Goal: Contribute content: Contribute content

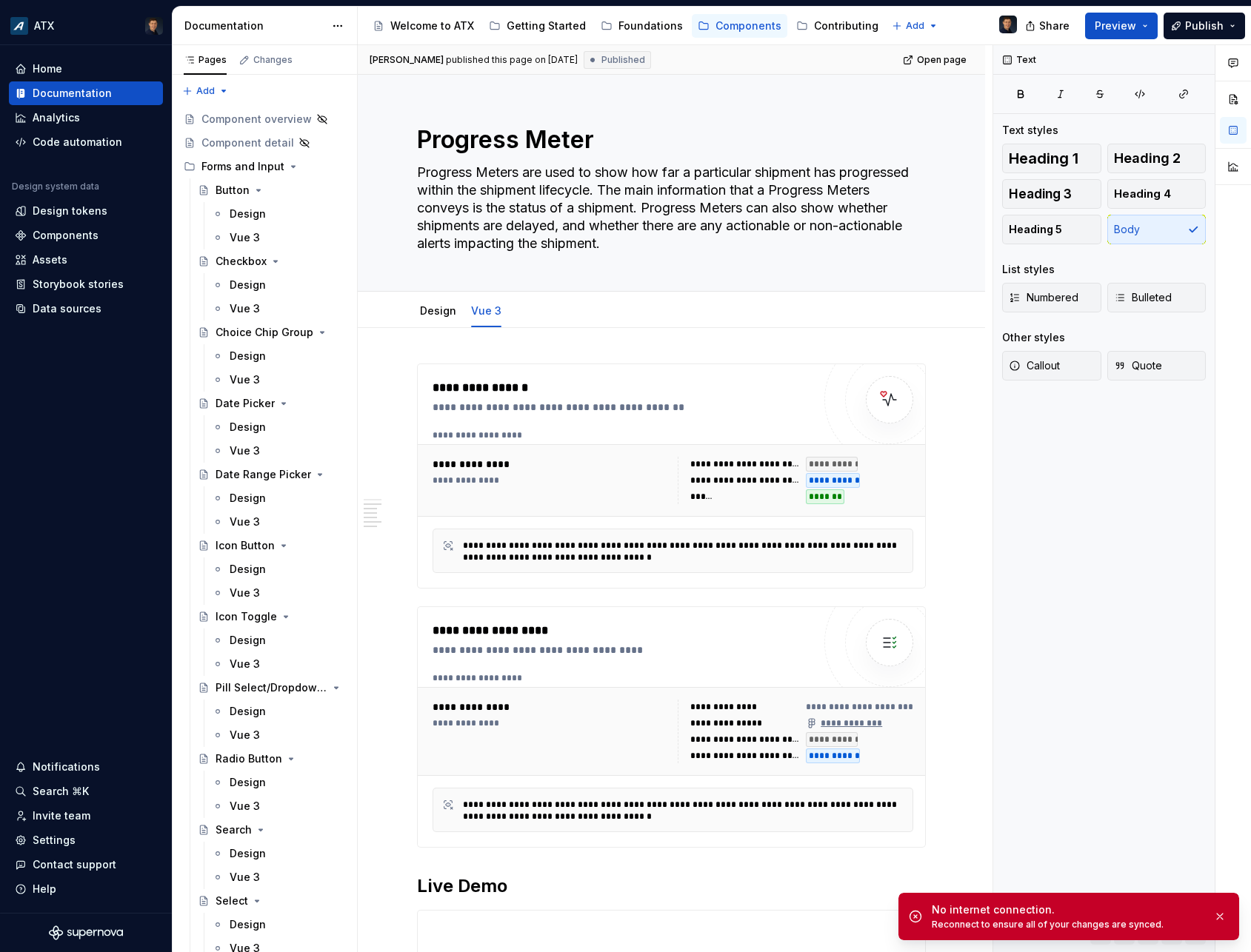
scroll to position [1090, 0]
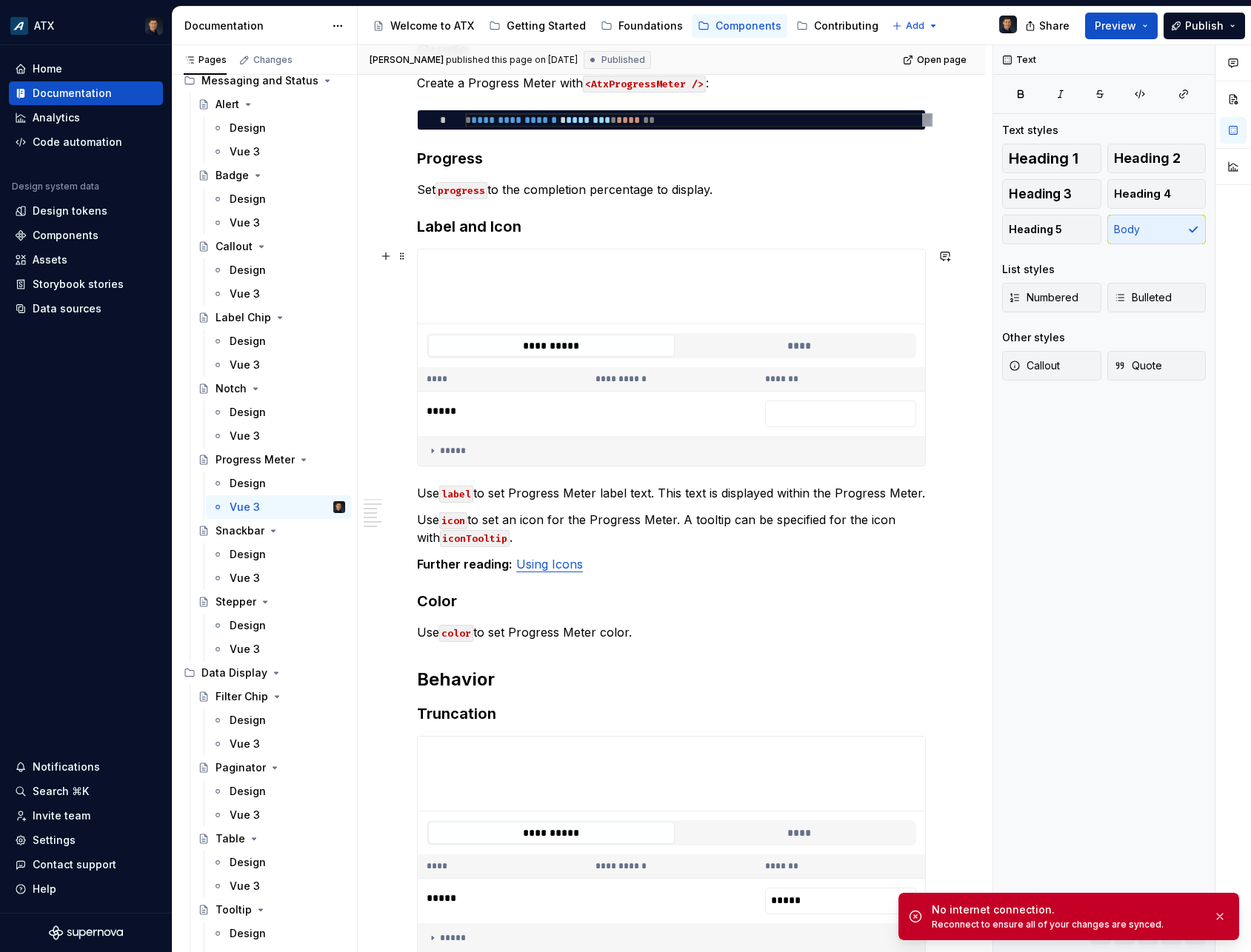
type textarea "*"
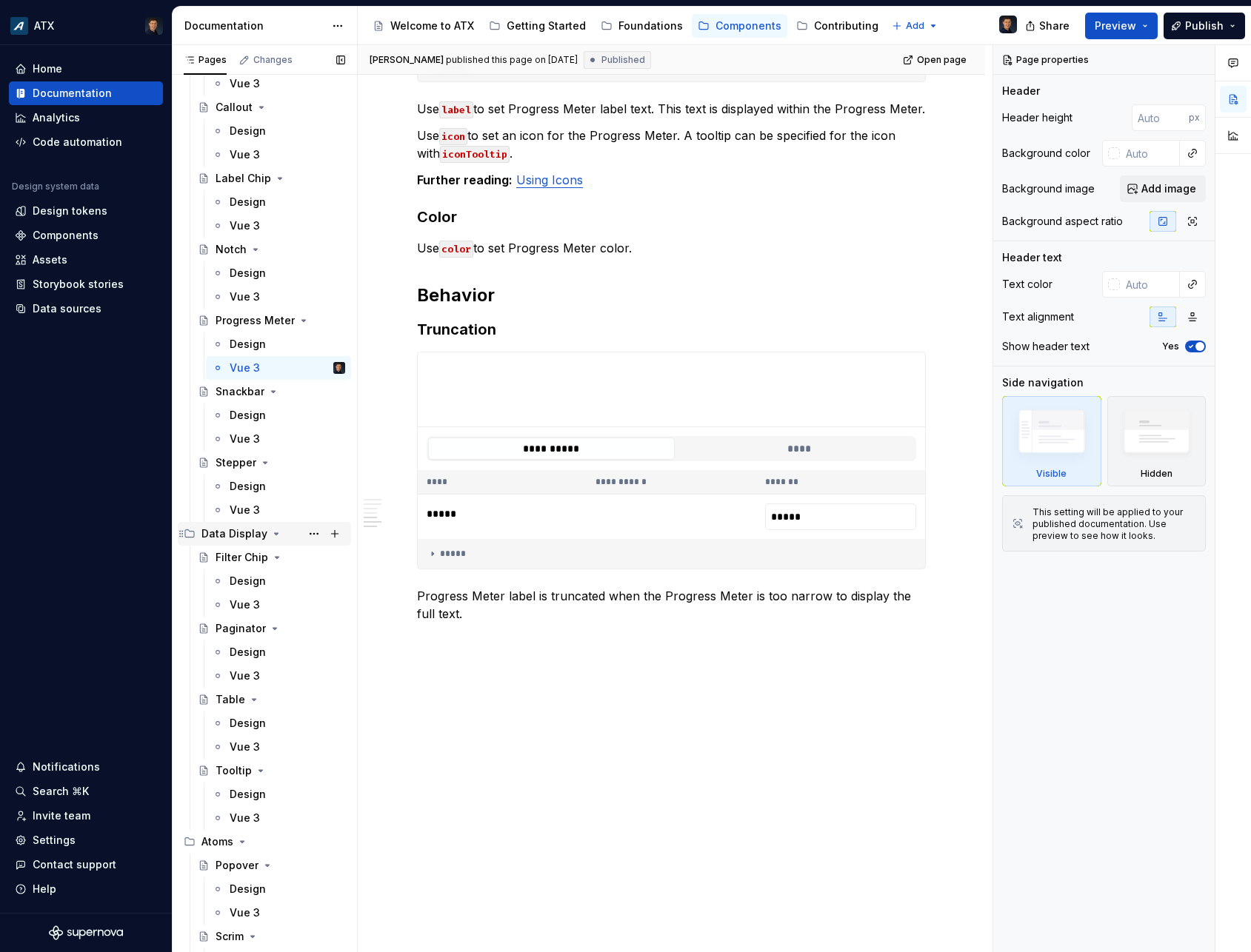
scroll to position [2445, 0]
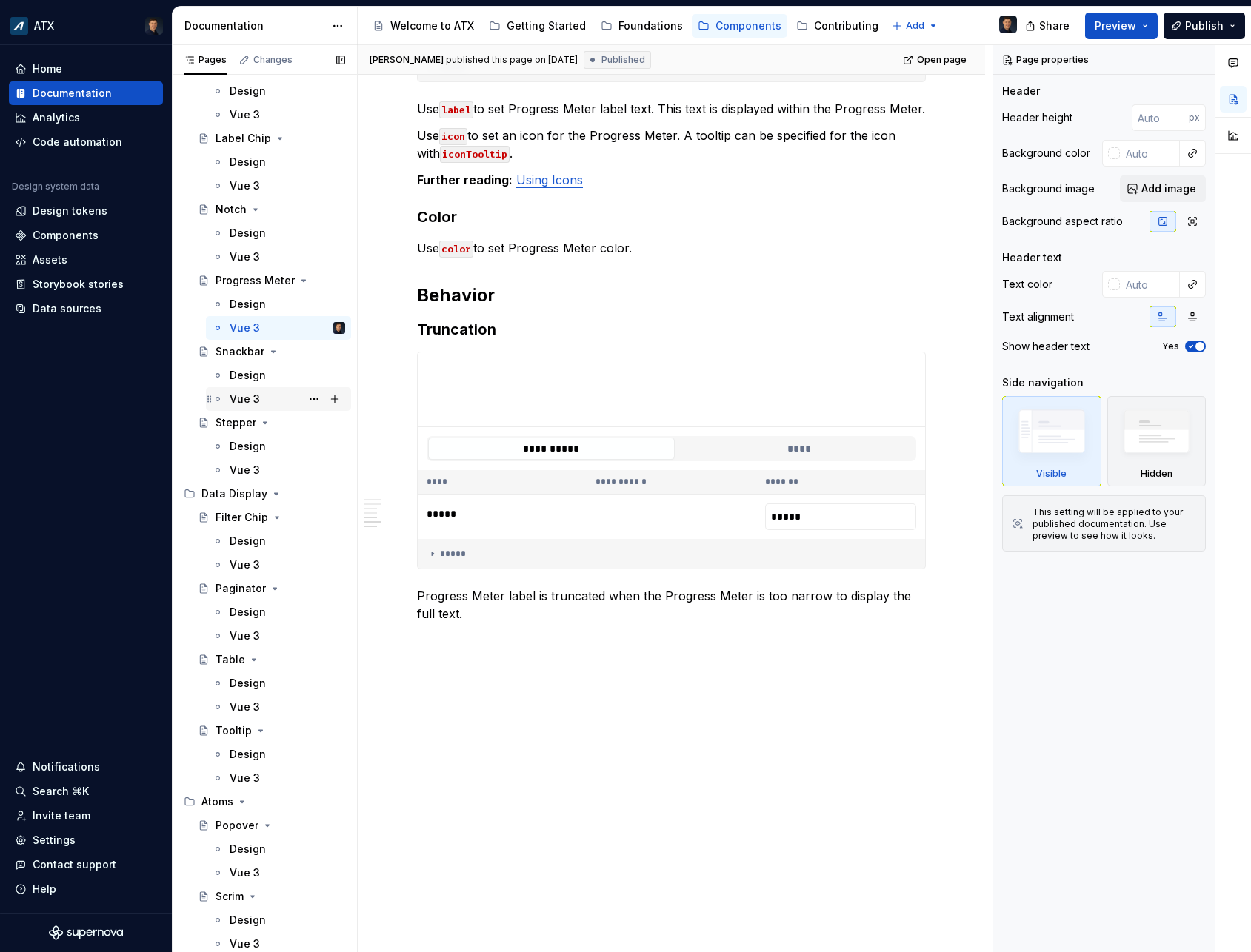
click at [249, 397] on div "Vue 3" at bounding box center [244, 399] width 30 height 15
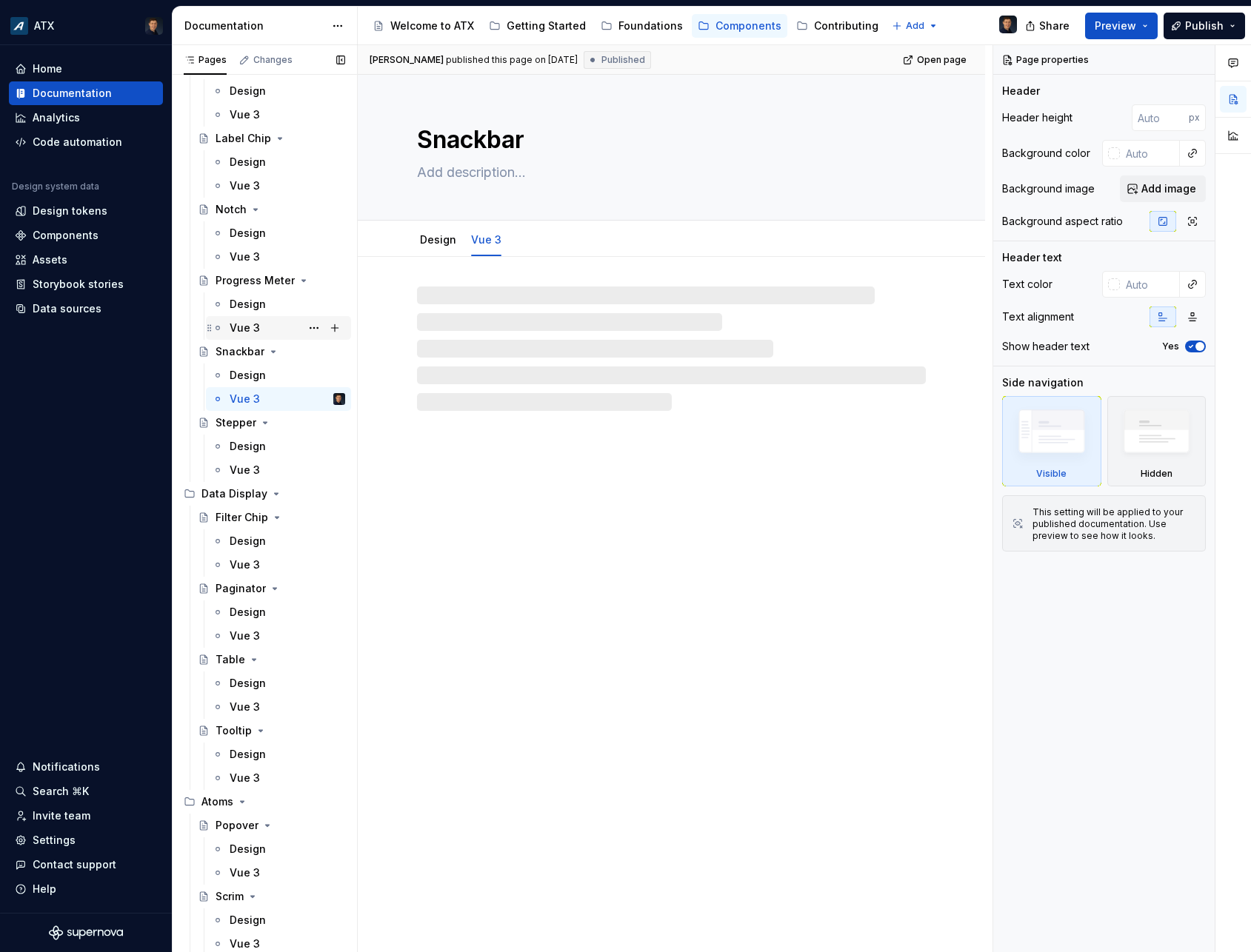
click at [239, 327] on div "Vue 3" at bounding box center [244, 328] width 30 height 15
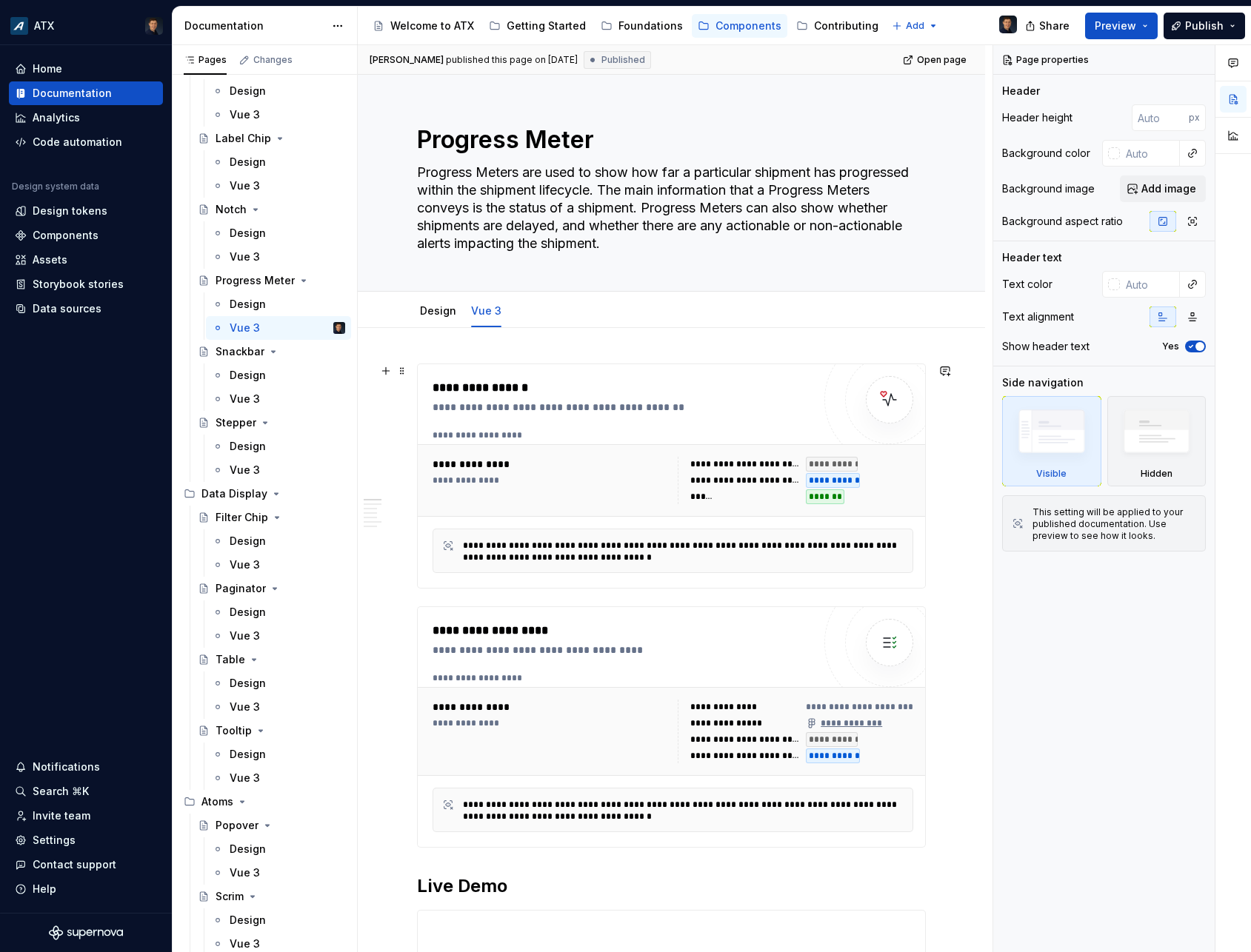
click at [569, 429] on div "**********" at bounding box center [677, 435] width 488 height 12
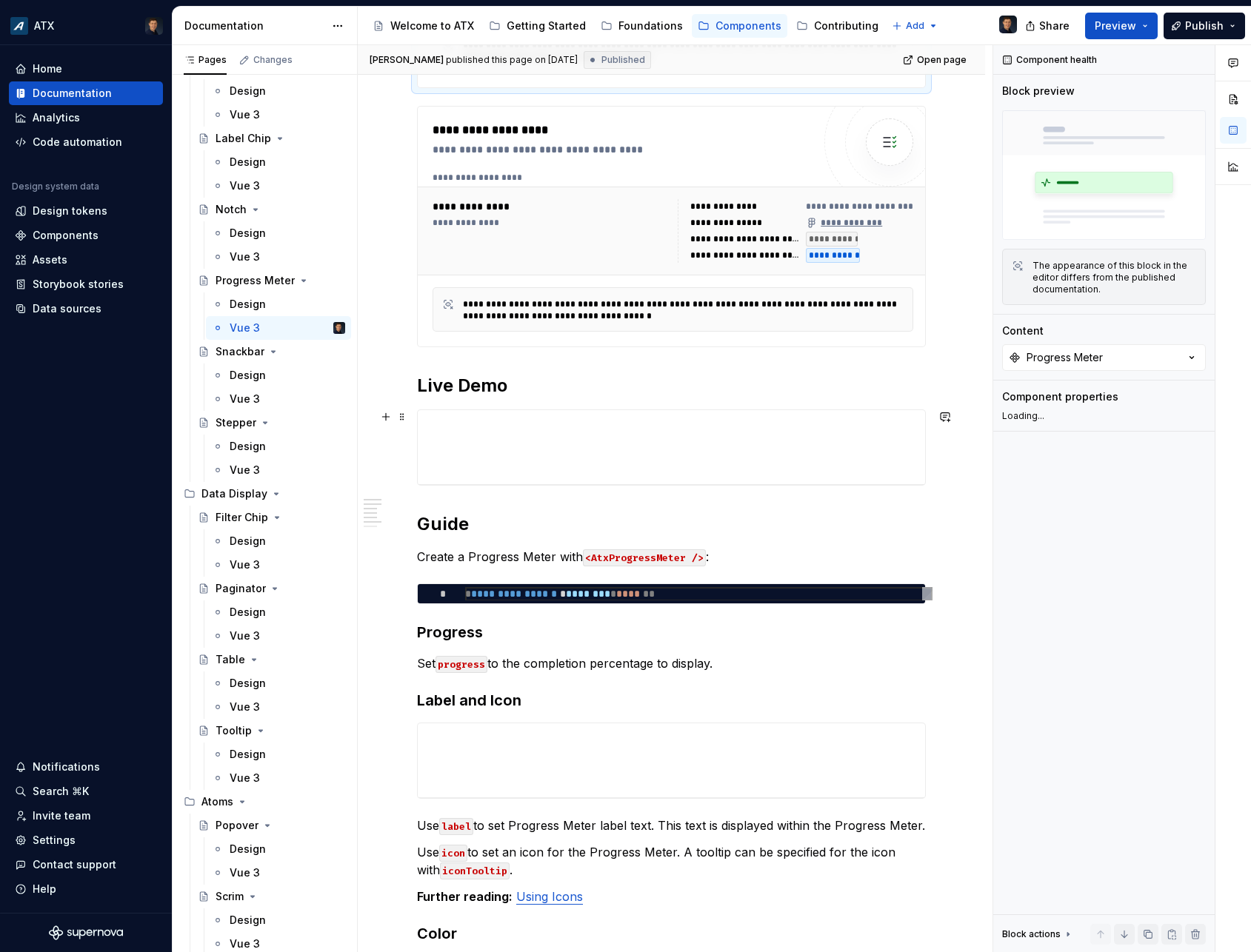
scroll to position [476, 0]
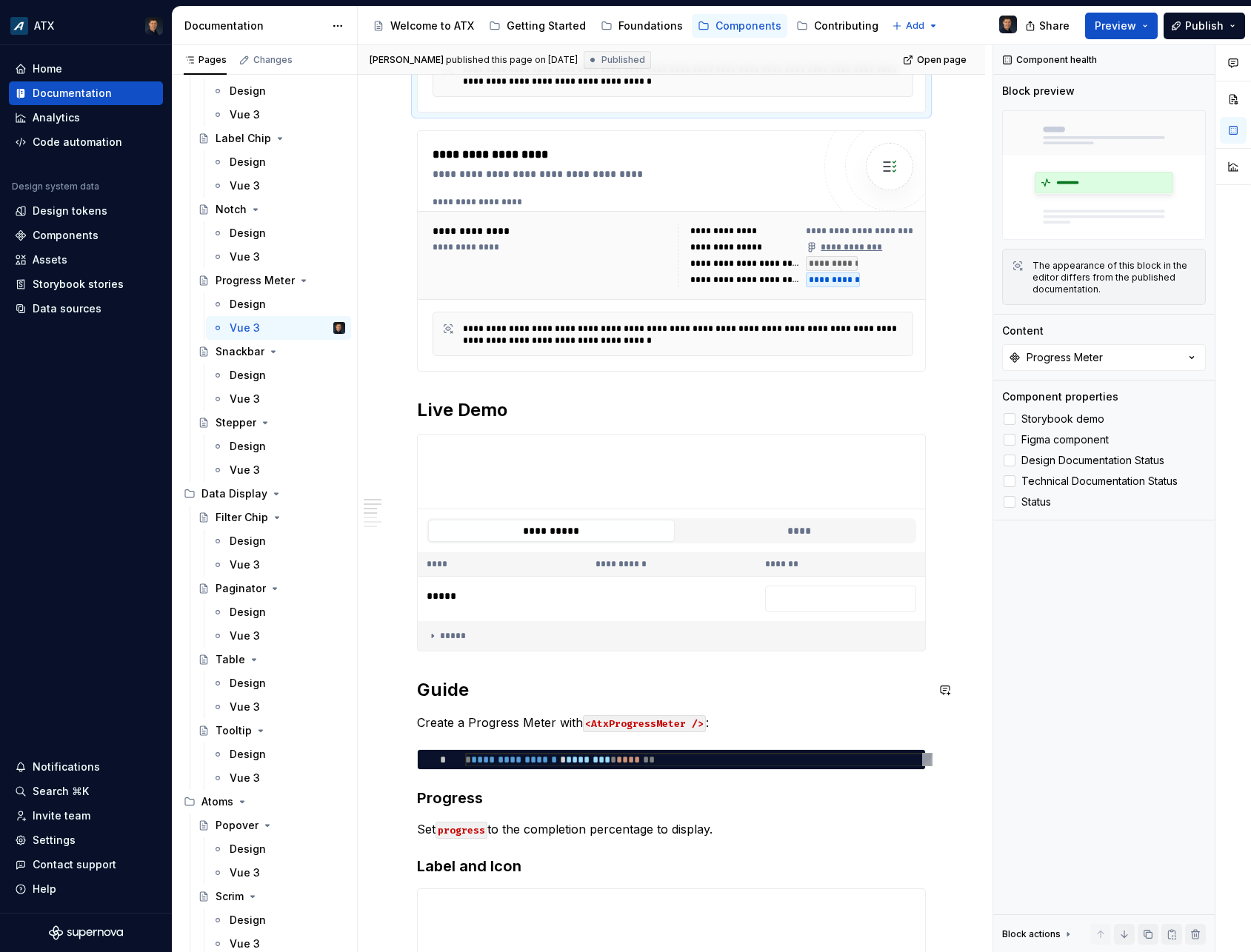
click at [506, 699] on h2 "Guide" at bounding box center [672, 689] width 509 height 23
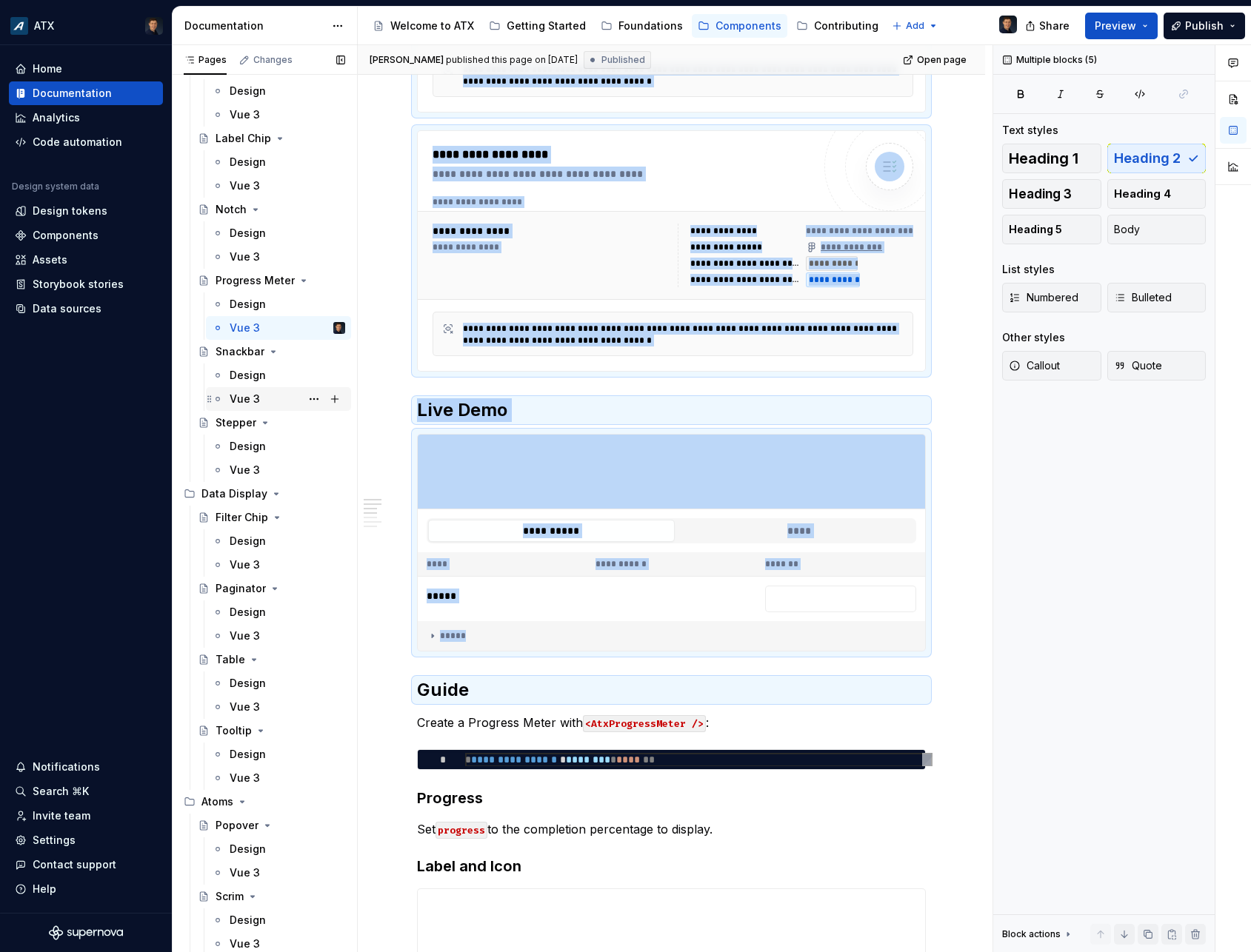
click at [251, 408] on div "Vue 3" at bounding box center [286, 399] width 116 height 21
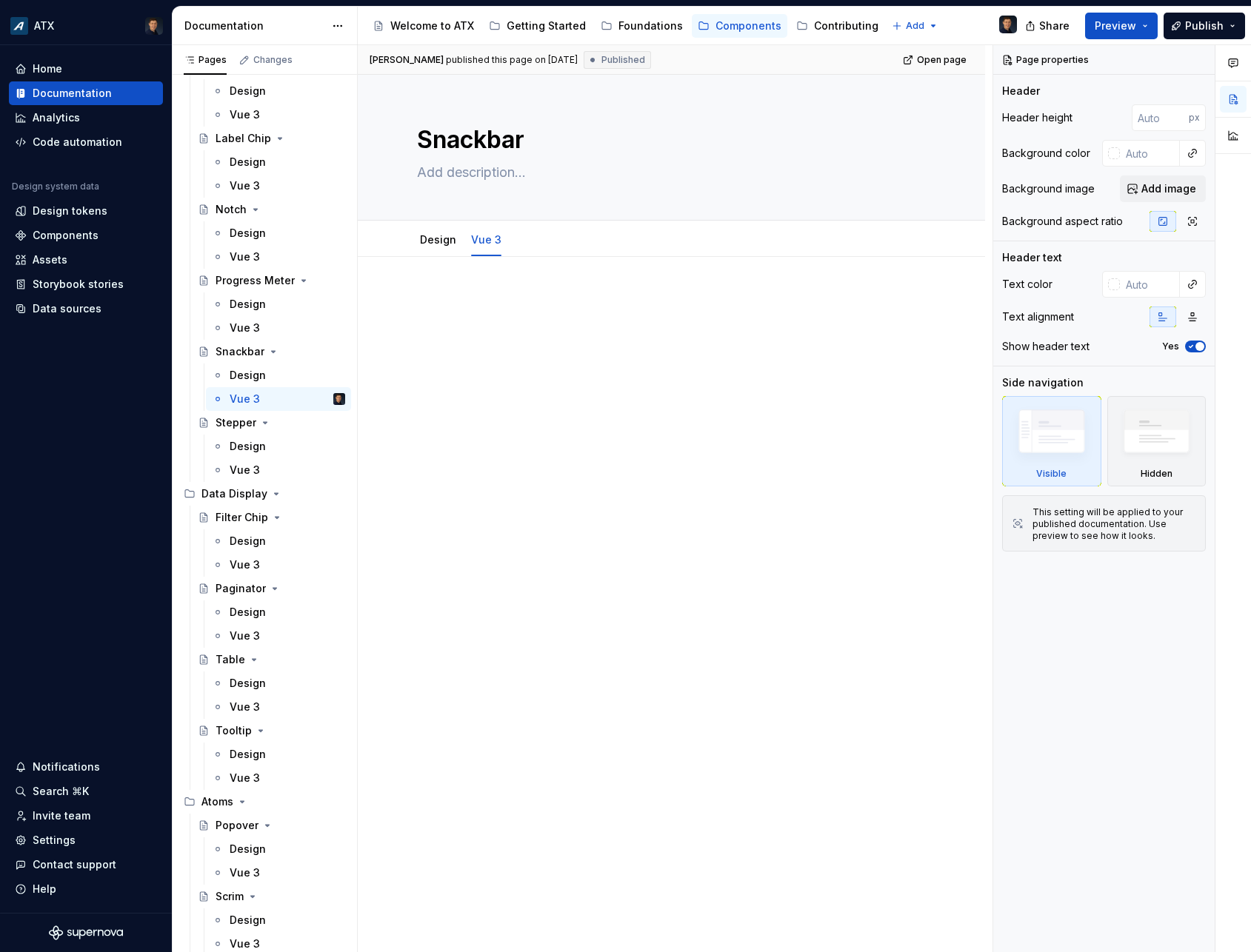
click at [552, 362] on div at bounding box center [672, 329] width 509 height 74
click at [568, 341] on div at bounding box center [672, 320] width 509 height 56
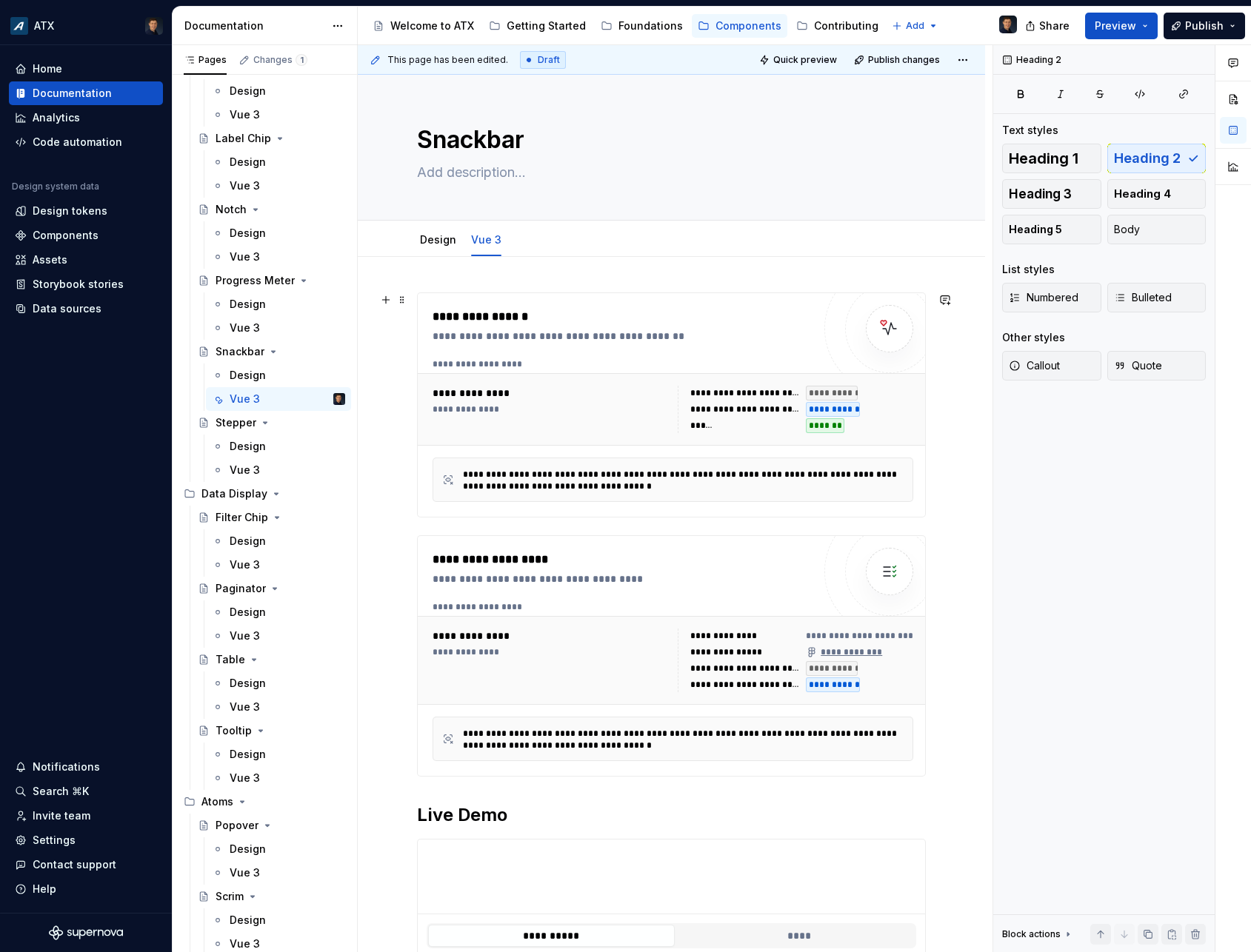
click at [583, 335] on div "**********" at bounding box center [626, 336] width 387 height 15
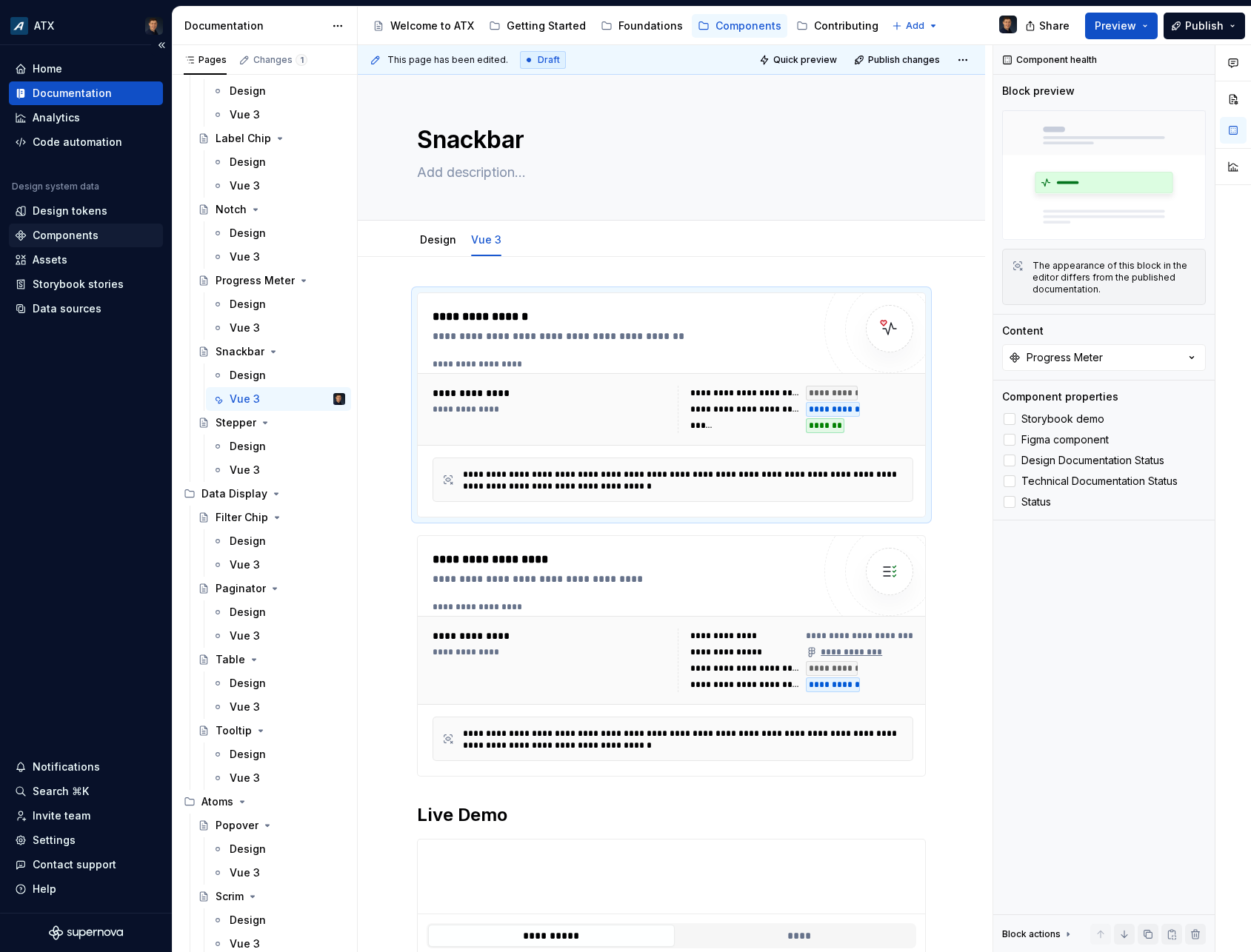
click at [97, 237] on div "Components" at bounding box center [85, 236] width 142 height 15
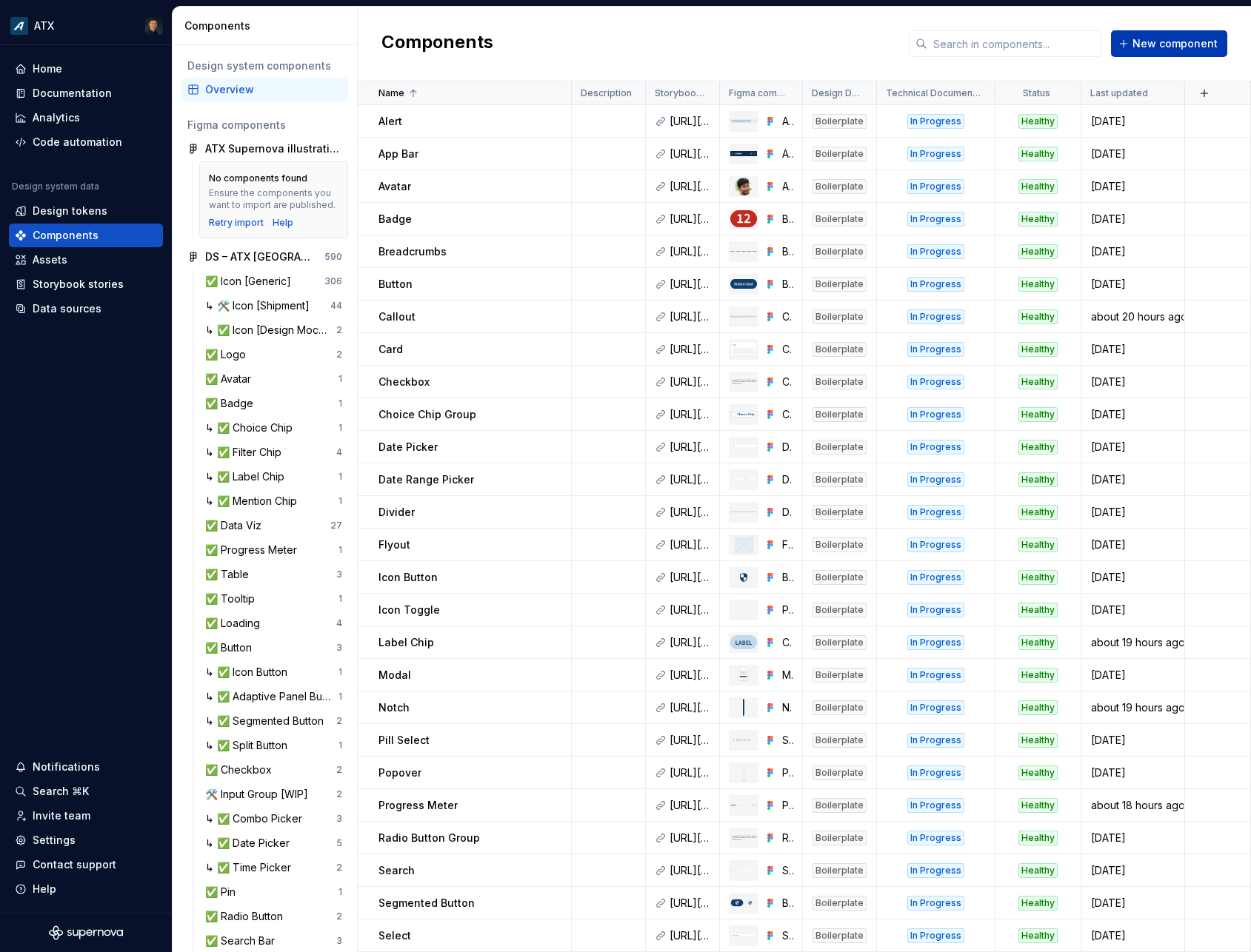
click at [1147, 40] on span "New component" at bounding box center [1175, 44] width 85 height 15
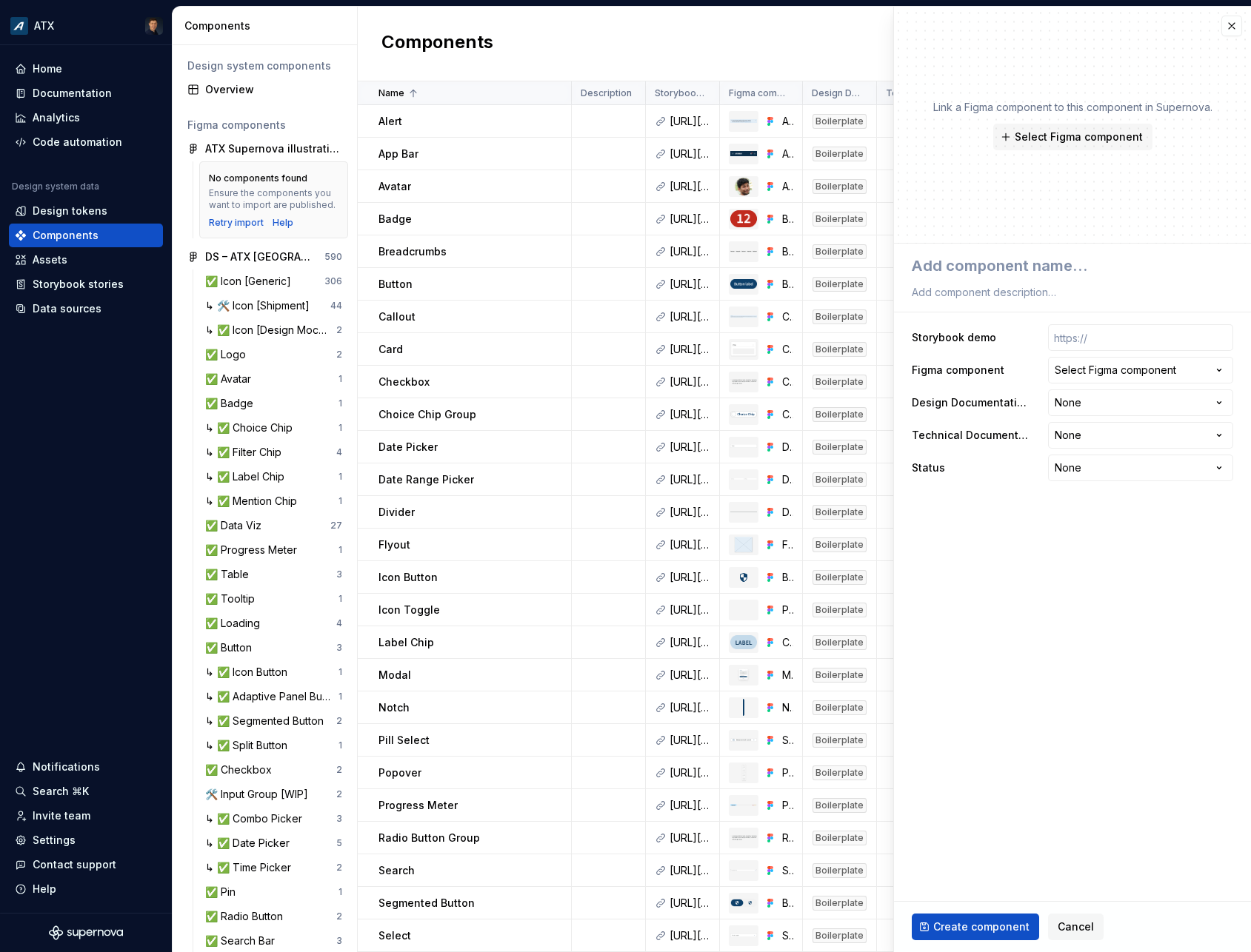
type textarea "*"
type textarea "S"
type textarea "*"
type textarea "Sn"
type textarea "*"
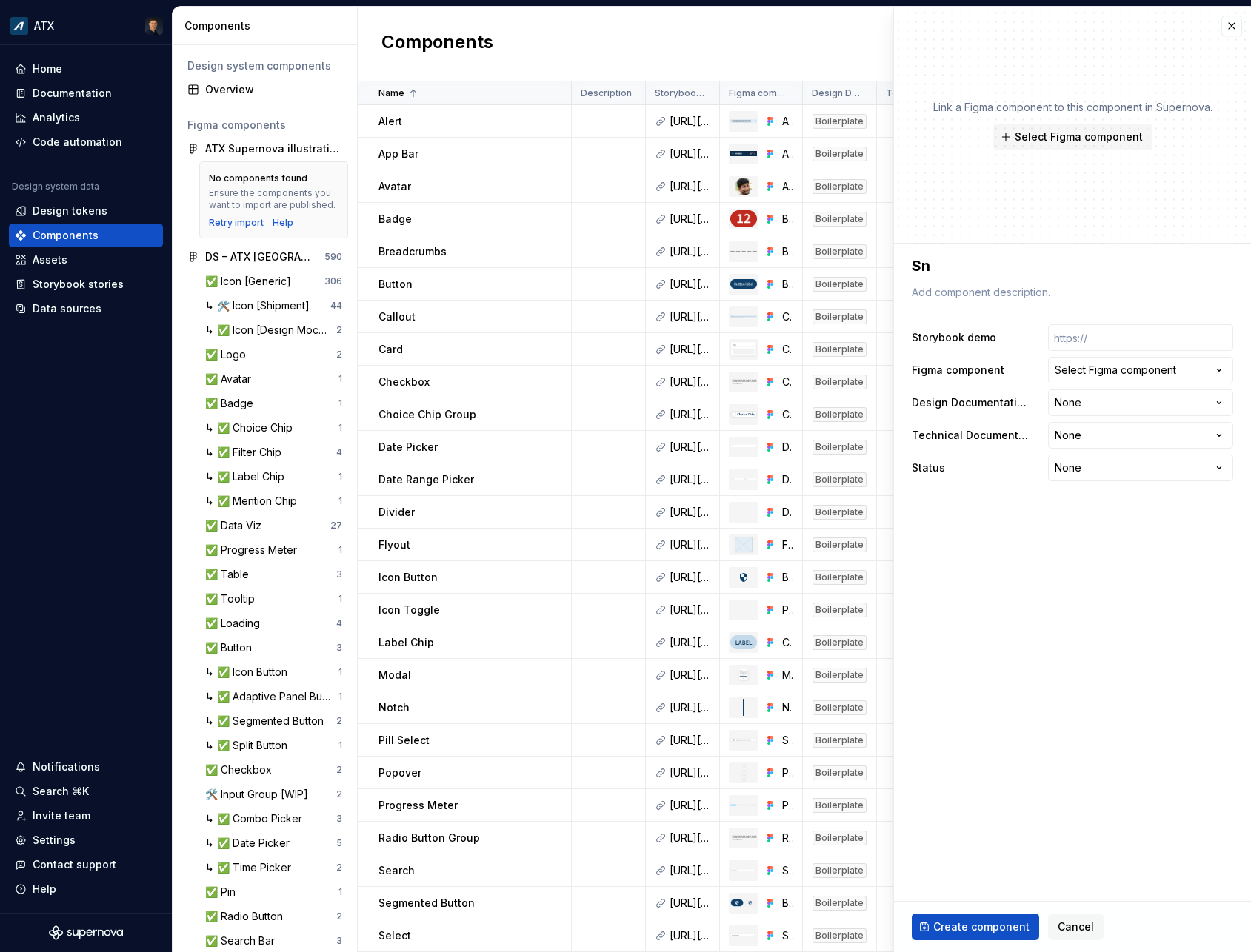
type textarea "Sna"
type textarea "*"
type textarea "Snac"
type textarea "*"
type textarea "Snack"
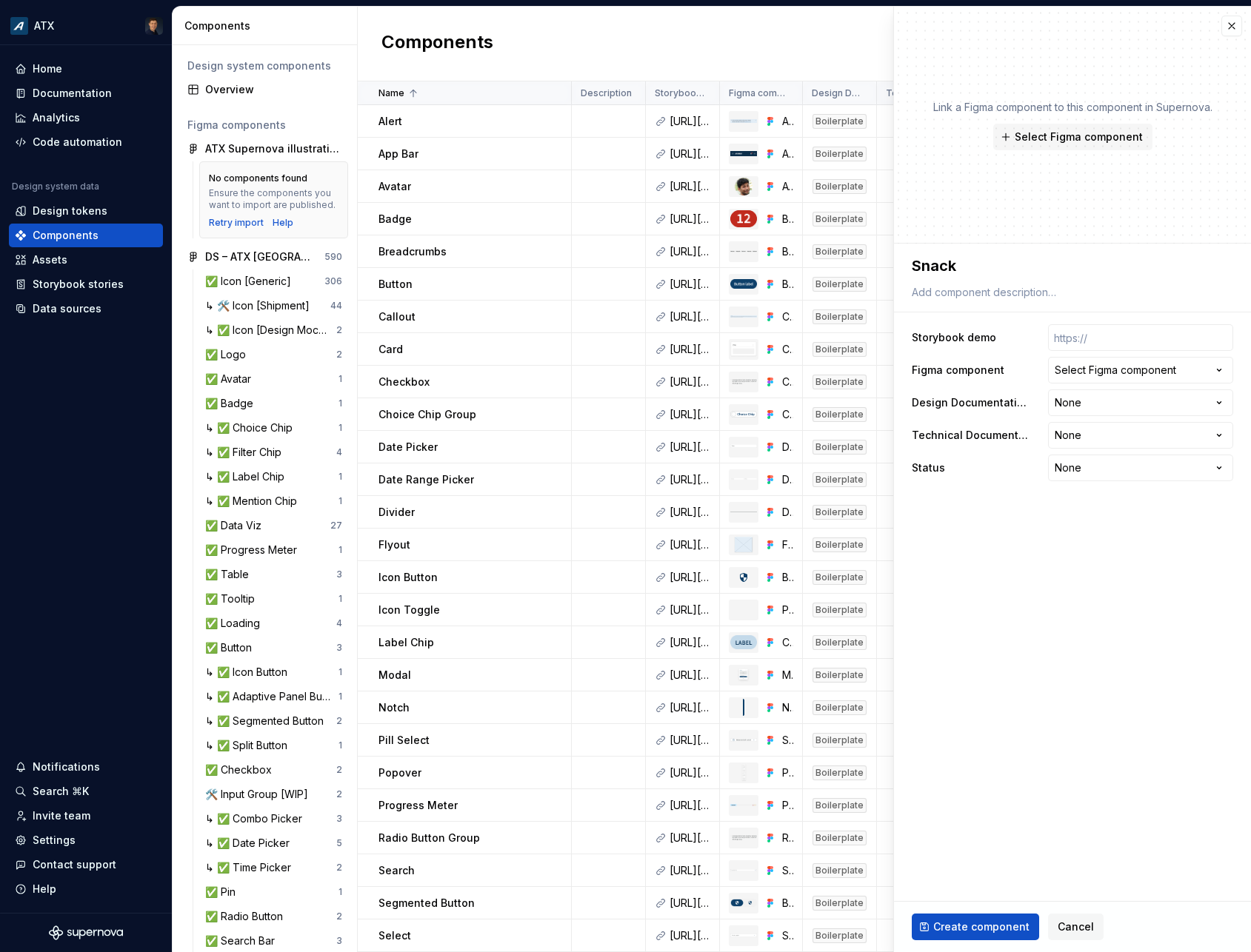
type textarea "*"
type textarea "Snackb"
type textarea "*"
type textarea "Snackba"
type textarea "*"
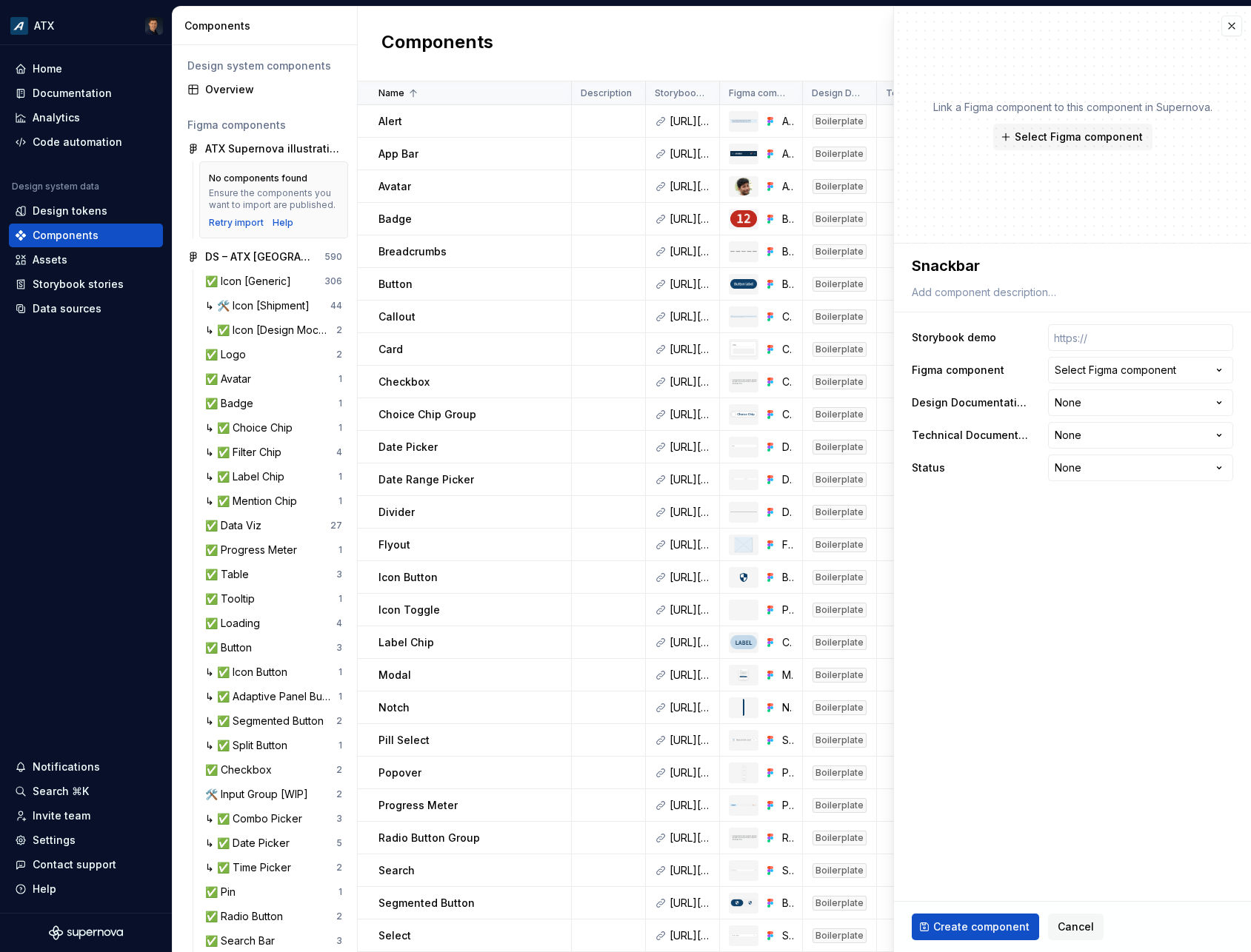
type textarea "Snackbar"
click at [1110, 343] on input "text" at bounding box center [1140, 337] width 185 height 26
paste input "[URL][DOMAIN_NAME]"
type textarea "*"
type input "[URL][DOMAIN_NAME]"
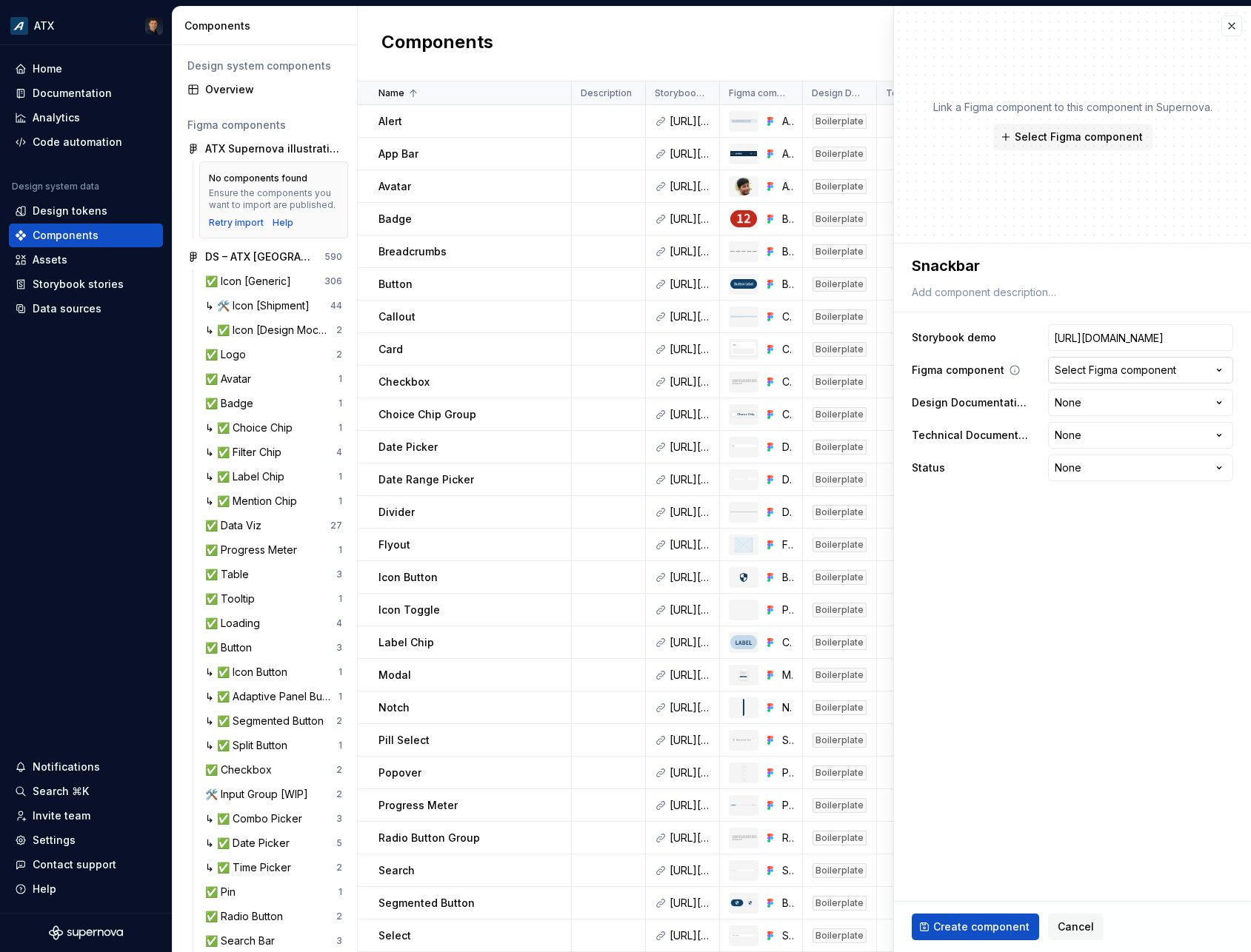
type textarea "*"
click at [1120, 366] on div "Select Figma component" at bounding box center [1115, 370] width 121 height 15
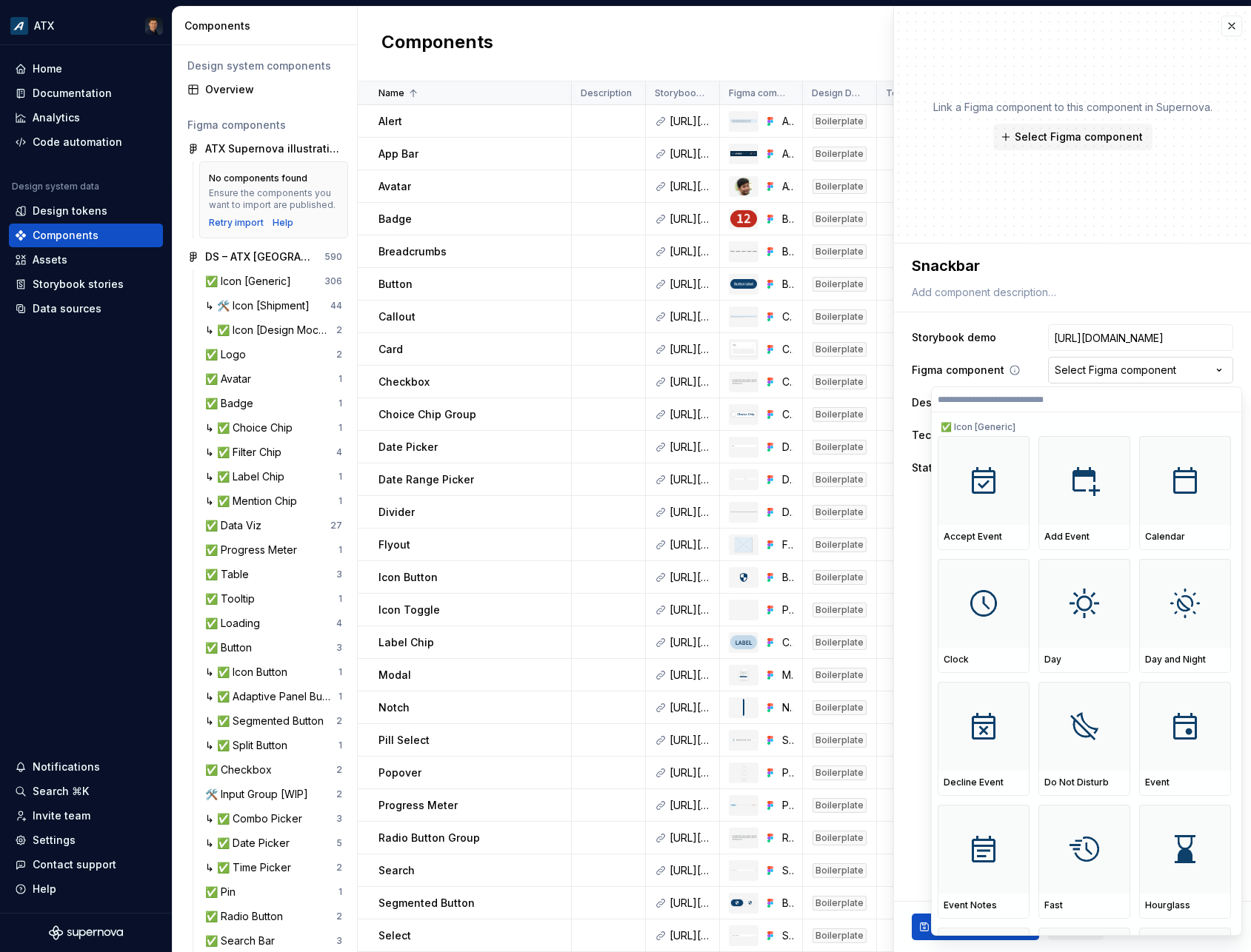
scroll to position [0, 394]
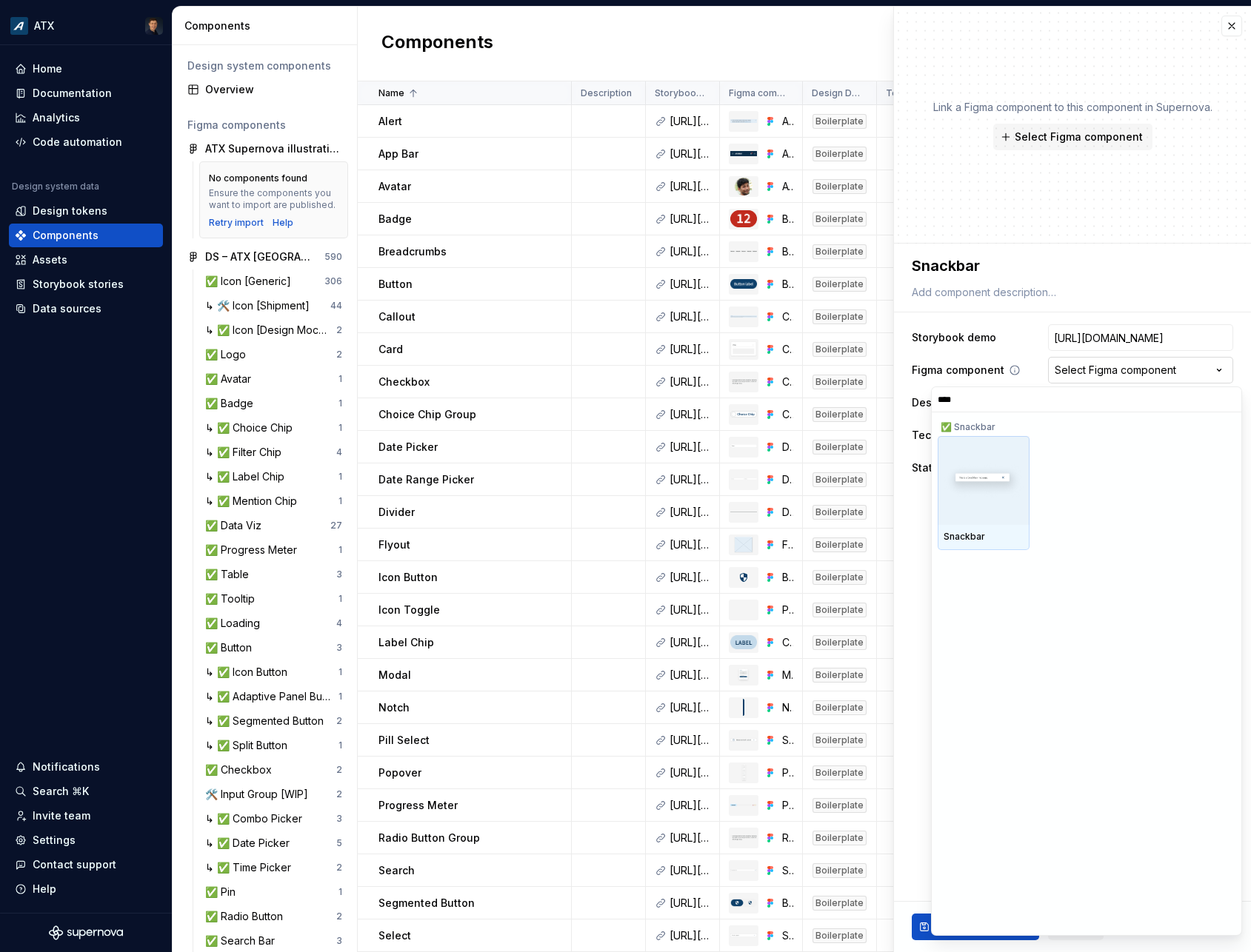
type input "*****"
click at [986, 509] on div at bounding box center [983, 480] width 92 height 89
type textarea "*"
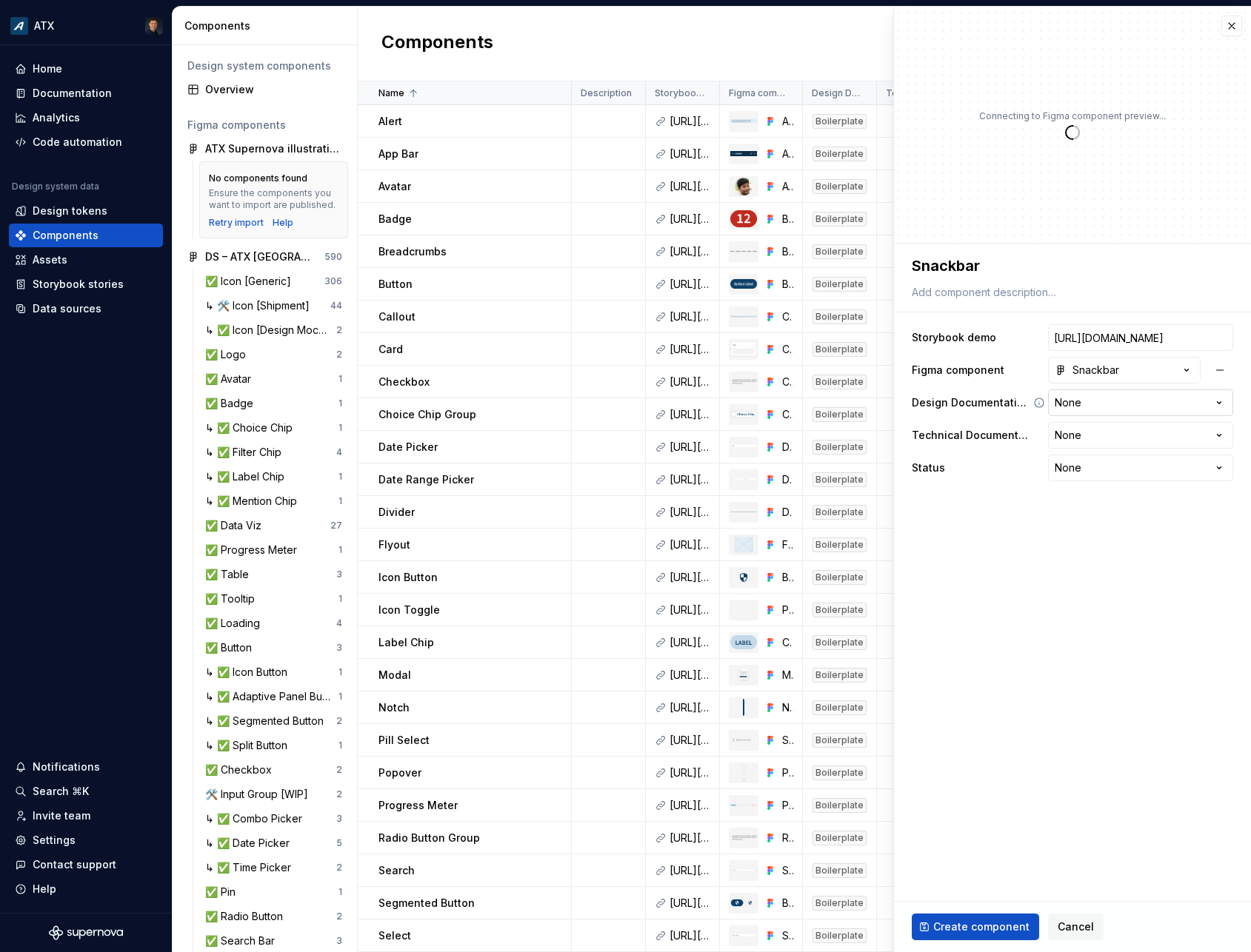
click at [1105, 393] on html "ATX Home Documentation Analytics Code automation Design system data Design toke…" at bounding box center [626, 476] width 1251 height 952
select select "**********"
type textarea "*"
click at [1104, 439] on html "ATX Home Documentation Analytics Code automation Design system data Design toke…" at bounding box center [626, 476] width 1251 height 952
select select "**********"
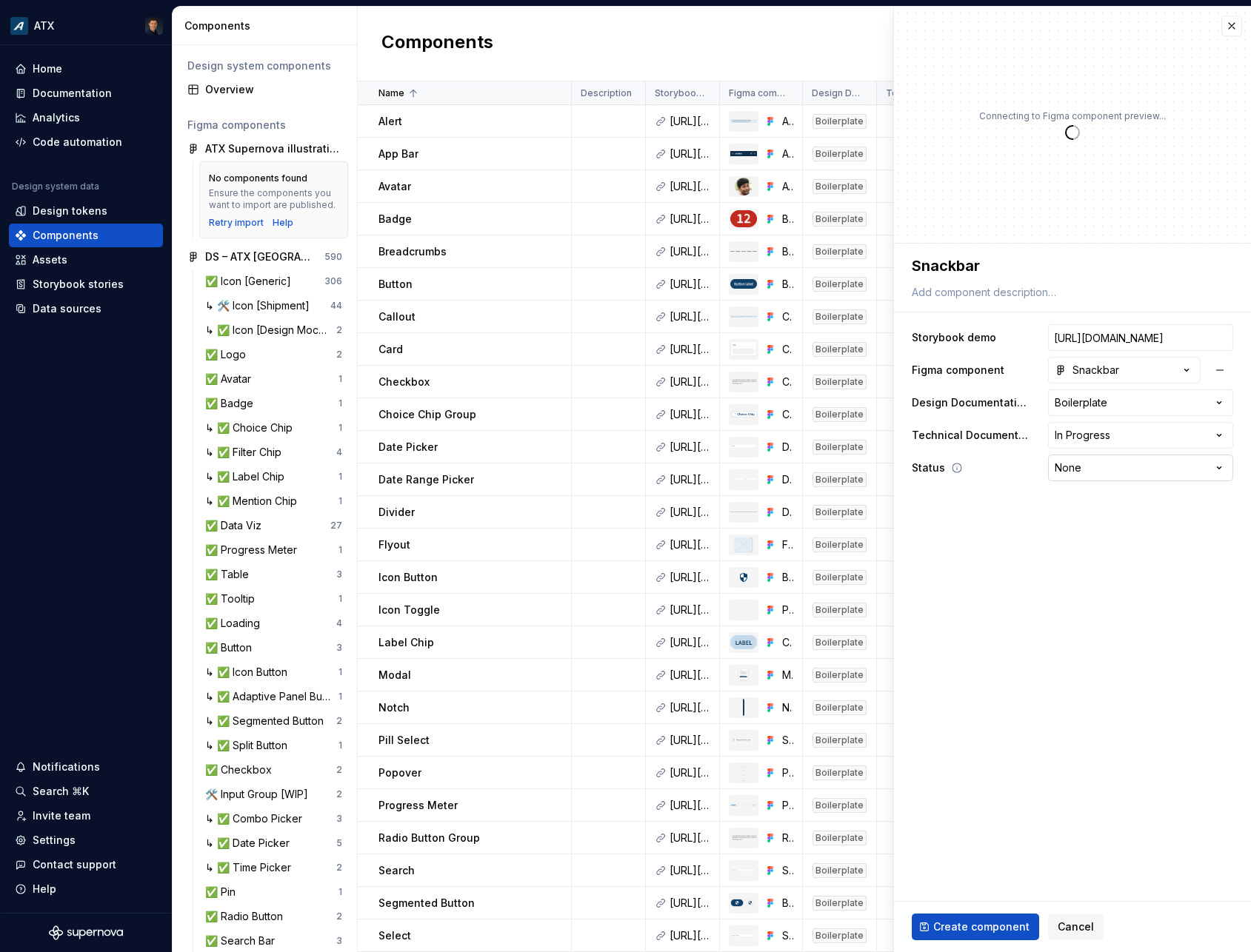
type textarea "*"
click at [1110, 466] on html "ATX Home Documentation Analytics Code automation Design system data Design toke…" at bounding box center [626, 476] width 1251 height 952
select select "**********"
click at [992, 929] on span "Create component" at bounding box center [981, 927] width 97 height 15
type textarea "*"
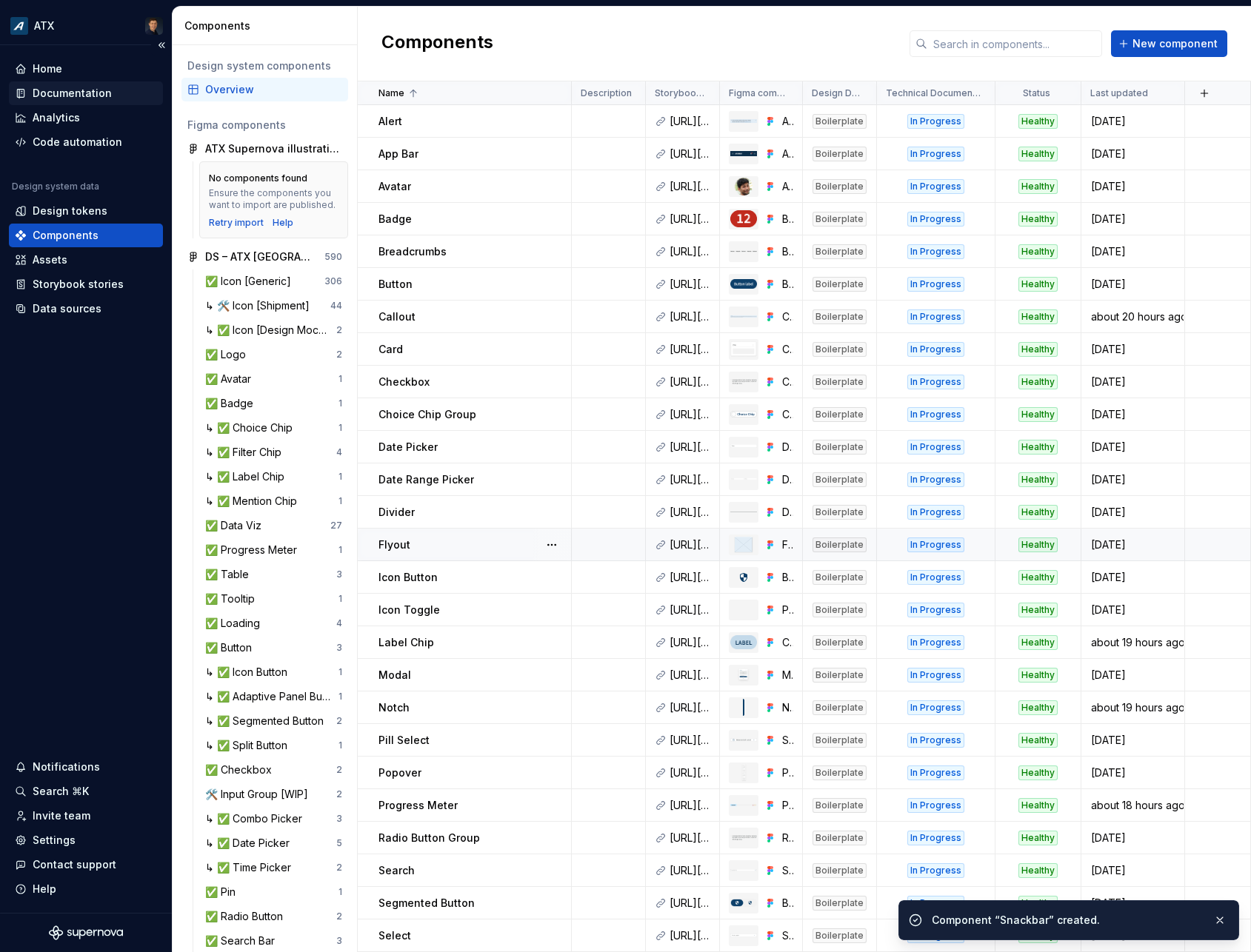
click at [93, 95] on div "Documentation" at bounding box center [72, 93] width 79 height 15
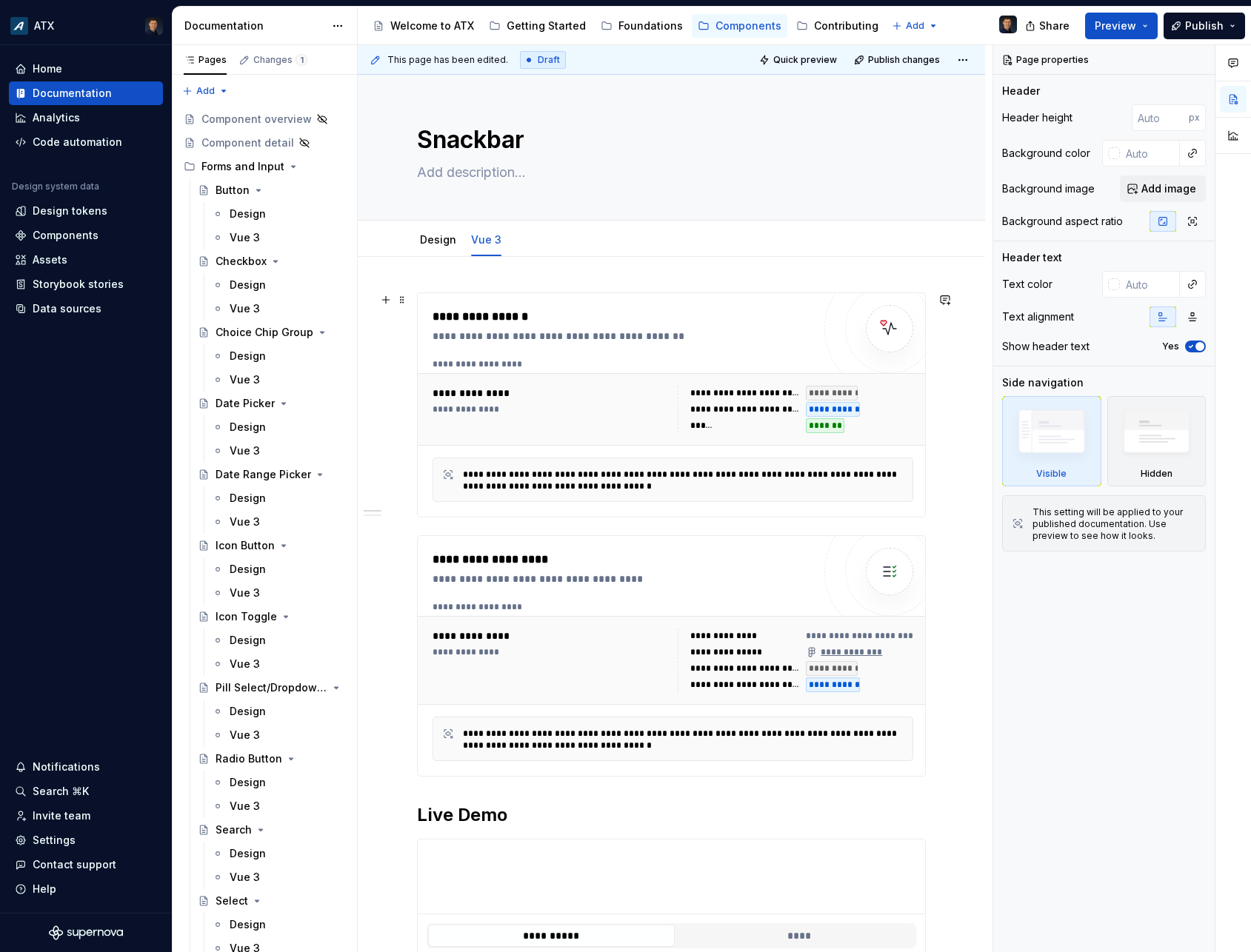
click at [594, 336] on div "**********" at bounding box center [626, 336] width 387 height 15
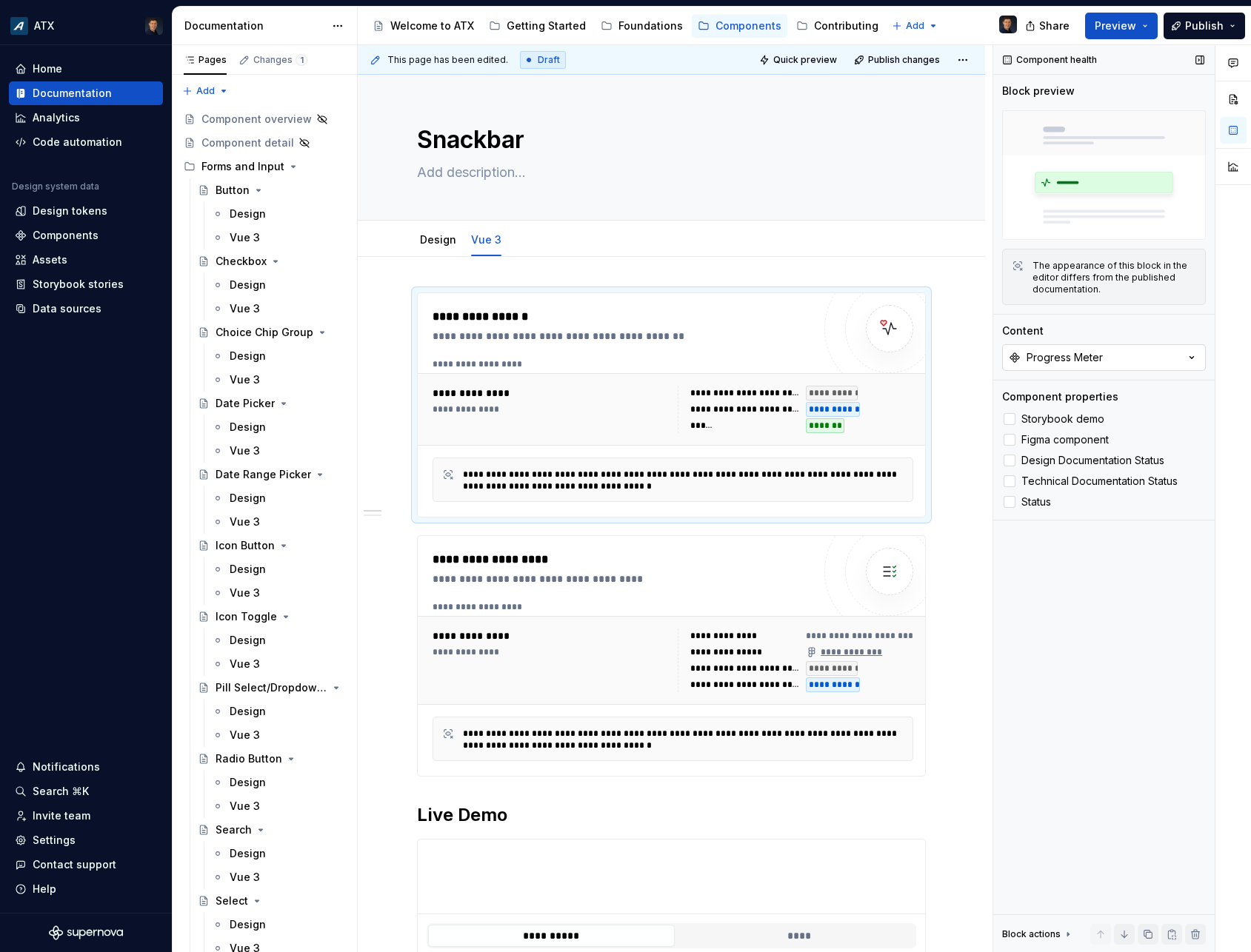
click at [1053, 348] on button "Progress Meter" at bounding box center [1104, 358] width 204 height 26
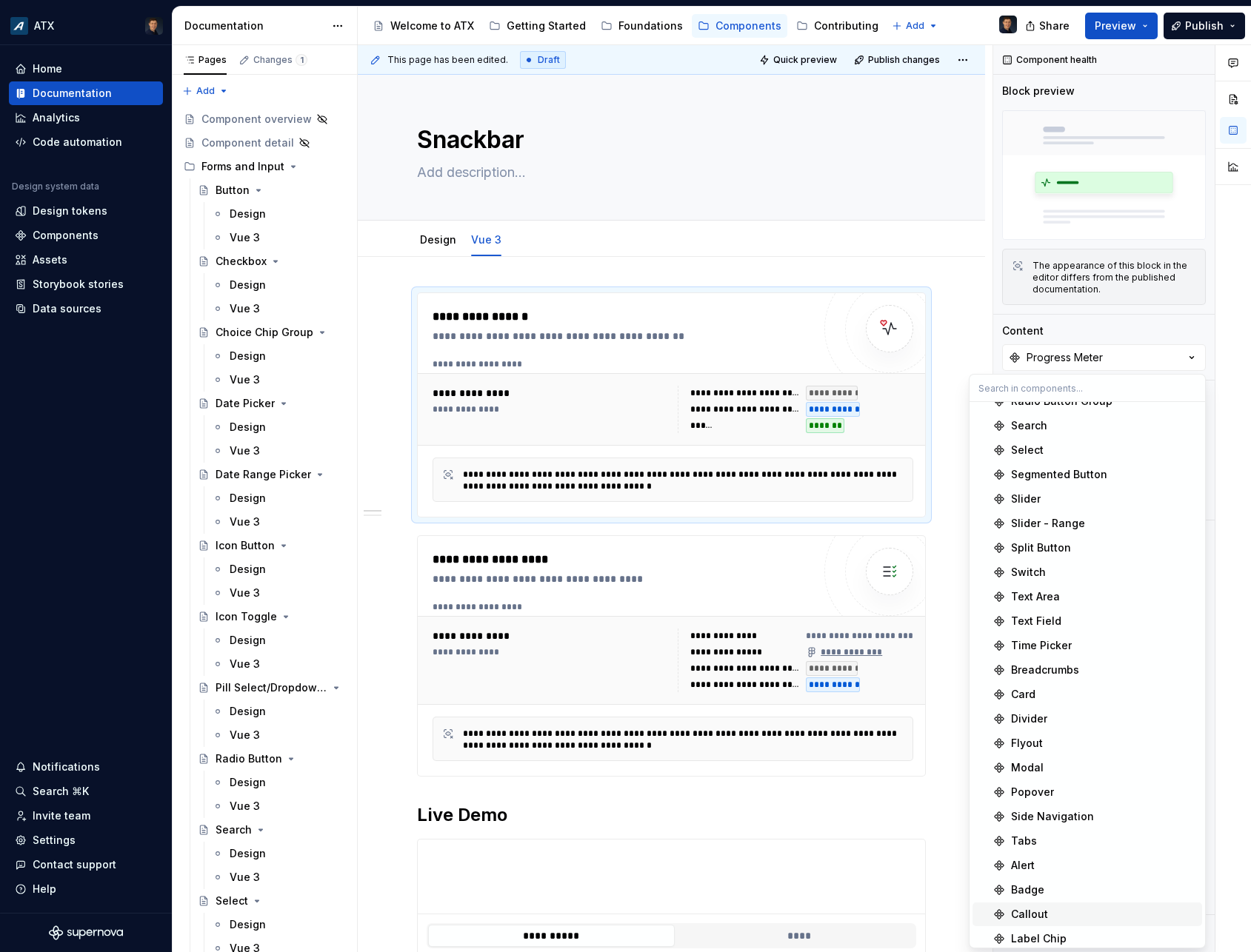
scroll to position [339, 0]
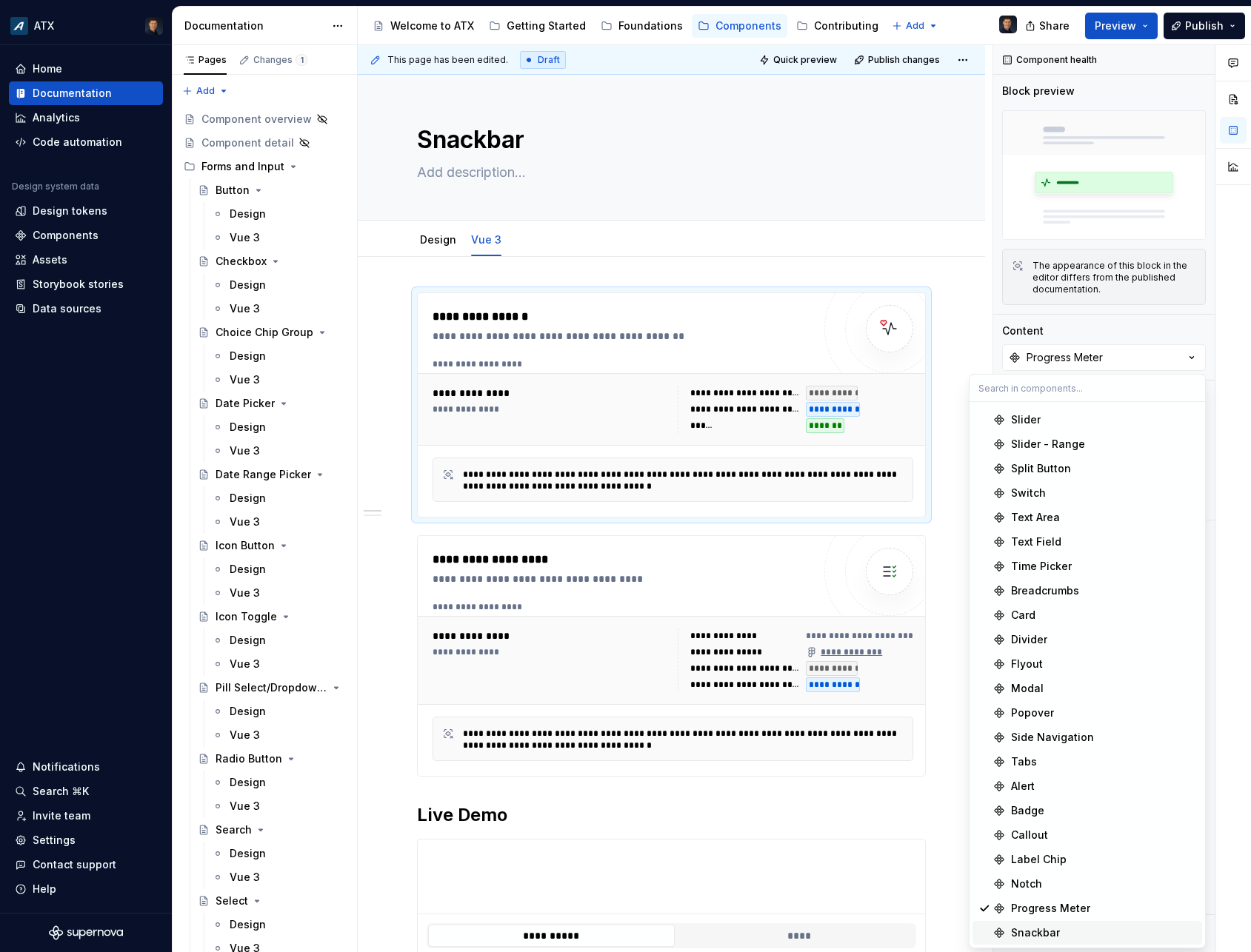
click at [1029, 932] on div "Snackbar" at bounding box center [1035, 933] width 49 height 15
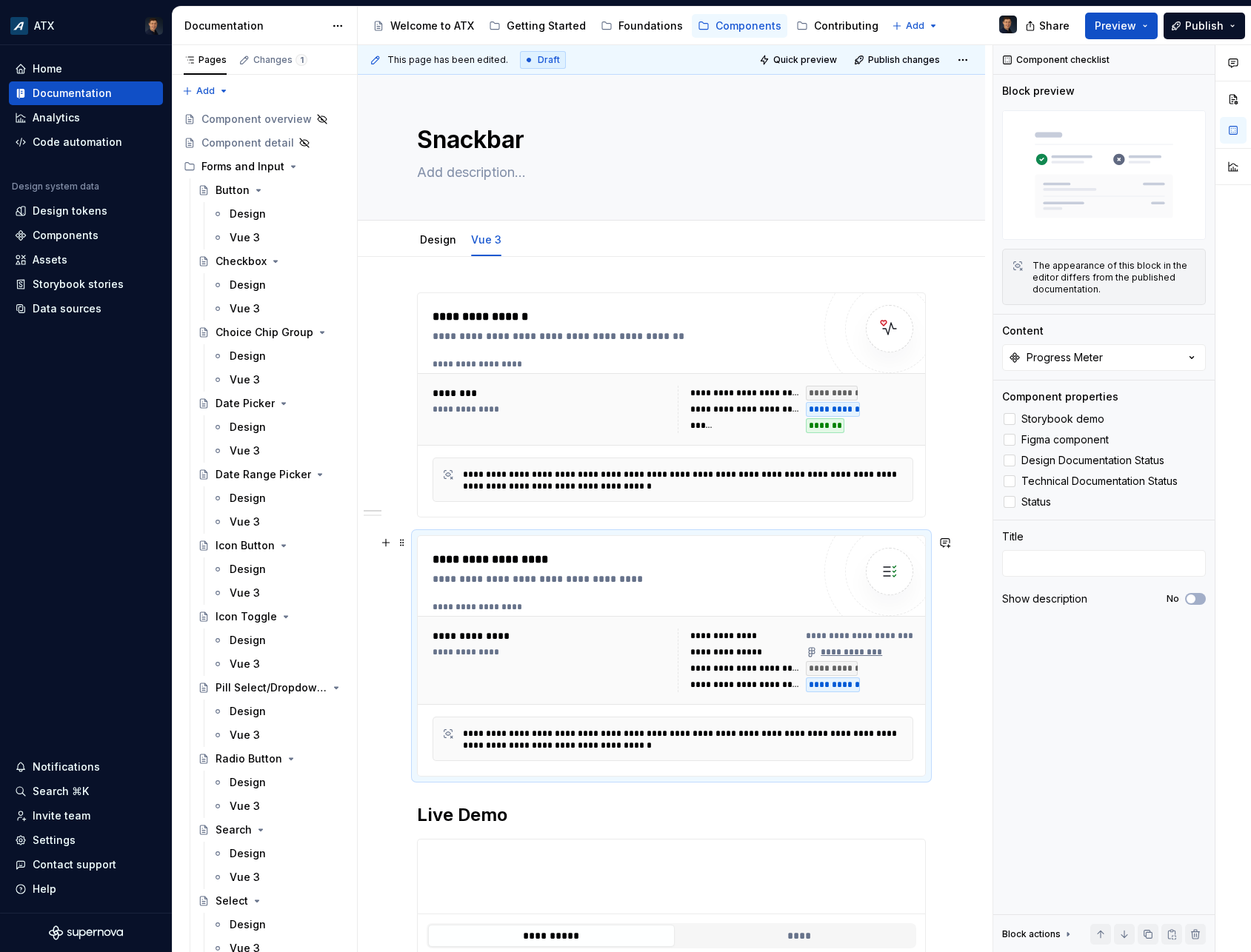
click at [734, 633] on div "**********" at bounding box center [725, 636] width 70 height 12
click at [1042, 353] on div "Progress Meter" at bounding box center [1064, 358] width 76 height 15
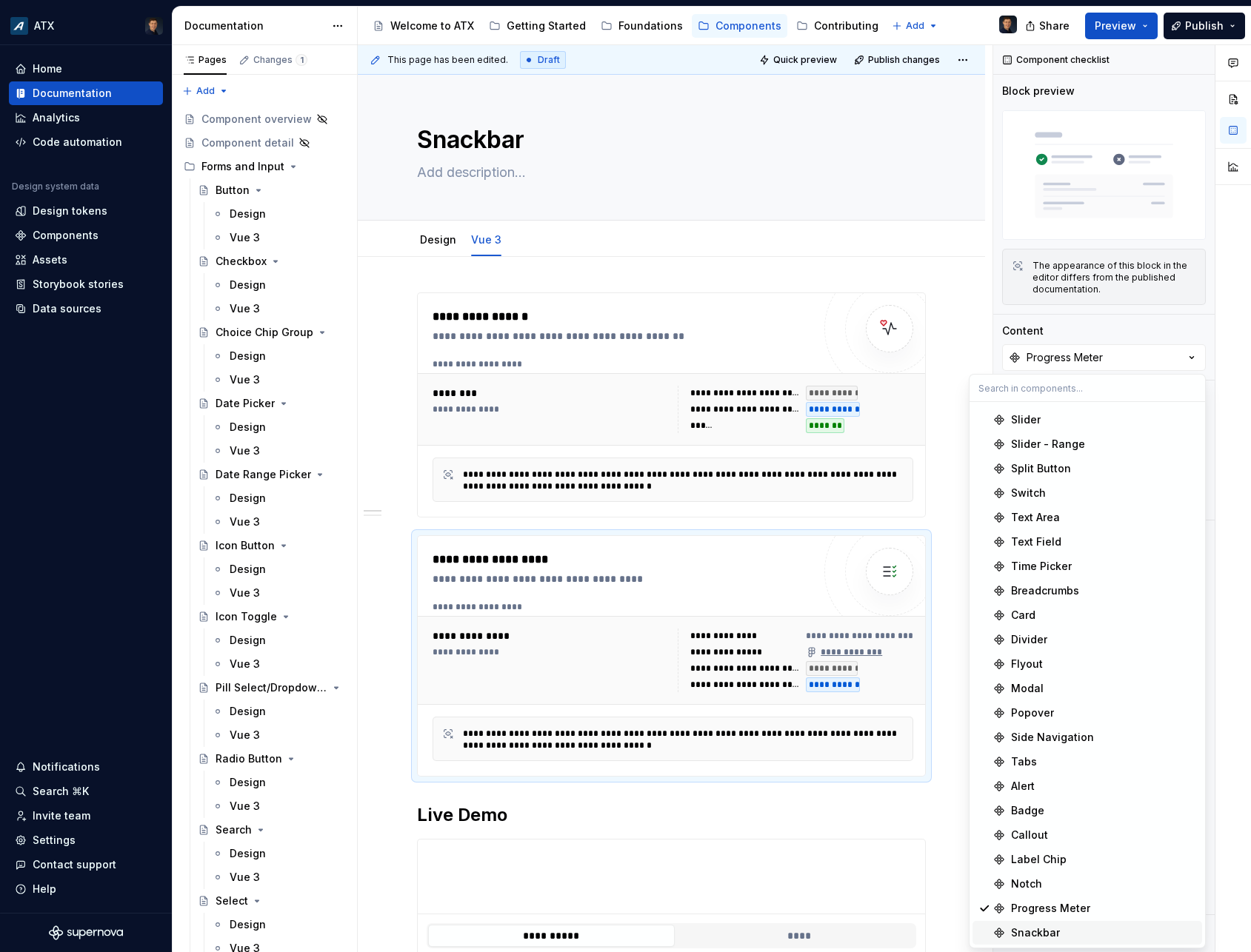
click at [1085, 928] on div "Snackbar" at bounding box center [1103, 933] width 185 height 15
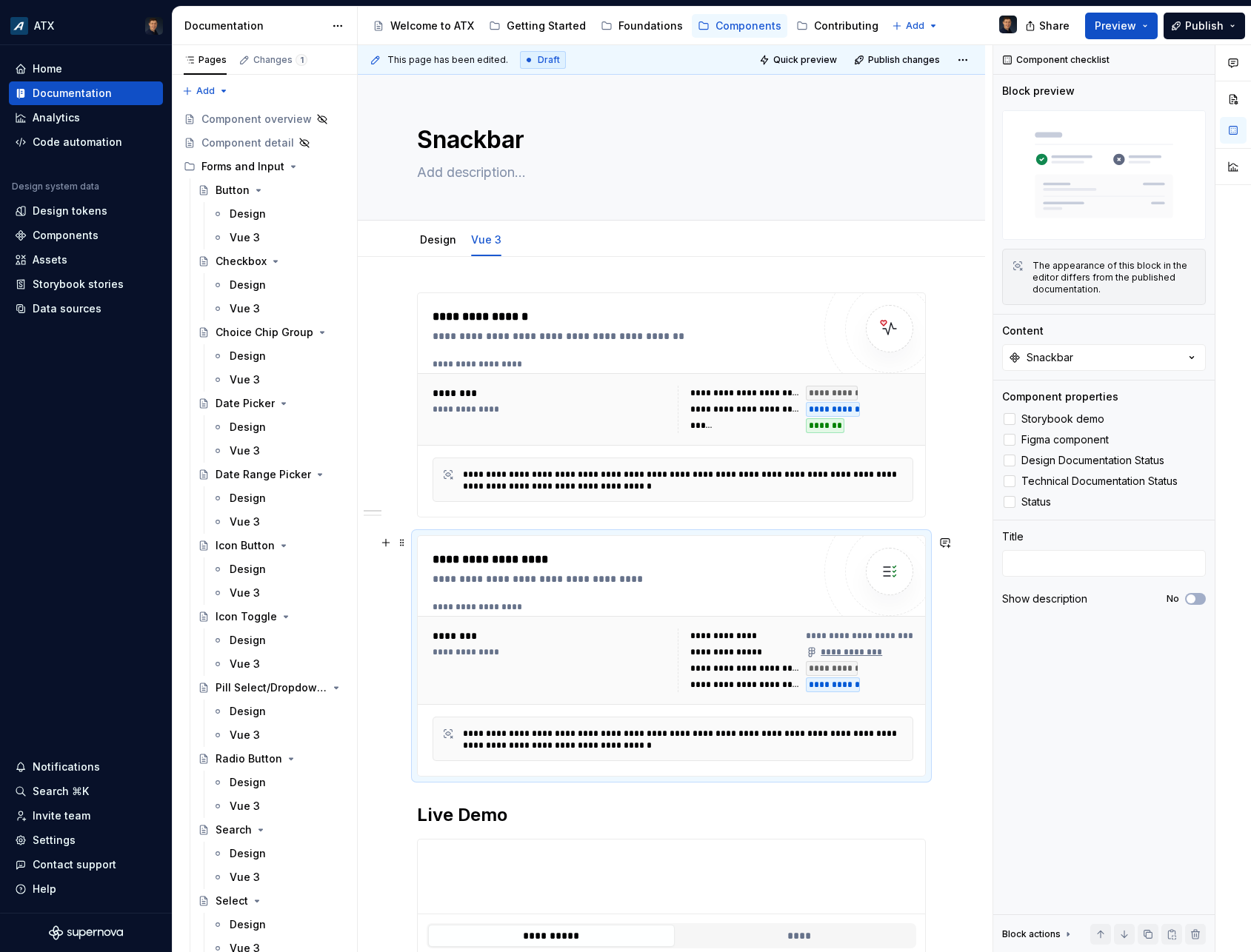
scroll to position [457, 0]
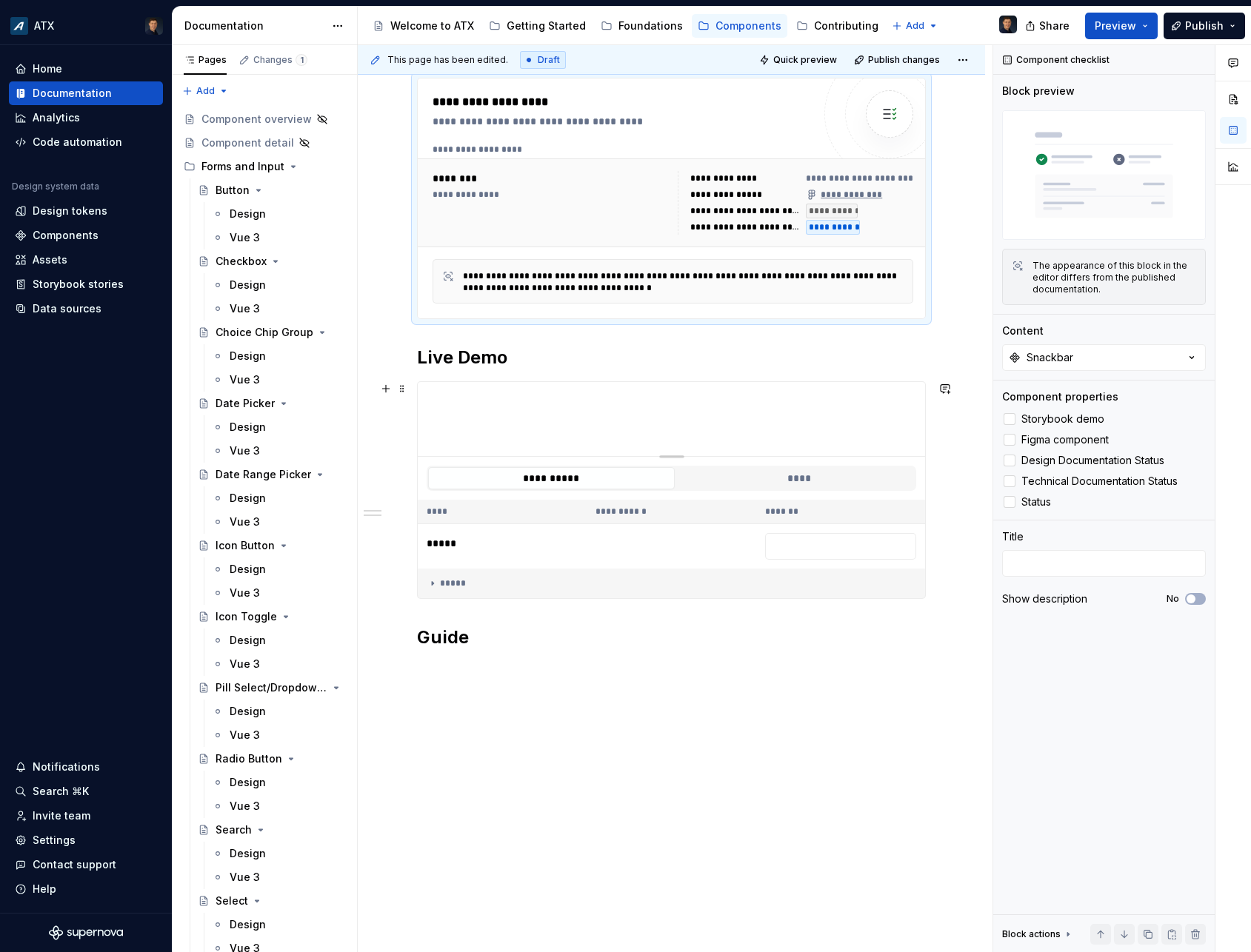
click at [629, 422] on div at bounding box center [672, 419] width 507 height 74
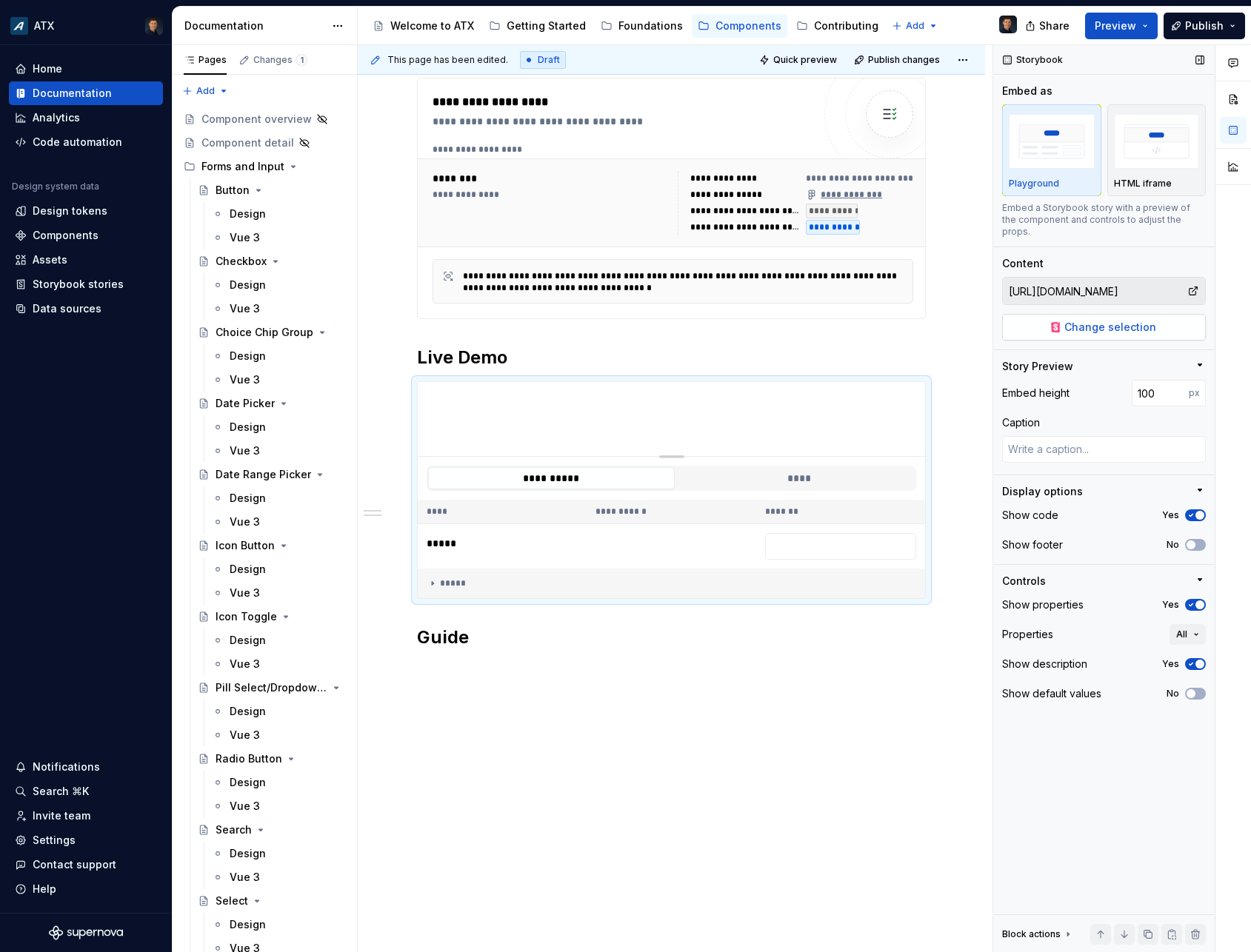
click at [1117, 320] on span "Change selection" at bounding box center [1110, 328] width 92 height 15
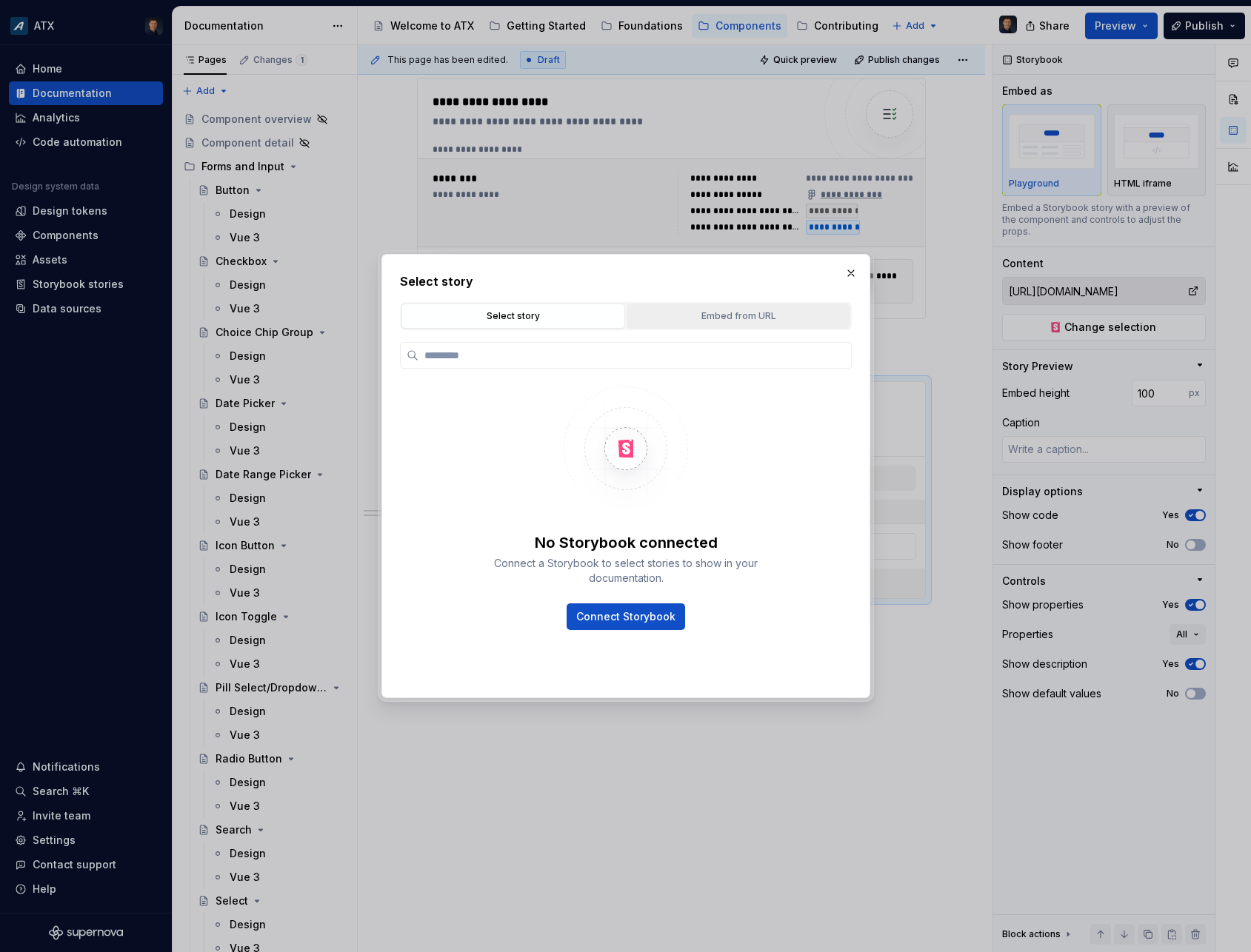
click at [776, 317] on div "Embed from URL" at bounding box center [738, 316] width 213 height 15
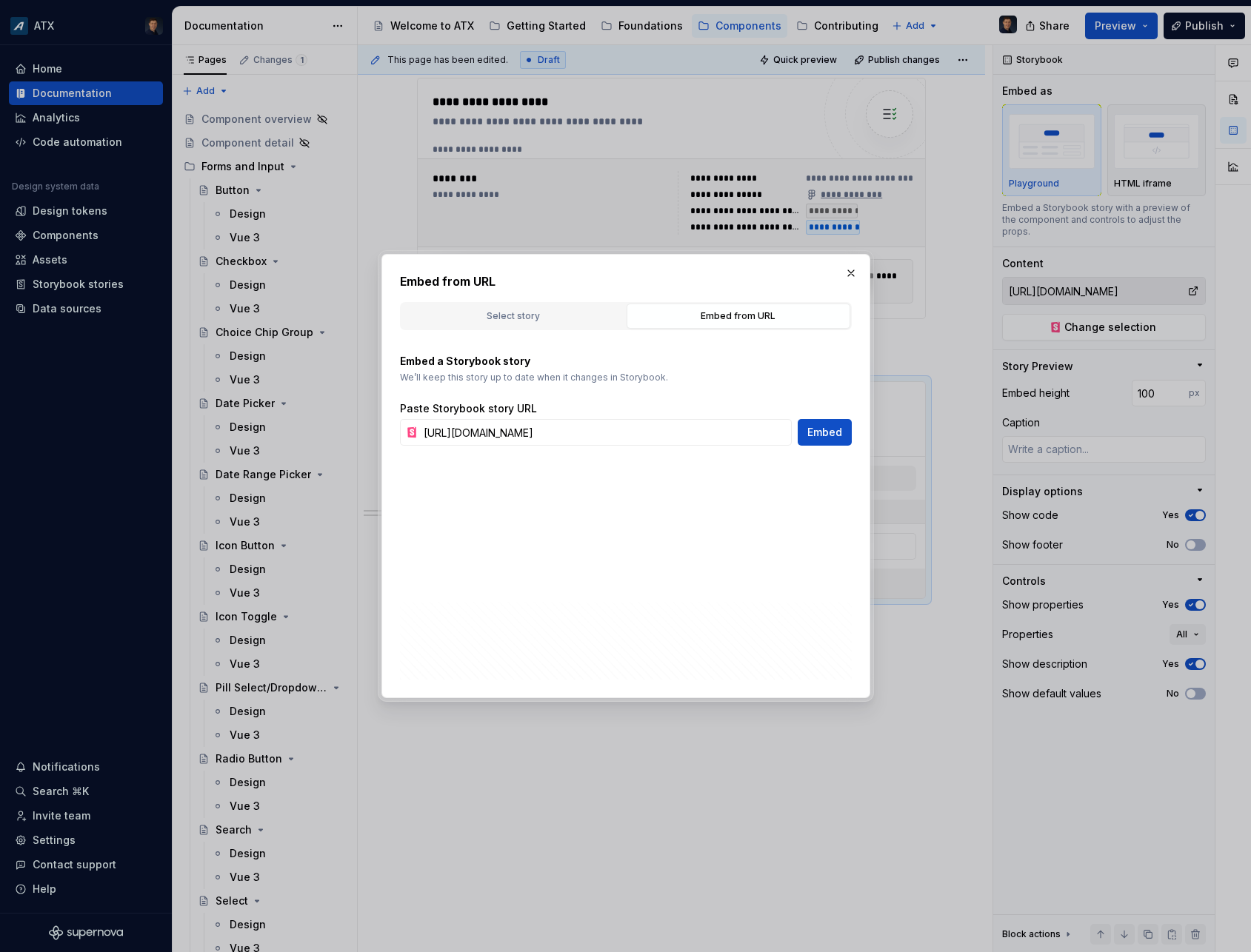
type textarea "*"
click at [656, 438] on input "[URL][DOMAIN_NAME]" at bounding box center [605, 432] width 374 height 26
paste input "snackba"
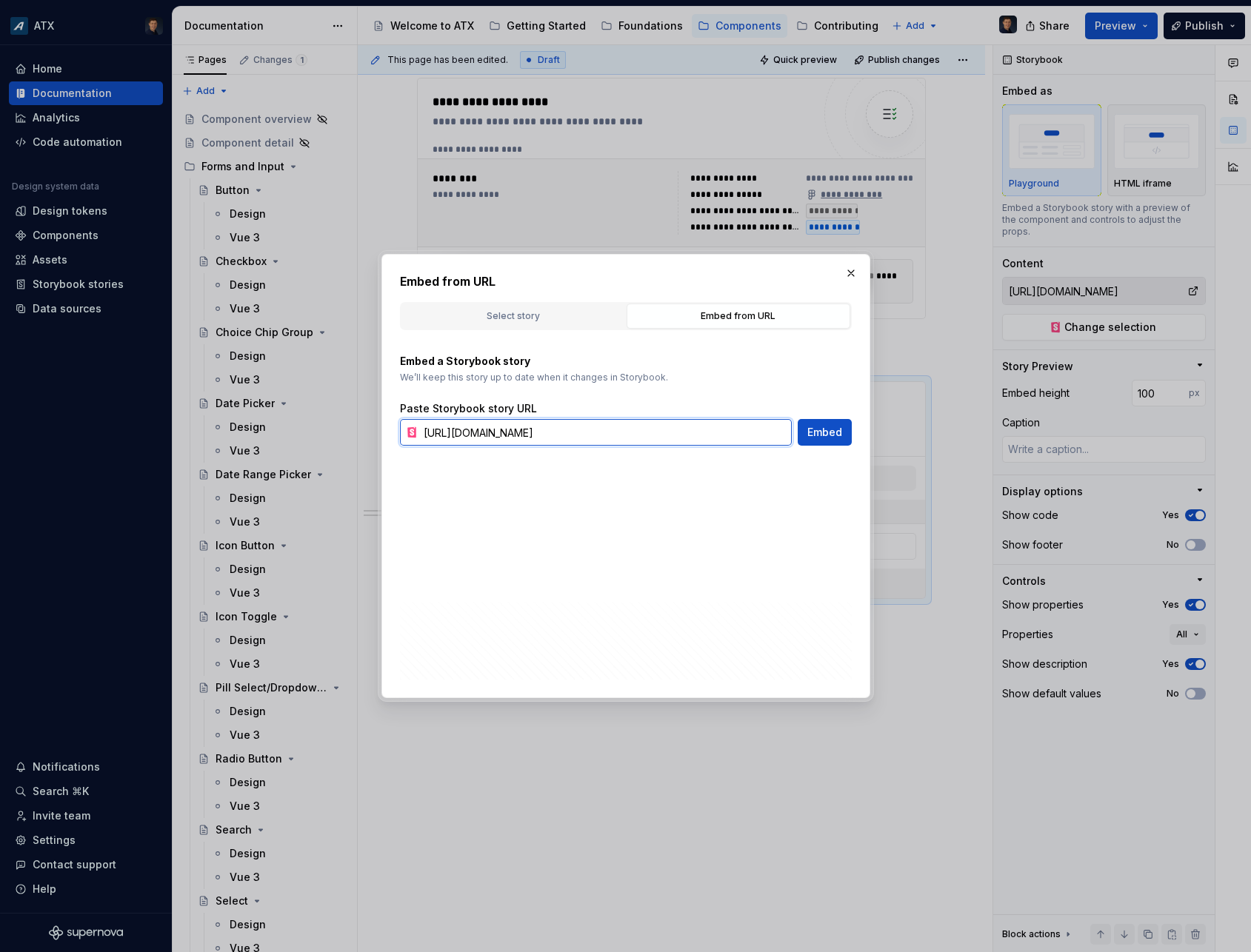
scroll to position [0, 165]
type input "[URL][DOMAIN_NAME]"
click at [813, 434] on span "Embed" at bounding box center [825, 433] width 35 height 15
type textarea "*"
type input "[URL][DOMAIN_NAME]"
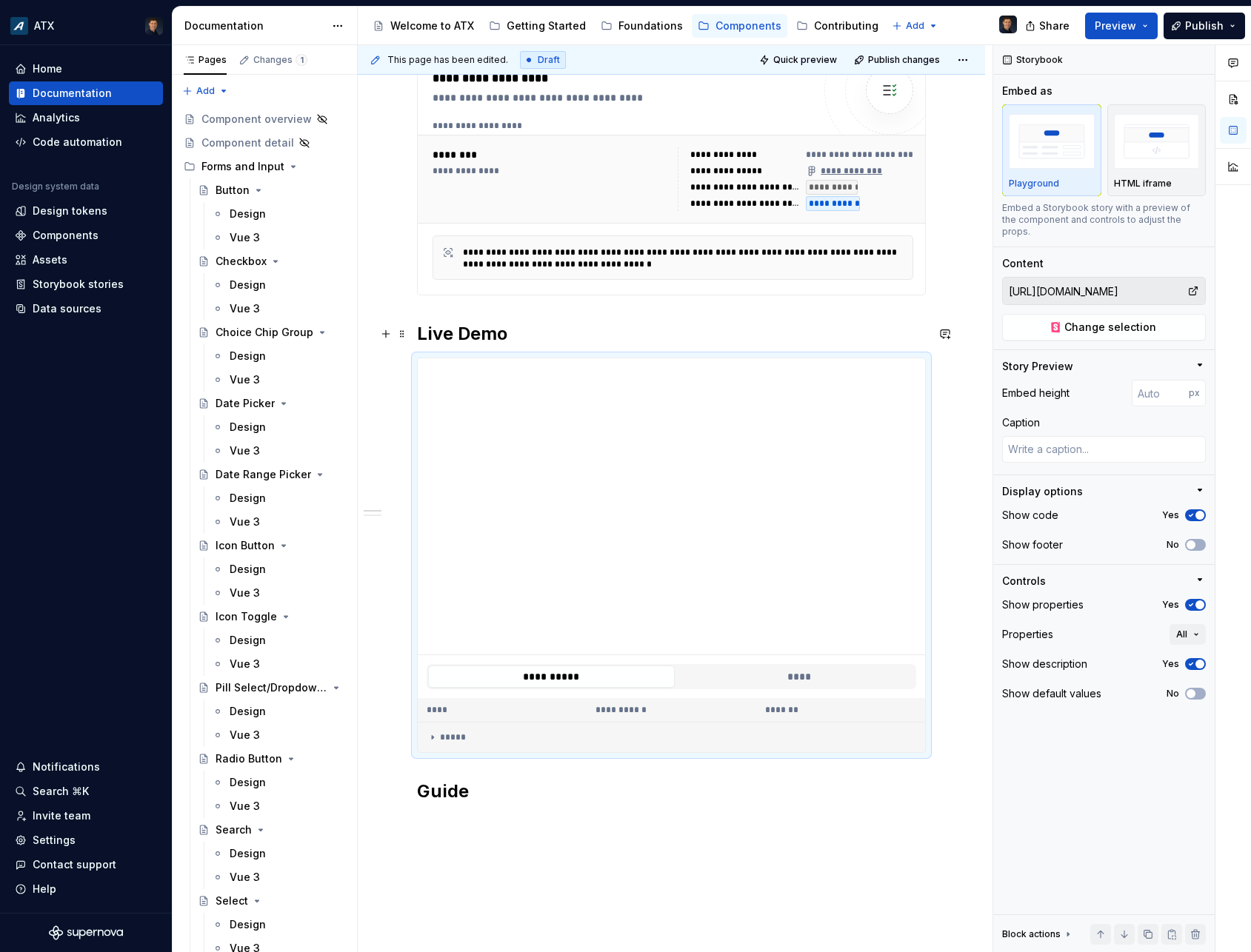
scroll to position [523, 0]
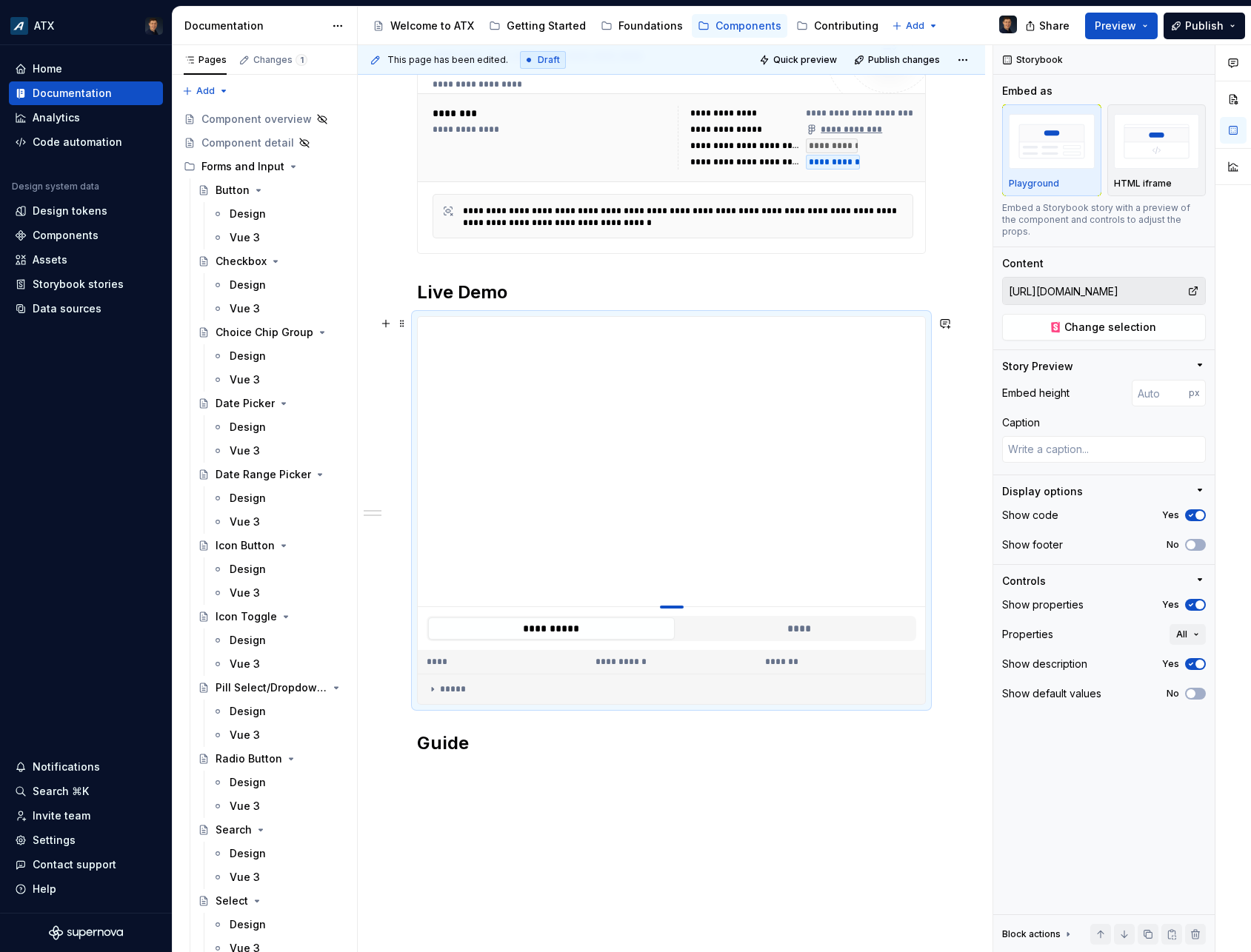
type textarea "*"
type input "391"
type textarea "*"
type input "372"
type textarea "*"
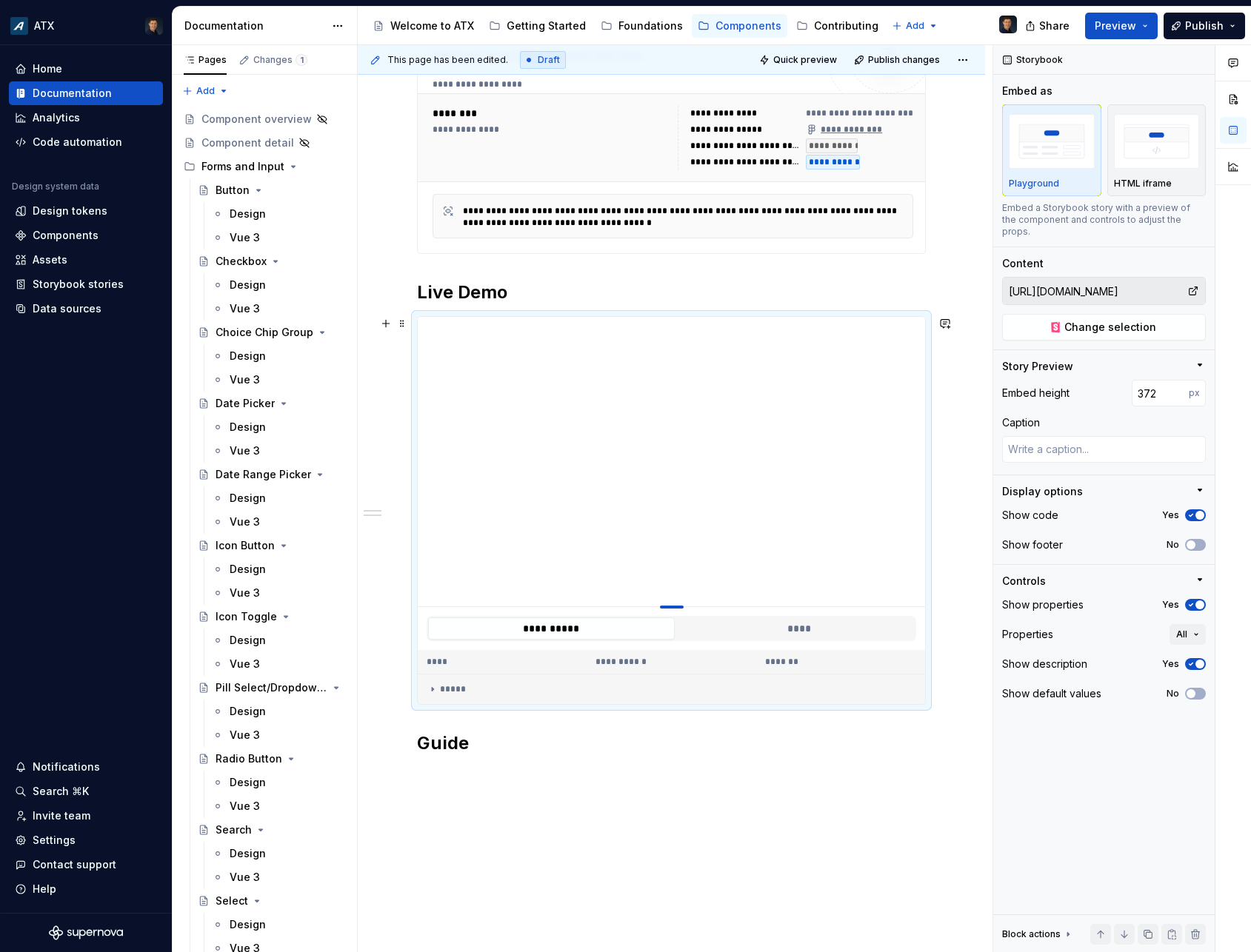
type input "354"
type textarea "*"
type input "322"
type textarea "*"
type input "294"
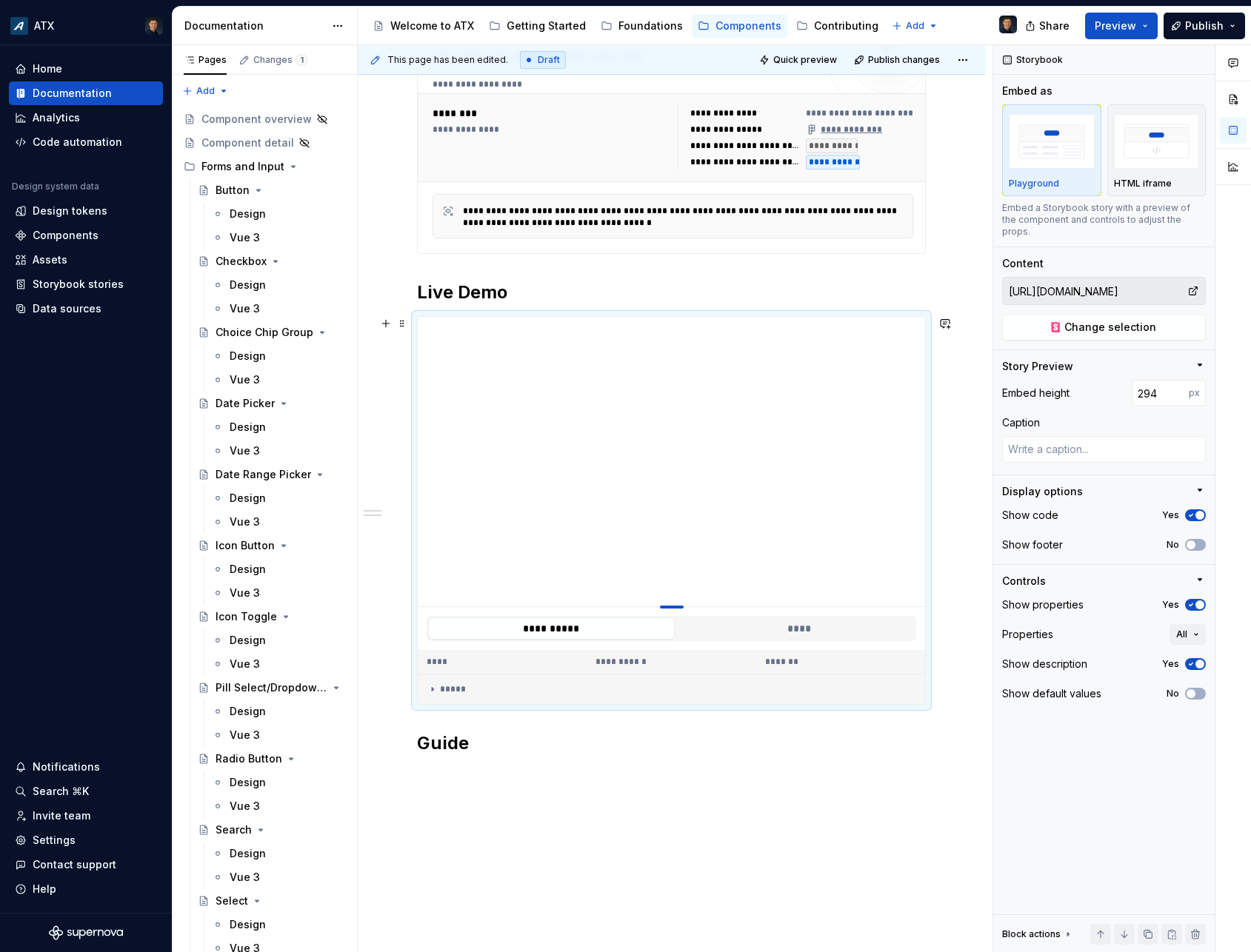
type textarea "*"
type input "265"
type textarea "*"
type input "227"
type textarea "*"
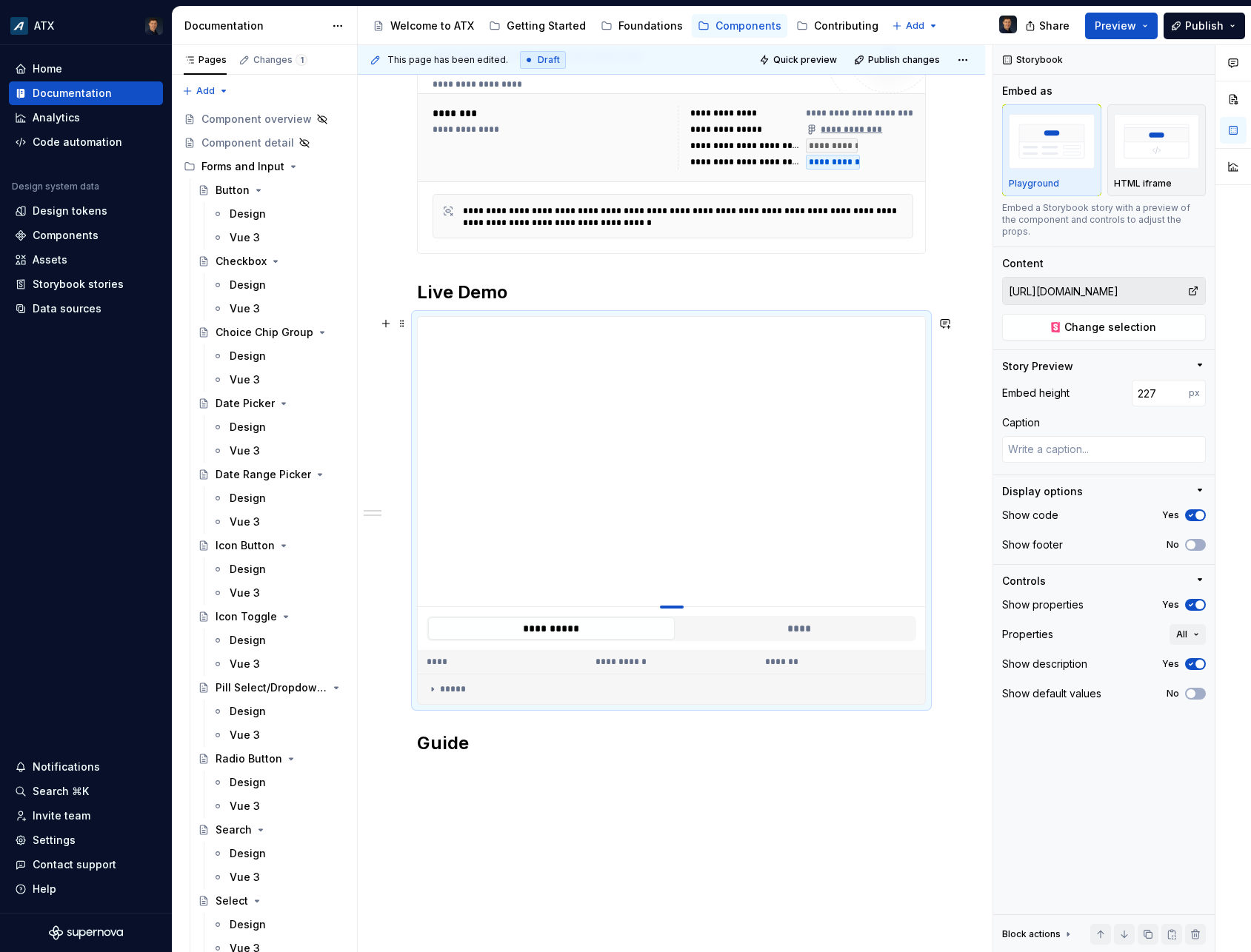
type input "126"
type textarea "*"
type input "100"
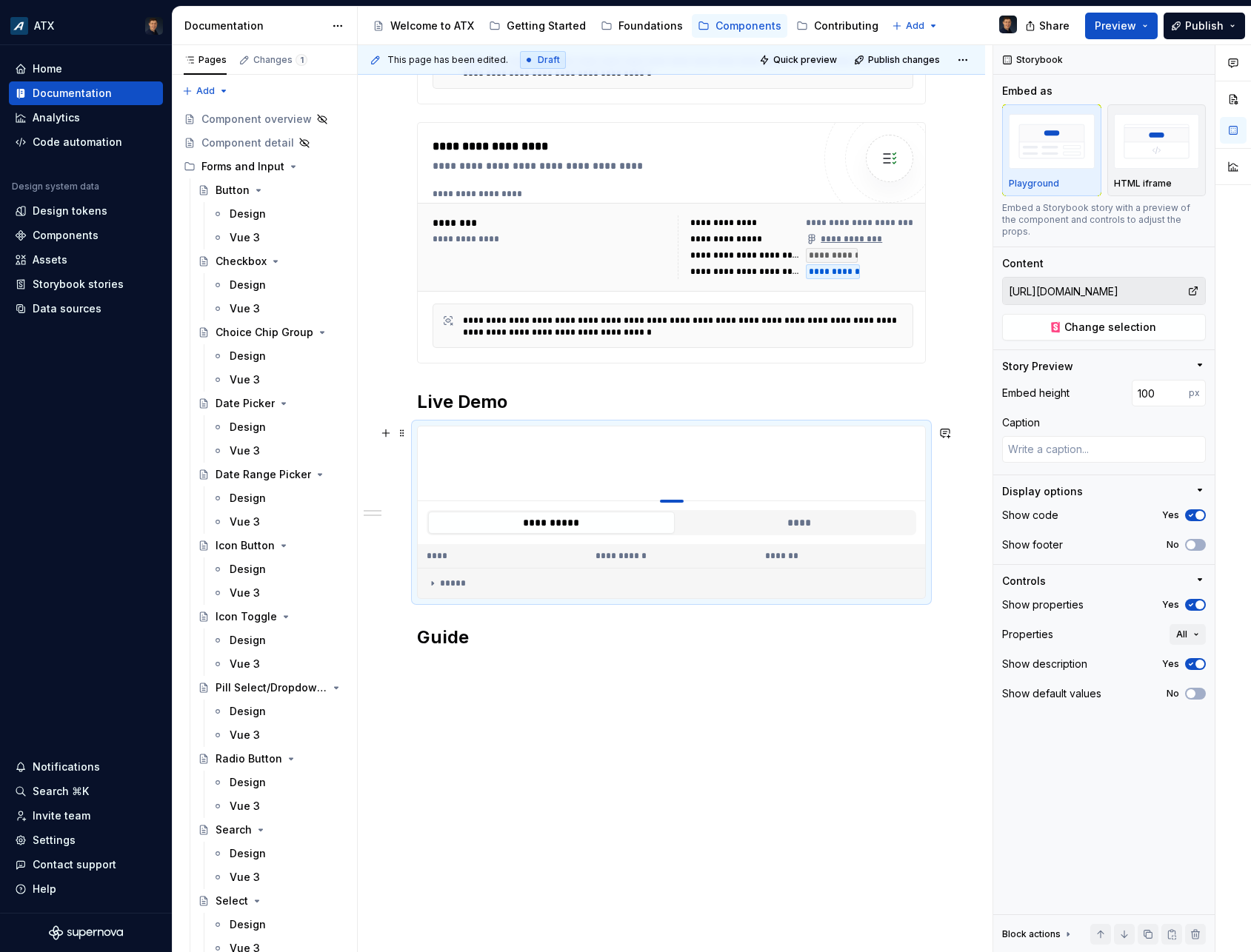
type textarea "*"
type input "107"
type textarea "*"
type input "111"
type textarea "*"
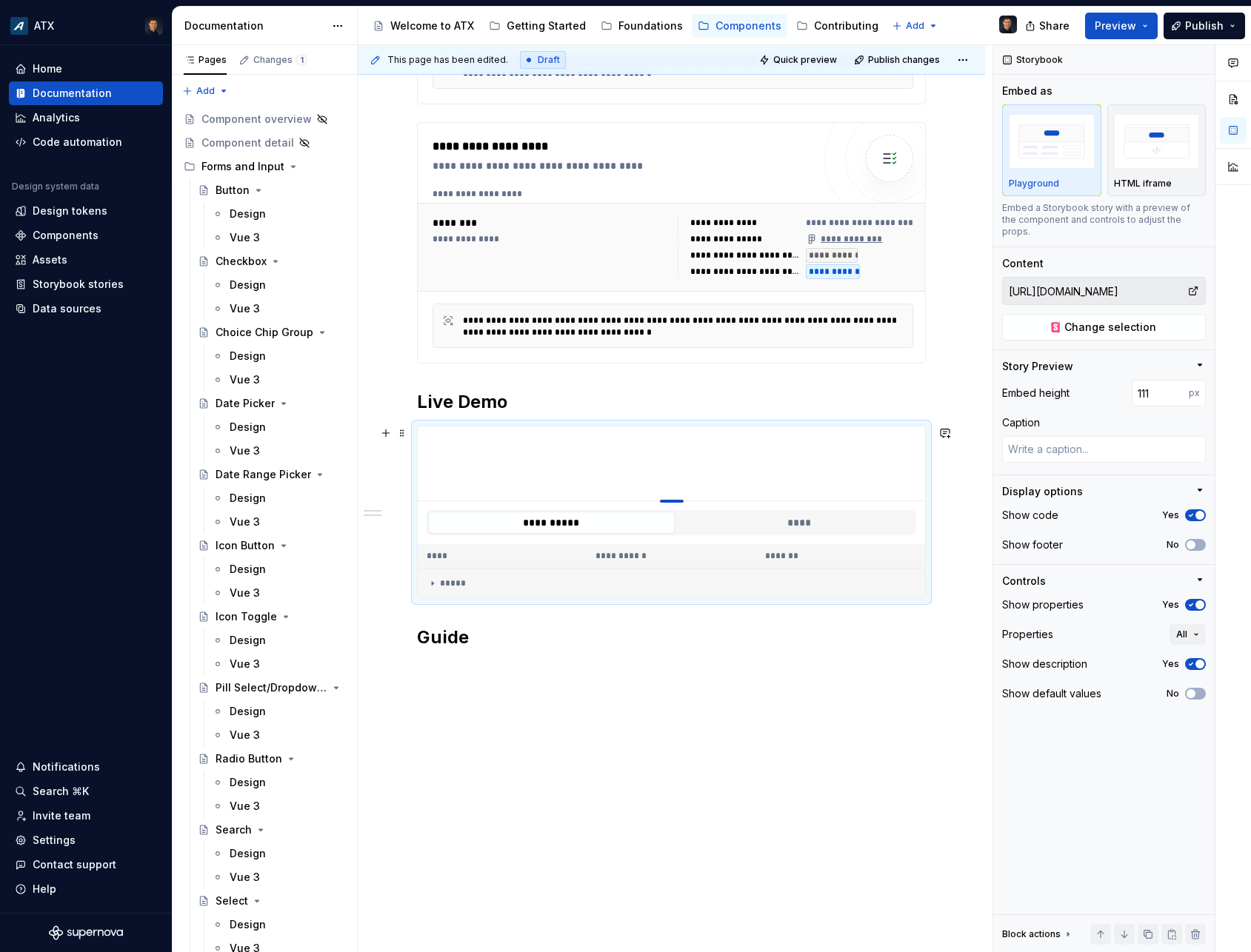
type input "116"
type textarea "*"
type input "124"
type textarea "*"
type input "133"
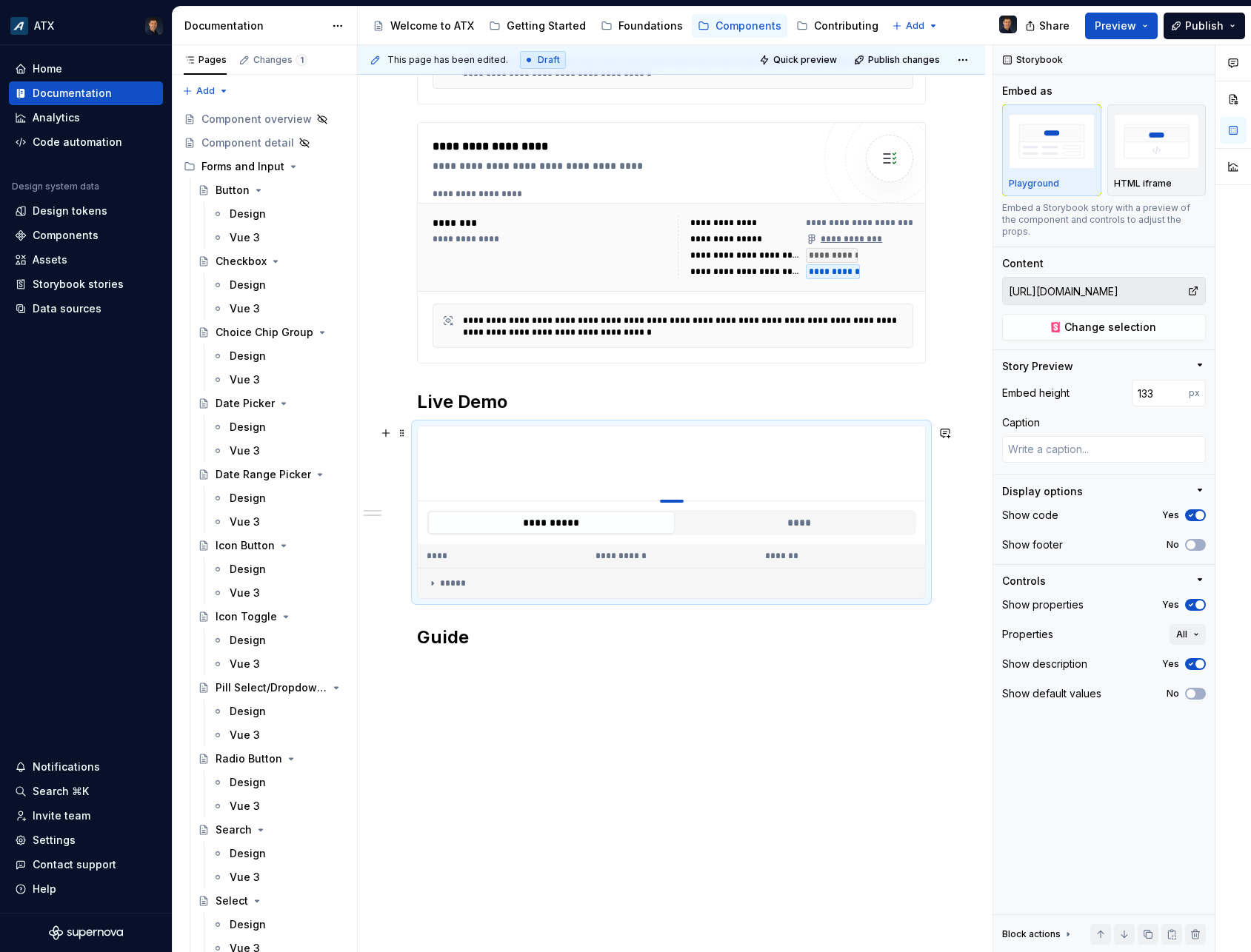
type textarea "*"
type input "139"
type textarea "*"
type input "146"
type textarea "*"
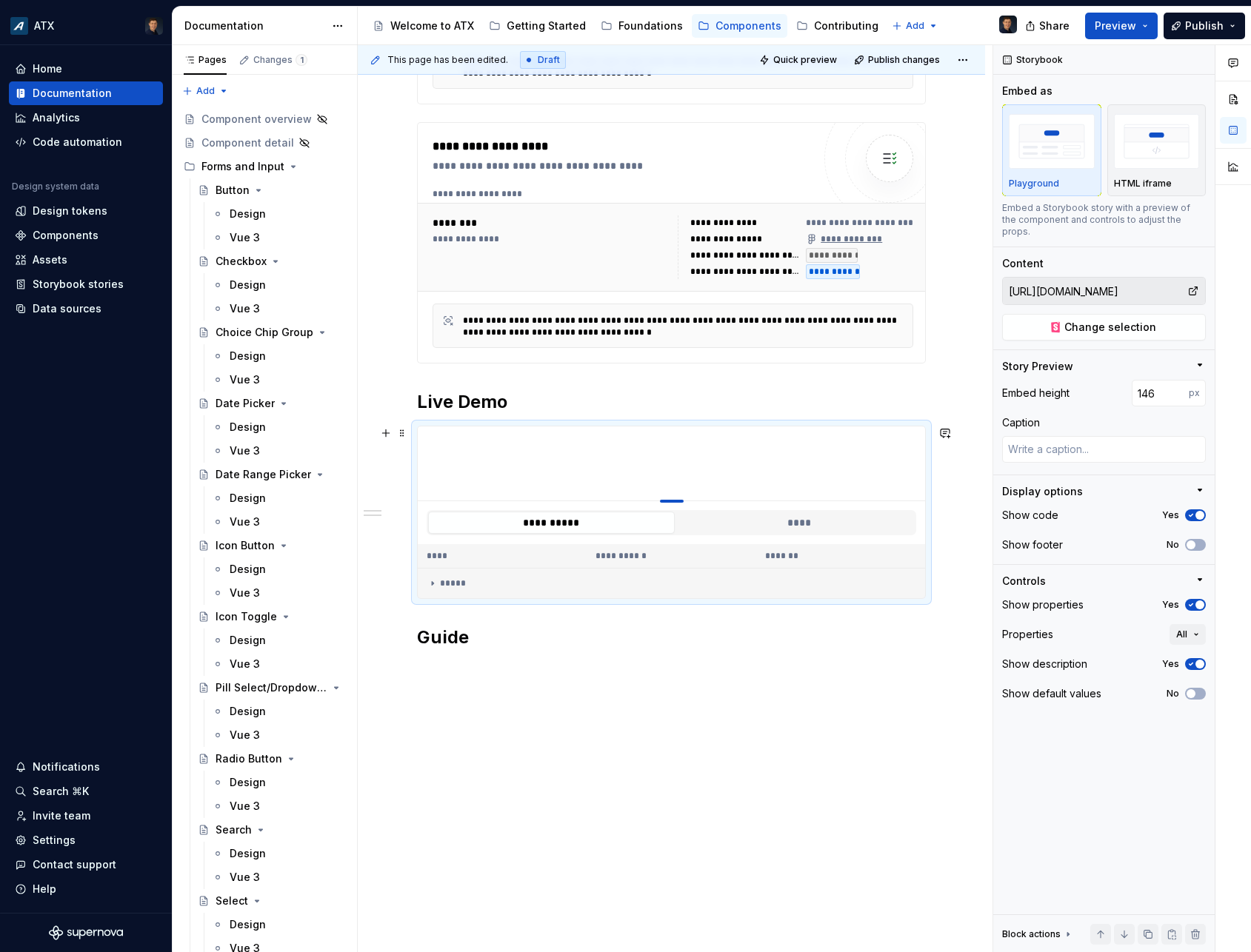
type input "149"
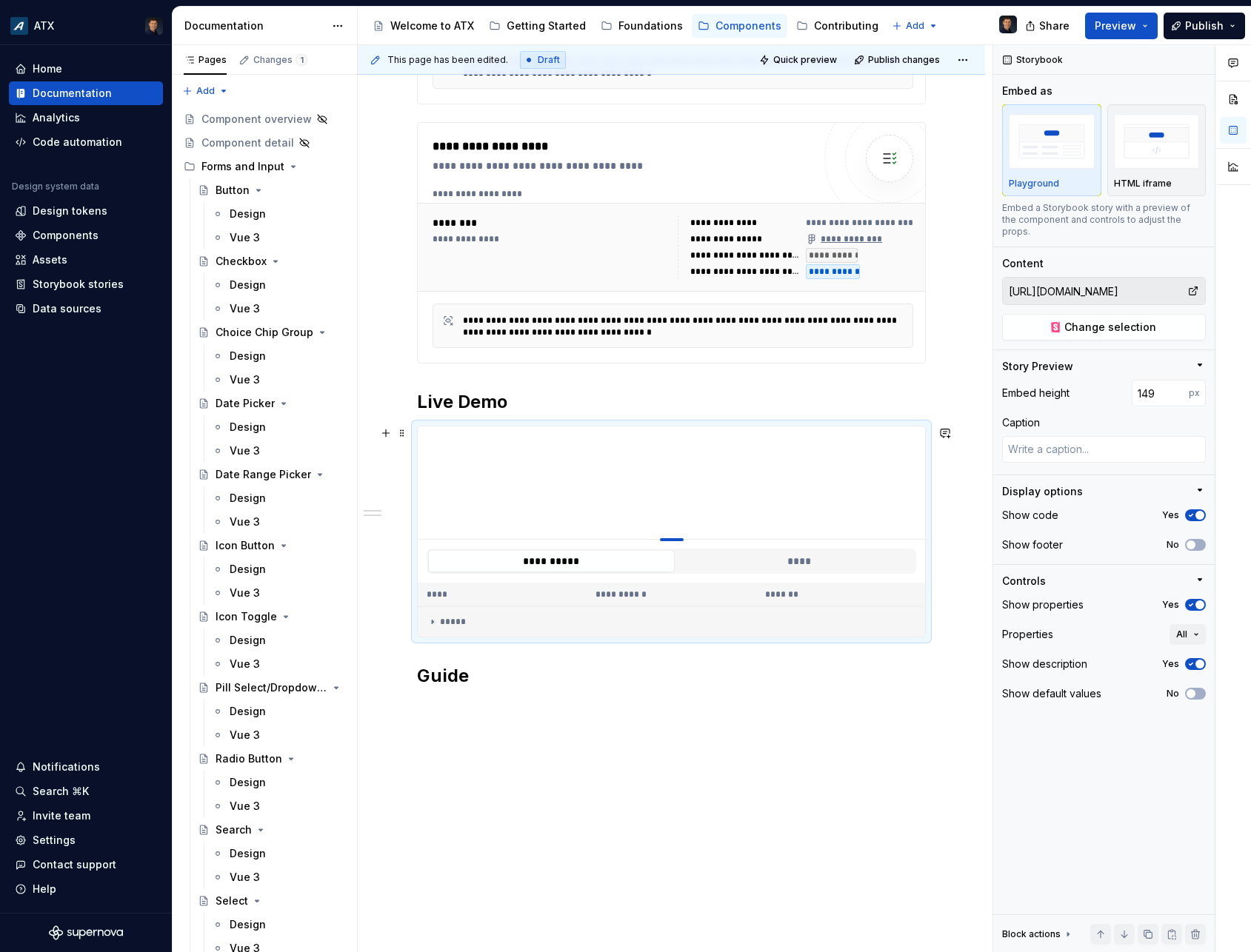
type textarea "*"
type input "152"
type textarea "*"
type input "154"
type textarea "*"
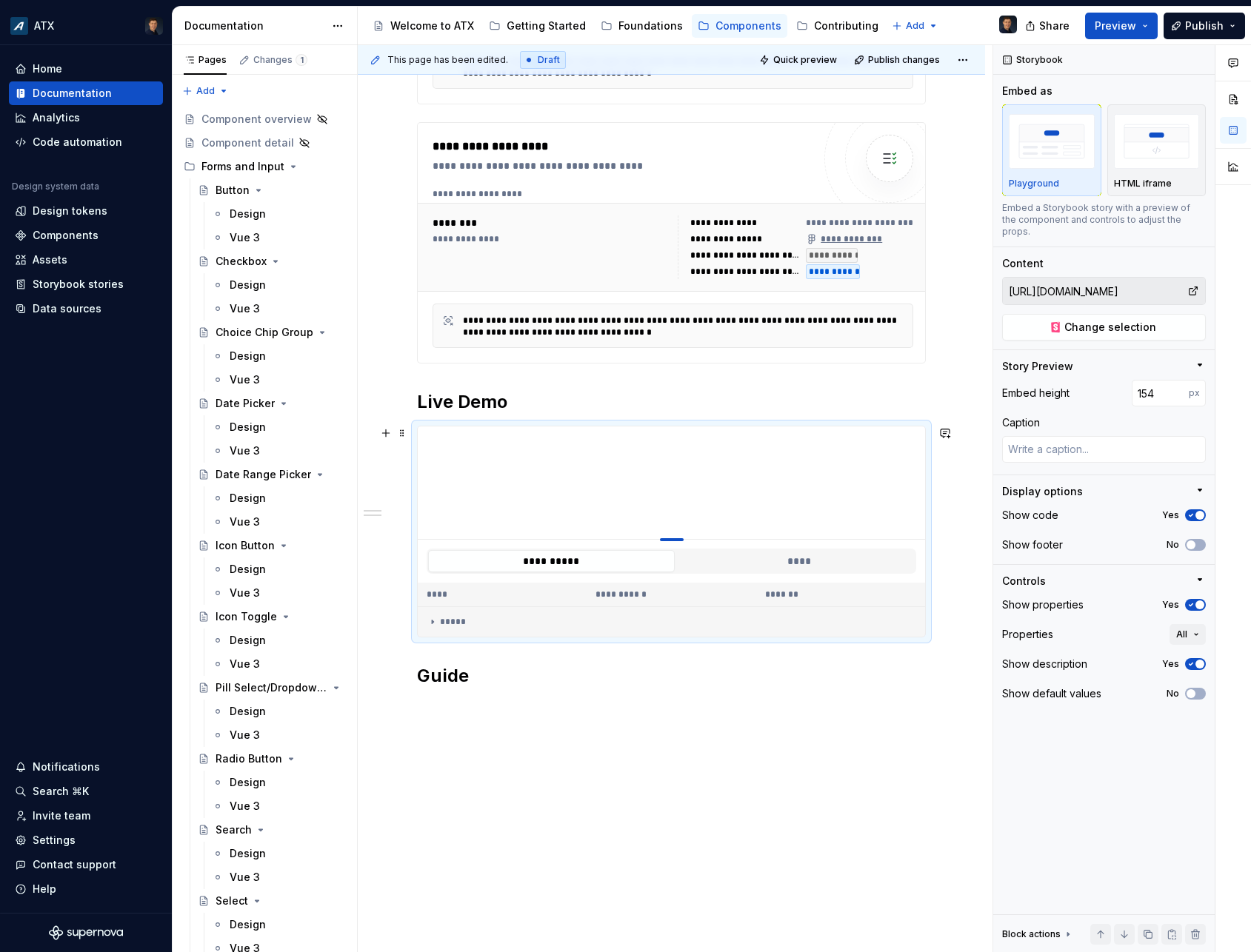
type input "155"
type textarea "*"
type input "156"
type textarea "*"
type input "157"
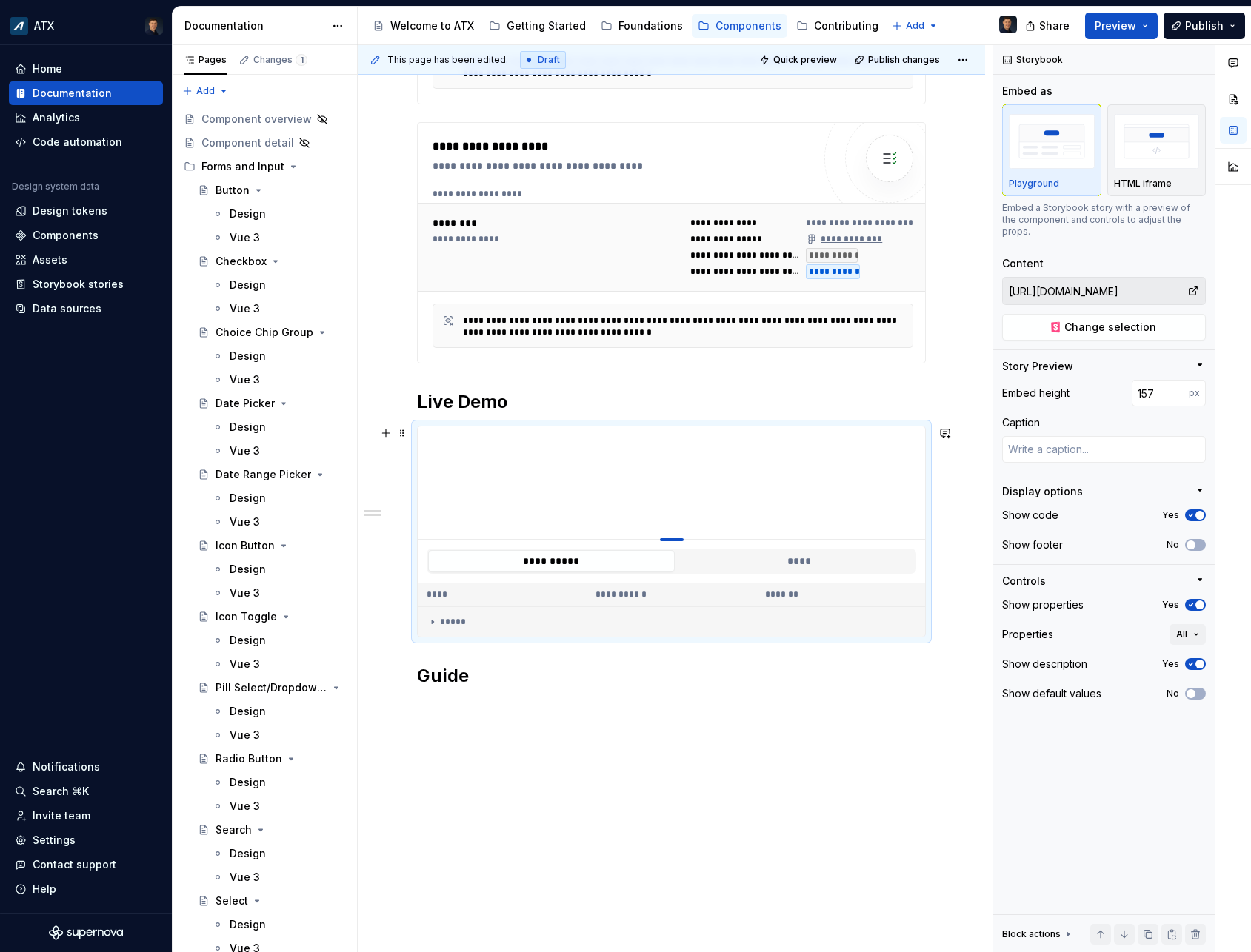
type textarea "*"
type input "158"
type textarea "*"
type input "160"
type textarea "*"
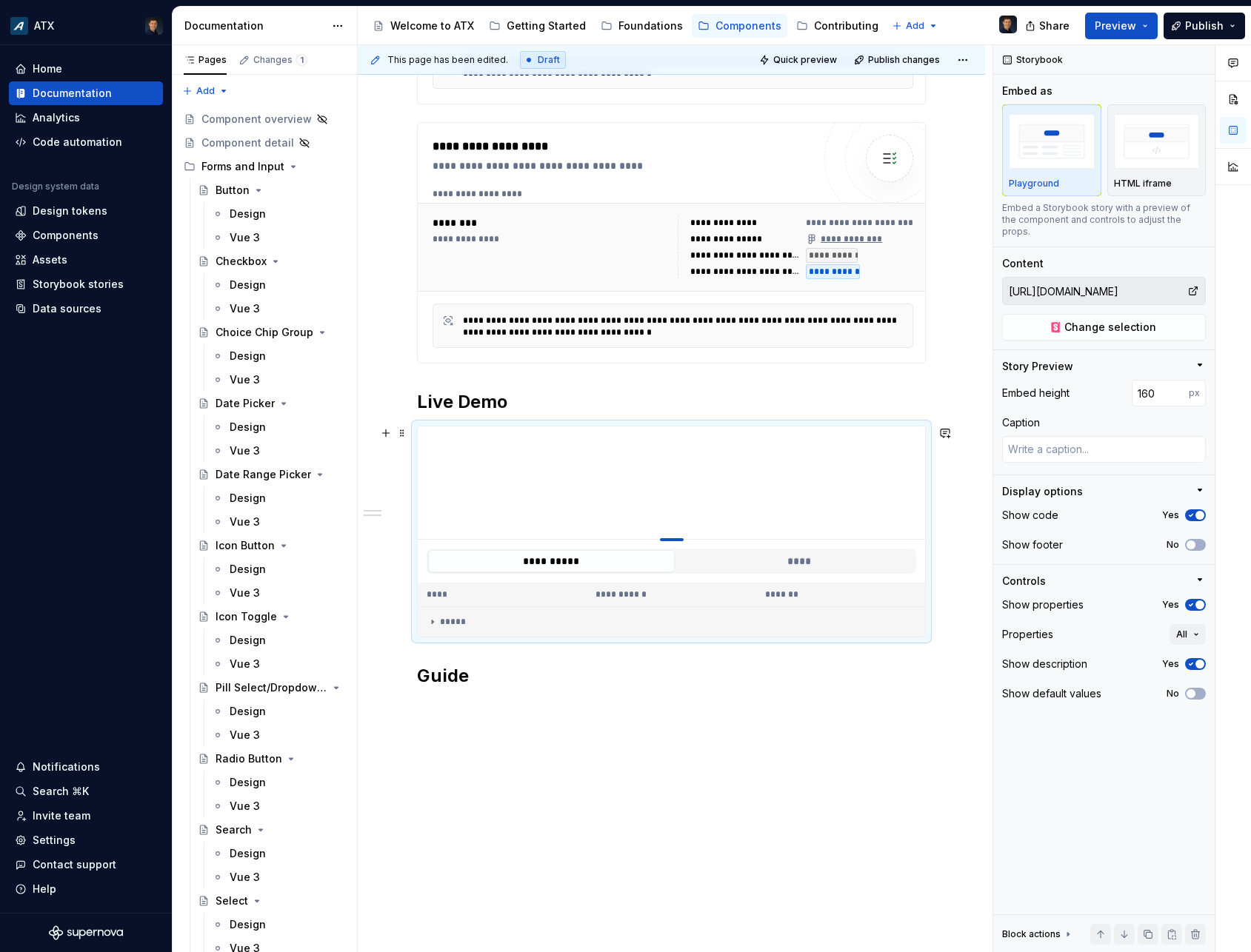
type input "161"
type textarea "*"
type input "160"
type textarea "*"
type input "159"
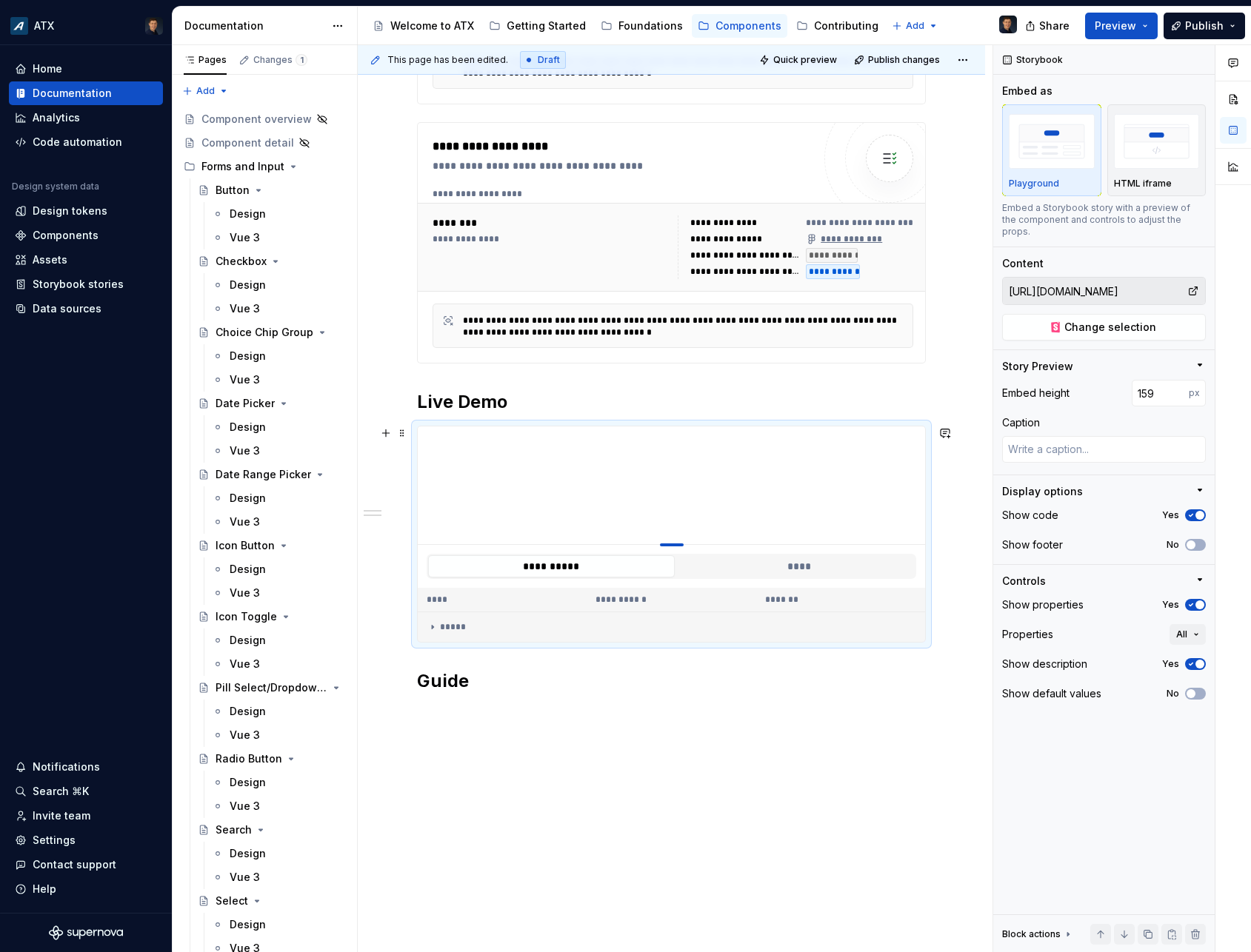
drag, startPoint x: 674, startPoint y: 613, endPoint x: 660, endPoint y: 545, distance: 69.4
click at [660, 545] on div at bounding box center [672, 485] width 507 height 118
click at [458, 728] on div "**********" at bounding box center [672, 421] width 627 height 1153
click at [466, 719] on div "**********" at bounding box center [675, 499] width 635 height 908
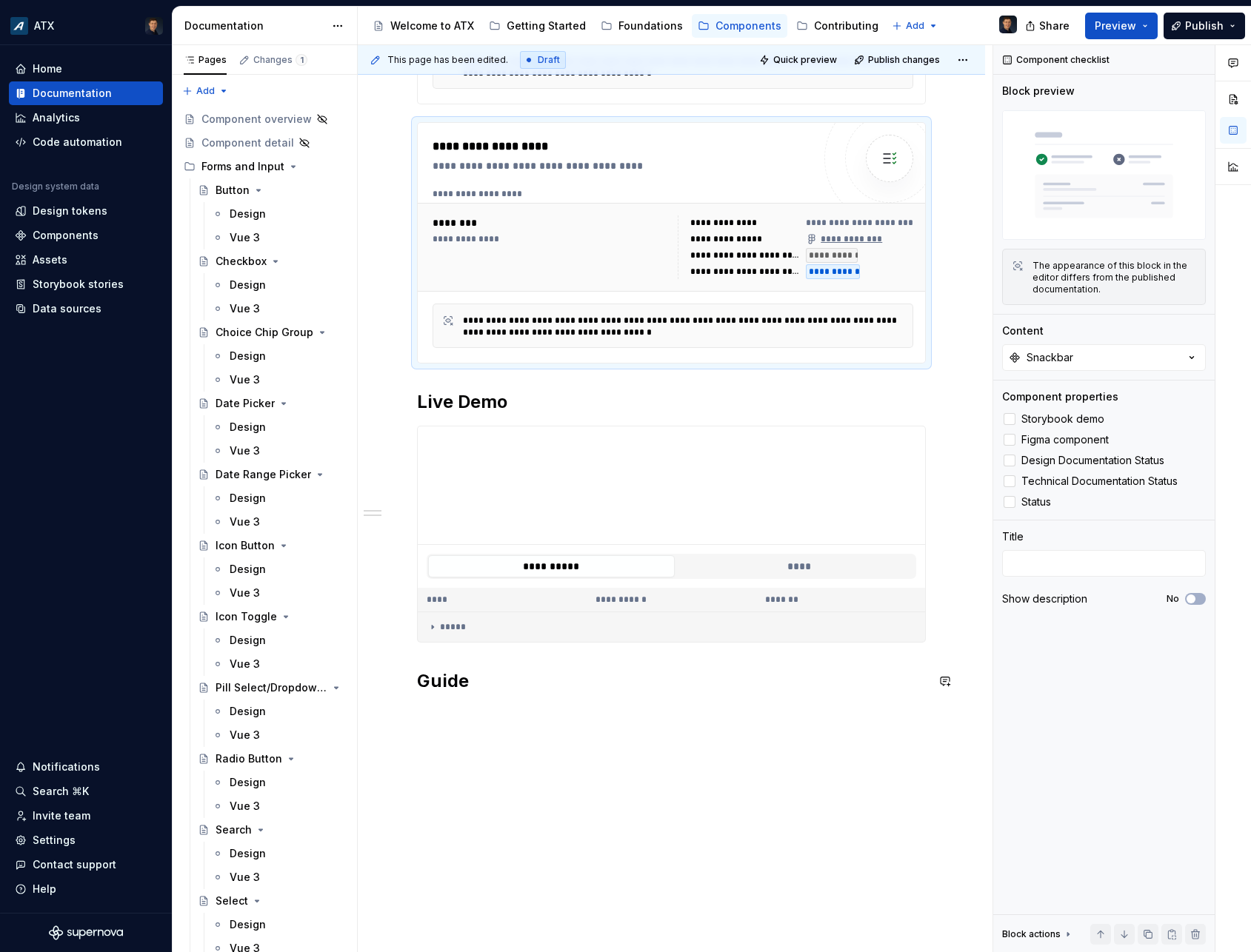
click at [466, 716] on div "**********" at bounding box center [672, 421] width 627 height 1153
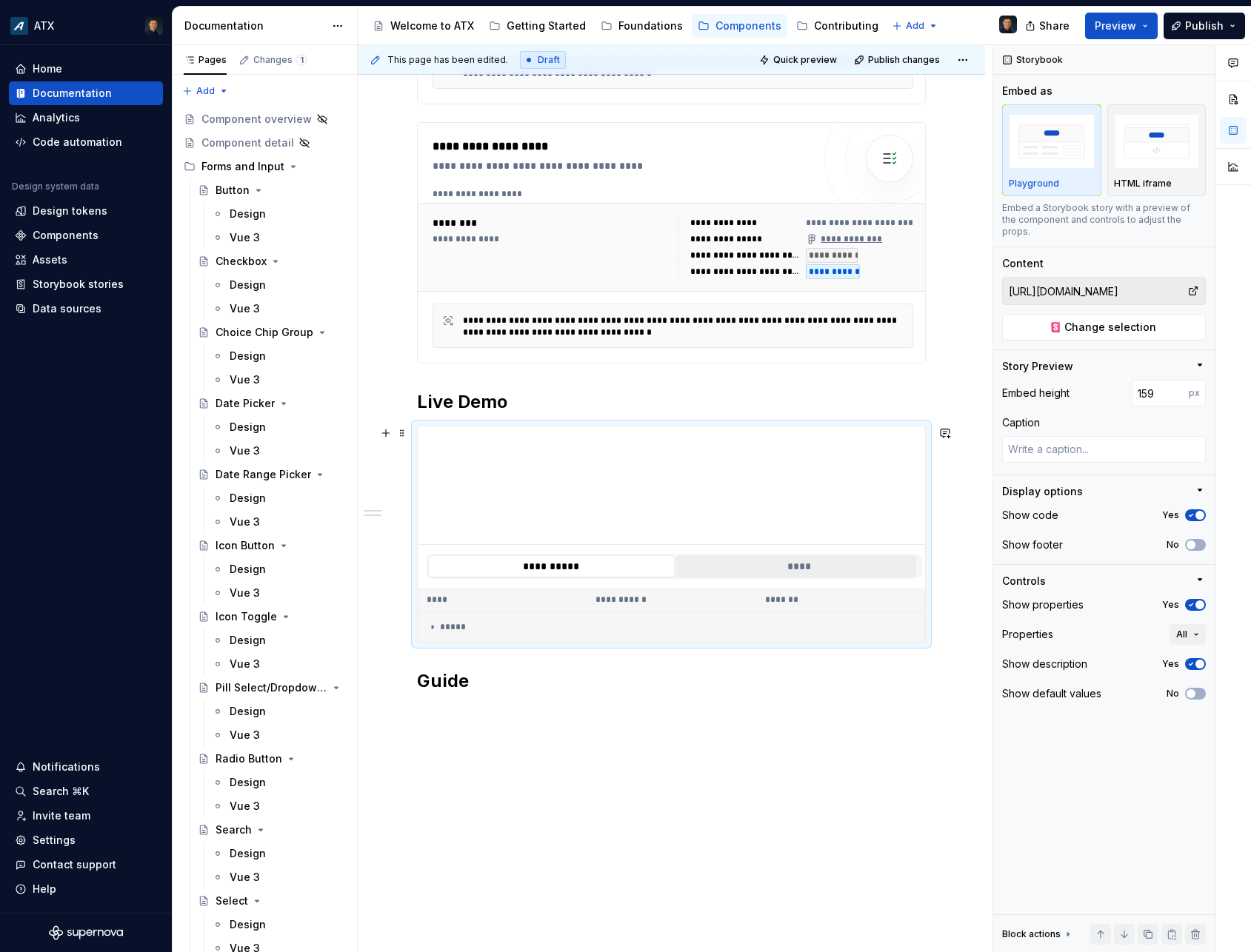
type textarea "*"
click at [725, 571] on button "****" at bounding box center [799, 566] width 247 height 23
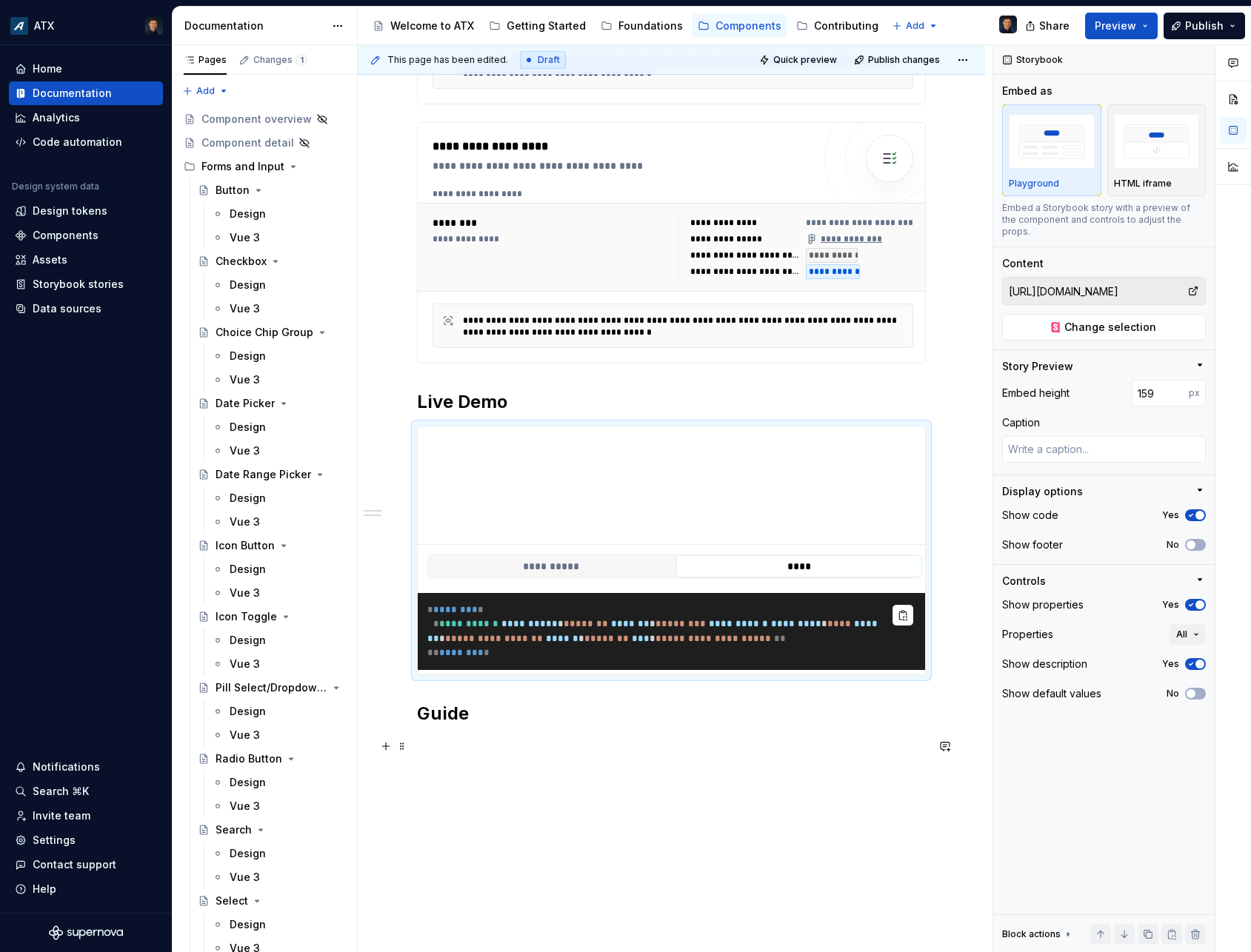
click at [561, 747] on p at bounding box center [672, 745] width 509 height 18
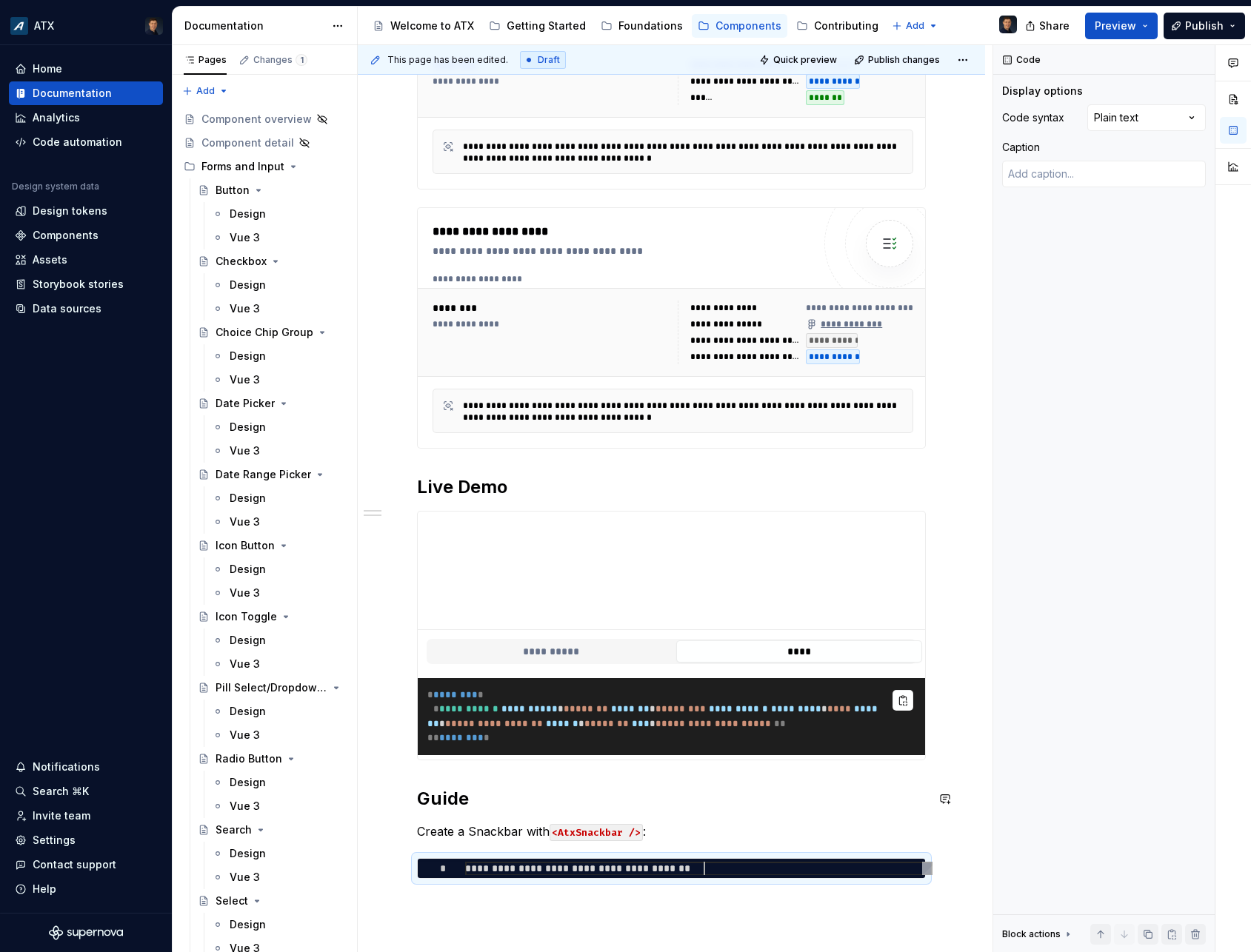
scroll to position [1, 239]
click at [1143, 122] on div "Comments Open comments No comments yet Select ‘Comment’ from the block context …" at bounding box center [1122, 499] width 257 height 908
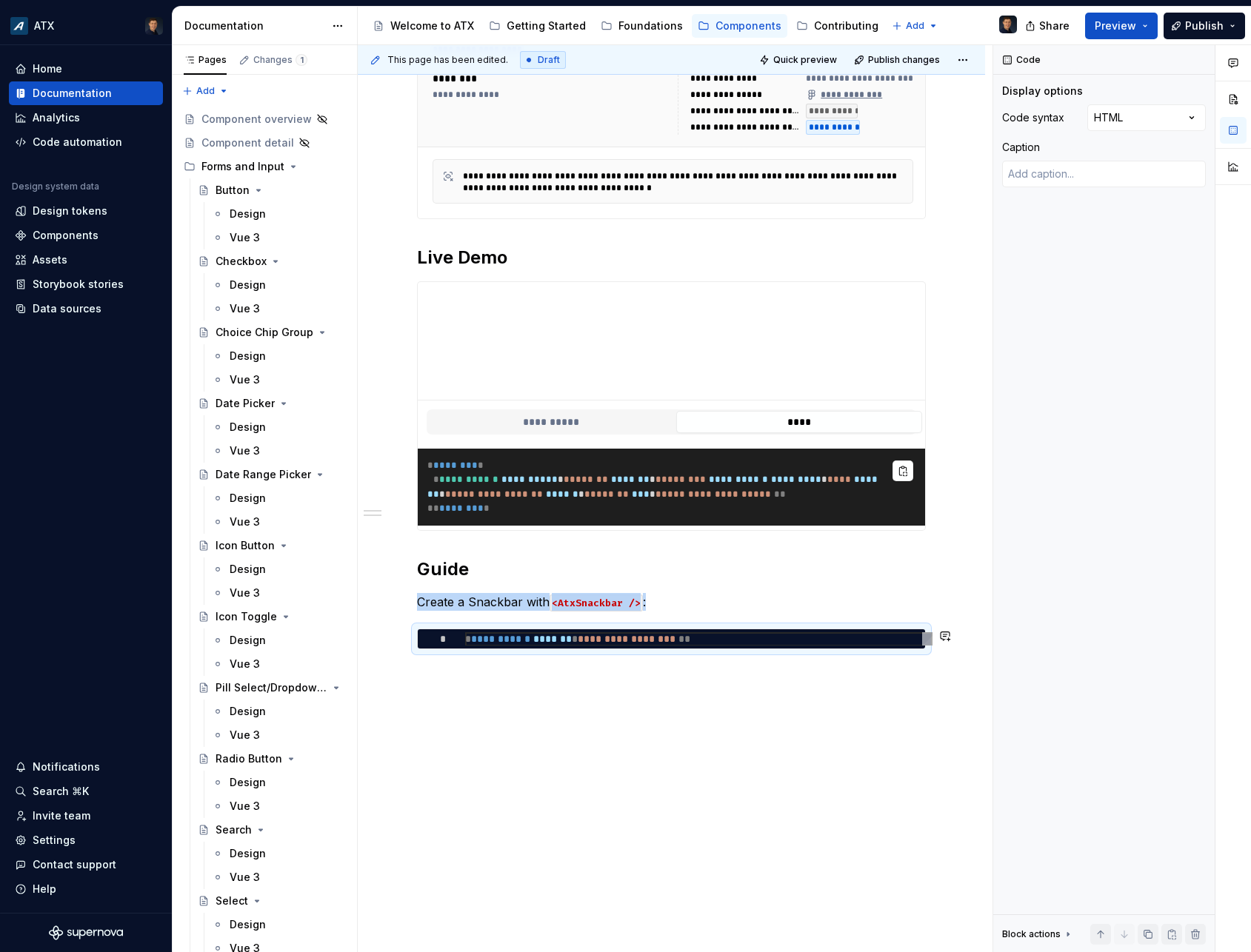
click at [454, 713] on div "**********" at bounding box center [672, 326] width 627 height 1253
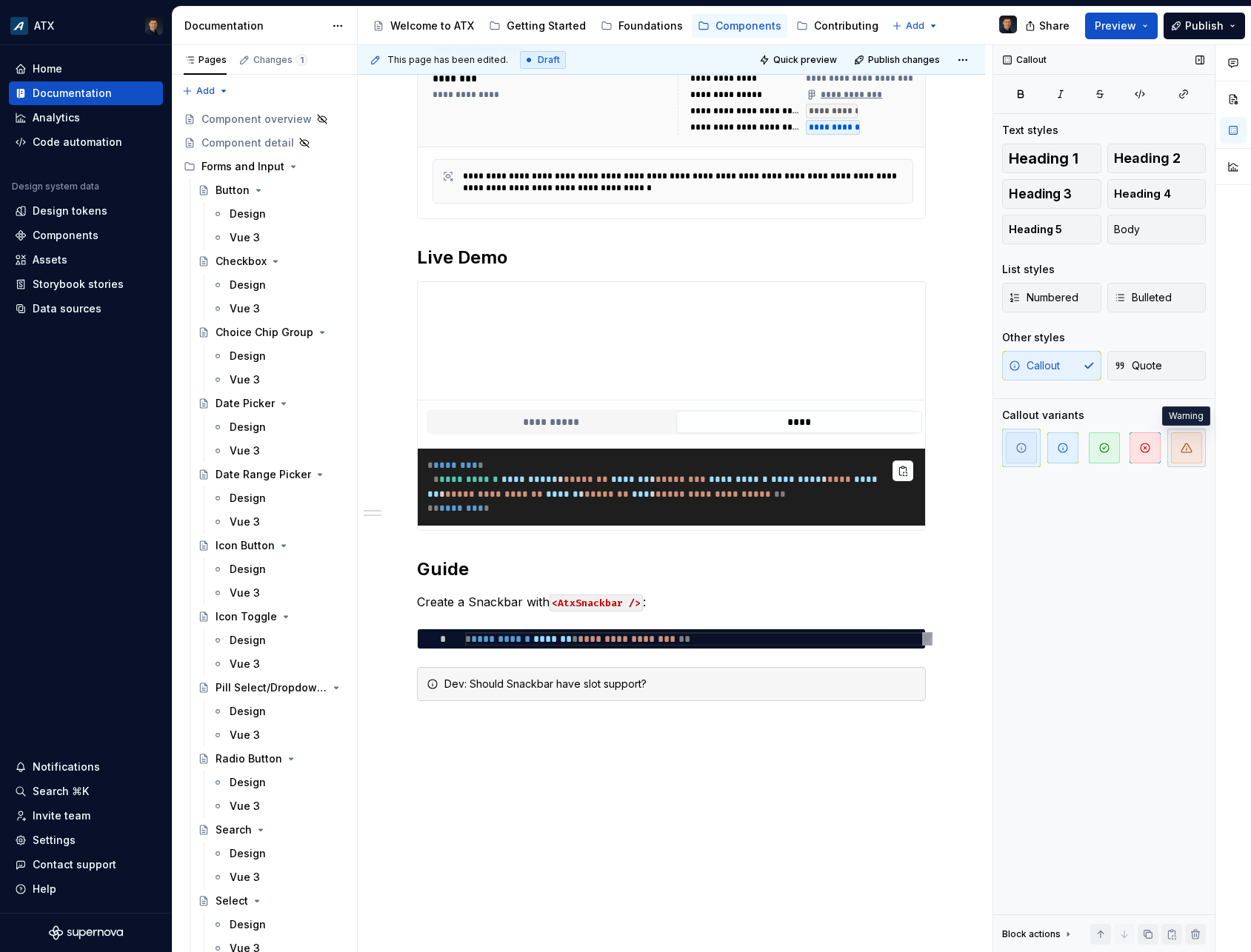
click at [1189, 448] on icon "button" at bounding box center [1186, 448] width 12 height 12
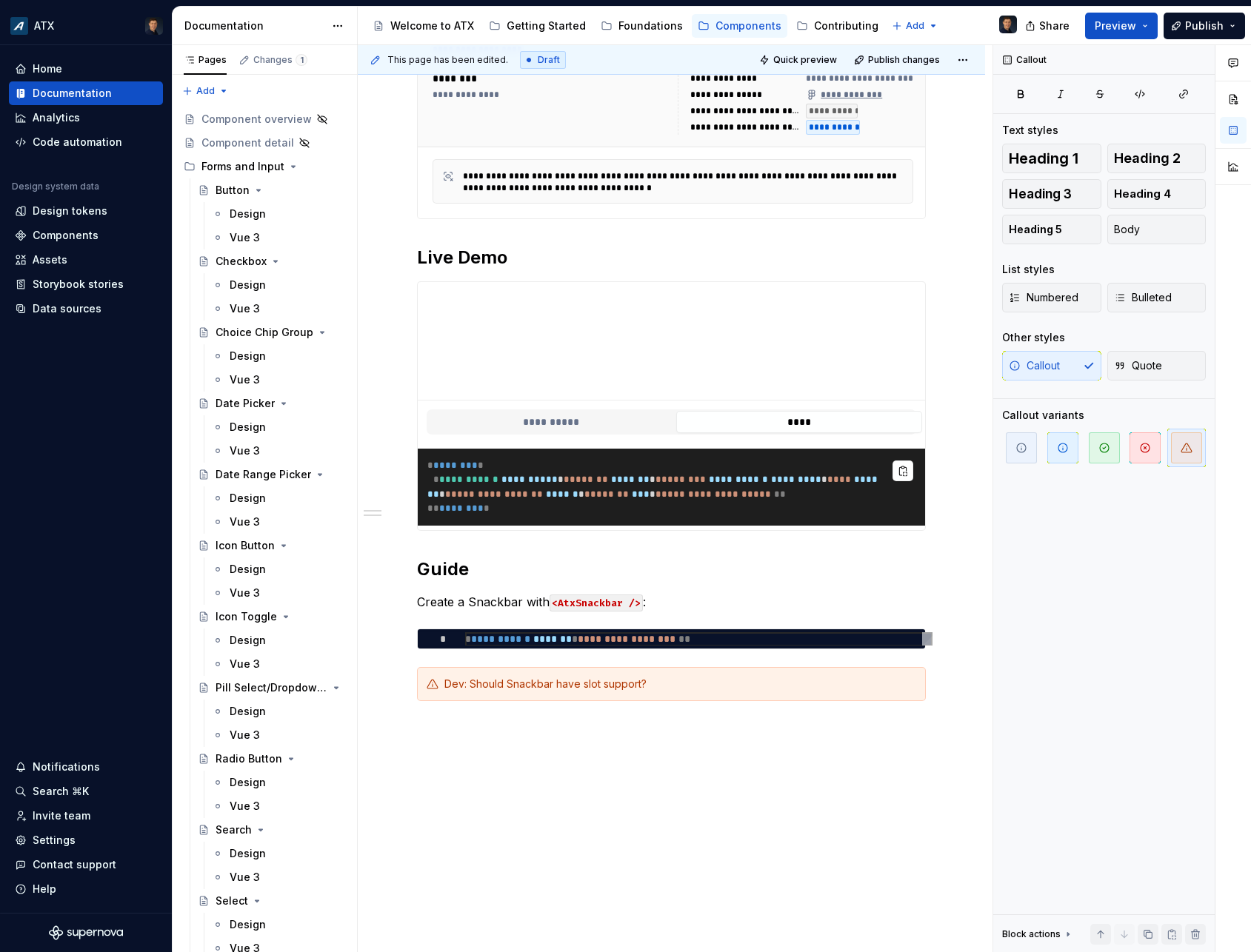
click at [570, 751] on div "**********" at bounding box center [672, 352] width 627 height 1305
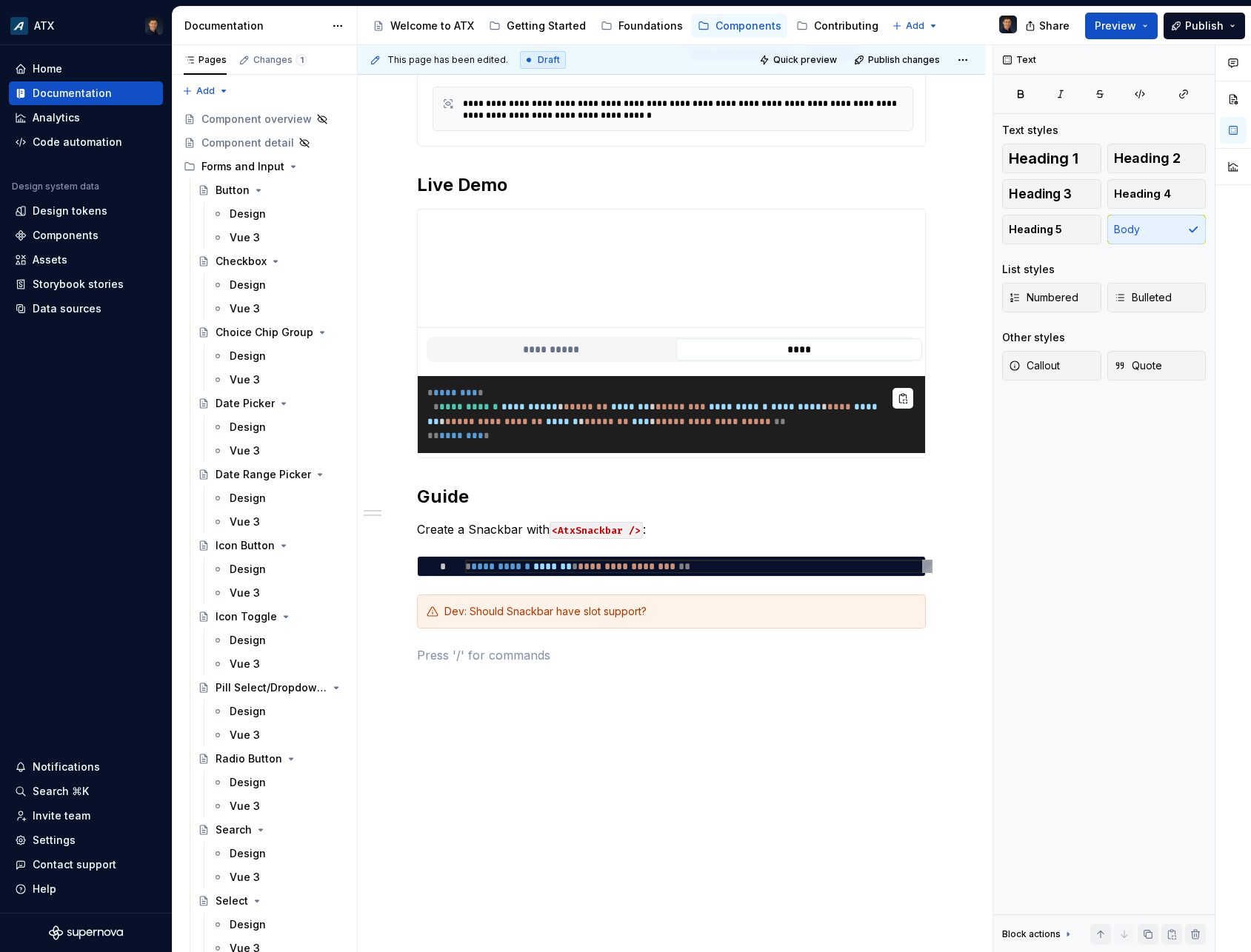
scroll to position [645, 0]
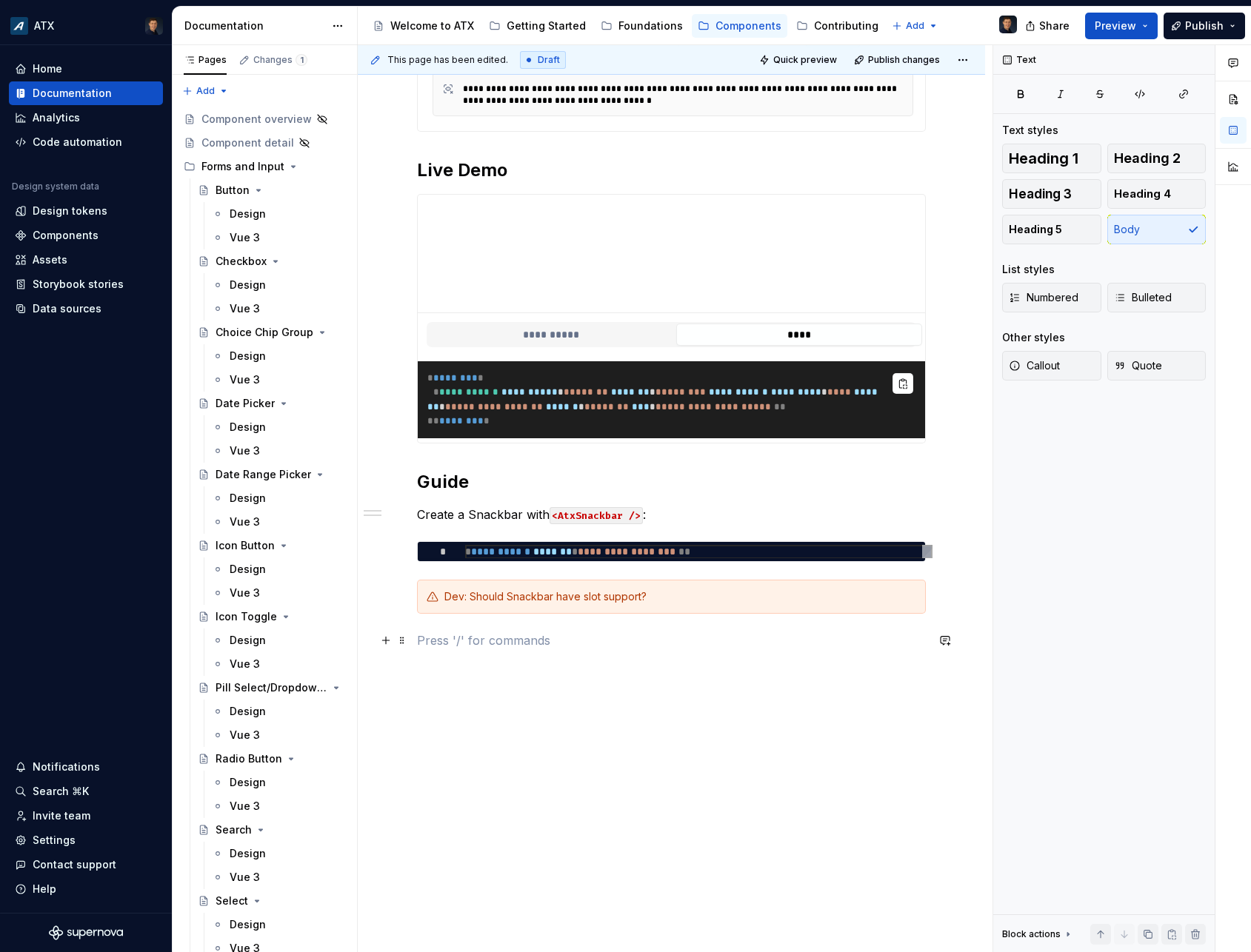
click at [478, 642] on p at bounding box center [672, 640] width 509 height 18
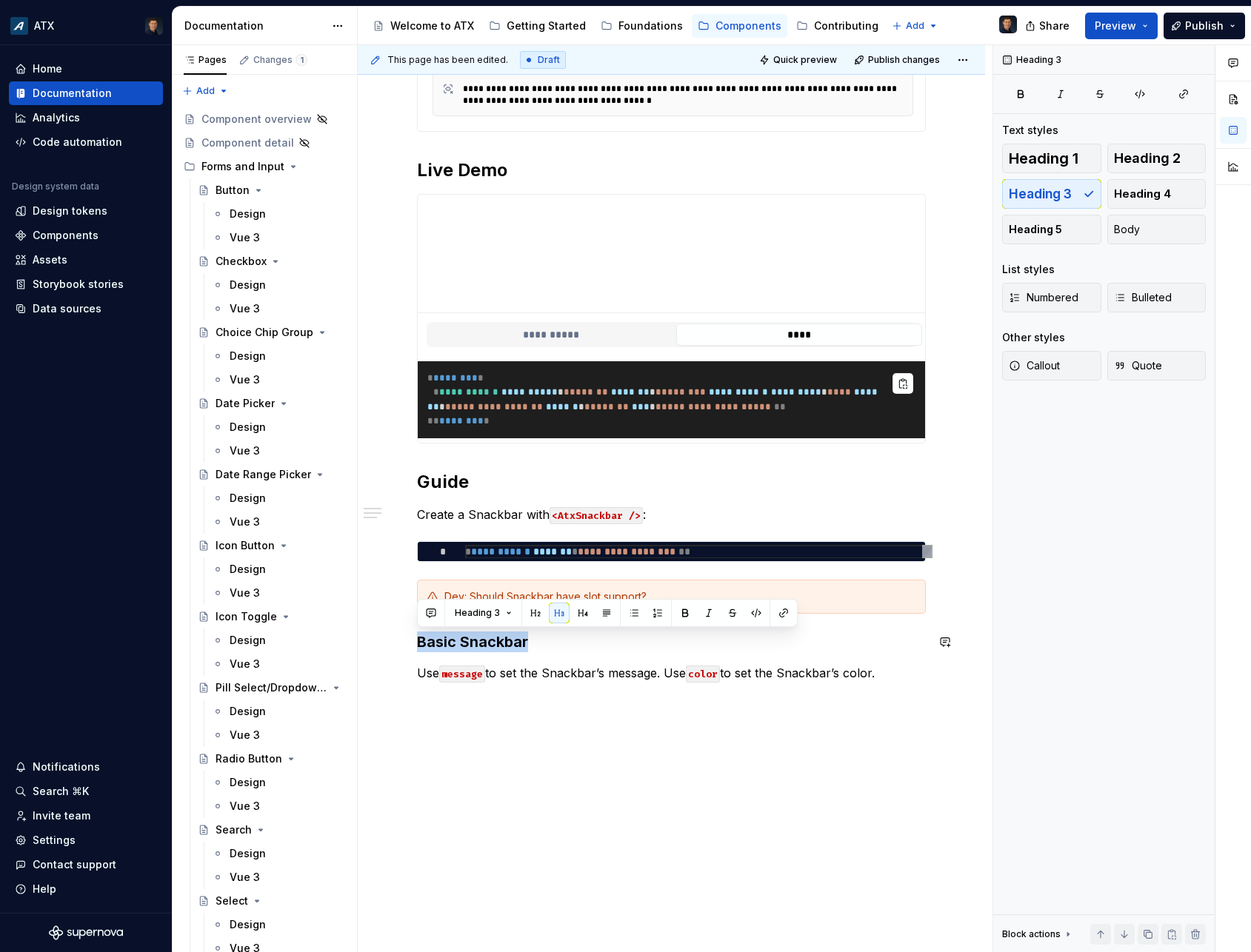
drag, startPoint x: 532, startPoint y: 639, endPoint x: 397, endPoint y: 629, distance: 135.4
click at [397, 629] on div "**********" at bounding box center [672, 299] width 627 height 1374
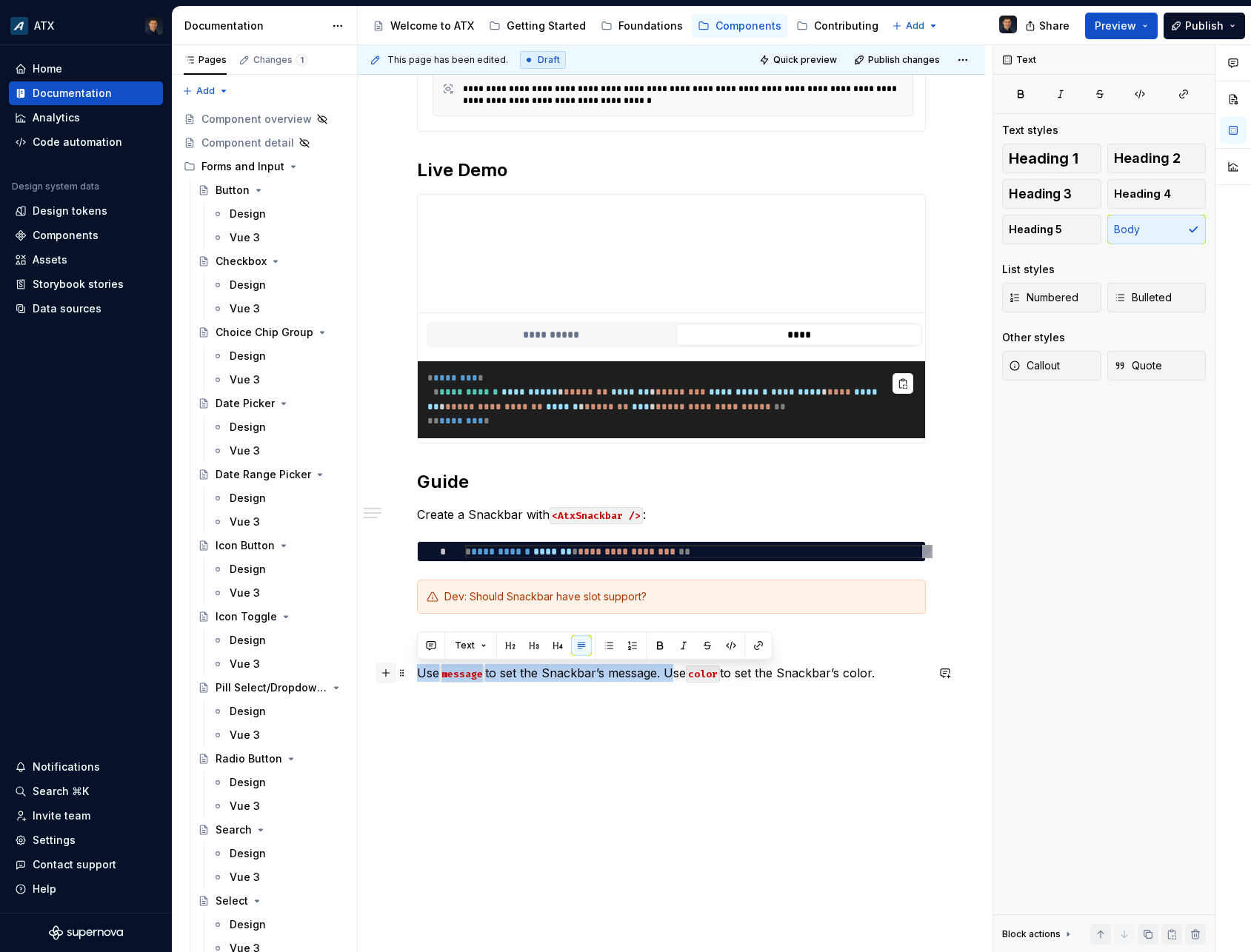
drag, startPoint x: 671, startPoint y: 672, endPoint x: 381, endPoint y: 672, distance: 290.0
click at [417, 672] on div "**********" at bounding box center [672, 174] width 509 height 1052
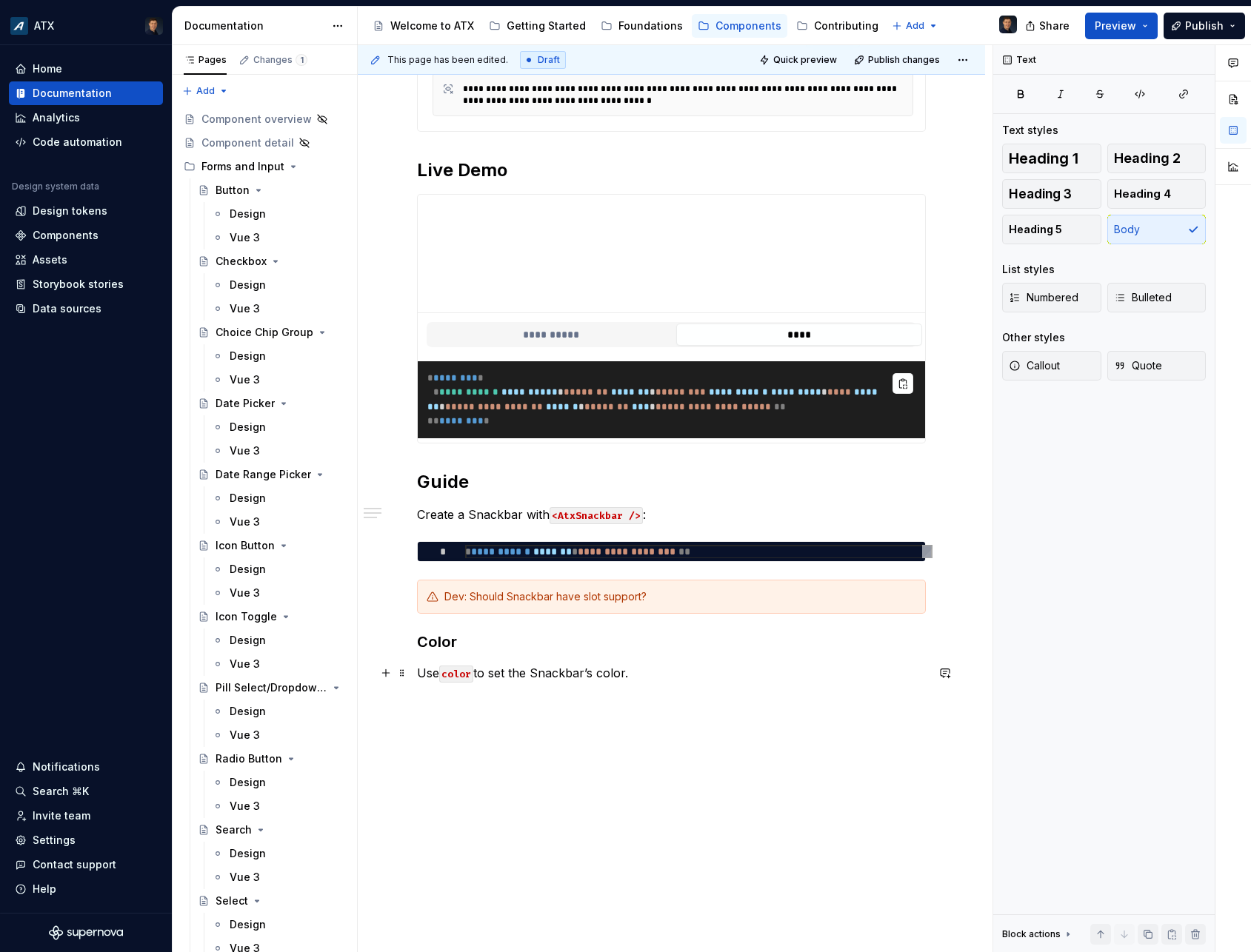
click at [685, 678] on p "Use color to set the Snackbar’s color." at bounding box center [672, 672] width 509 height 18
click at [419, 639] on h3 "Color" at bounding box center [672, 642] width 509 height 21
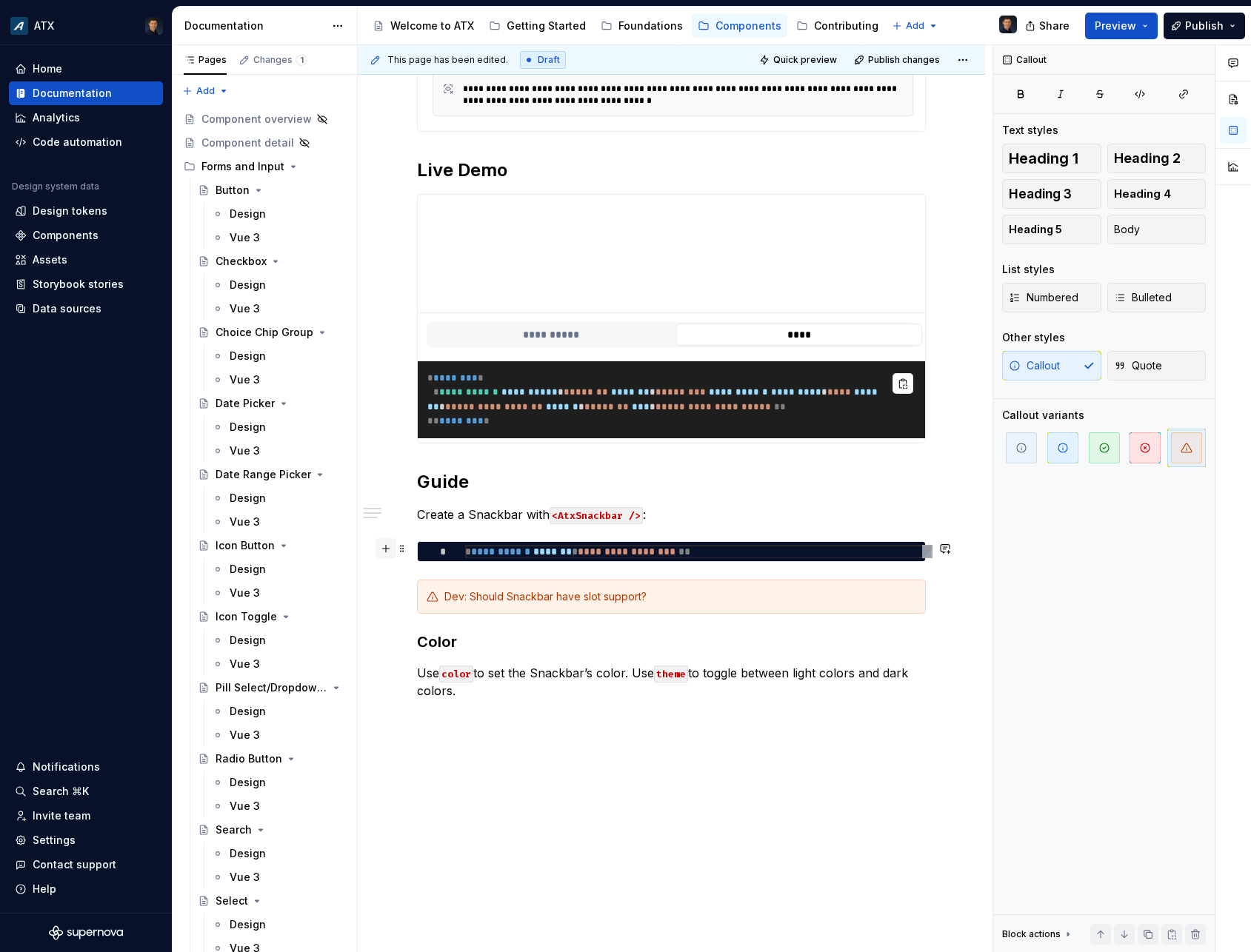
click at [383, 547] on button "button" at bounding box center [386, 548] width 21 height 21
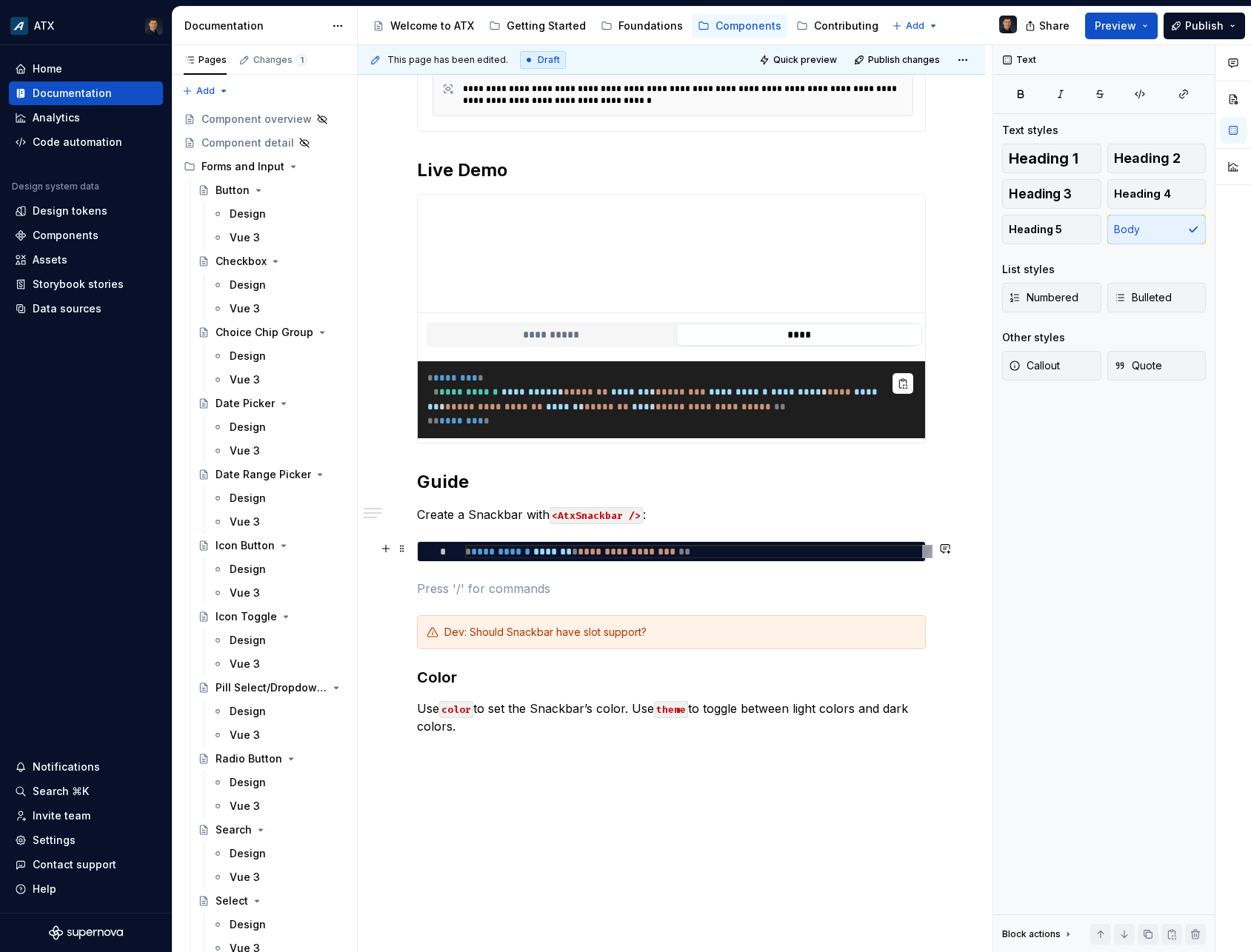
click at [502, 585] on p at bounding box center [672, 588] width 509 height 18
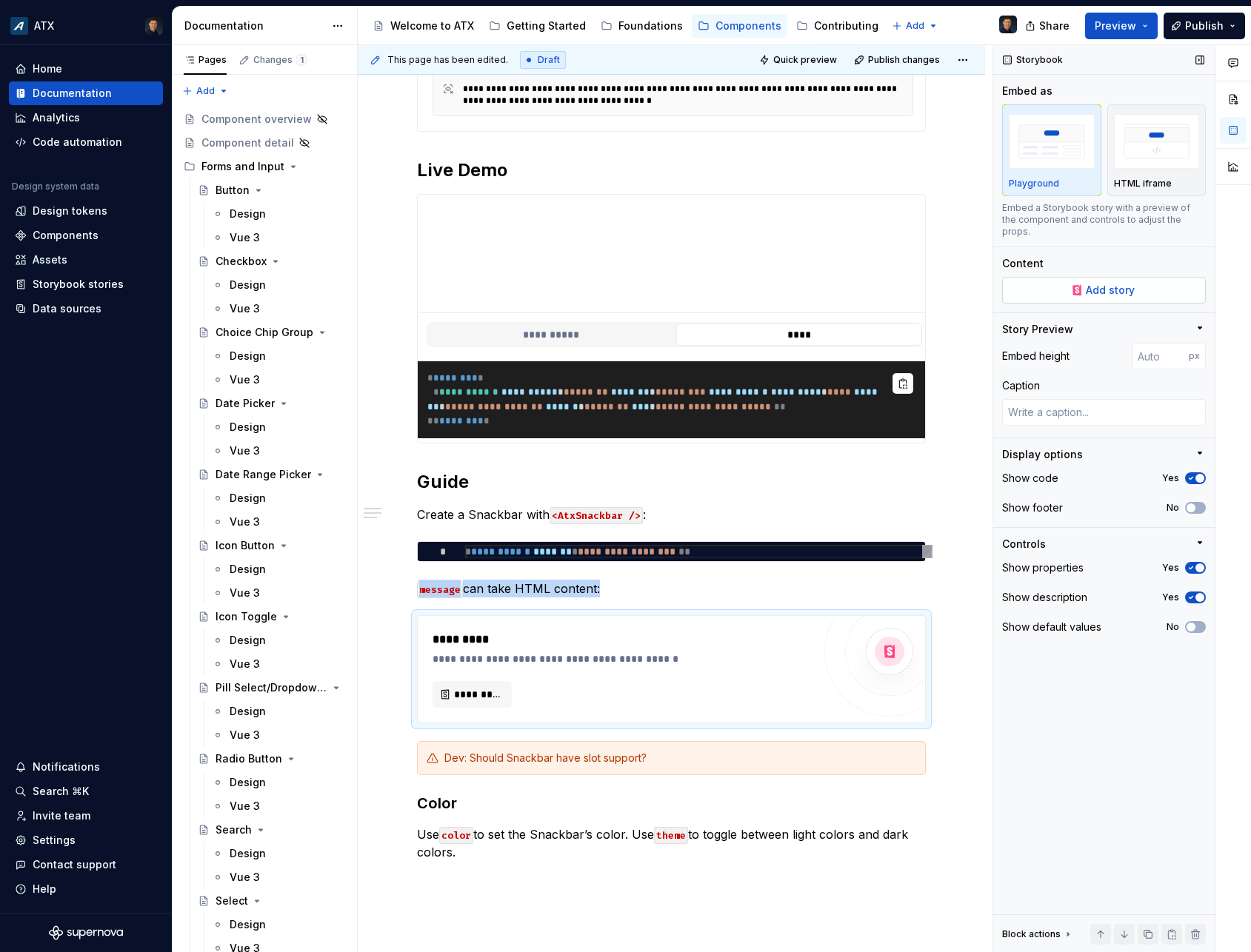
click at [1127, 284] on span "Add story" at bounding box center [1110, 290] width 49 height 15
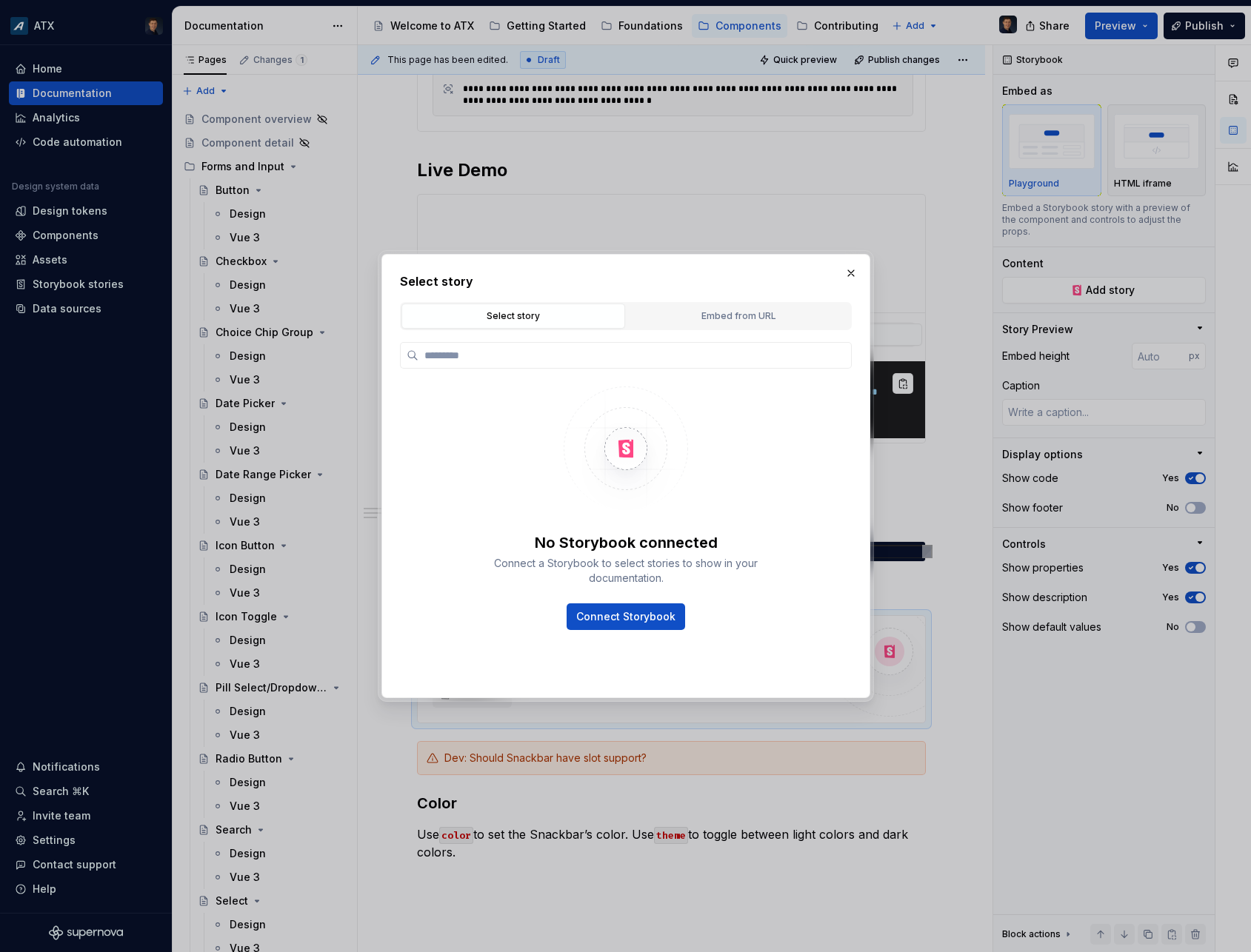
click at [713, 303] on div "Select story Embed from URL" at bounding box center [626, 316] width 452 height 28
click at [707, 313] on div "Embed from URL" at bounding box center [738, 316] width 213 height 15
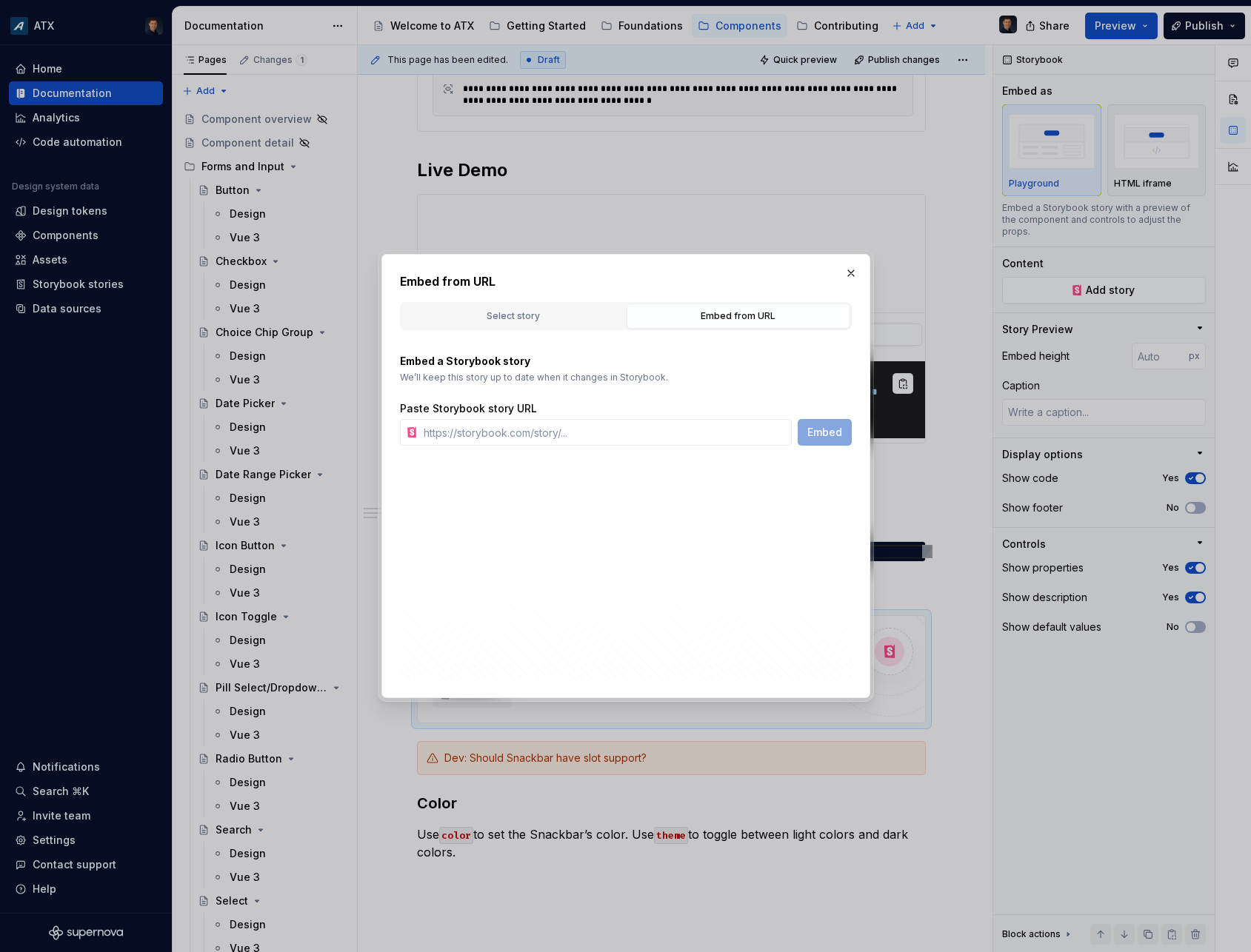
type textarea "*"
click at [706, 421] on input "text" at bounding box center [605, 432] width 374 height 26
paste input "[URL][DOMAIN_NAME]"
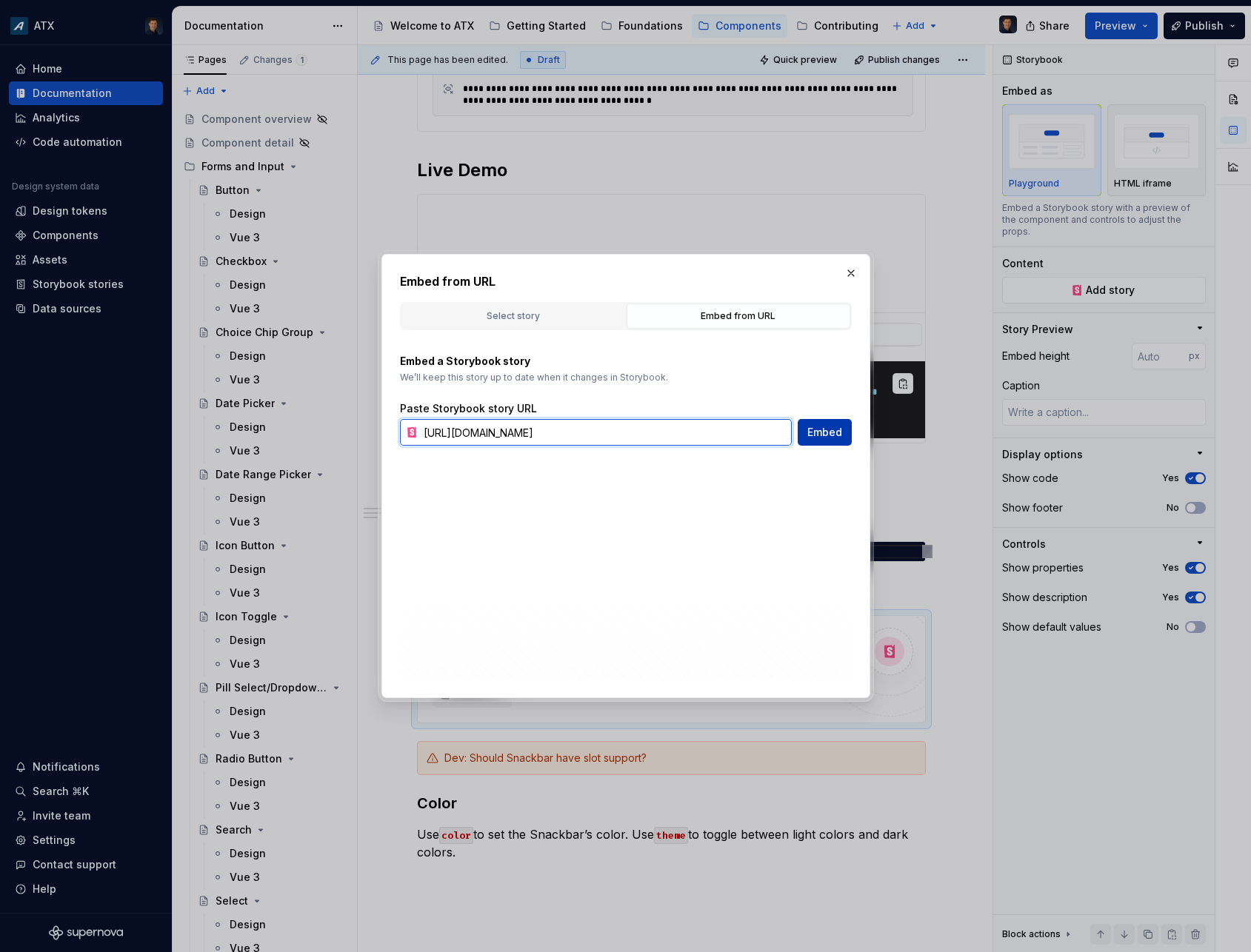
scroll to position [0, 194]
type input "[URL][DOMAIN_NAME]"
click at [819, 436] on span "Embed" at bounding box center [825, 433] width 35 height 15
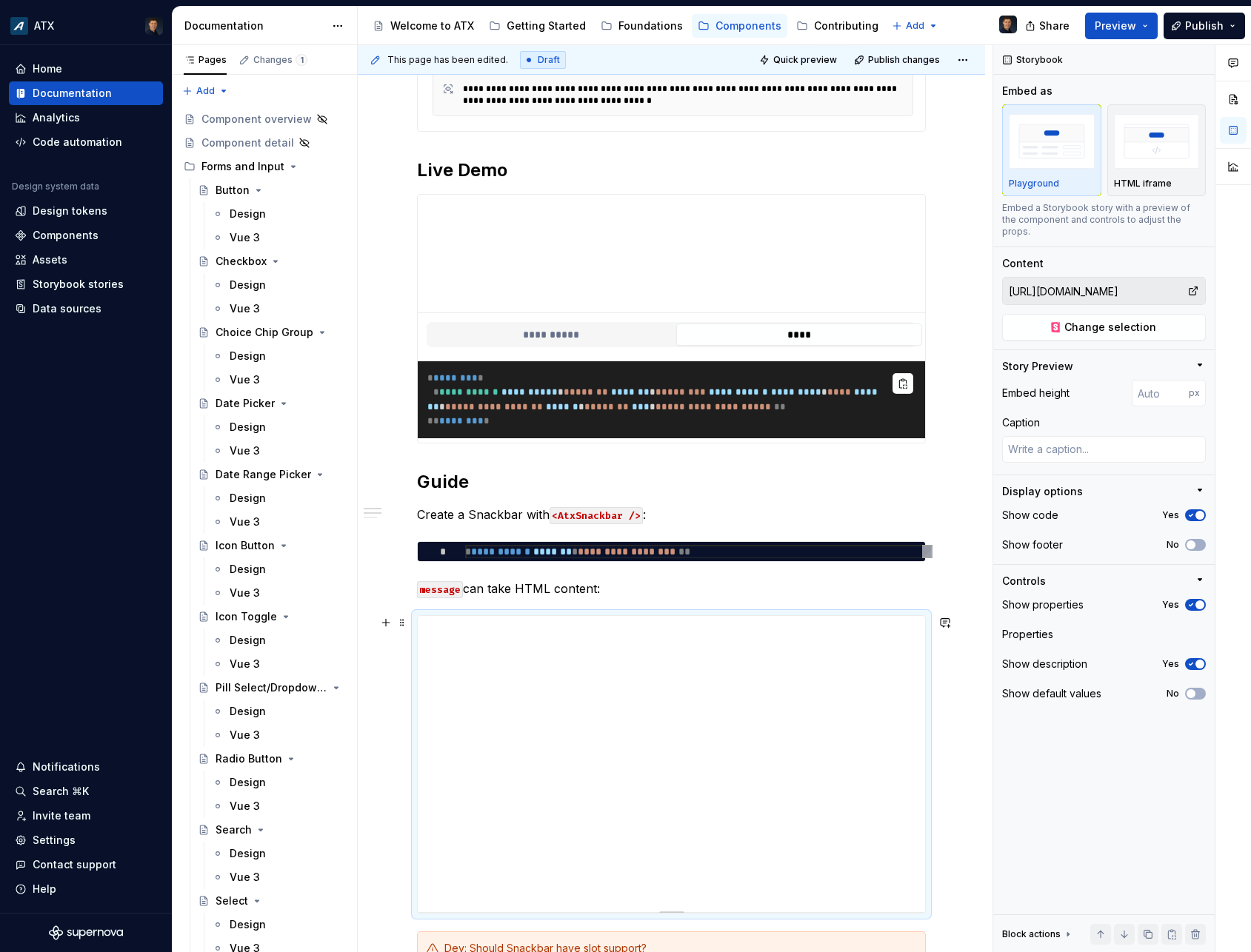
scroll to position [845, 0]
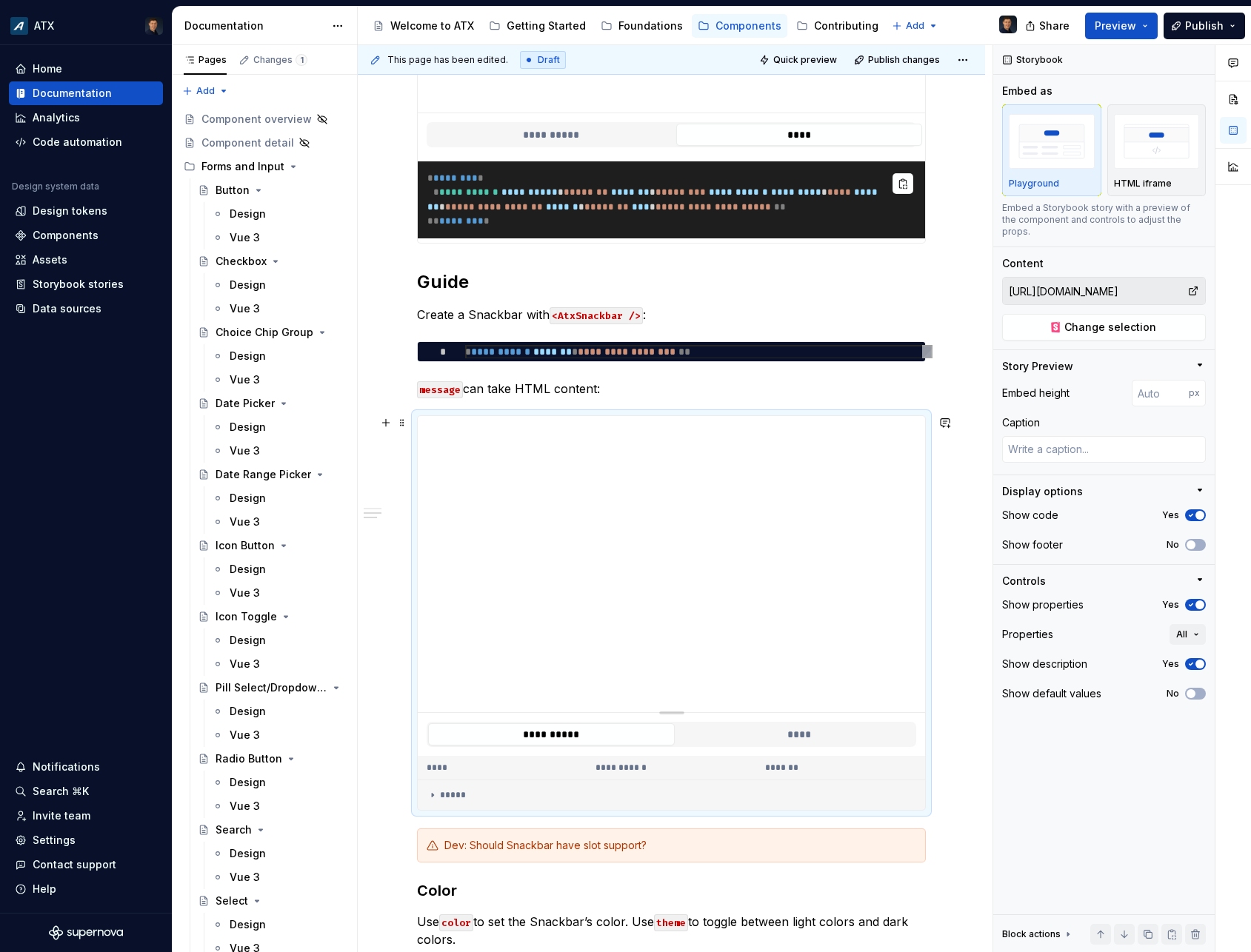
type textarea "*"
type input "384"
type textarea "*"
type input "350"
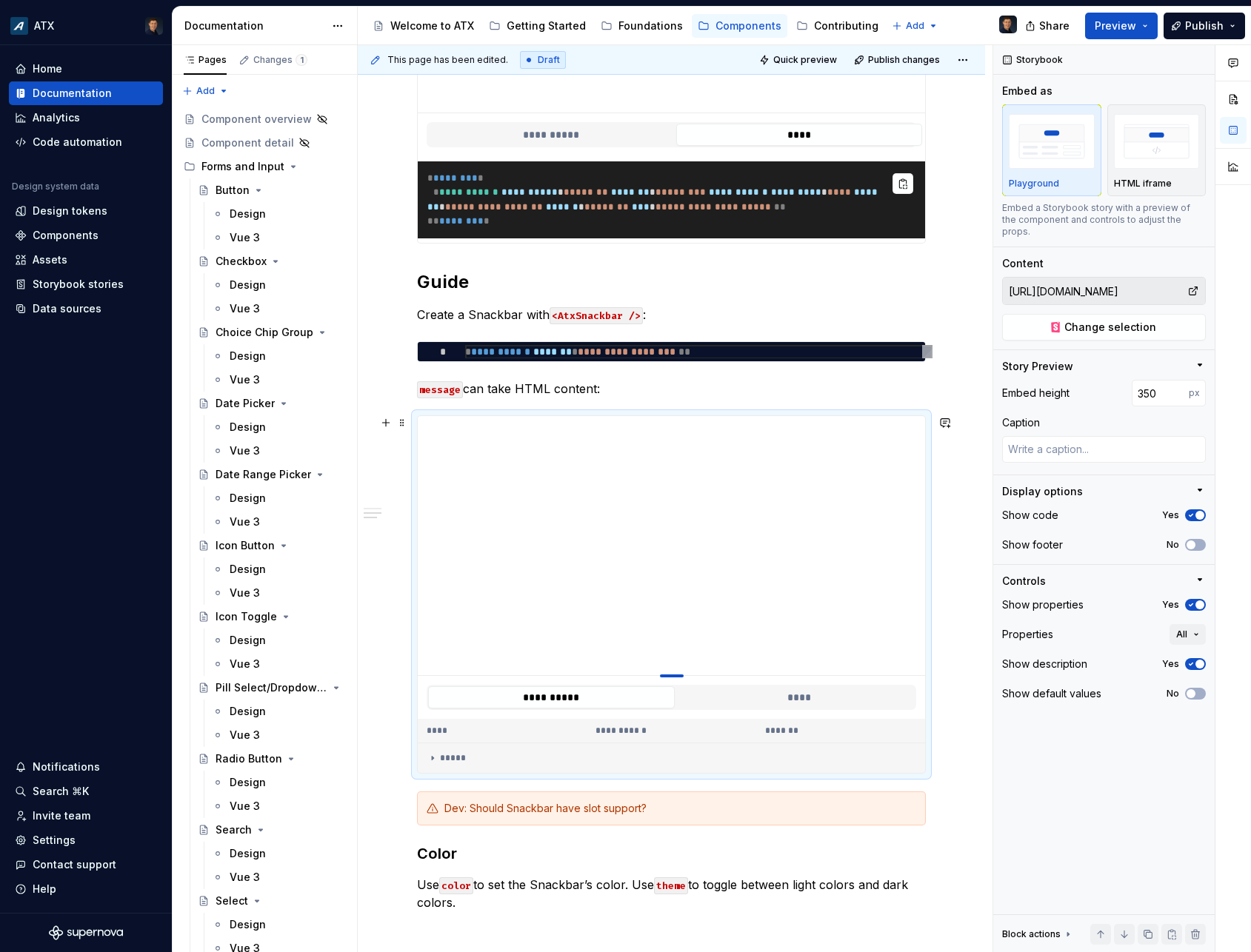
type textarea "*"
type input "310"
type textarea "*"
type input "263"
type textarea "*"
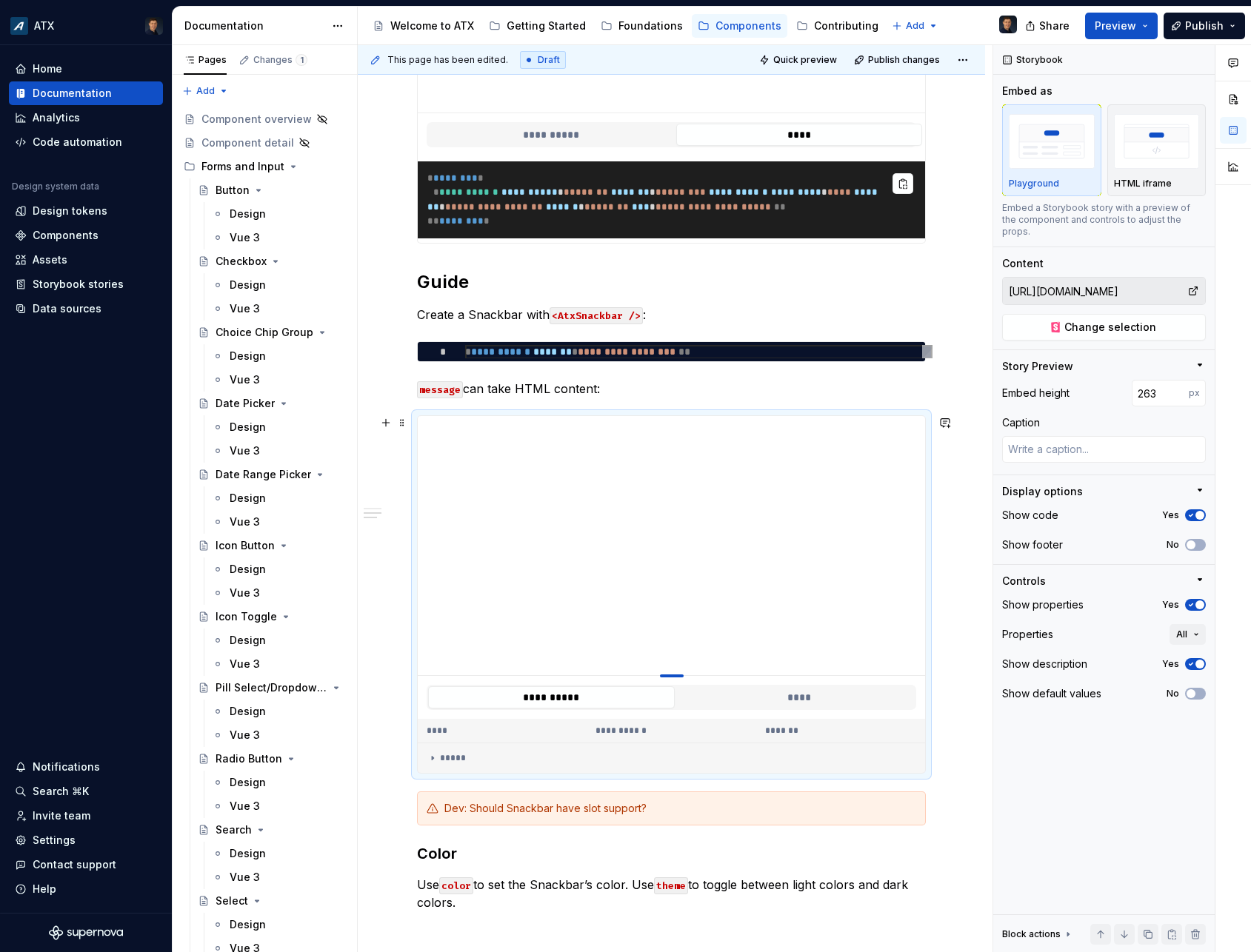
type input "243"
type textarea "*"
type input "185"
type textarea "*"
type input "155"
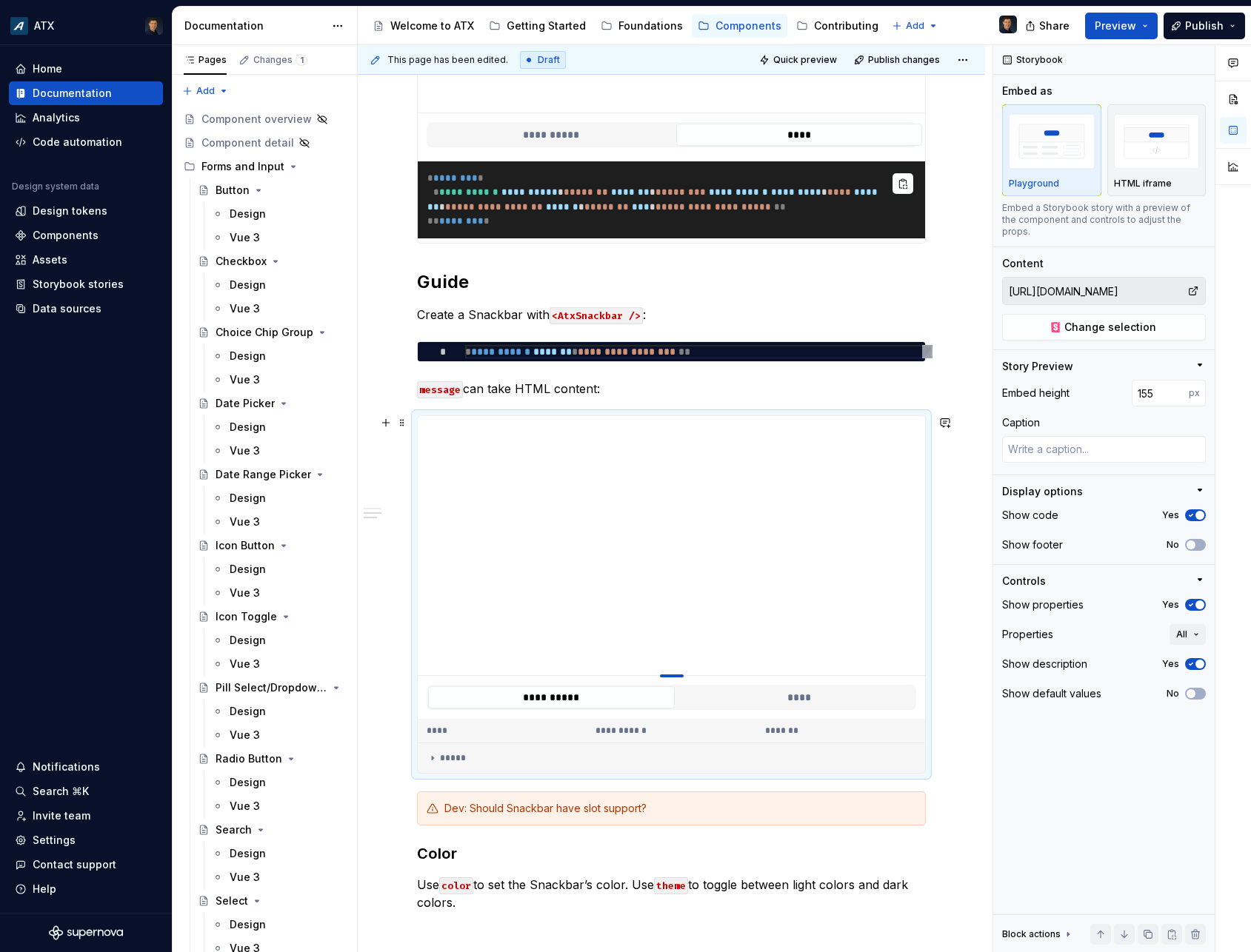
type textarea "*"
type input "139"
type textarea "*"
type input "119"
type textarea "*"
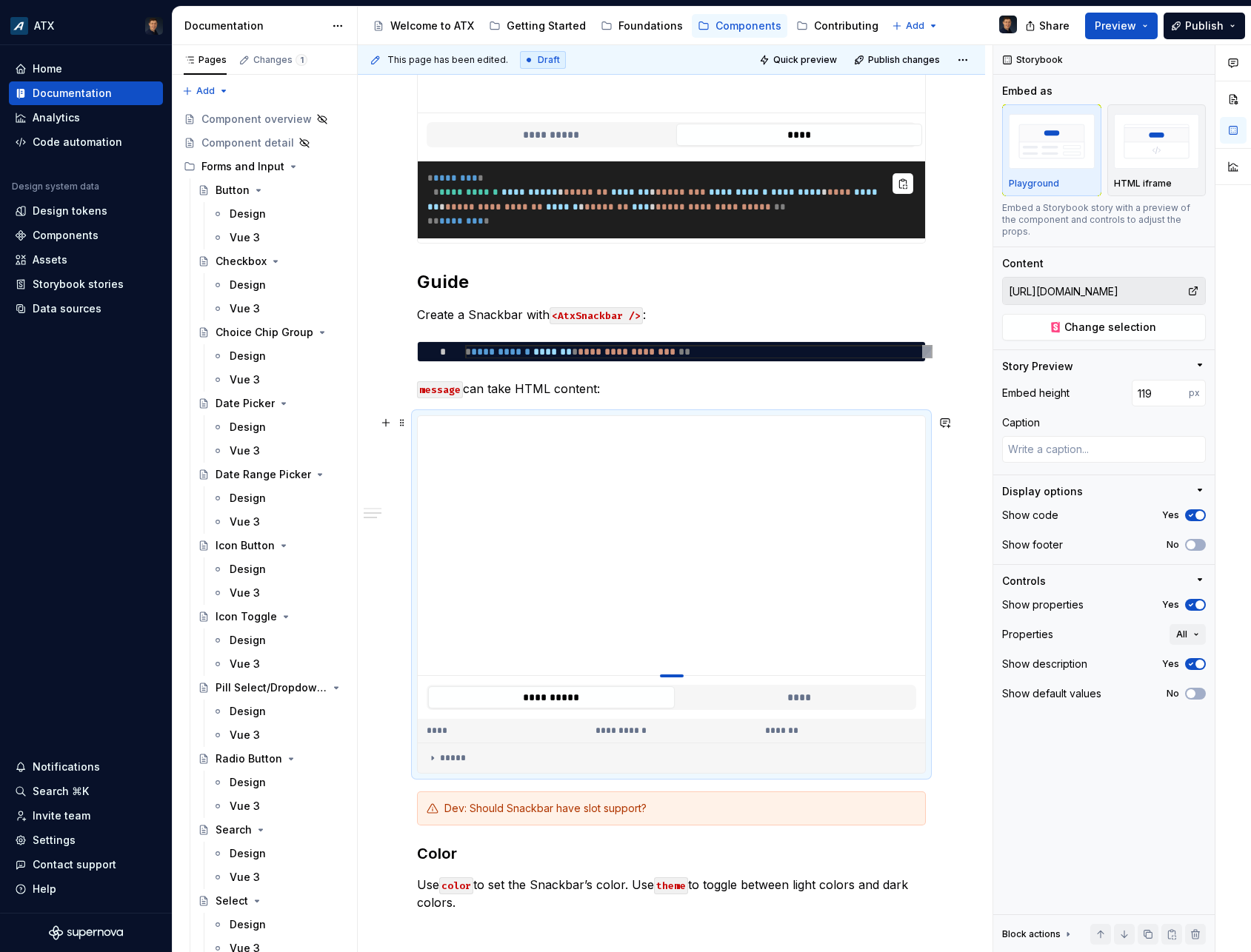
type input "110"
type textarea "*"
type input "104"
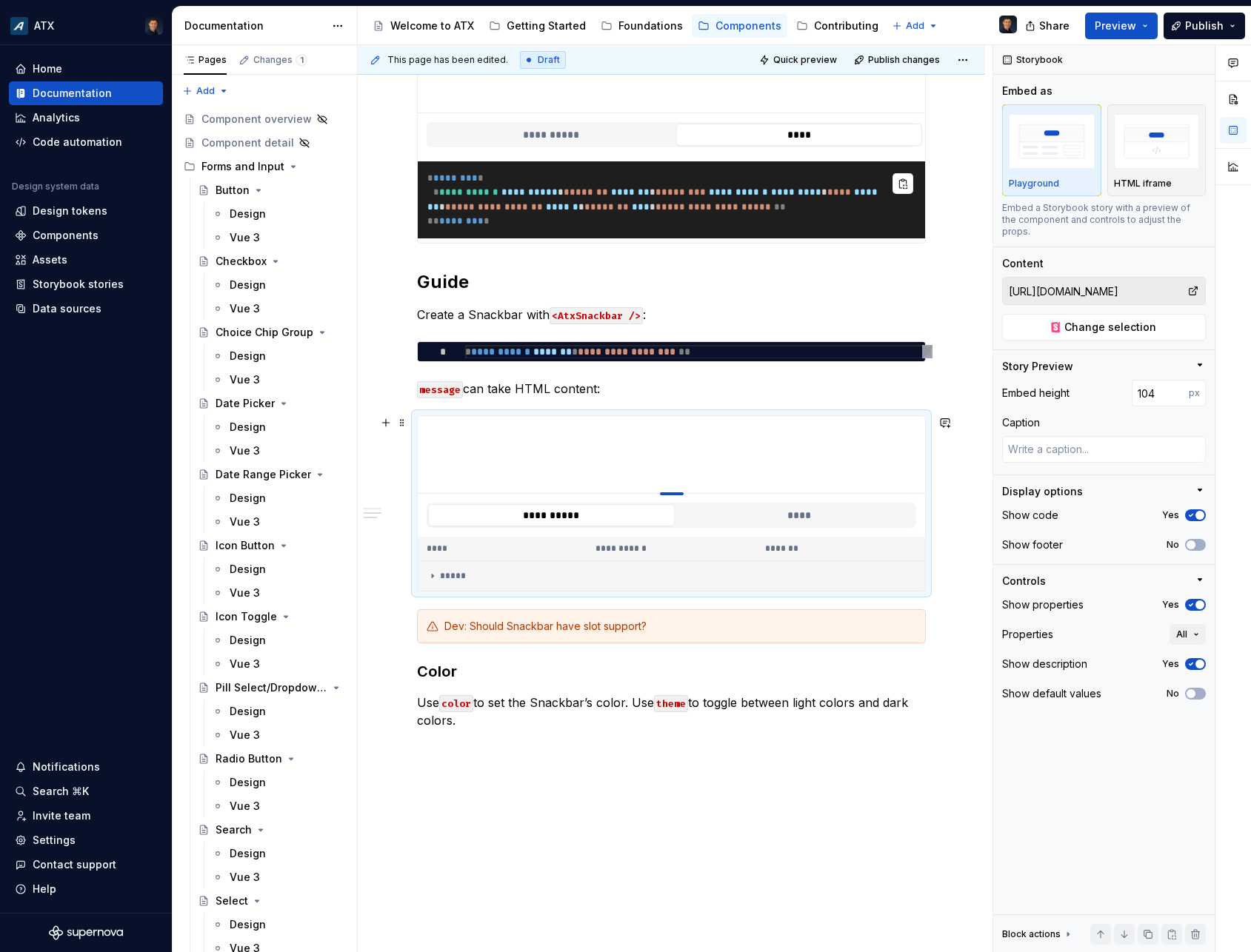
type textarea "*"
type input "100"
drag, startPoint x: 674, startPoint y: 712, endPoint x: 631, endPoint y: 439, distance: 276.4
click at [631, 439] on div at bounding box center [672, 453] width 507 height 75
type textarea "*"
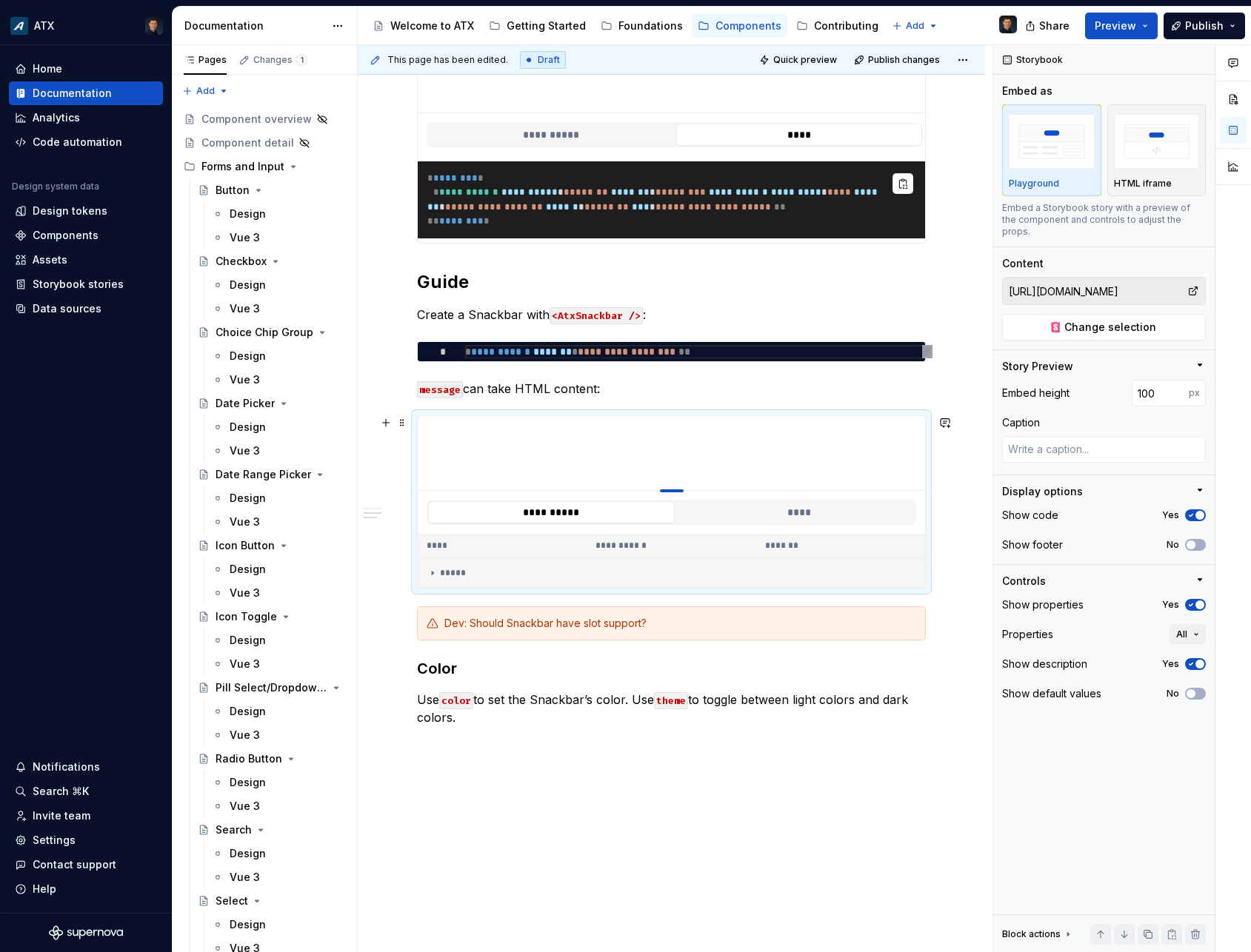
type input "102"
type textarea "*"
type input "113"
type textarea "*"
type input "117"
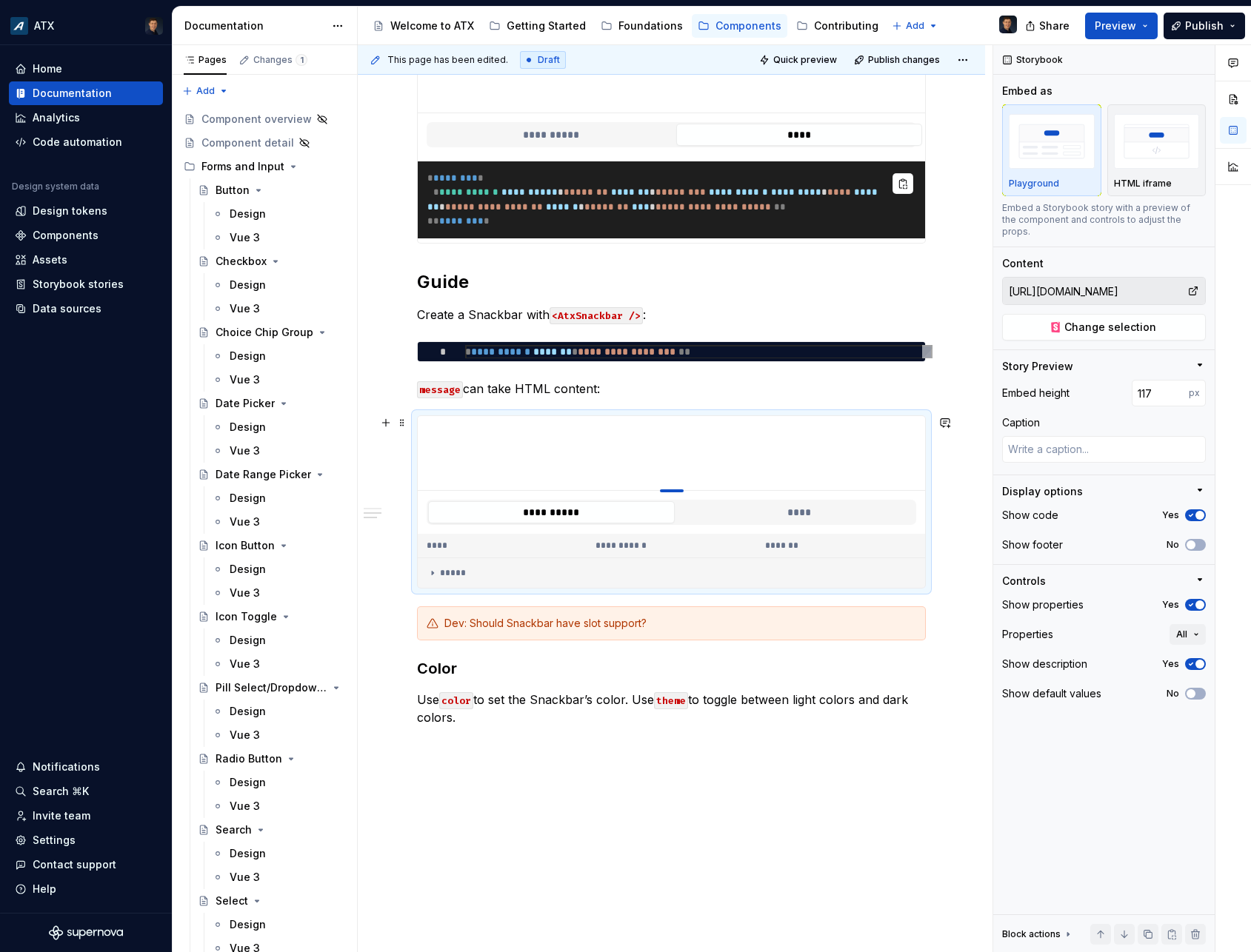
type textarea "*"
type input "122"
type textarea "*"
type input "124"
type textarea "*"
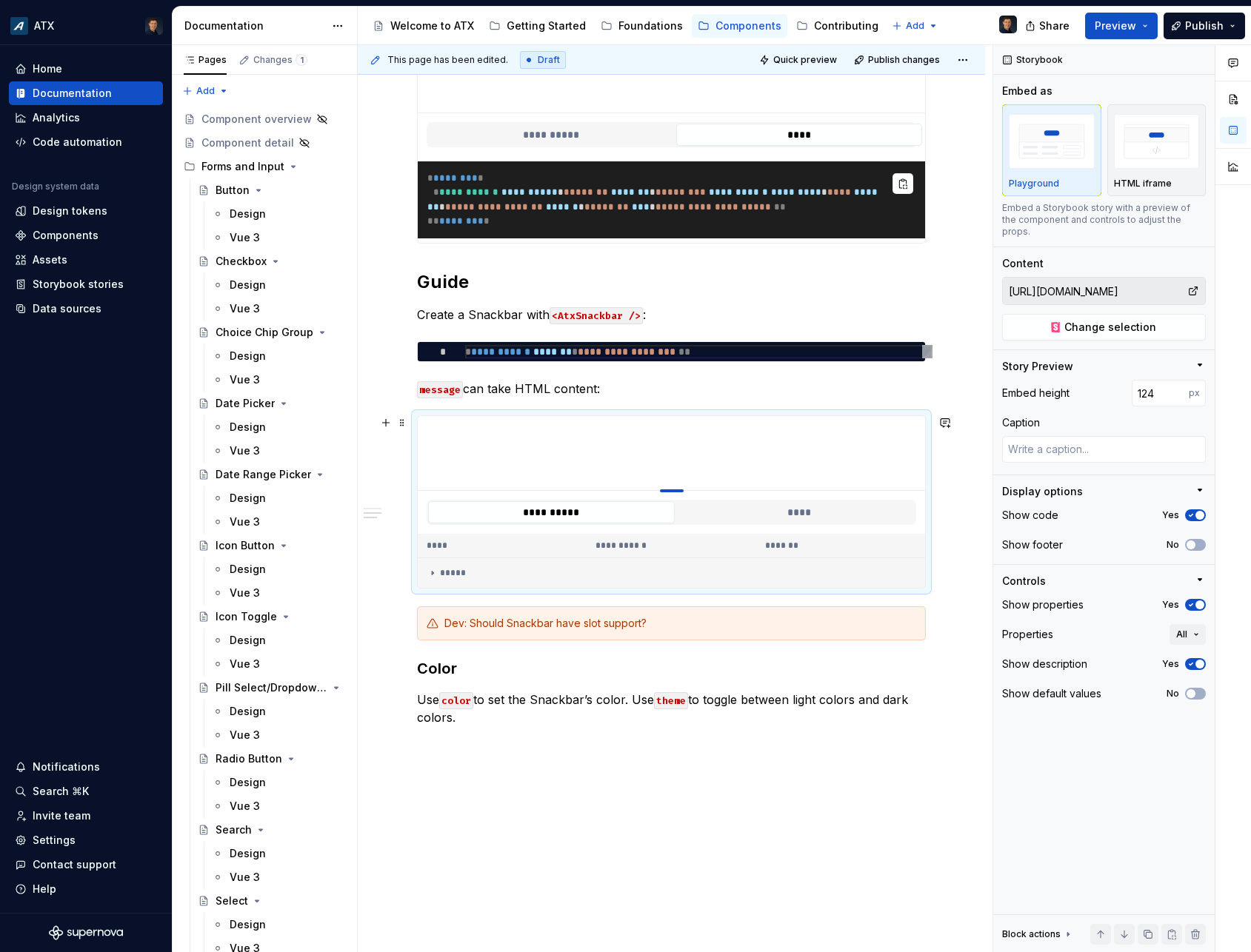
type input "127"
type textarea "*"
type input "128"
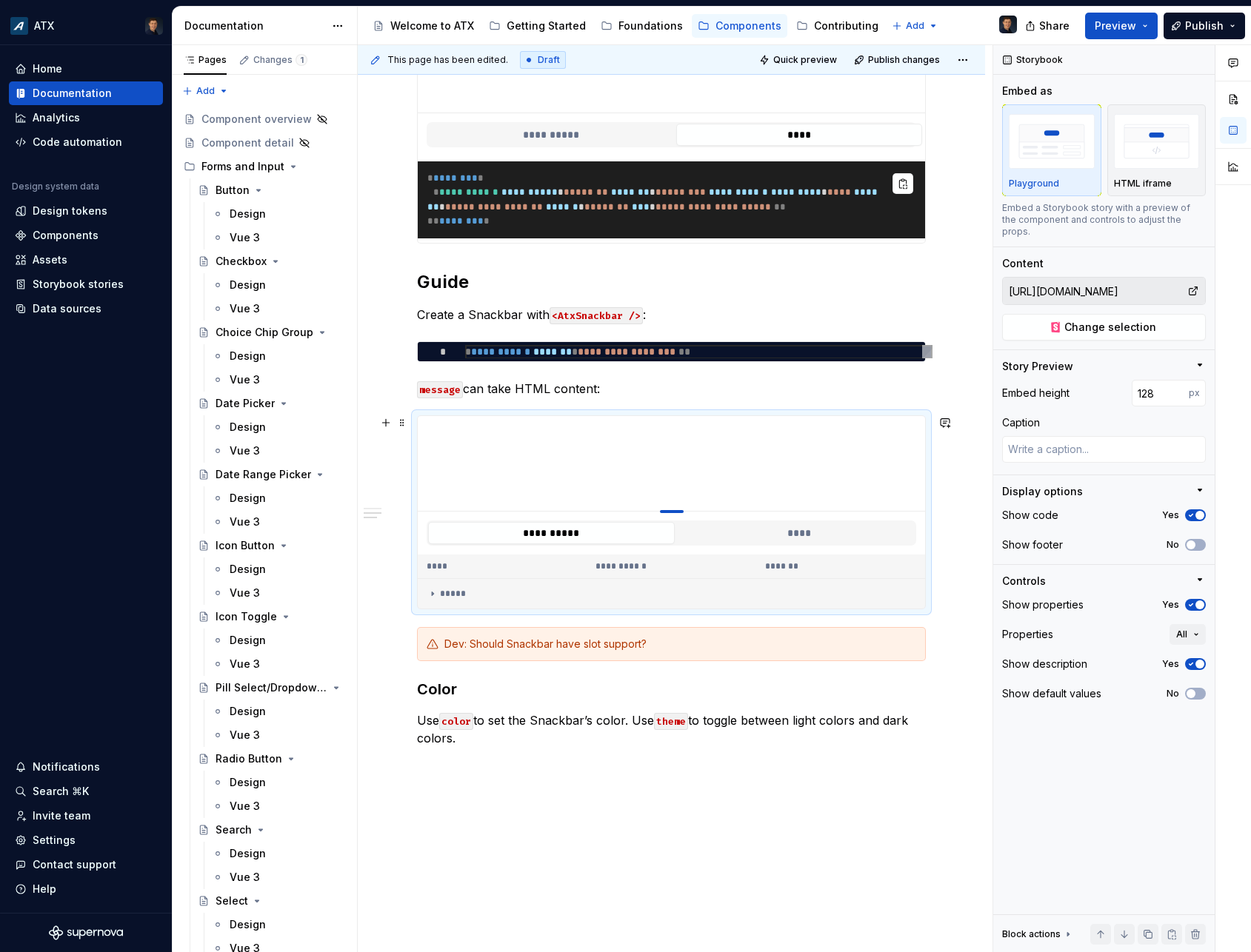
type textarea "*"
type input "129"
type textarea "*"
type input "130"
type textarea "*"
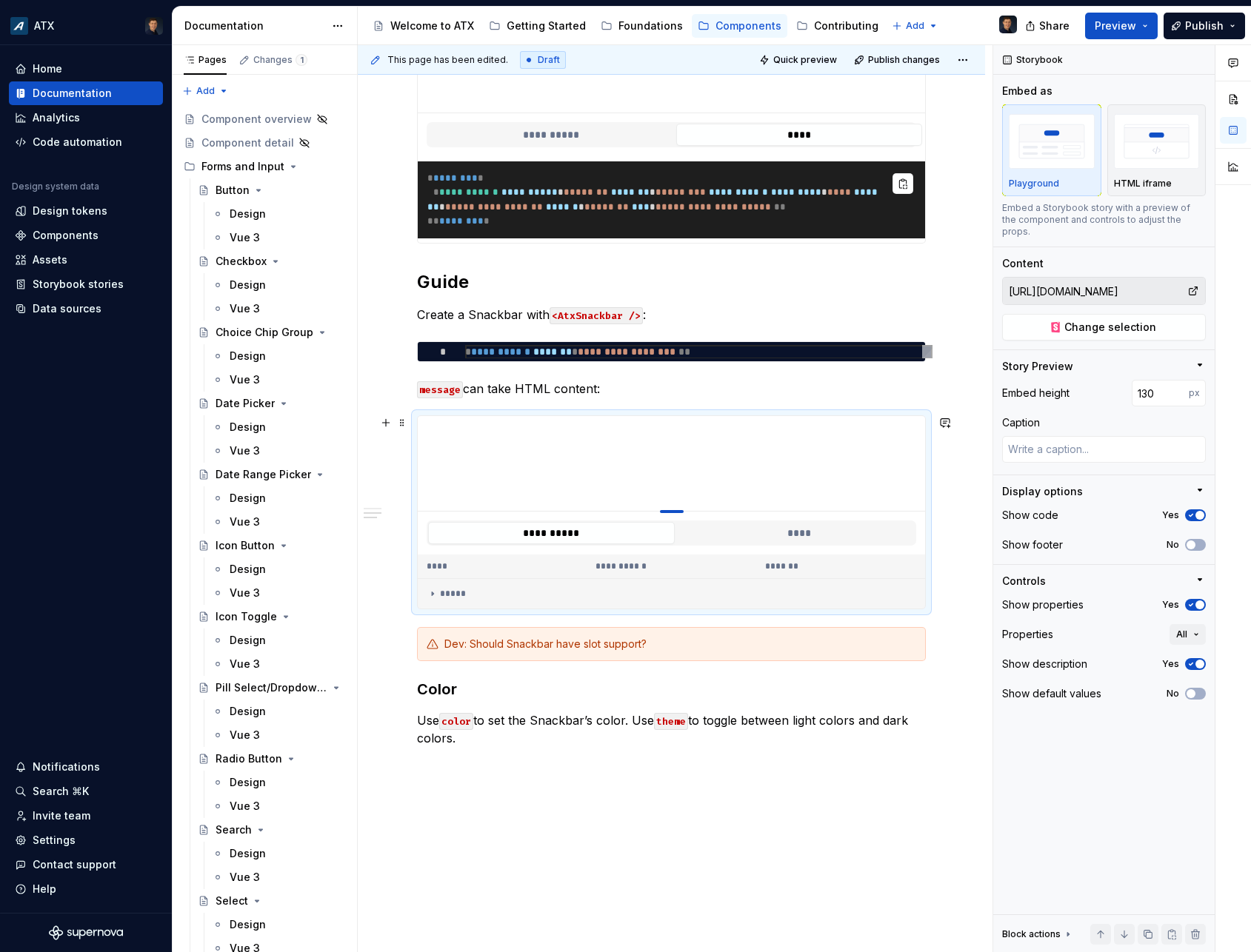
type input "131"
type textarea "*"
type input "132"
type textarea "*"
type input "133"
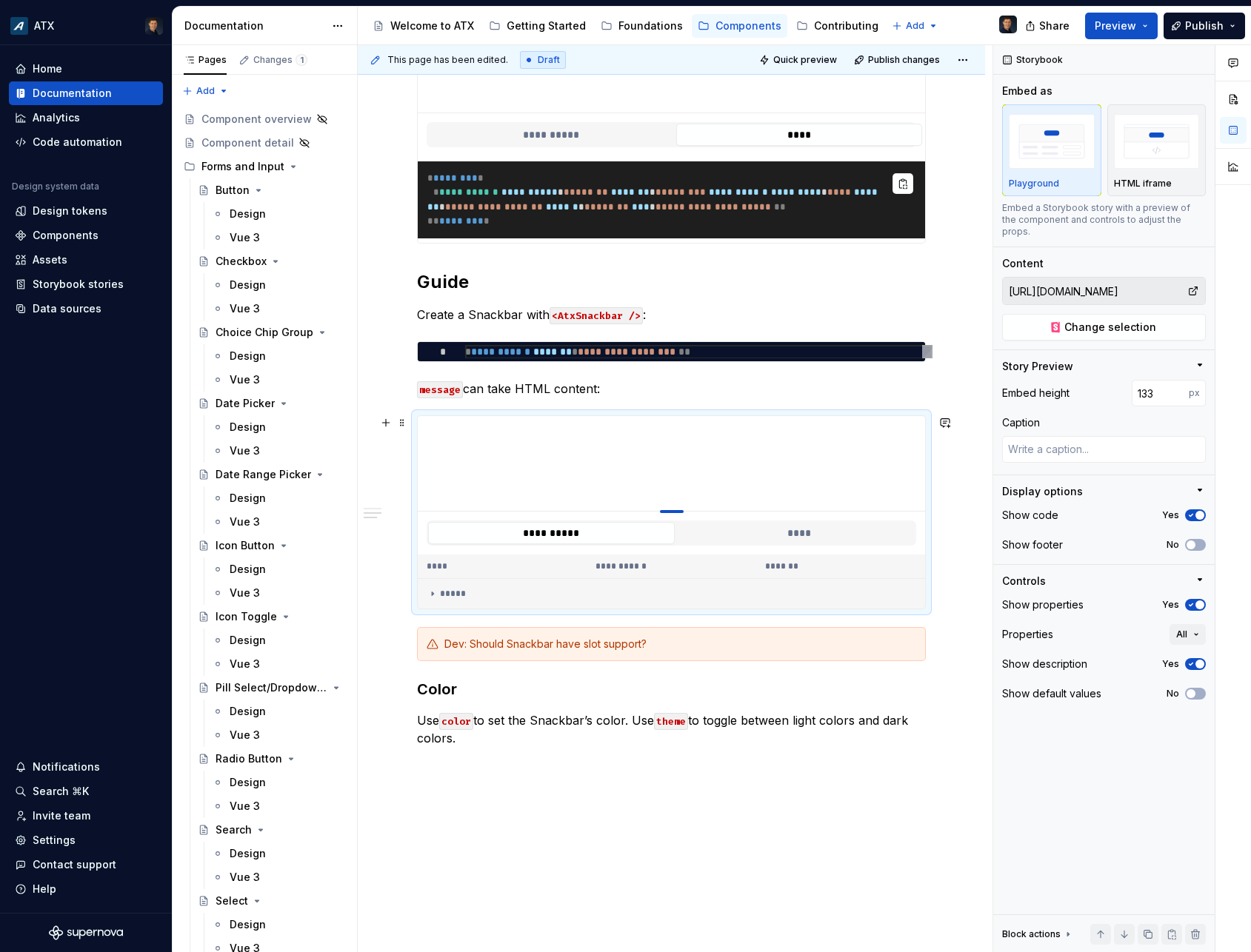
type textarea "*"
type input "134"
type textarea "*"
type input "135"
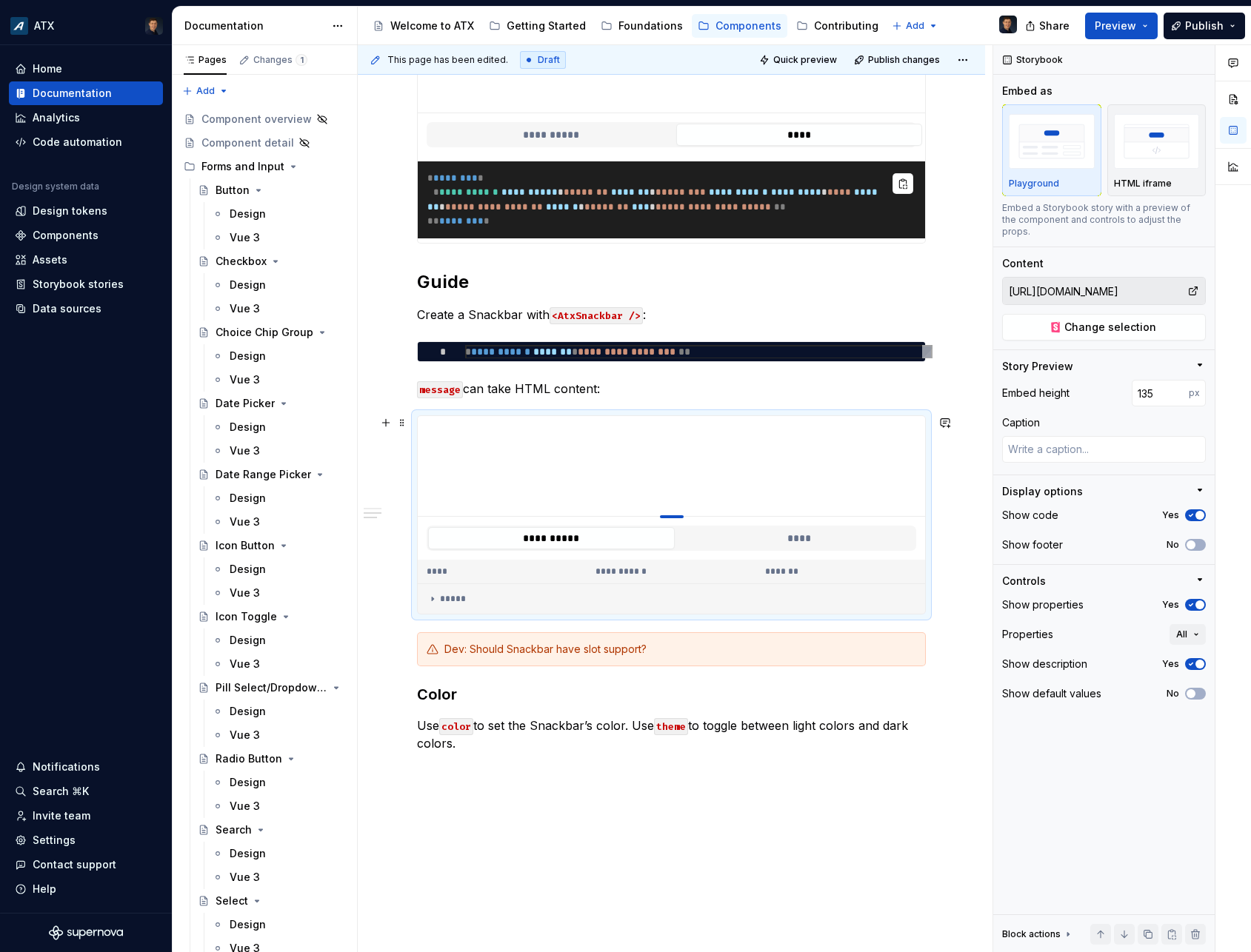
type textarea "*"
type input "136"
drag, startPoint x: 674, startPoint y: 491, endPoint x: 676, endPoint y: 516, distance: 25.1
click at [676, 516] on div at bounding box center [672, 517] width 23 height 3
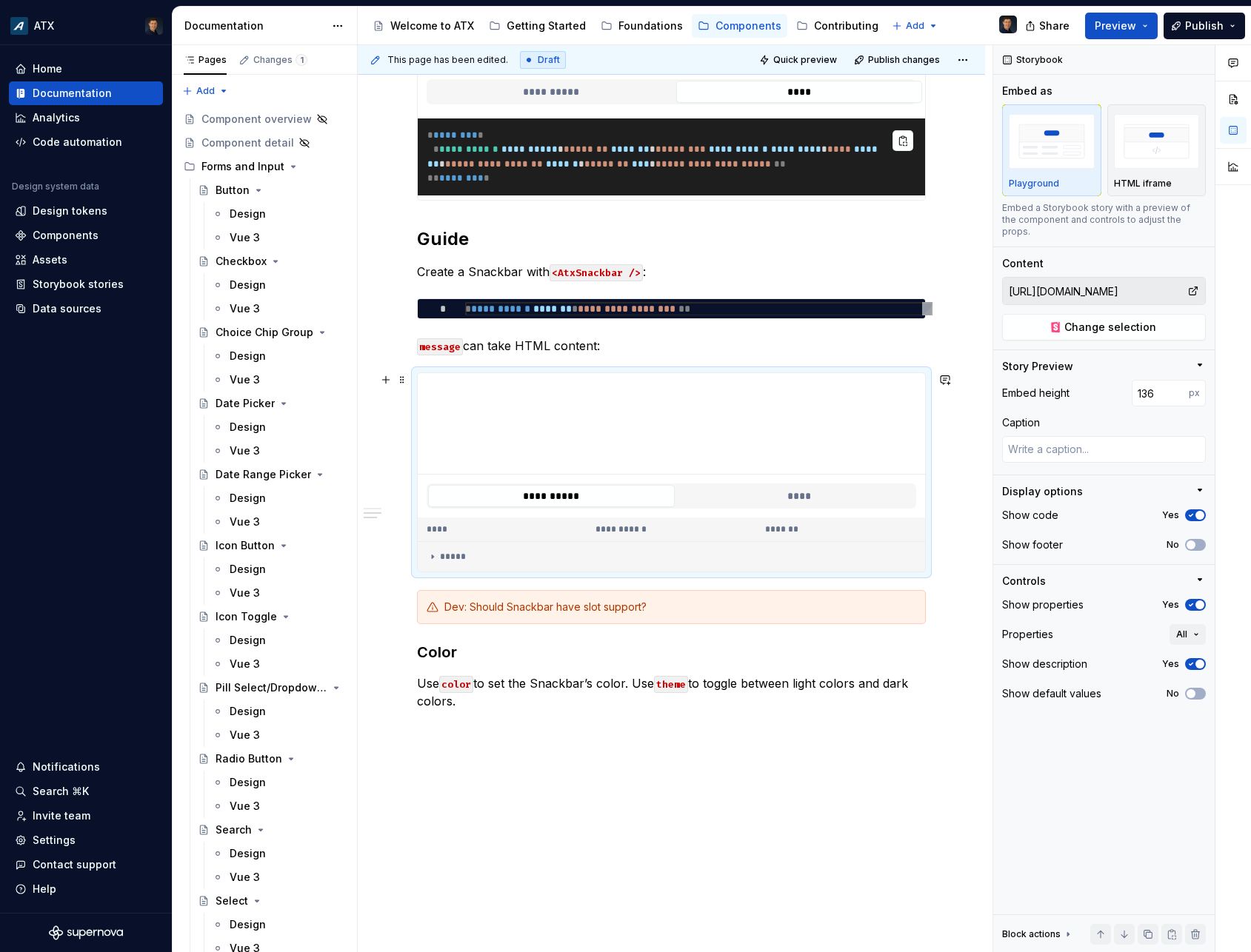
scroll to position [912, 0]
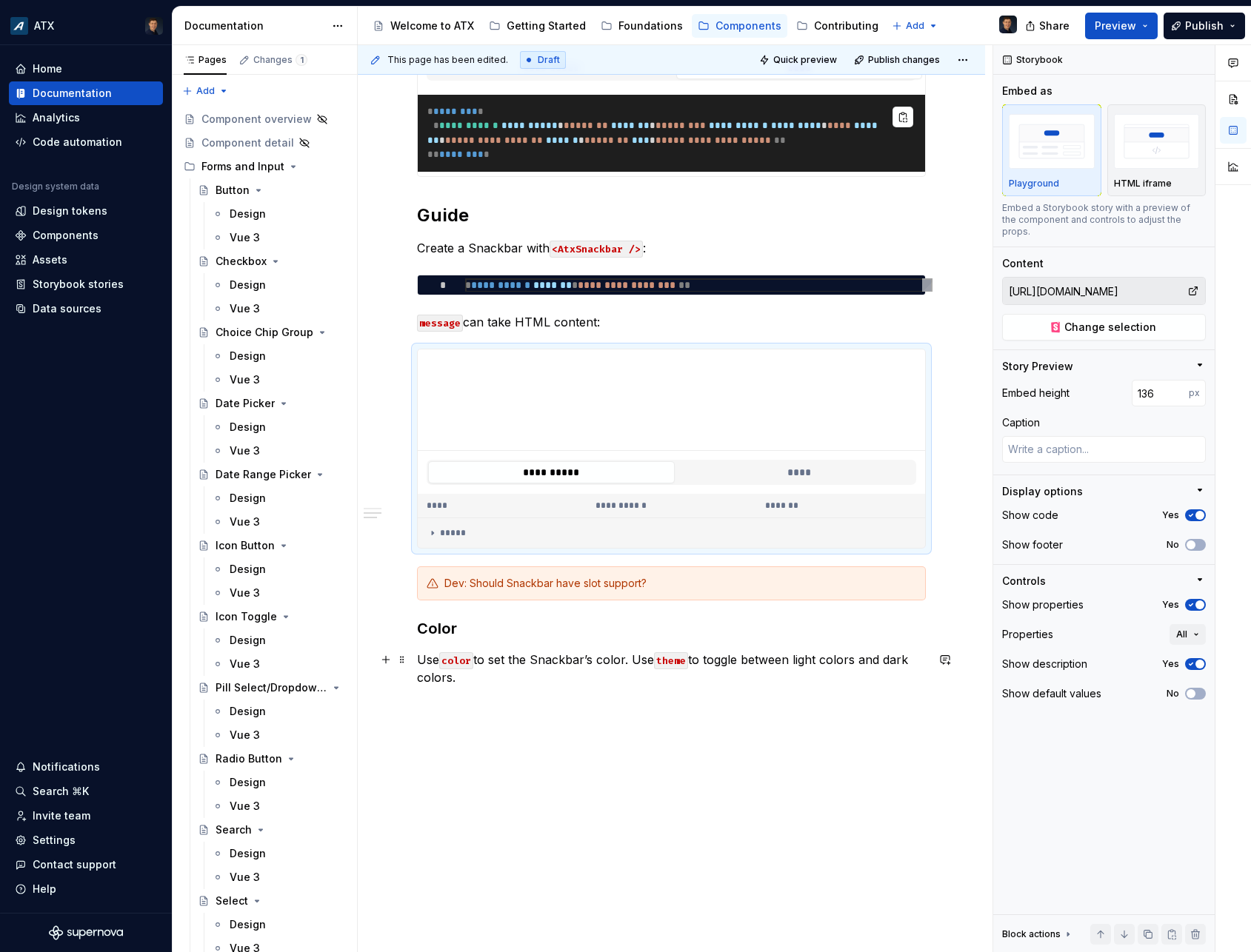
click at [494, 682] on p "Use color to set the Snackbar’s color. Use theme to toggle between light colors…" at bounding box center [672, 668] width 509 height 36
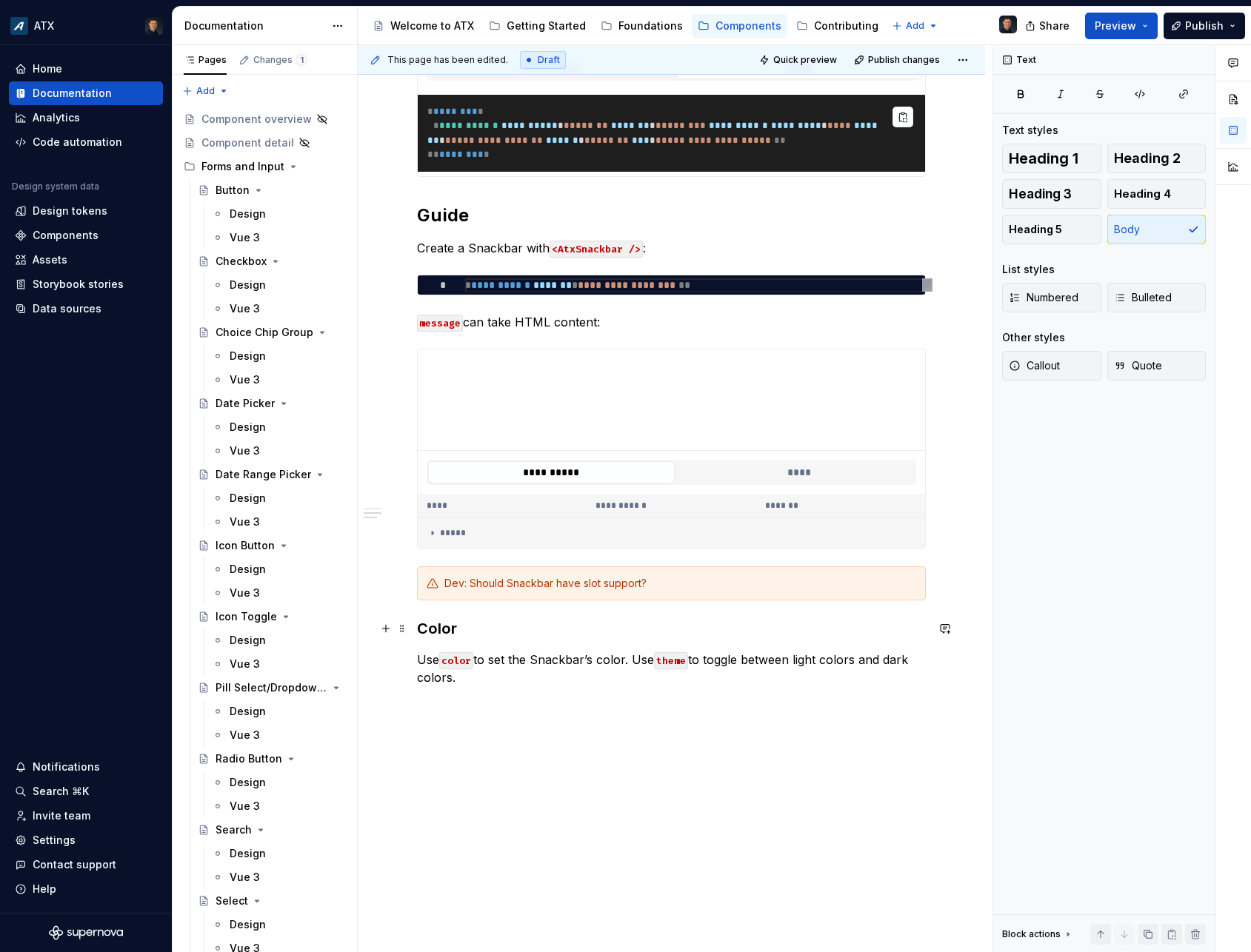
click at [421, 630] on h3 "Color" at bounding box center [672, 628] width 509 height 21
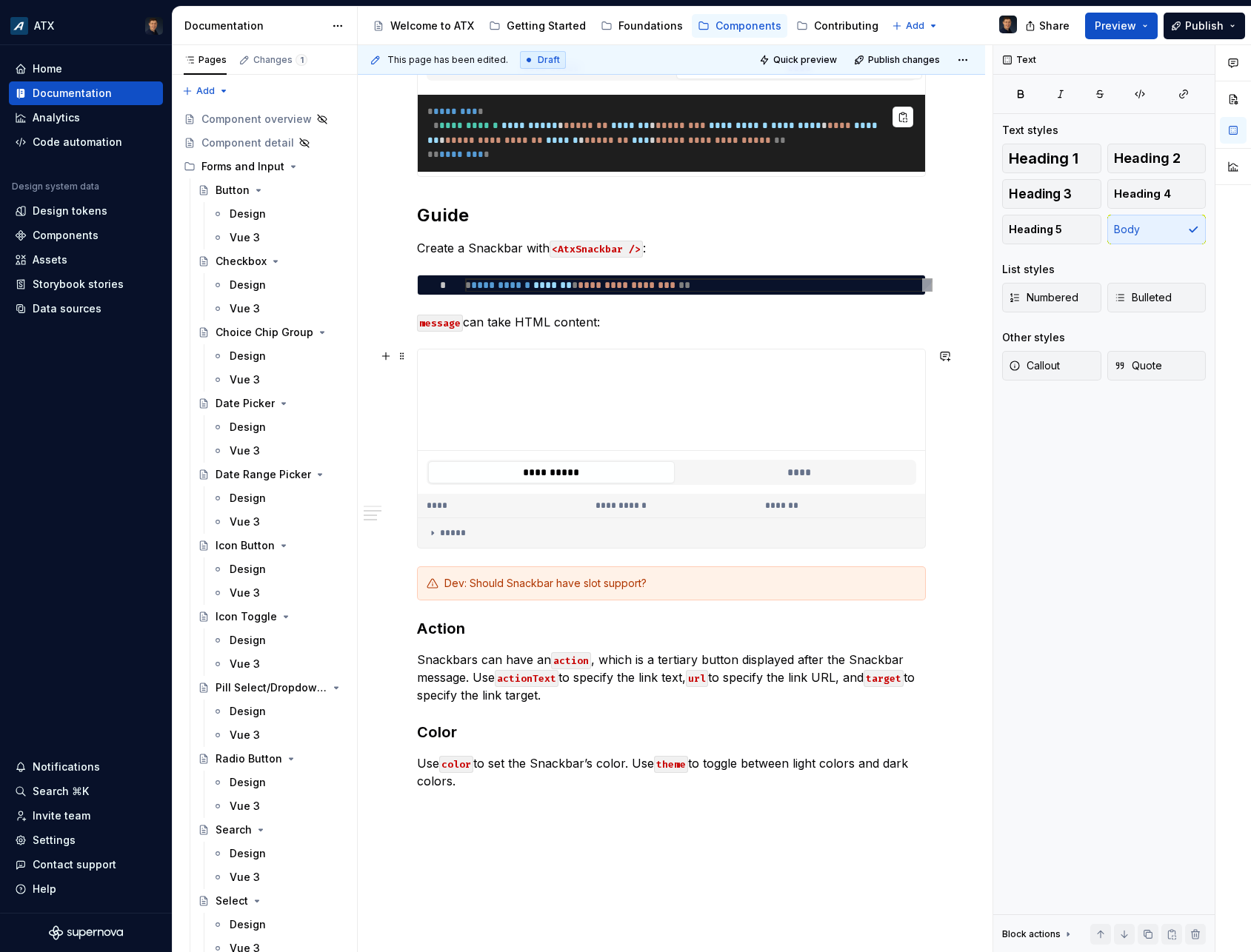
scroll to position [978, 0]
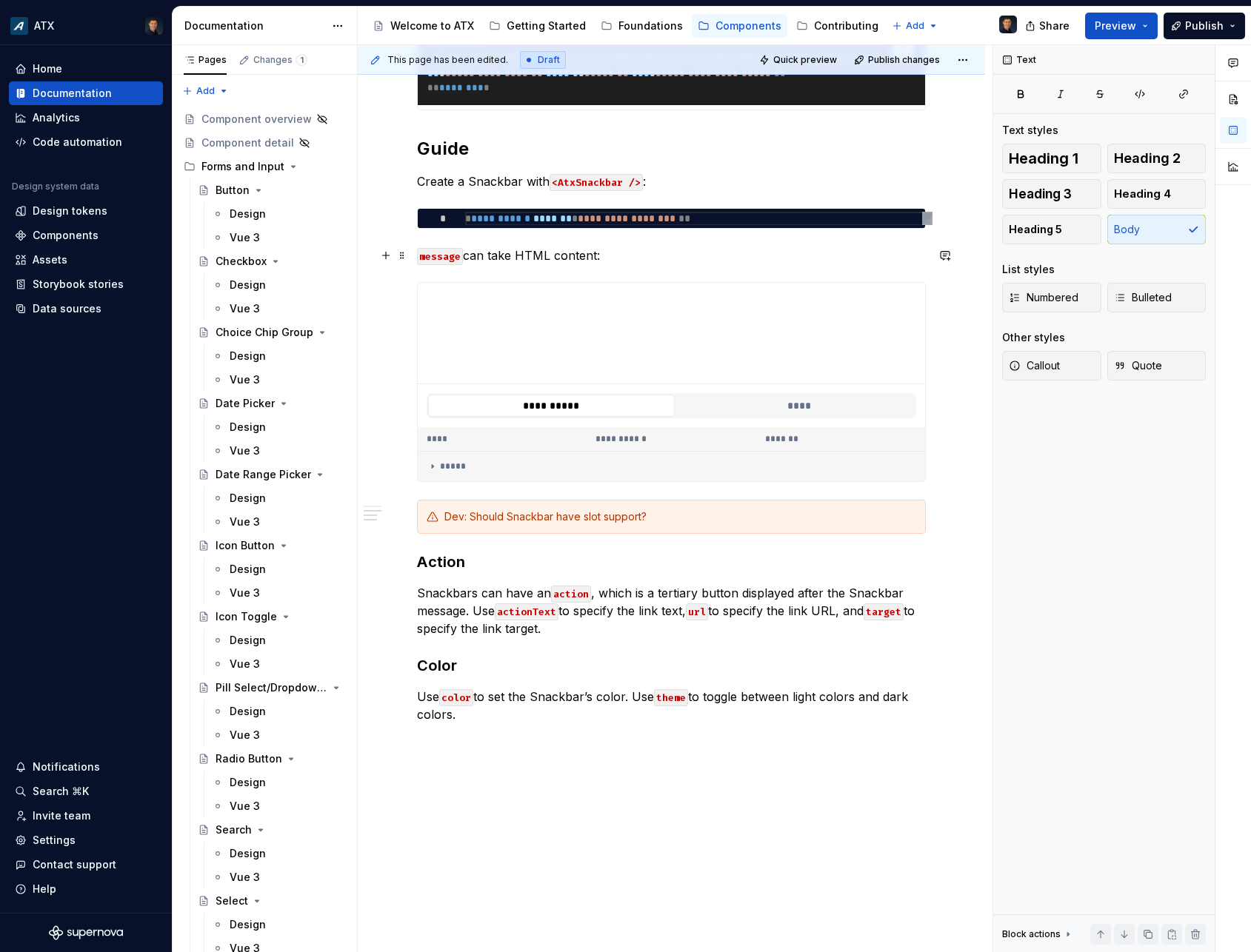
click at [595, 253] on p "message can take HTML content:" at bounding box center [672, 255] width 509 height 18
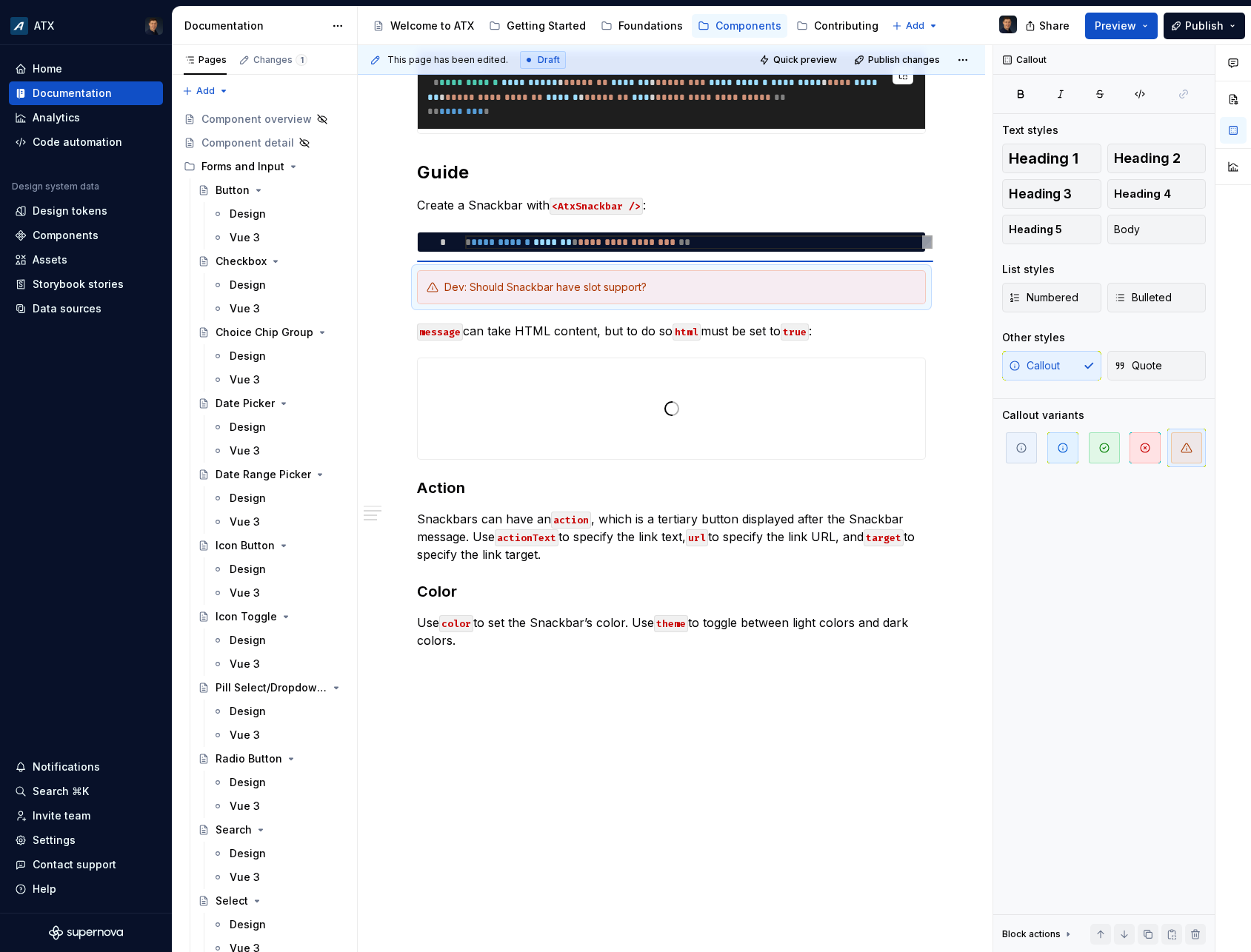
scroll to position [954, 0]
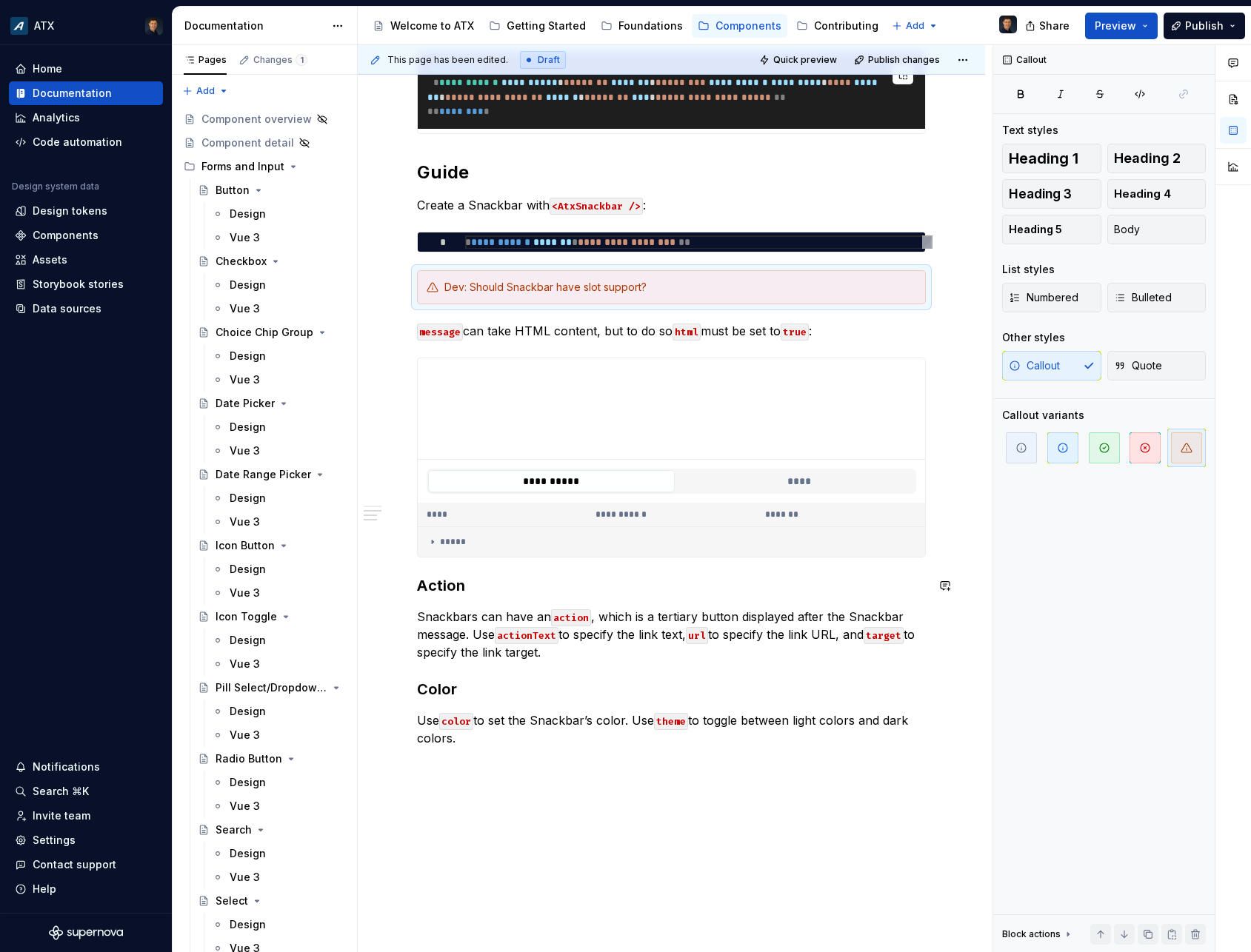
click at [429, 575] on div "**********" at bounding box center [672, 42] width 509 height 1409
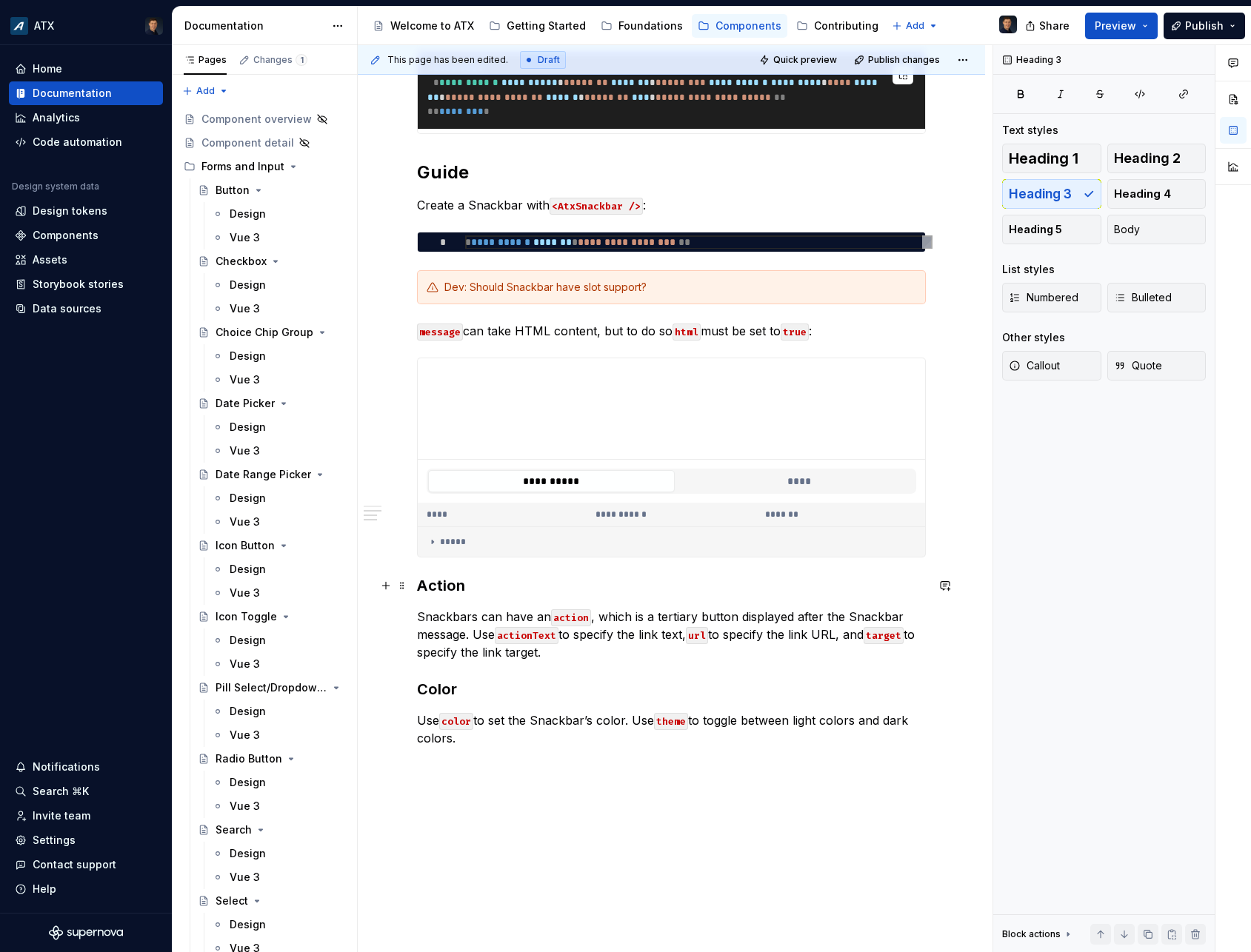
click at [422, 584] on h3 "Action" at bounding box center [672, 586] width 509 height 21
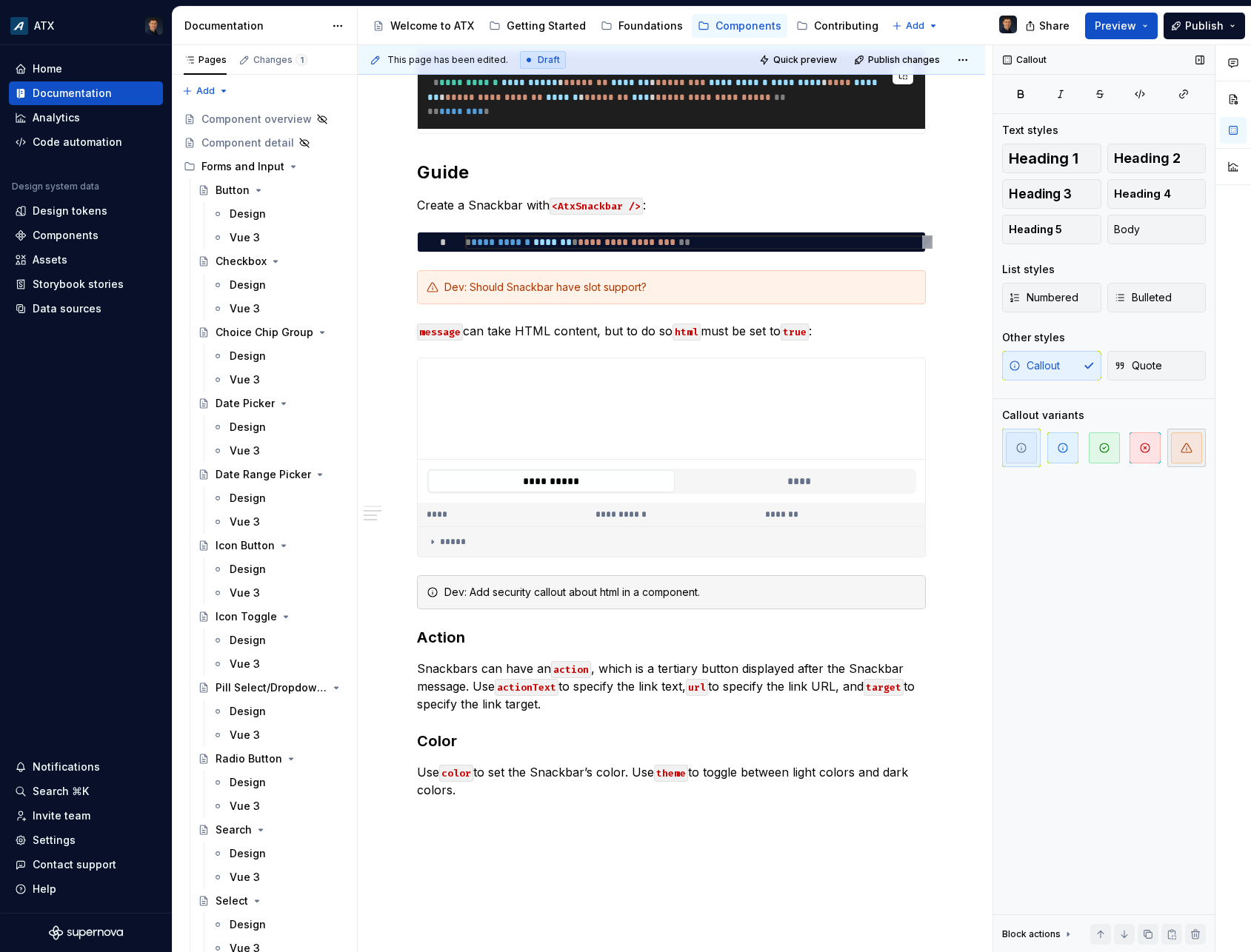
click at [1177, 450] on span "button" at bounding box center [1186, 448] width 31 height 31
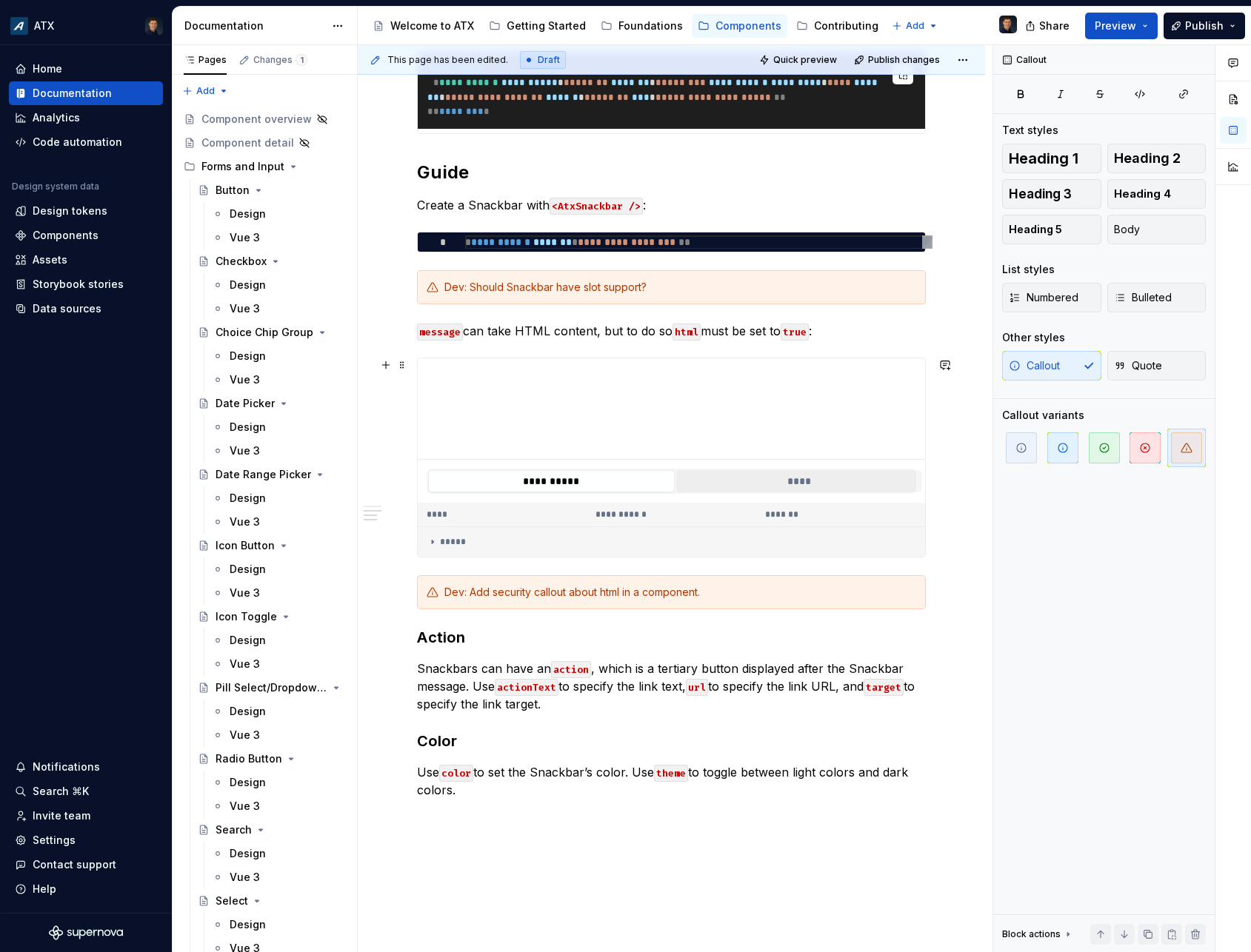
click at [764, 37] on button "****" at bounding box center [799, 25] width 247 height 23
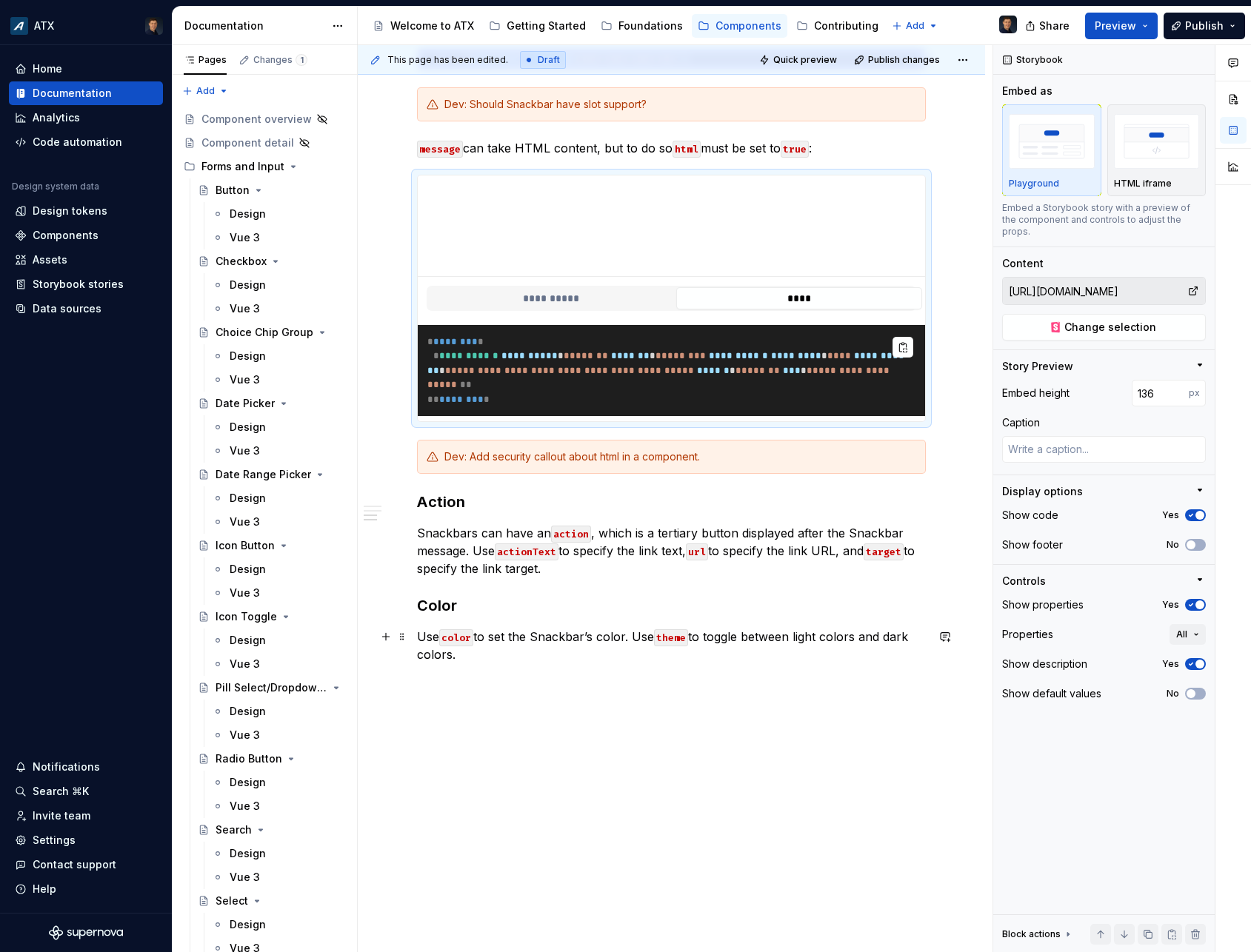
scroll to position [1150, 0]
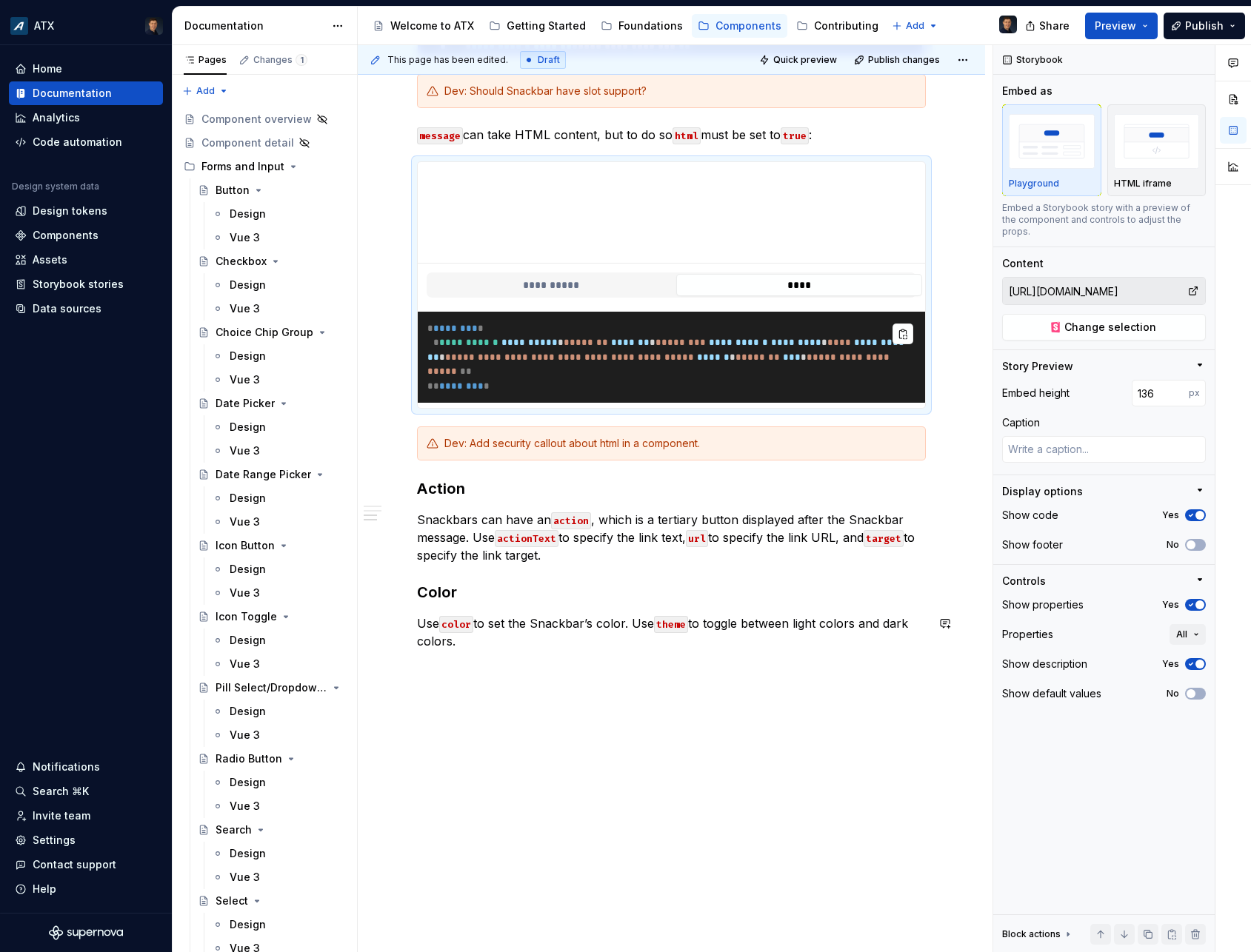
click at [513, 642] on p "Use color to set the Snackbar’s color. Use theme to toggle between light colors…" at bounding box center [672, 633] width 509 height 36
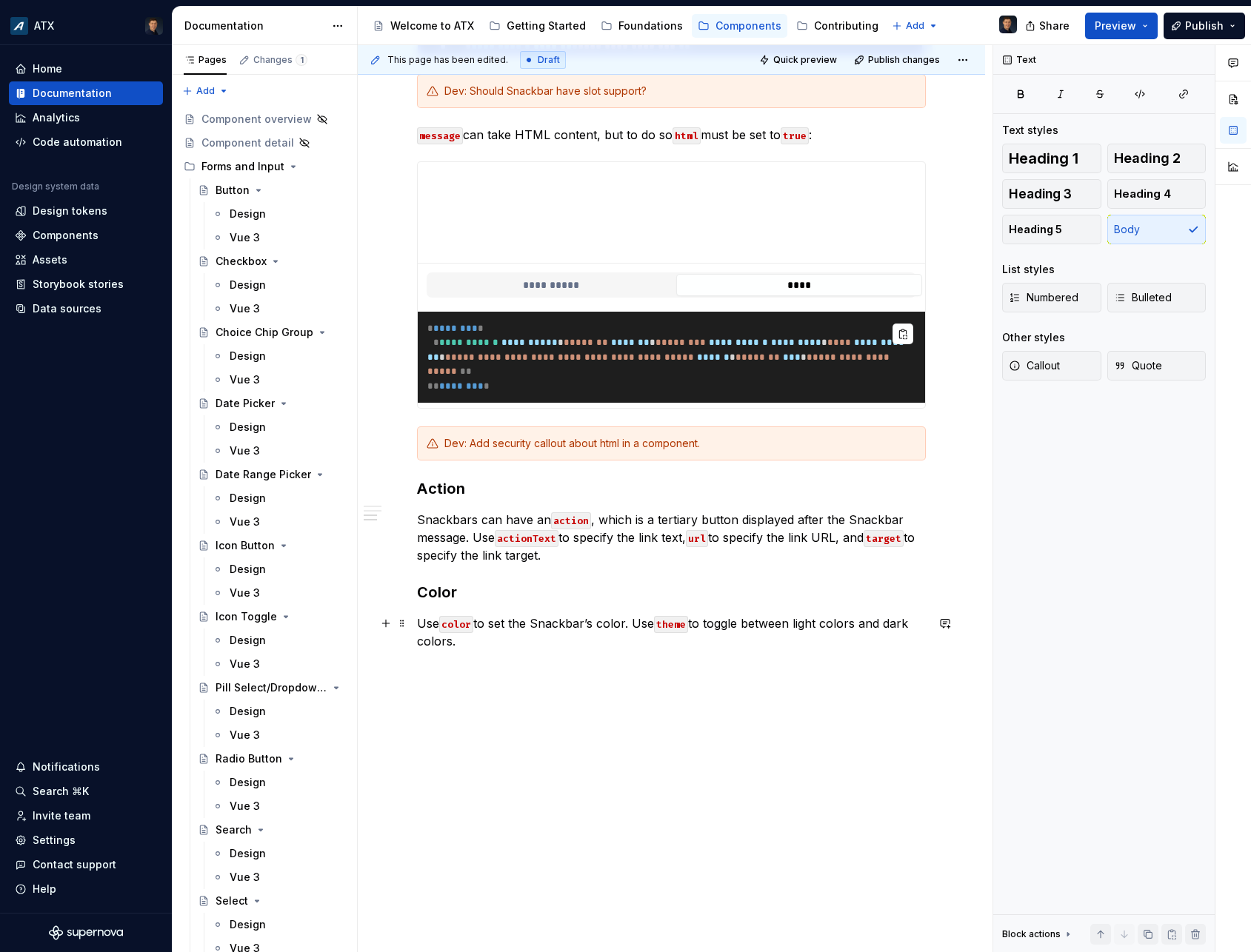
click at [488, 650] on p "Use color to set the Snackbar’s color. Use theme to toggle between light colors…" at bounding box center [672, 633] width 509 height 36
click at [493, 640] on p "Use color to set the Snackbar’s color. Use theme to toggle between light colors…" at bounding box center [672, 633] width 509 height 36
click at [424, 487] on h3 "Action" at bounding box center [672, 488] width 509 height 21
click at [420, 488] on h3 "Action" at bounding box center [672, 488] width 509 height 21
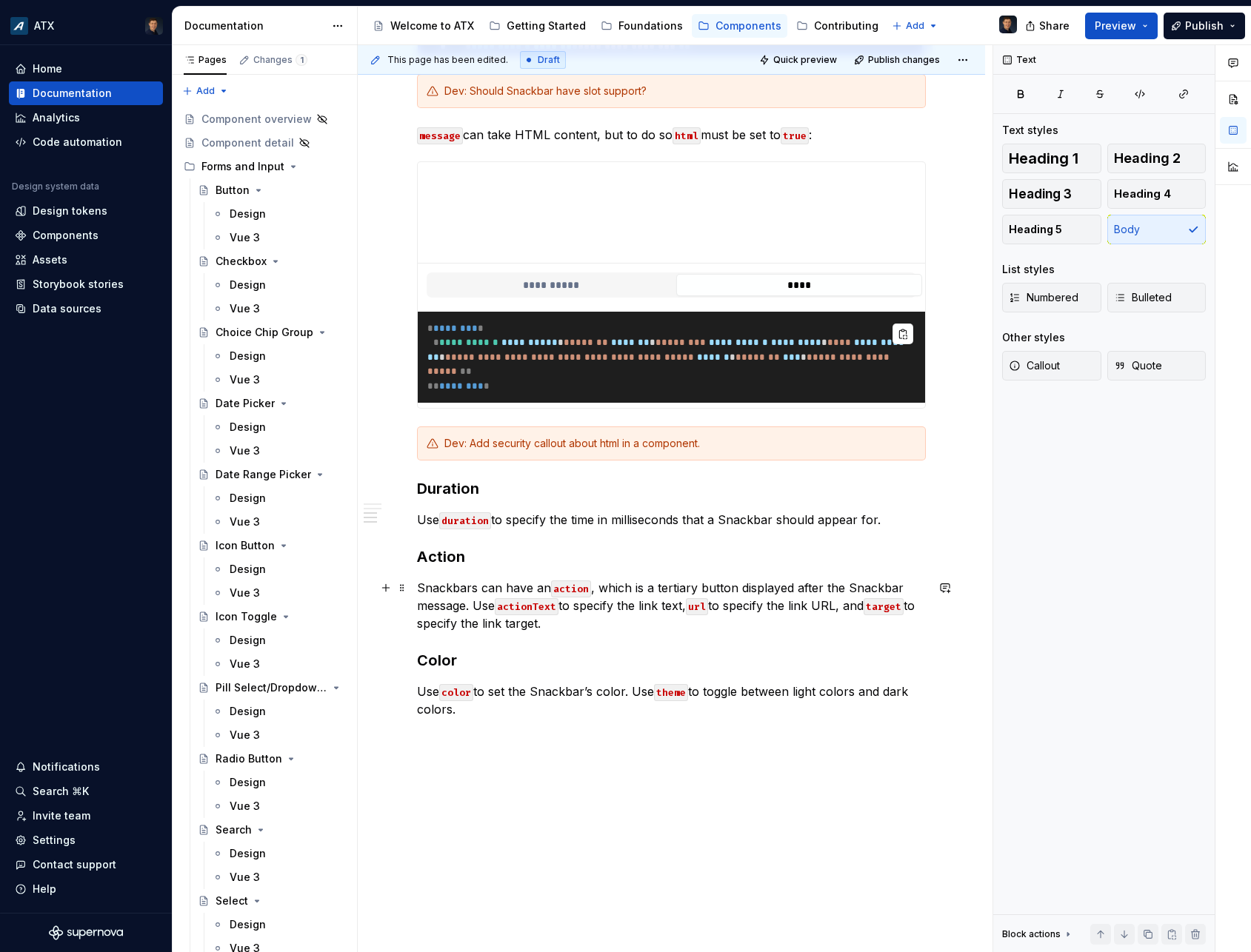
click at [590, 628] on p "Snackbars can have an action , which is a tertiary button displayed after the S…" at bounding box center [672, 606] width 509 height 54
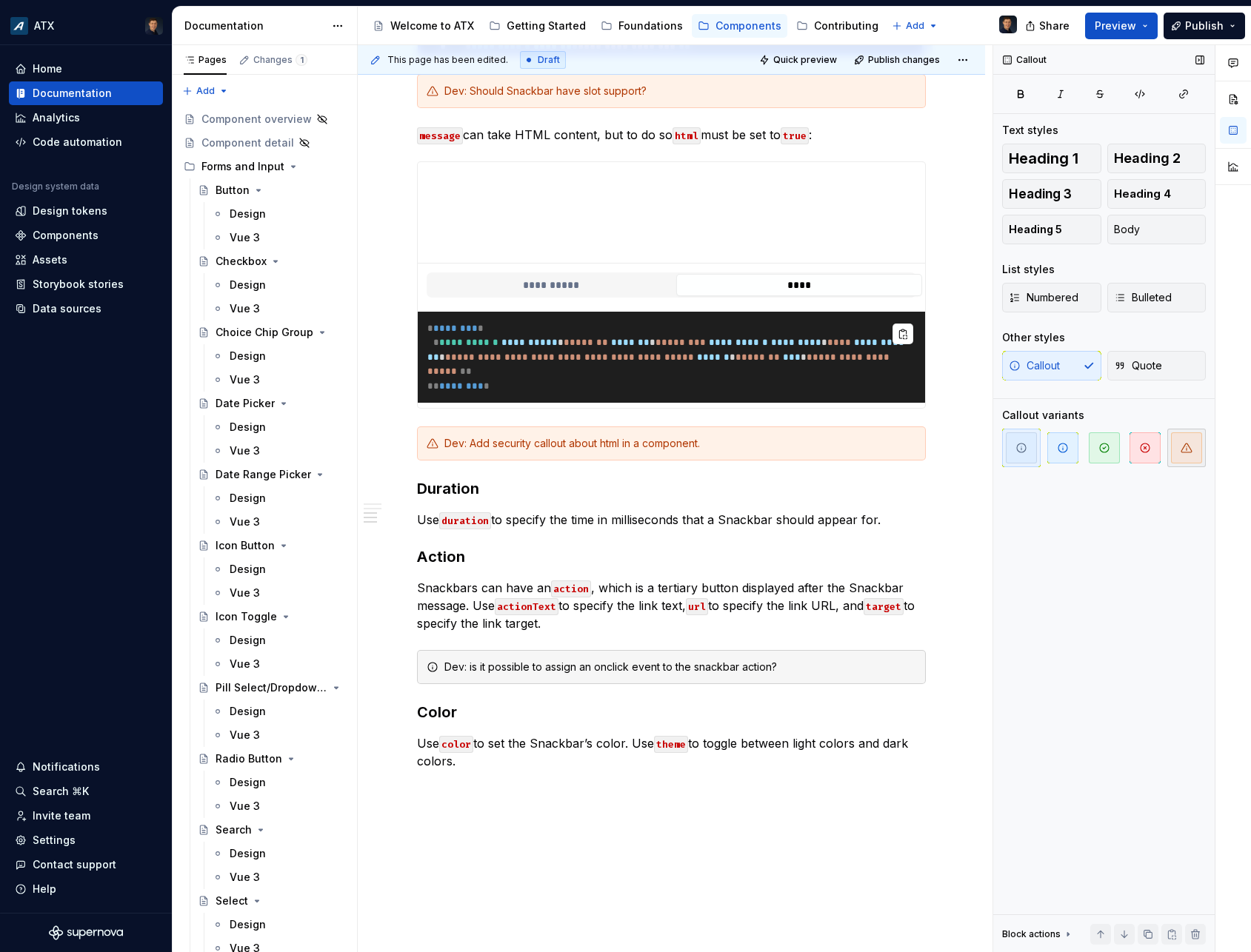
click at [1182, 450] on icon "button" at bounding box center [1186, 447] width 10 height 8
click at [501, 768] on p "Use color to set the Snackbar’s color. Use theme to toggle between light colors…" at bounding box center [672, 752] width 509 height 36
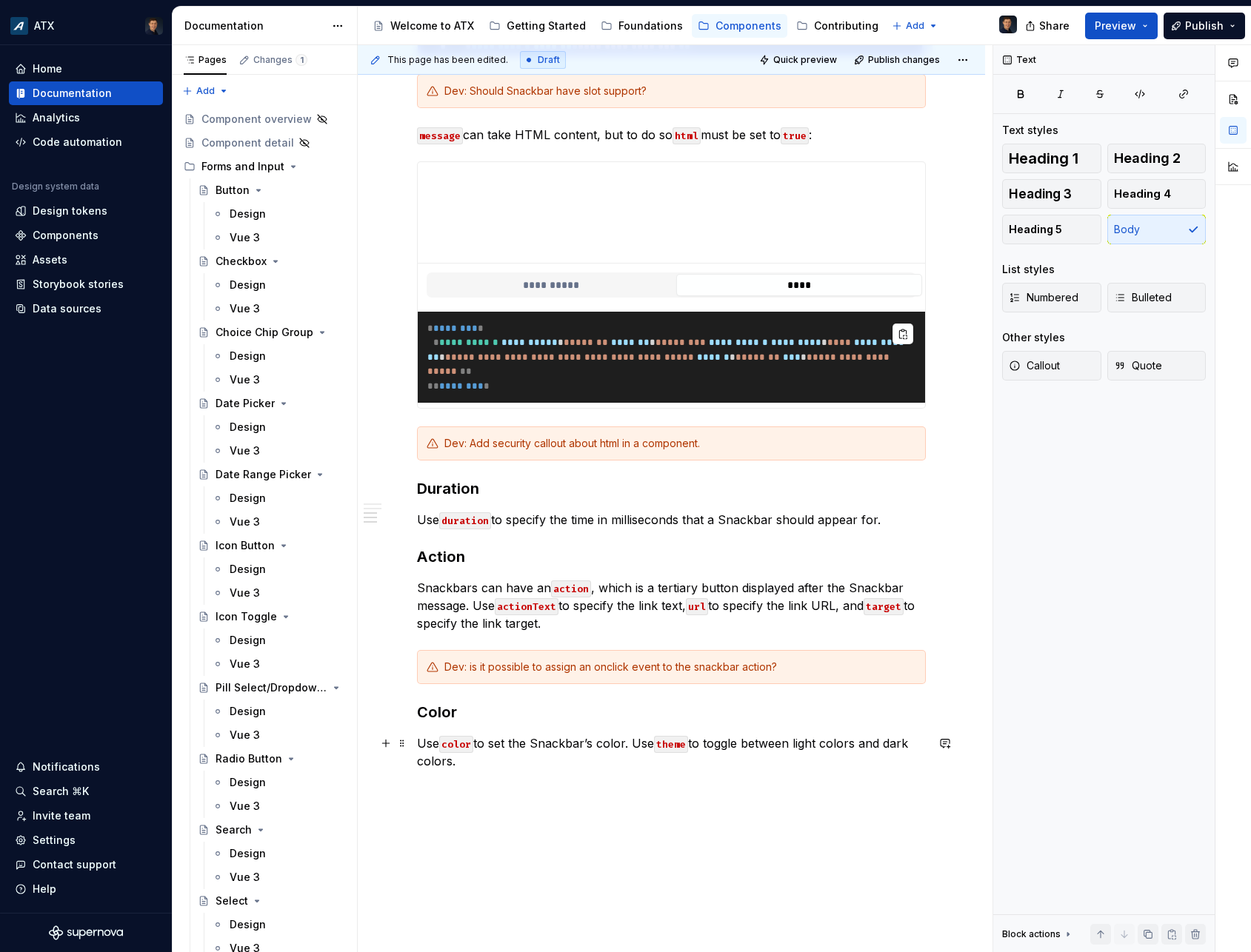
click at [501, 768] on p "Use color to set the Snackbar’s color. Use theme to toggle between light colors…" at bounding box center [672, 752] width 509 height 36
click at [1214, 23] on span "Publish" at bounding box center [1204, 26] width 39 height 15
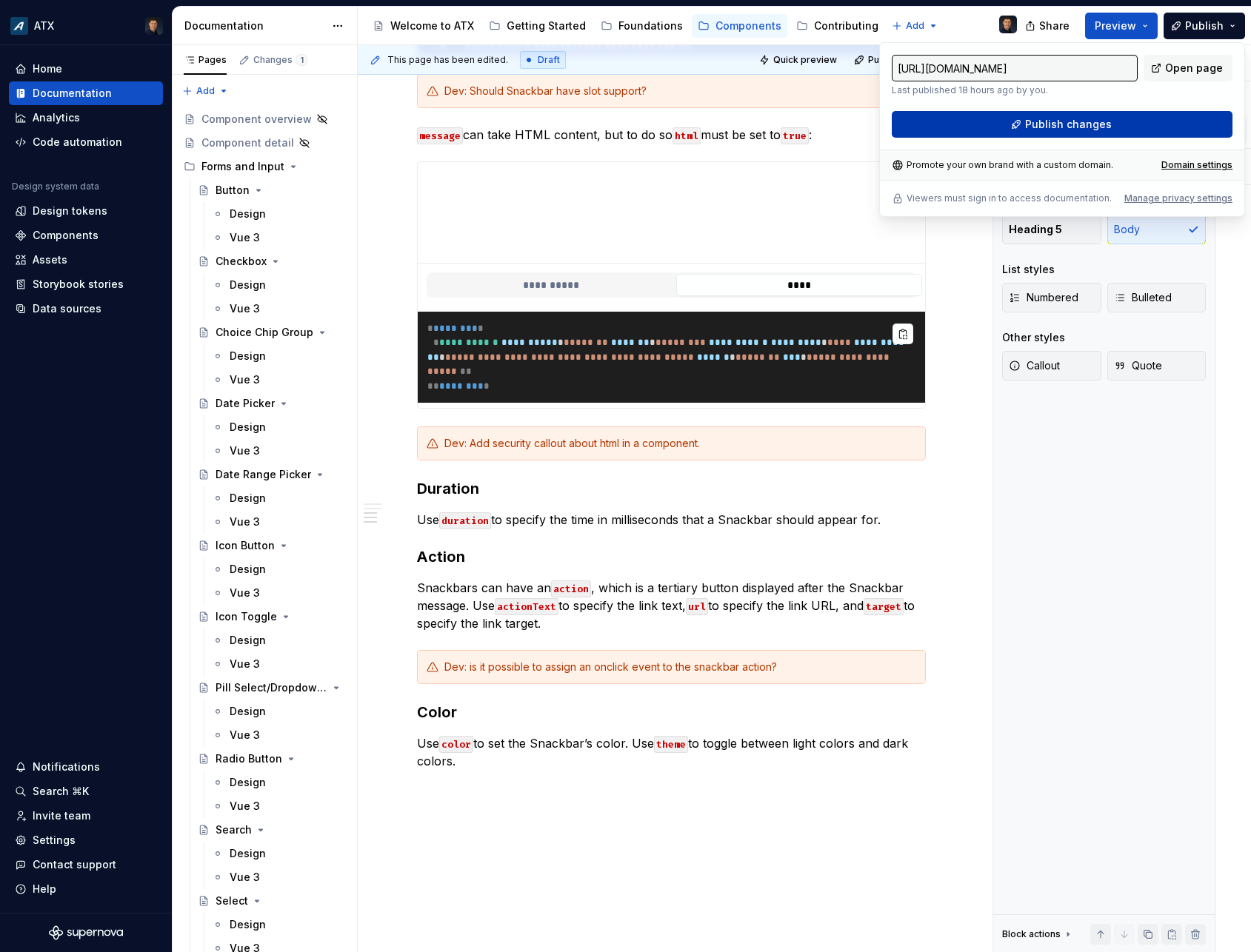
click at [1105, 121] on span "Publish changes" at bounding box center [1068, 125] width 86 height 15
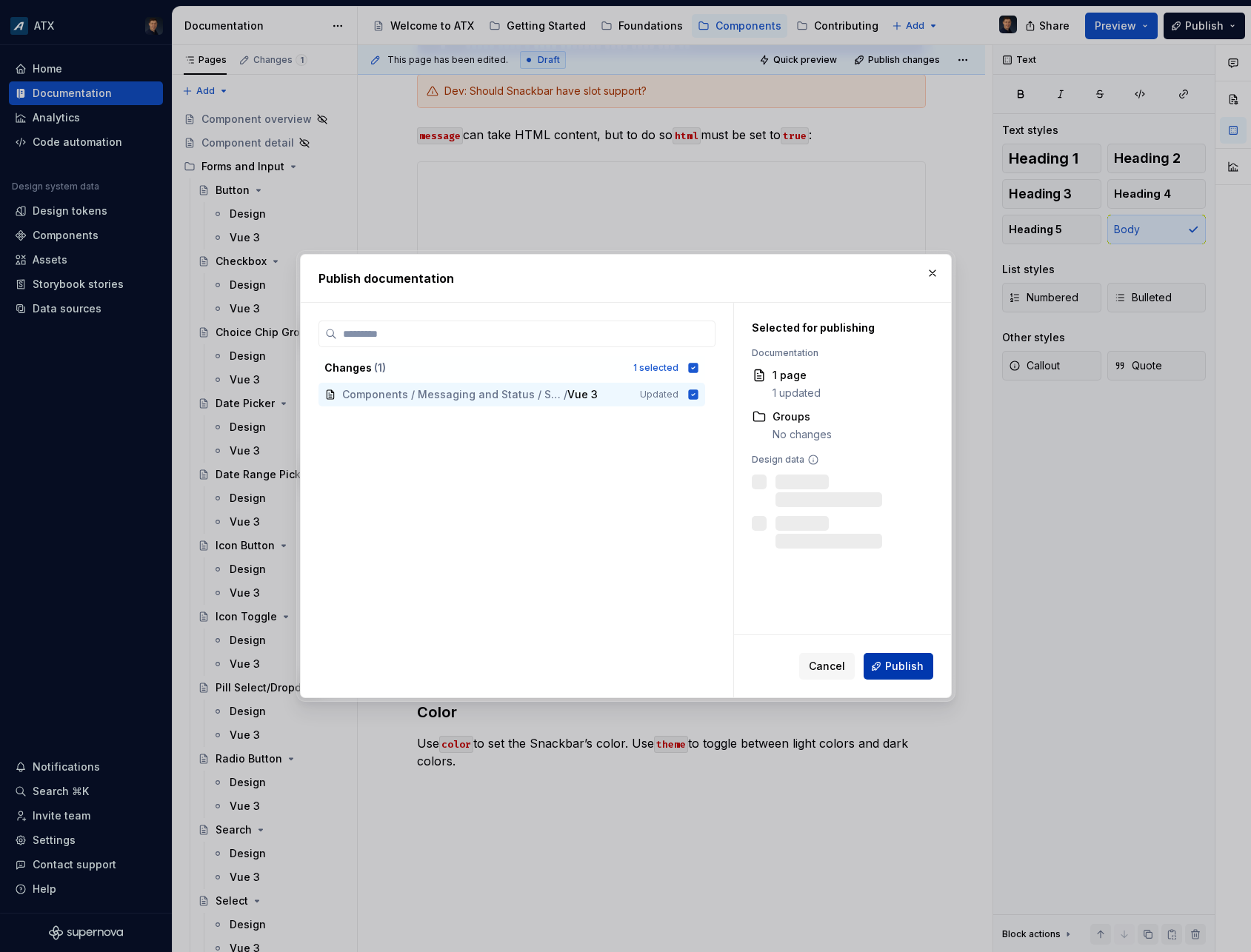
click at [902, 667] on span "Publish" at bounding box center [904, 667] width 39 height 15
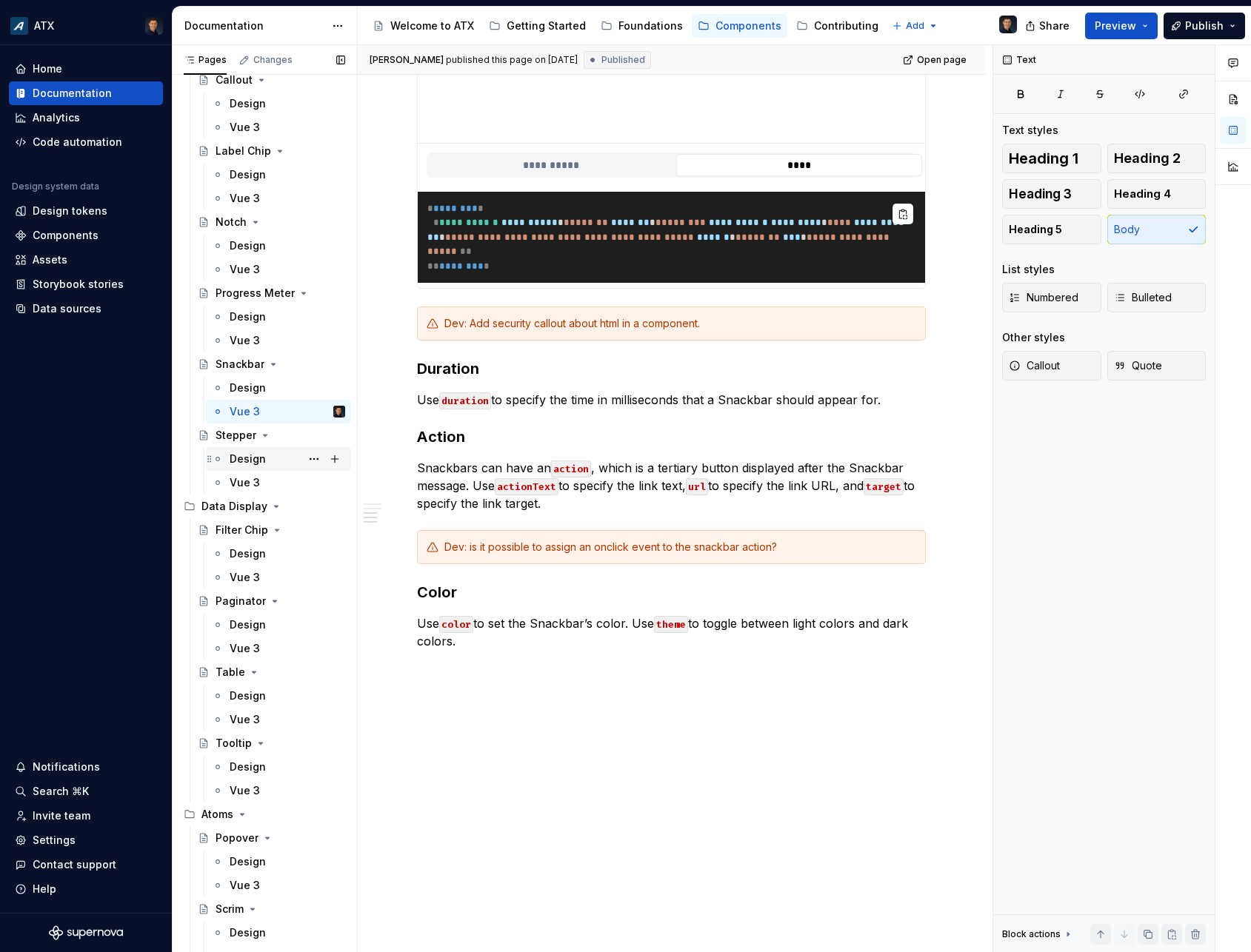
scroll to position [2445, 0]
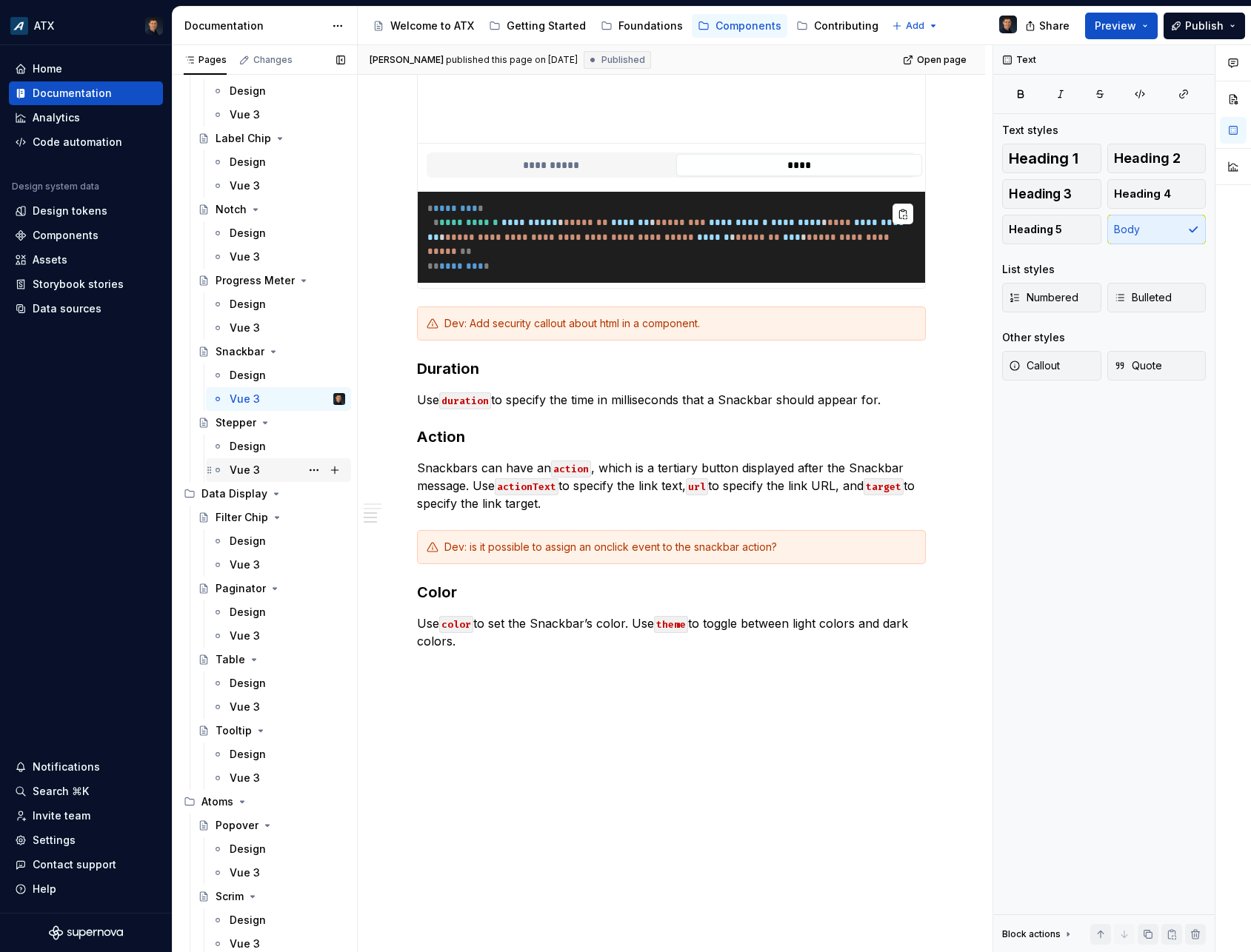
click at [263, 476] on div "Vue 3" at bounding box center [286, 470] width 116 height 21
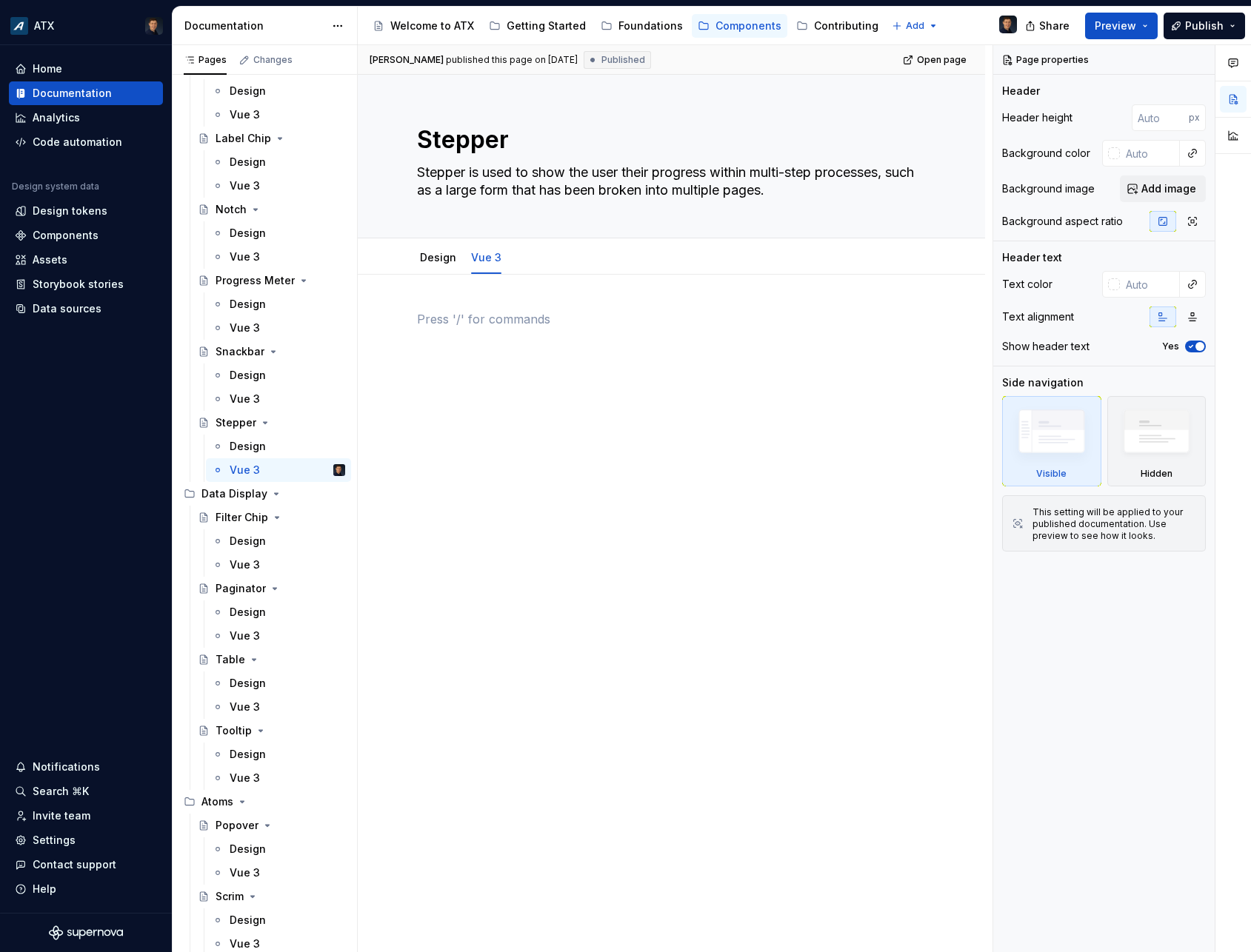
click at [561, 321] on p at bounding box center [672, 318] width 509 height 18
click at [280, 397] on div "Vue 3" at bounding box center [286, 399] width 116 height 21
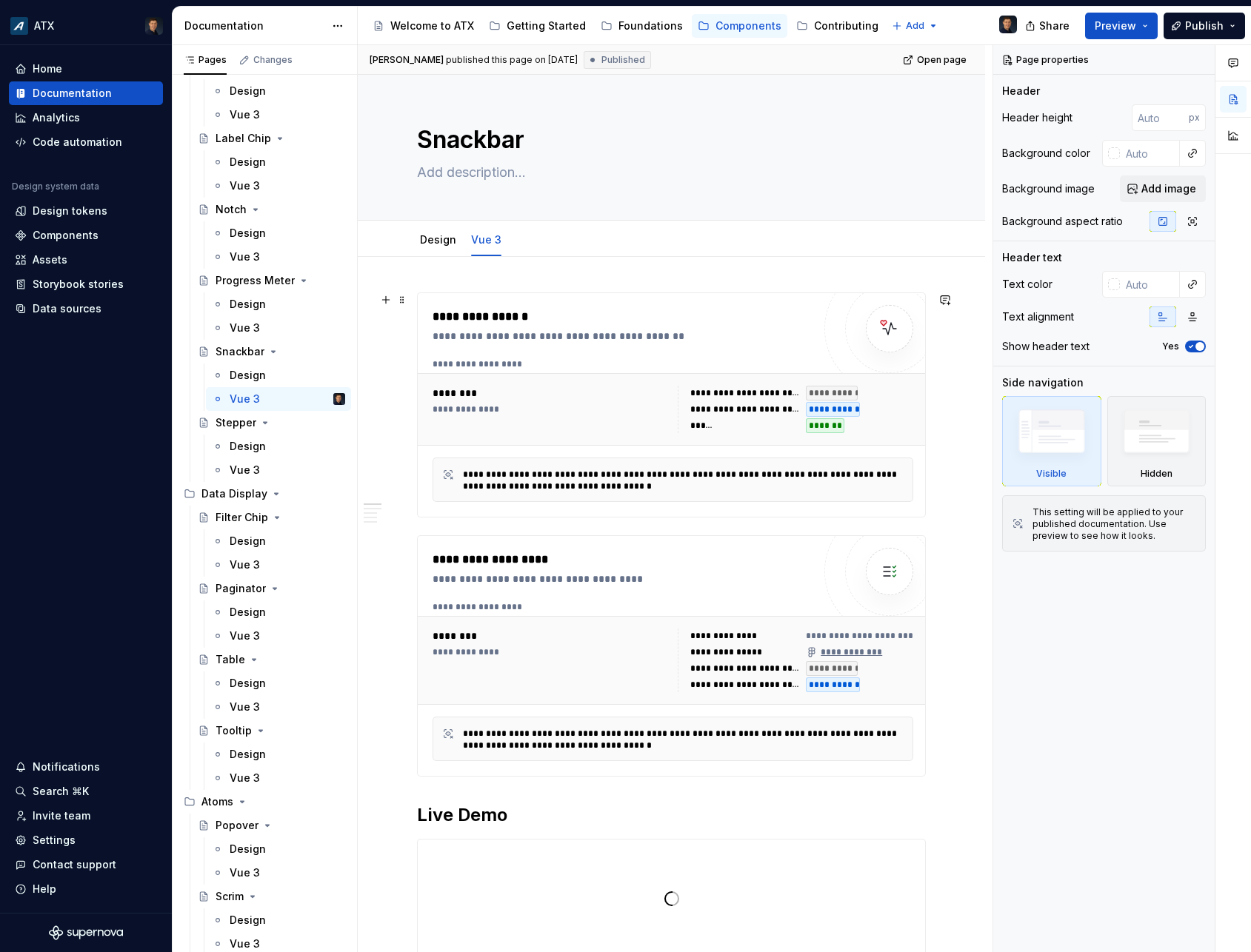
click at [585, 345] on div "**********" at bounding box center [623, 405] width 380 height 194
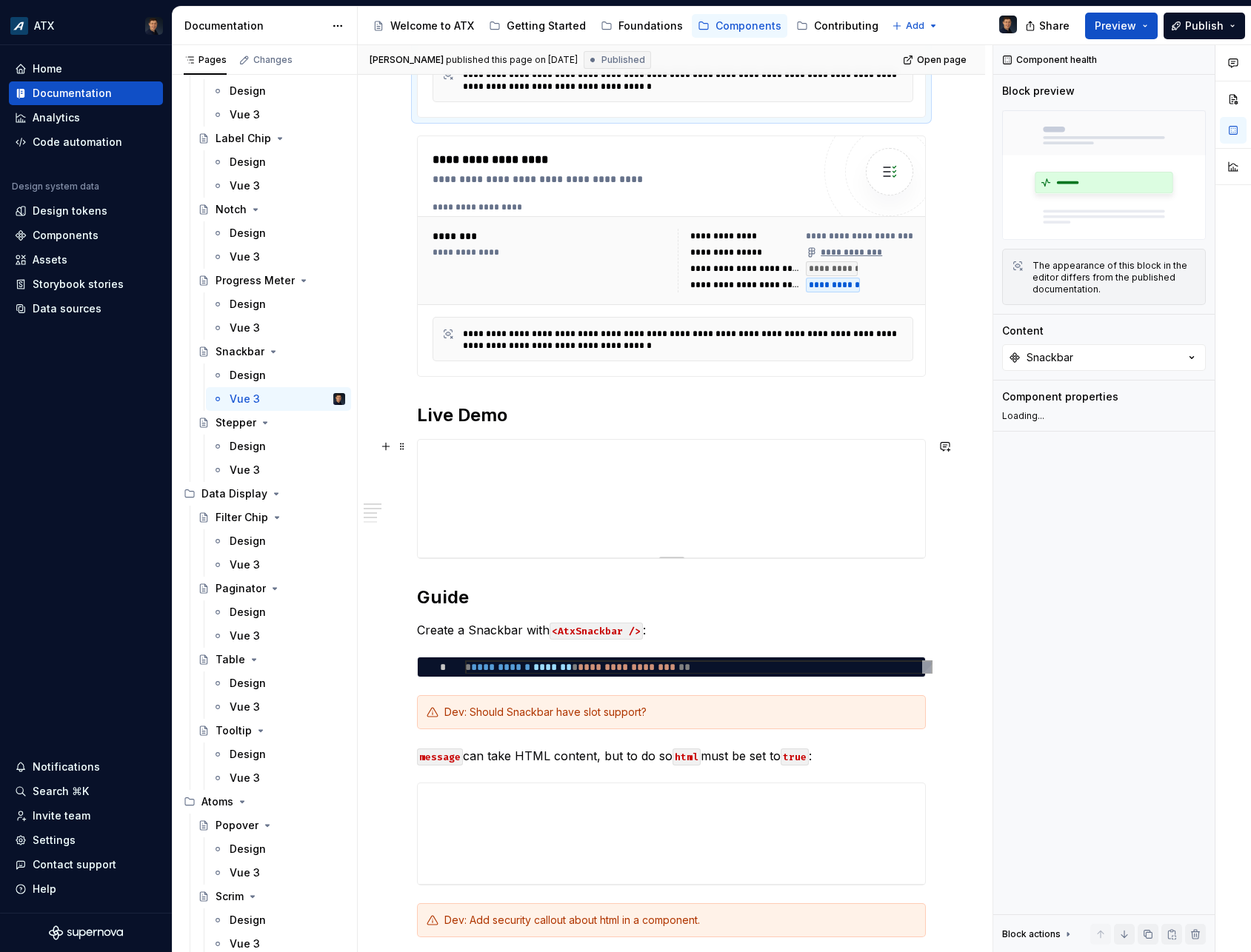
scroll to position [600, 0]
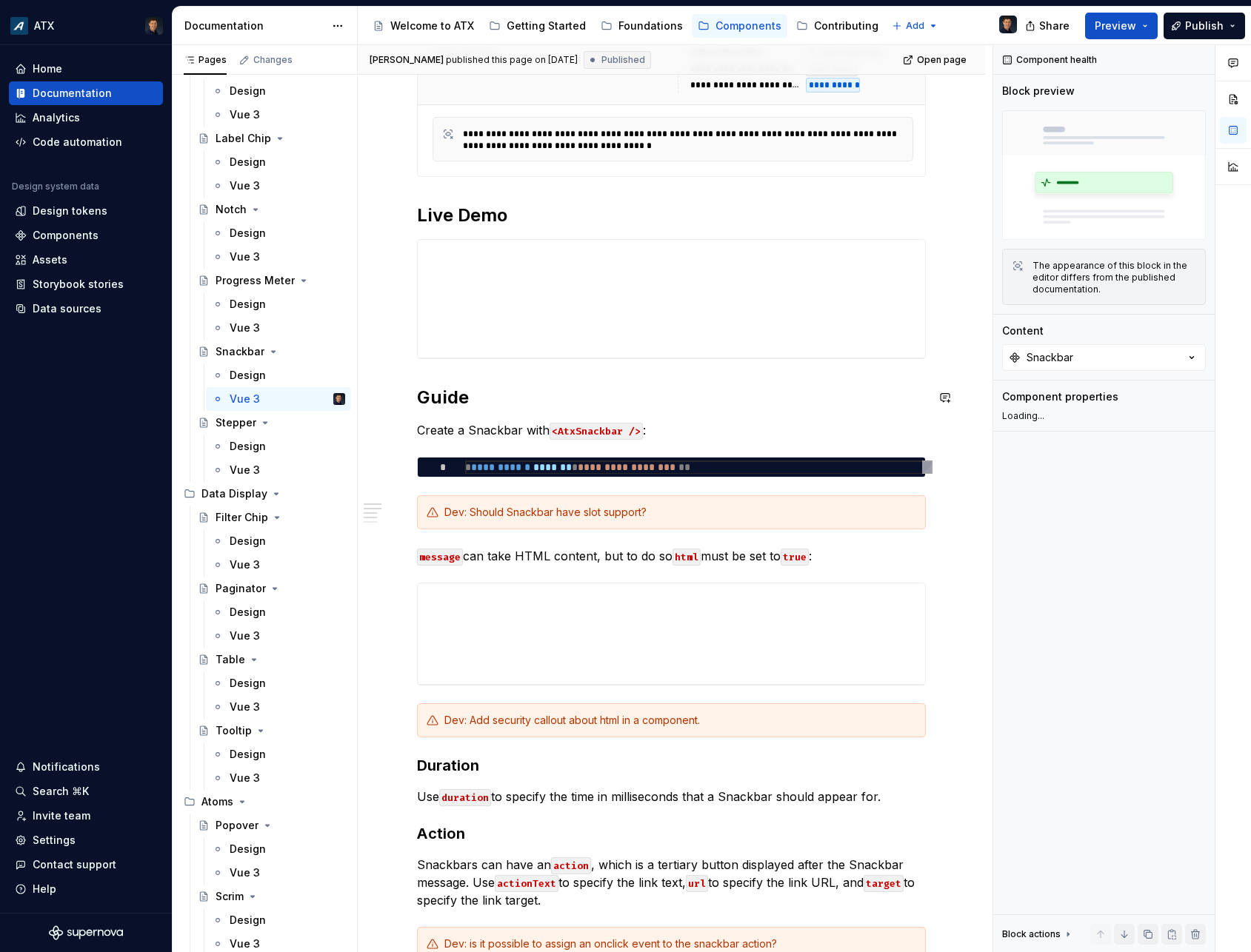
click at [471, 401] on h2 "Guide" at bounding box center [672, 397] width 509 height 23
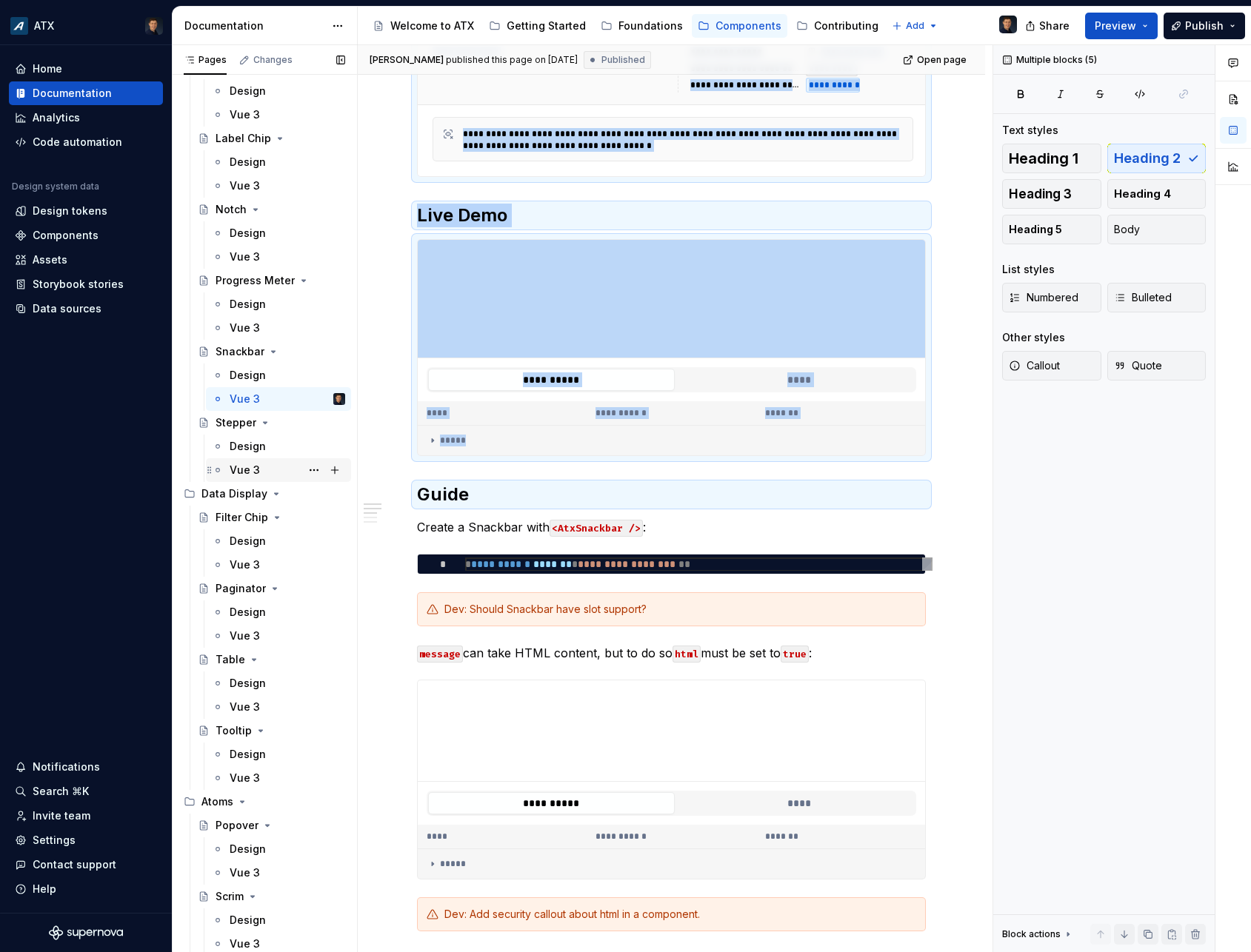
click at [262, 468] on div "Vue 3" at bounding box center [286, 470] width 116 height 21
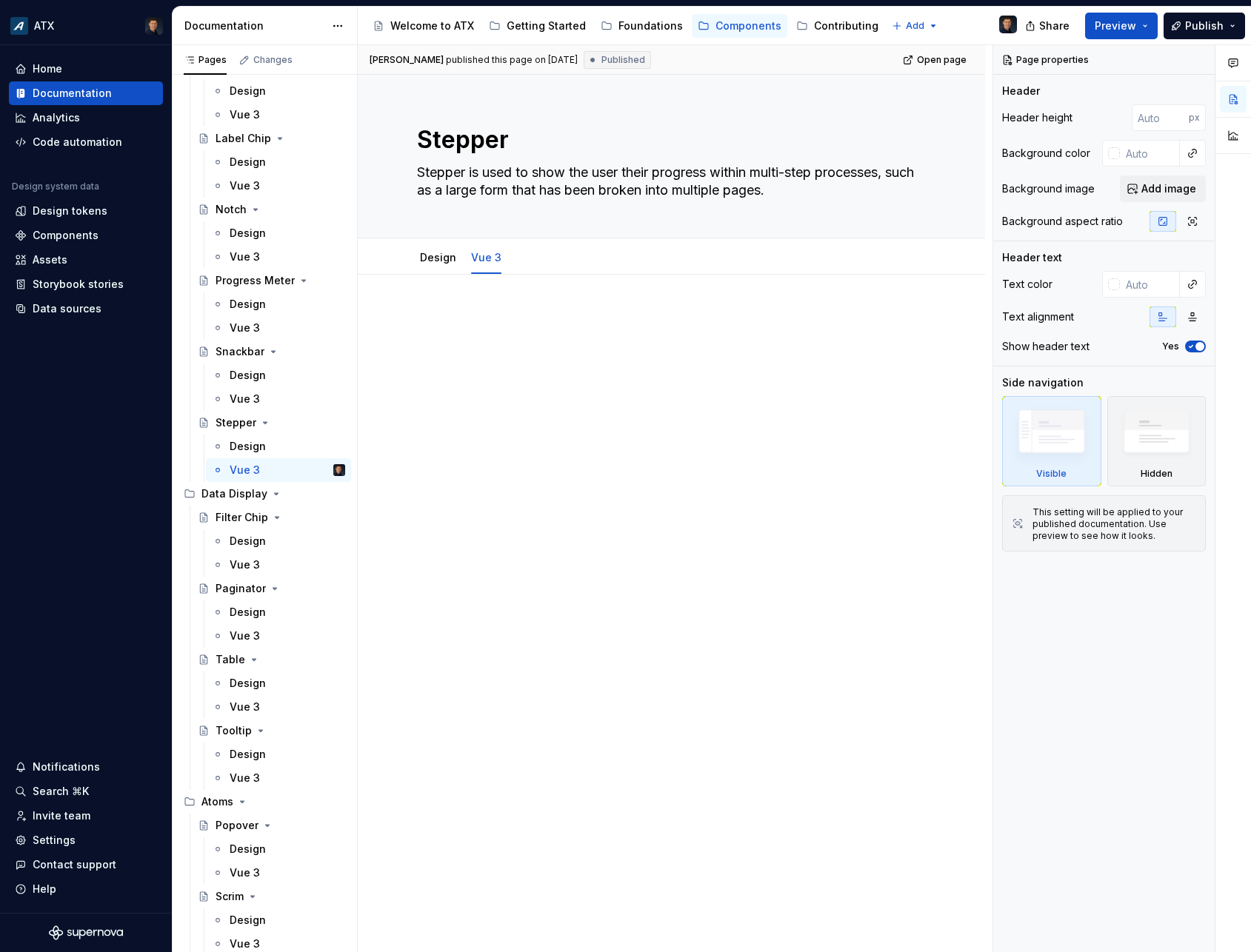
click at [560, 359] on div at bounding box center [672, 338] width 509 height 56
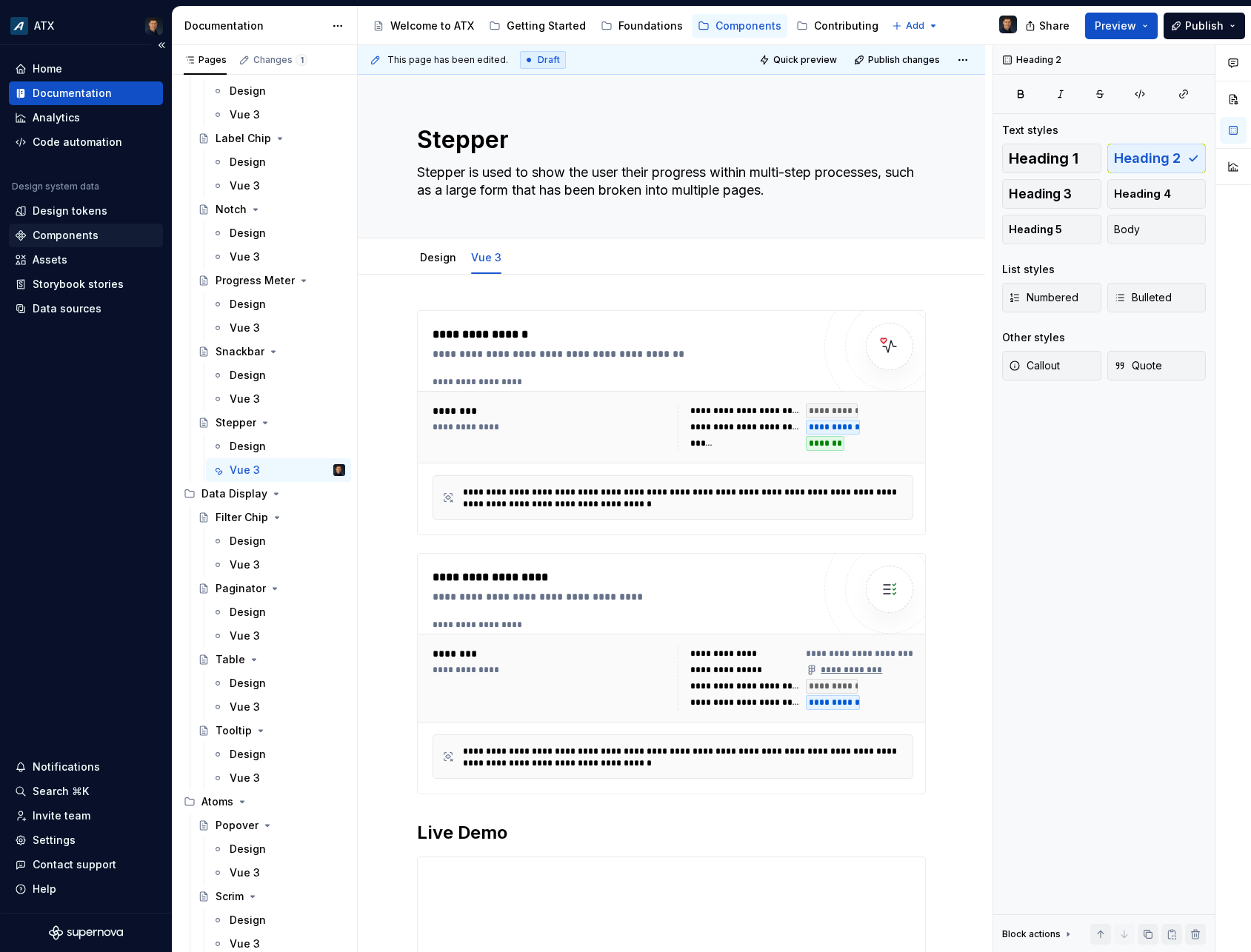
click at [58, 235] on div "Components" at bounding box center [66, 236] width 66 height 15
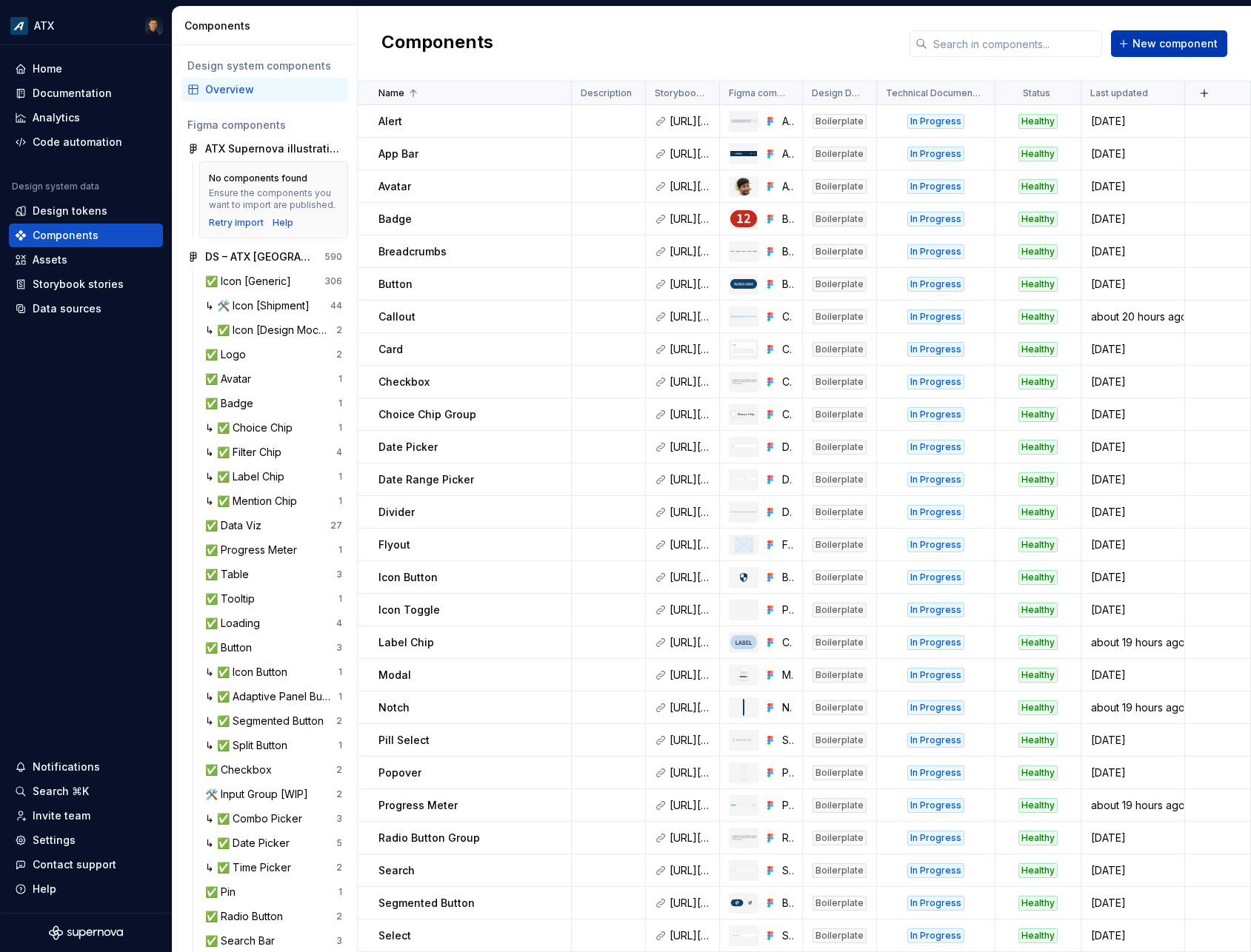
click at [1144, 54] on button "New component" at bounding box center [1169, 43] width 116 height 26
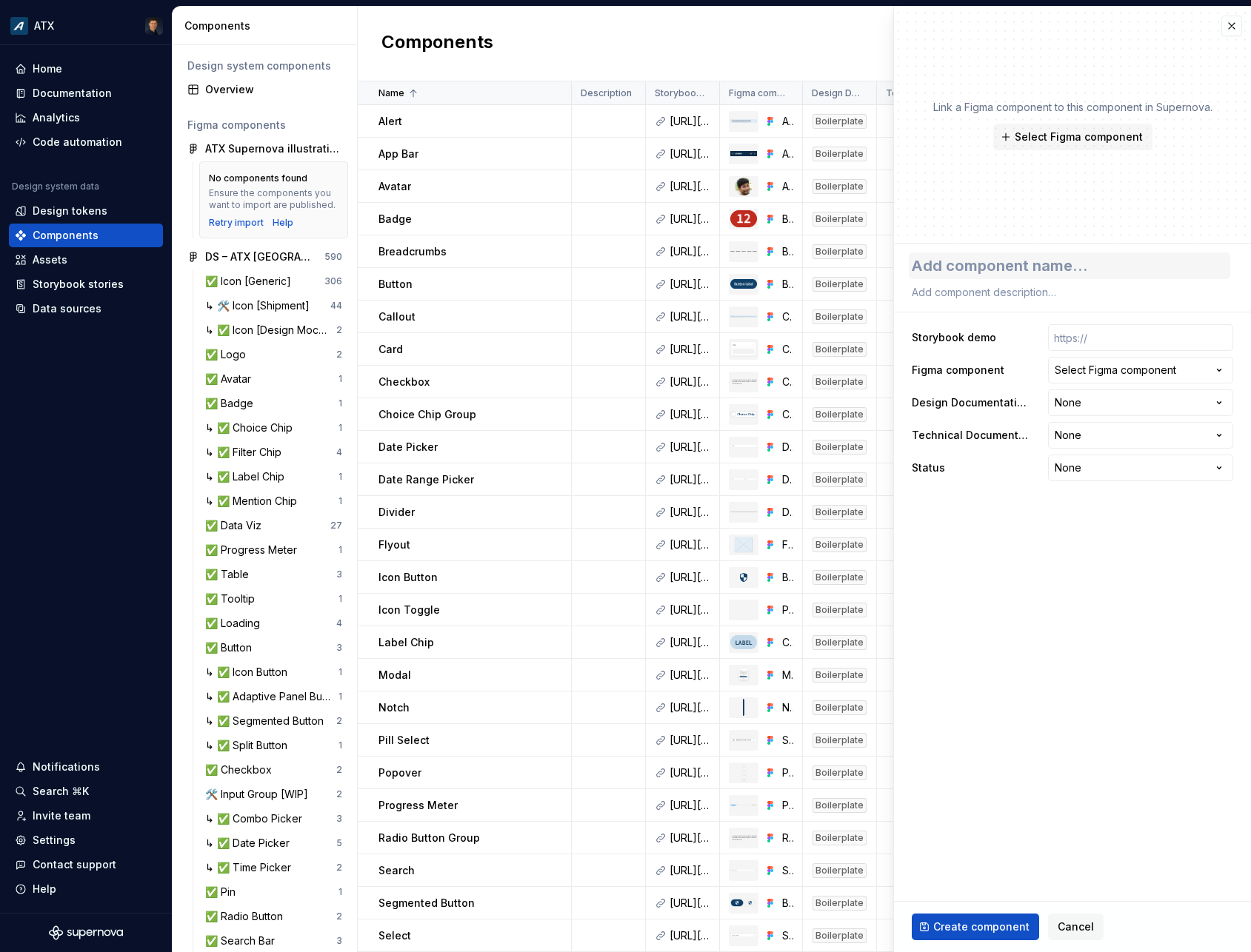
click at [975, 276] on textarea at bounding box center [1070, 266] width 321 height 26
type textarea "*"
type textarea "S"
type textarea "*"
type textarea "St"
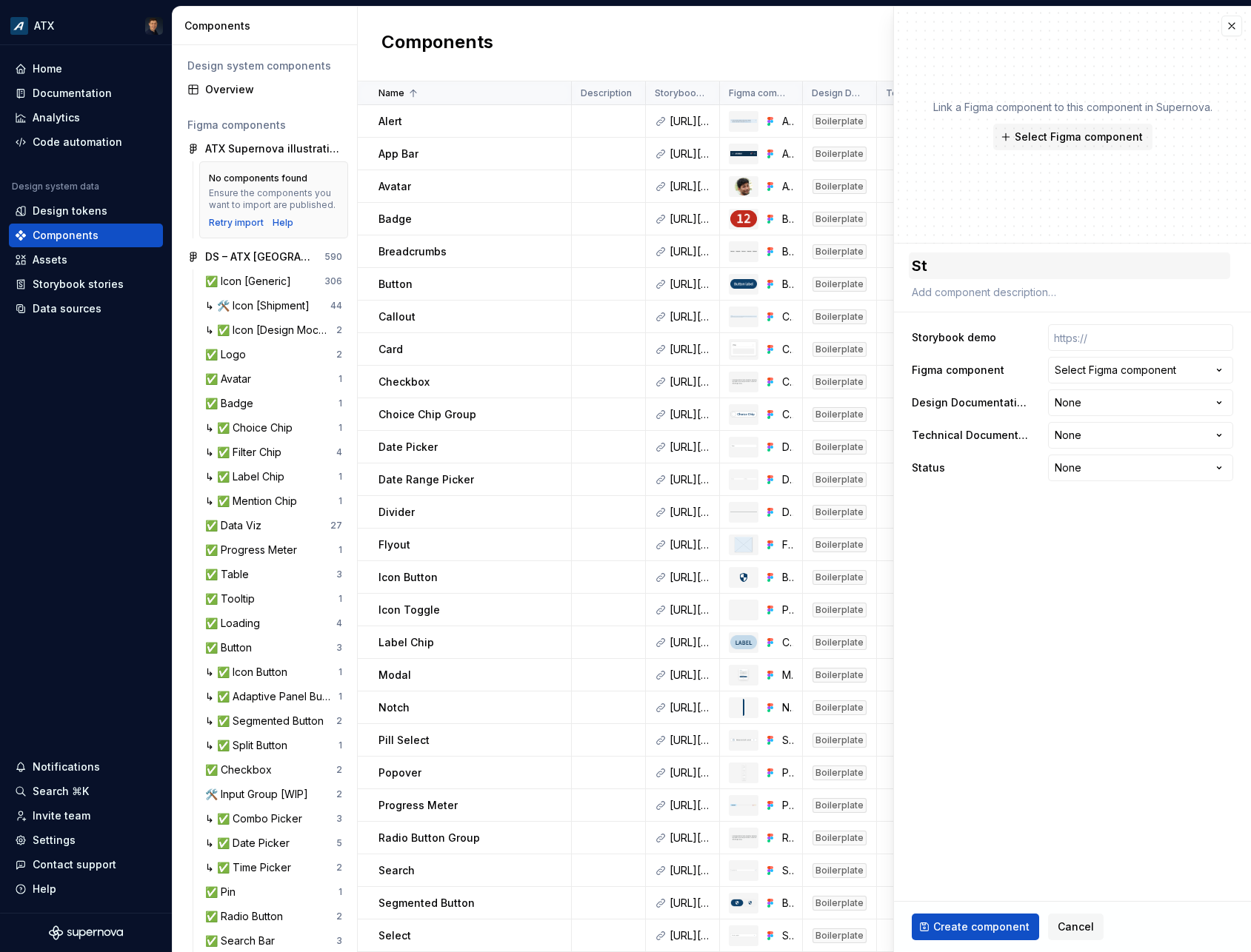
type textarea "*"
type textarea "Ste"
type textarea "*"
type textarea "Step"
type textarea "*"
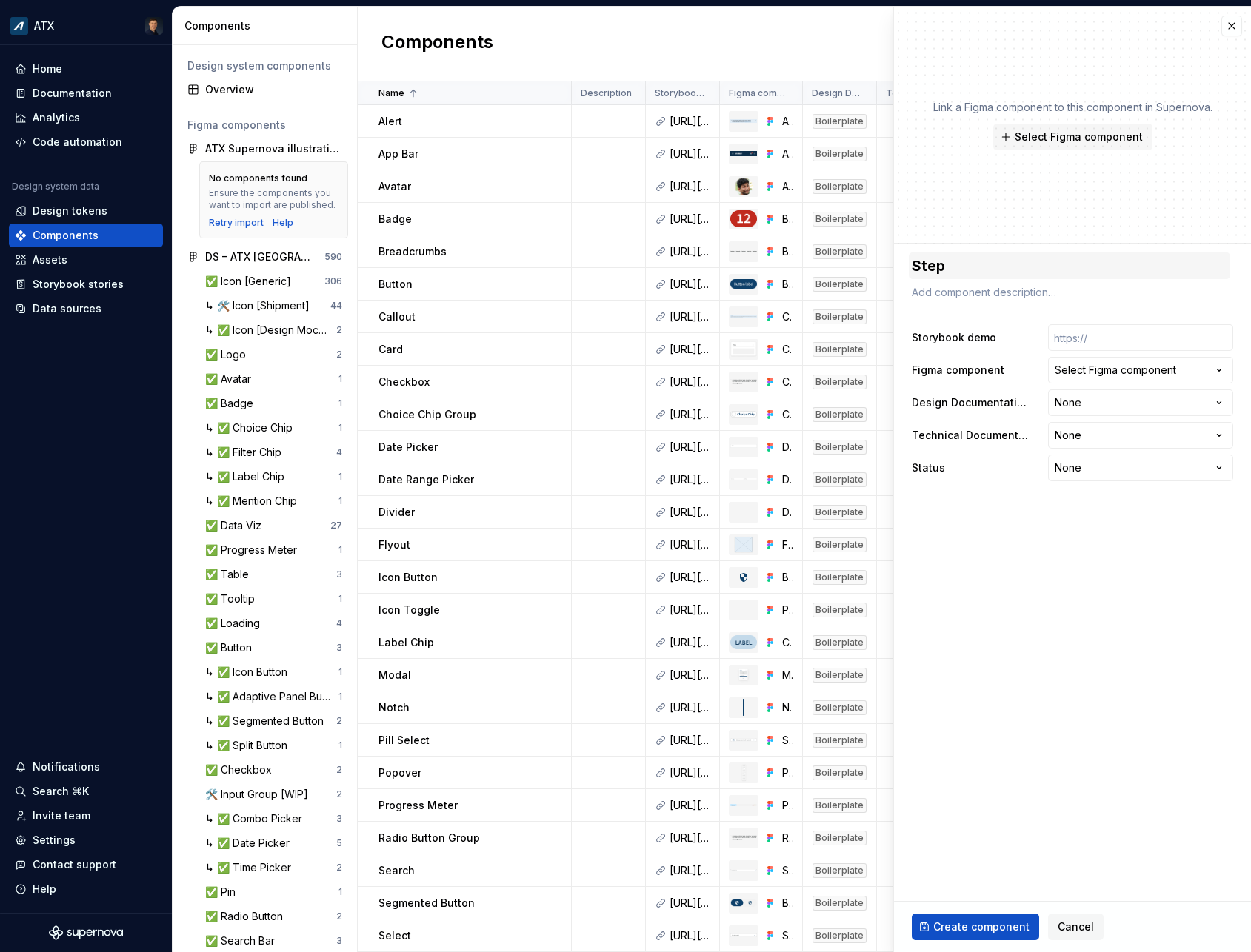
type textarea "[PERSON_NAME]"
type textarea "*"
type textarea "Steppe"
type textarea "*"
type textarea "Stepper"
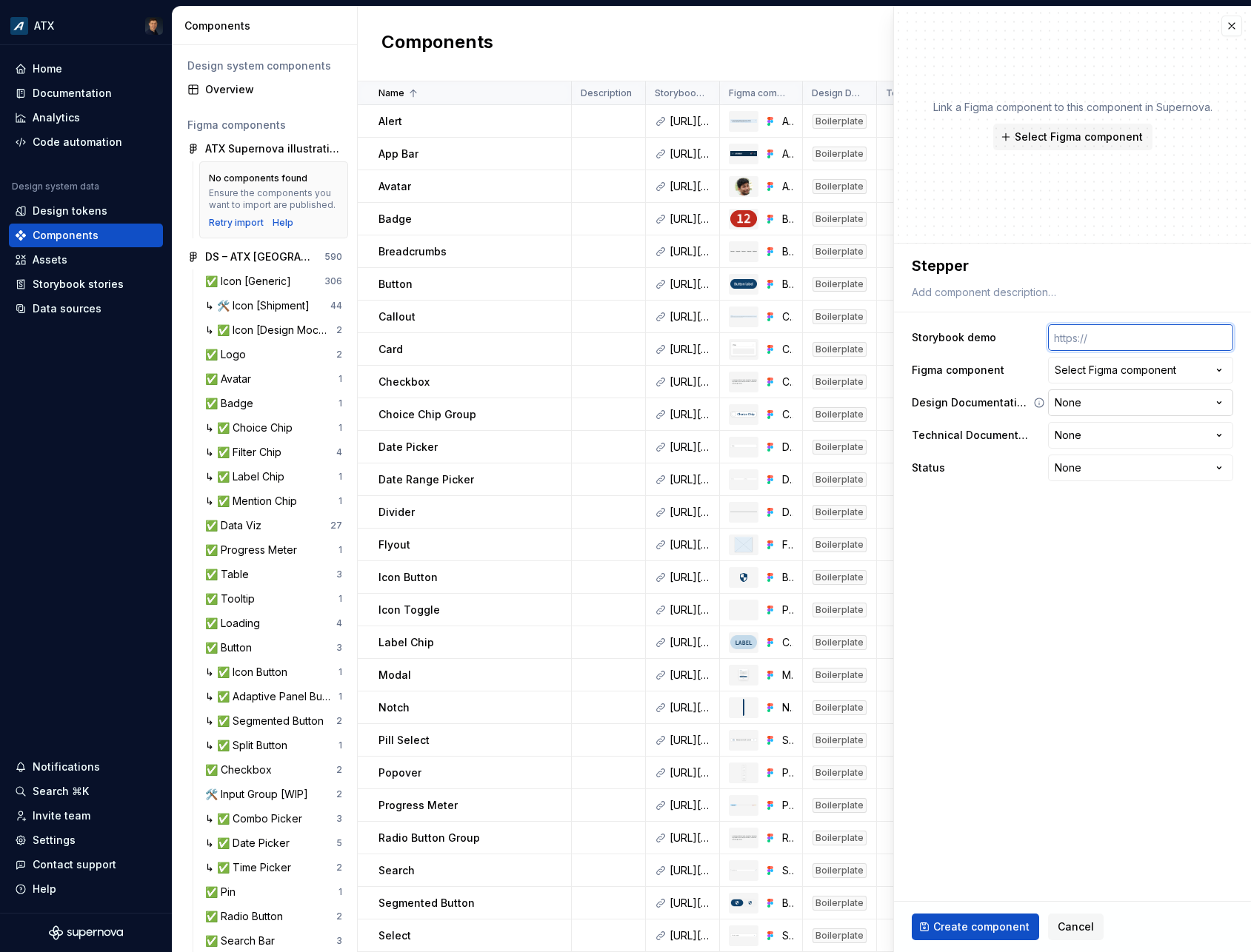
paste input "[URL][DOMAIN_NAME]"
type textarea "*"
type input "[URL][DOMAIN_NAME]"
click at [1151, 373] on div "Select Figma component" at bounding box center [1115, 370] width 121 height 15
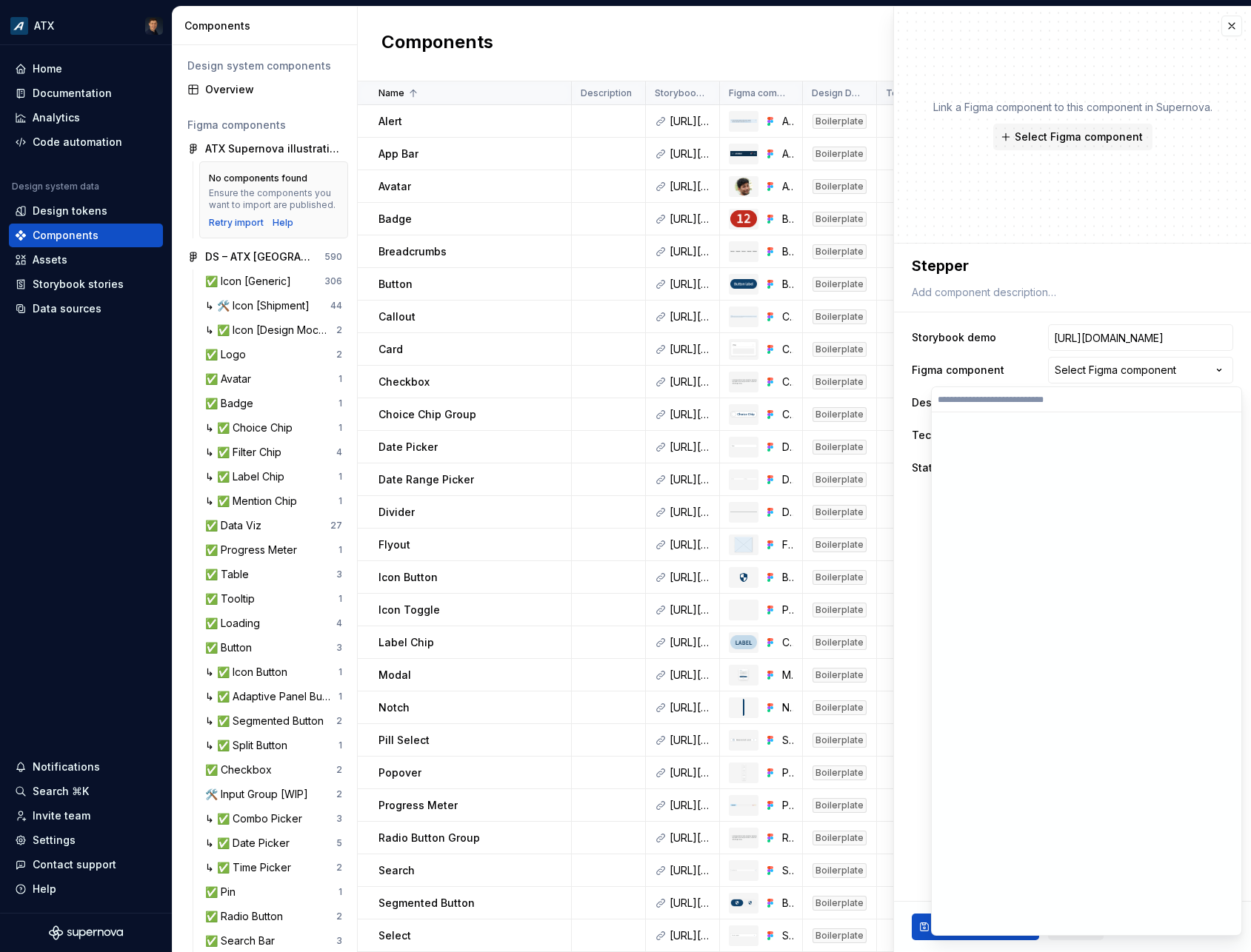
scroll to position [0, 386]
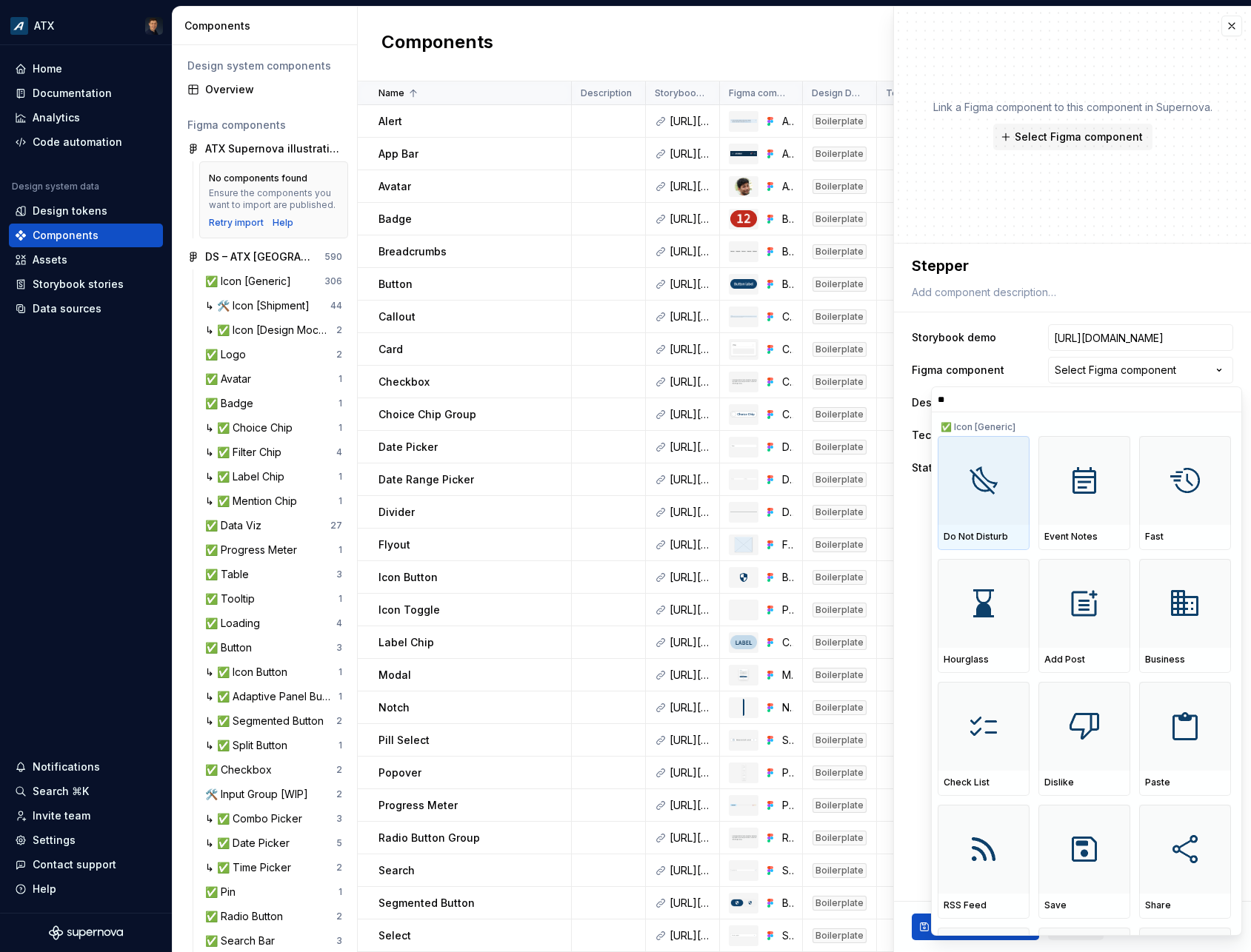
type input "***"
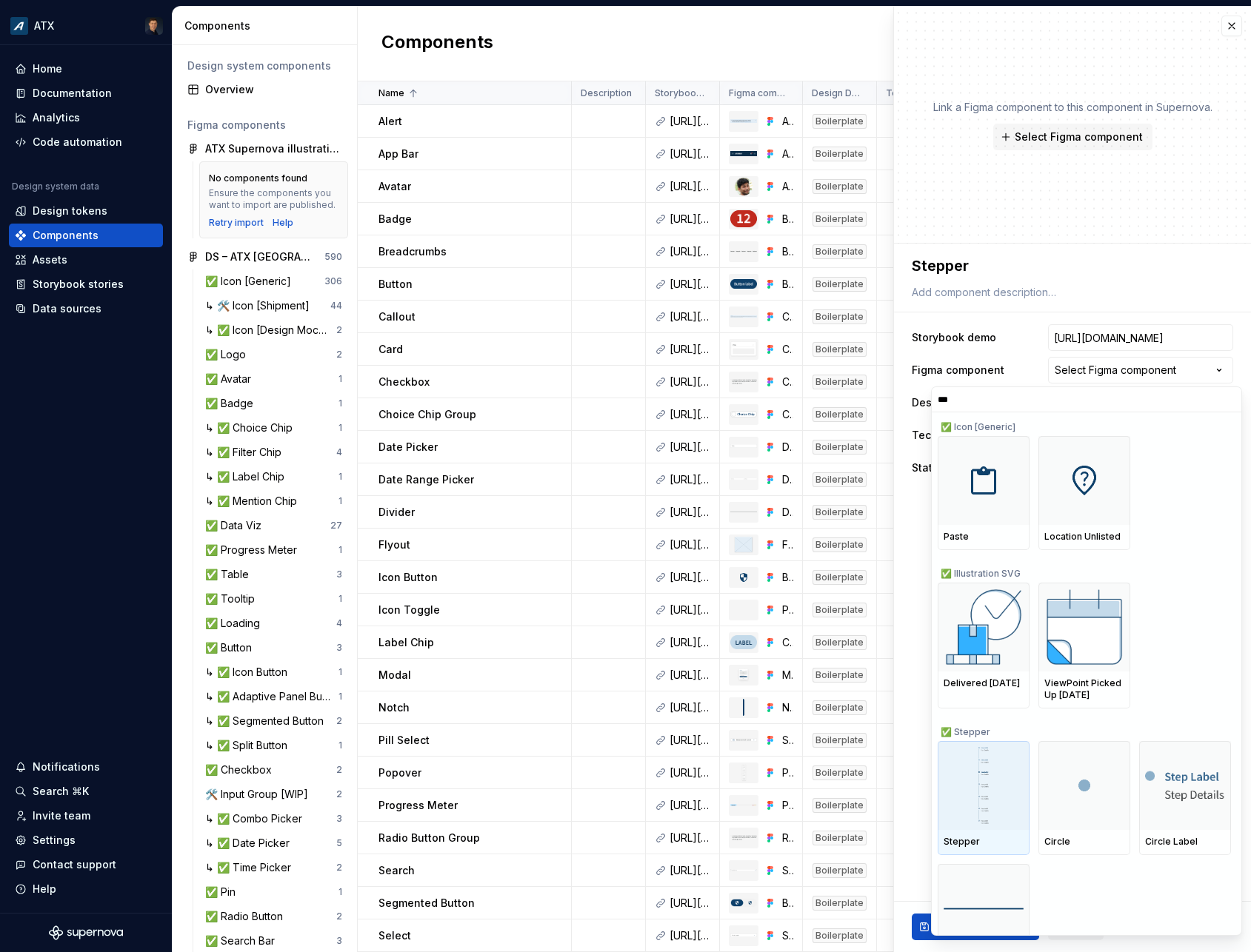
click at [973, 804] on div at bounding box center [983, 785] width 92 height 89
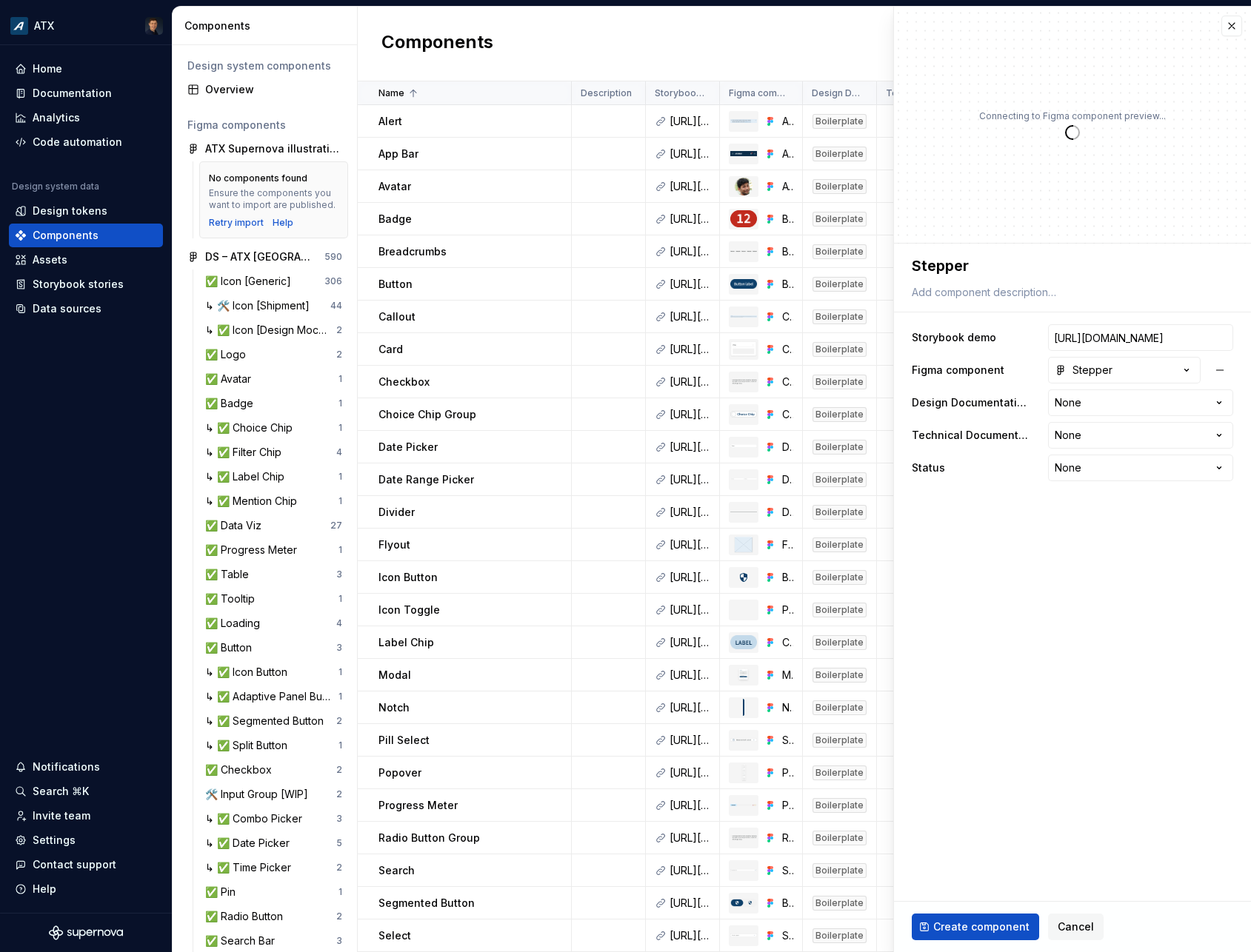
click at [973, 804] on fieldset "**********" at bounding box center [1073, 597] width 357 height 709
click at [1080, 398] on html "ATX Home Documentation Analytics Code automation Design system data Design toke…" at bounding box center [626, 476] width 1251 height 952
type textarea "*"
select select "**********"
type textarea "*"
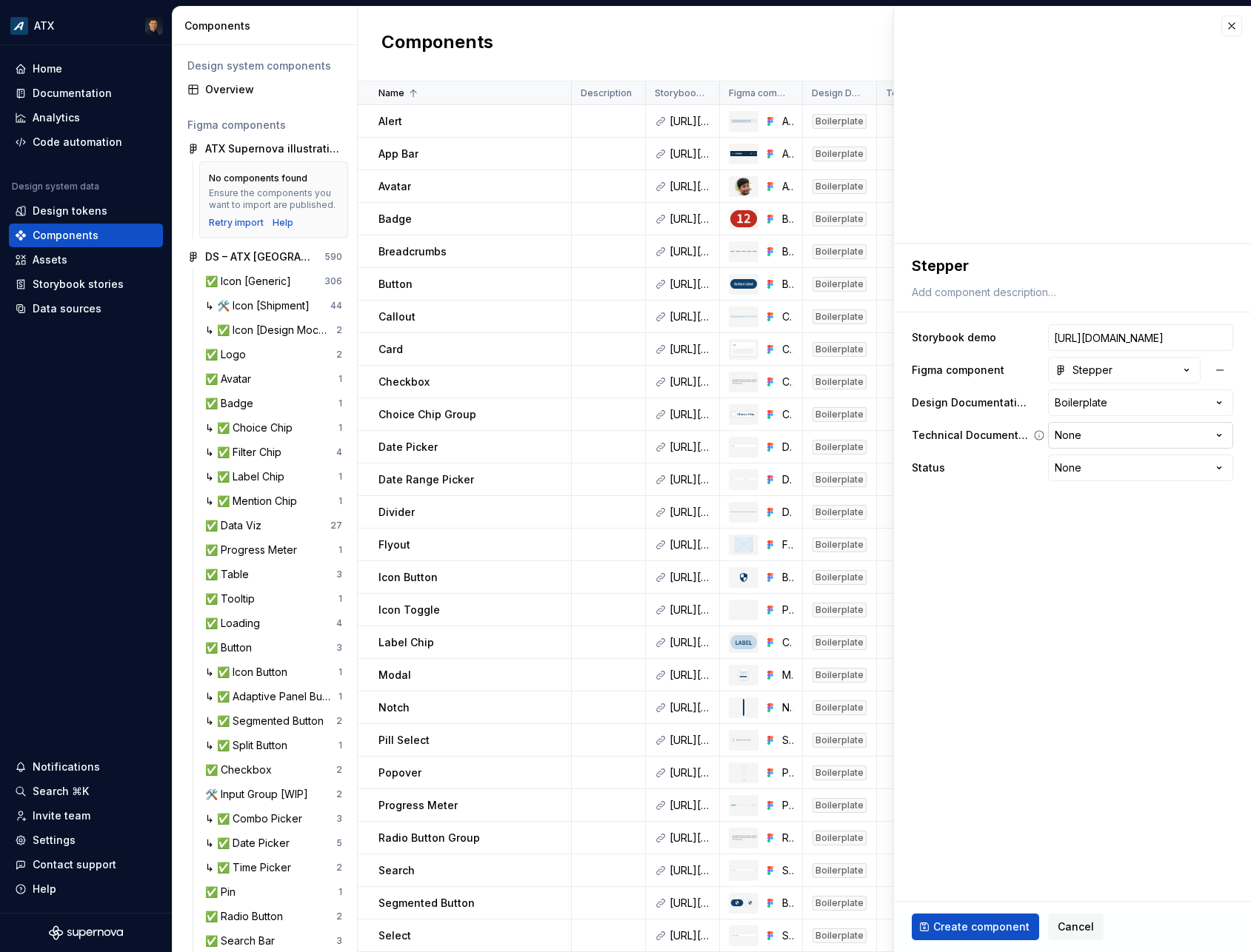
click at [1080, 431] on html "ATX Home Documentation Analytics Code automation Design system data Design toke…" at bounding box center [626, 476] width 1251 height 952
select select "**********"
type textarea "*"
click at [1088, 450] on div "**********" at bounding box center [1073, 402] width 321 height 162
click at [1083, 462] on html "ATX Home Documentation Analytics Code automation Design system data Design toke…" at bounding box center [626, 476] width 1251 height 952
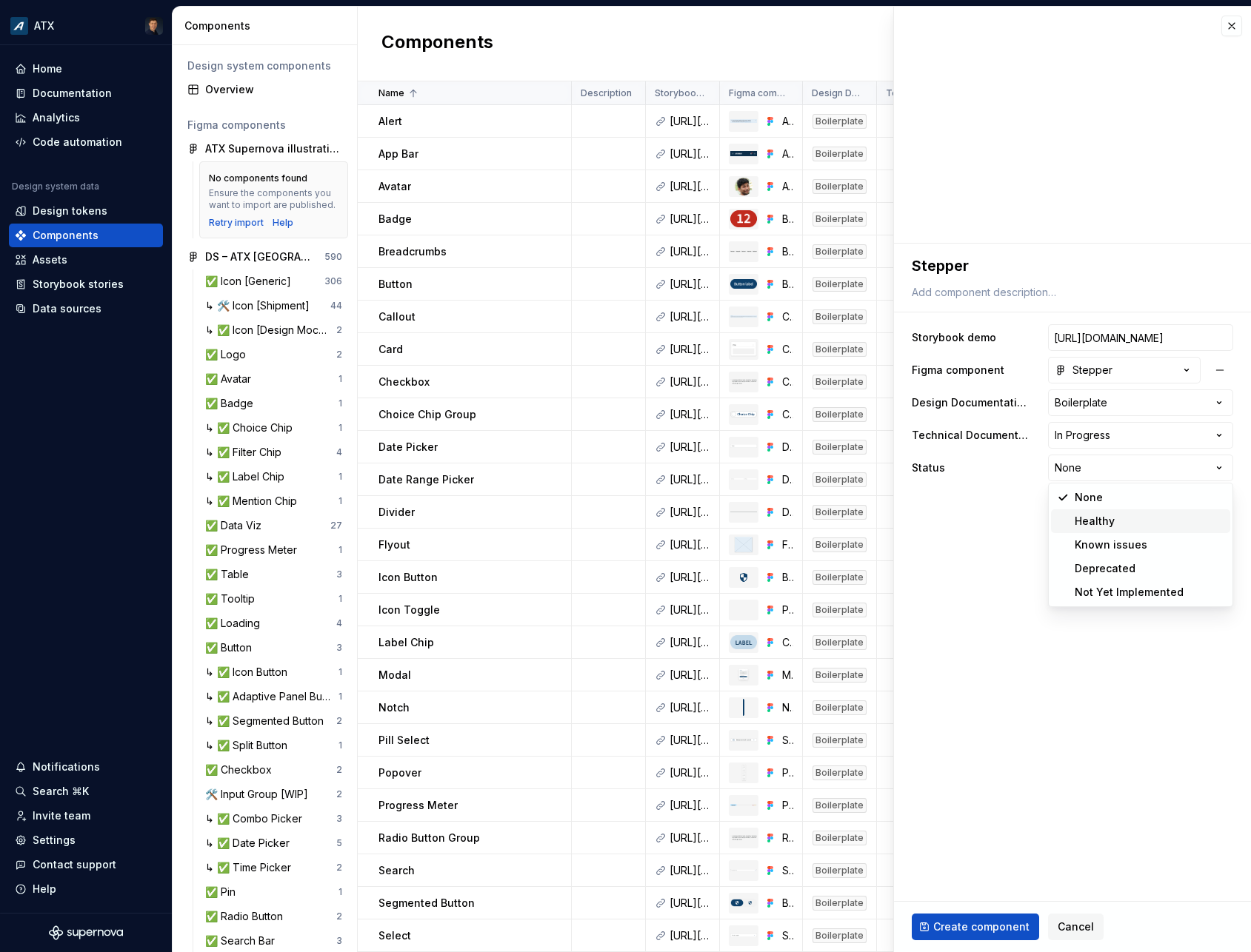
select select "**********"
click at [980, 923] on span "Create component" at bounding box center [981, 927] width 97 height 15
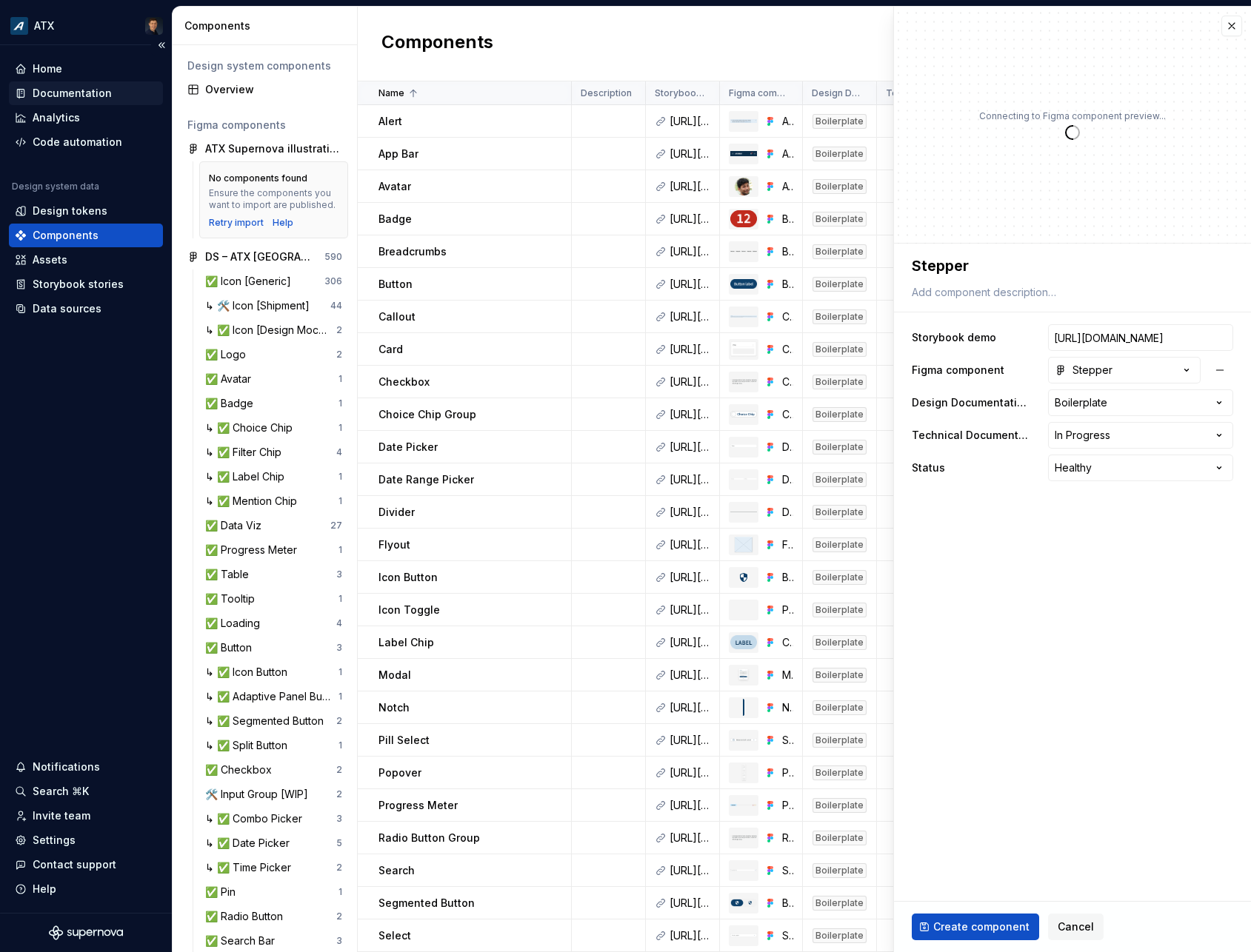
type textarea "*"
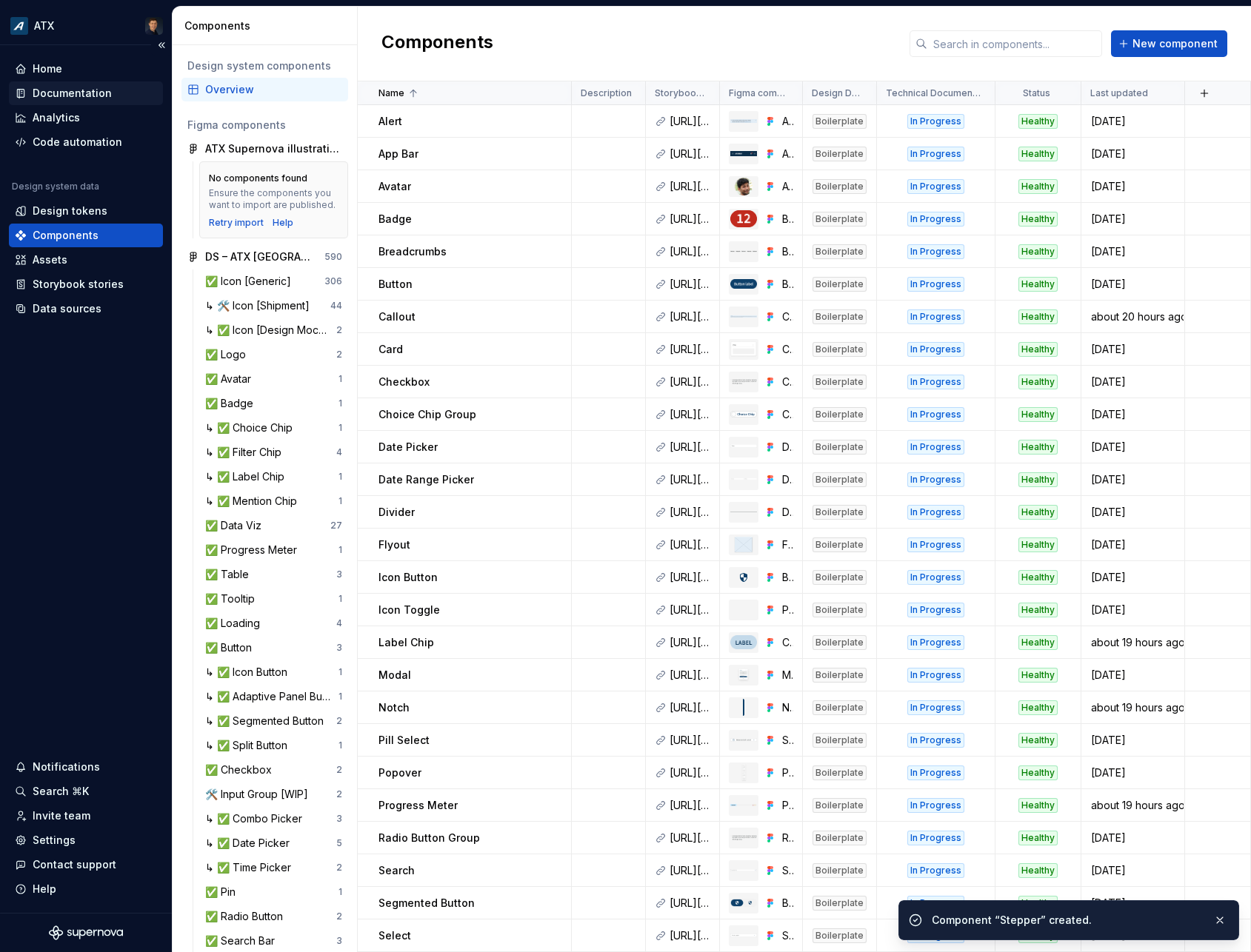
click at [70, 89] on div "Documentation" at bounding box center [72, 93] width 79 height 15
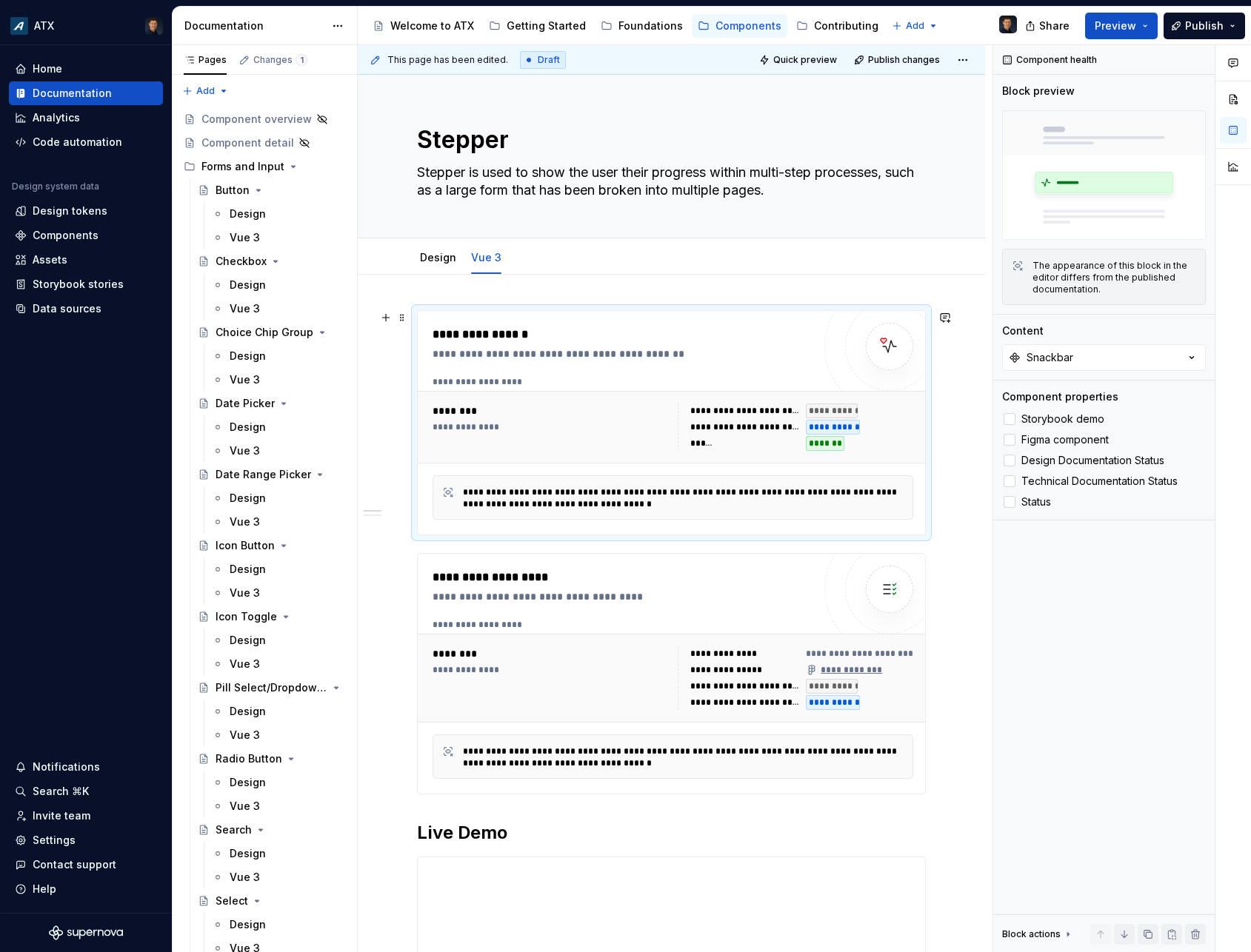
click at [495, 359] on div "**********" at bounding box center [626, 354] width 387 height 15
click at [1148, 359] on button "Snackbar" at bounding box center [1104, 358] width 204 height 26
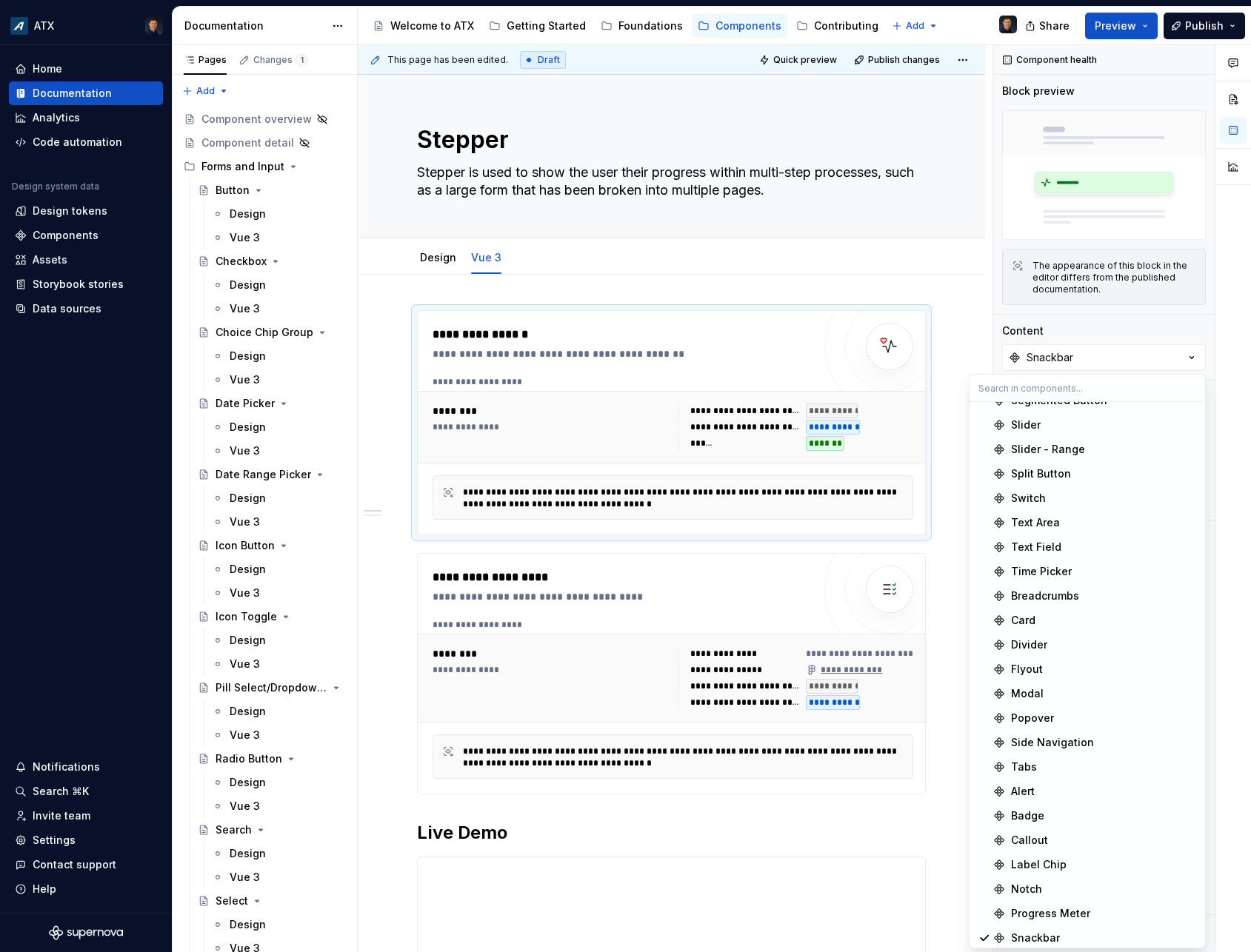
scroll to position [339, 0]
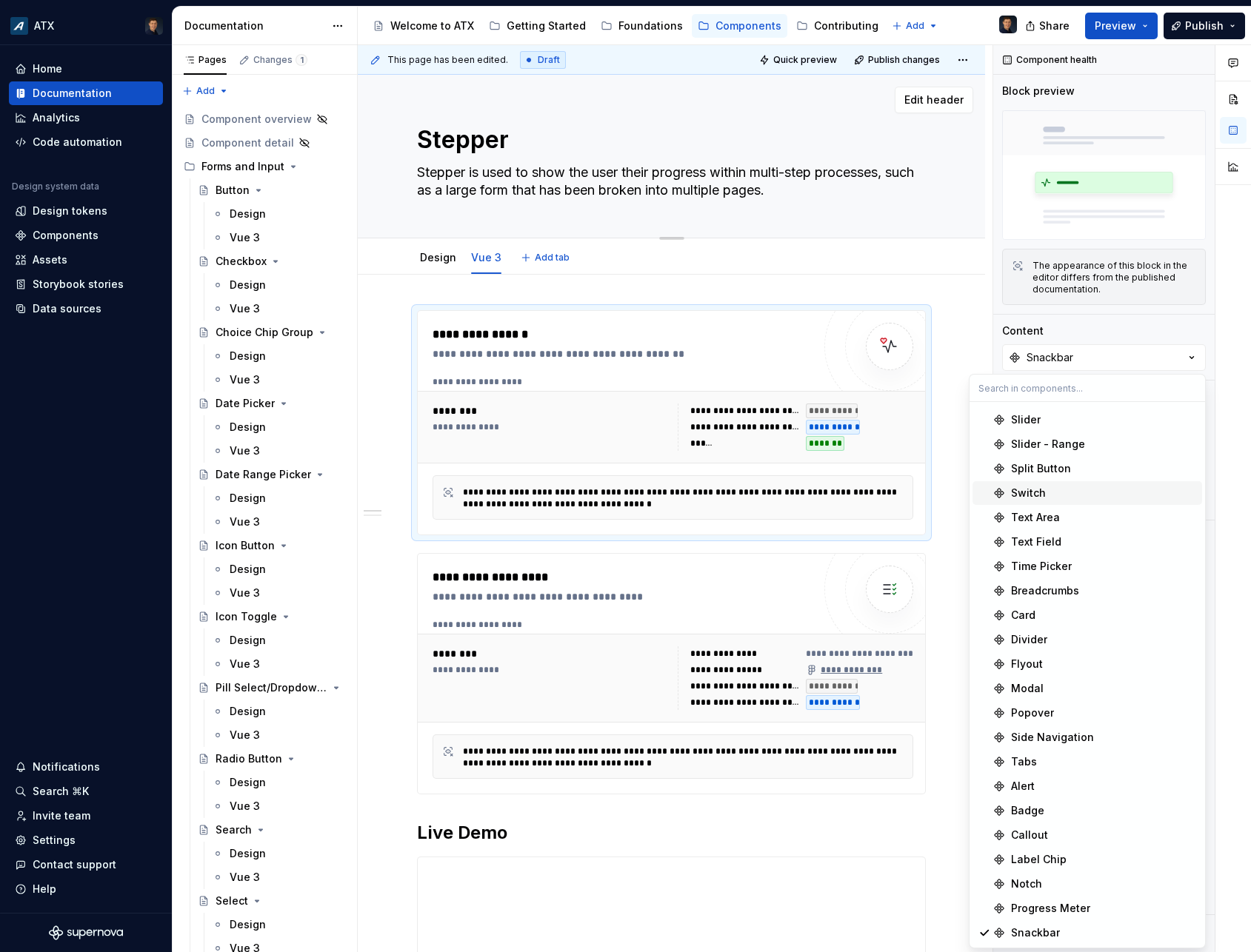
click at [780, 185] on textarea "Stepper is used to show the user their progress within multi-step processes, su…" at bounding box center [669, 181] width 509 height 41
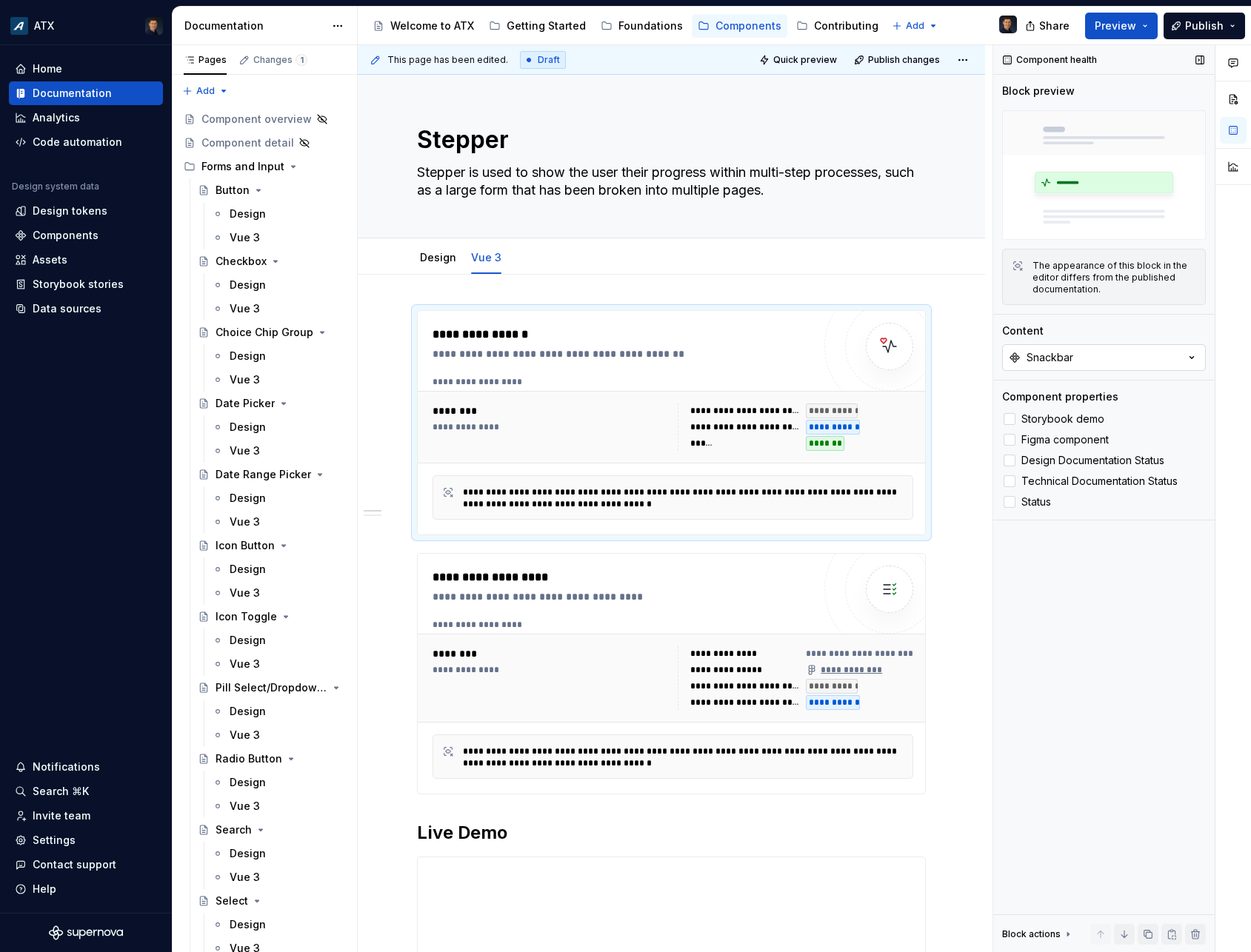
click at [1191, 356] on icon "button" at bounding box center [1192, 358] width 15 height 15
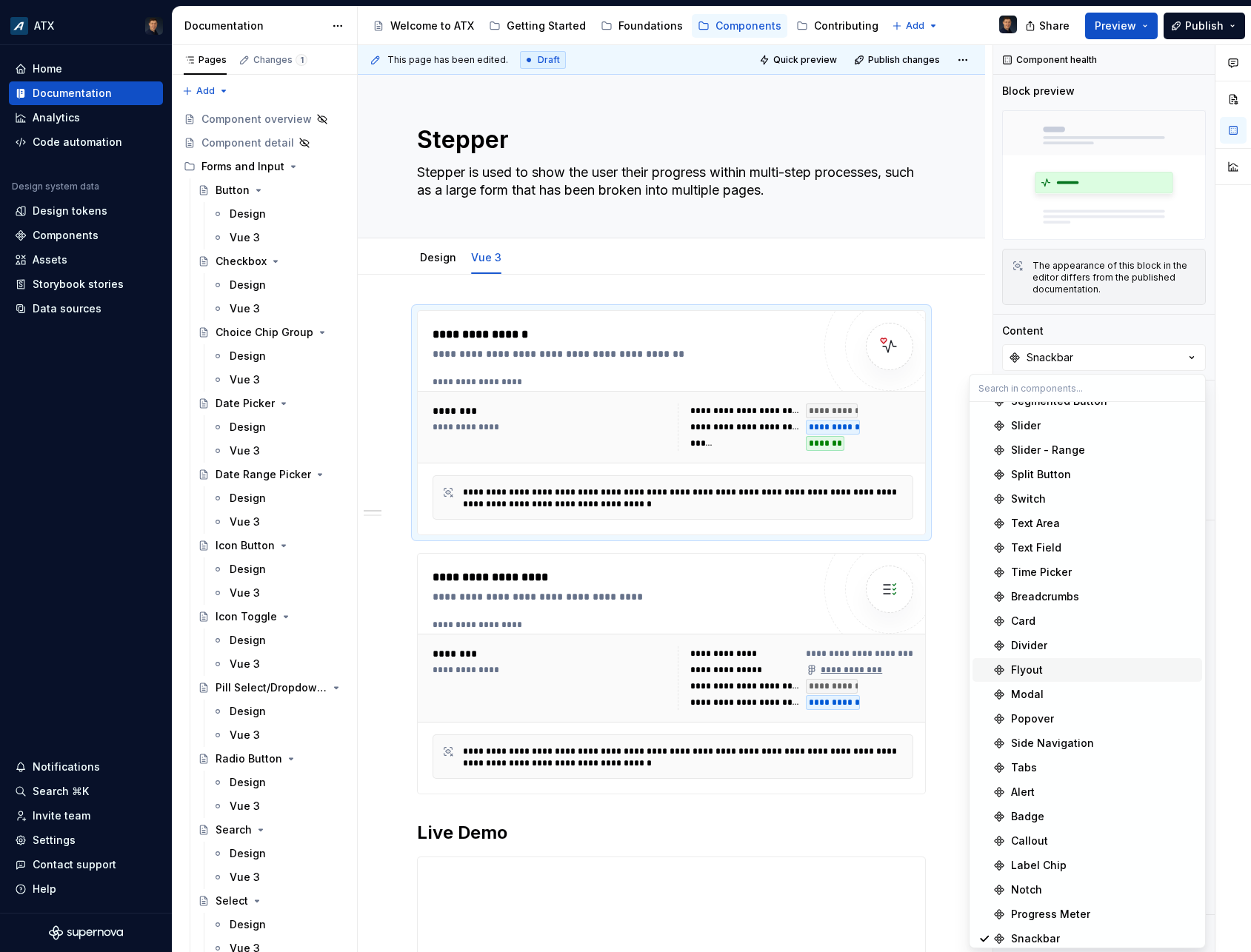
scroll to position [363, 0]
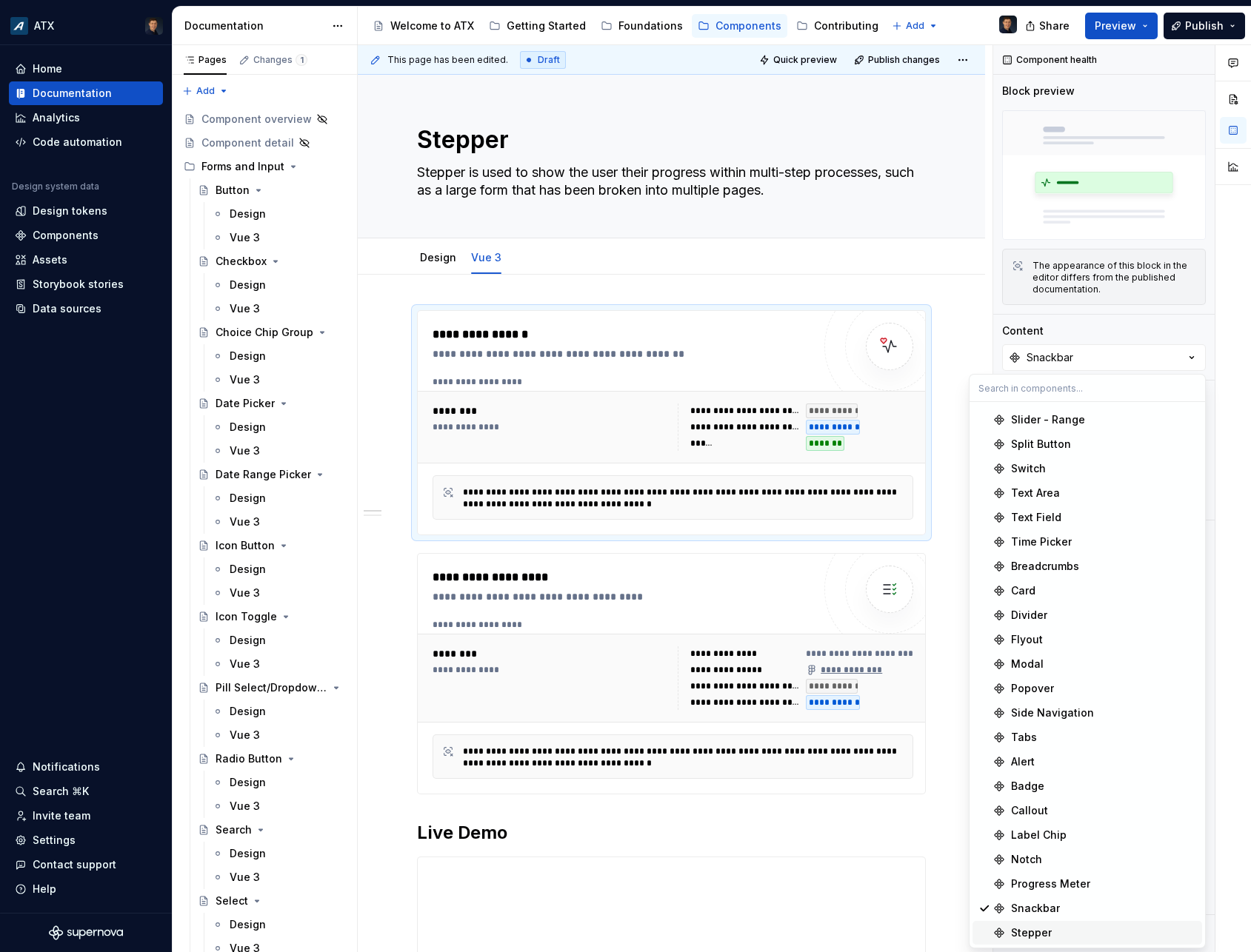
click at [1043, 929] on div "Stepper" at bounding box center [1030, 933] width 40 height 15
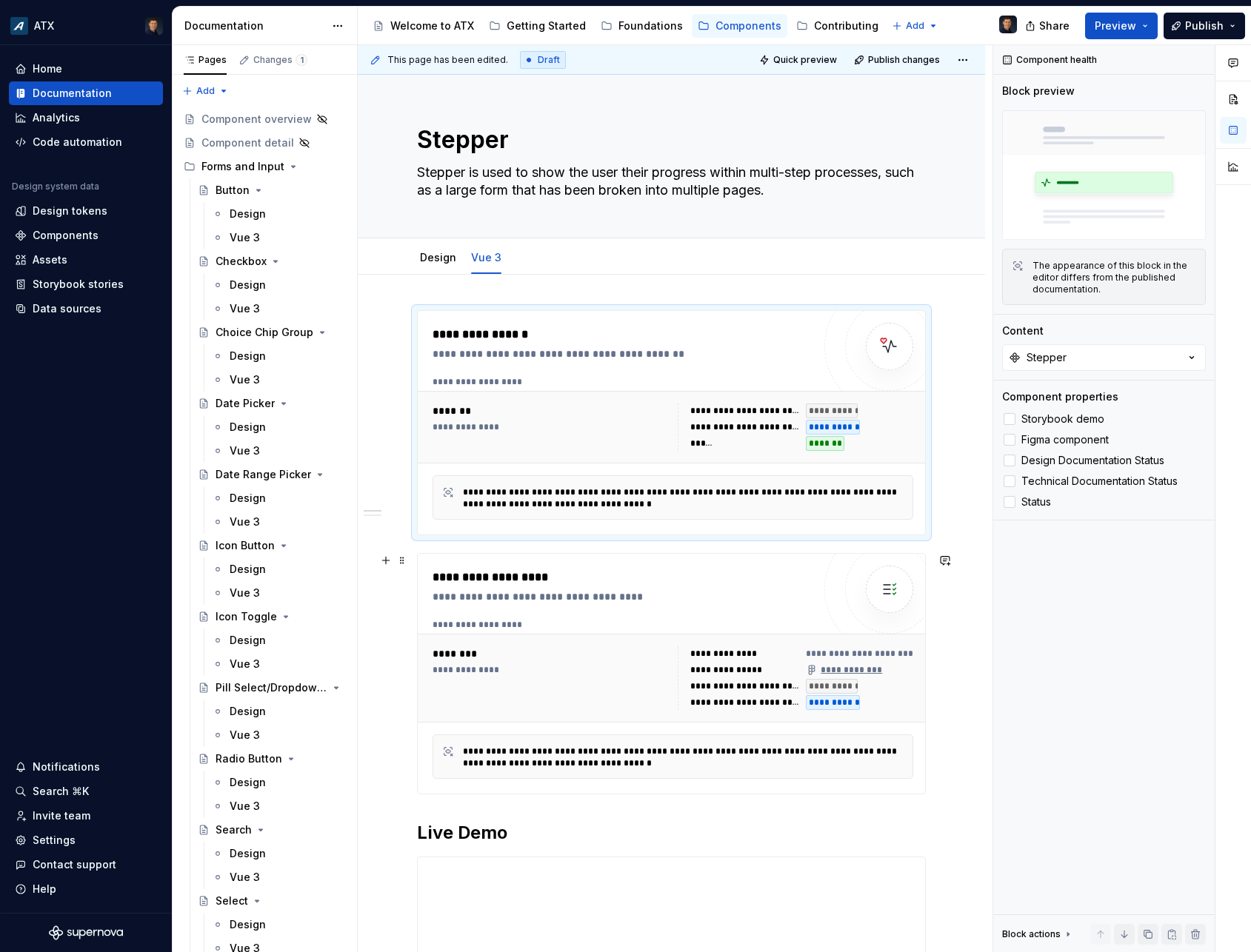
click at [764, 601] on div "**********" at bounding box center [626, 597] width 387 height 15
click at [1081, 356] on button "Snackbar" at bounding box center [1104, 358] width 204 height 26
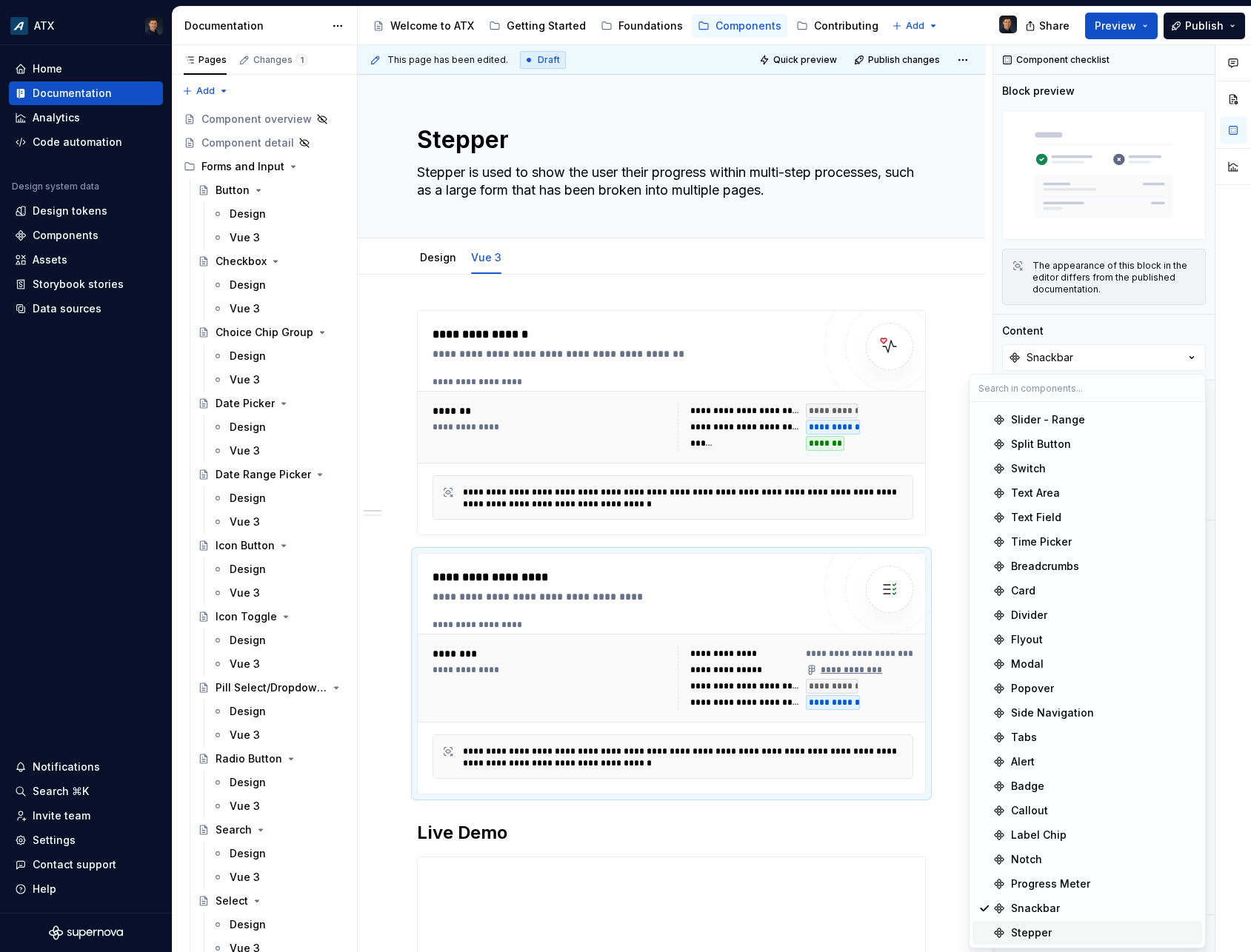
click at [1035, 929] on div "Stepper" at bounding box center [1030, 933] width 40 height 15
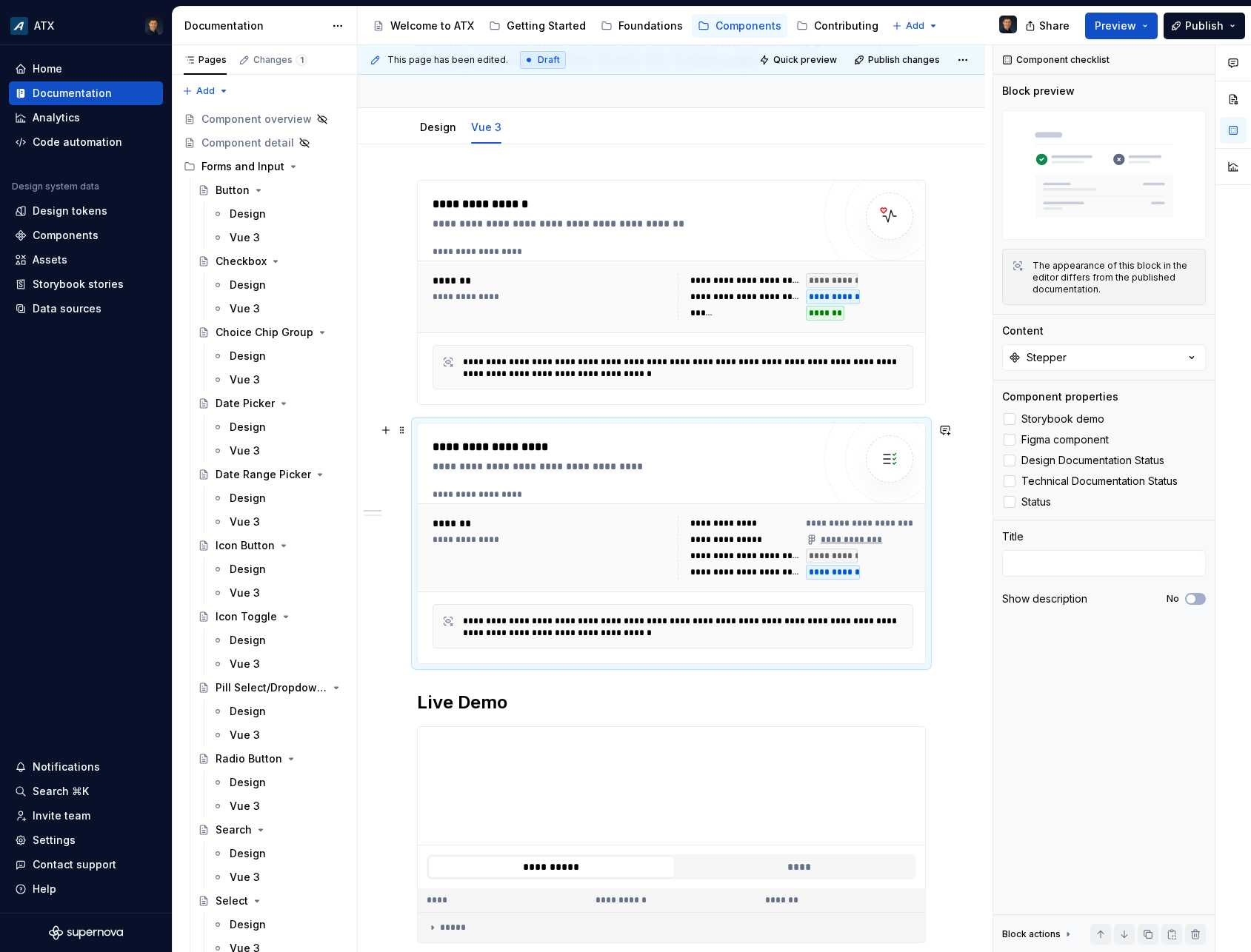
scroll to position [267, 0]
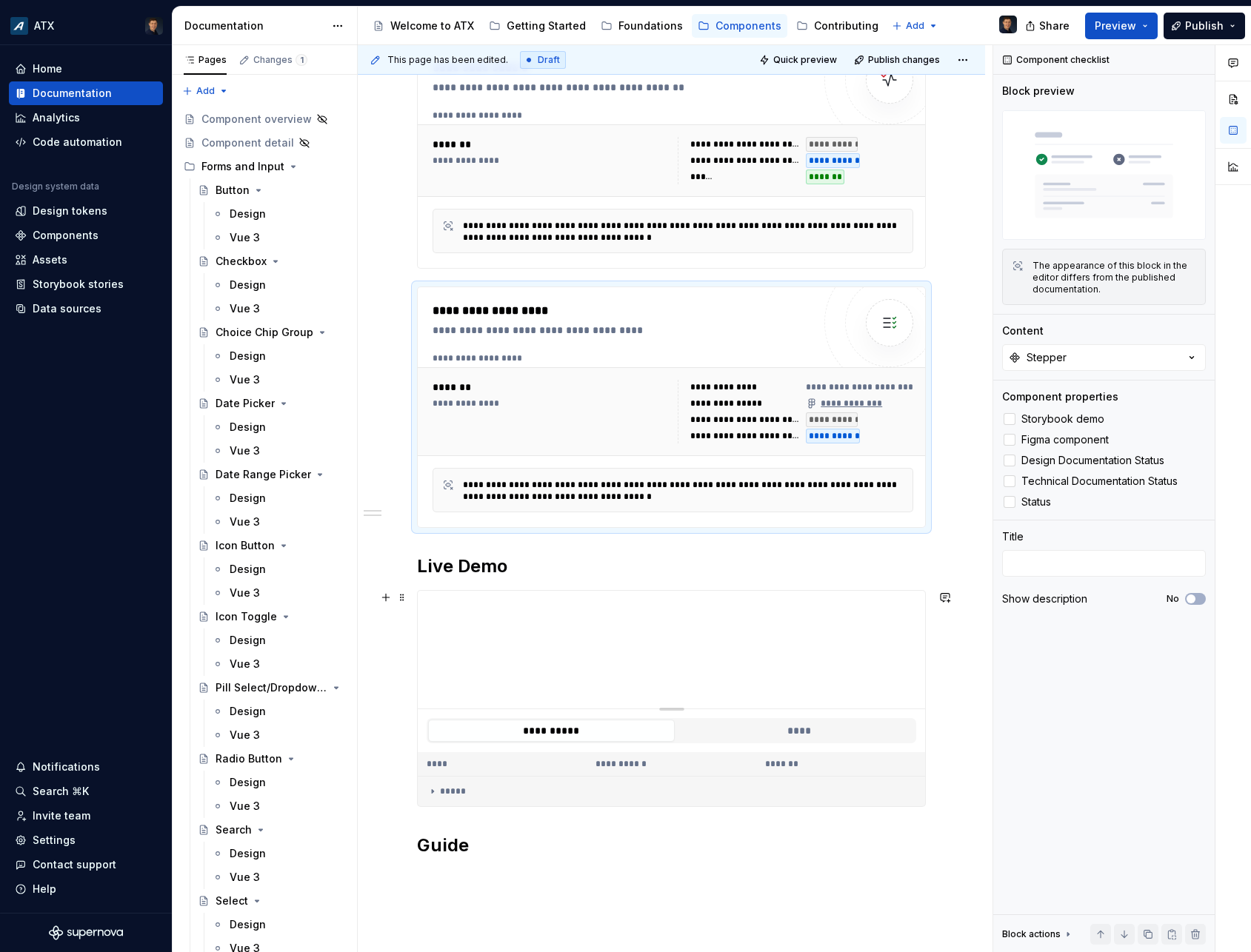
click at [800, 668] on div at bounding box center [672, 649] width 507 height 117
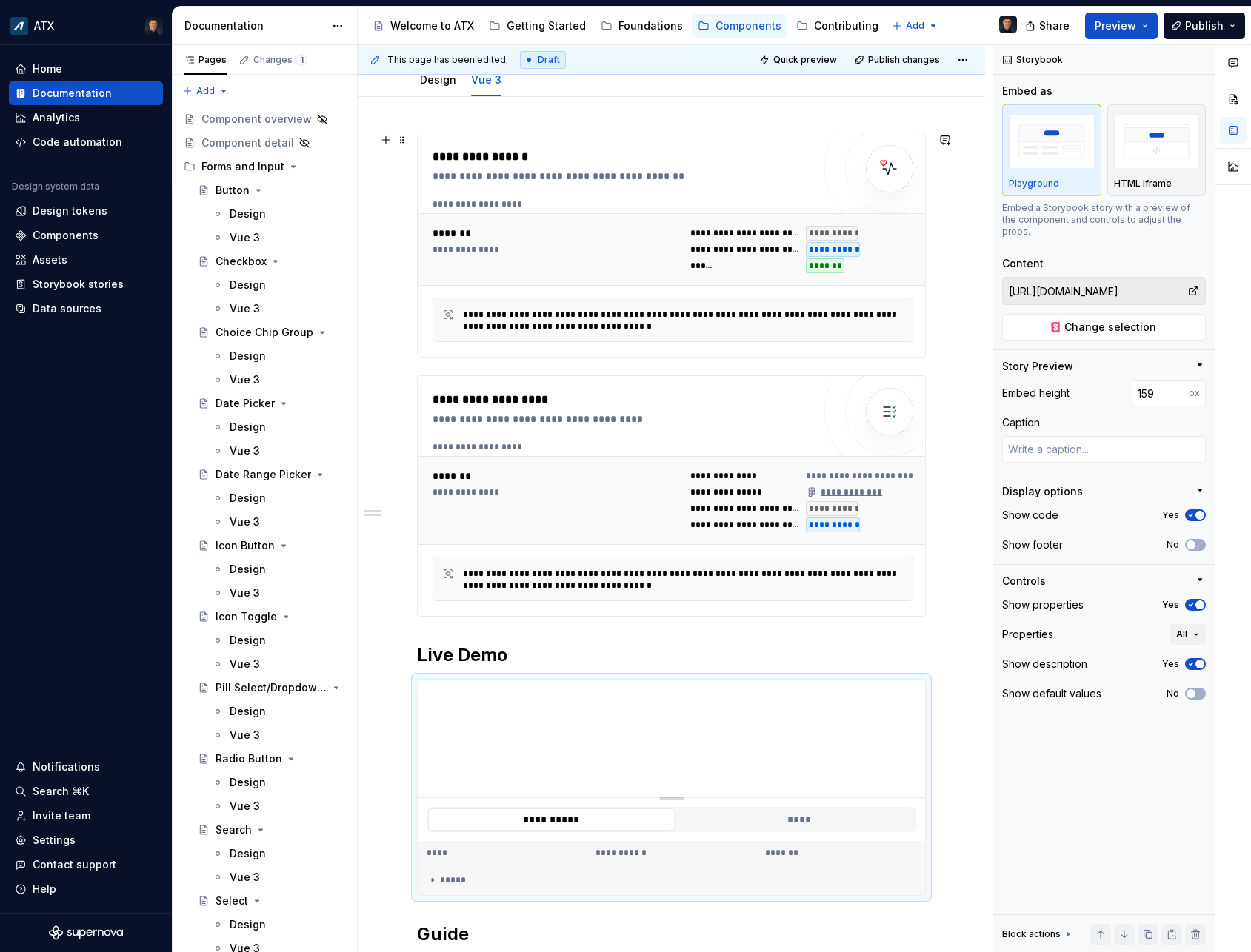
scroll to position [200, 0]
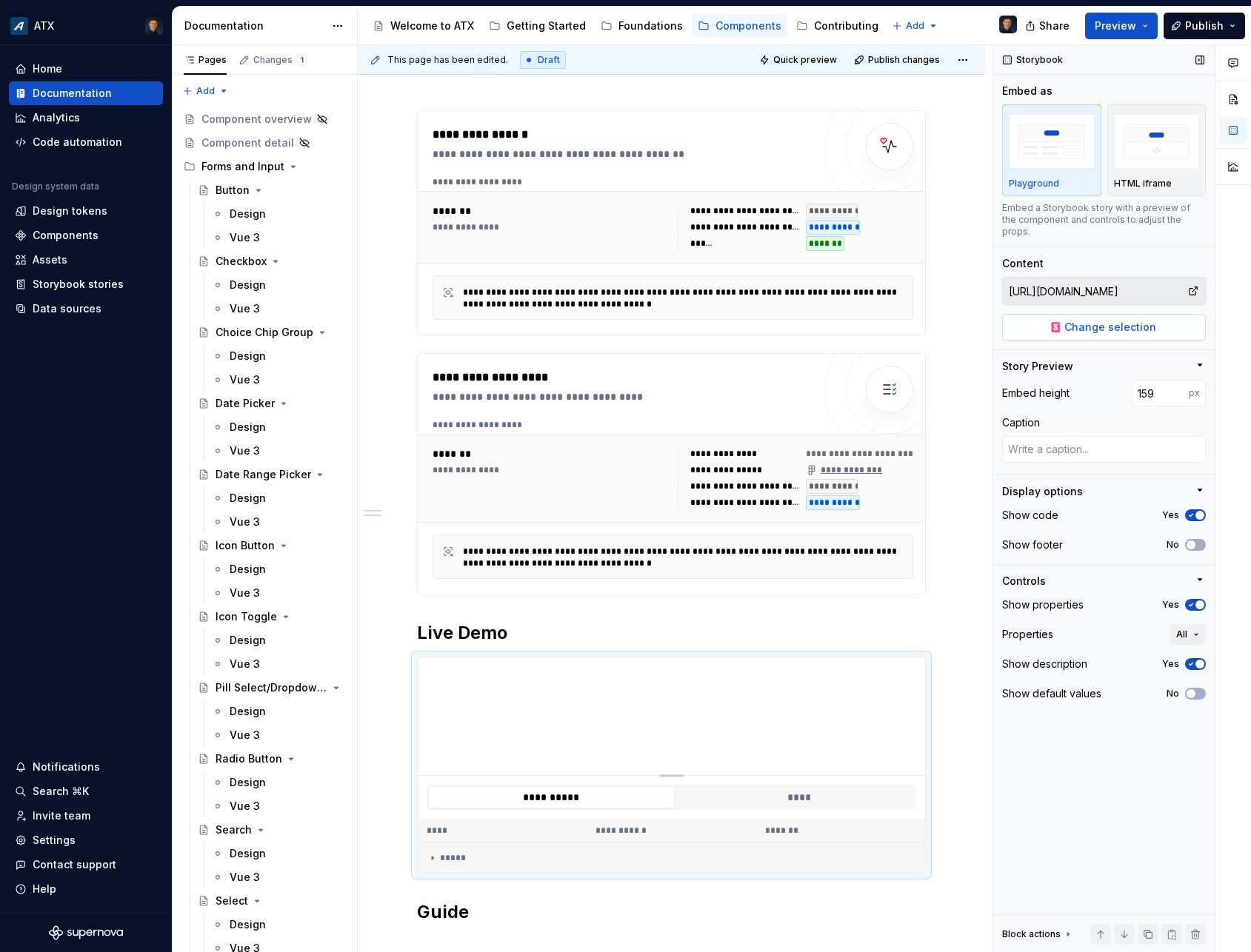
click at [1096, 320] on span "Change selection" at bounding box center [1110, 328] width 92 height 15
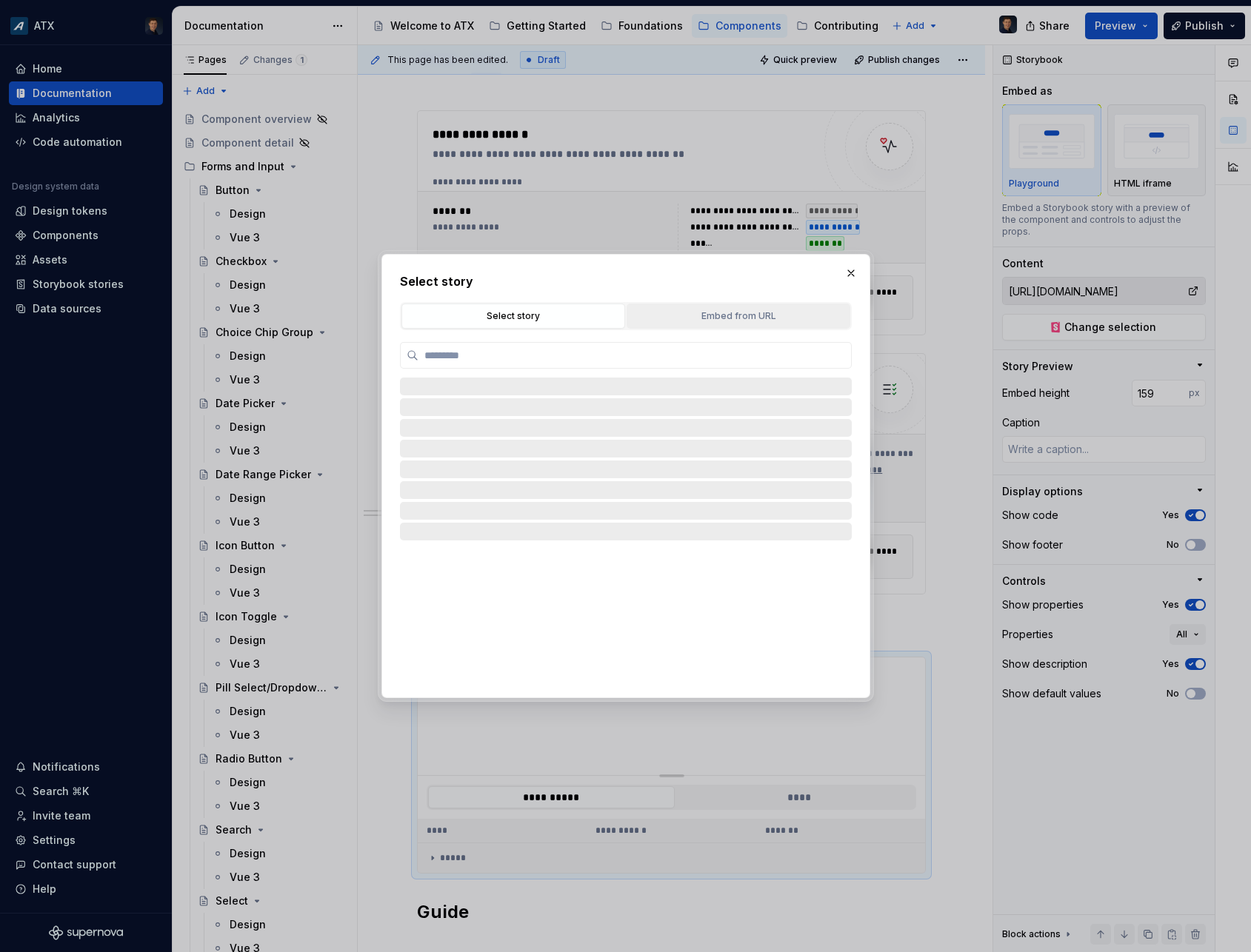
click at [742, 313] on div "Embed from URL" at bounding box center [738, 316] width 213 height 15
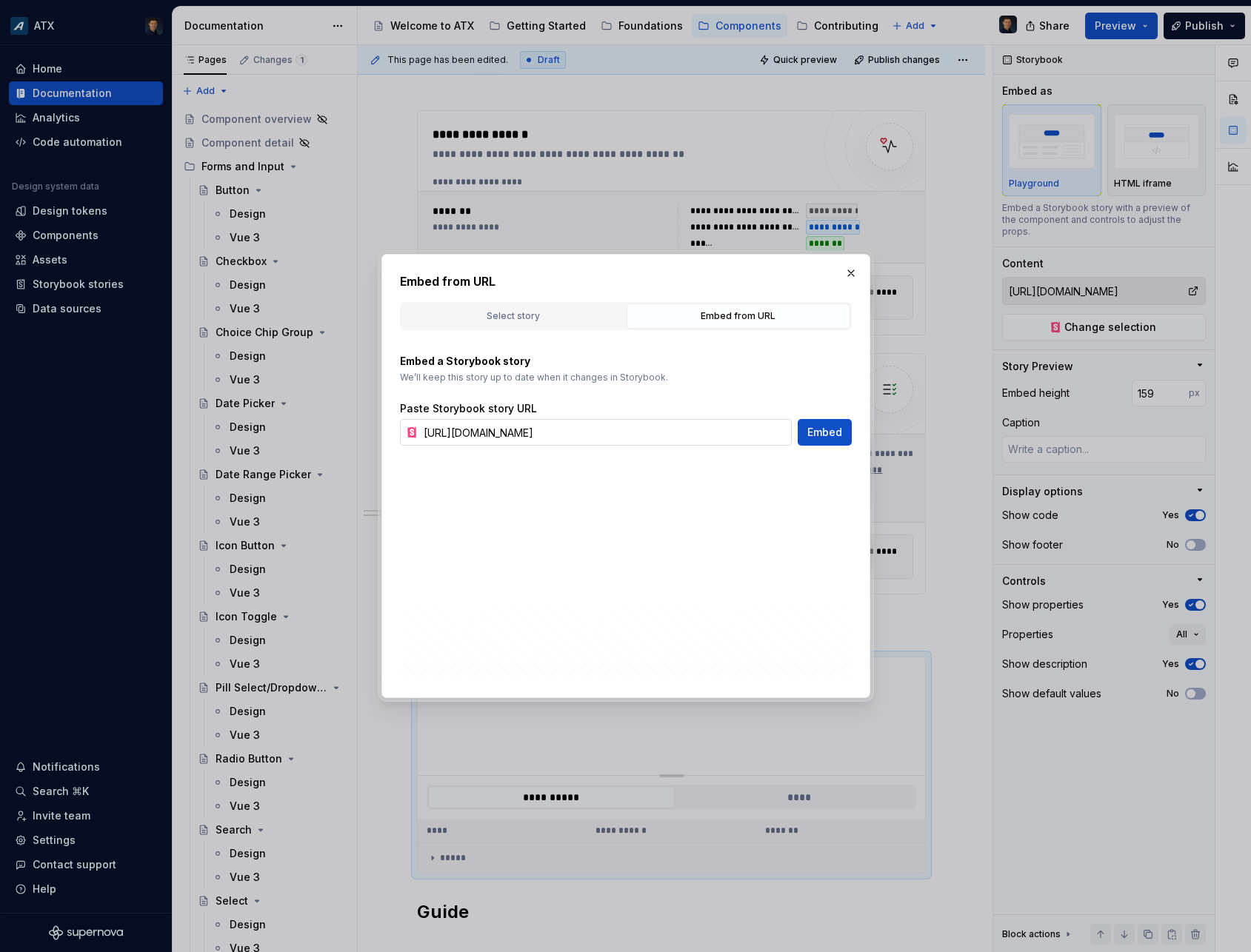
click at [646, 435] on input "[URL][DOMAIN_NAME]" at bounding box center [605, 432] width 374 height 26
type textarea "*"
click at [646, 435] on input "[URL][DOMAIN_NAME]" at bounding box center [605, 432] width 374 height 26
paste input "teppe"
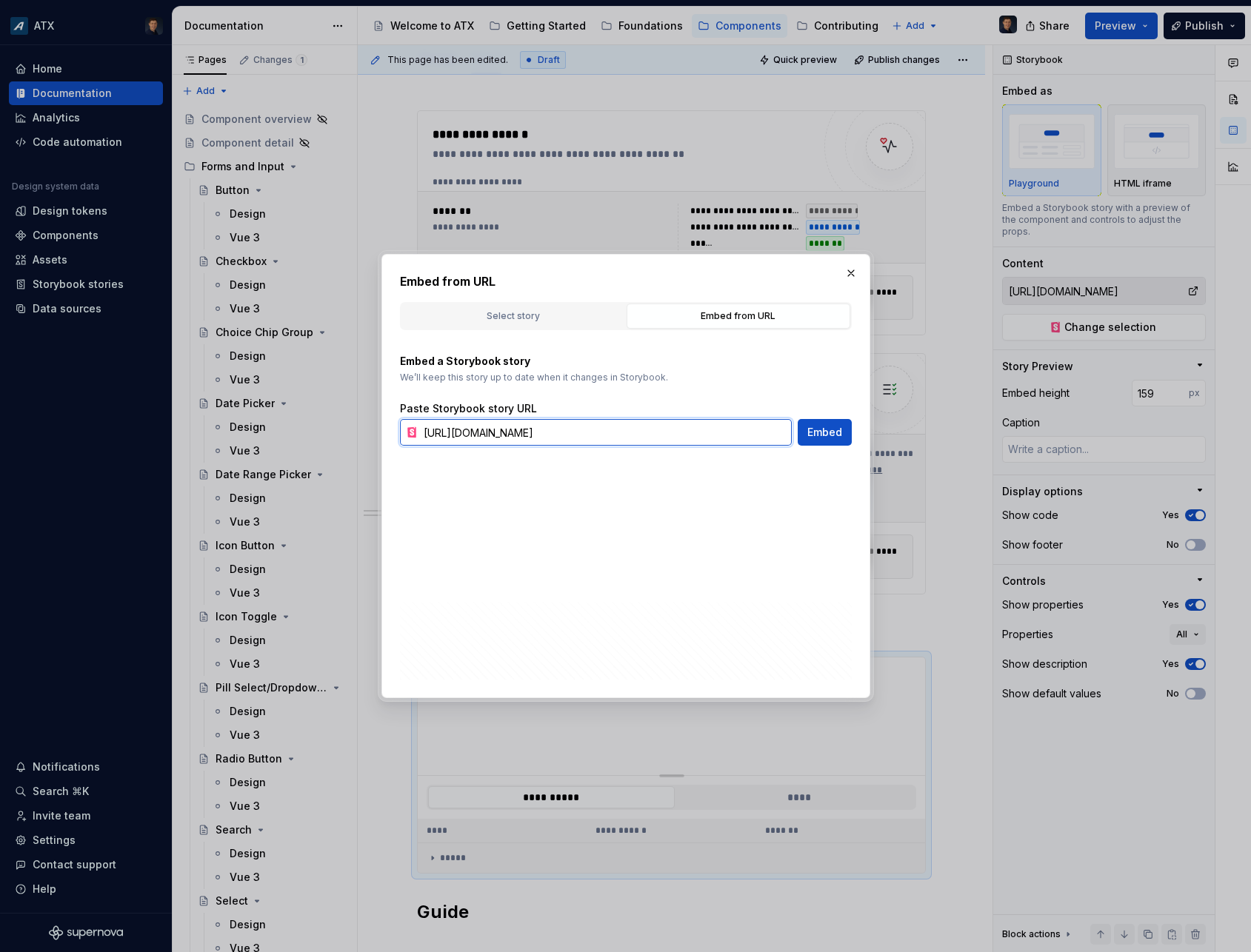
scroll to position [0, 158]
type input "[URL][DOMAIN_NAME]"
click at [841, 429] on span "Embed" at bounding box center [825, 433] width 35 height 15
type textarea "*"
type input "[URL][DOMAIN_NAME]"
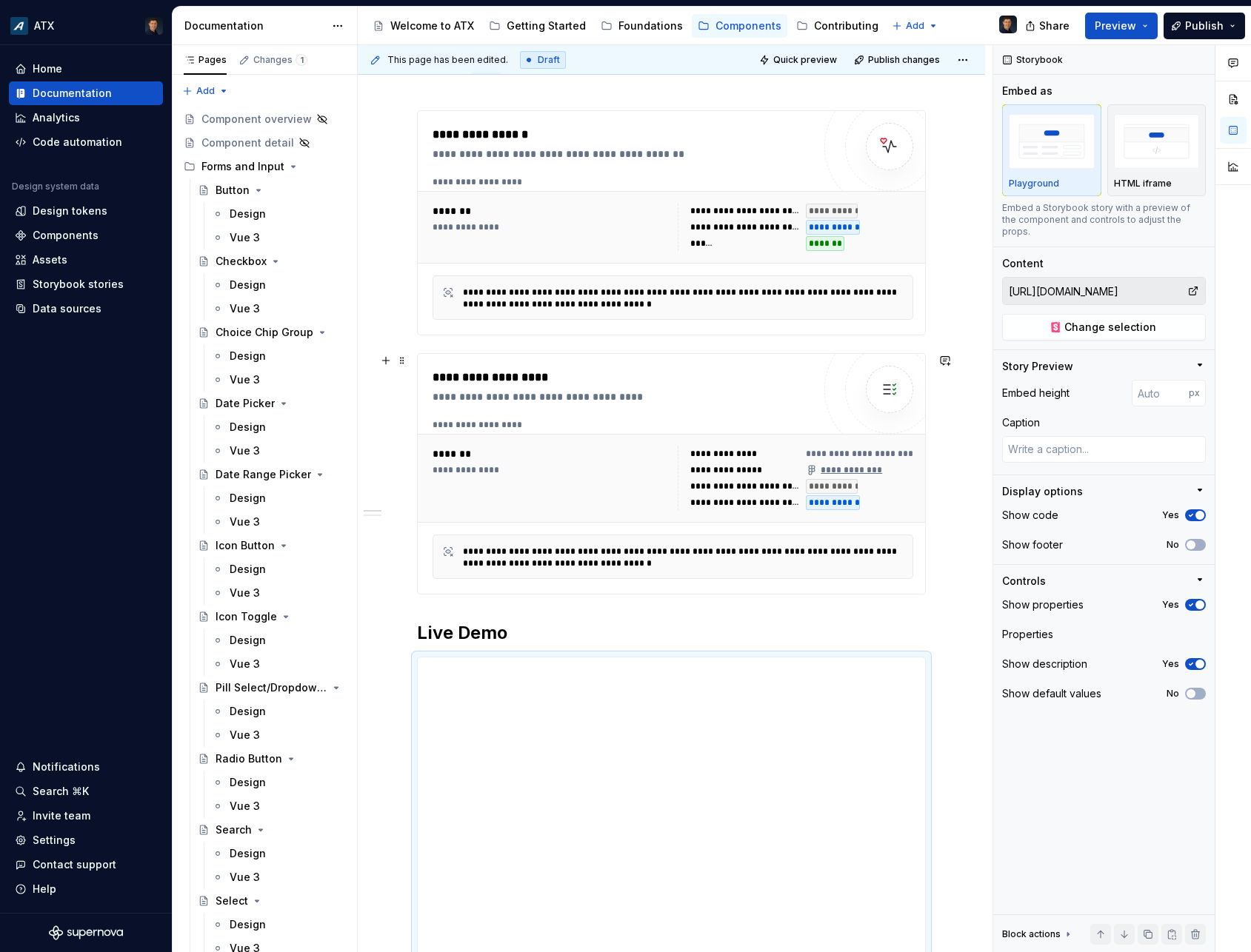
scroll to position [556, 0]
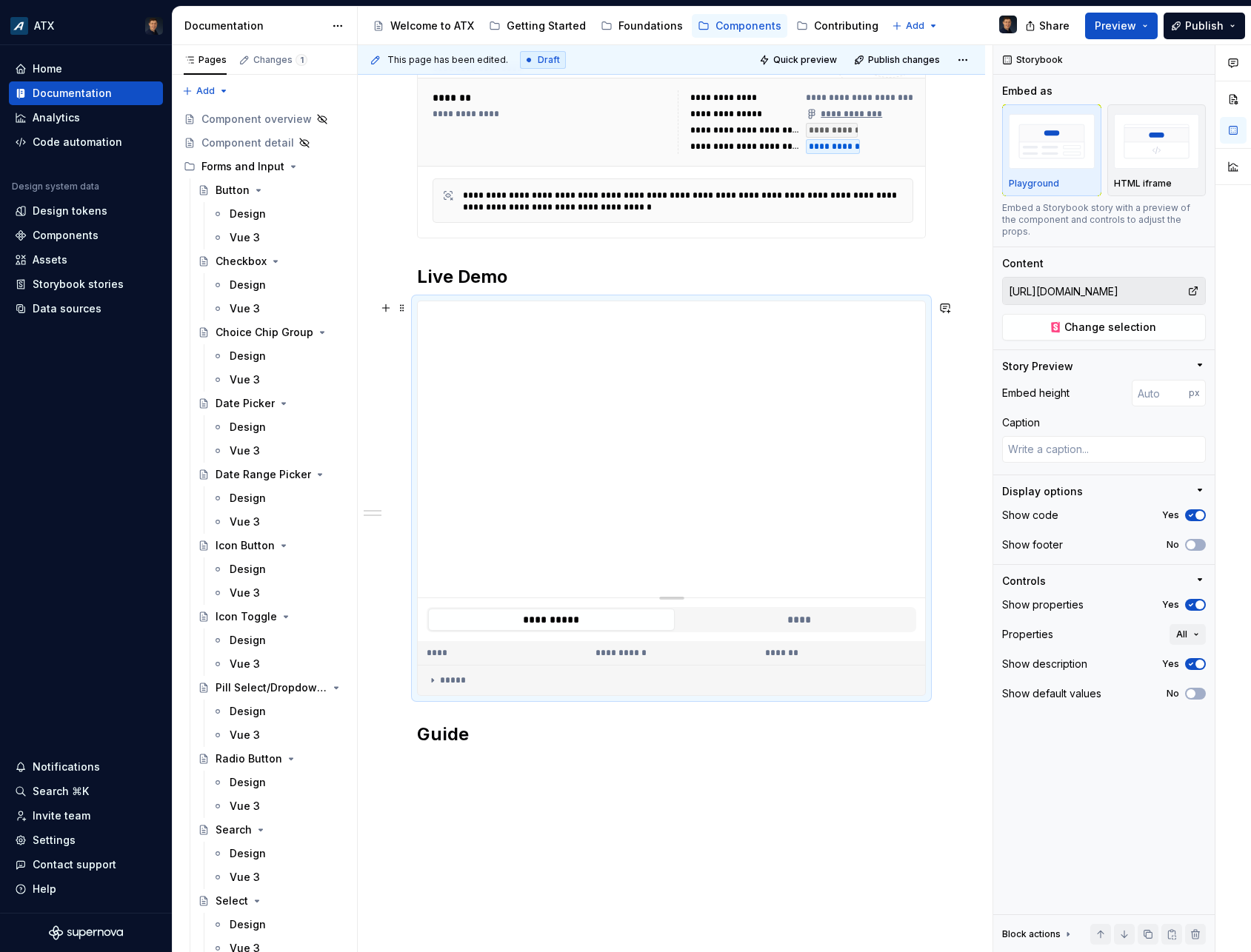
type textarea "*"
type input "385"
type textarea "*"
type input "346"
type textarea "*"
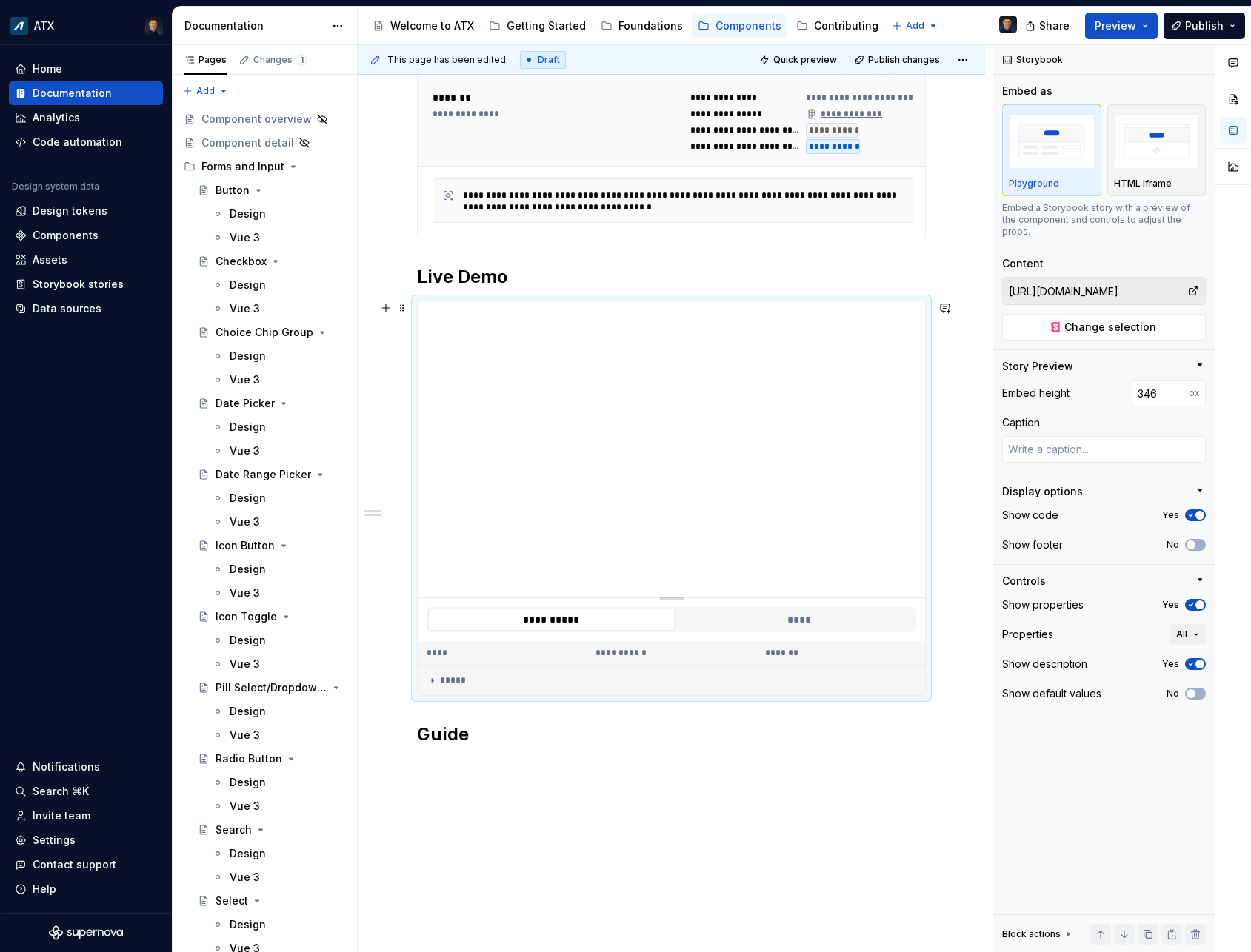
type input "322"
type textarea "*"
type input "280"
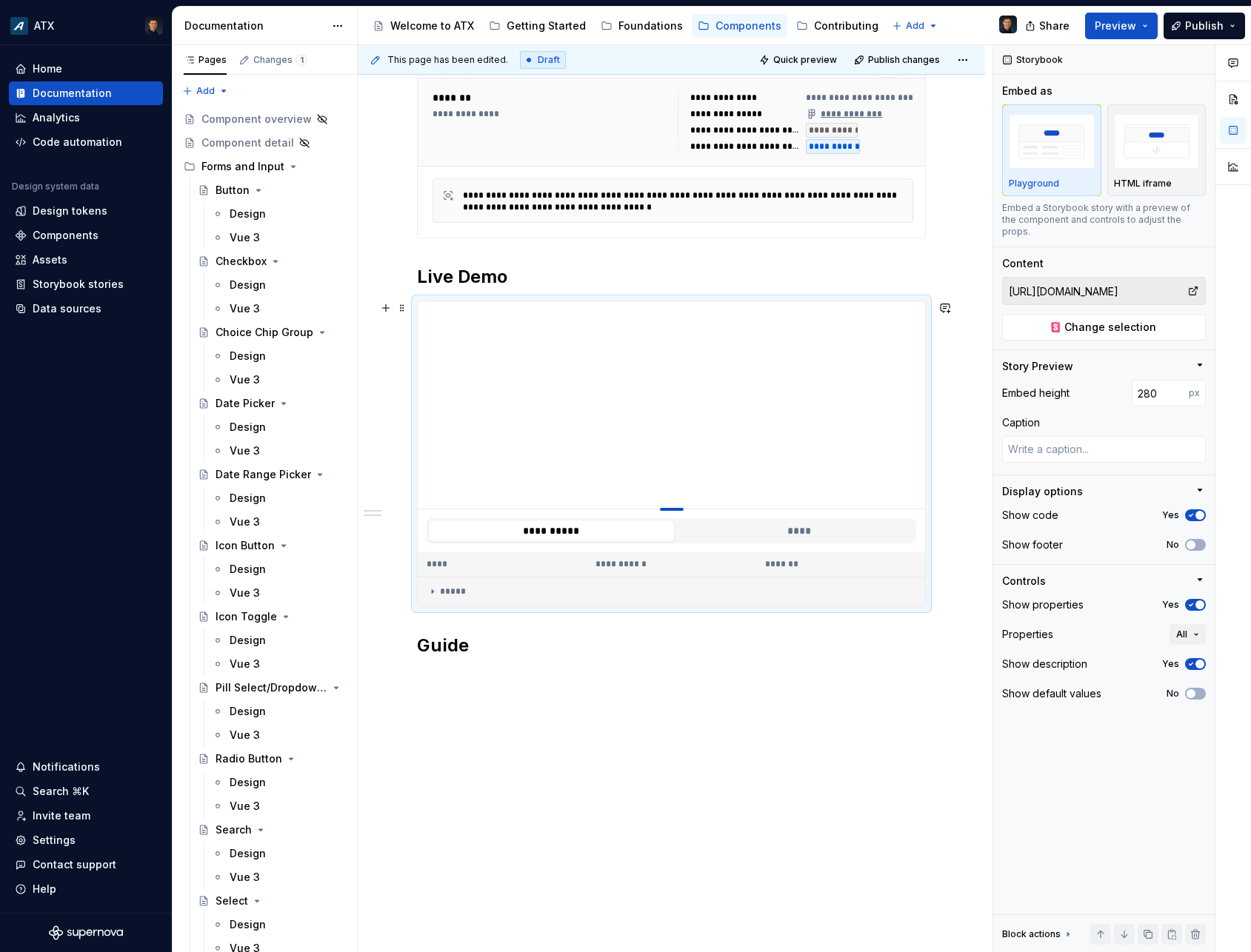
type textarea "*"
type input "229"
type textarea "*"
type input "168"
type textarea "*"
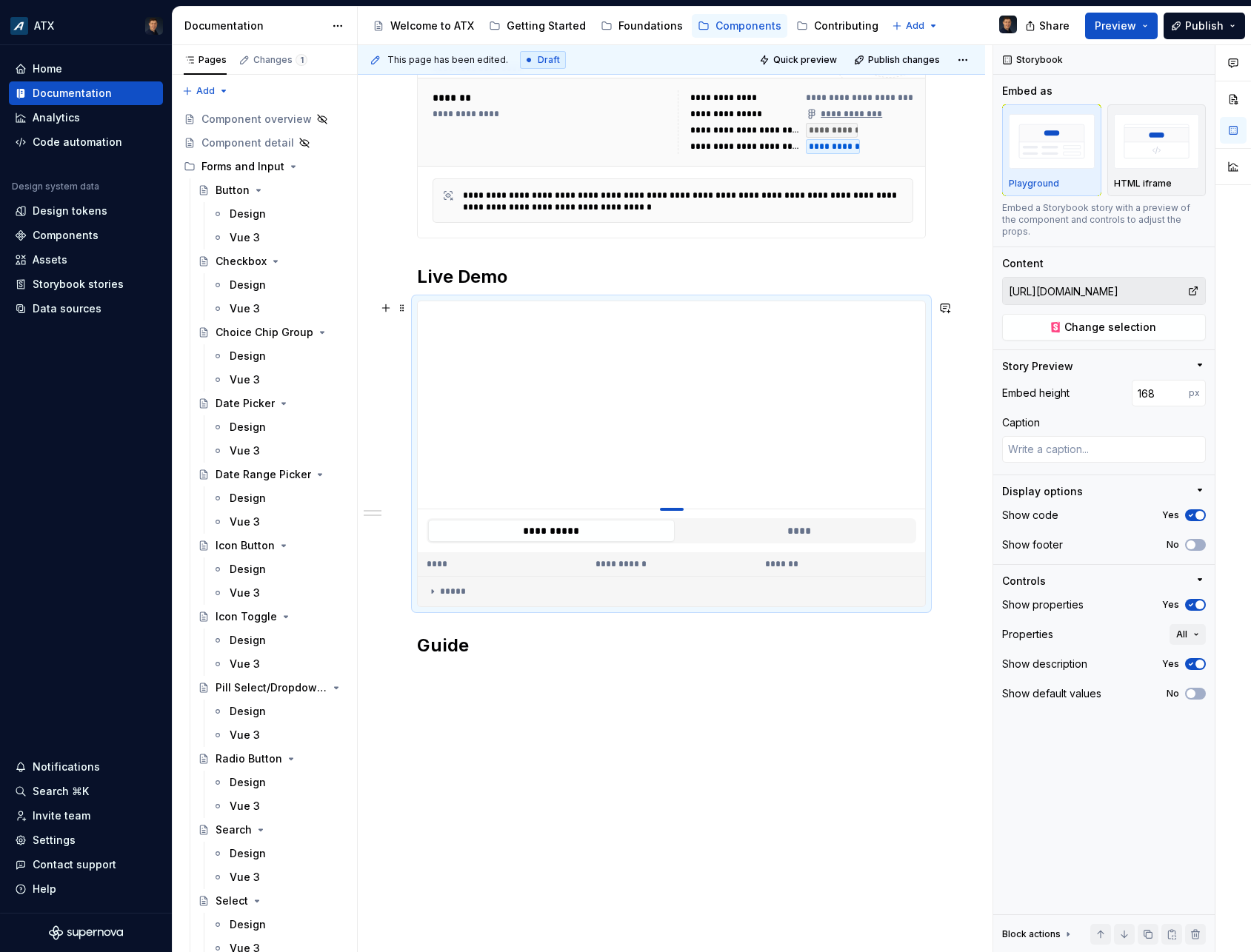
type input "100"
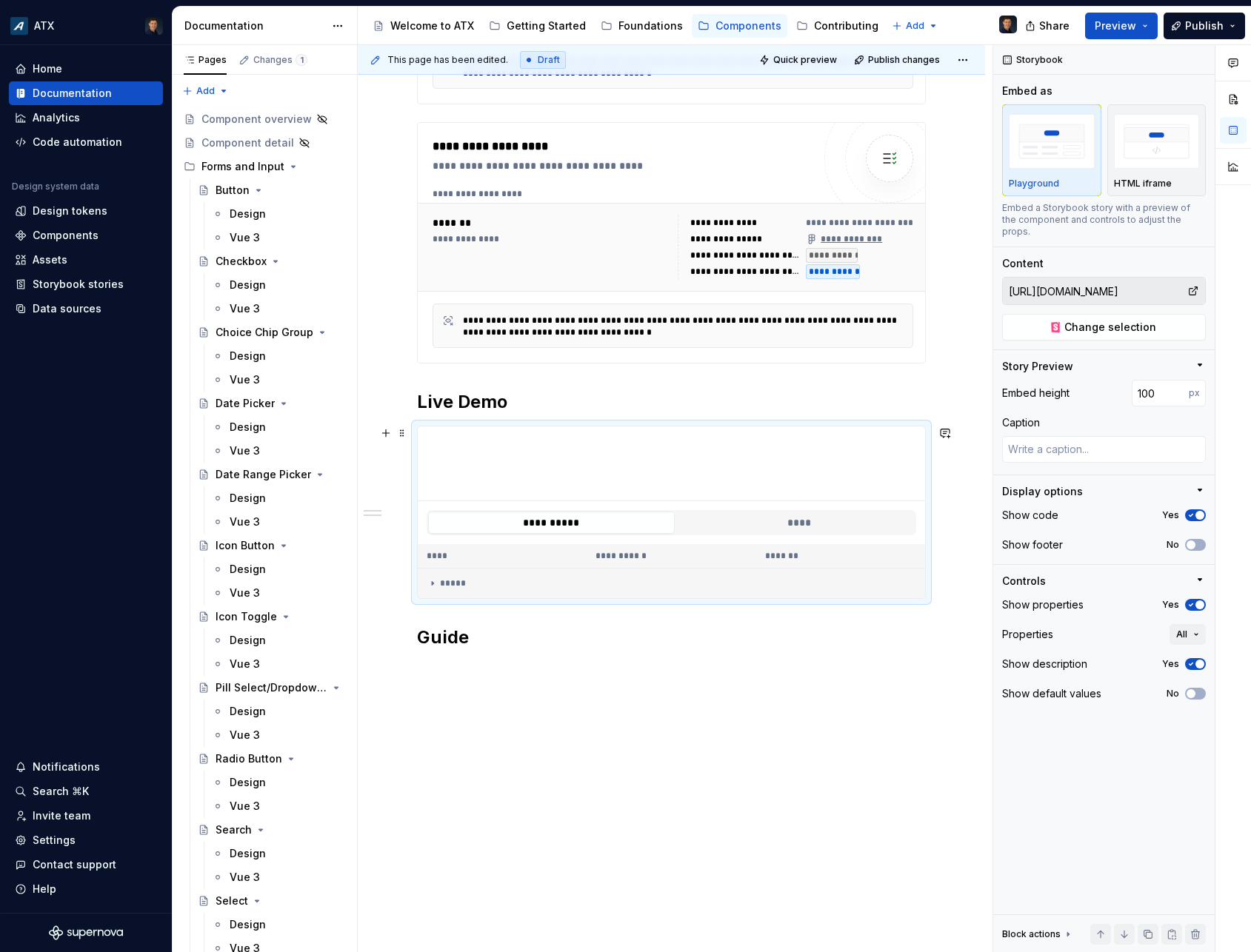
drag, startPoint x: 673, startPoint y: 598, endPoint x: 648, endPoint y: 317, distance: 282.1
click at [649, 426] on div at bounding box center [672, 464] width 507 height 75
type textarea "*"
type input "105"
type textarea "*"
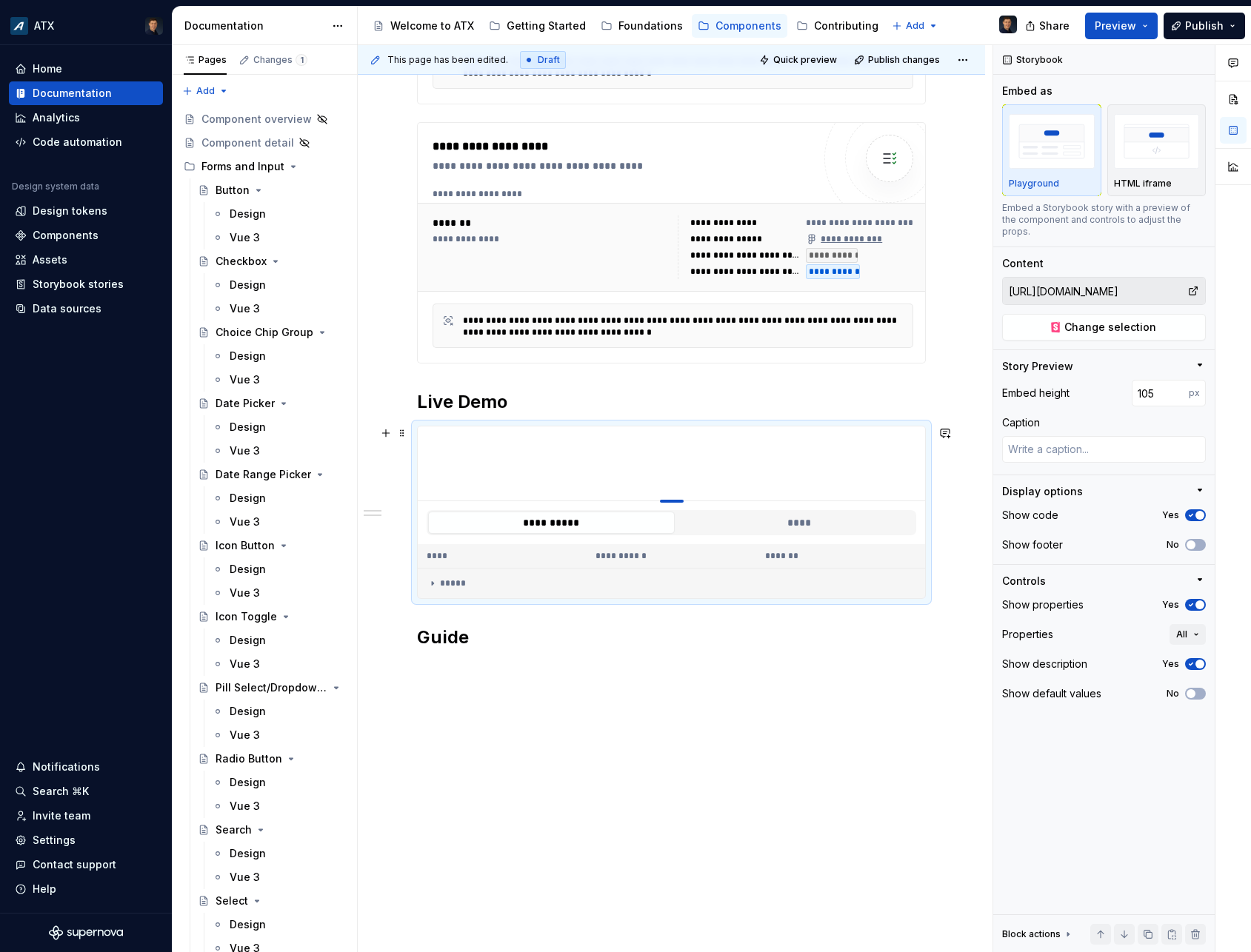
type input "112"
type textarea "*"
type input "118"
type textarea "*"
type input "124"
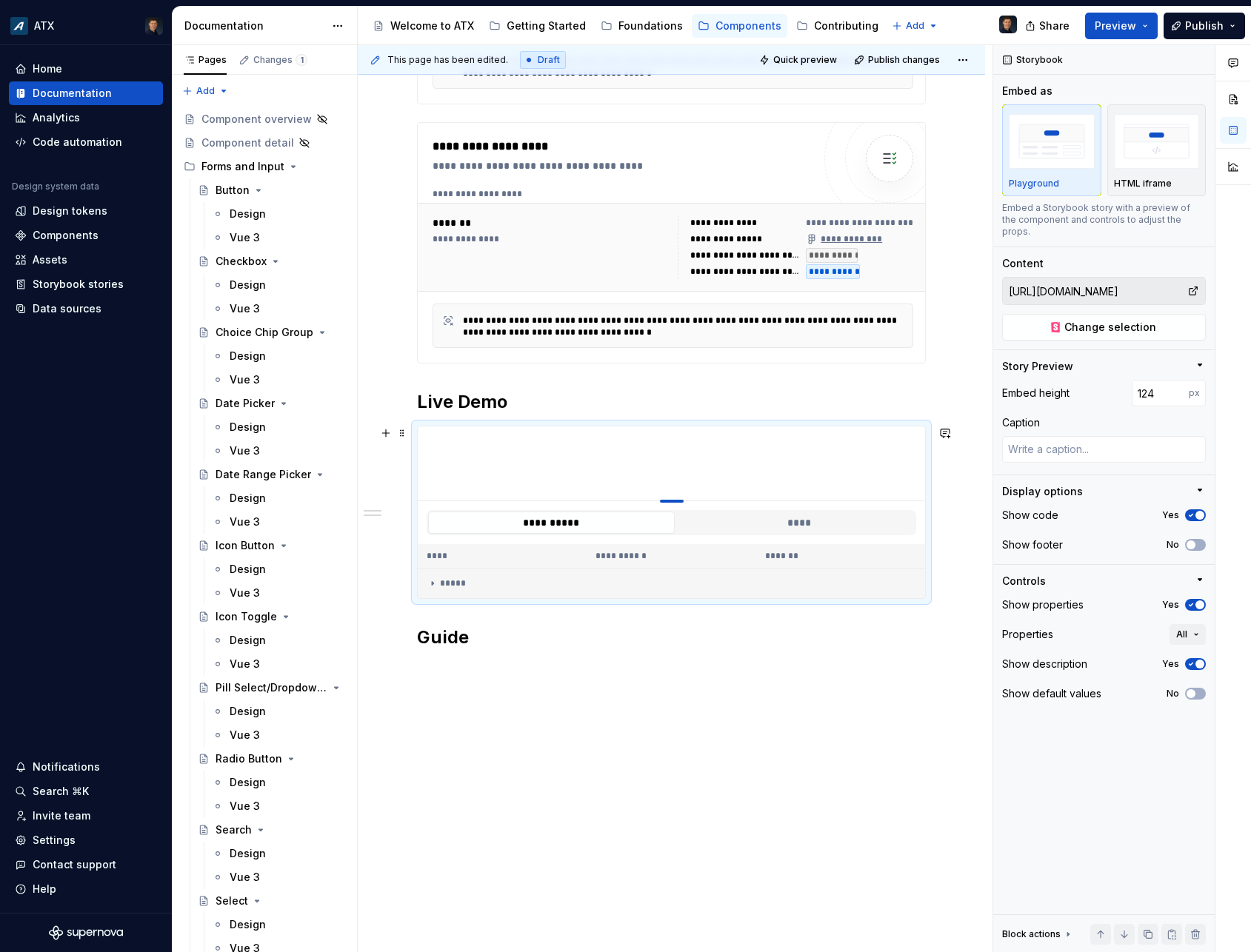
type textarea "*"
type input "129"
type textarea "*"
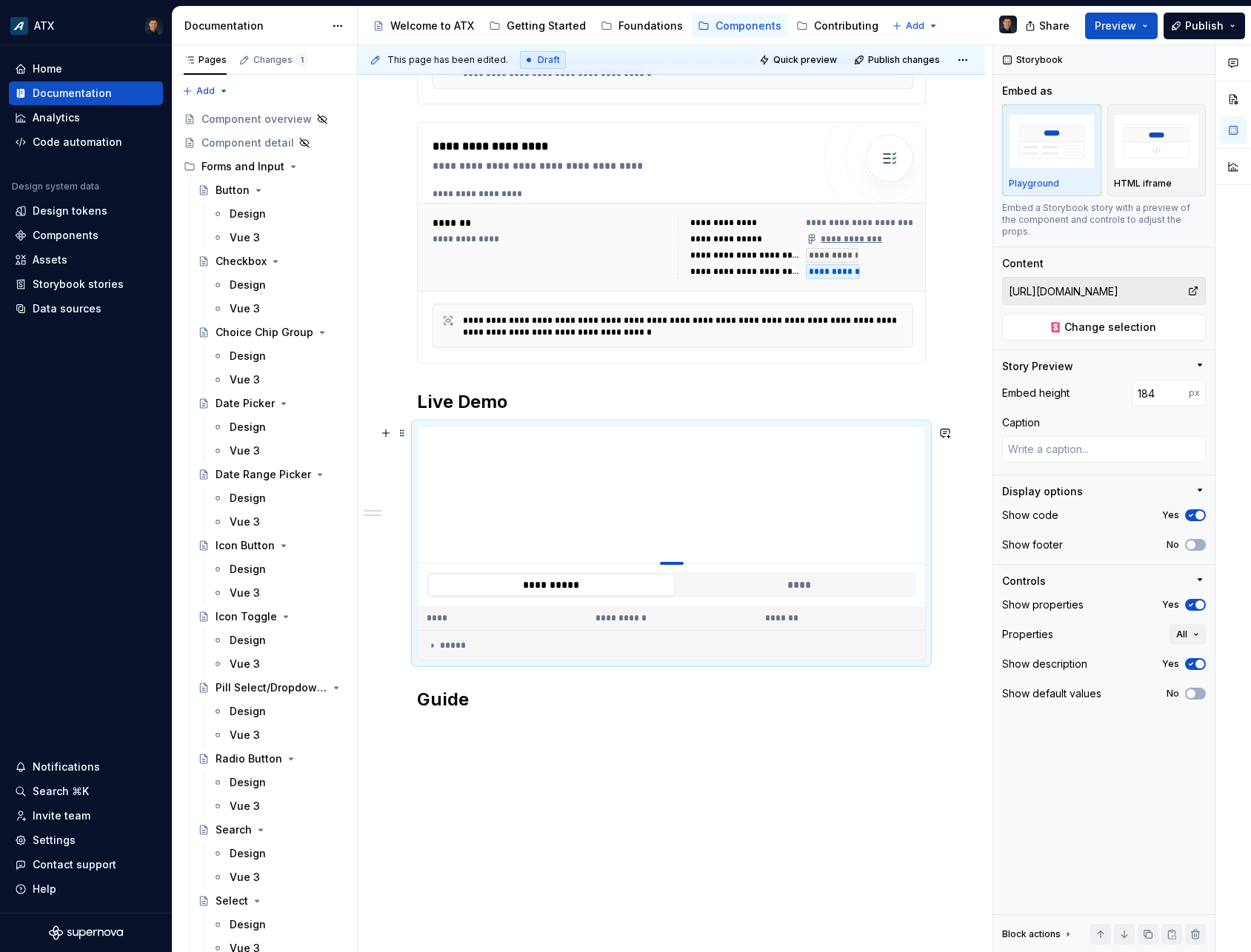
drag, startPoint x: 675, startPoint y: 502, endPoint x: 666, endPoint y: 562, distance: 60.7
click at [666, 562] on div at bounding box center [672, 563] width 23 height 3
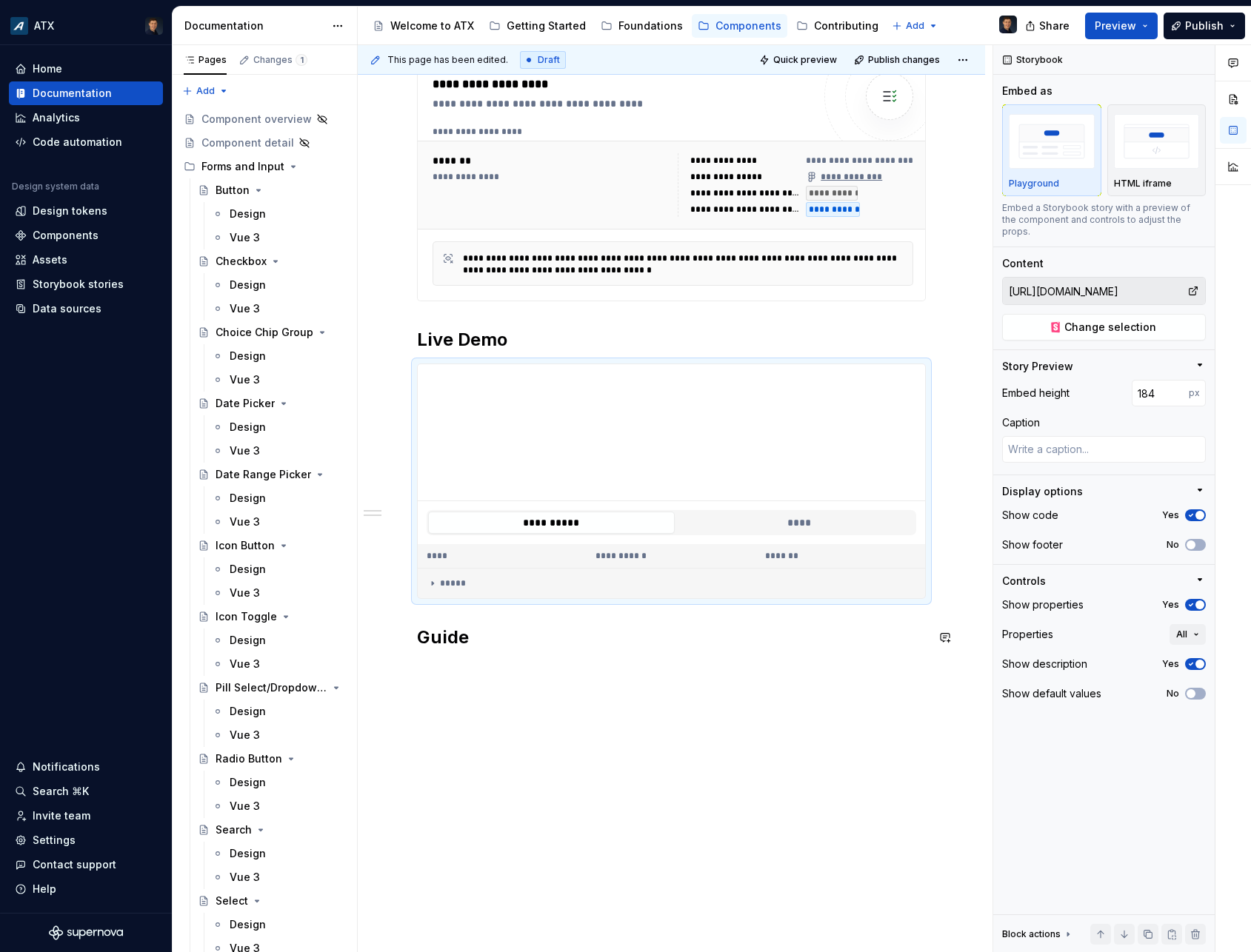
click at [472, 673] on div "**********" at bounding box center [672, 367] width 627 height 1172
click at [472, 672] on div "**********" at bounding box center [672, 367] width 627 height 1172
click at [827, 520] on button "****" at bounding box center [799, 523] width 247 height 23
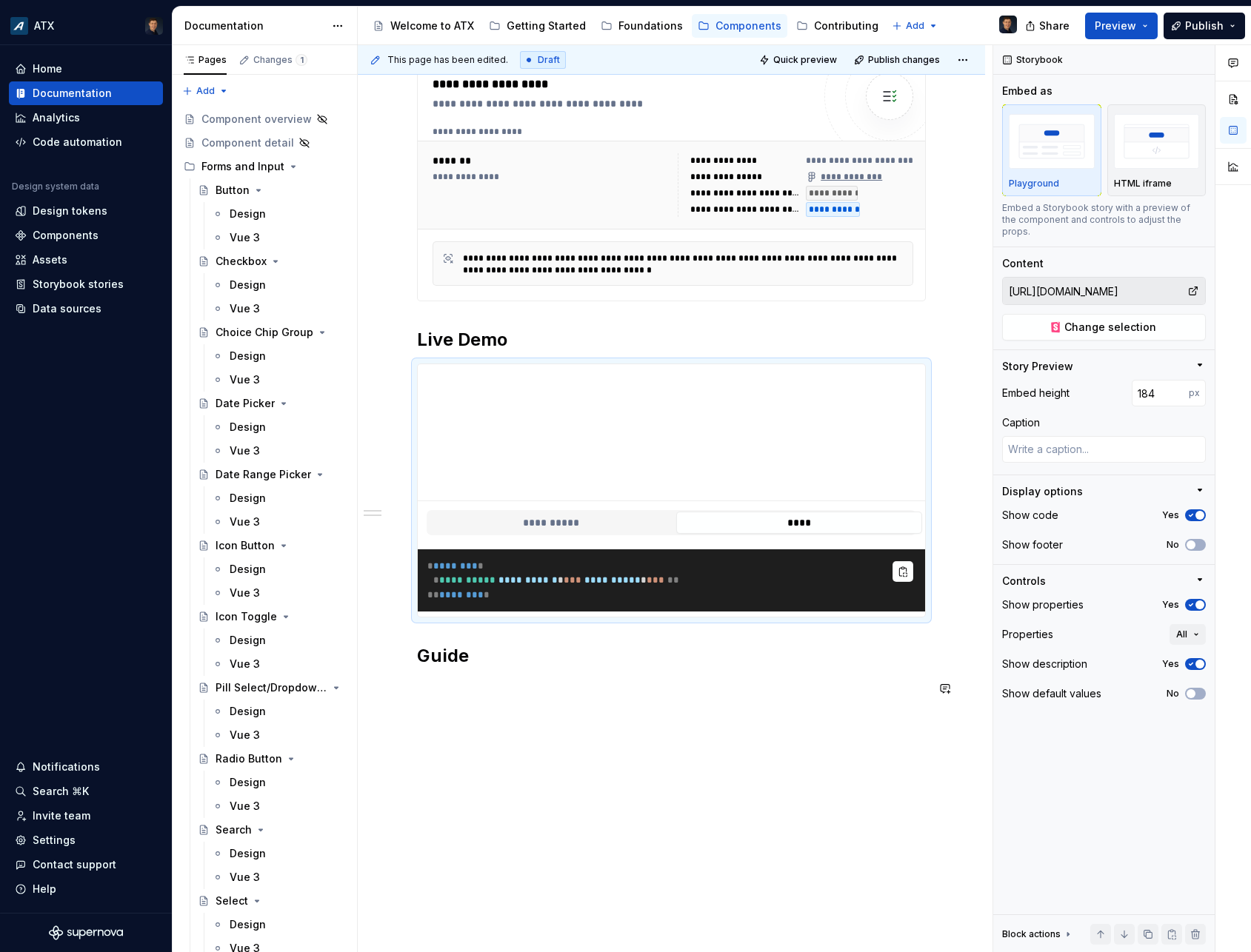
click at [464, 713] on div "**********" at bounding box center [672, 266] width 509 height 898
click at [470, 695] on p at bounding box center [672, 688] width 509 height 18
click at [474, 684] on p at bounding box center [672, 688] width 509 height 18
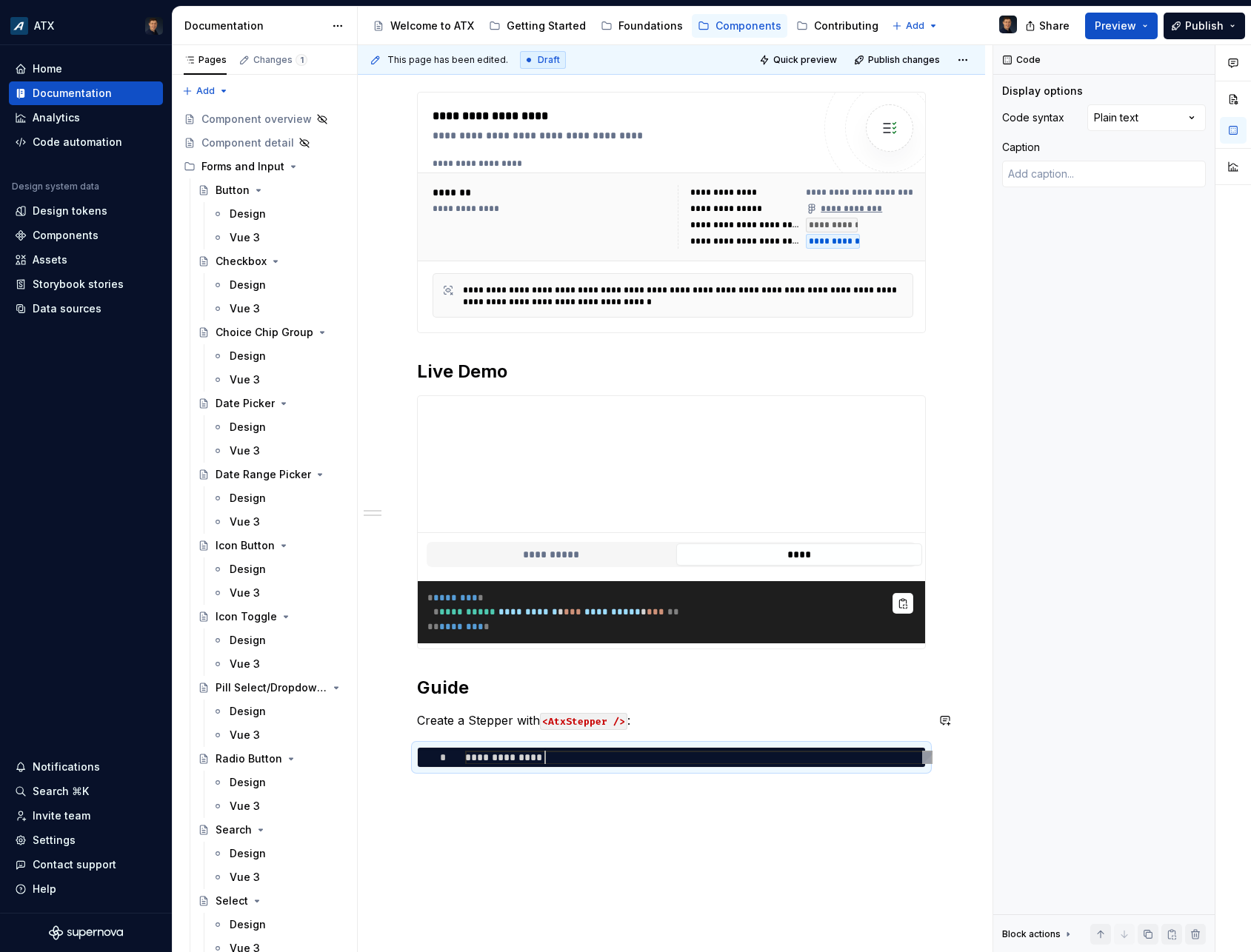
scroll to position [483, 0]
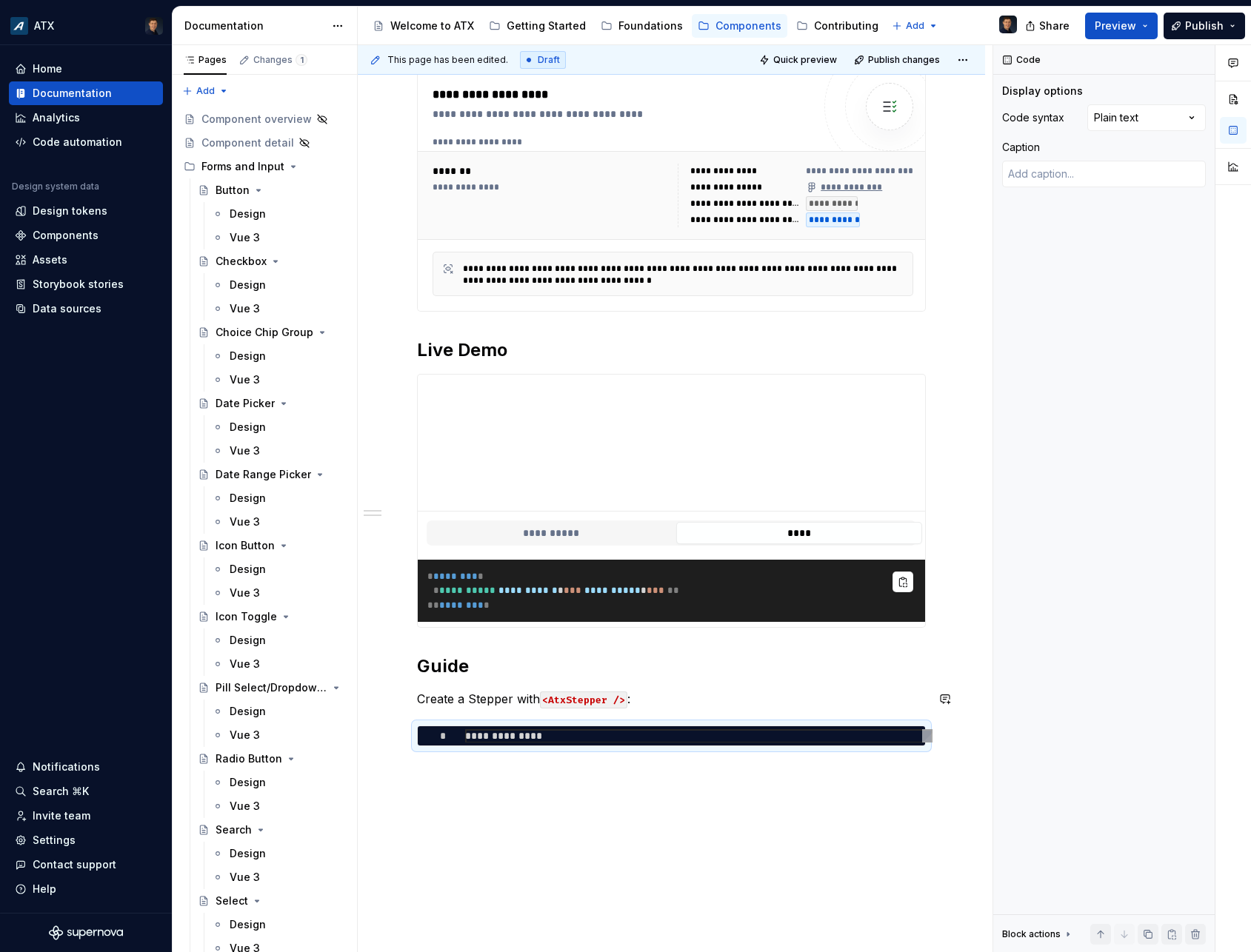
click at [484, 804] on div "**********" at bounding box center [675, 499] width 635 height 908
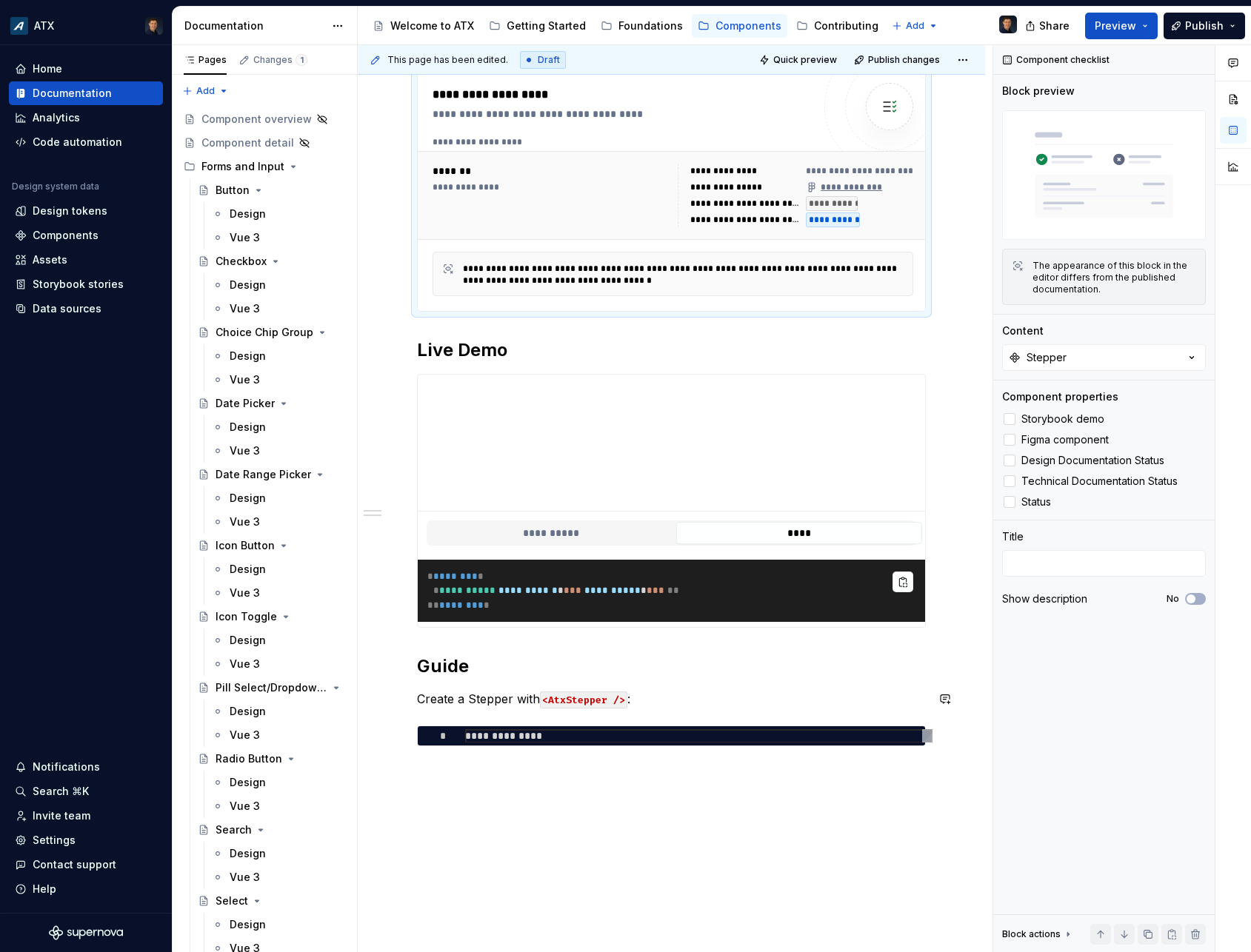
click at [487, 769] on div "**********" at bounding box center [672, 420] width 627 height 1257
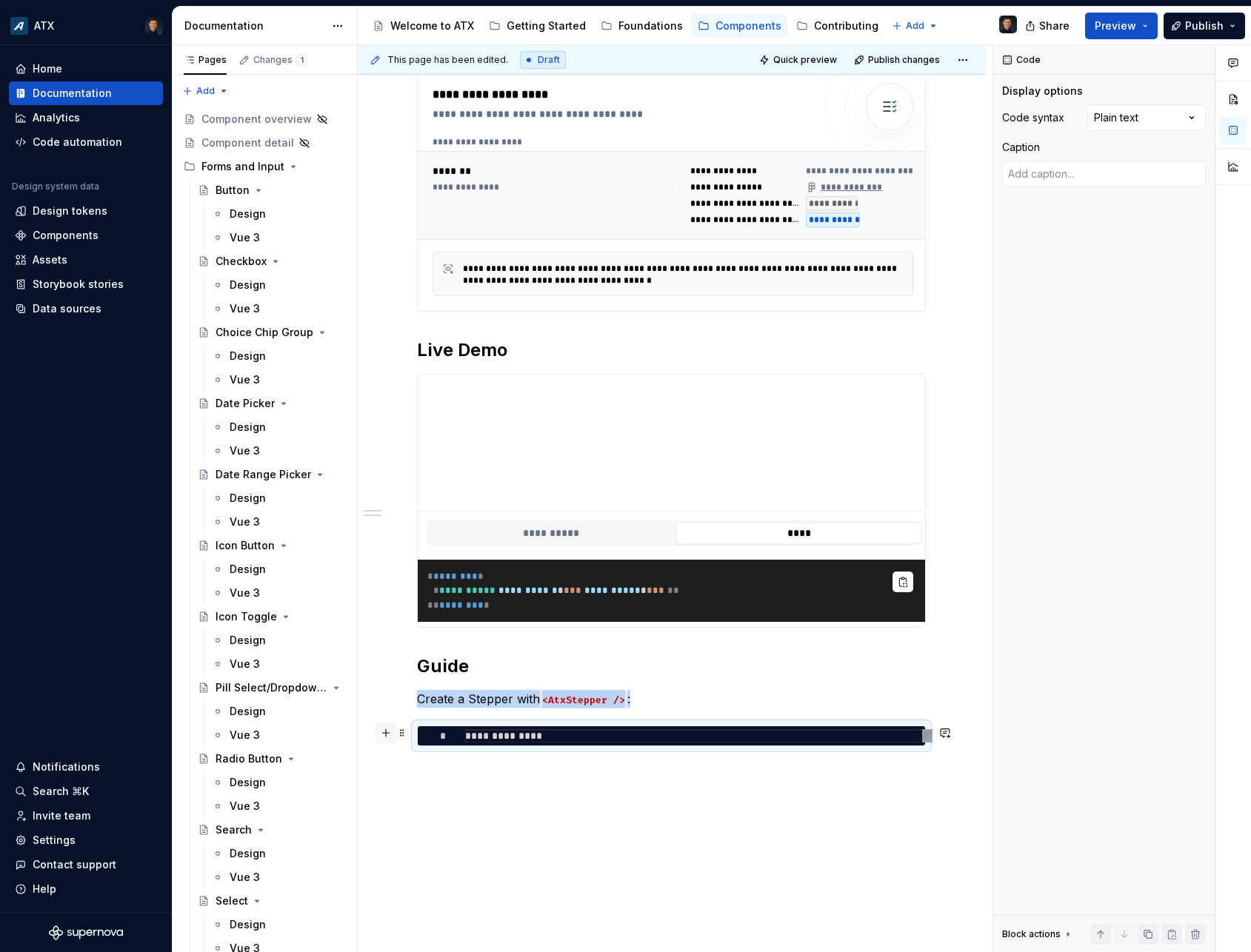
click at [386, 733] on button "button" at bounding box center [386, 733] width 21 height 21
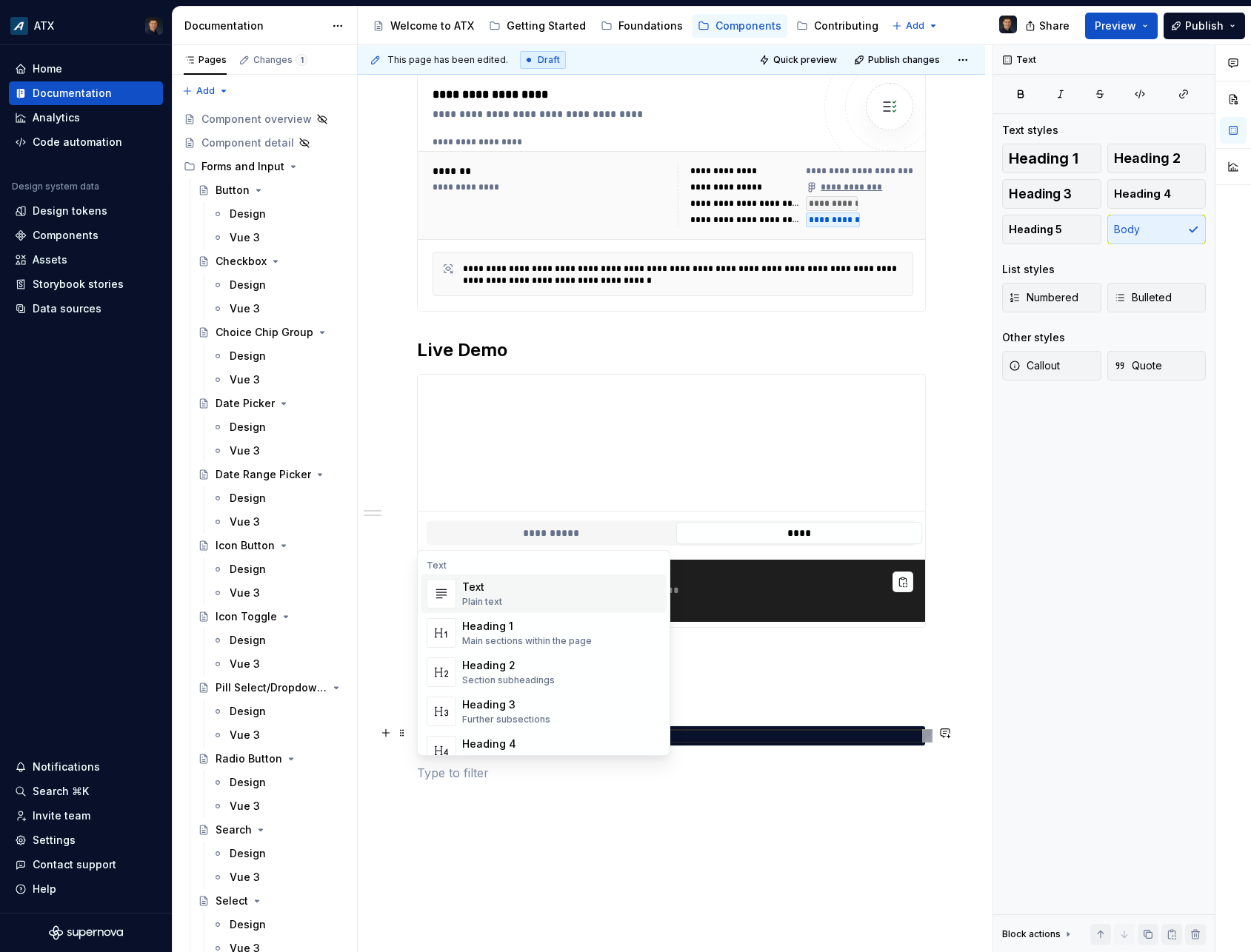
click at [448, 774] on p at bounding box center [672, 773] width 509 height 18
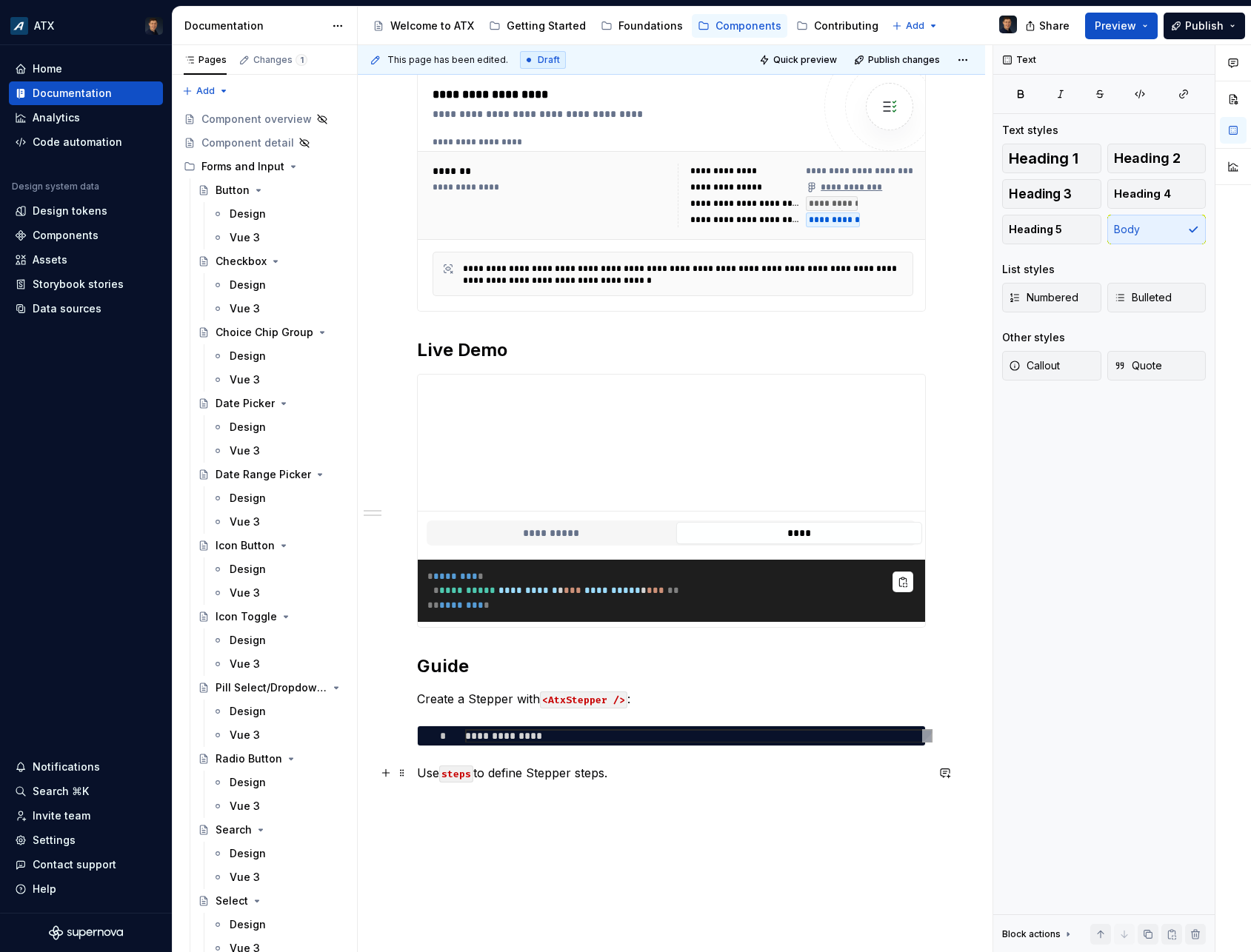
click at [650, 774] on p "Use steps to define Stepper steps." at bounding box center [672, 773] width 509 height 18
click at [680, 790] on div "**********" at bounding box center [672, 313] width 509 height 972
click at [681, 777] on p "Use steps to define Stepper steps." at bounding box center [672, 773] width 509 height 18
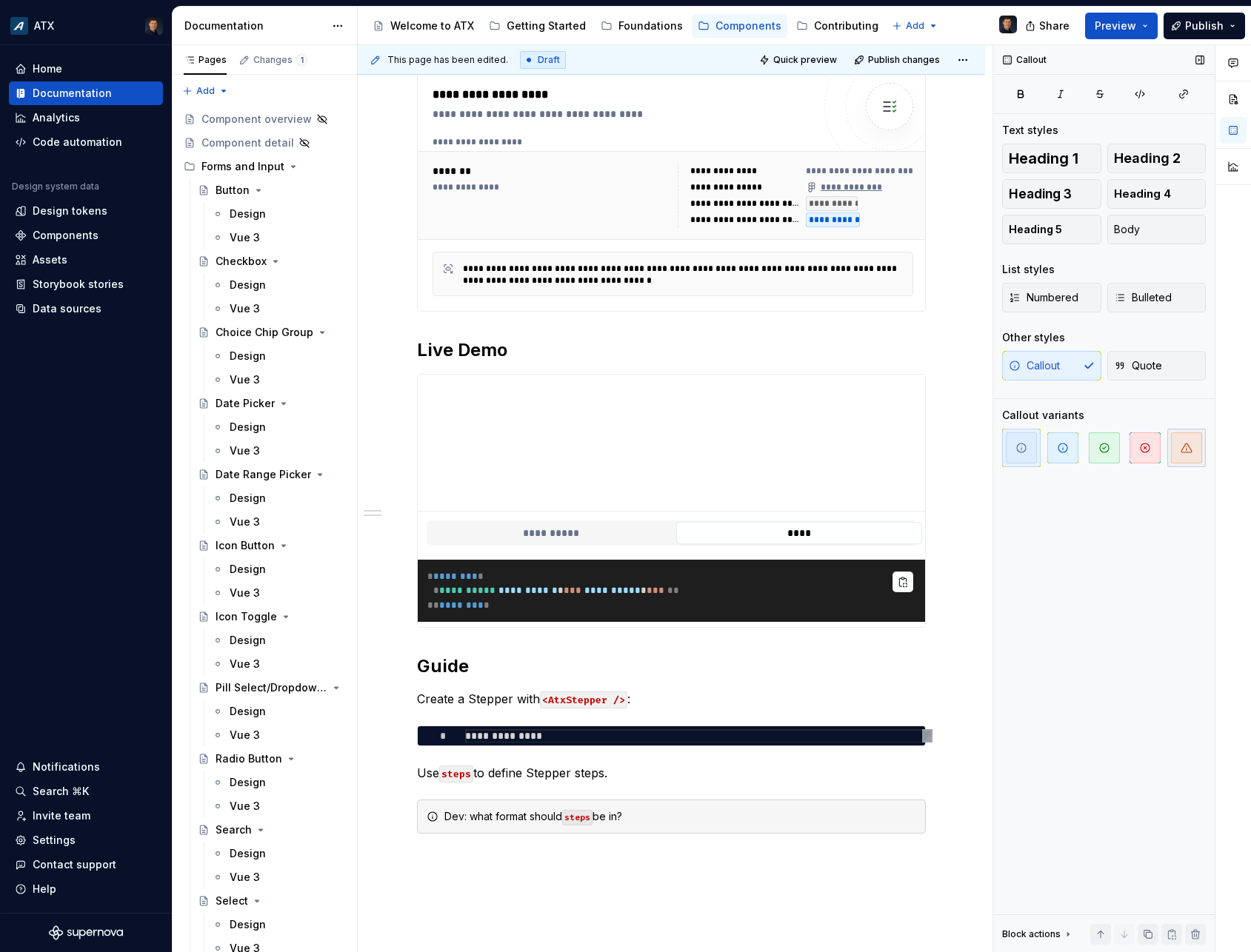
click at [1192, 460] on span "button" at bounding box center [1186, 448] width 31 height 31
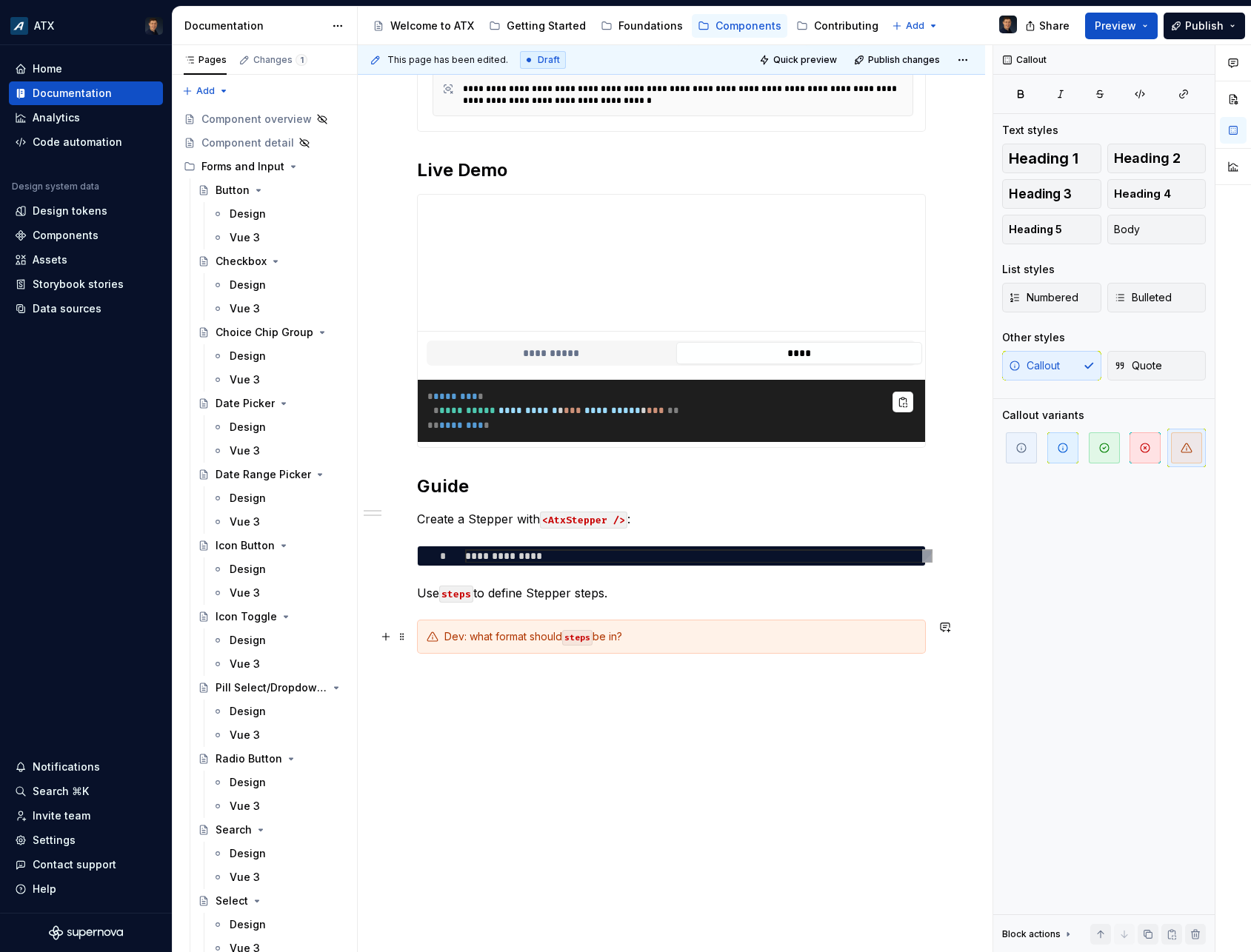
scroll to position [667, 0]
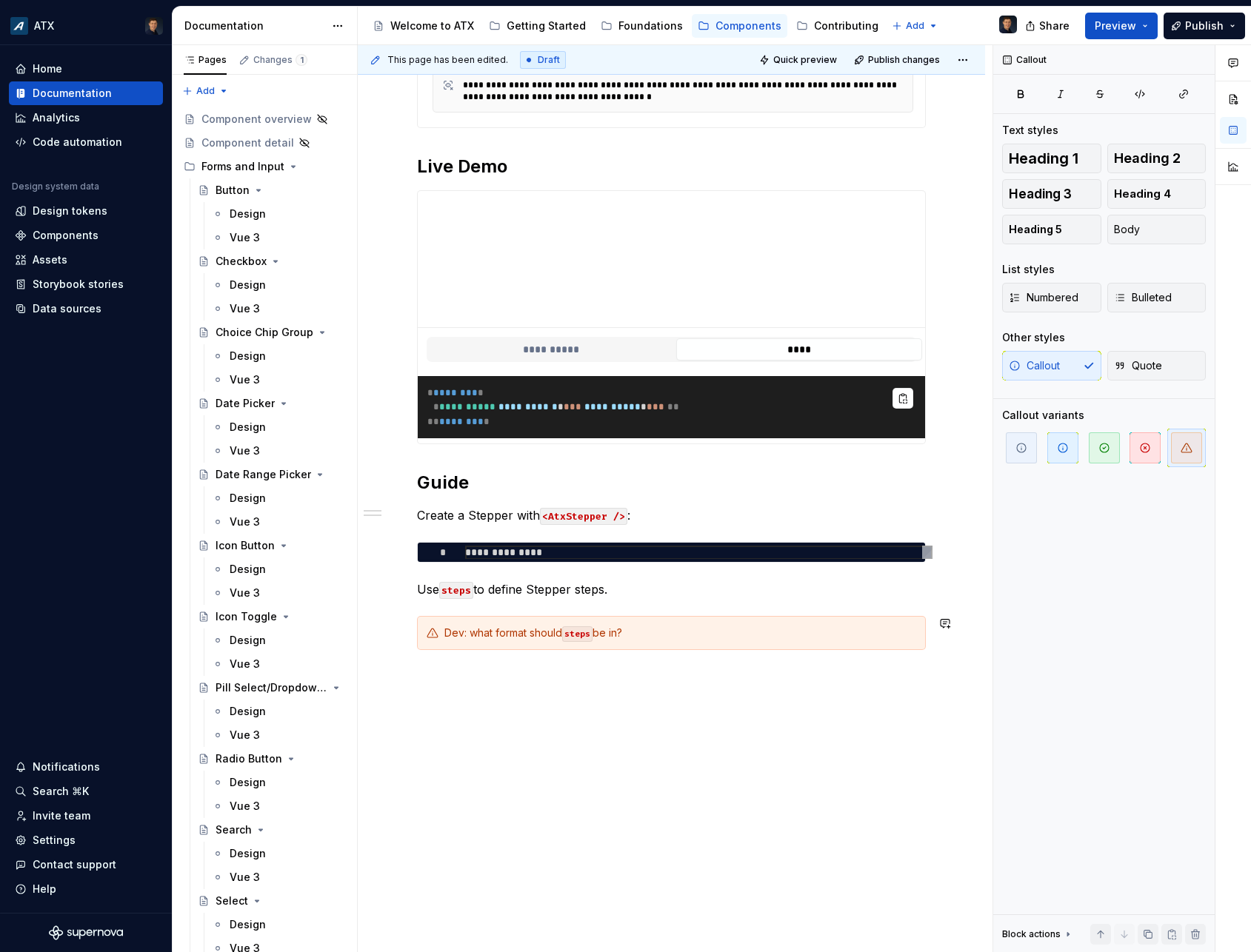
click at [591, 717] on div "**********" at bounding box center [672, 281] width 627 height 1344
click at [415, 588] on div "**********" at bounding box center [672, 299] width 627 height 1380
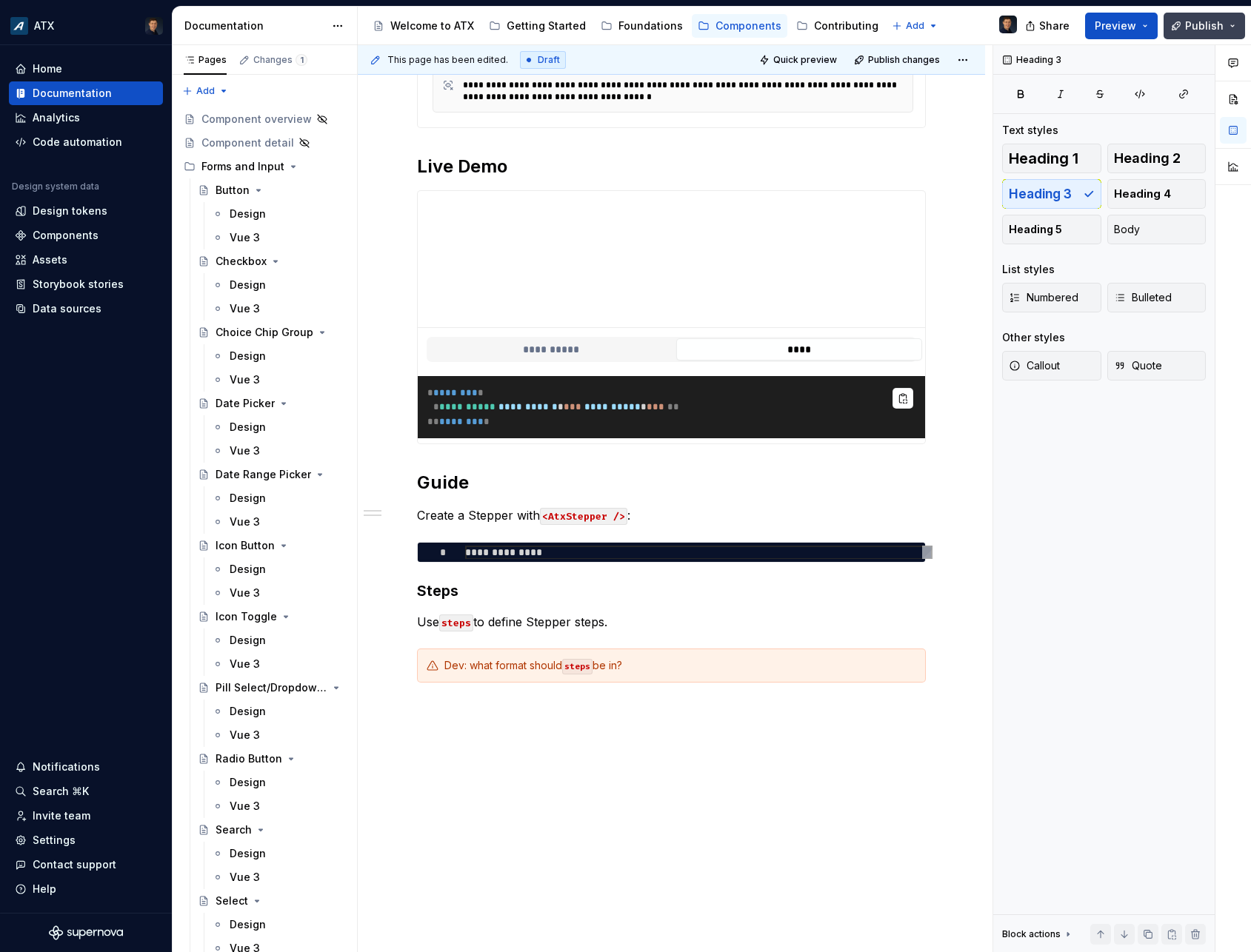
click at [1193, 21] on span "Publish" at bounding box center [1204, 26] width 39 height 15
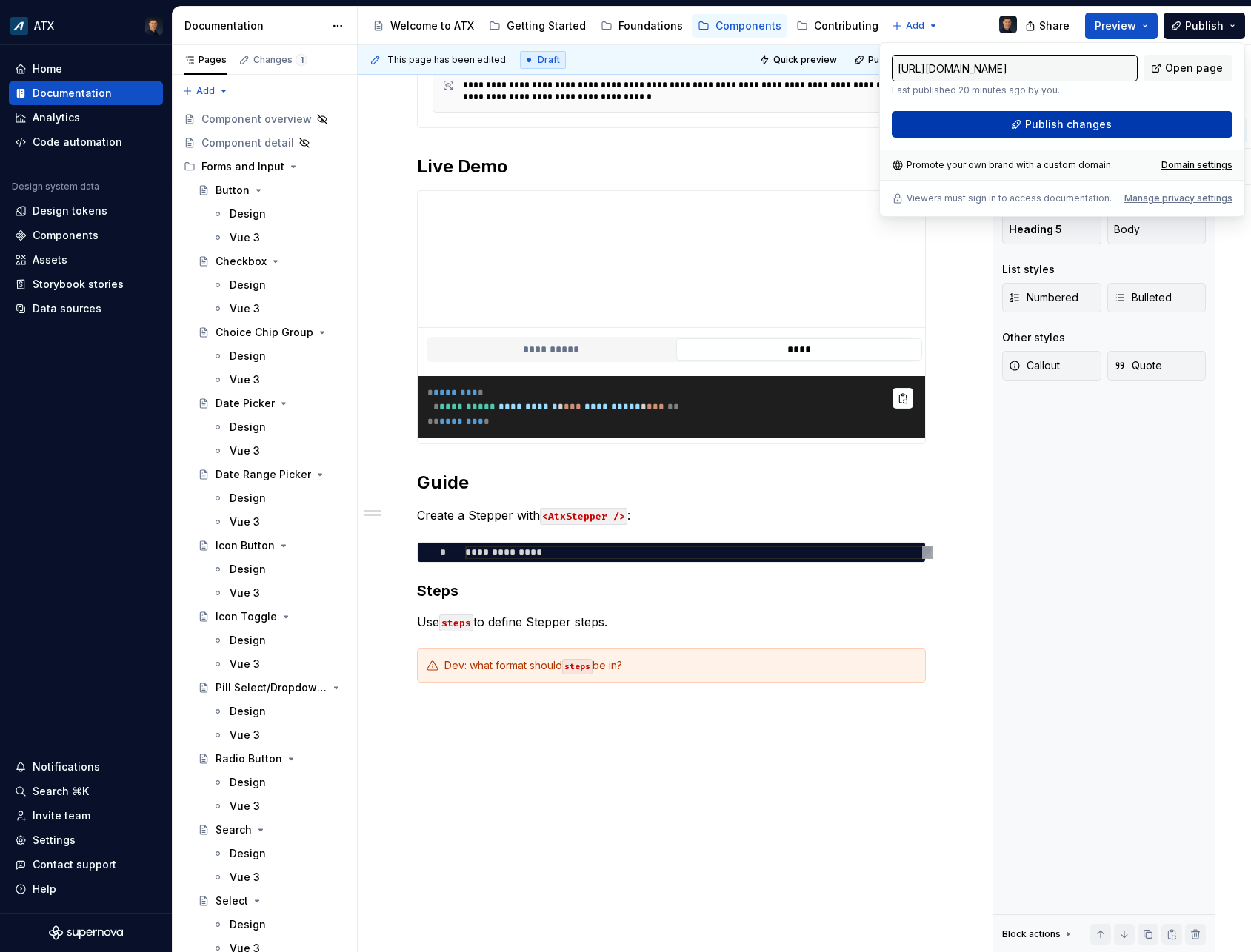
click at [1122, 134] on button "Publish changes" at bounding box center [1061, 124] width 341 height 26
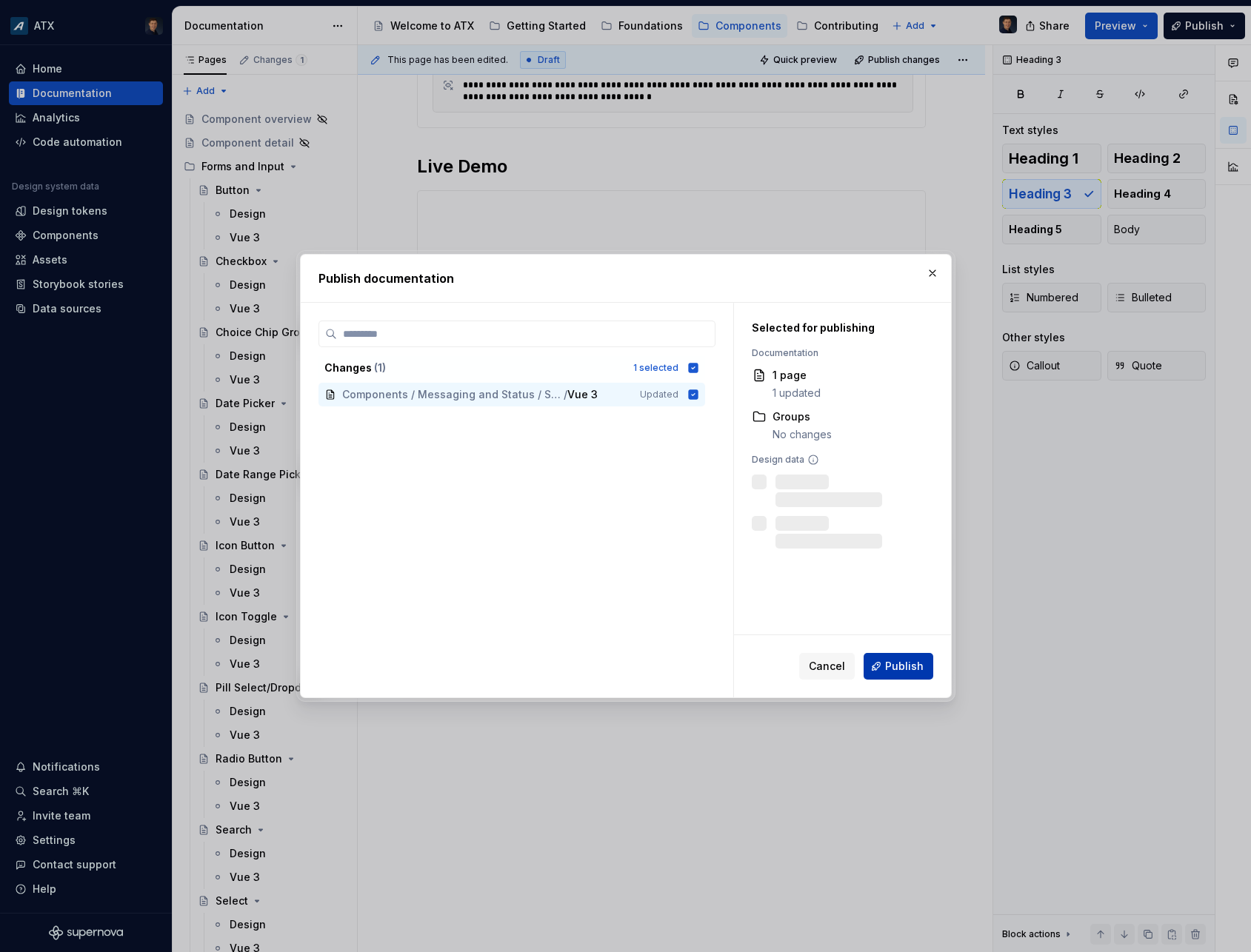
click at [917, 667] on span "Publish" at bounding box center [904, 667] width 39 height 15
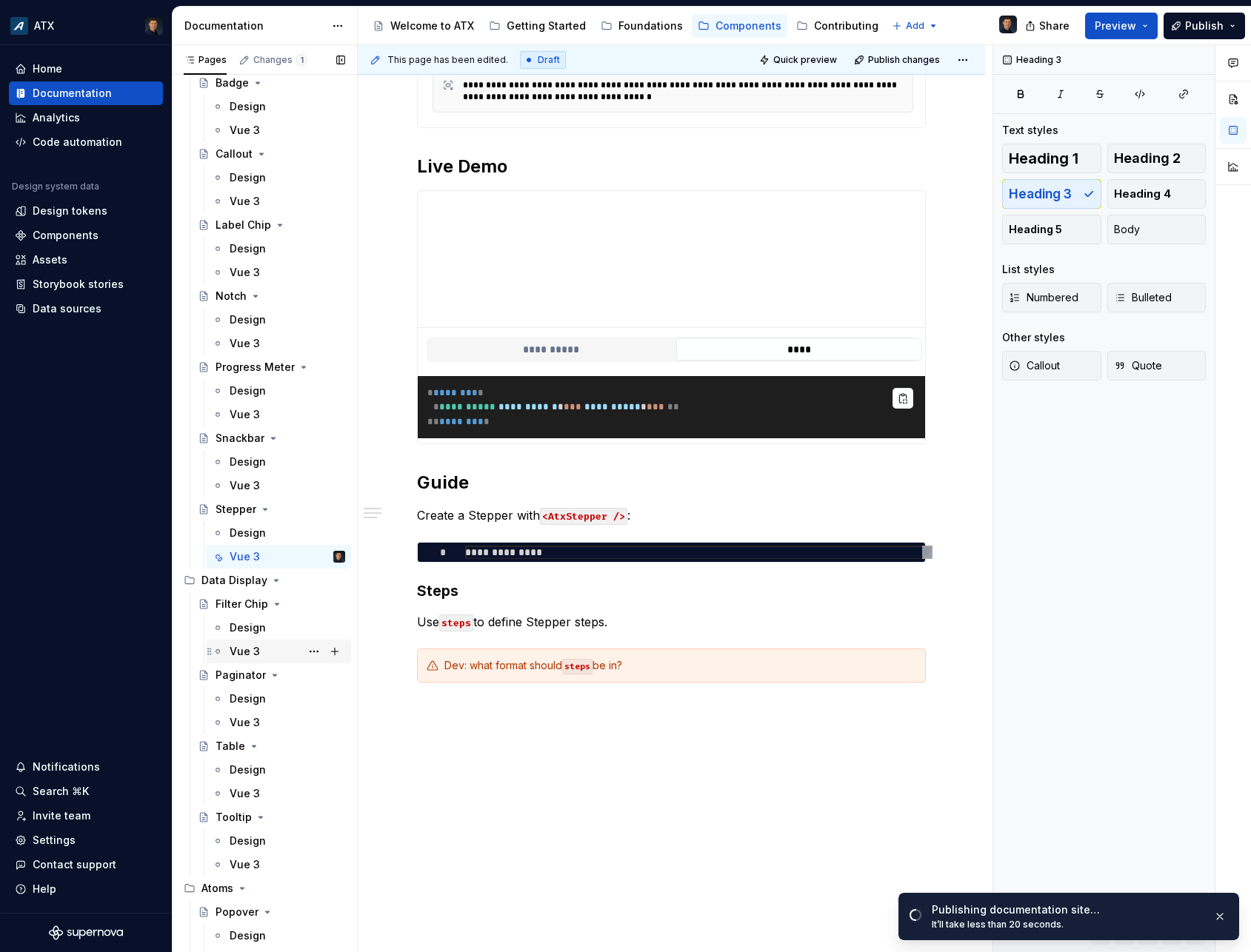
scroll to position [2378, 0]
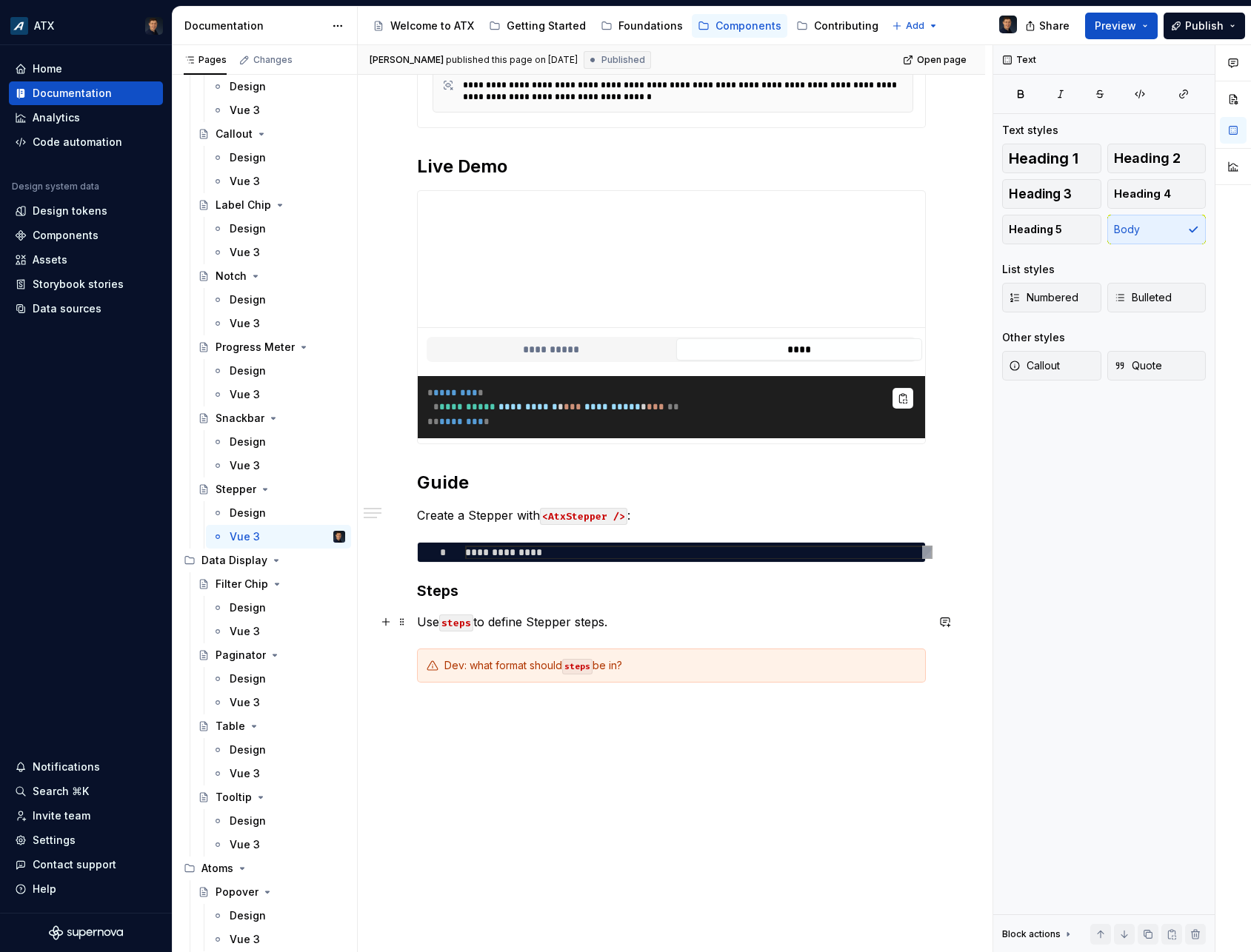
click at [570, 622] on p "Use steps to define Stepper steps." at bounding box center [672, 622] width 509 height 18
click at [590, 622] on p "Use steps to define Stepper steps." at bounding box center [672, 622] width 509 height 18
click at [704, 622] on p "Use steps to define Stepper steps." at bounding box center [672, 622] width 509 height 18
click at [85, 233] on div "Components" at bounding box center [66, 236] width 66 height 15
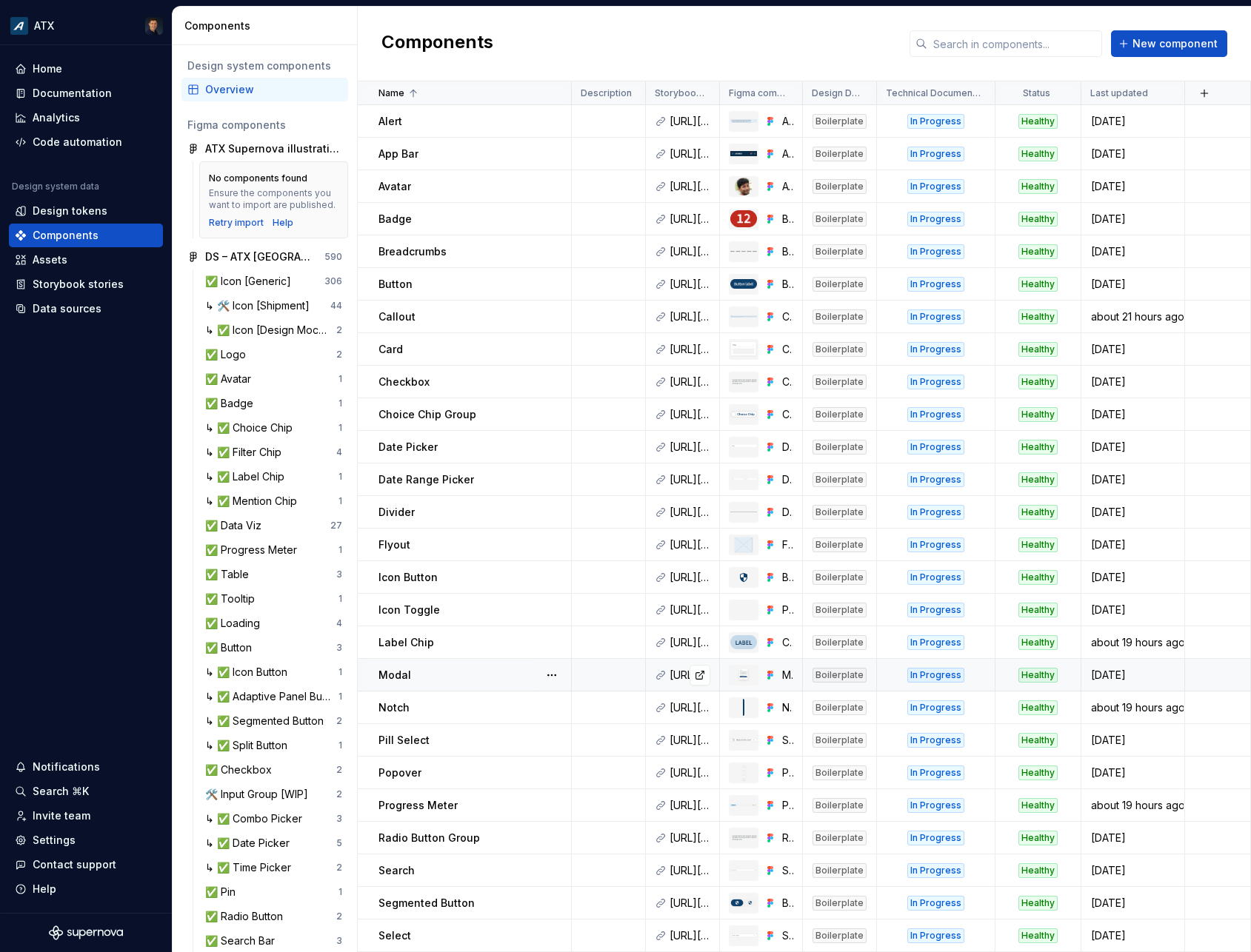
scroll to position [359, 0]
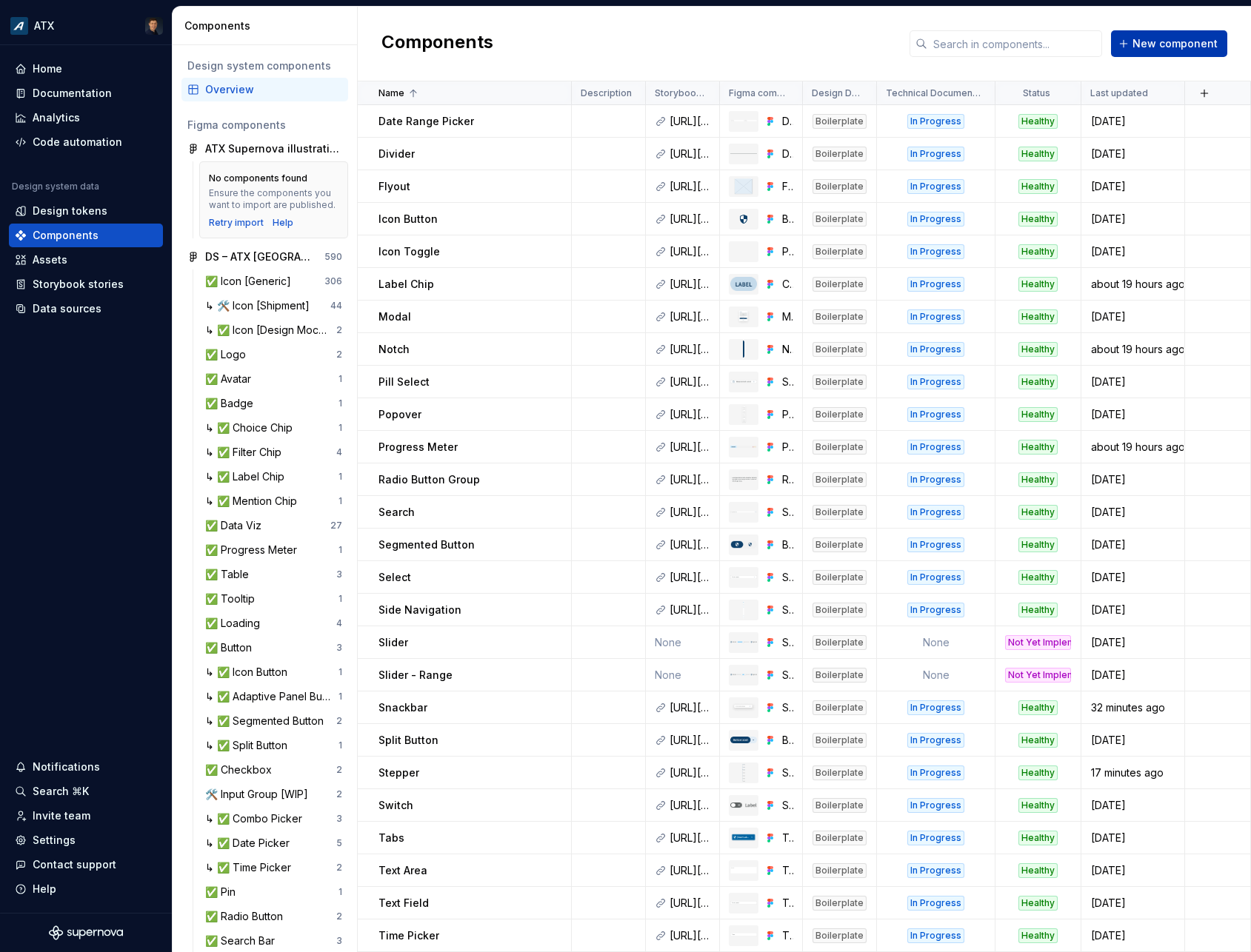
click at [1153, 46] on span "New component" at bounding box center [1175, 44] width 85 height 15
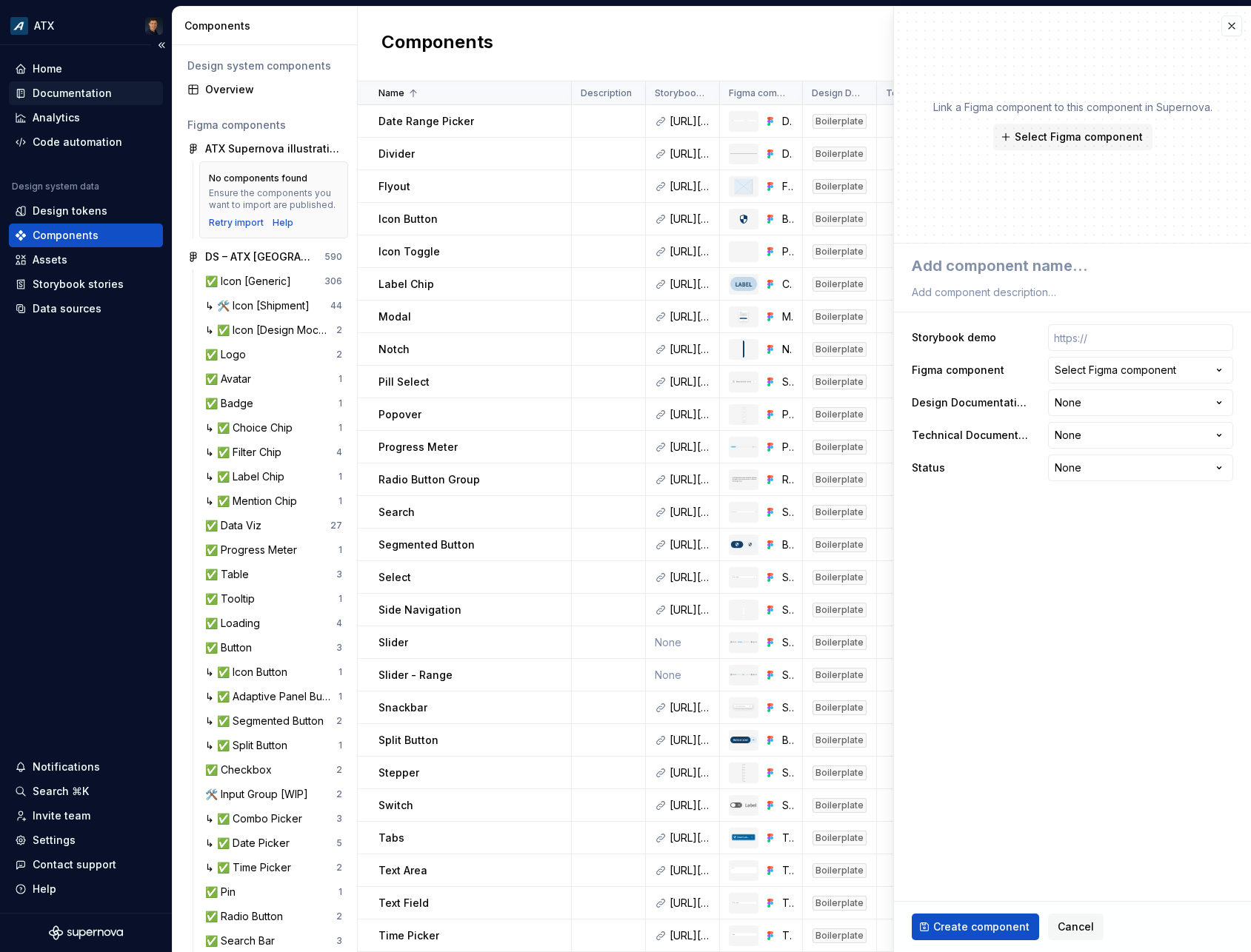
click at [104, 98] on div "Documentation" at bounding box center [72, 93] width 79 height 15
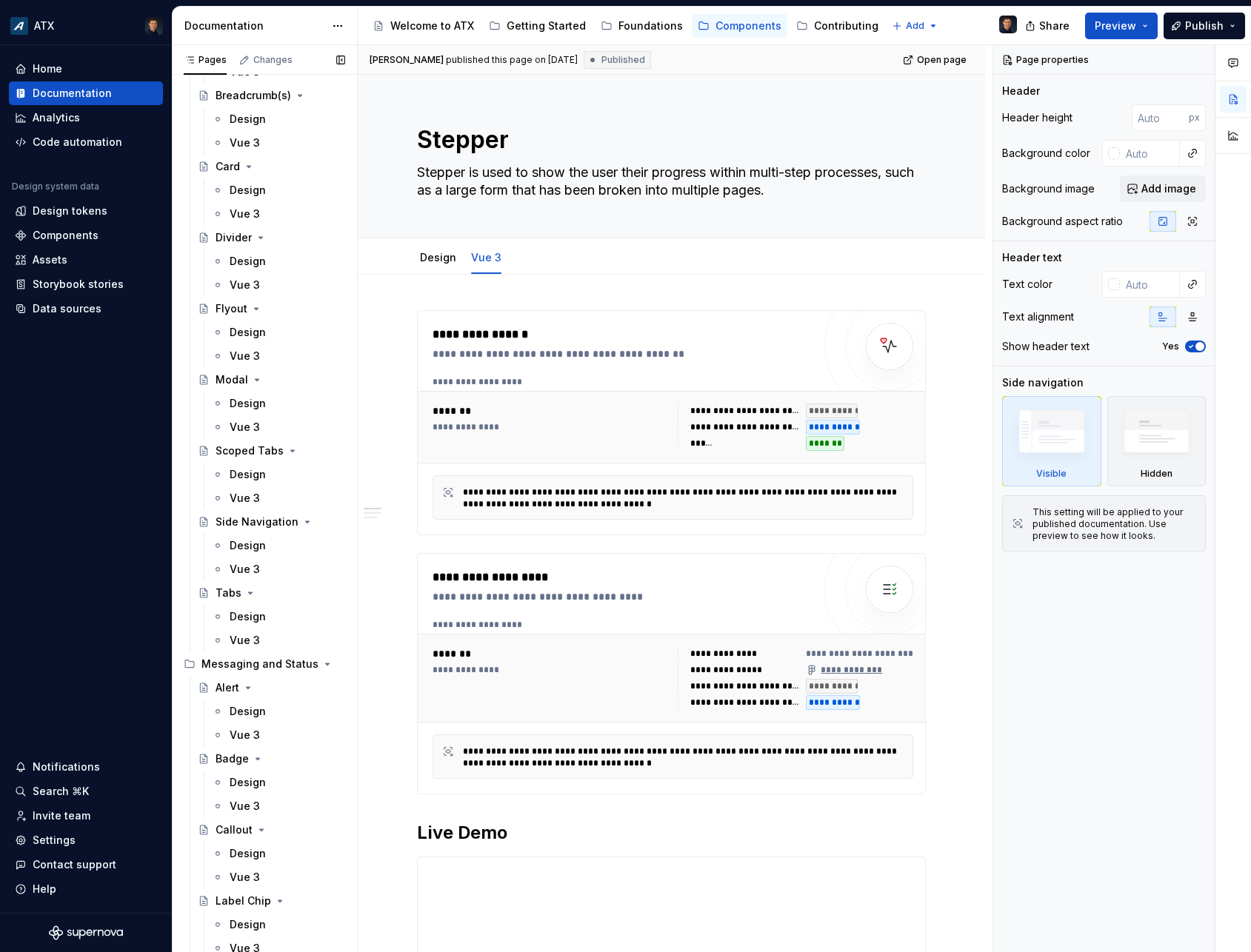
scroll to position [2265, 0]
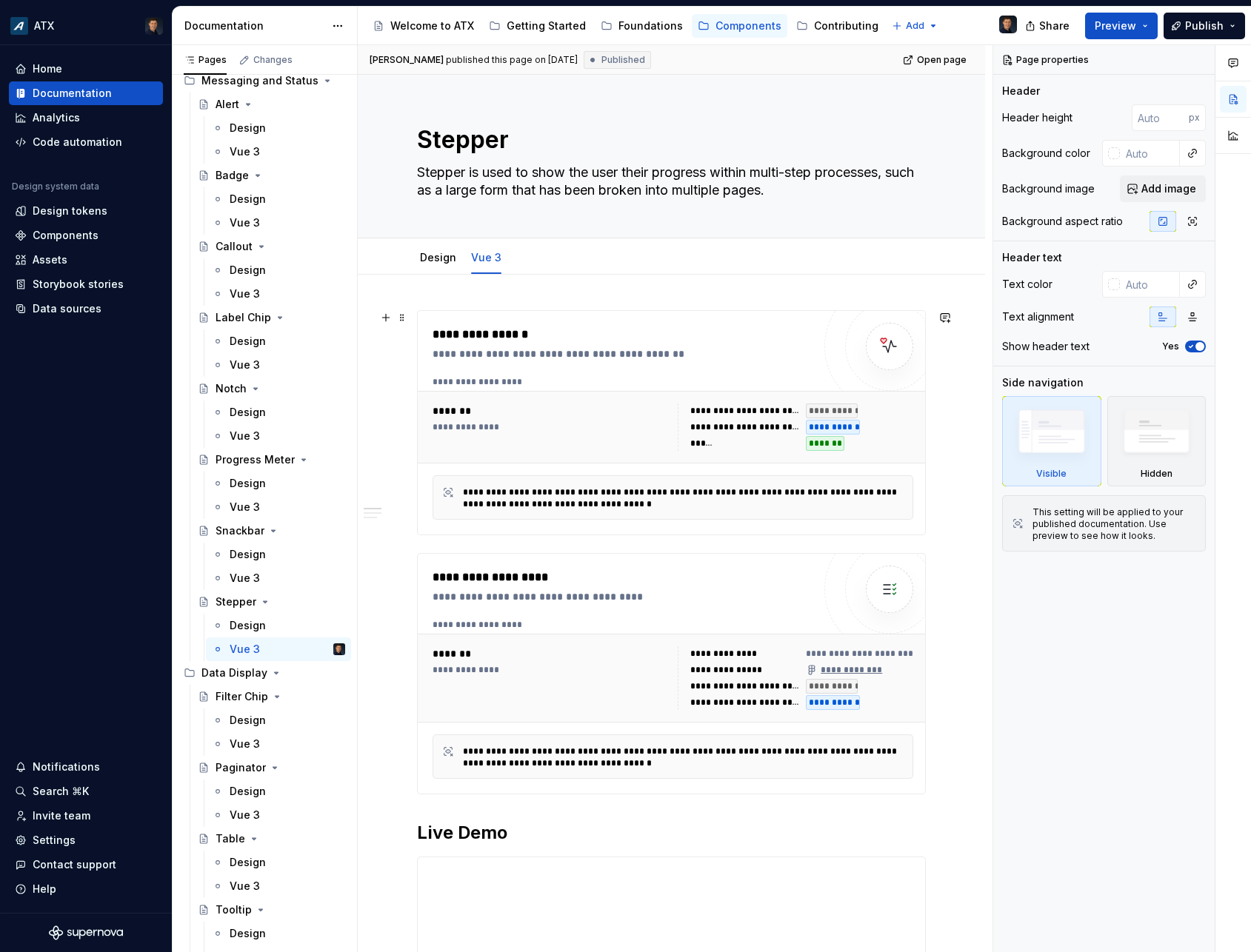
click at [515, 352] on div "**********" at bounding box center [626, 354] width 387 height 15
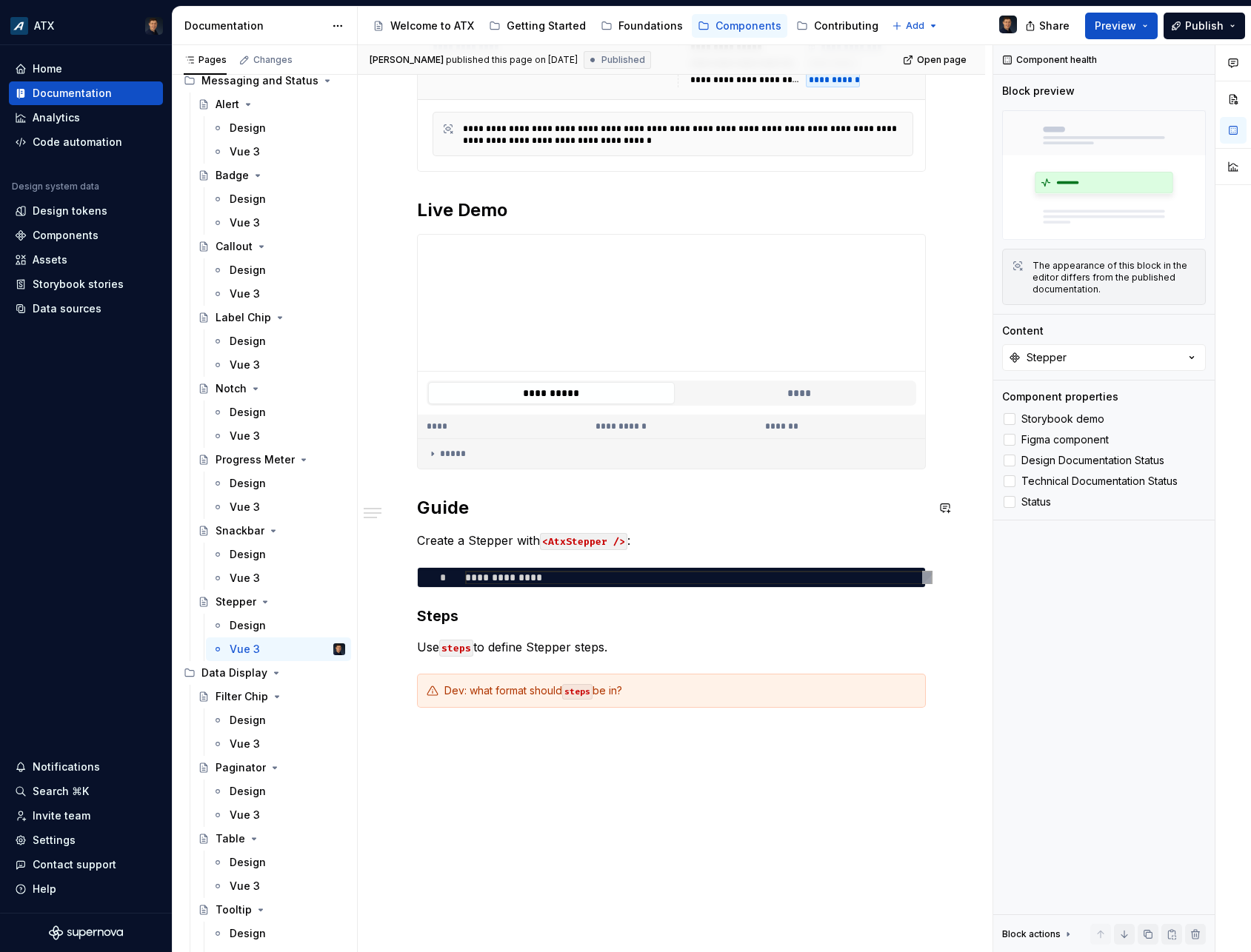
scroll to position [600, 0]
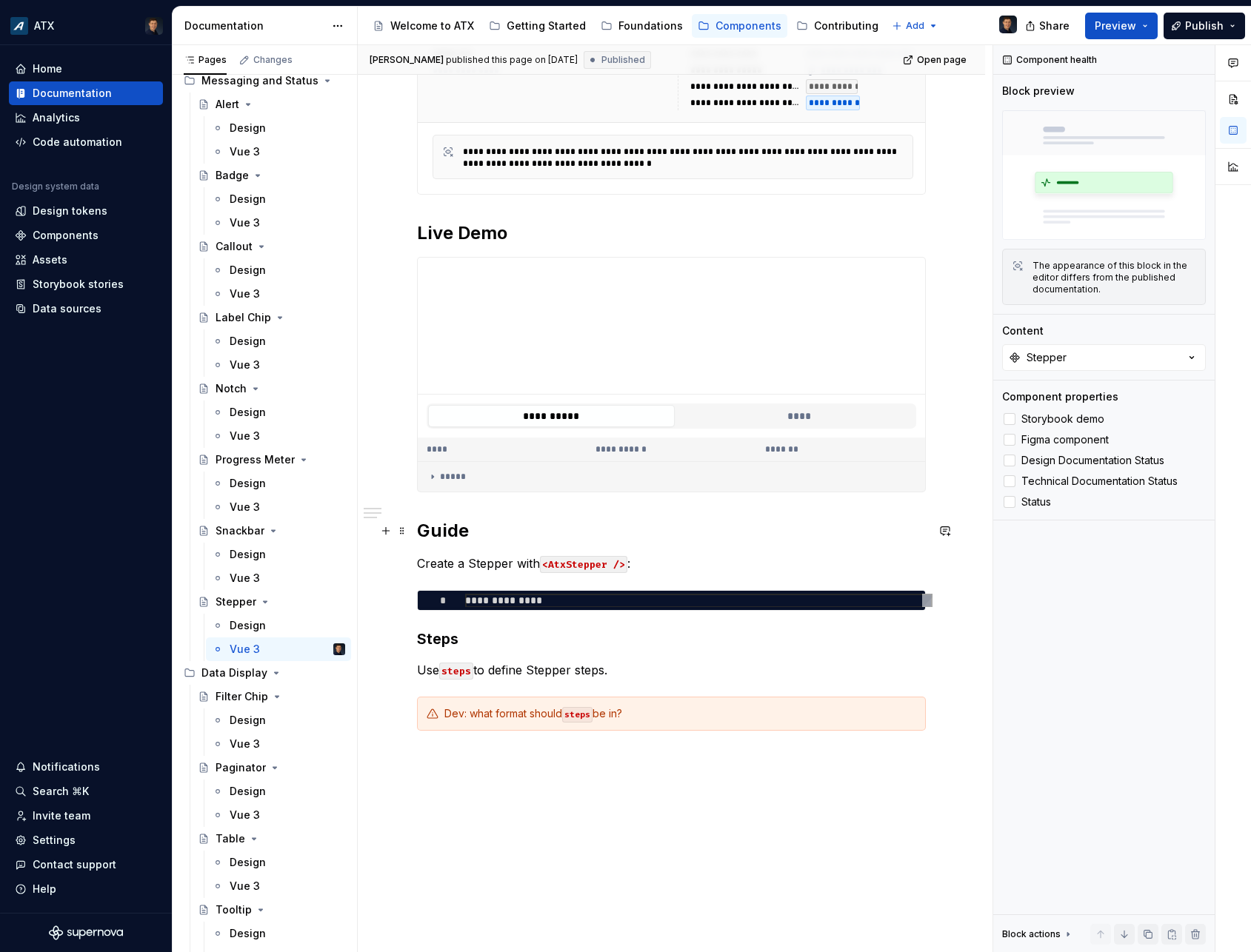
click at [471, 531] on h2 "Guide" at bounding box center [672, 530] width 509 height 23
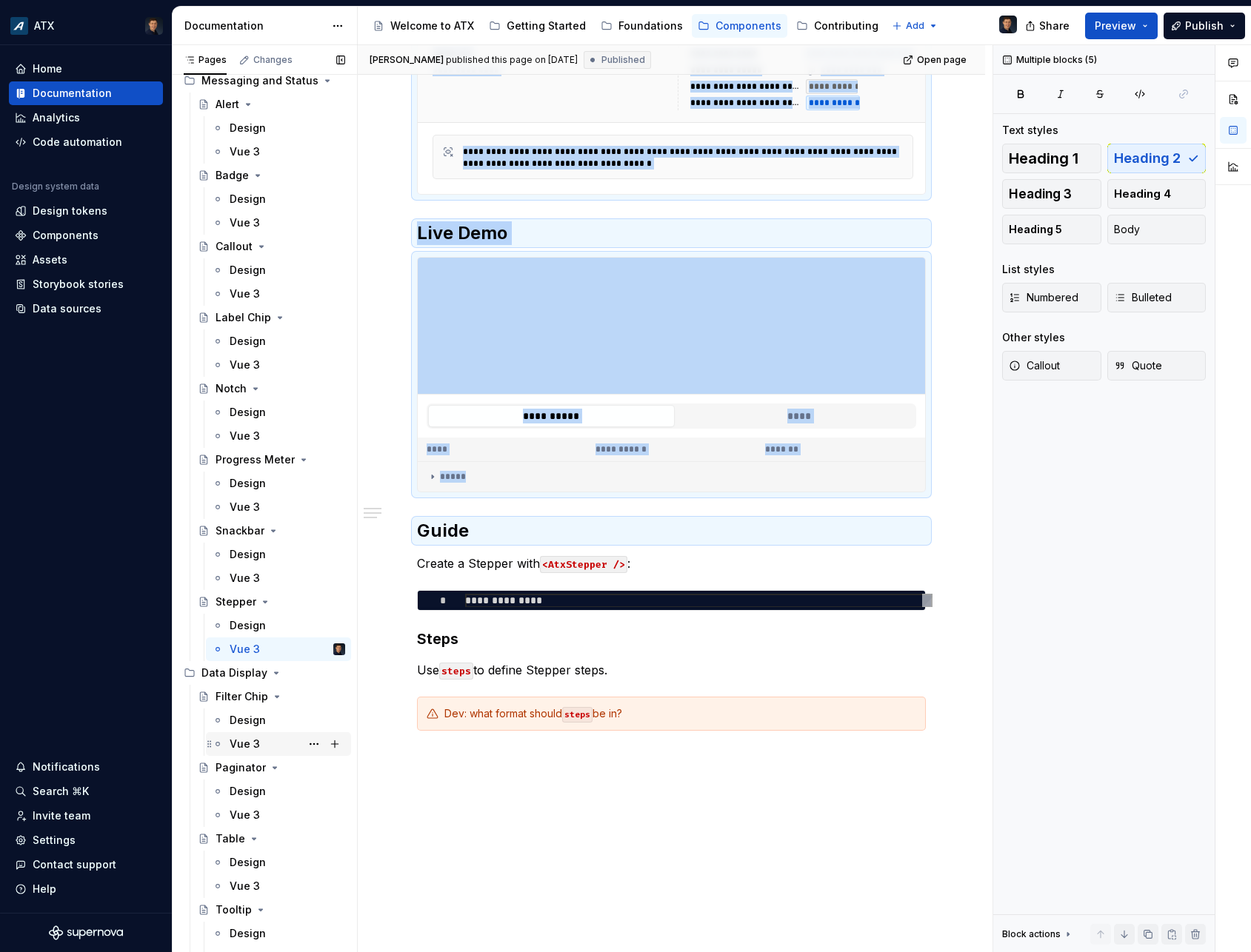
click at [261, 737] on div "Vue 3" at bounding box center [286, 744] width 116 height 21
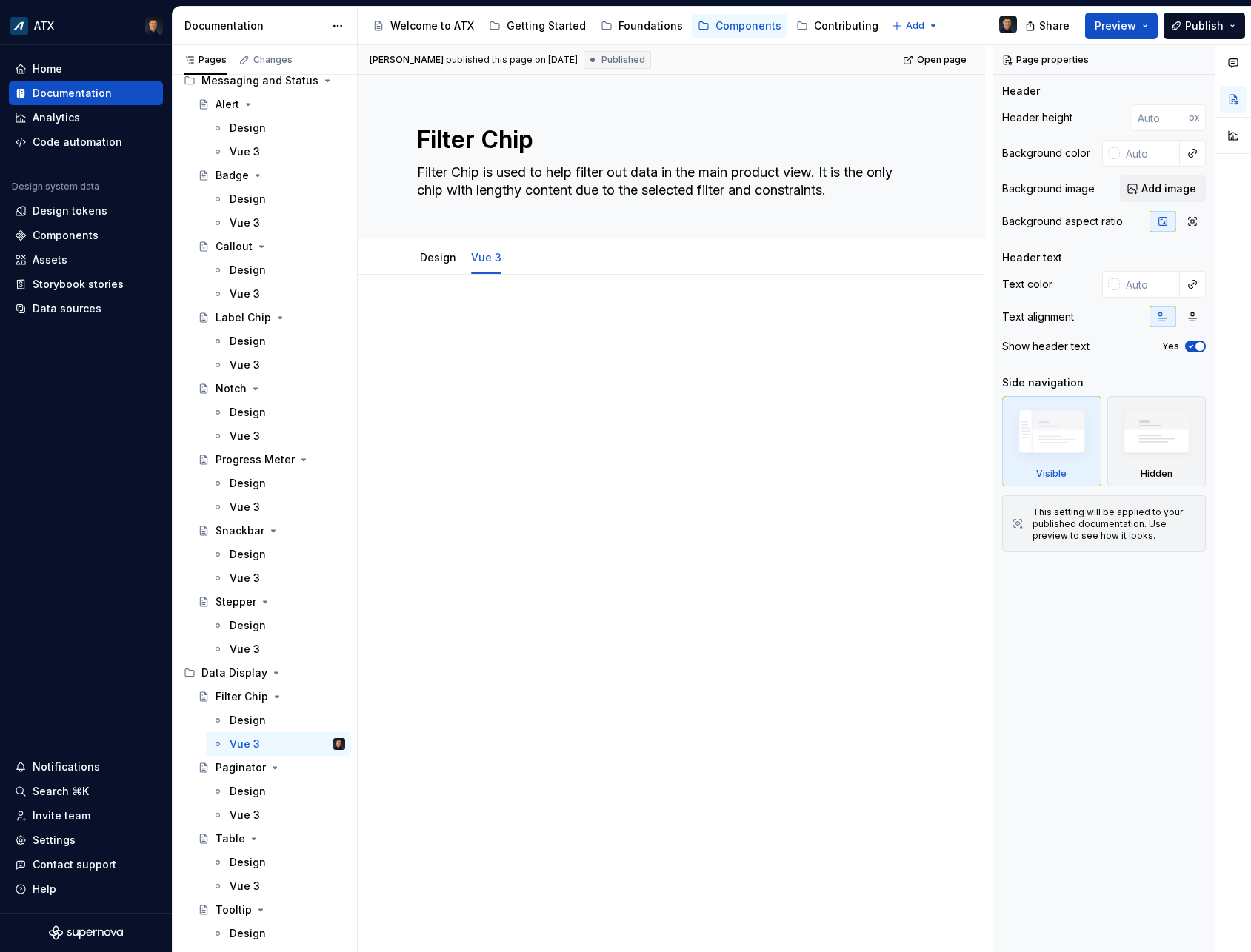
click at [523, 338] on div at bounding box center [672, 338] width 509 height 56
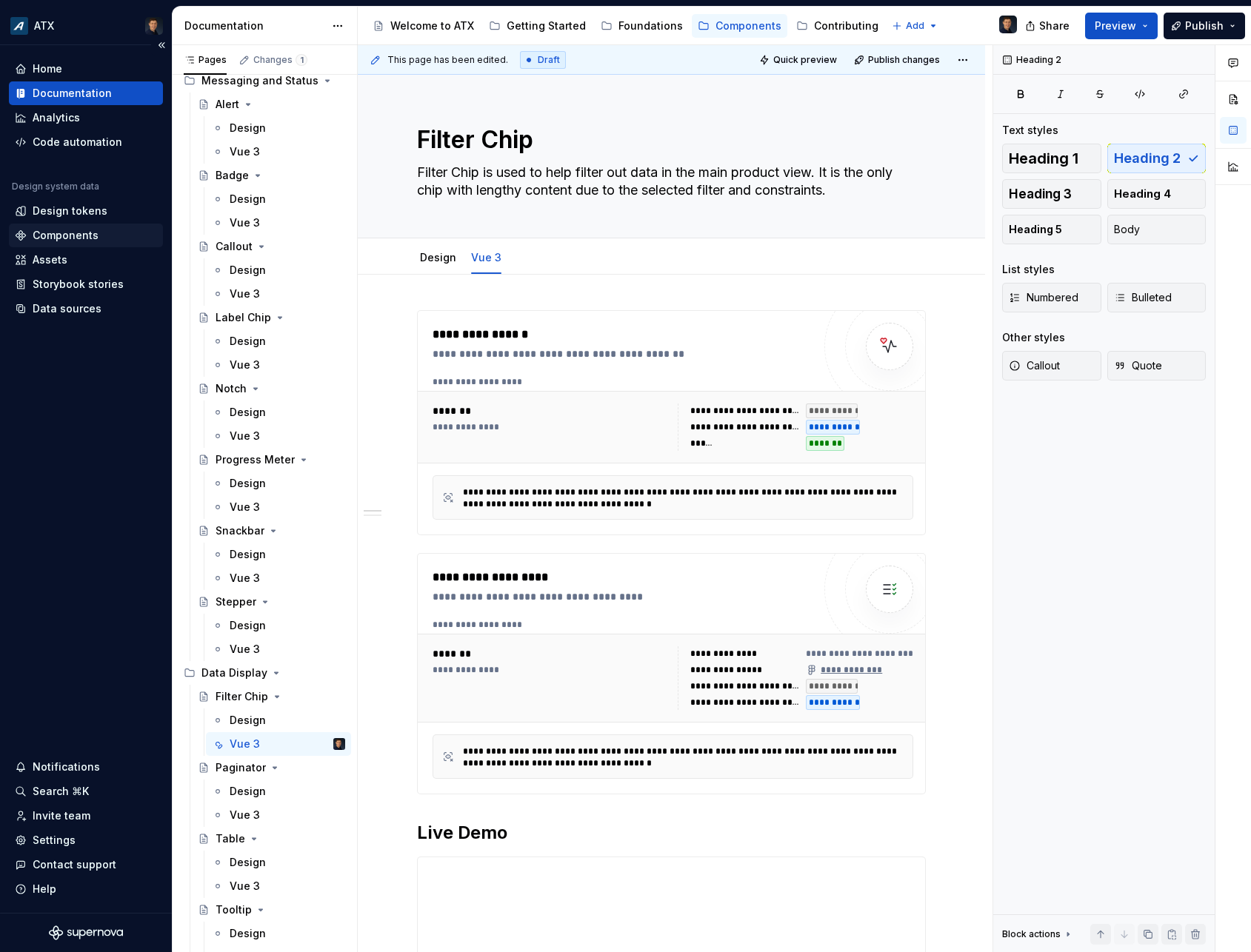
click at [33, 235] on div "Components" at bounding box center [66, 236] width 66 height 15
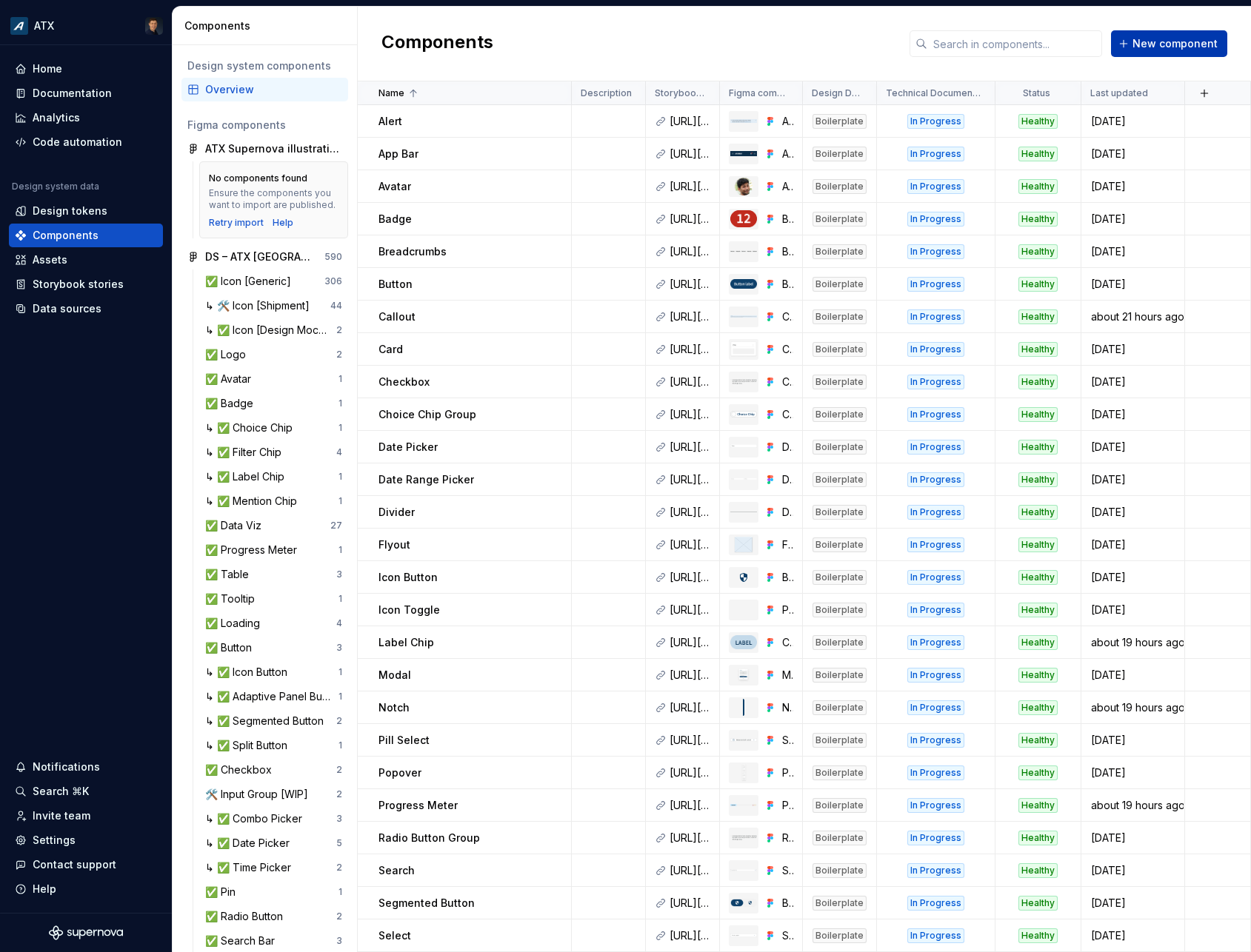
click at [1165, 37] on span "New component" at bounding box center [1175, 44] width 85 height 15
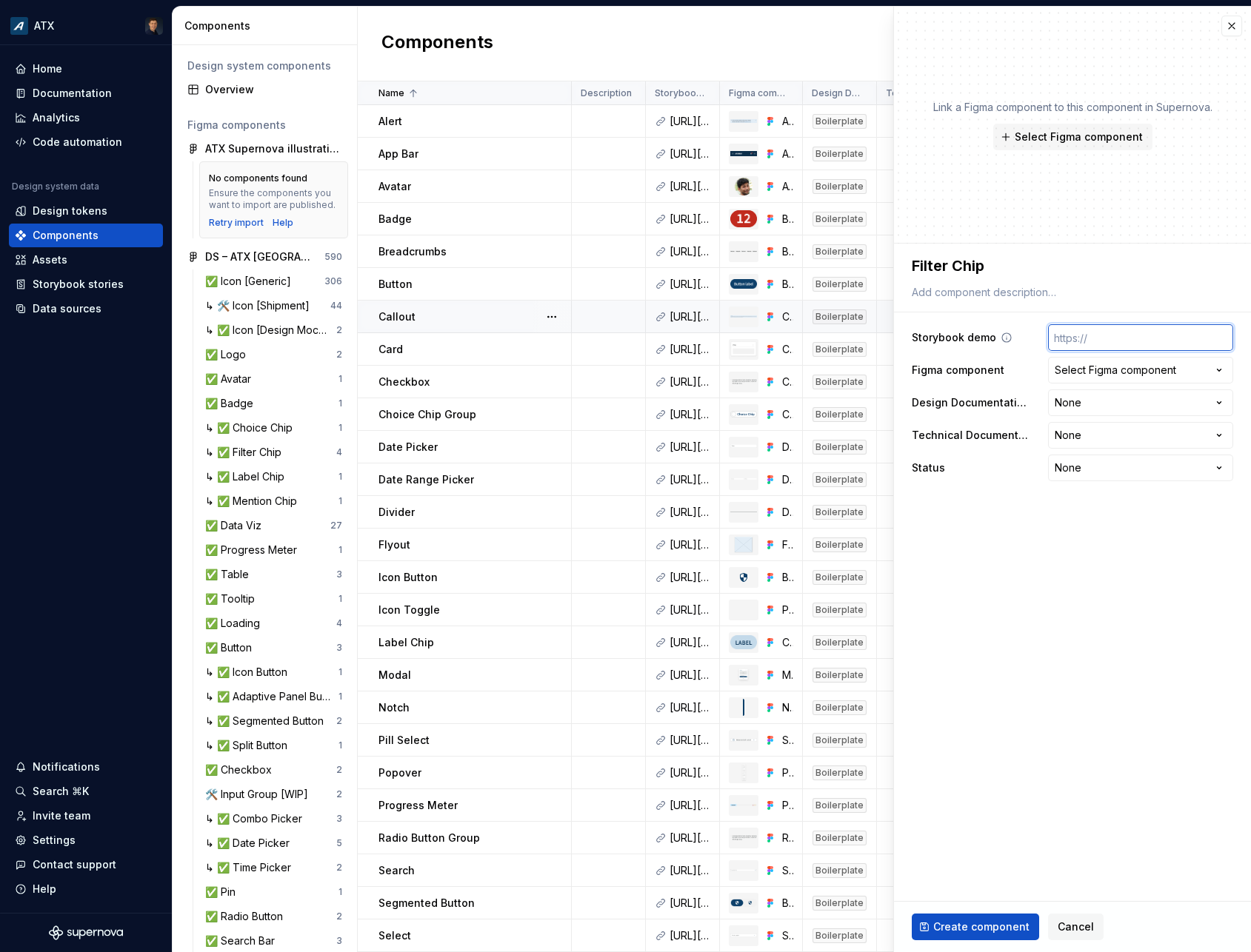
paste input "[URL][DOMAIN_NAME]"
click at [1087, 367] on div "Select Figma component" at bounding box center [1115, 370] width 121 height 15
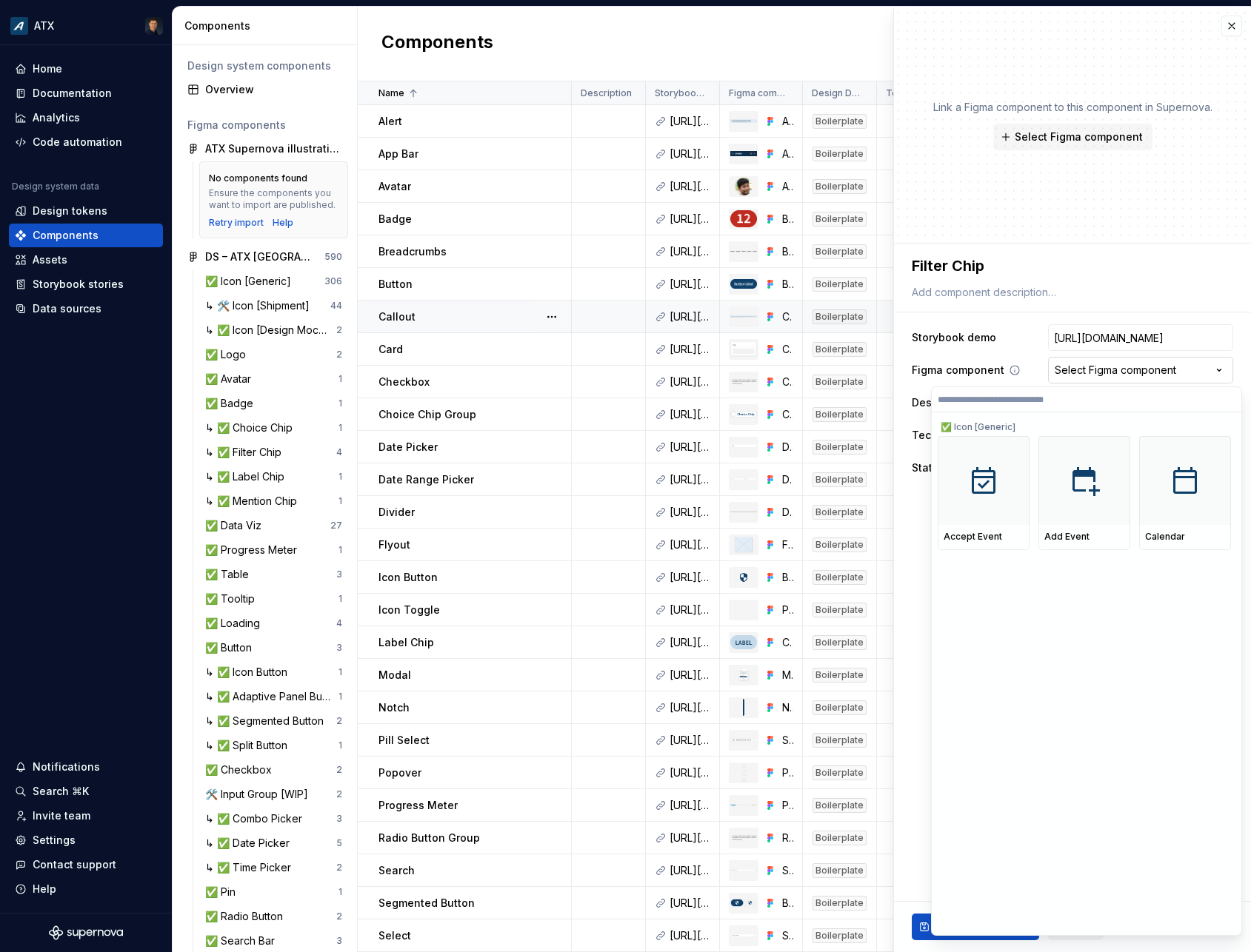
scroll to position [0, 396]
click at [990, 491] on div at bounding box center [983, 480] width 92 height 89
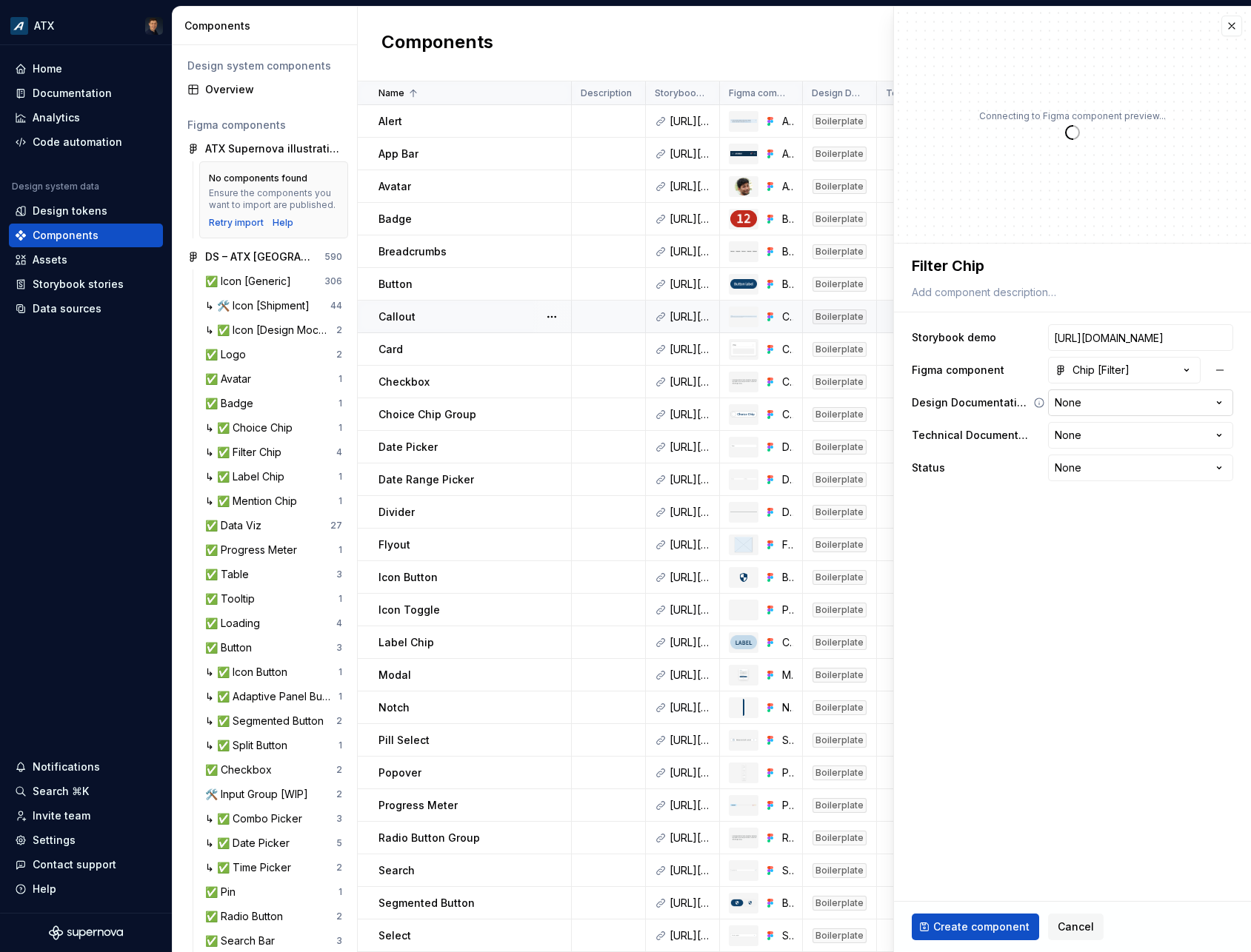
click at [1083, 406] on html "ATX Home Documentation Analytics Code automation Design system data Design toke…" at bounding box center [626, 476] width 1251 height 952
click at [1102, 432] on html "ATX Home Documentation Analytics Code automation Design system data Design toke…" at bounding box center [626, 476] width 1251 height 952
click at [1109, 471] on html "ATX Home Documentation Analytics Code automation Design system data Design toke…" at bounding box center [626, 476] width 1251 height 952
click at [985, 926] on span "Create component" at bounding box center [981, 927] width 97 height 15
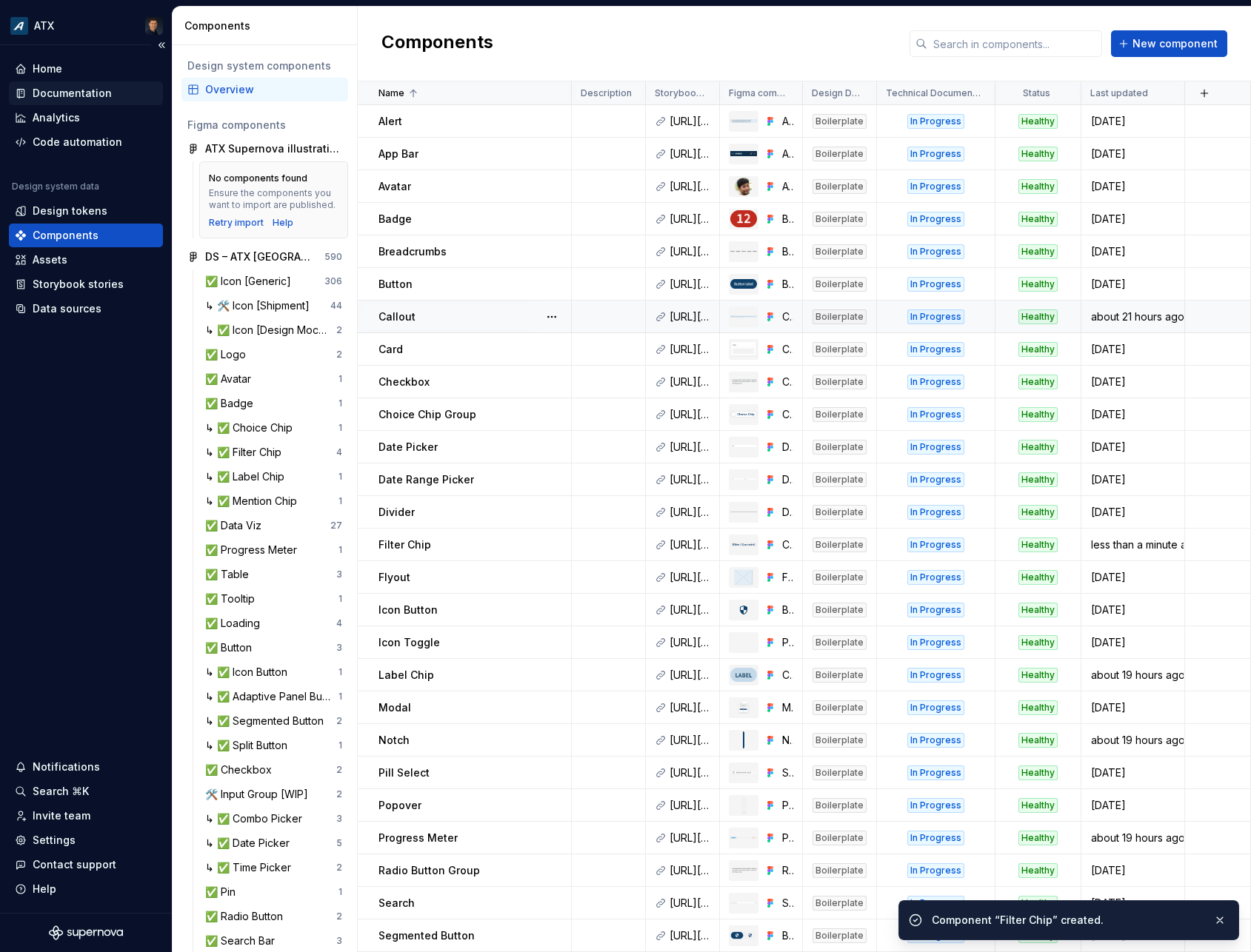
click at [78, 91] on div "Documentation" at bounding box center [72, 93] width 79 height 15
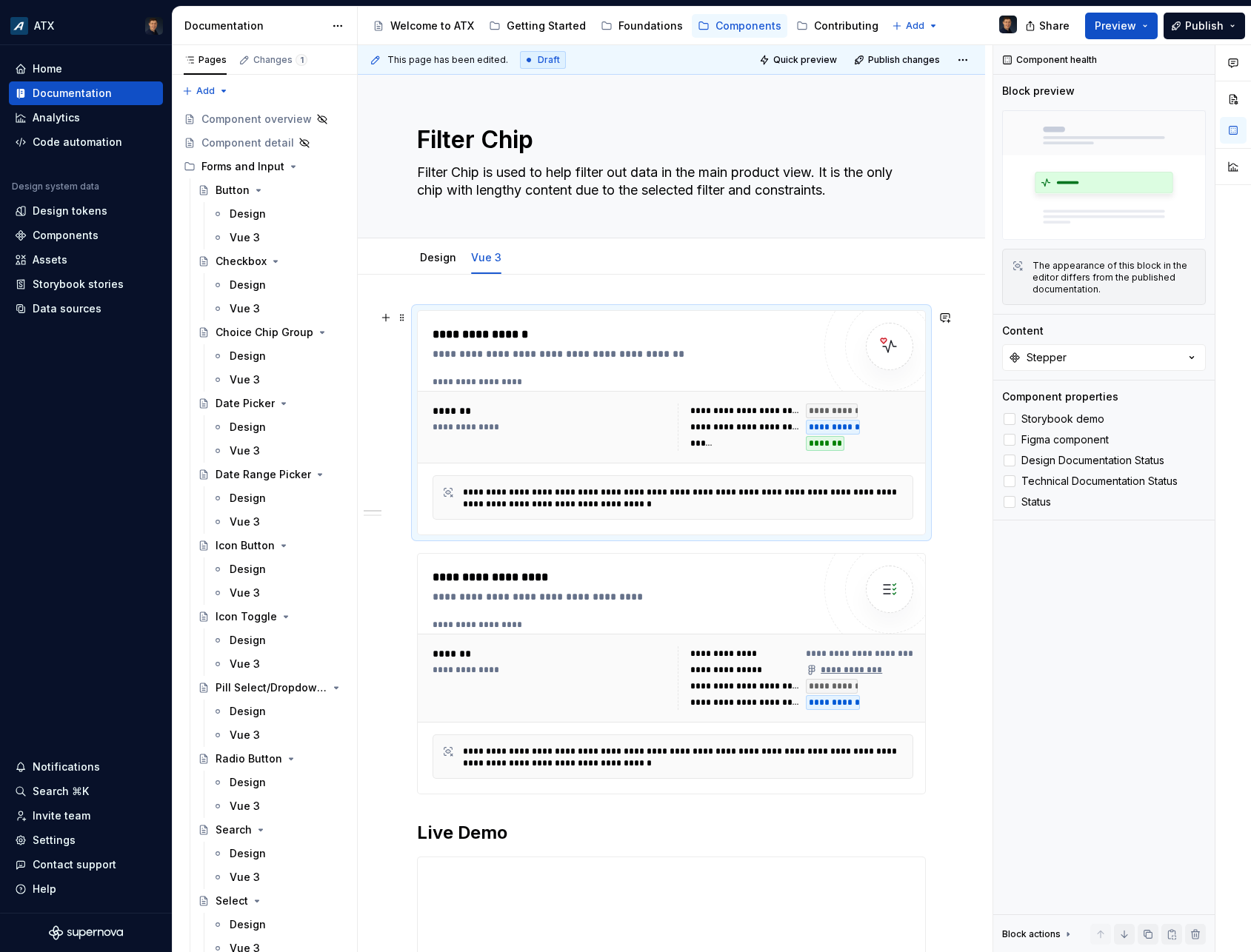
click at [593, 380] on div "**********" at bounding box center [677, 382] width 488 height 12
click at [1078, 360] on button "Stepper" at bounding box center [1104, 358] width 204 height 26
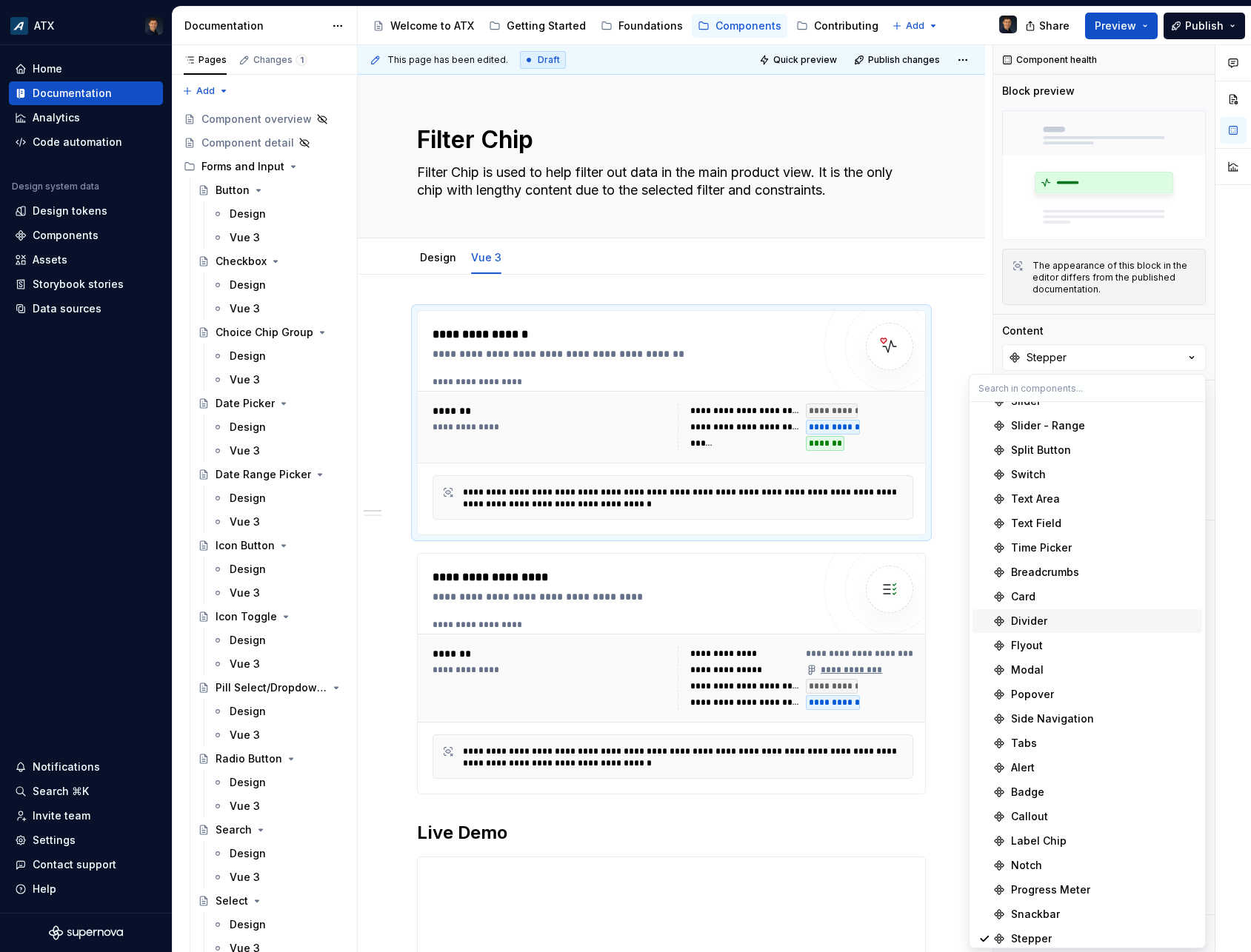
scroll to position [363, 0]
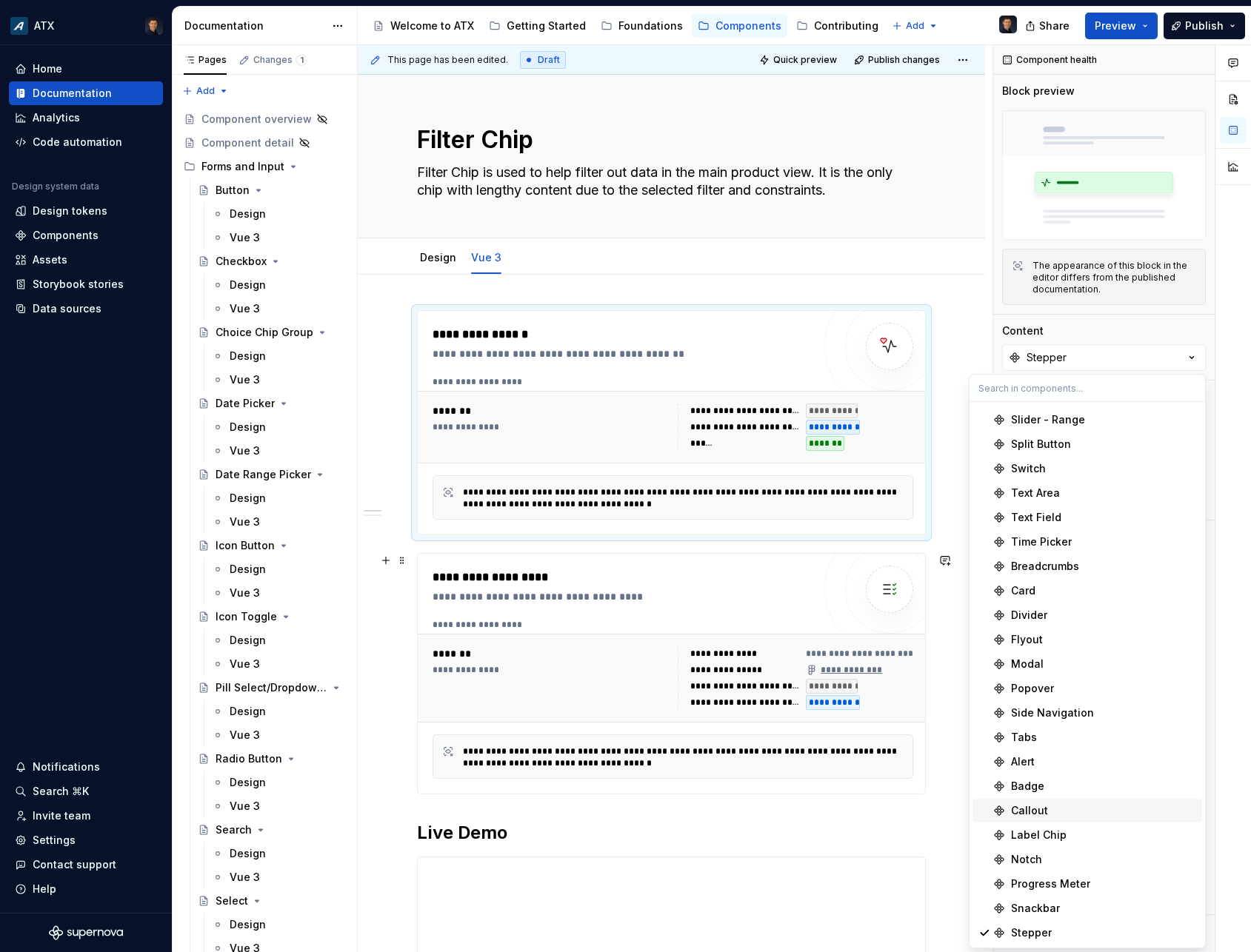
click at [952, 799] on div "**********" at bounding box center [672, 861] width 627 height 1172
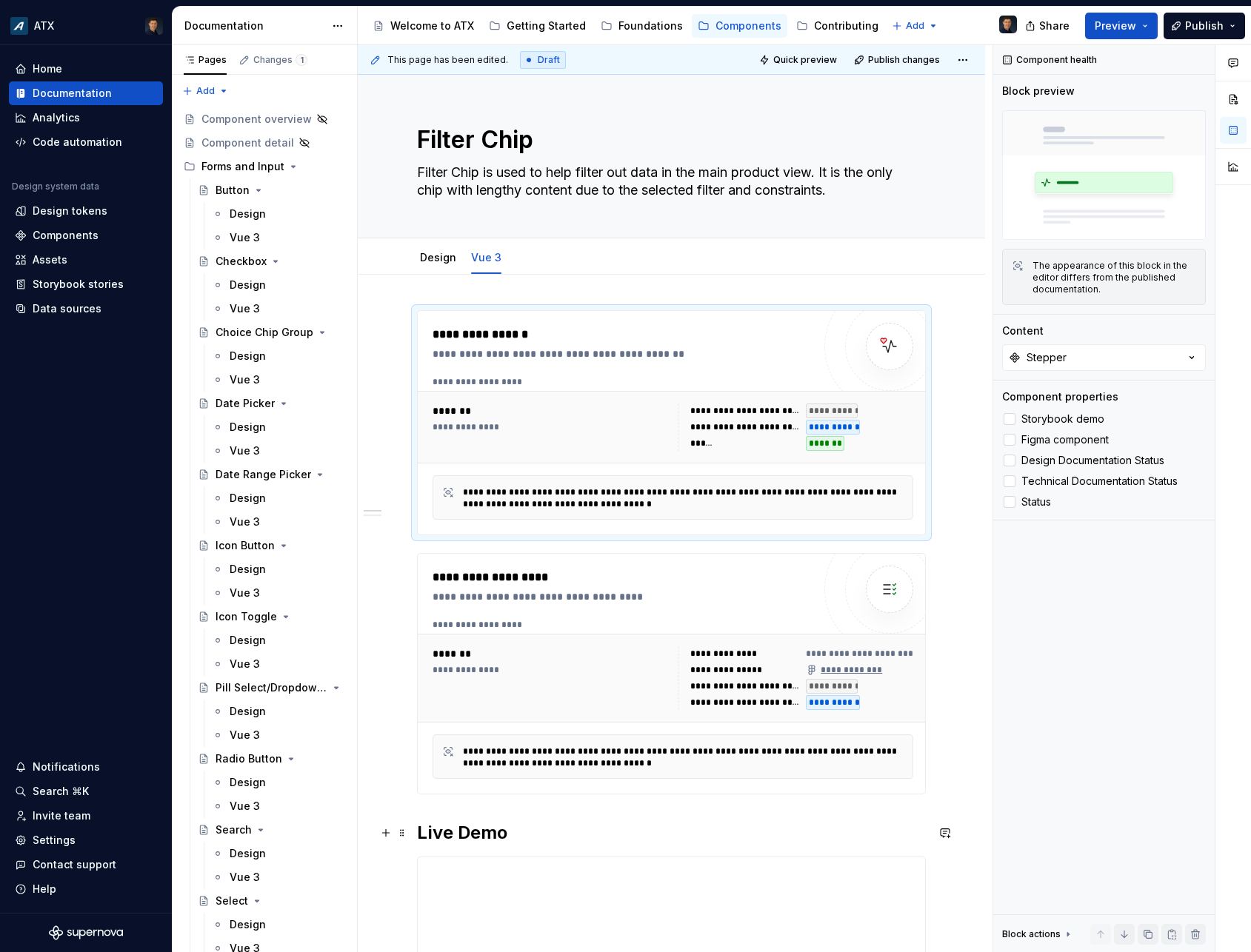
click at [508, 834] on h2 "Live Demo" at bounding box center [672, 833] width 509 height 23
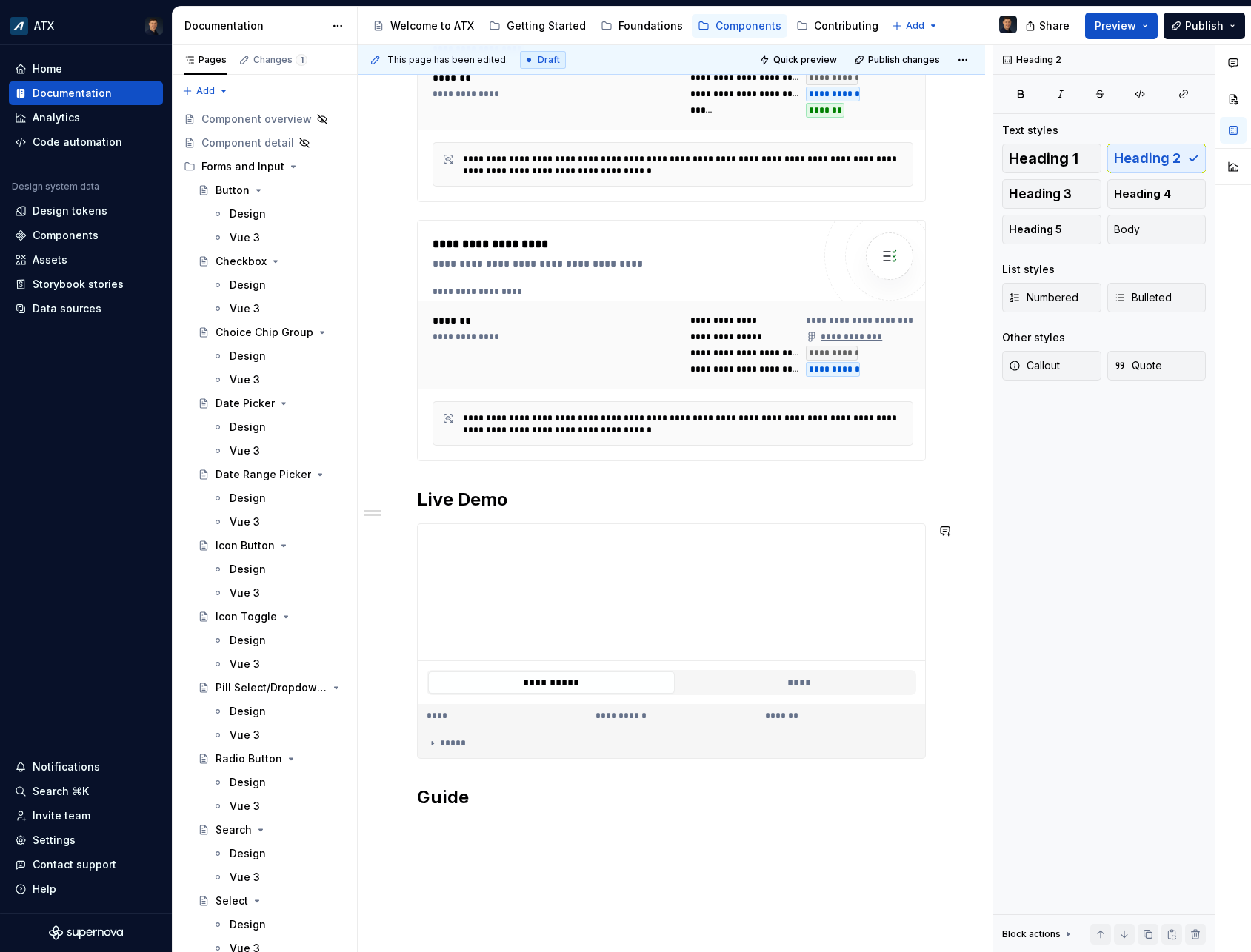
scroll to position [493, 0]
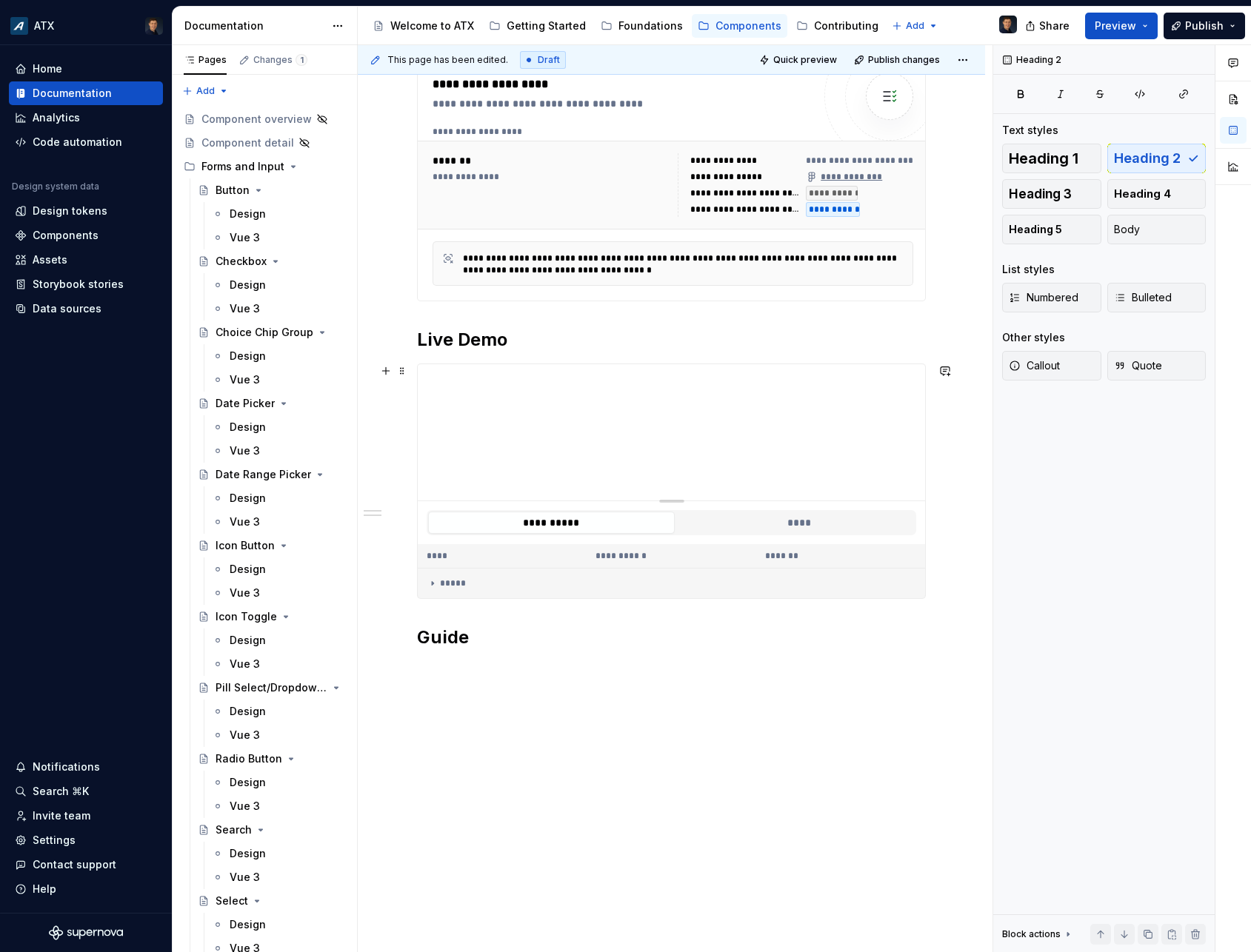
click at [642, 473] on div at bounding box center [672, 432] width 507 height 136
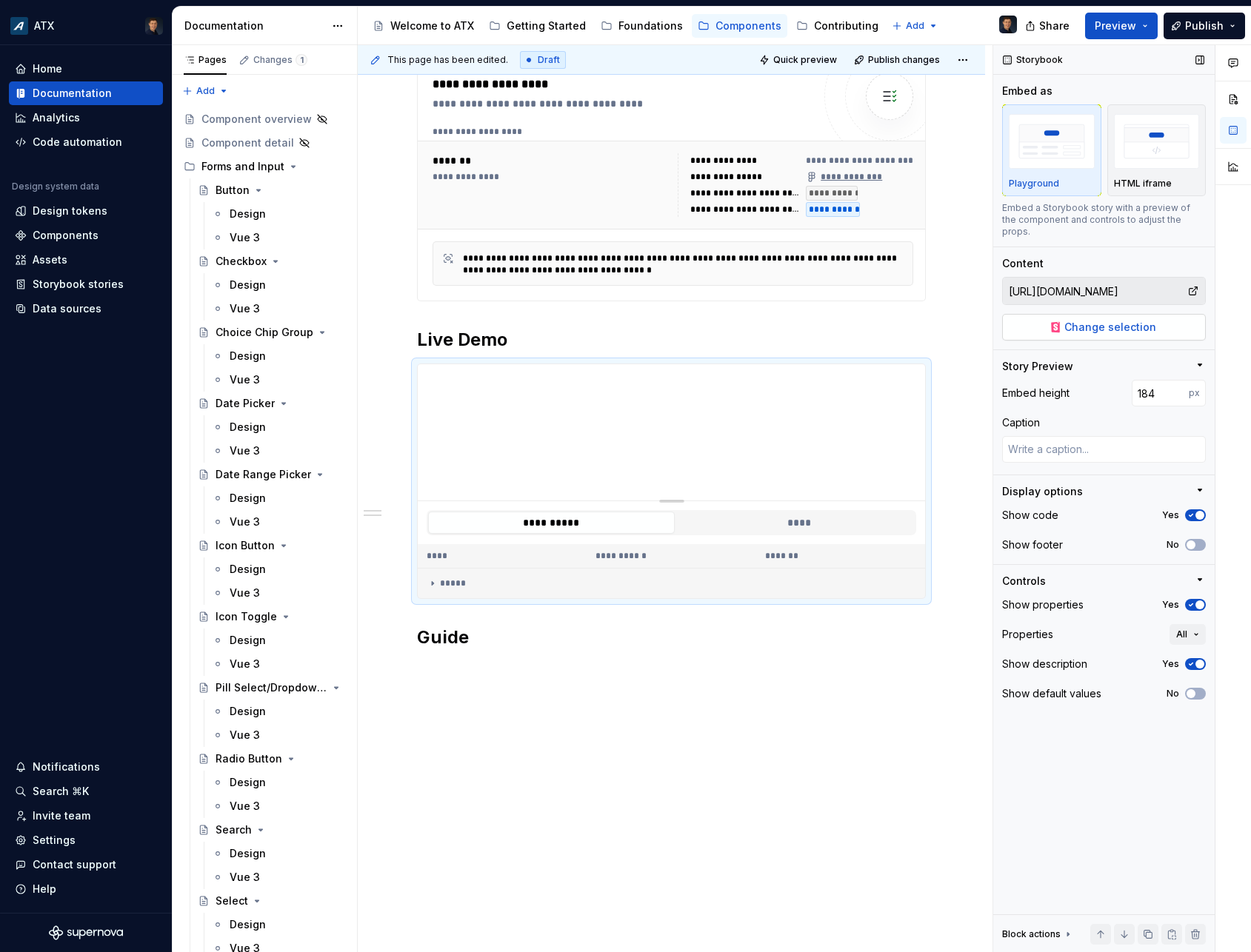
click at [1144, 320] on span "Change selection" at bounding box center [1110, 328] width 92 height 15
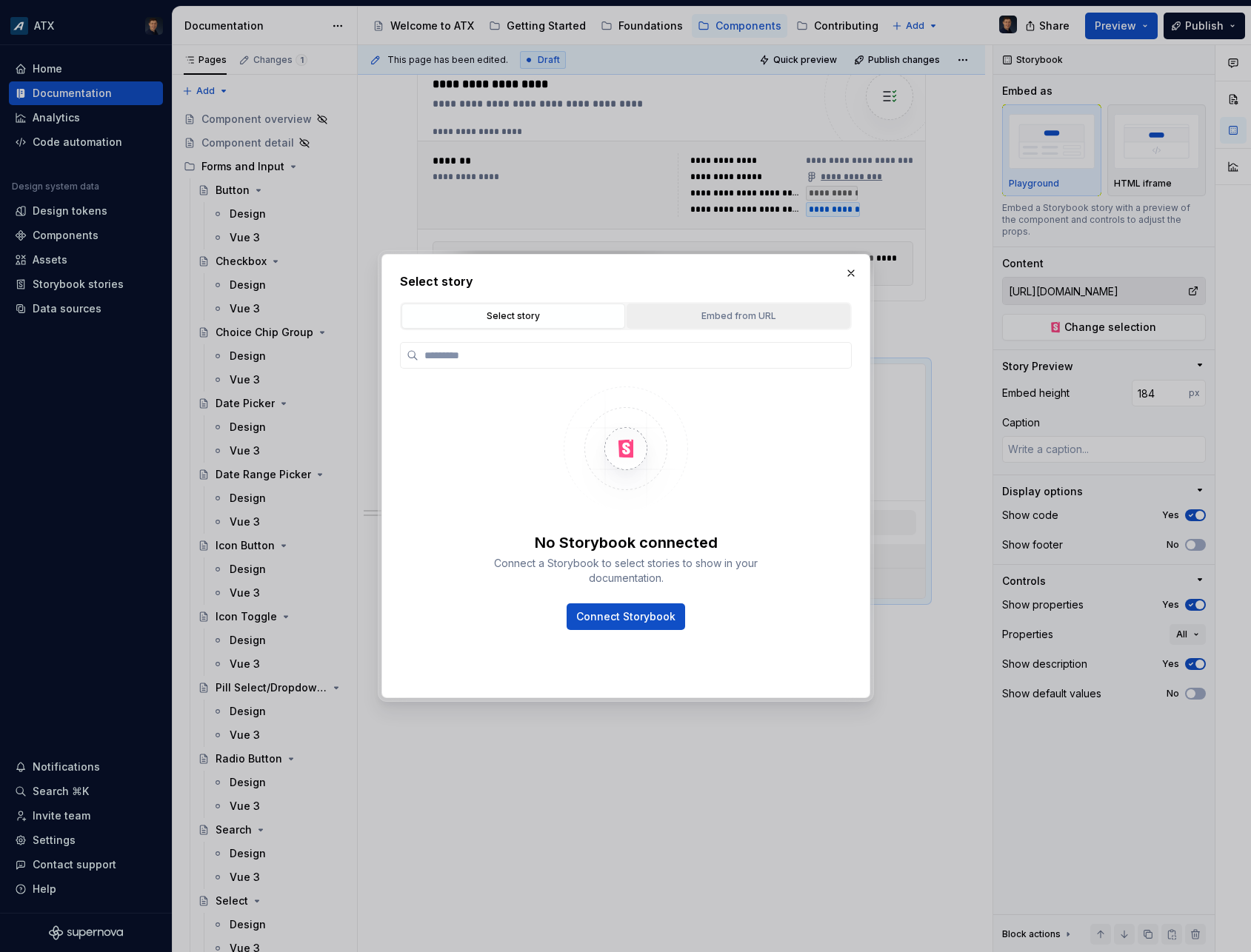
click at [771, 306] on button "Embed from URL" at bounding box center [738, 315] width 224 height 25
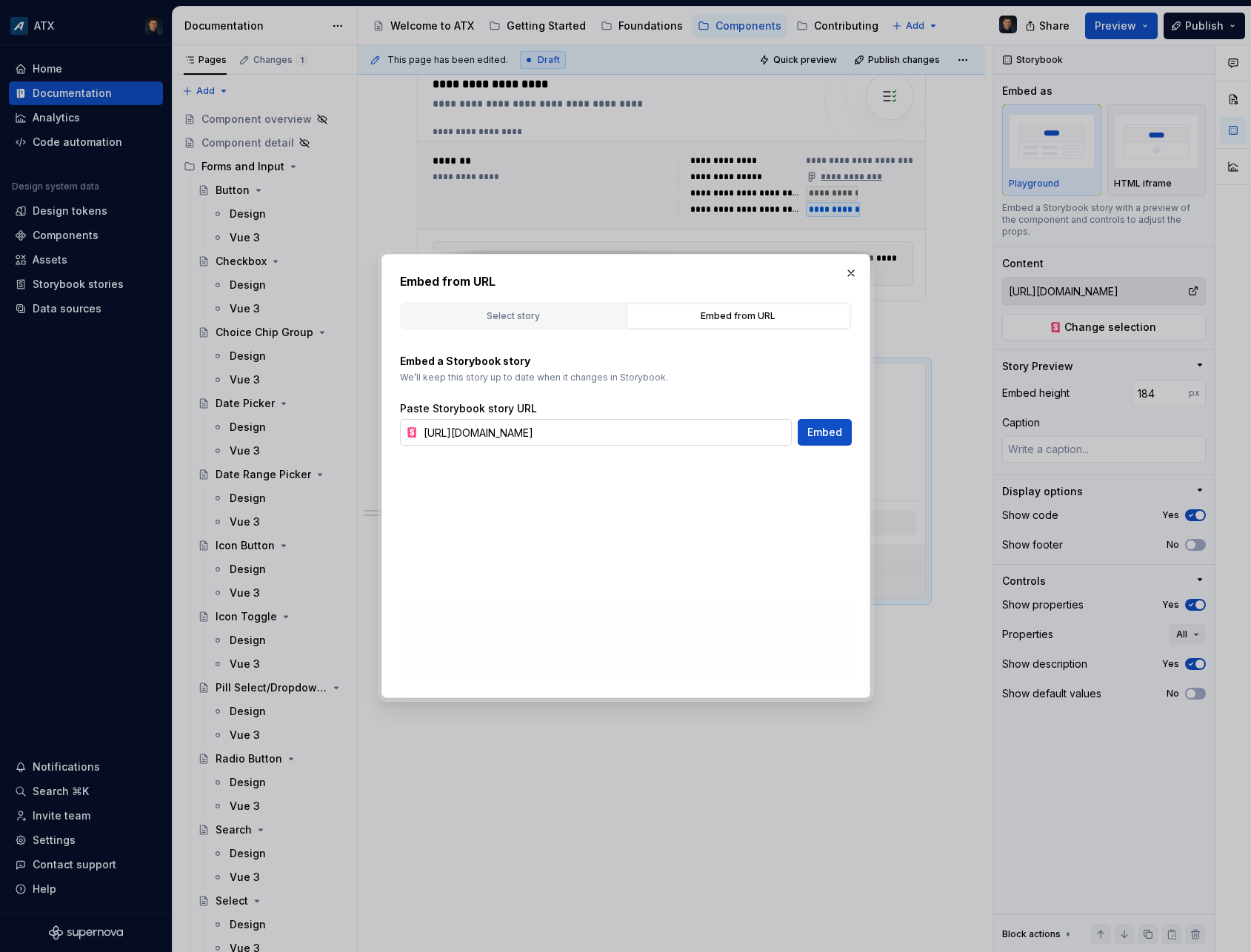
click at [647, 436] on input "[URL][DOMAIN_NAME]" at bounding box center [605, 432] width 374 height 26
paste input "filter-chip"
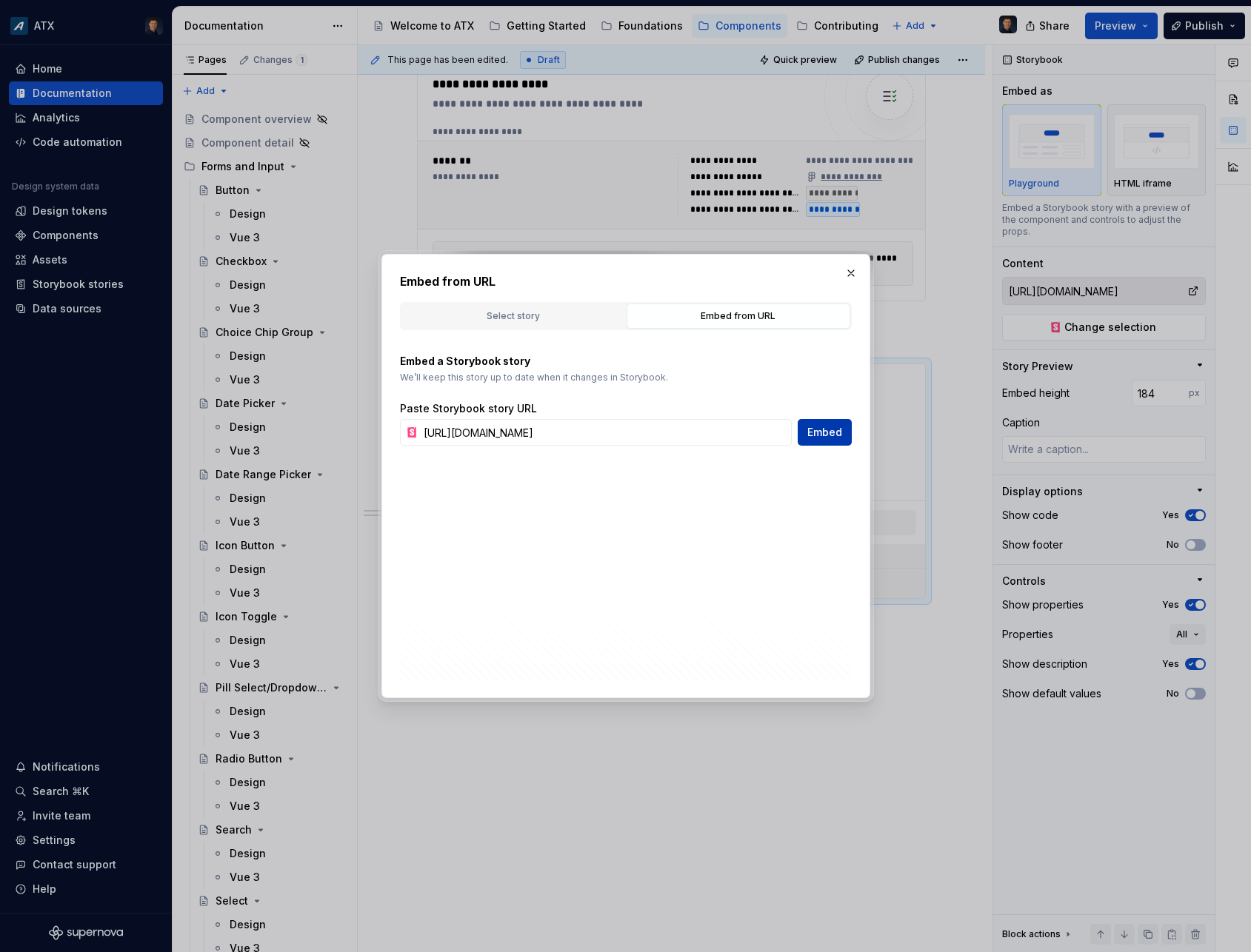
click at [825, 436] on span "Embed" at bounding box center [825, 433] width 35 height 15
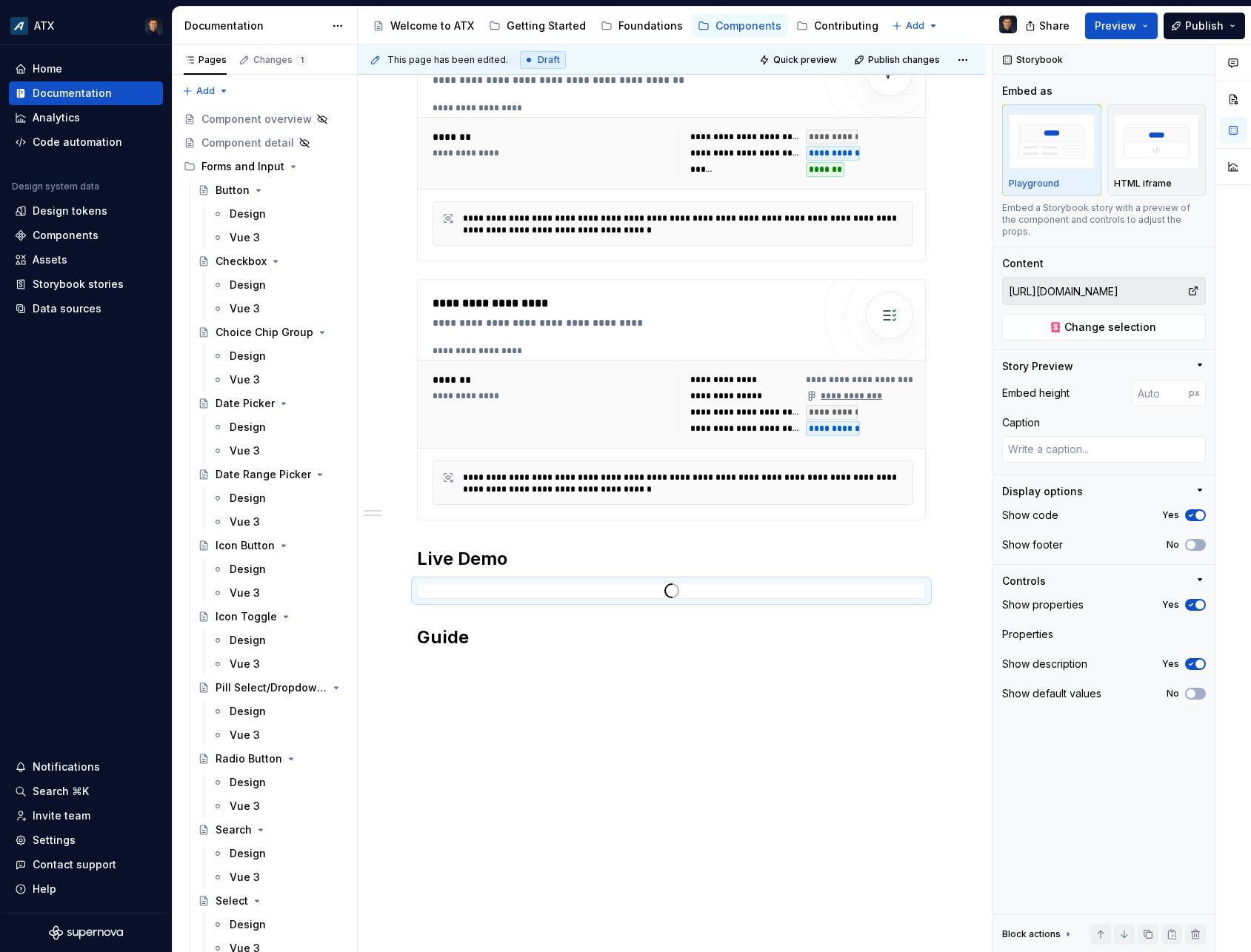
scroll to position [274, 0]
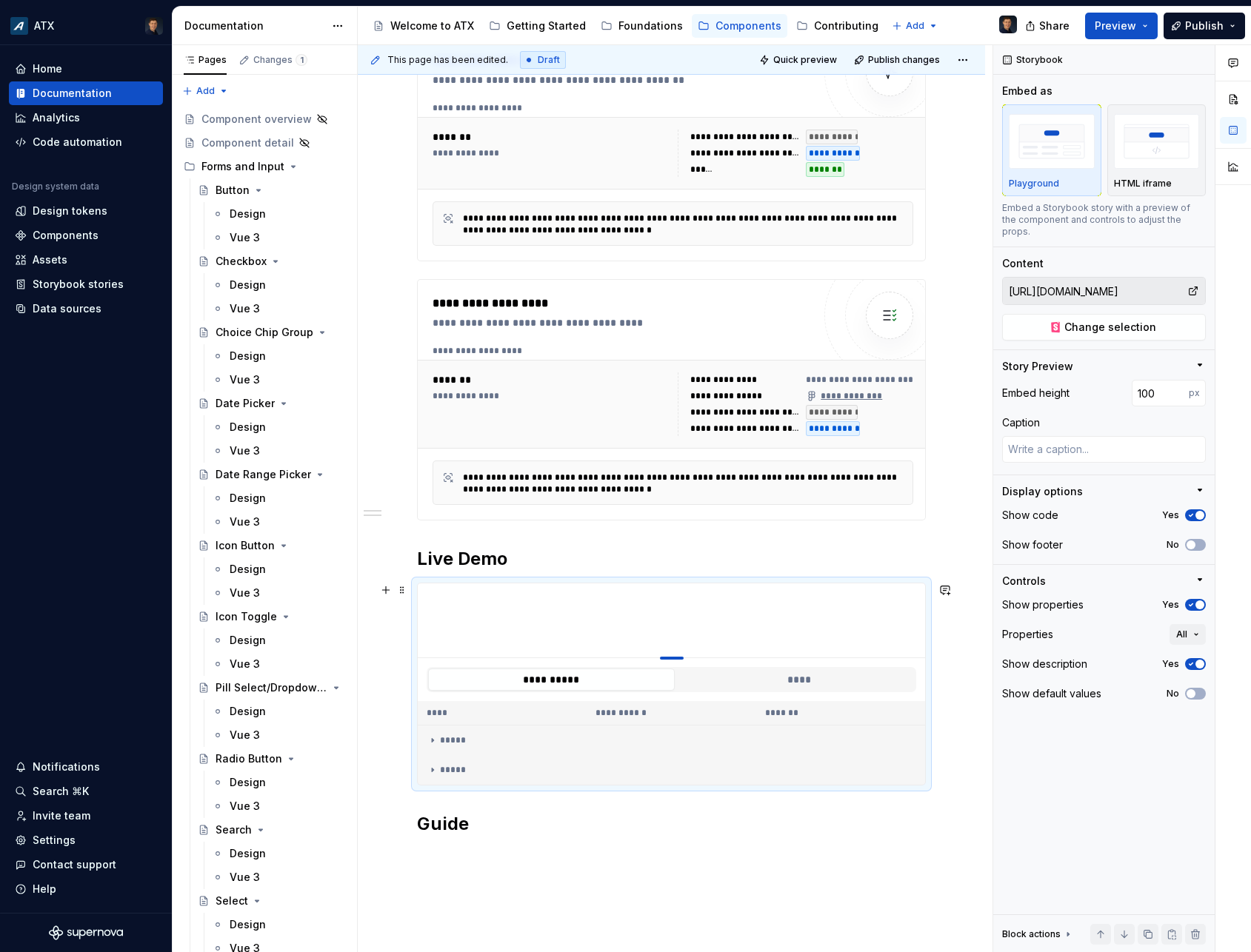
drag, startPoint x: 668, startPoint y: 881, endPoint x: 657, endPoint y: 630, distance: 251.2
click at [658, 630] on div at bounding box center [672, 621] width 507 height 75
click at [778, 676] on button "****" at bounding box center [799, 680] width 247 height 23
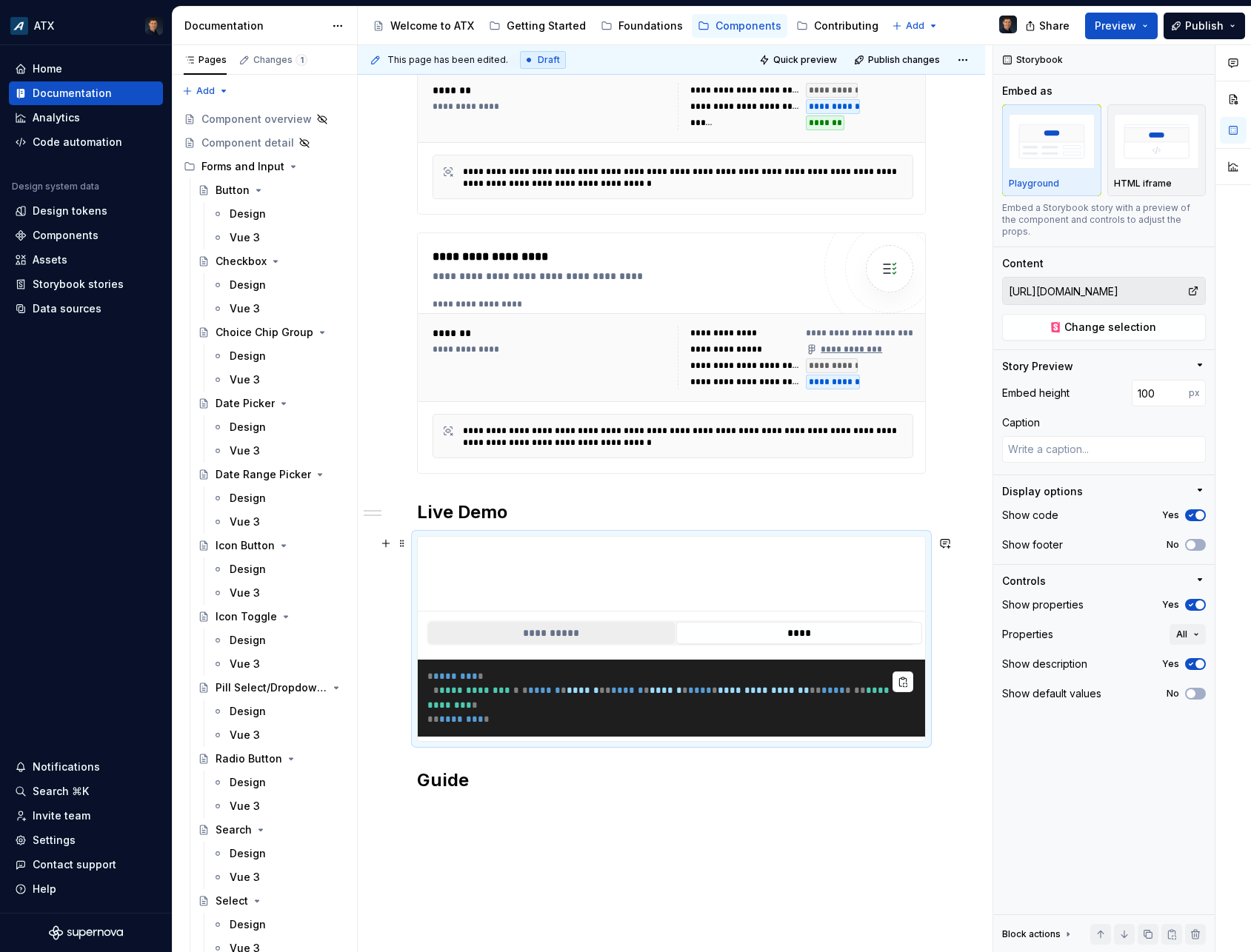
scroll to position [341, 0]
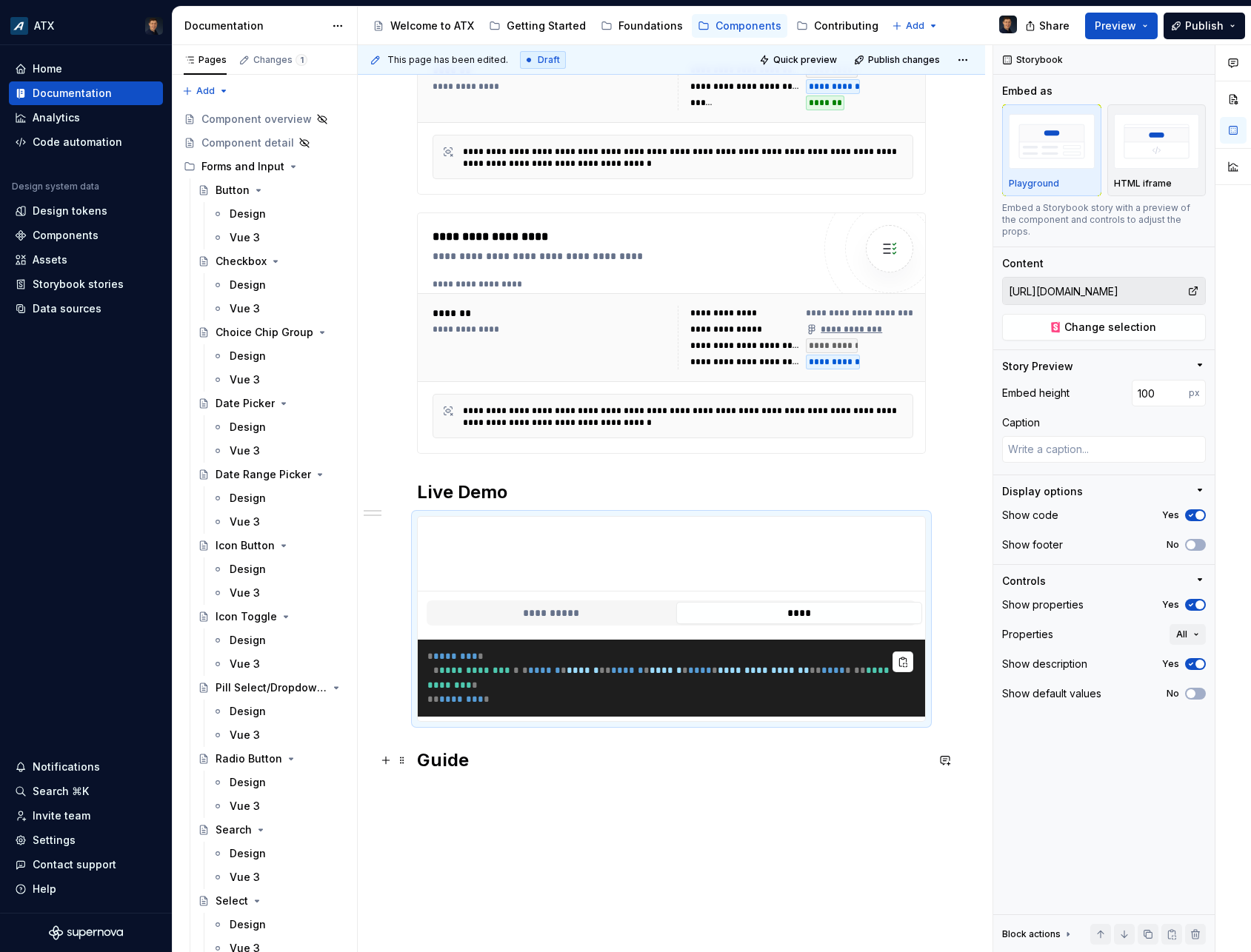
click at [489, 765] on h2 "Guide" at bounding box center [672, 760] width 509 height 23
click at [621, 609] on button "**********" at bounding box center [551, 613] width 247 height 23
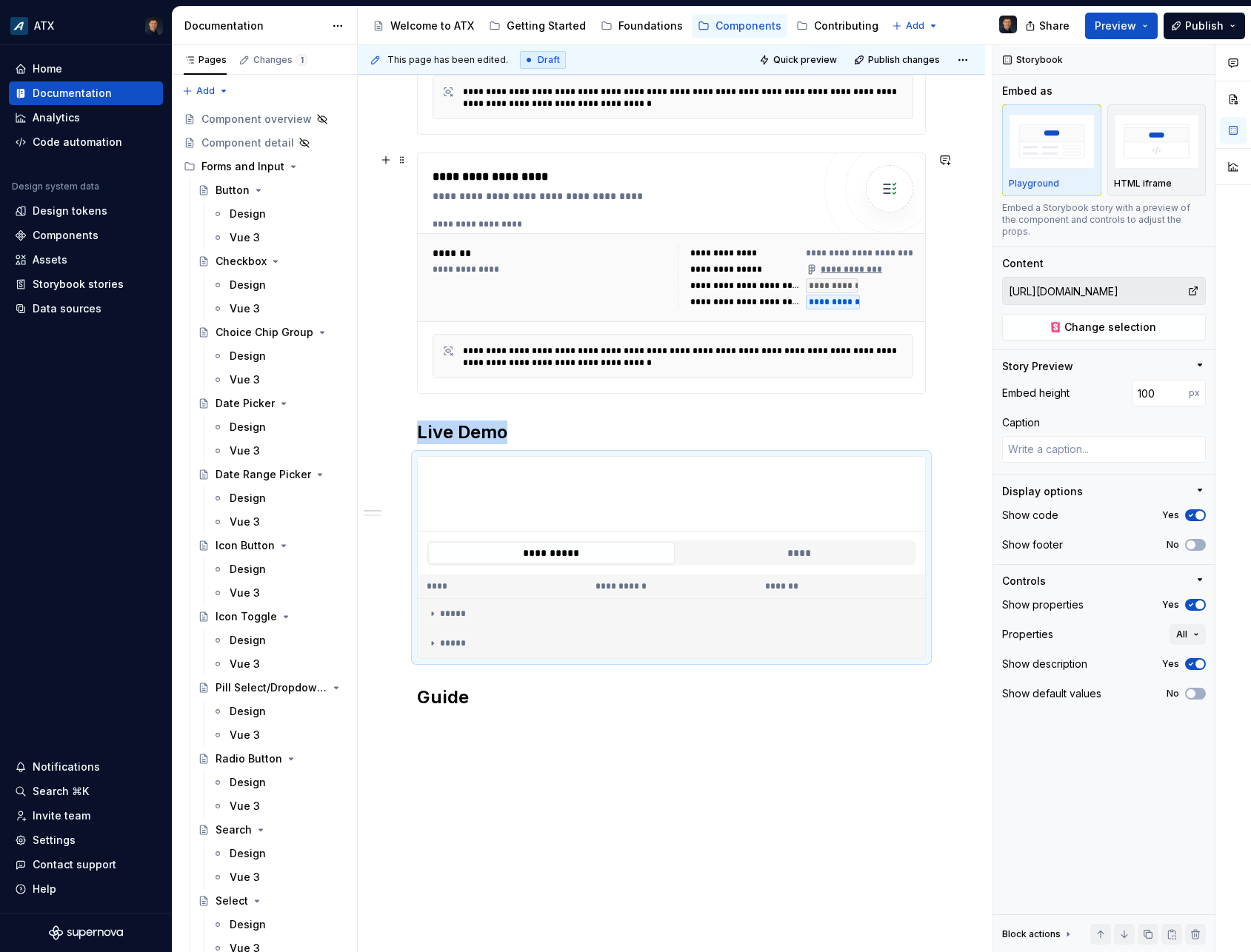
scroll to position [461, 0]
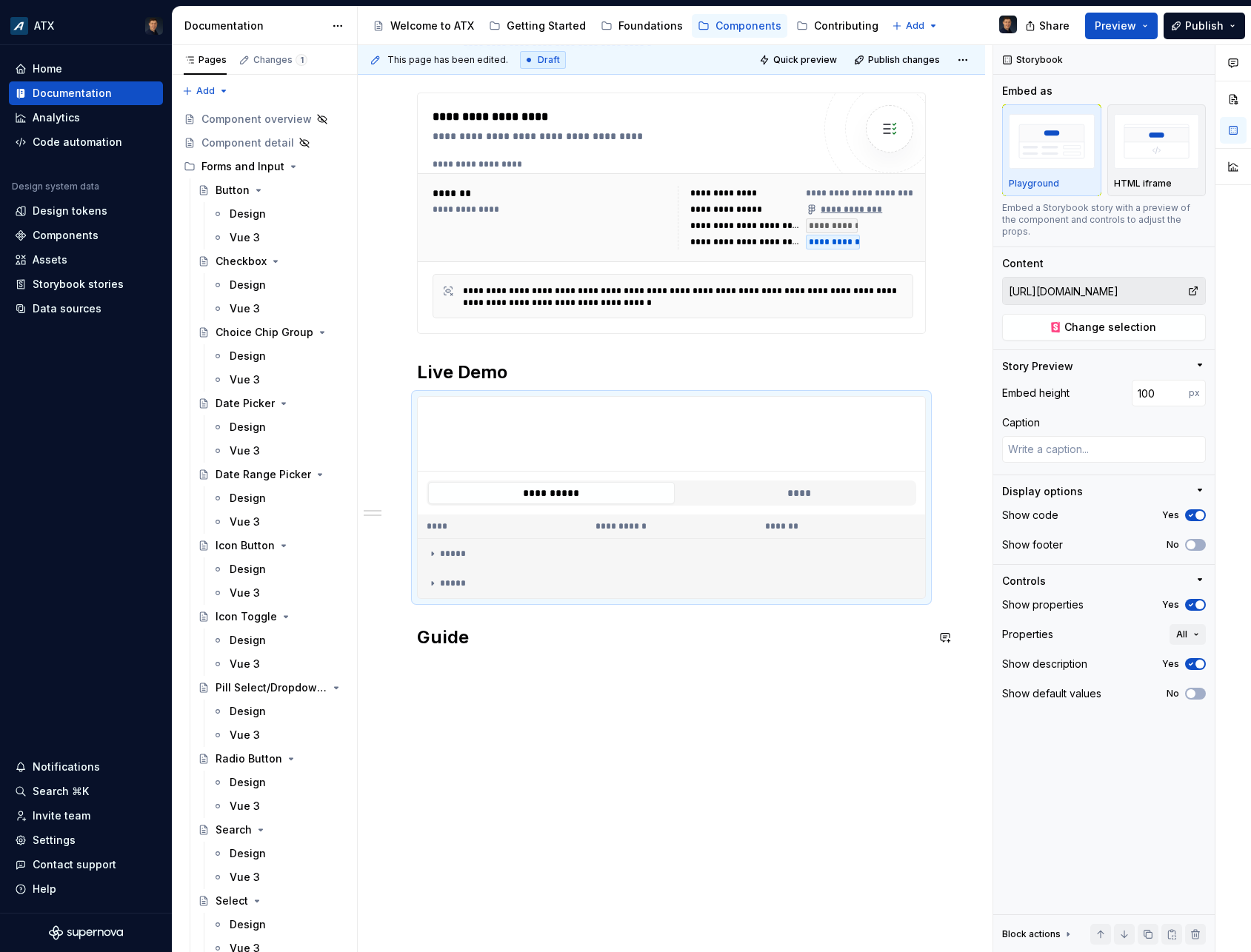
click at [515, 655] on div "**********" at bounding box center [672, 258] width 509 height 818
click at [533, 669] on div "**********" at bounding box center [672, 383] width 627 height 1139
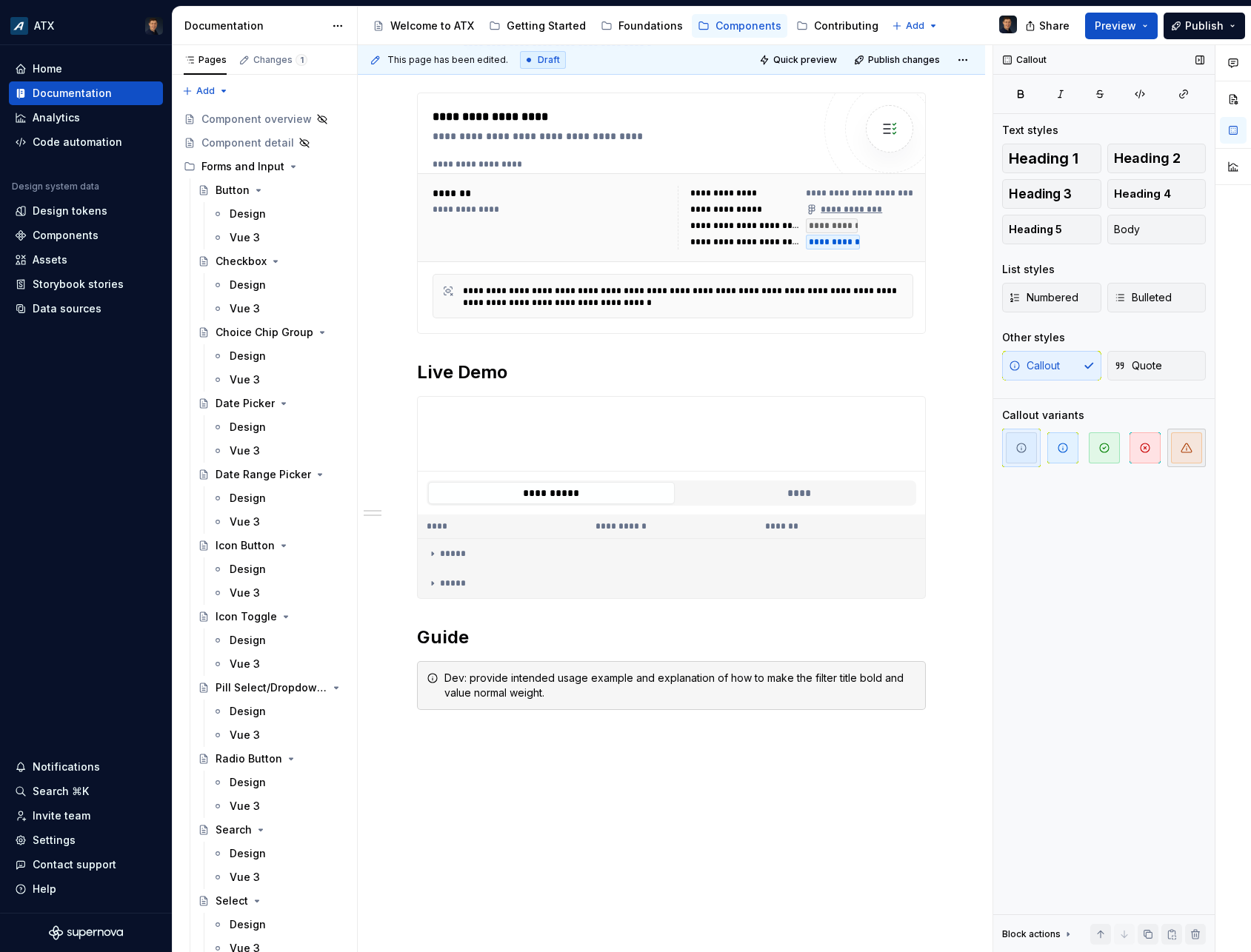
click at [1182, 445] on icon "button" at bounding box center [1186, 448] width 12 height 12
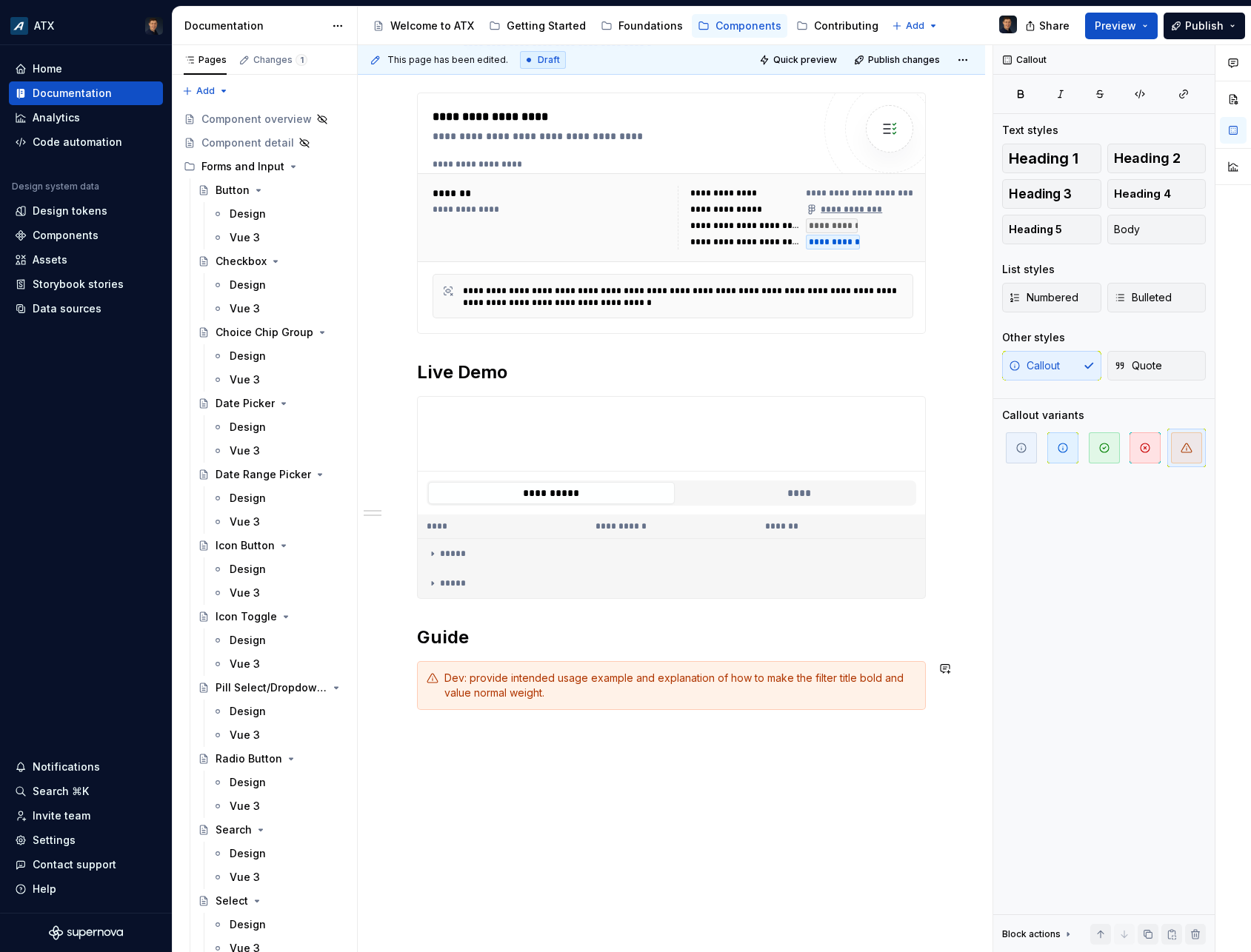
click at [526, 745] on div "**********" at bounding box center [672, 414] width 627 height 1200
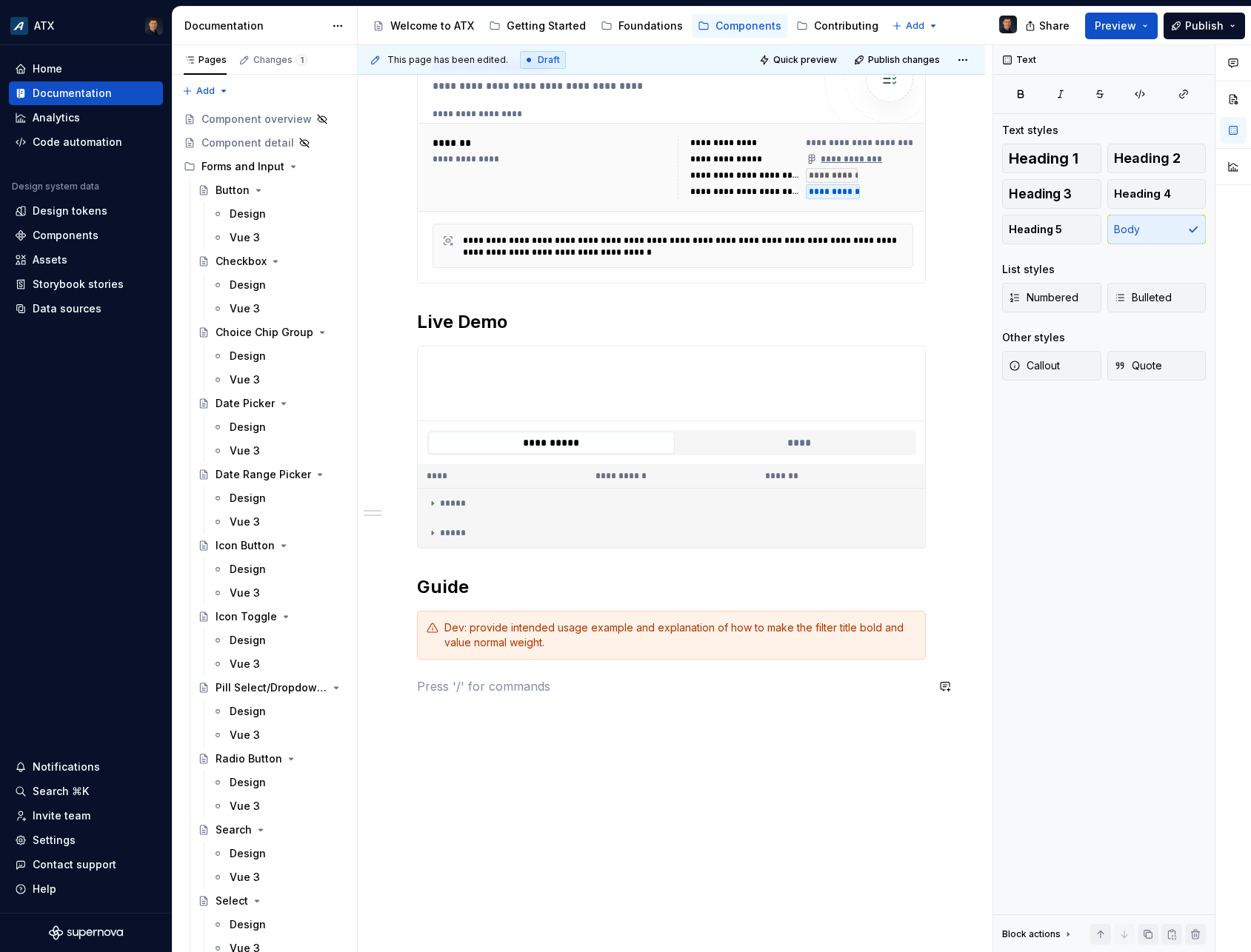
scroll to position [557, 0]
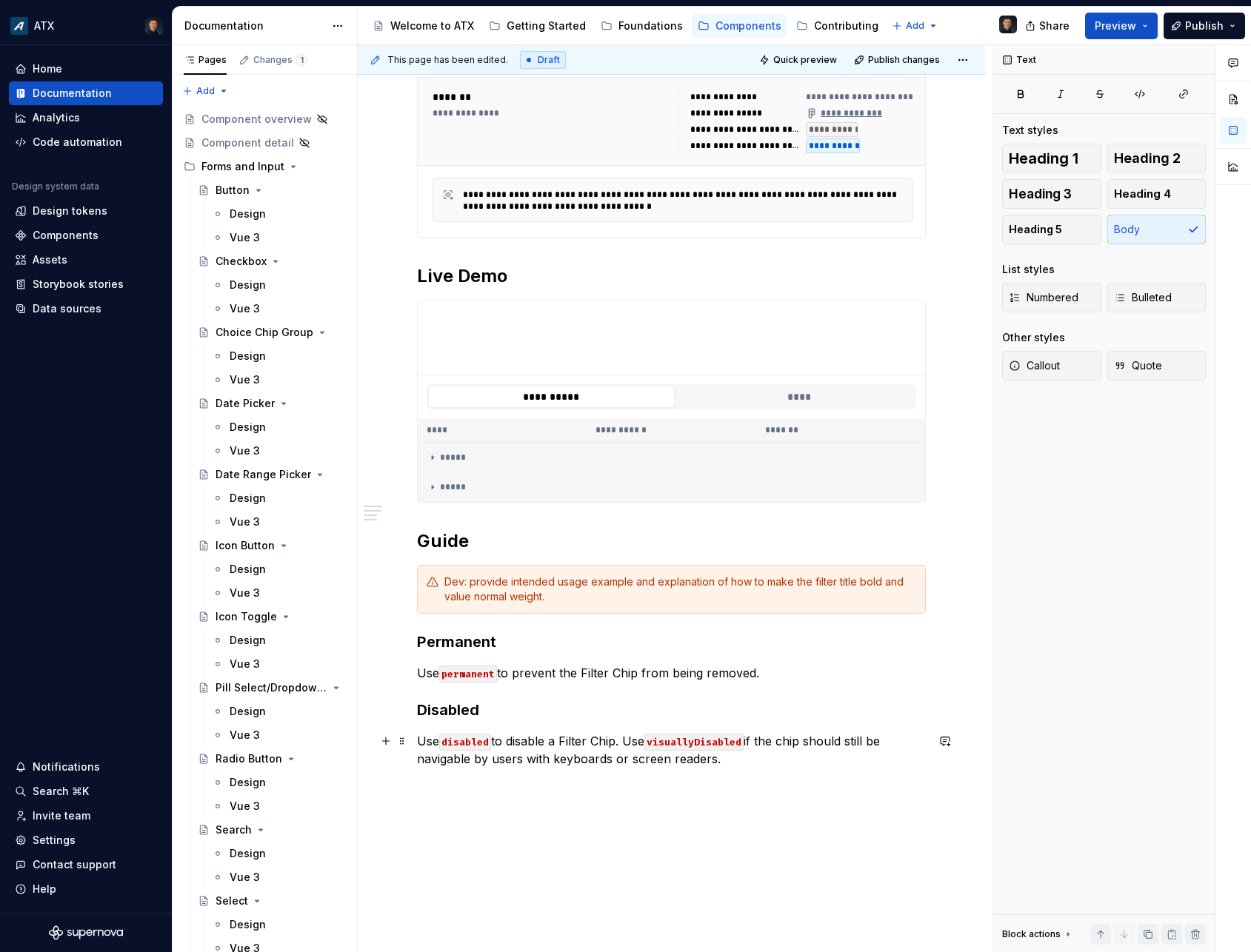
click at [720, 761] on p "Use disabled to disable a Filter Chip. Use visuallyDisabled if the chip should …" at bounding box center [672, 750] width 509 height 36
click at [1227, 23] on button "Publish" at bounding box center [1204, 25] width 82 height 26
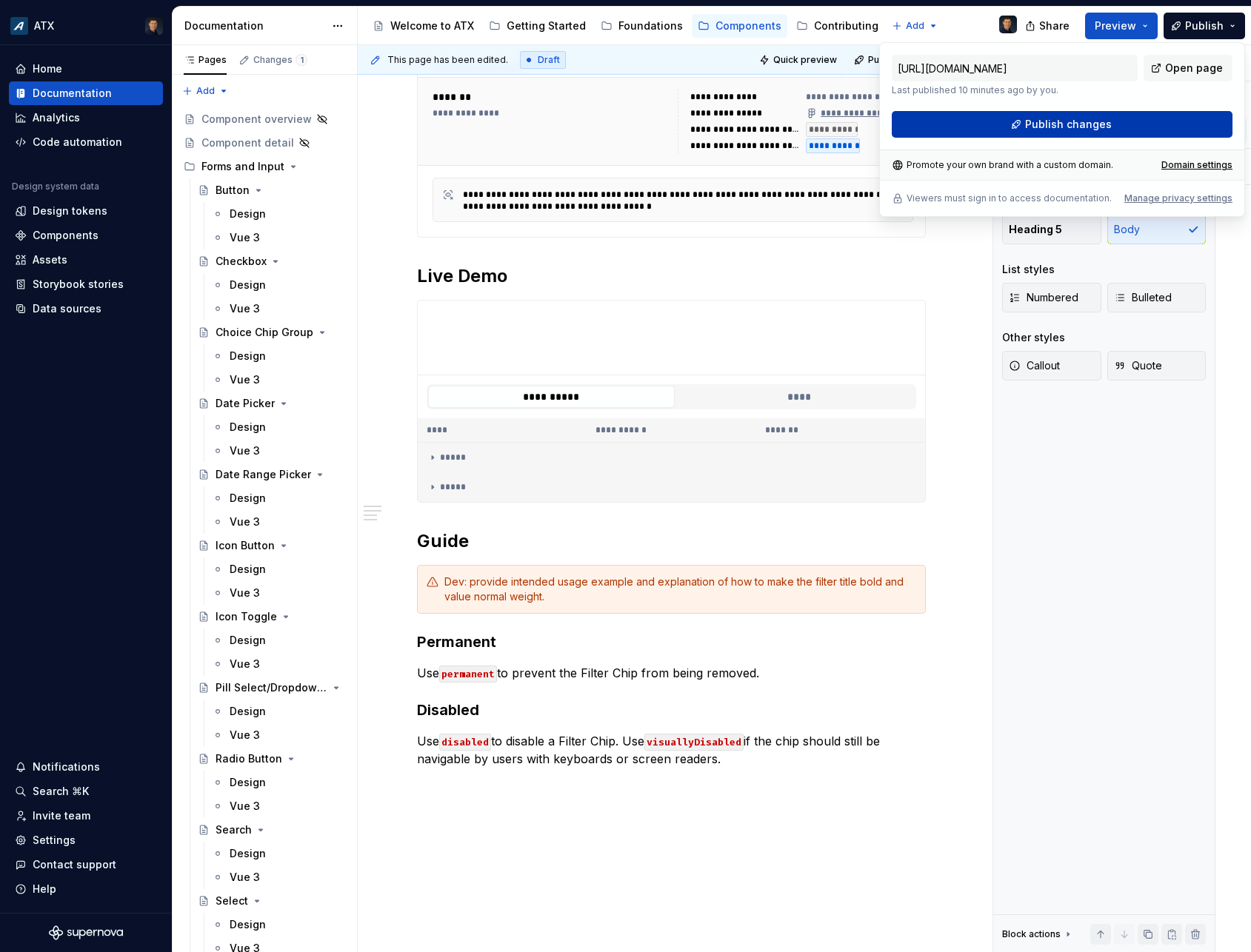
click at [1135, 137] on button "Publish changes" at bounding box center [1061, 124] width 341 height 26
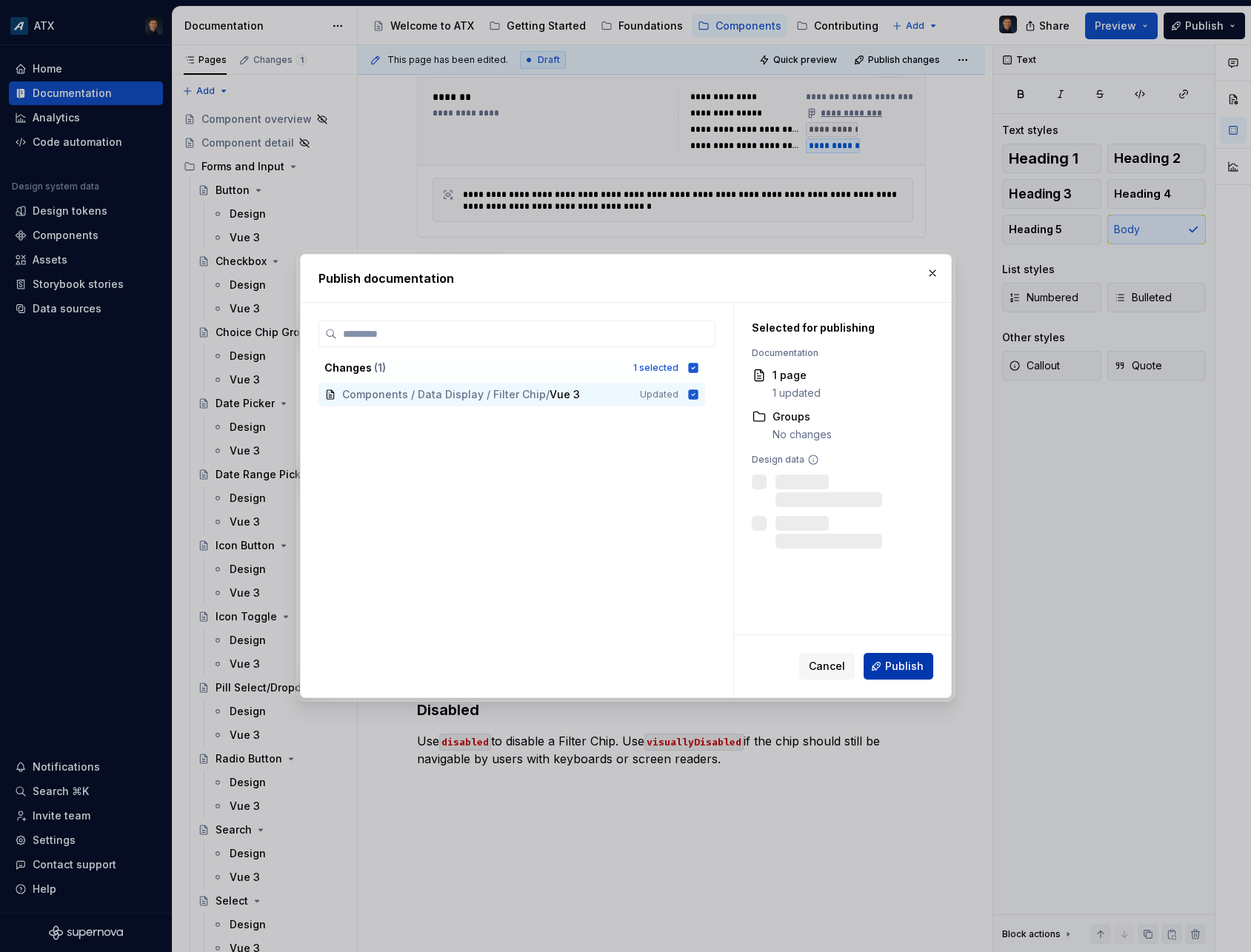
click at [926, 666] on button "Publish" at bounding box center [899, 667] width 70 height 26
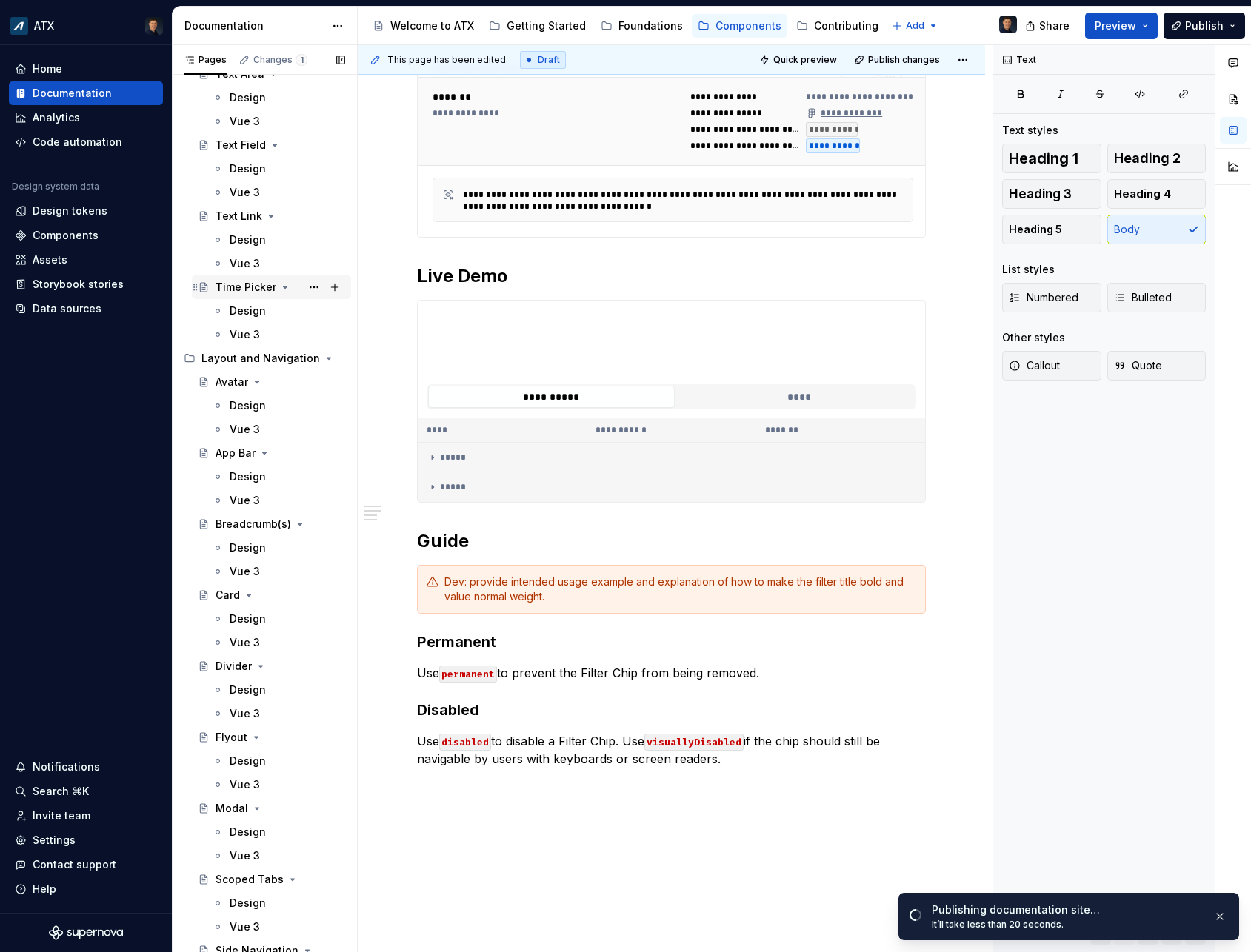
scroll to position [2445, 0]
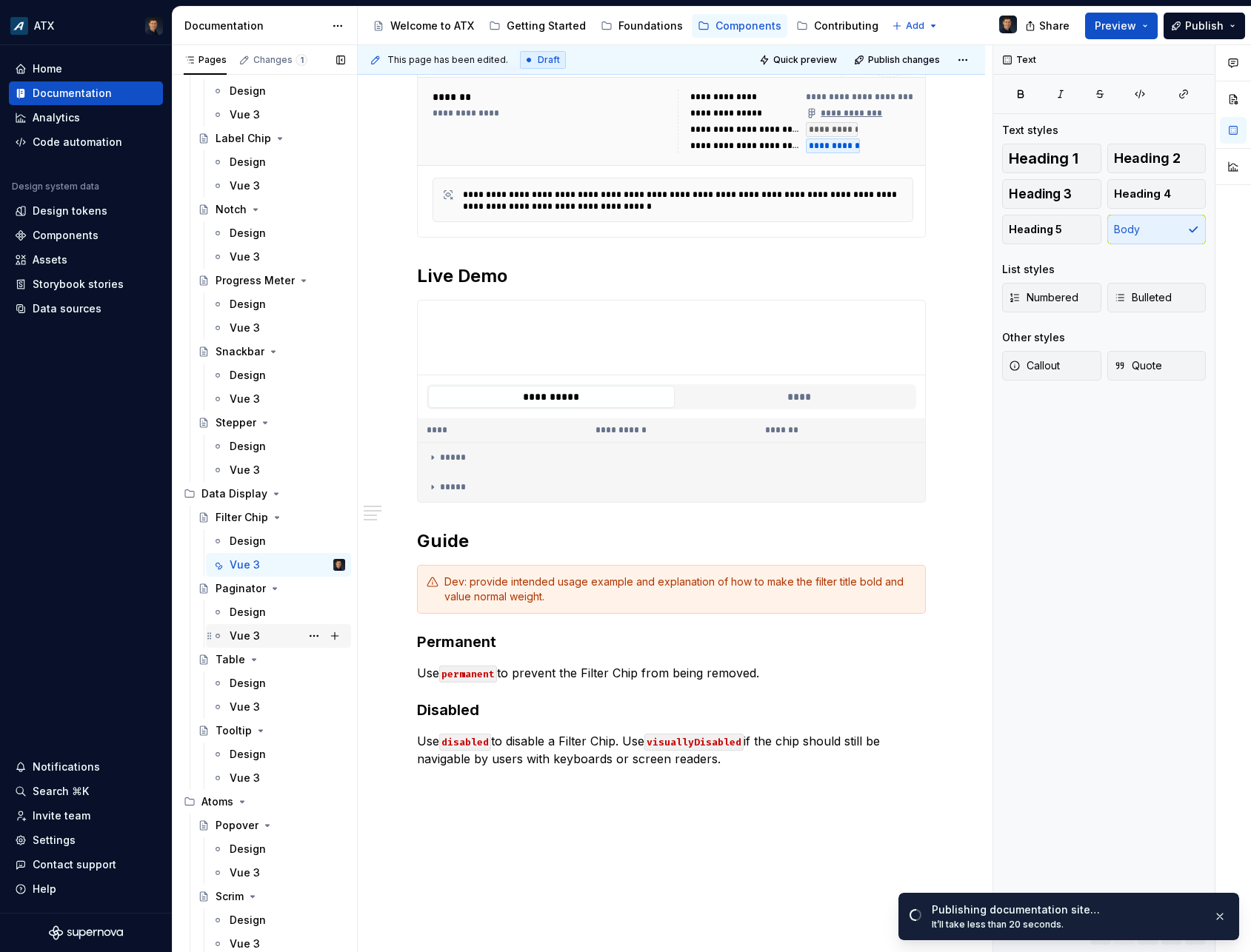
click at [255, 634] on div "Vue 3" at bounding box center [244, 637] width 30 height 15
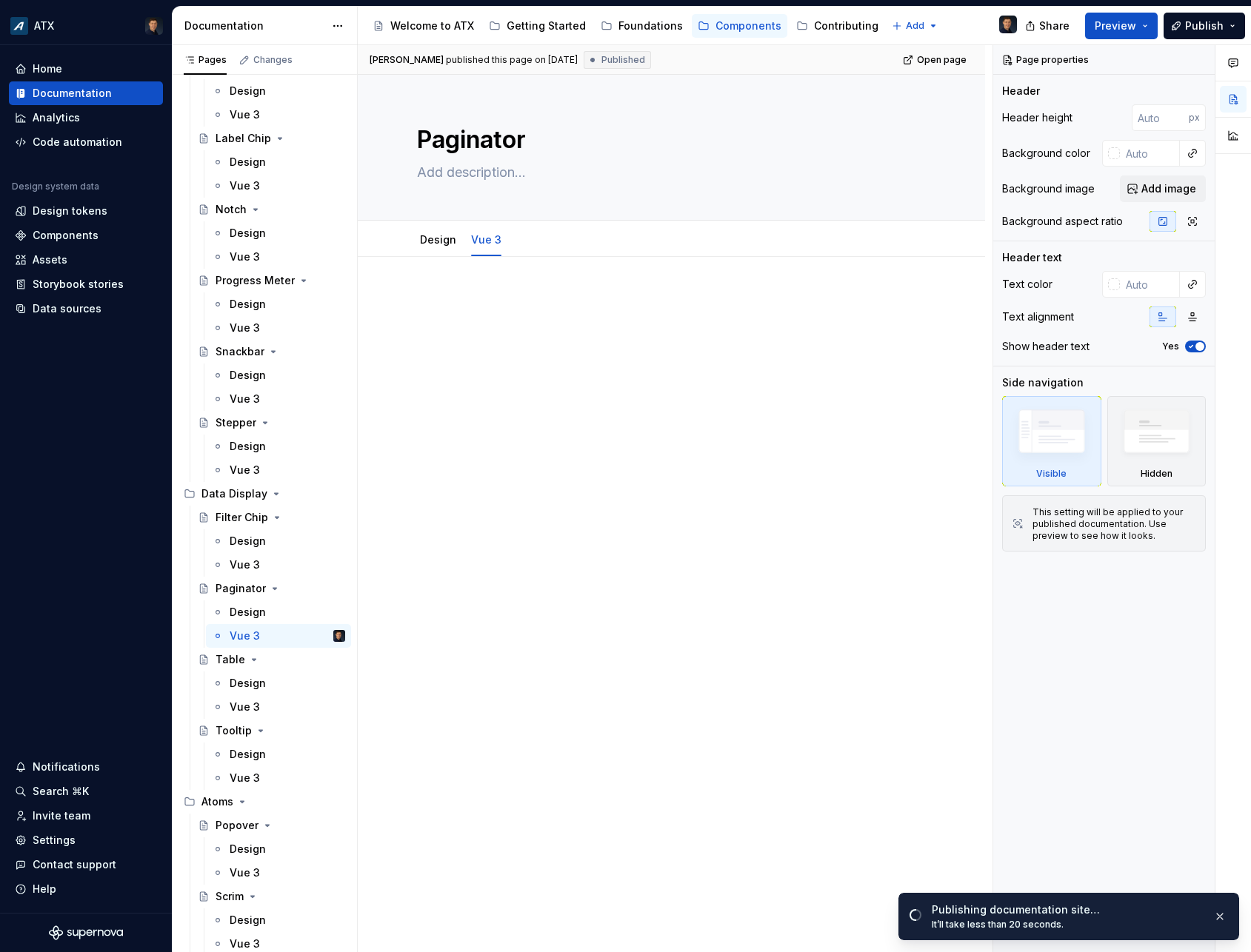
click at [470, 397] on div at bounding box center [672, 454] width 627 height 395
click at [446, 245] on link "Design" at bounding box center [438, 238] width 37 height 12
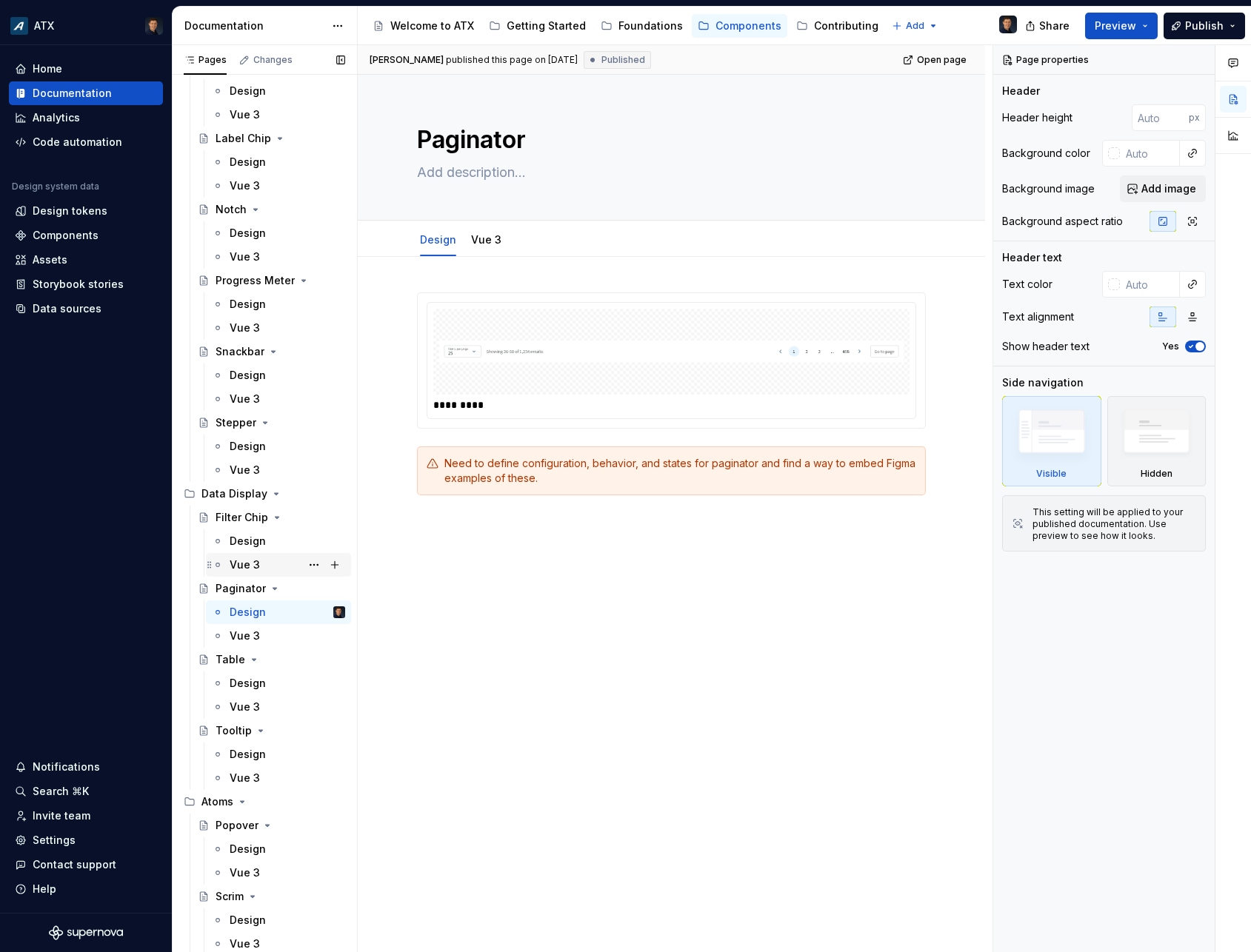
click at [258, 567] on div "Vue 3" at bounding box center [244, 565] width 30 height 15
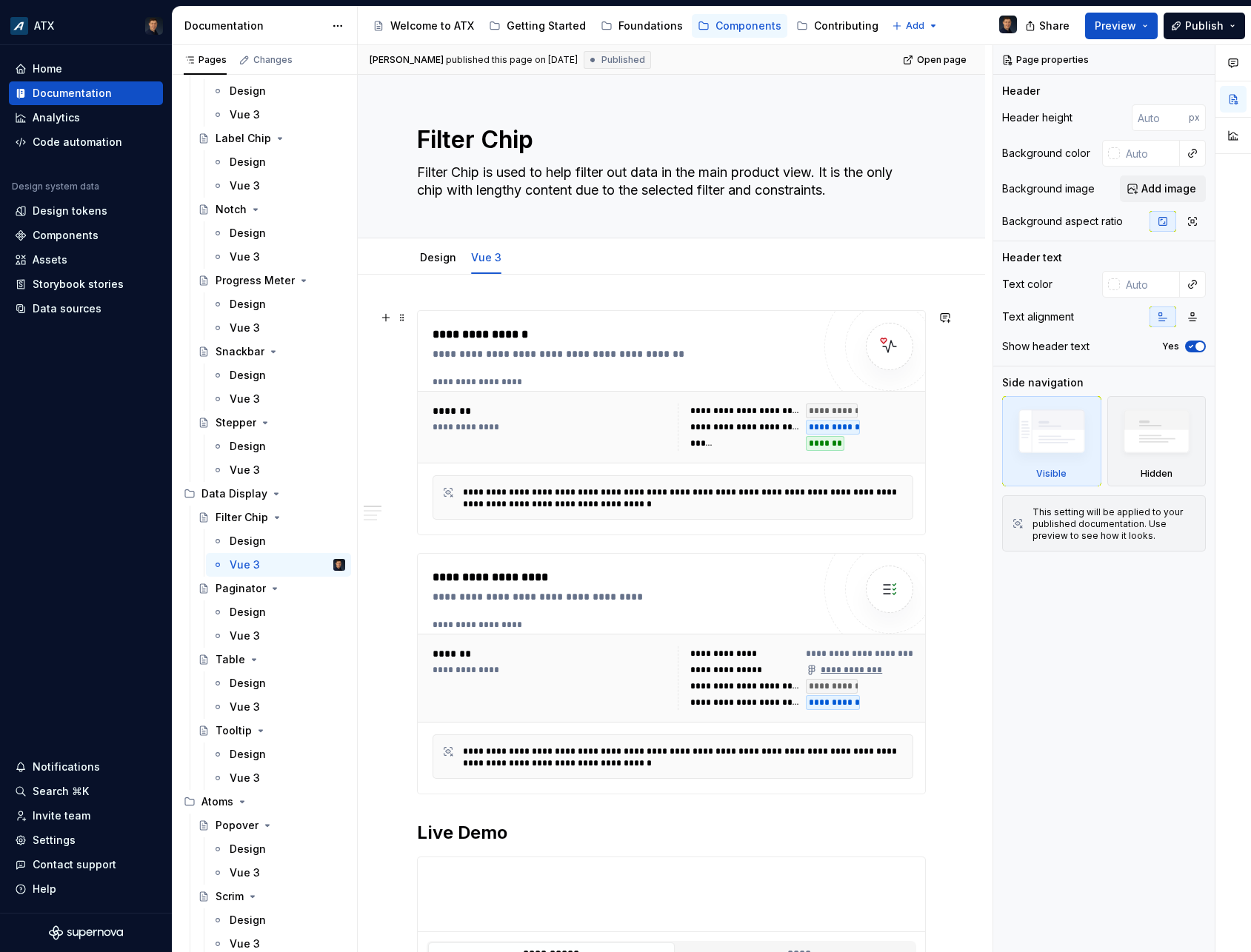
click at [646, 362] on div "**********" at bounding box center [623, 422] width 380 height 194
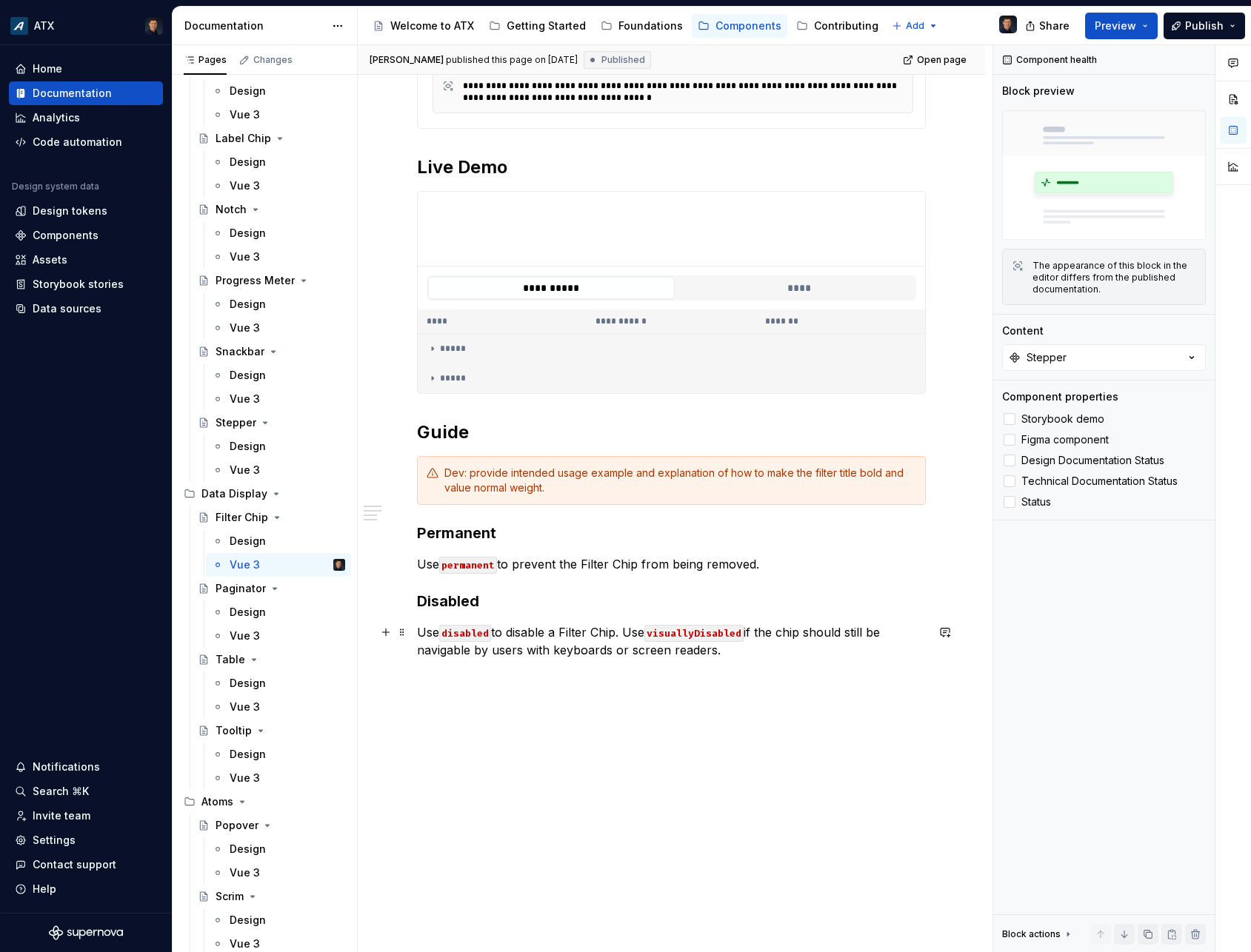
scroll to position [667, 0]
click at [527, 437] on h2 "Guide" at bounding box center [672, 431] width 509 height 23
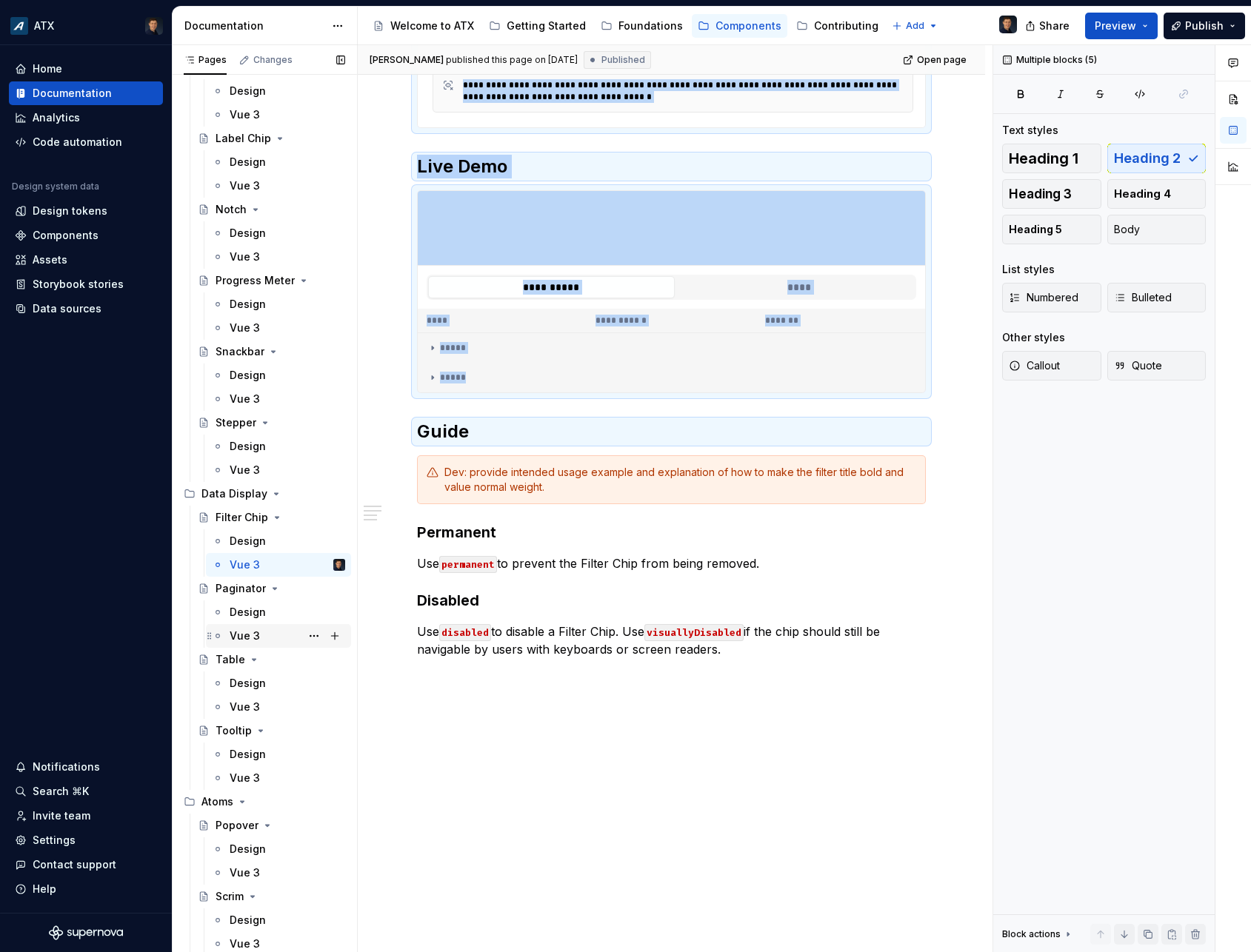
click at [265, 640] on div "Vue 3" at bounding box center [286, 636] width 116 height 21
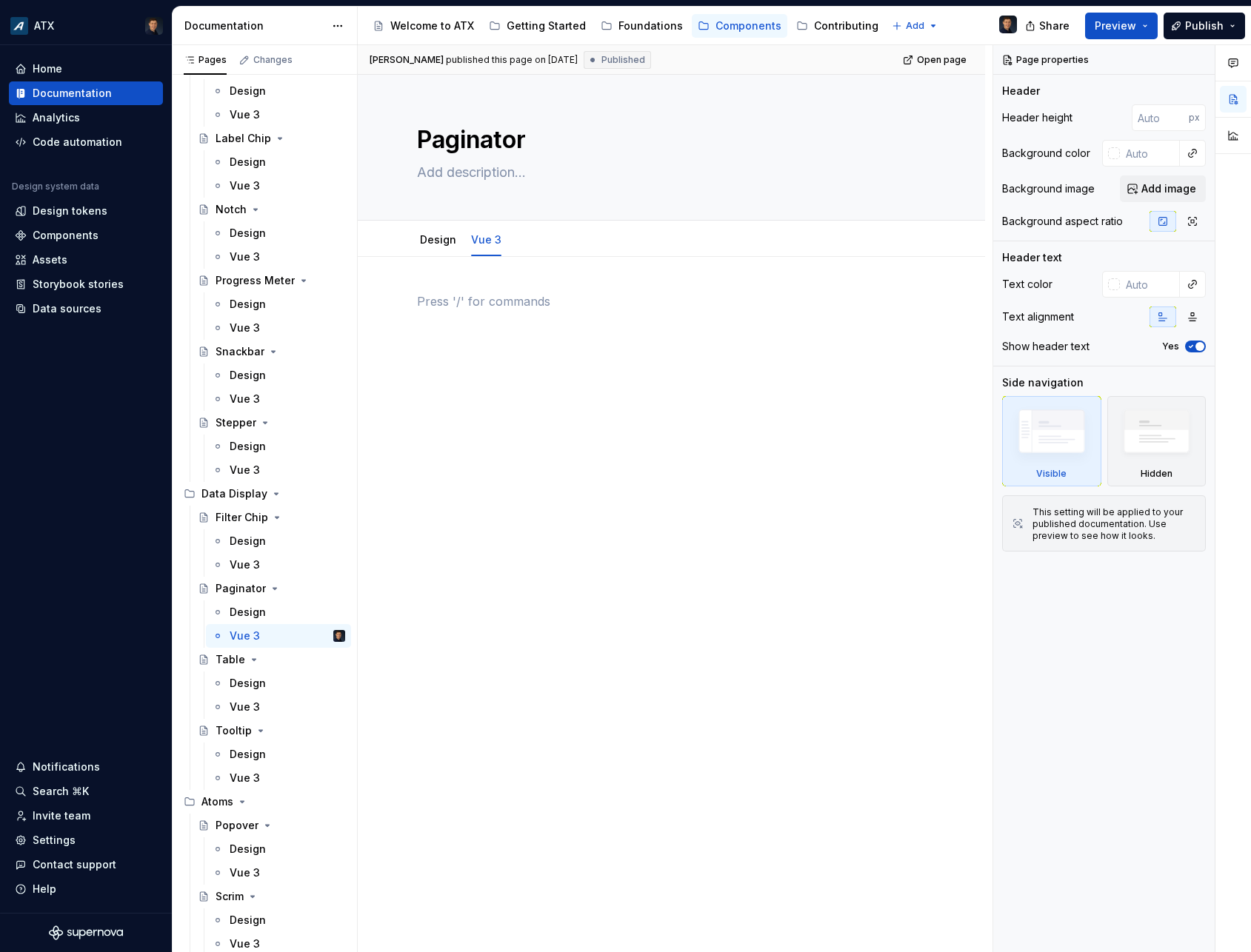
click at [505, 338] on div at bounding box center [672, 320] width 509 height 56
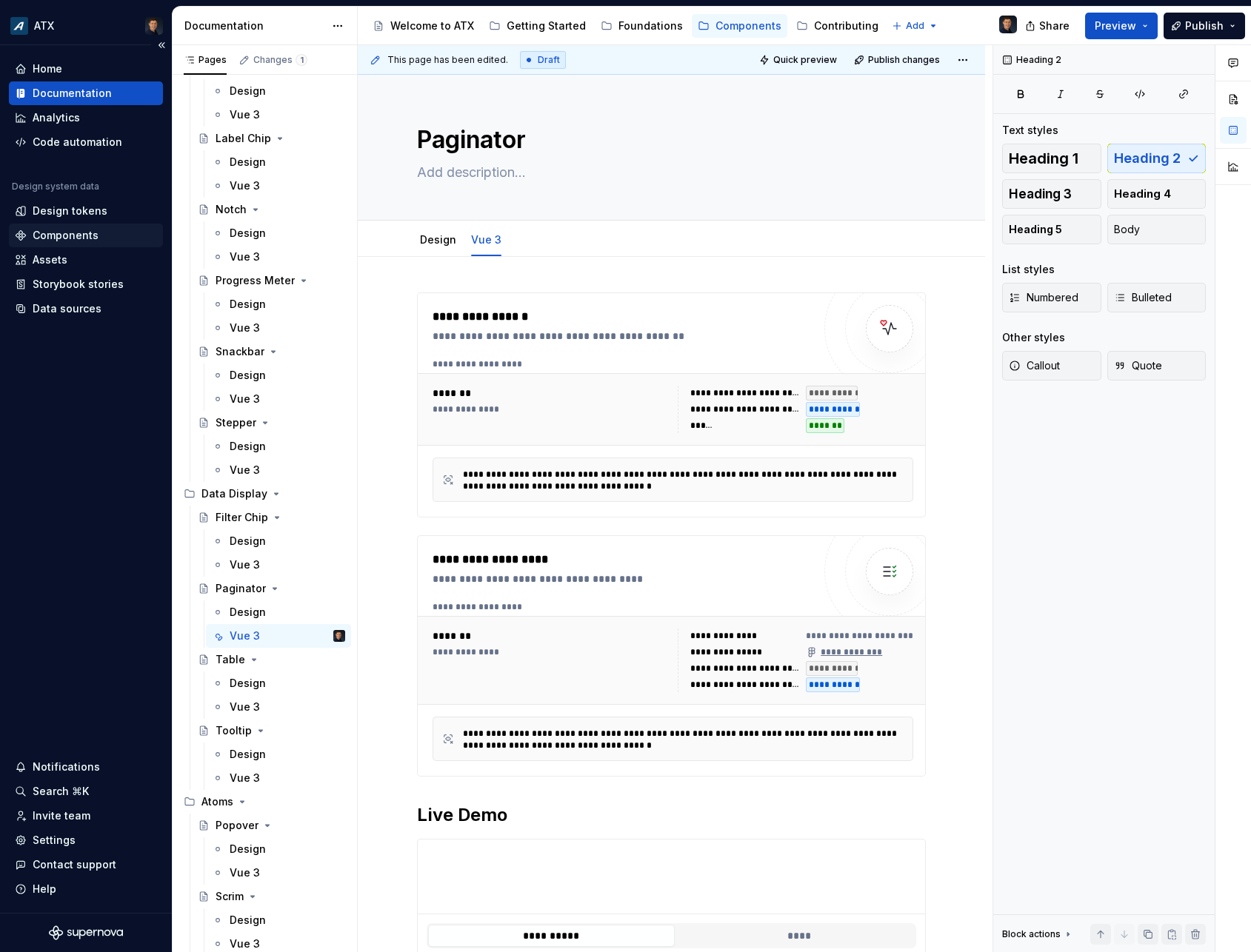
click at [71, 234] on div "Components" at bounding box center [66, 236] width 66 height 15
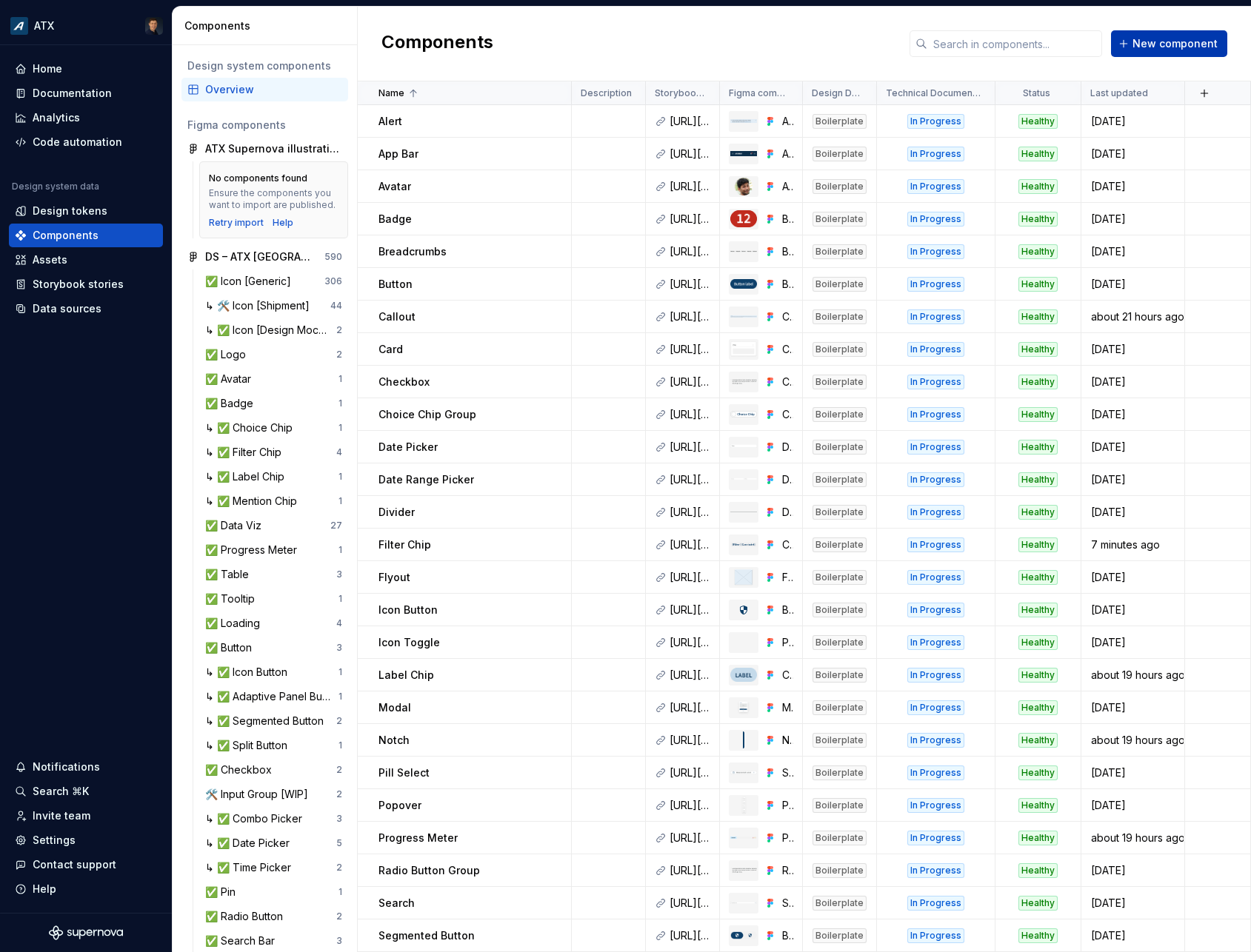
click at [1152, 42] on span "New component" at bounding box center [1175, 44] width 85 height 15
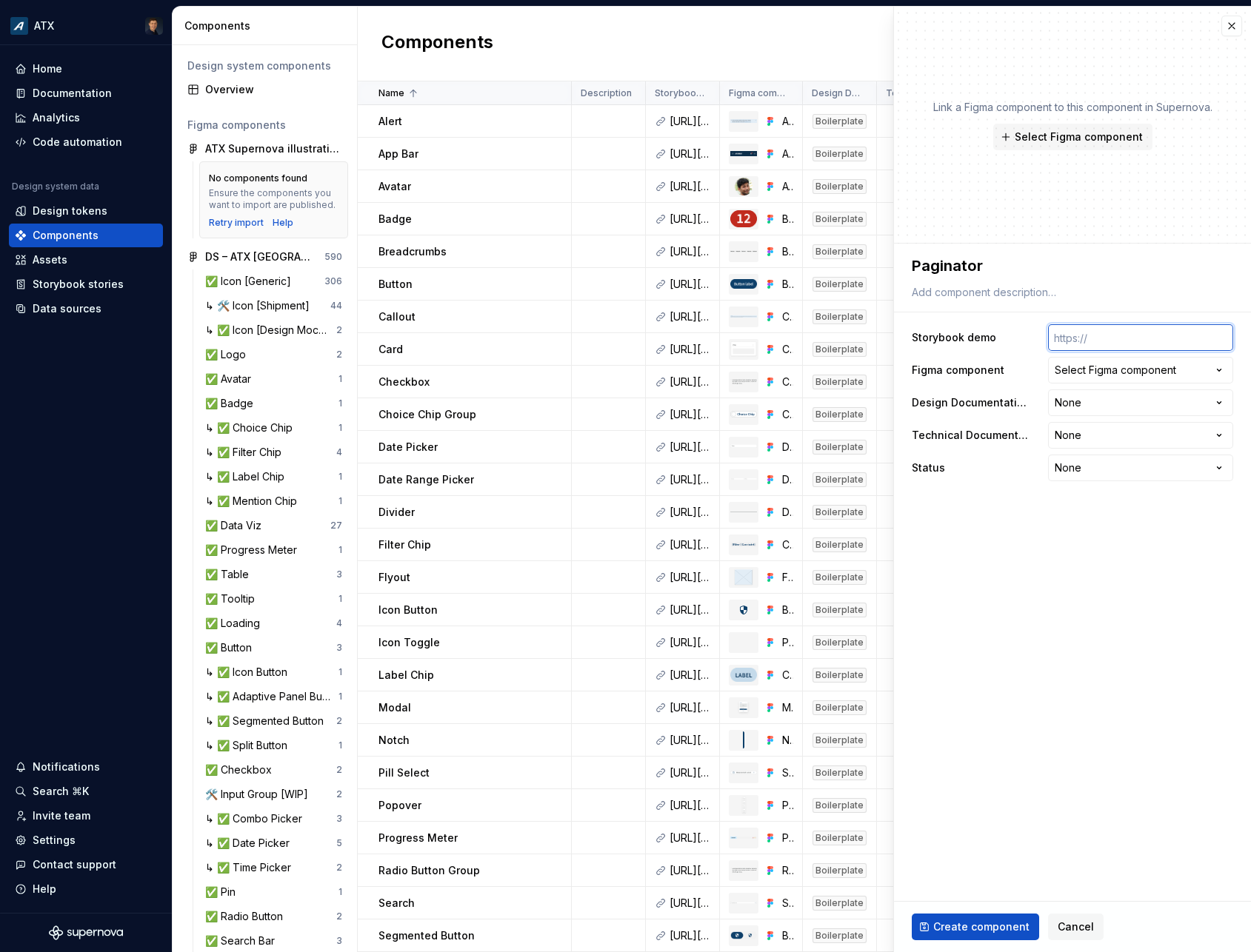
paste input "[URL][DOMAIN_NAME]"
click at [1077, 373] on div "Select Figma component" at bounding box center [1115, 370] width 121 height 15
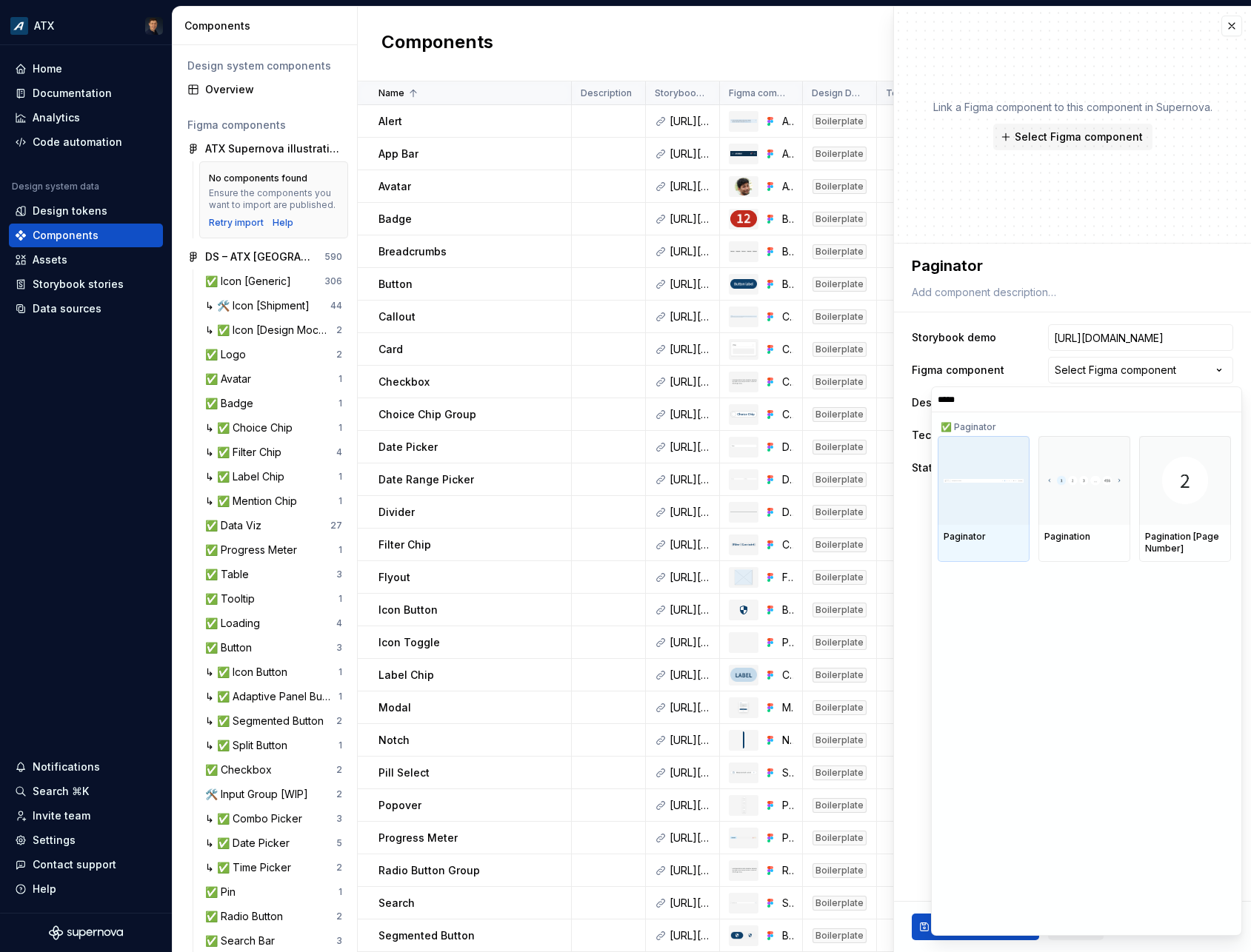
click at [989, 492] on div at bounding box center [983, 480] width 92 height 89
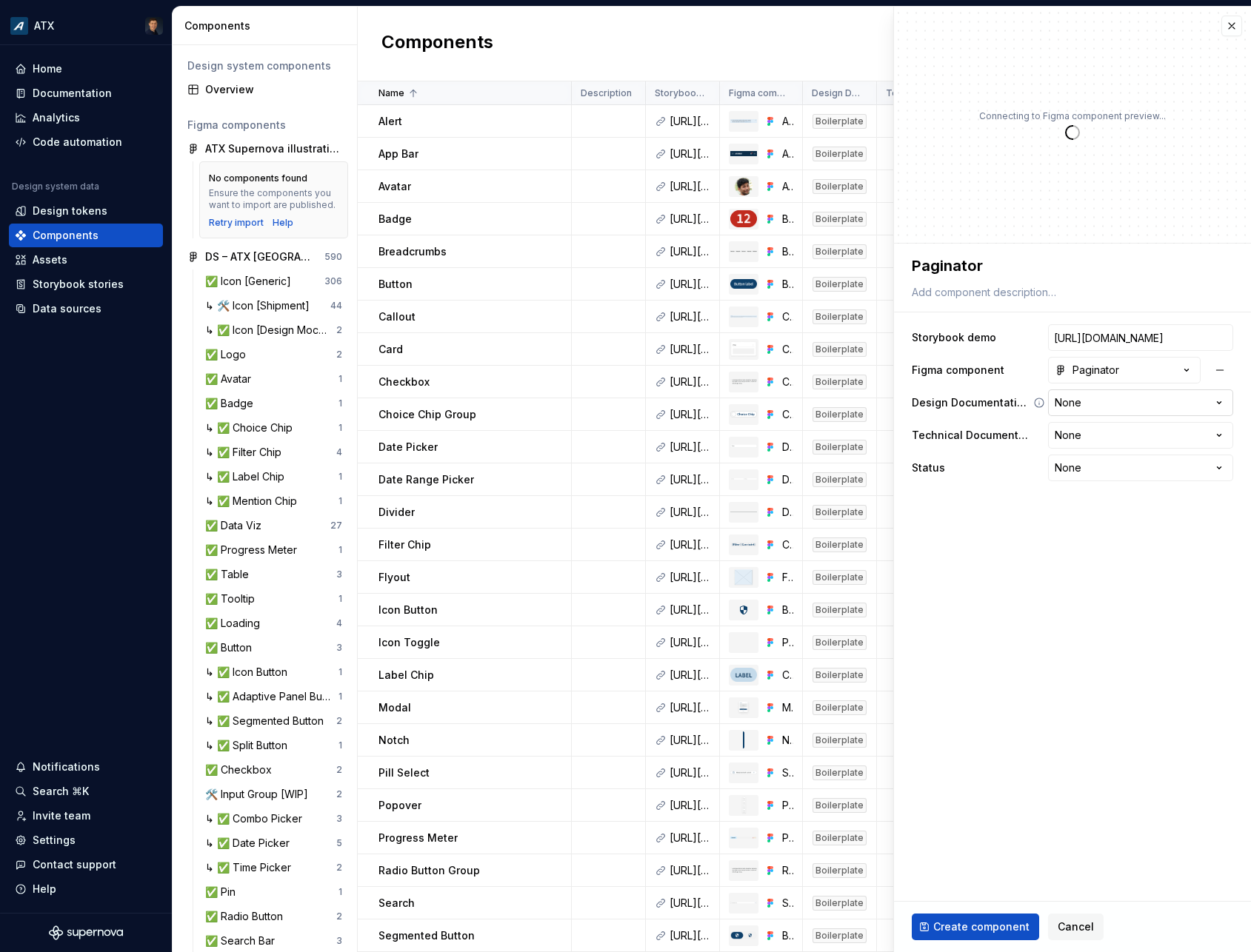
click at [1104, 401] on html "ATX Home Documentation Analytics Code automation Design system data Design toke…" at bounding box center [626, 476] width 1251 height 952
click at [1099, 441] on html "ATX Home Documentation Analytics Code automation Design system data Design toke…" at bounding box center [626, 476] width 1251 height 952
click at [1086, 468] on html "ATX Home Documentation Analytics Code automation Design system data Design toke…" at bounding box center [626, 476] width 1251 height 952
click at [965, 926] on span "Create component" at bounding box center [981, 927] width 97 height 15
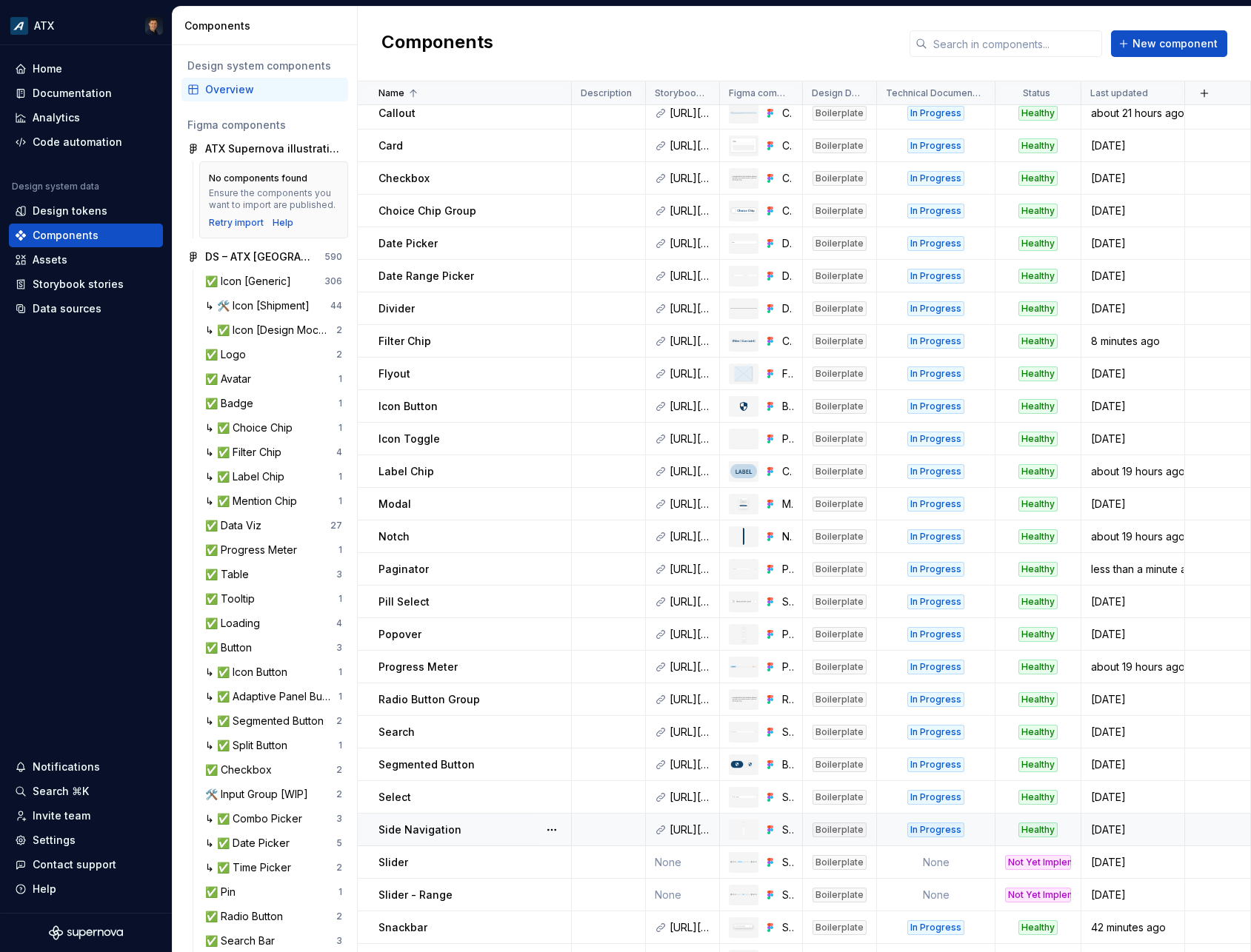
scroll to position [223, 0]
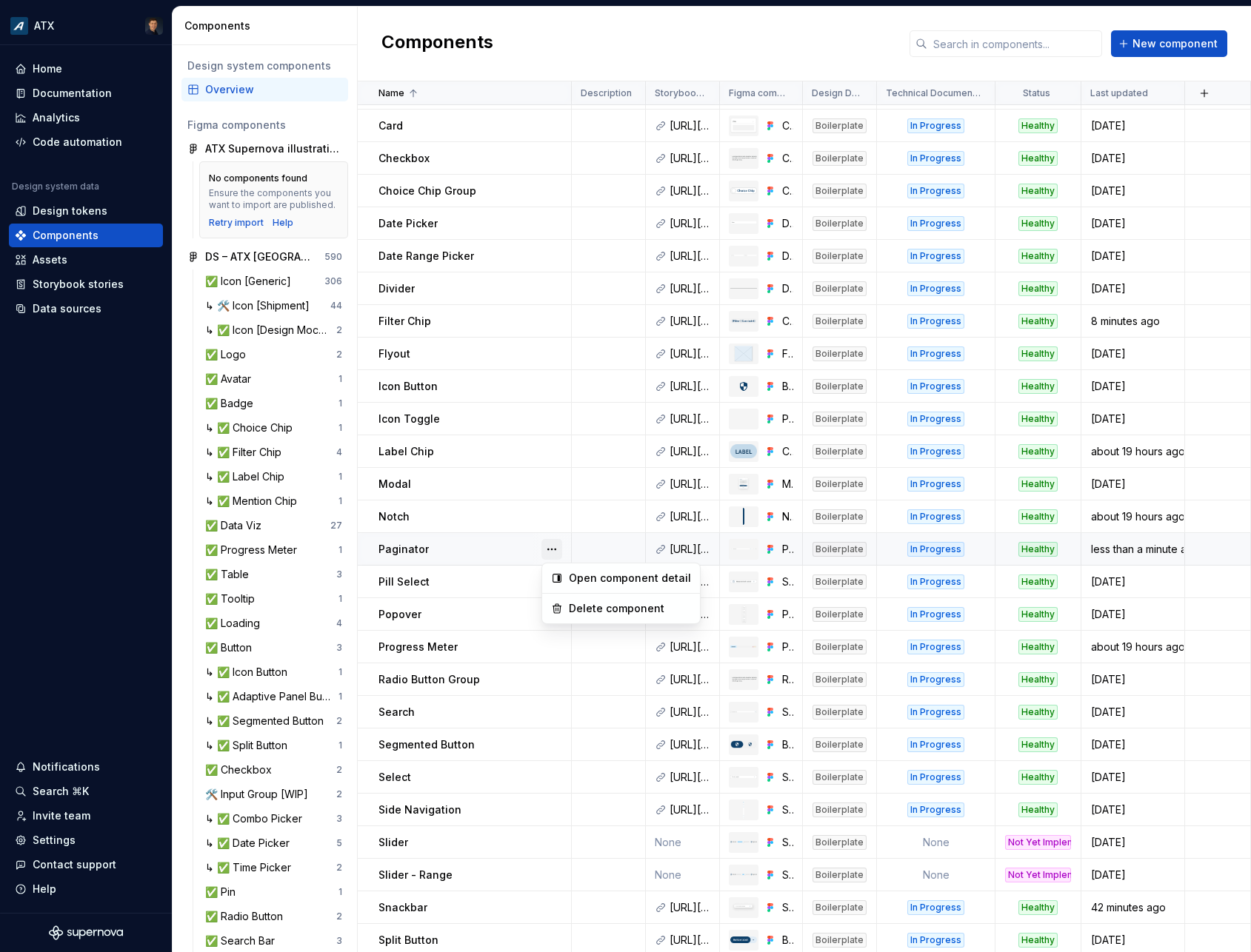
click at [551, 551] on button "button" at bounding box center [551, 549] width 21 height 21
click at [554, 552] on button "button" at bounding box center [551, 549] width 21 height 21
click at [1062, 93] on html "ATX Home Documentation Analytics Code automation Design system data Design toke…" at bounding box center [626, 476] width 1251 height 952
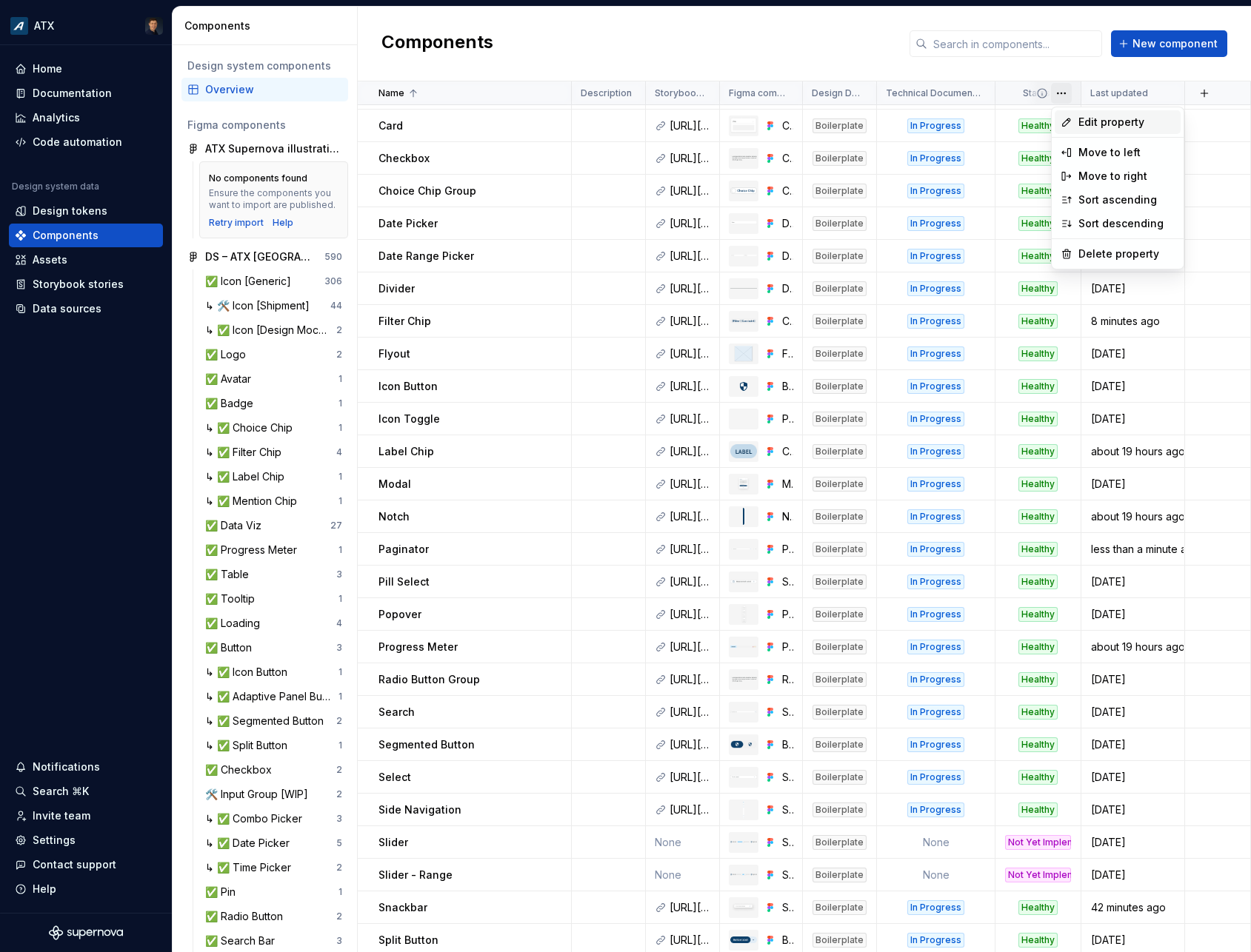
click at [1095, 126] on span "Edit property" at bounding box center [1126, 122] width 97 height 15
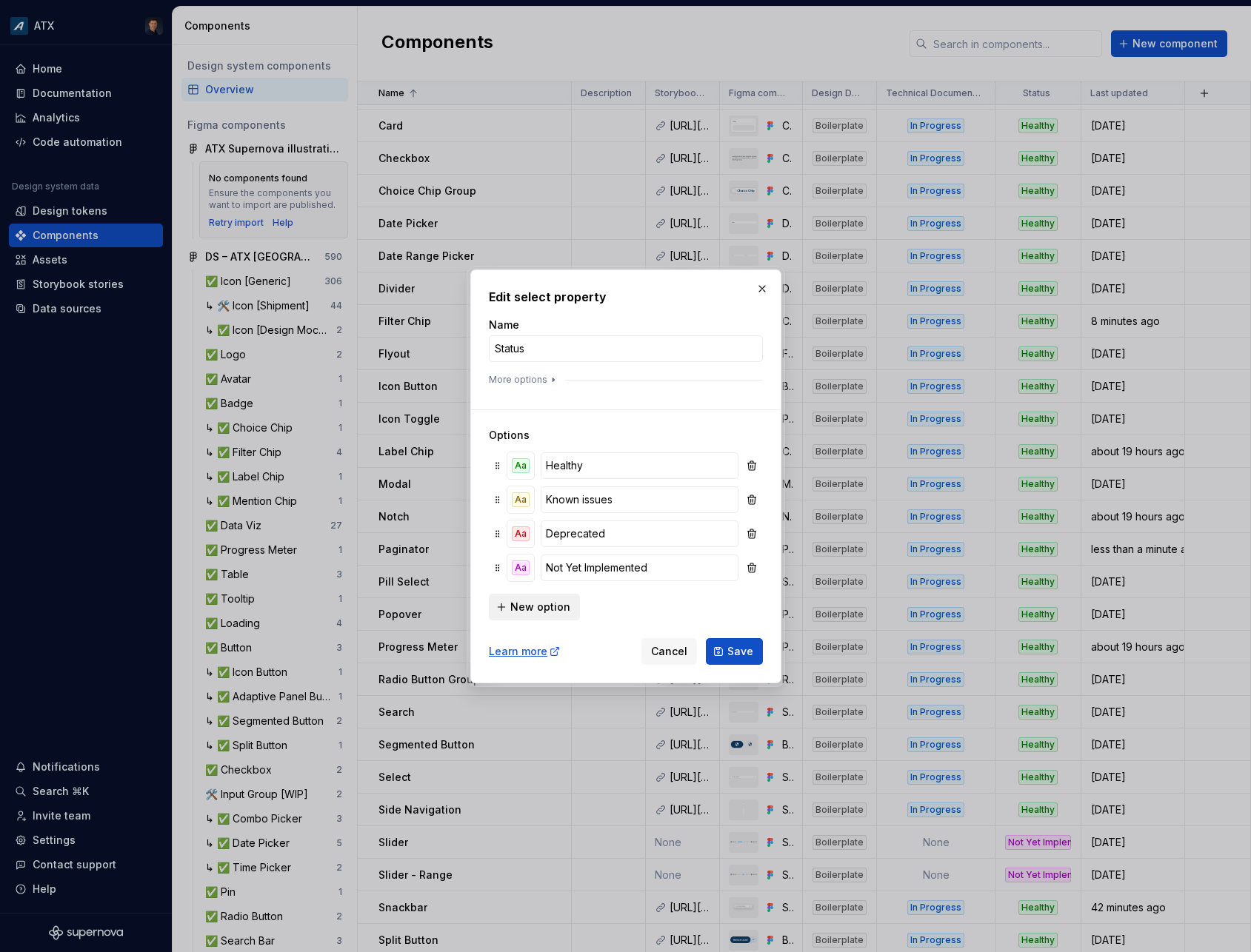
click at [555, 615] on button "New option" at bounding box center [533, 607] width 91 height 26
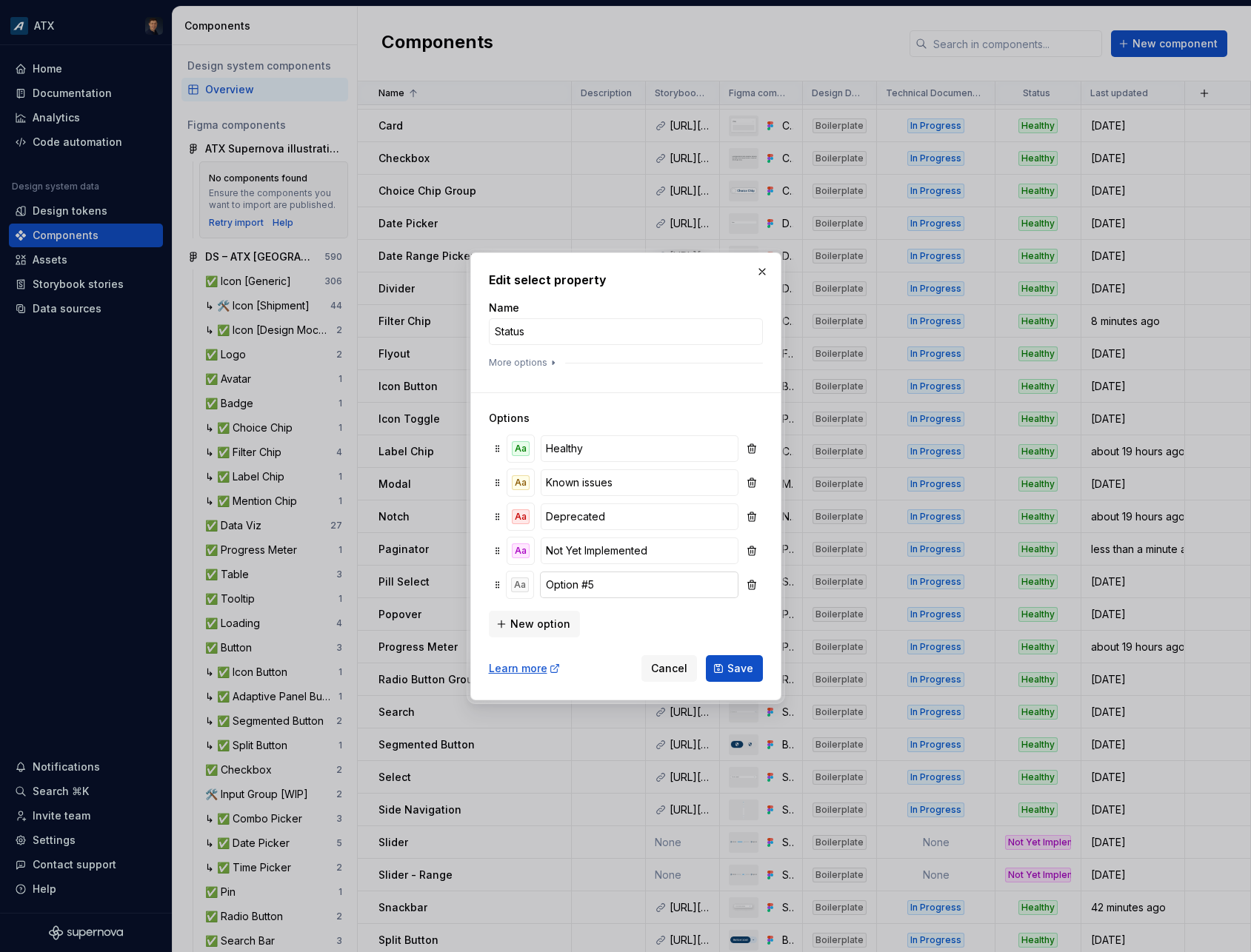
click at [597, 587] on input "Option #5" at bounding box center [639, 585] width 198 height 26
click at [596, 587] on input "Option #5" at bounding box center [639, 585] width 198 height 26
click at [515, 591] on div "Aa" at bounding box center [519, 585] width 18 height 15
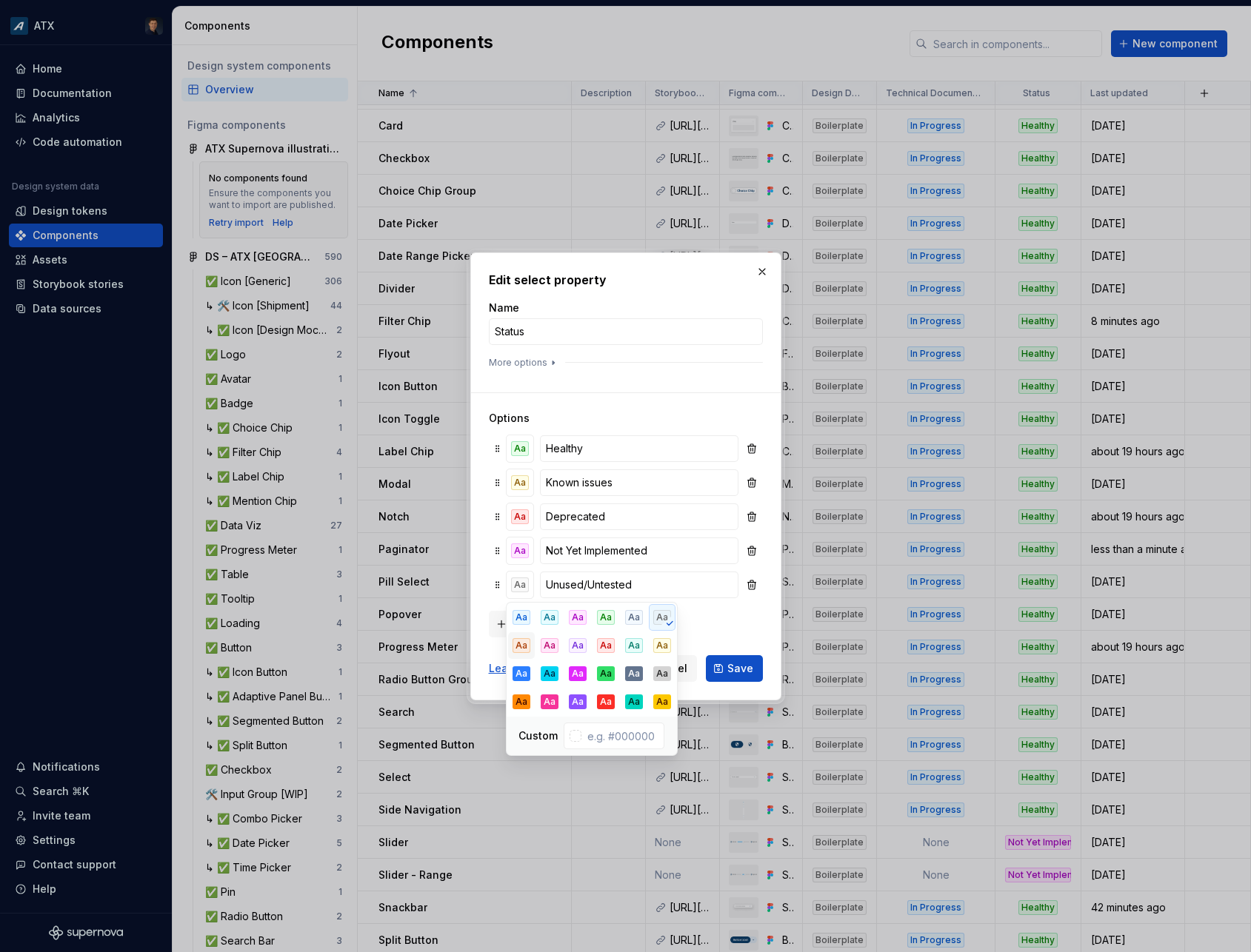
click at [520, 643] on div "Aa" at bounding box center [521, 646] width 18 height 15
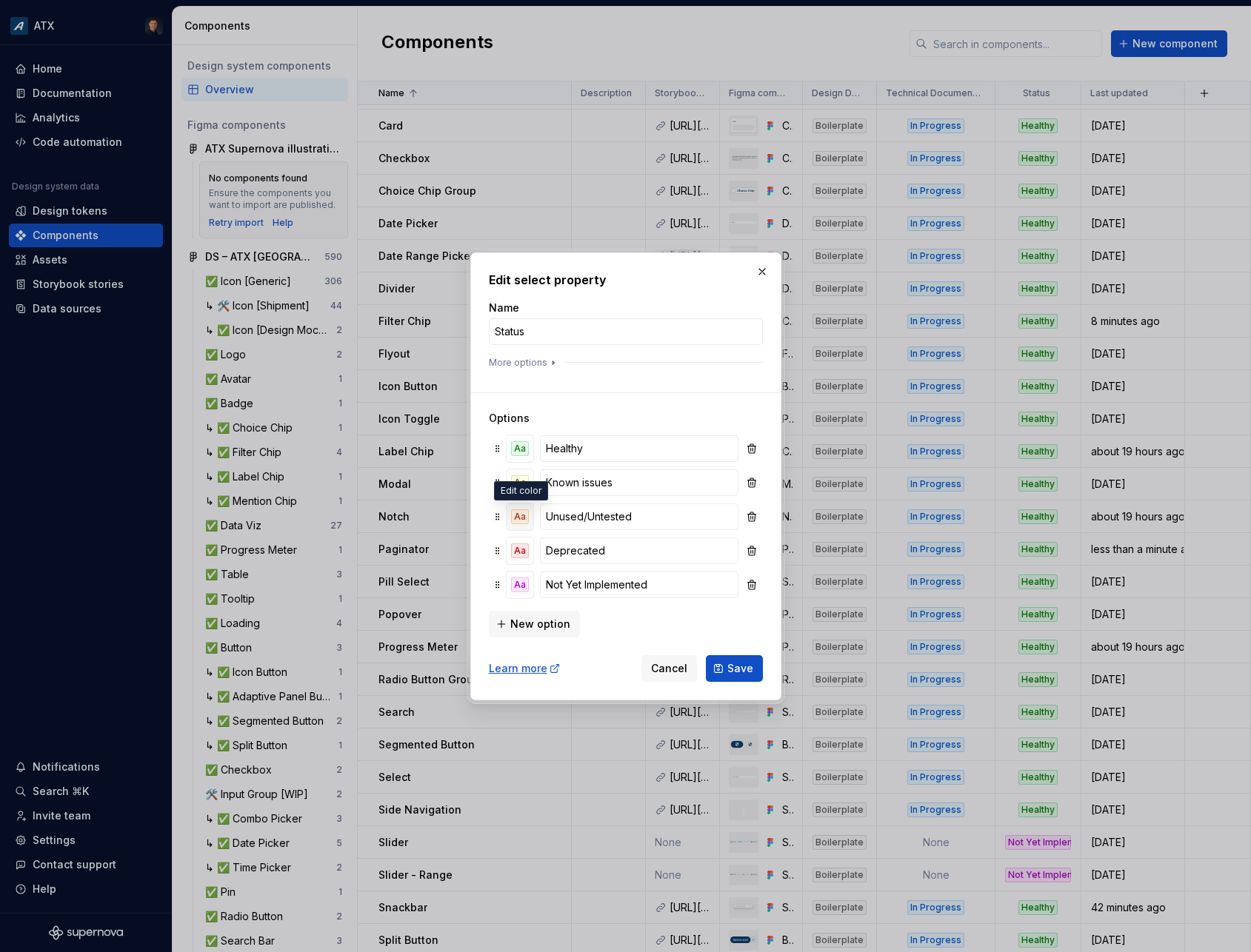
click at [519, 510] on div "Aa" at bounding box center [519, 517] width 18 height 15
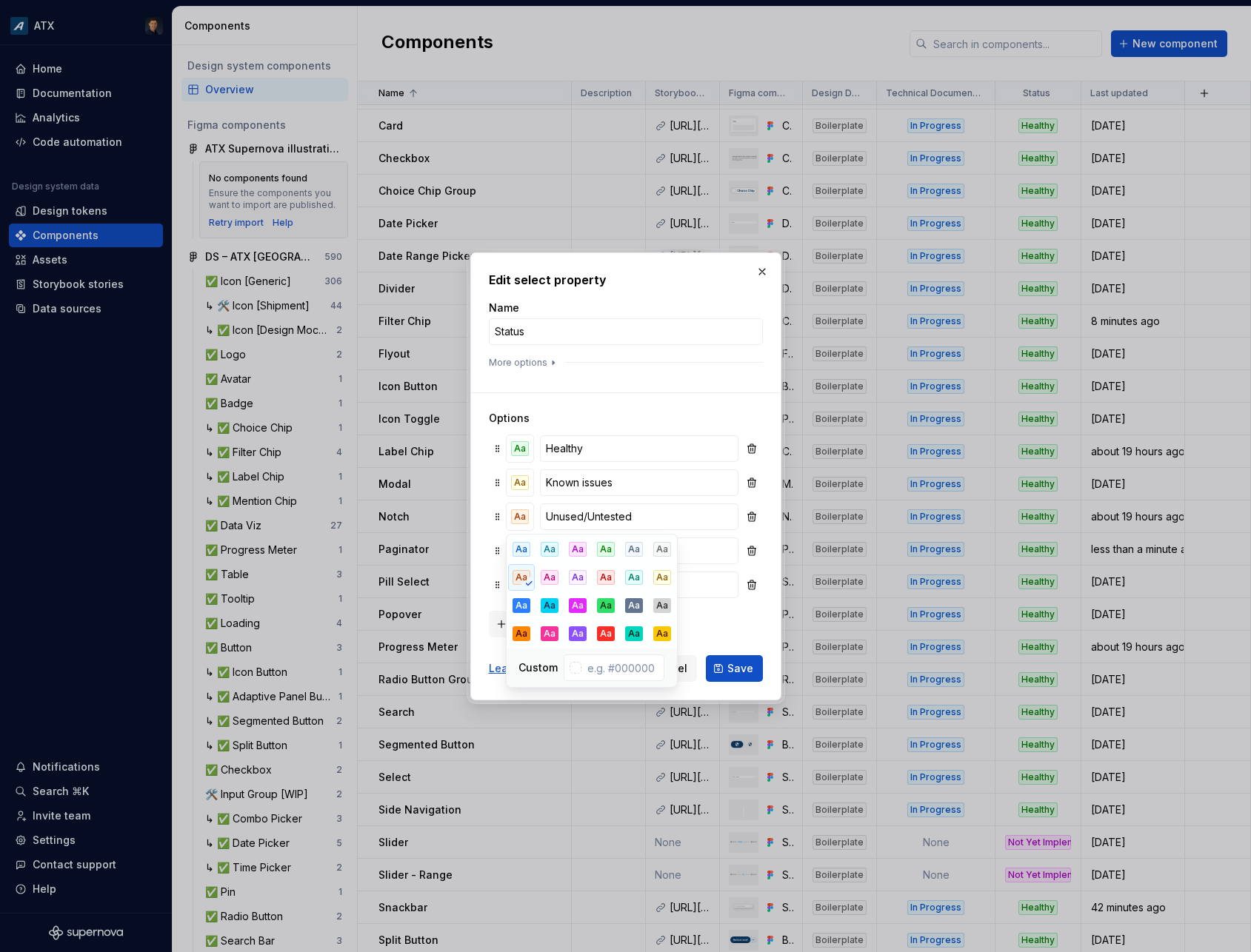
click at [742, 630] on div "New option" at bounding box center [626, 622] width 274 height 30
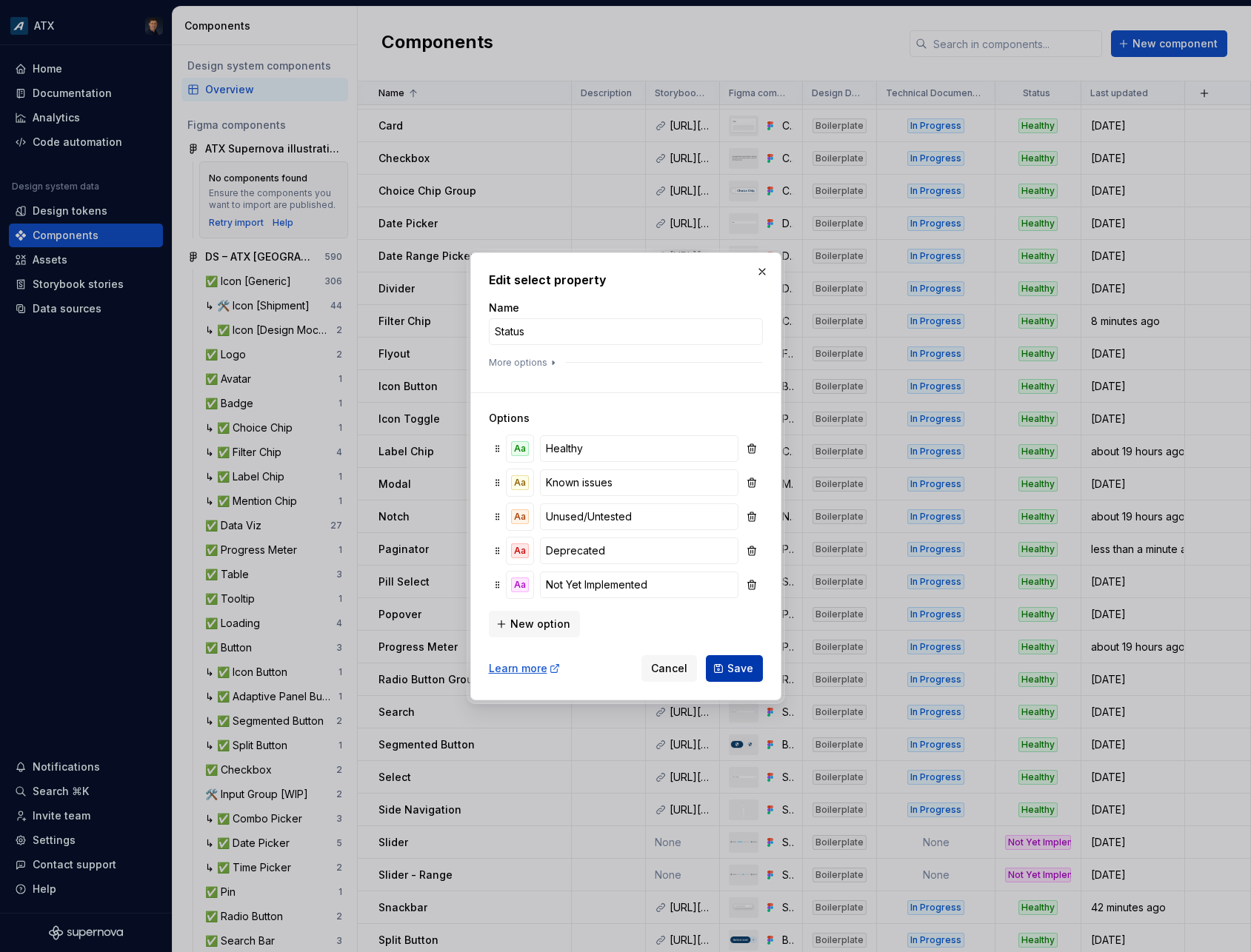
click at [730, 660] on button "Save" at bounding box center [734, 668] width 57 height 26
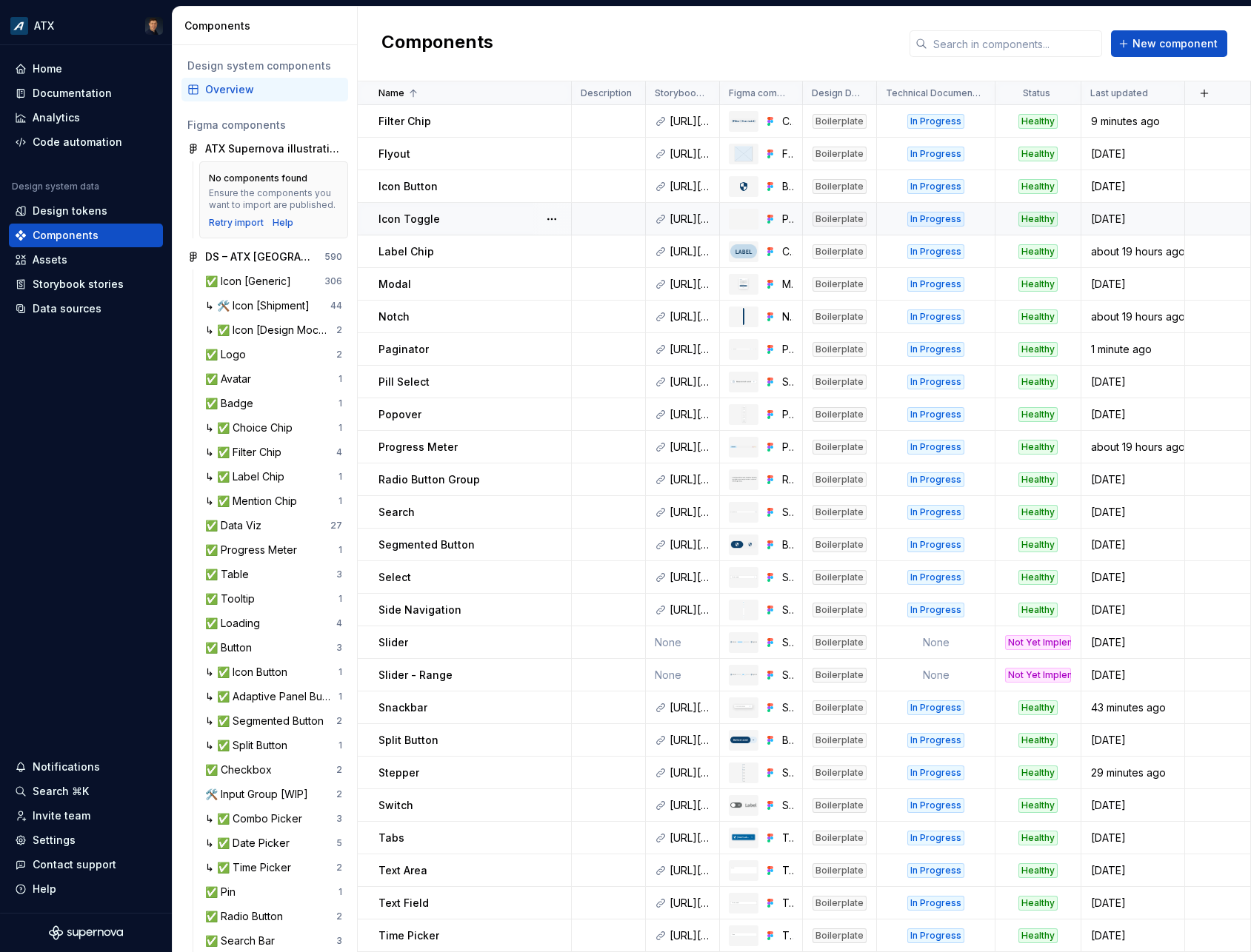
scroll to position [0, 0]
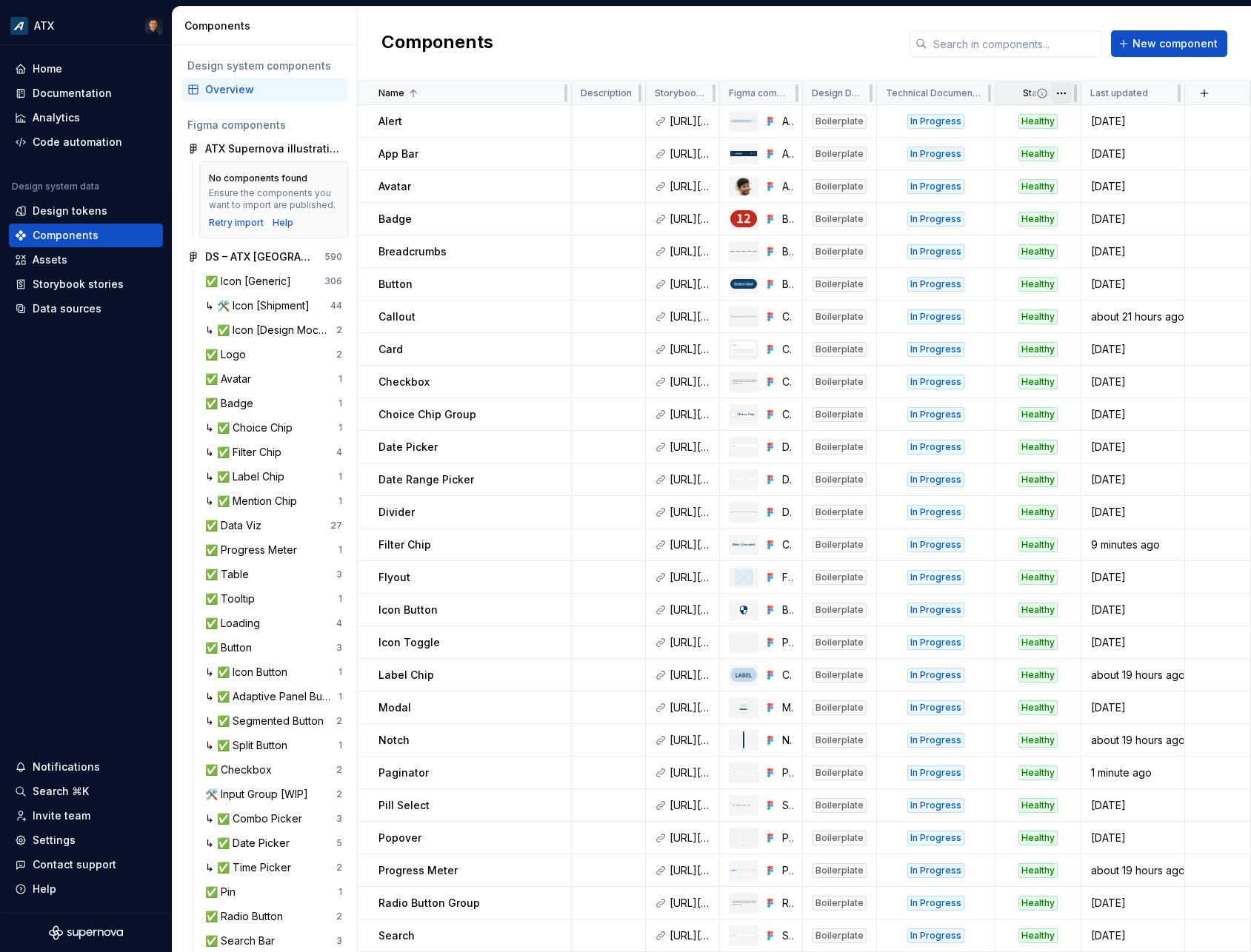
click at [1067, 89] on html "ATX Home Documentation Analytics Code automation Design system data Design toke…" at bounding box center [626, 476] width 1251 height 952
click at [1074, 118] on div "Edit property" at bounding box center [1118, 122] width 126 height 23
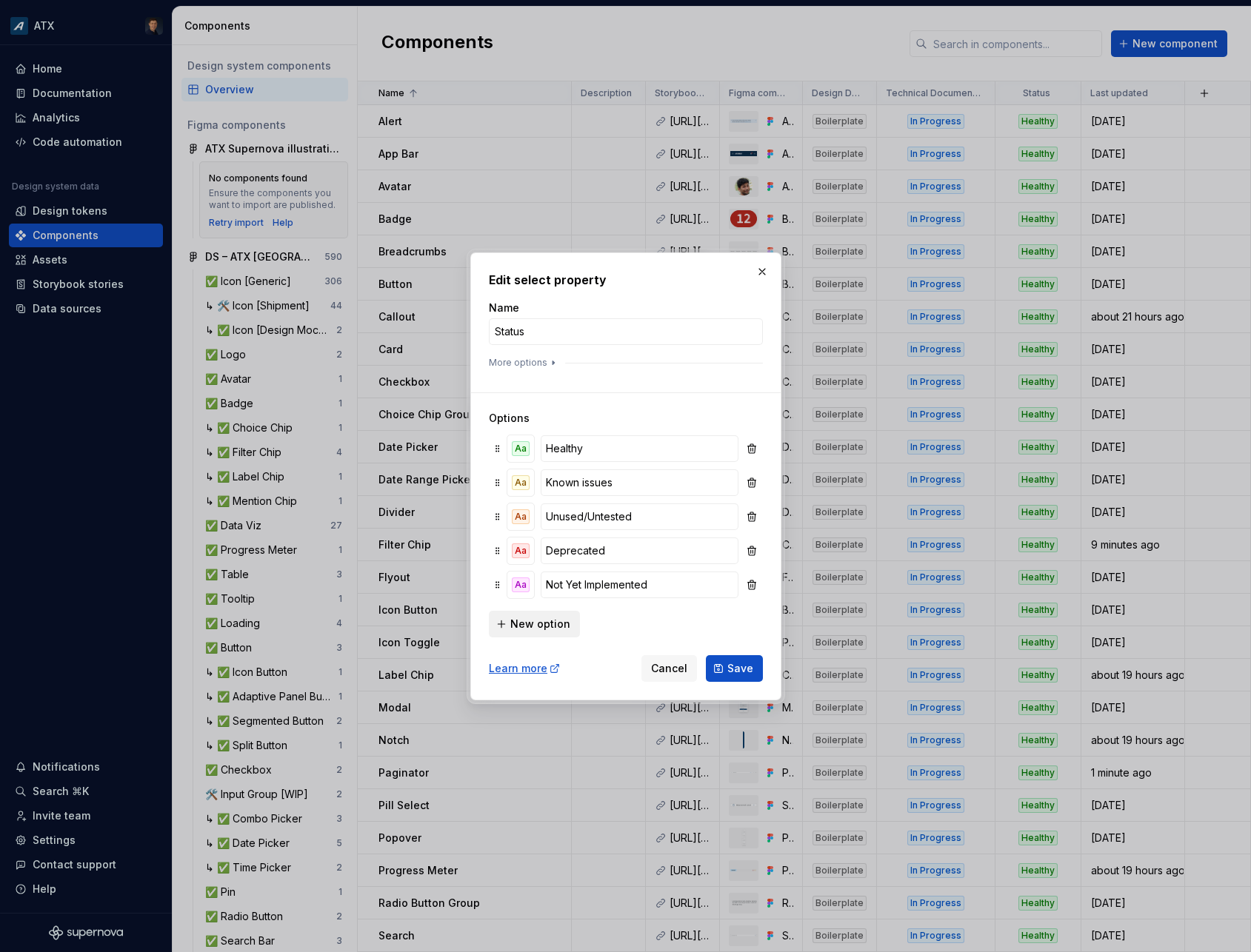
click at [548, 623] on span "New option" at bounding box center [540, 624] width 60 height 15
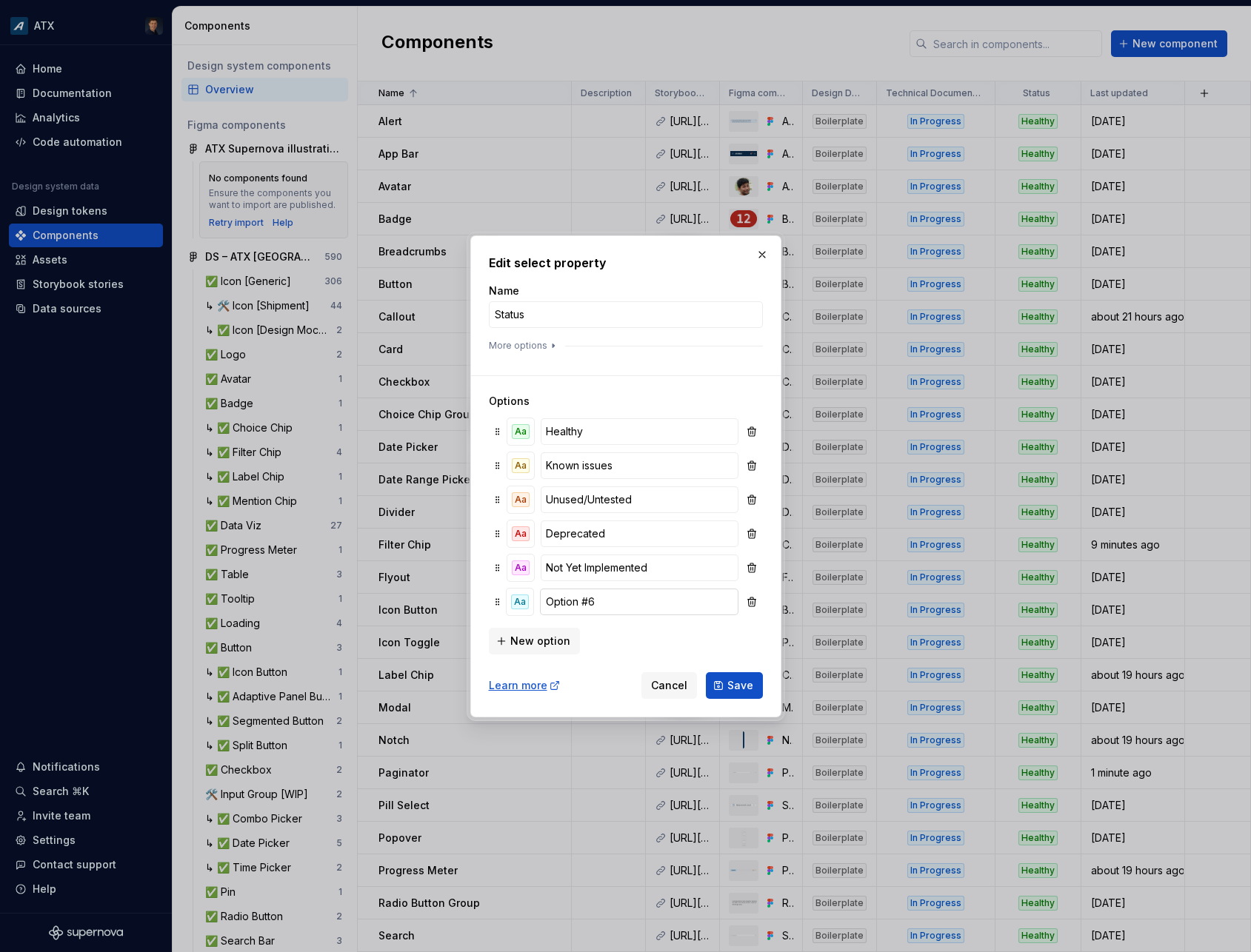
click at [622, 605] on input "Option #6" at bounding box center [639, 602] width 198 height 26
click at [656, 686] on span "Cancel" at bounding box center [669, 685] width 37 height 15
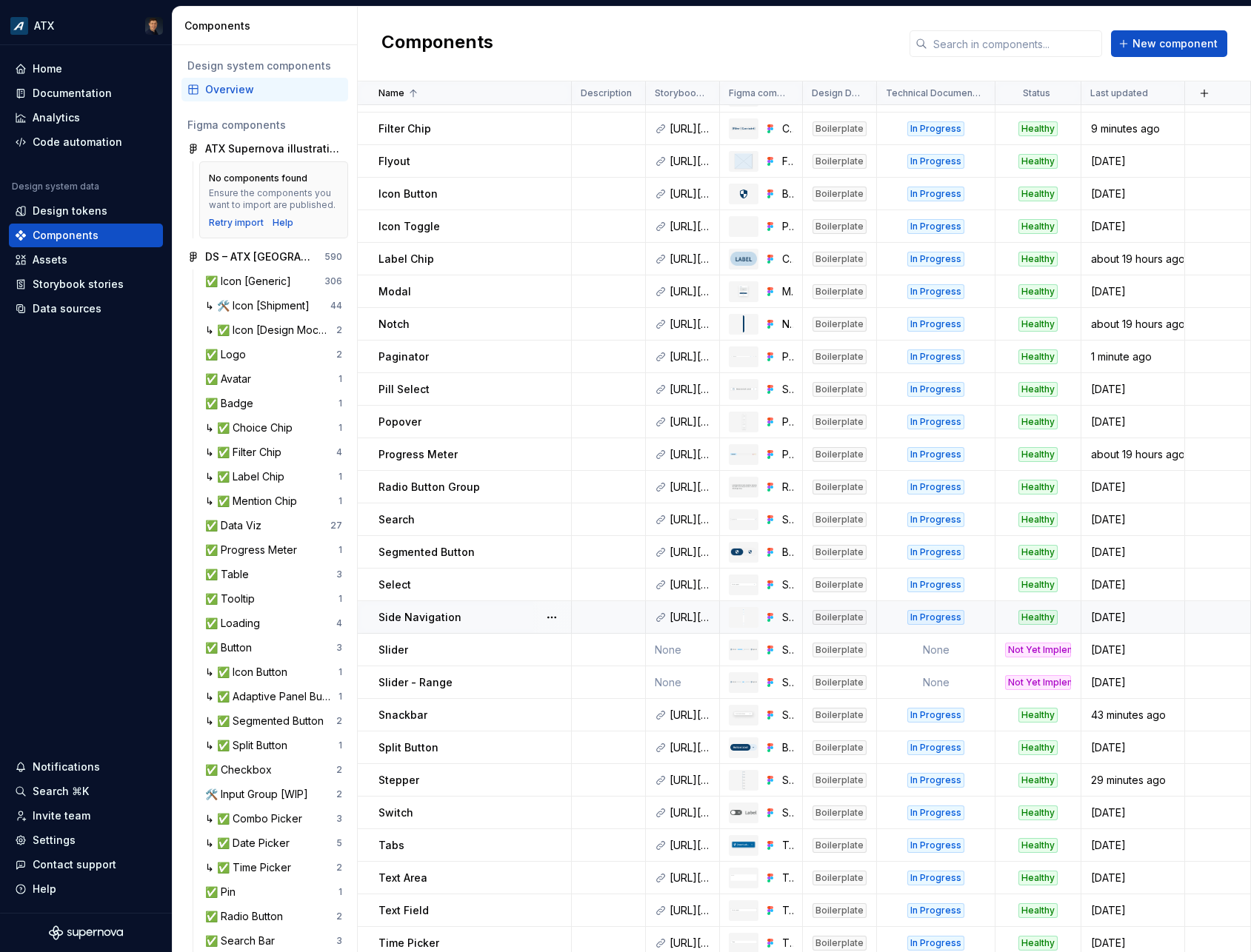
scroll to position [423, 0]
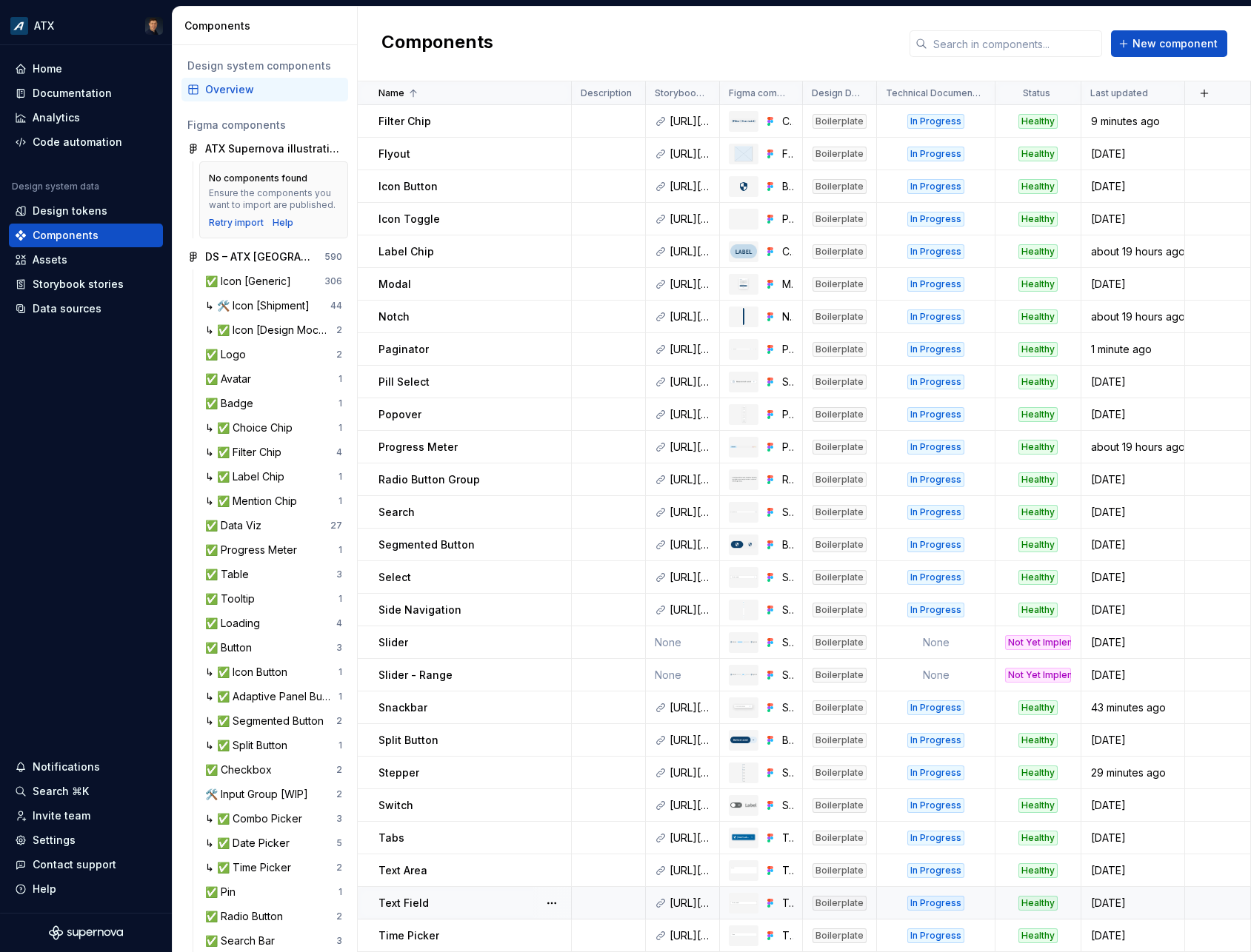
click at [466, 902] on div "Text Field" at bounding box center [474, 903] width 192 height 15
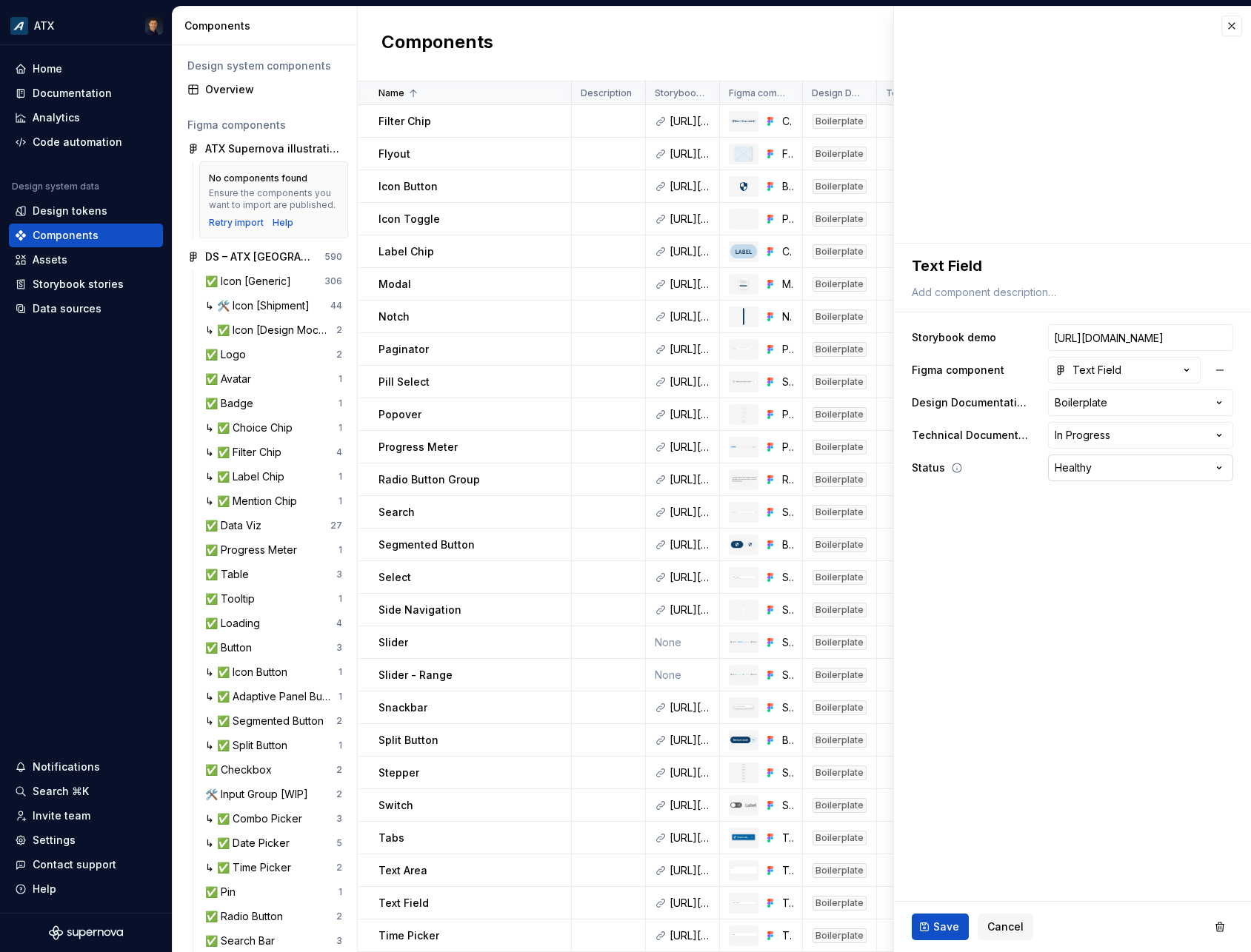
click at [1108, 472] on html "ATX Home Documentation Analytics Code automation Design system data Design toke…" at bounding box center [626, 476] width 1251 height 952
click at [926, 930] on button "Save" at bounding box center [940, 927] width 57 height 26
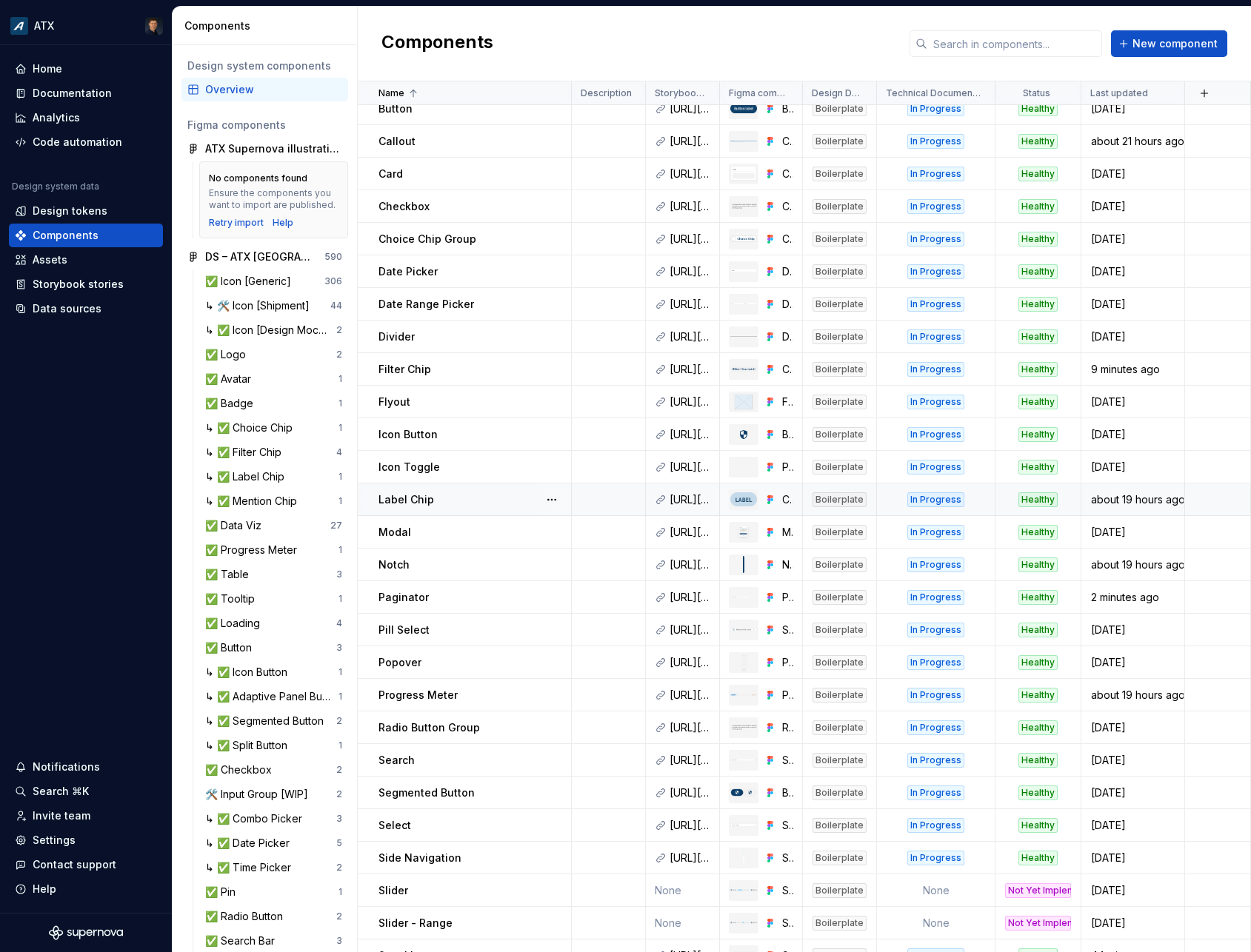
scroll to position [200, 0]
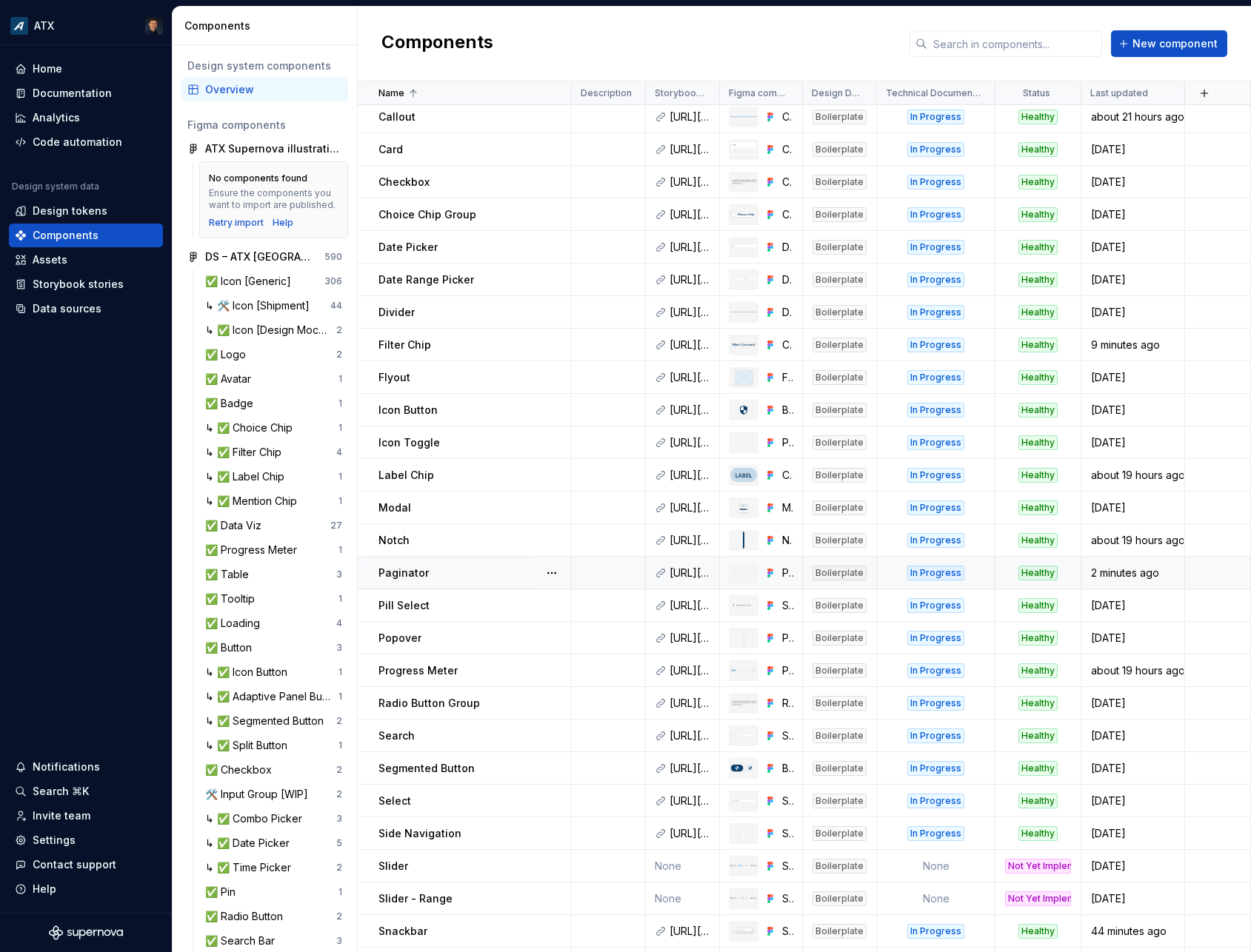
click at [463, 576] on div "Paginator" at bounding box center [474, 573] width 192 height 15
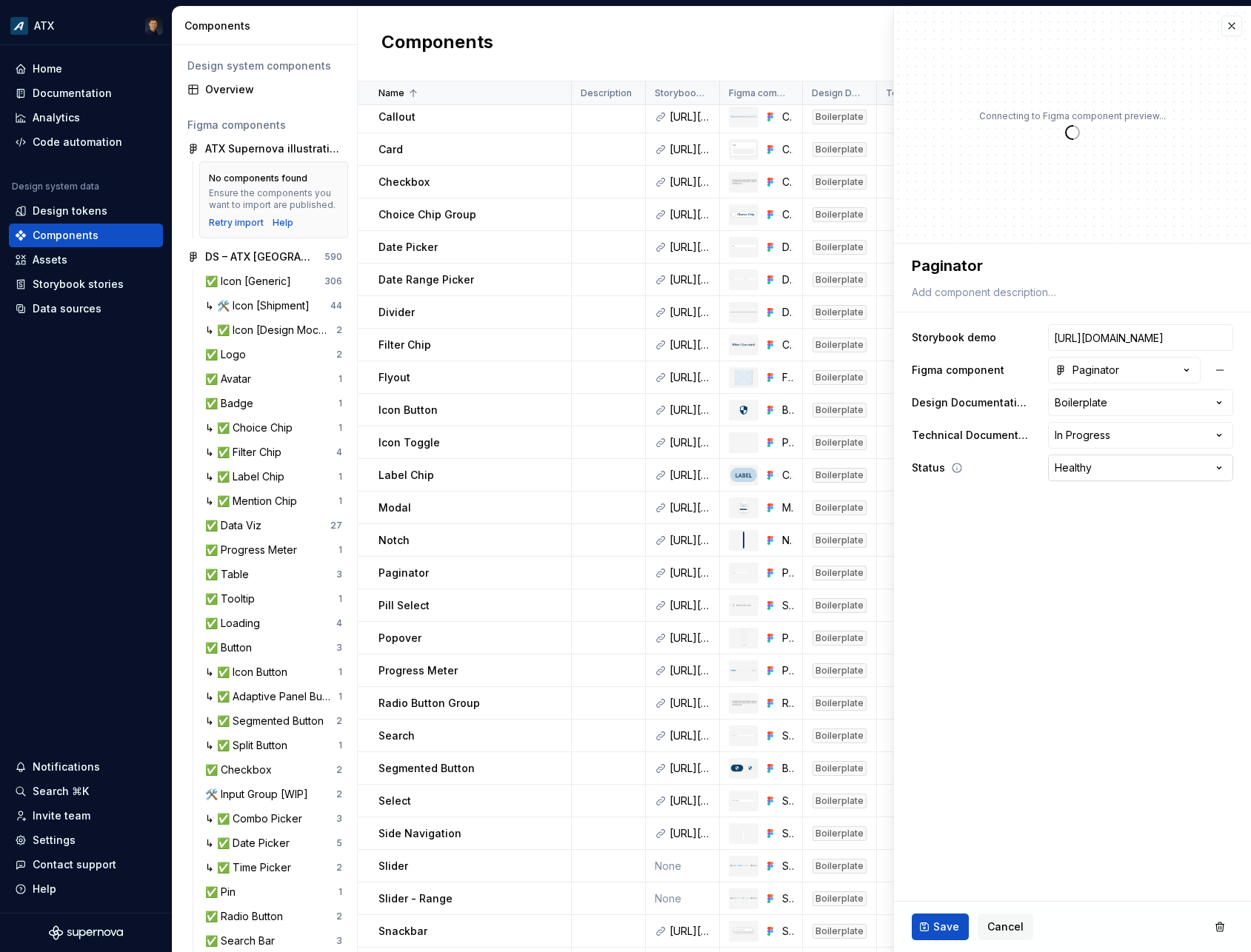
click at [1102, 473] on html "ATX Home Documentation Analytics Code automation Design system data Design toke…" at bounding box center [626, 476] width 1251 height 952
click at [934, 918] on button "Save" at bounding box center [940, 927] width 57 height 26
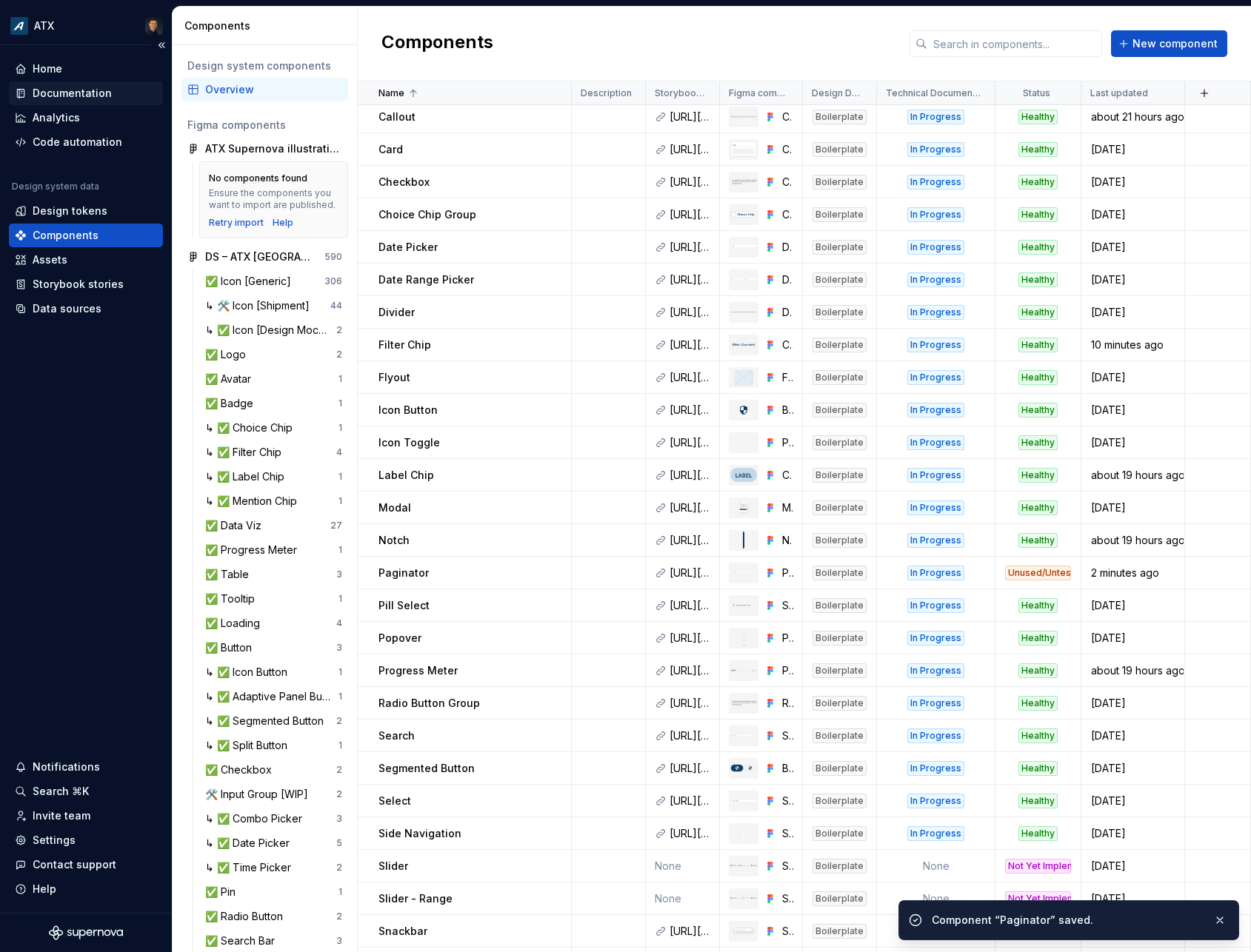
click at [60, 89] on div "Documentation" at bounding box center [72, 93] width 79 height 15
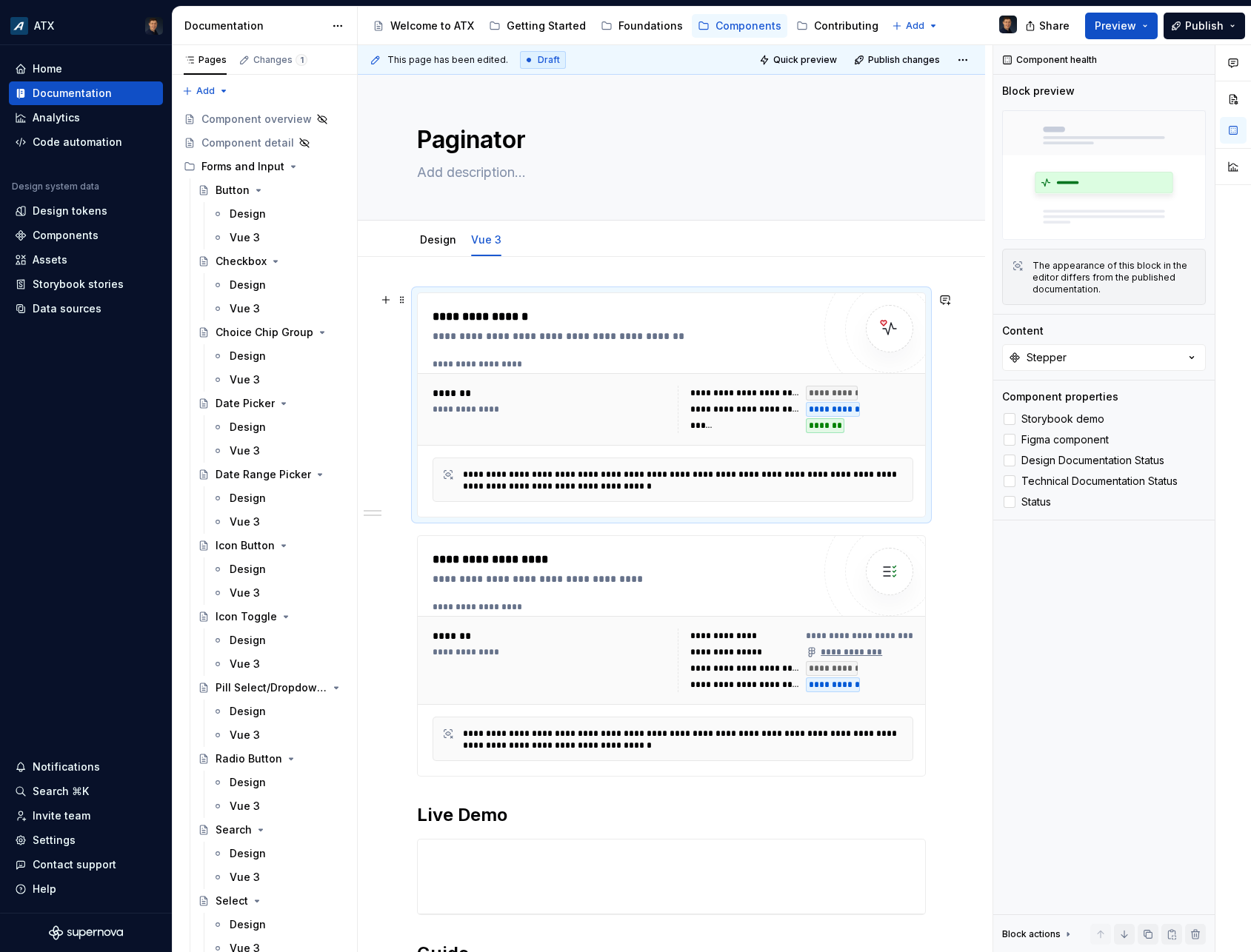
click at [617, 418] on div "**********" at bounding box center [551, 409] width 237 height 47
click at [1112, 366] on button "Stepper" at bounding box center [1104, 358] width 204 height 26
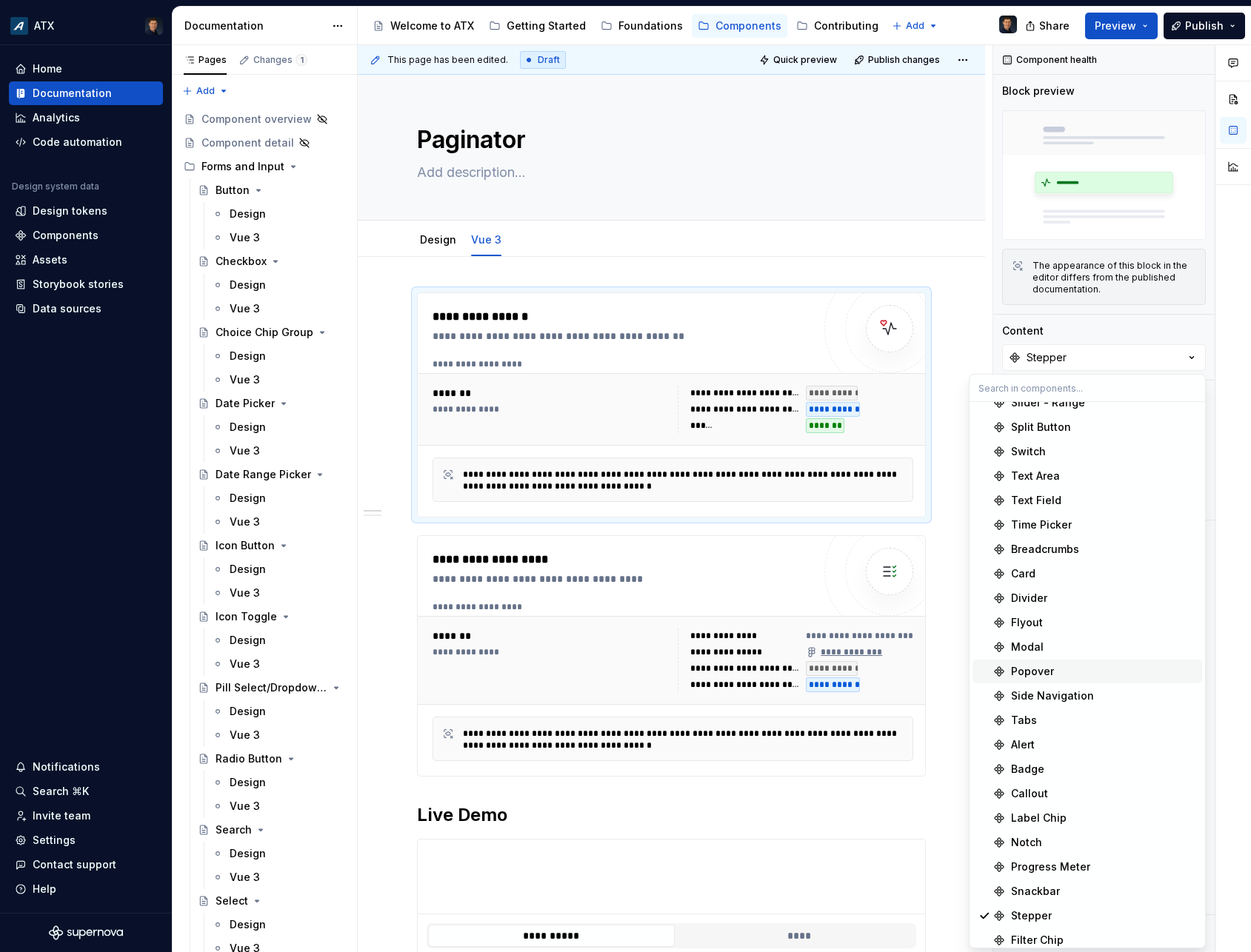
scroll to position [412, 0]
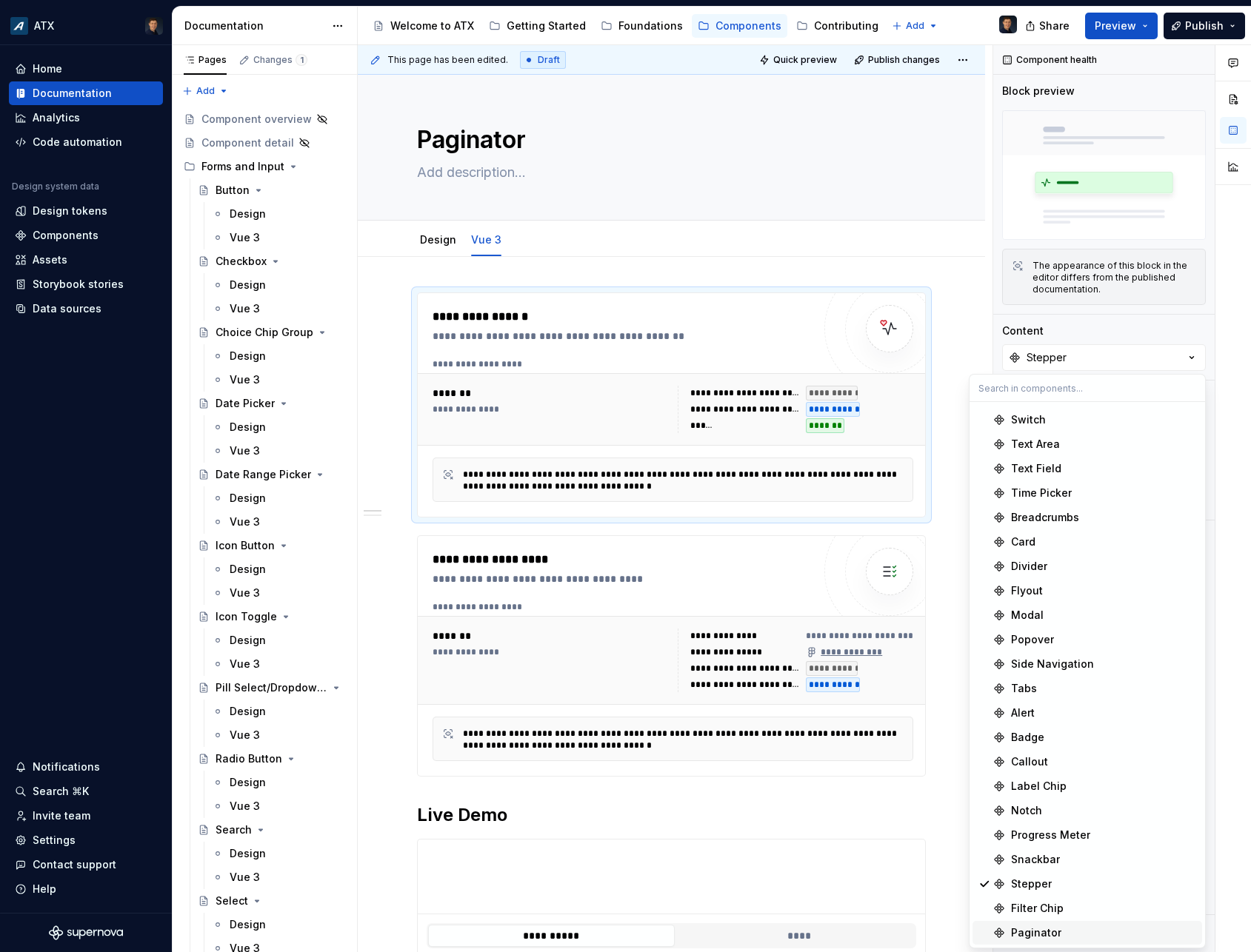
click at [1056, 934] on div "Paginator" at bounding box center [1036, 933] width 51 height 15
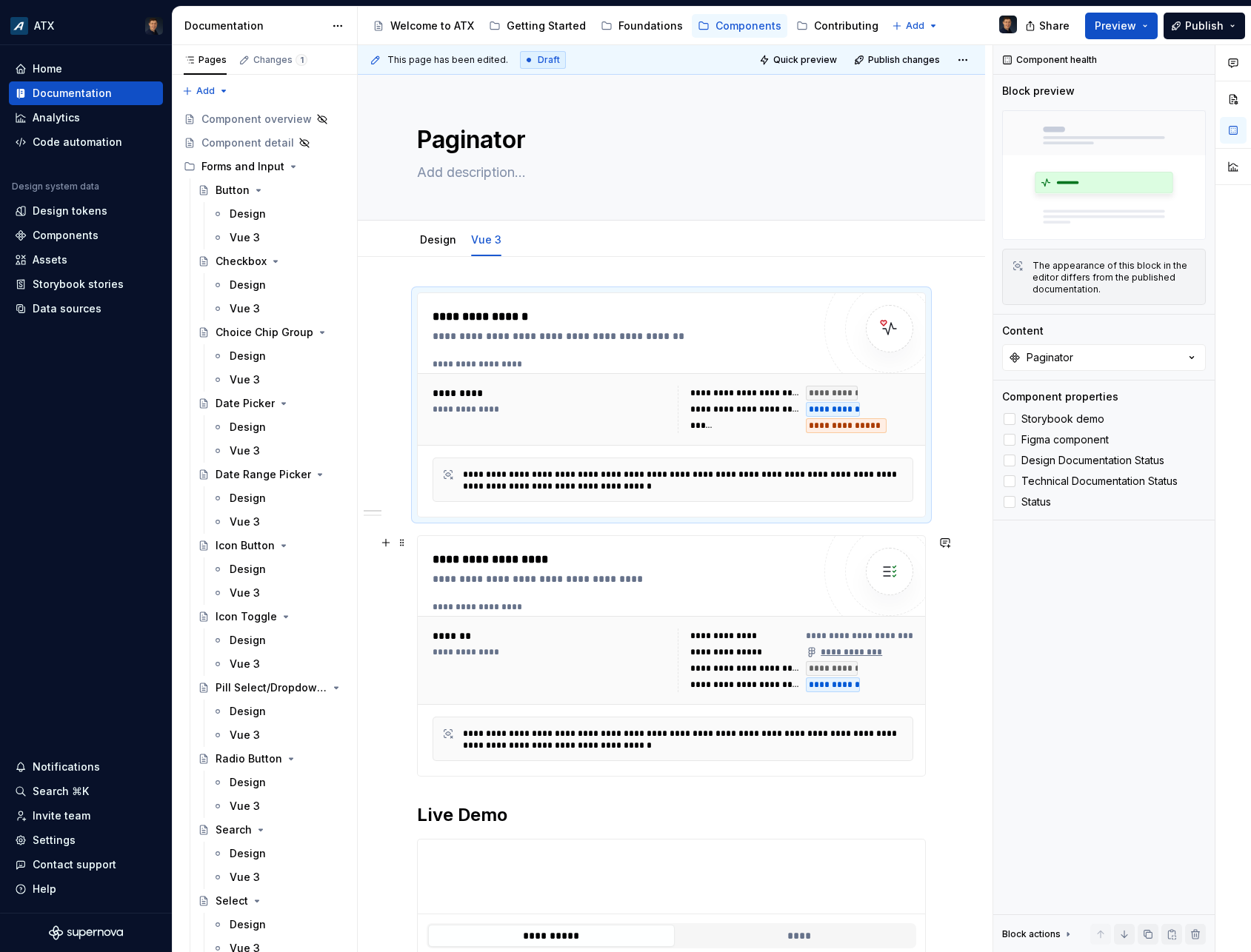
click at [703, 576] on div "**********" at bounding box center [626, 579] width 387 height 15
click at [1103, 352] on button "Stepper" at bounding box center [1104, 358] width 204 height 26
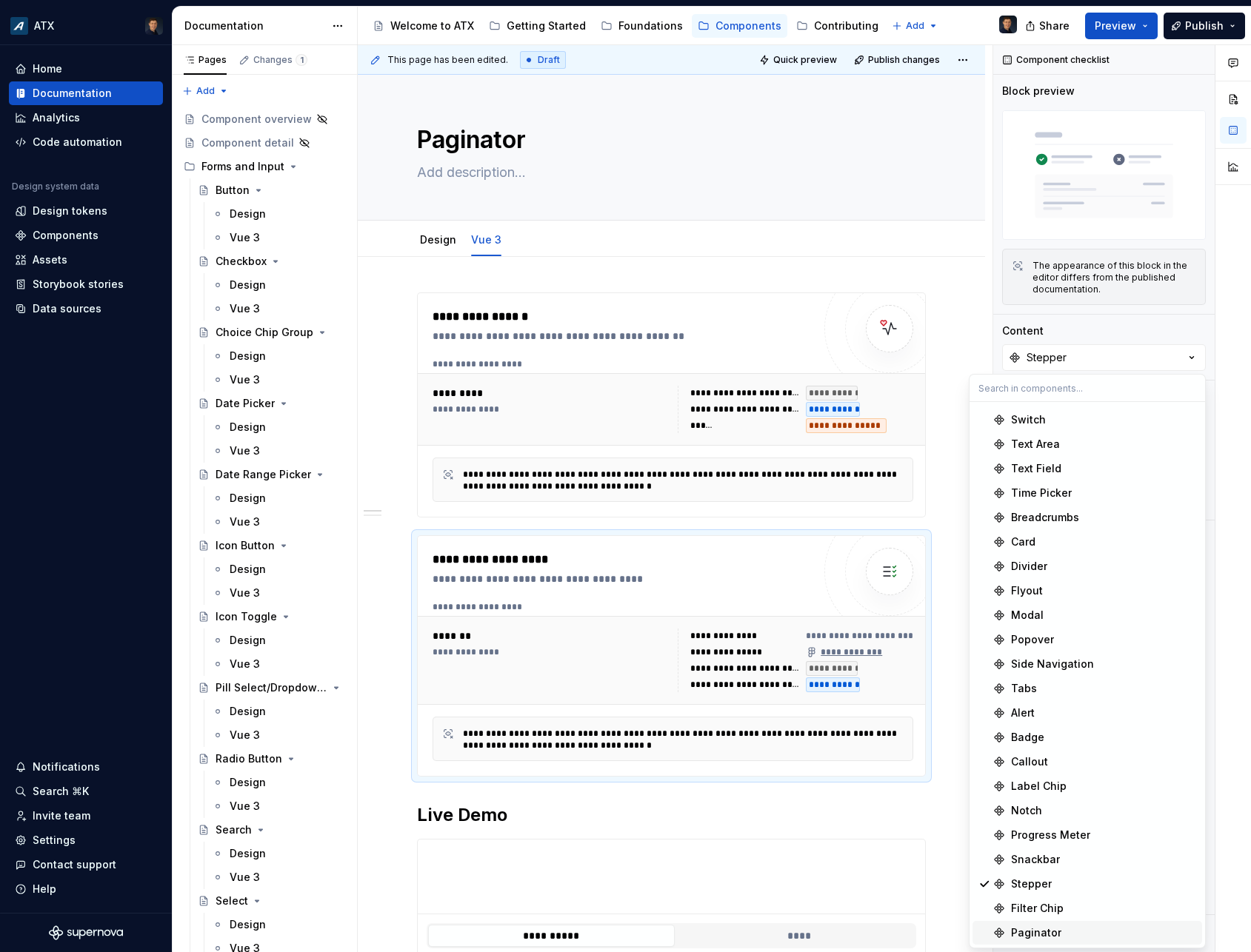
click at [1054, 926] on div "Paginator" at bounding box center [1036, 933] width 51 height 15
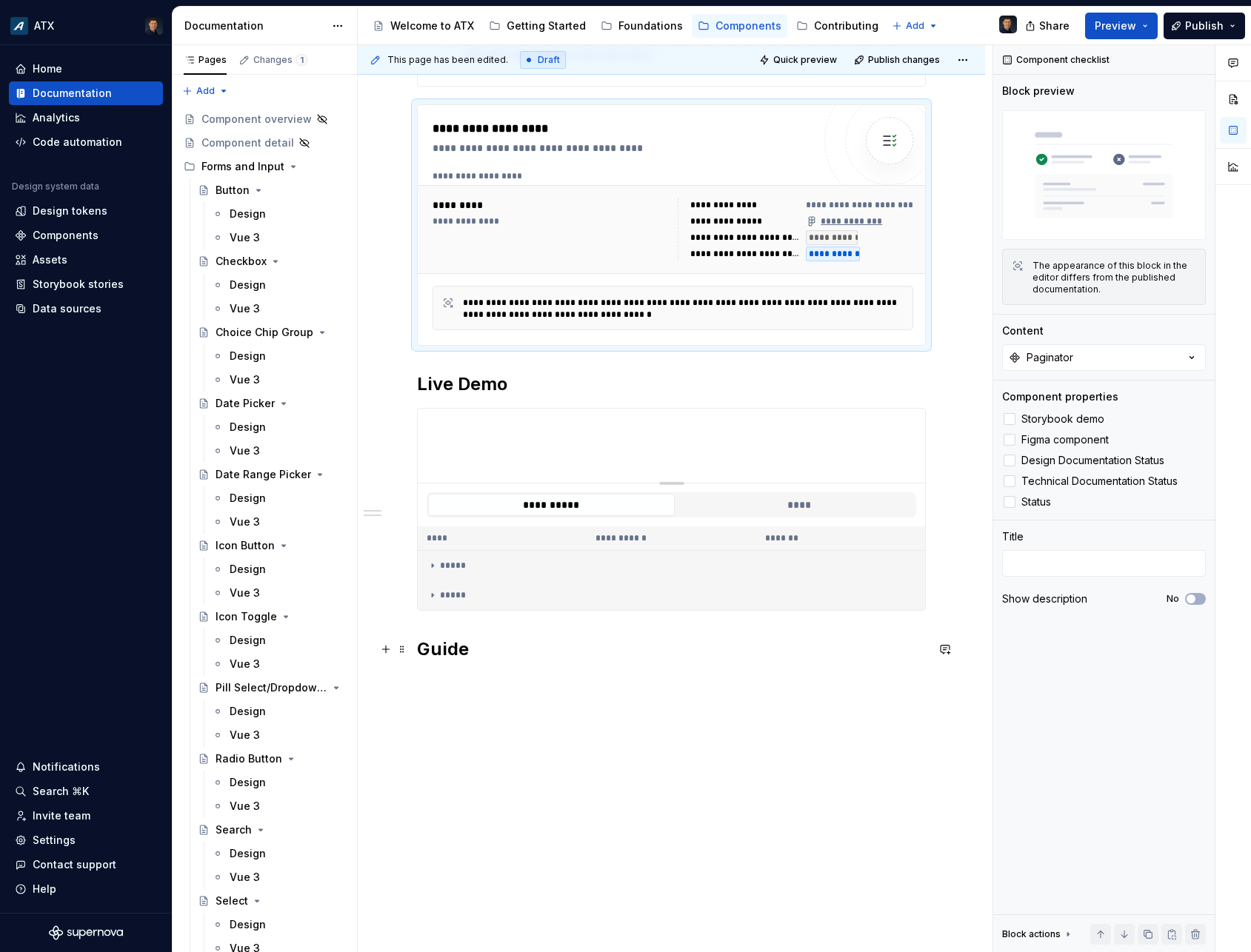
scroll to position [443, 0]
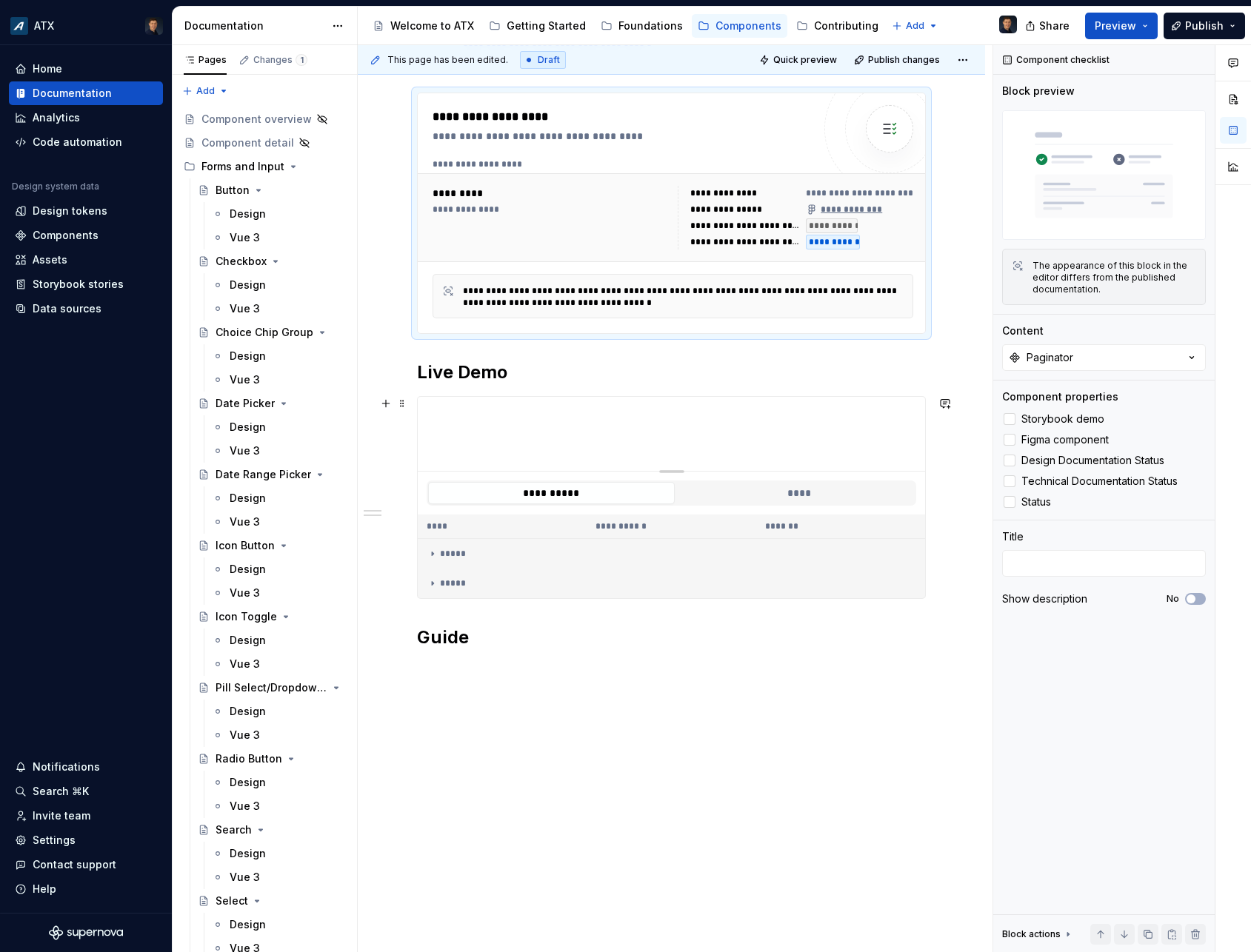
click at [678, 427] on div at bounding box center [672, 434] width 507 height 74
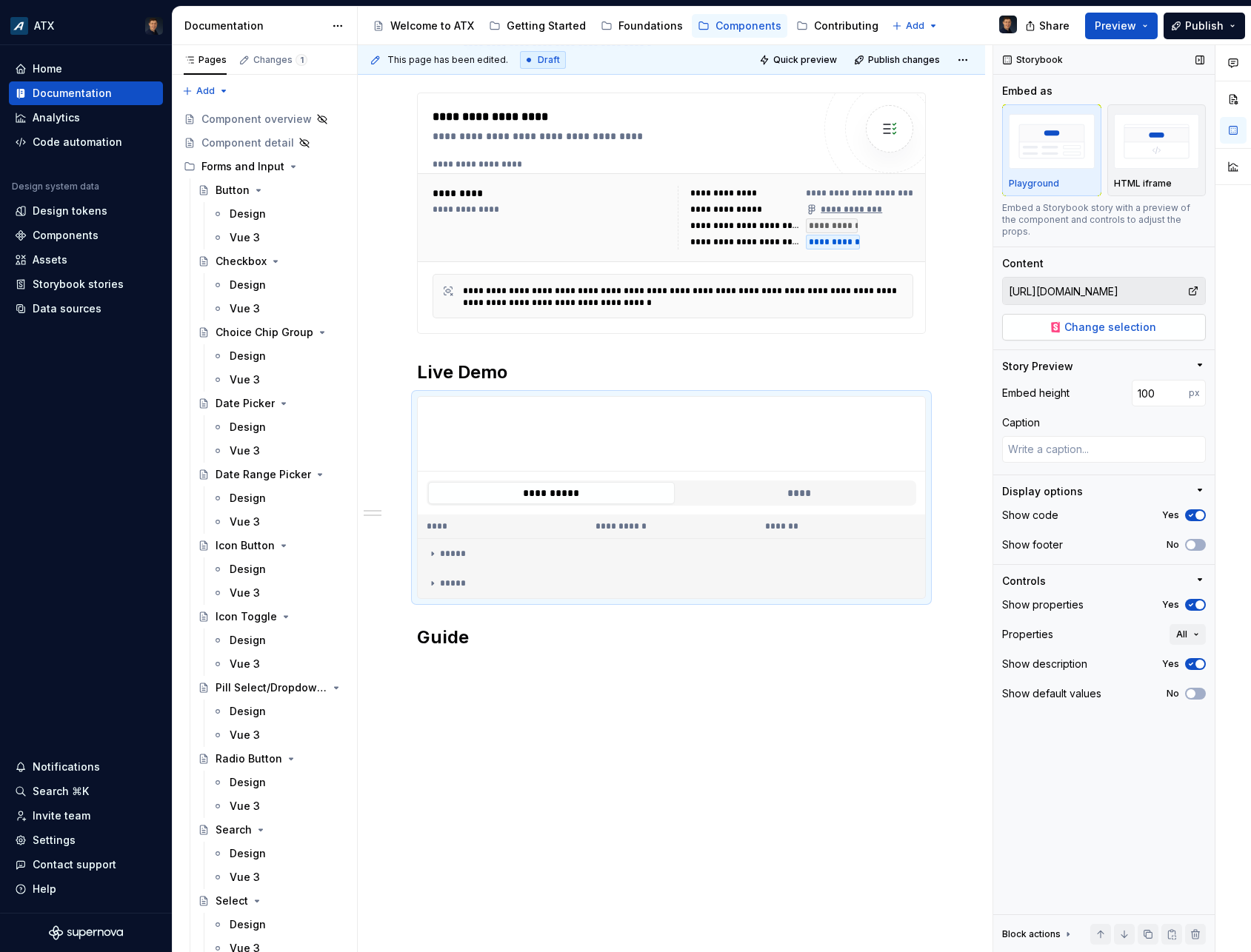
click at [1060, 314] on button "Change selection" at bounding box center [1104, 327] width 204 height 26
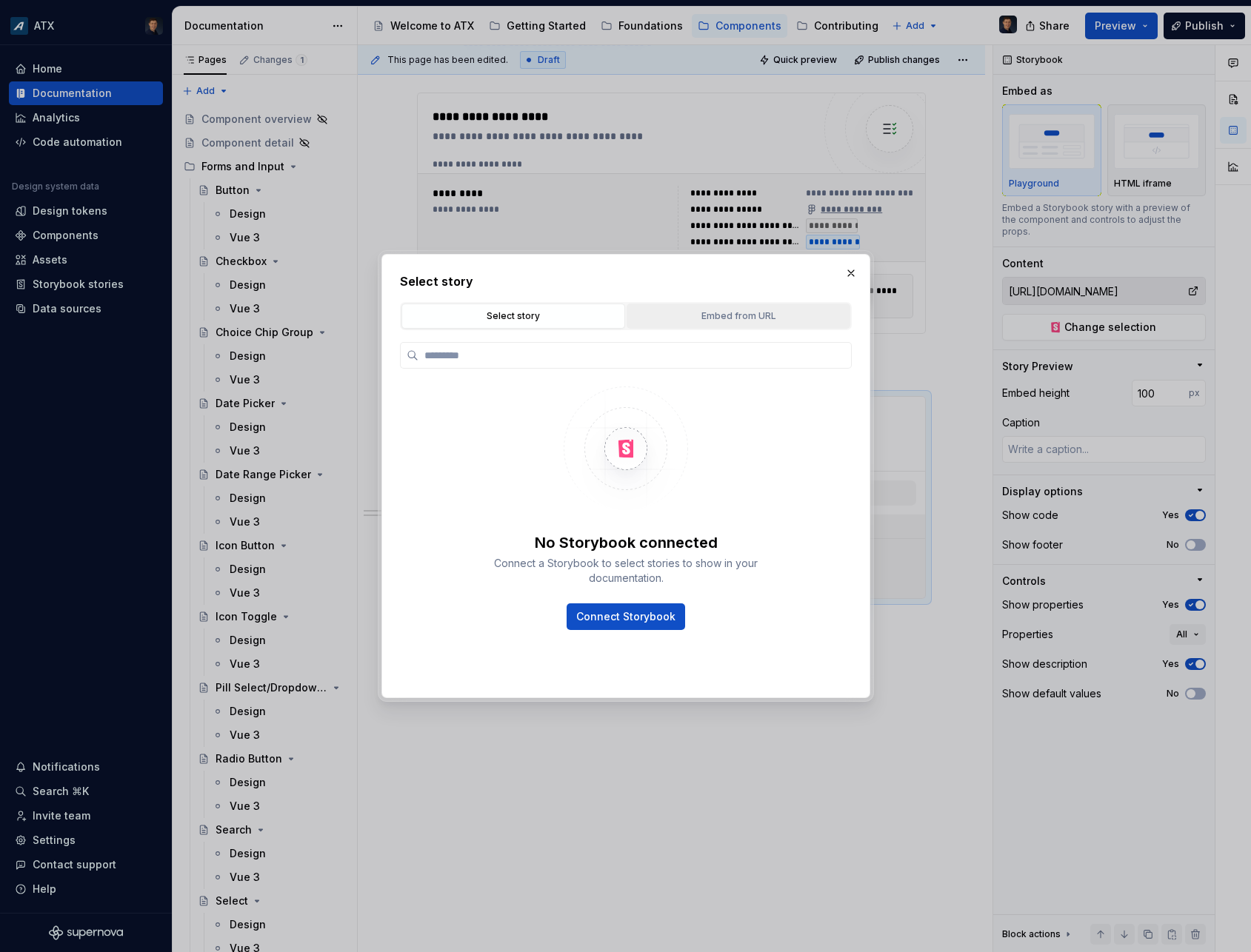
click at [783, 313] on div "Embed from URL" at bounding box center [738, 316] width 213 height 15
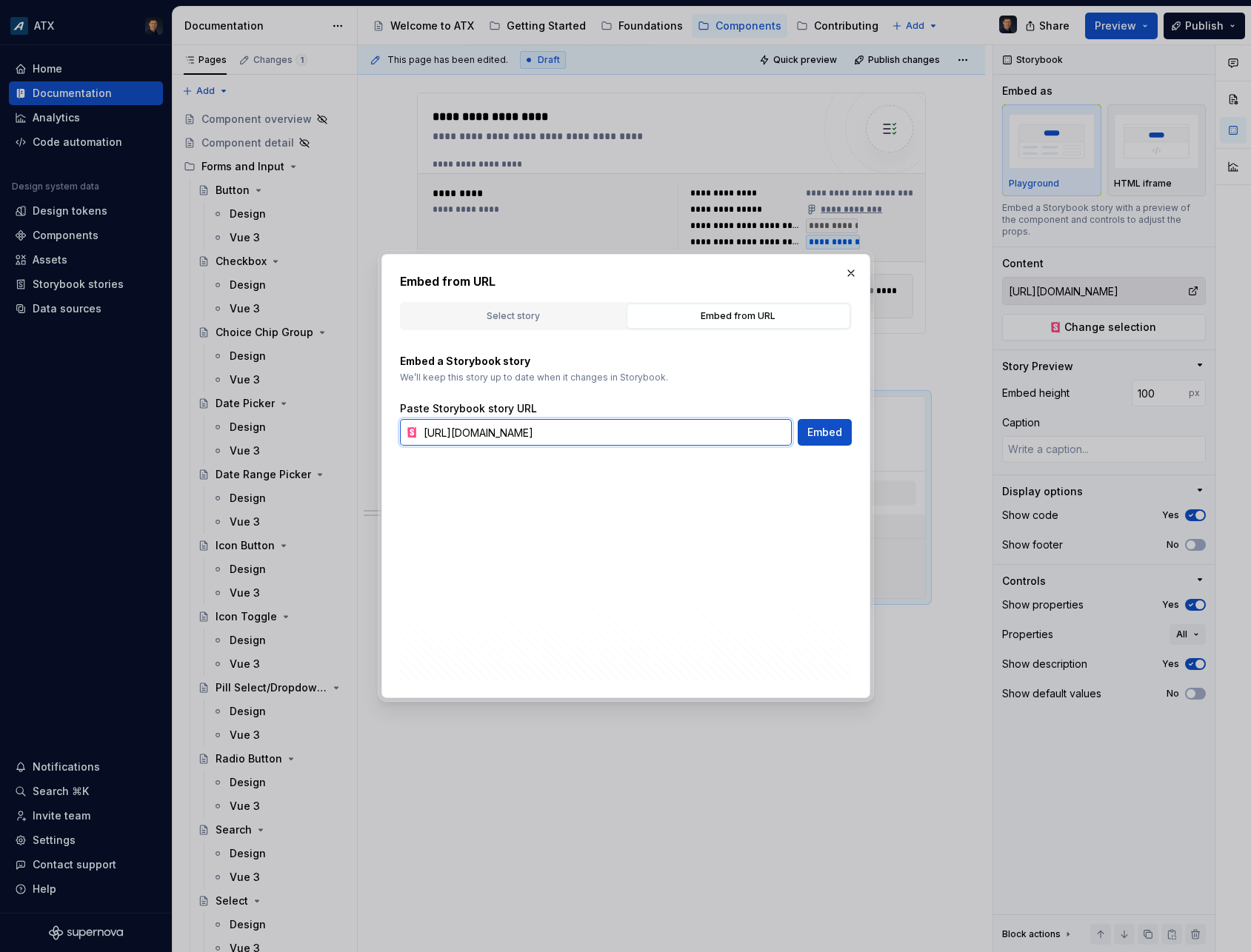
click at [703, 445] on input "[URL][DOMAIN_NAME]" at bounding box center [605, 432] width 374 height 26
paste input "paginator"
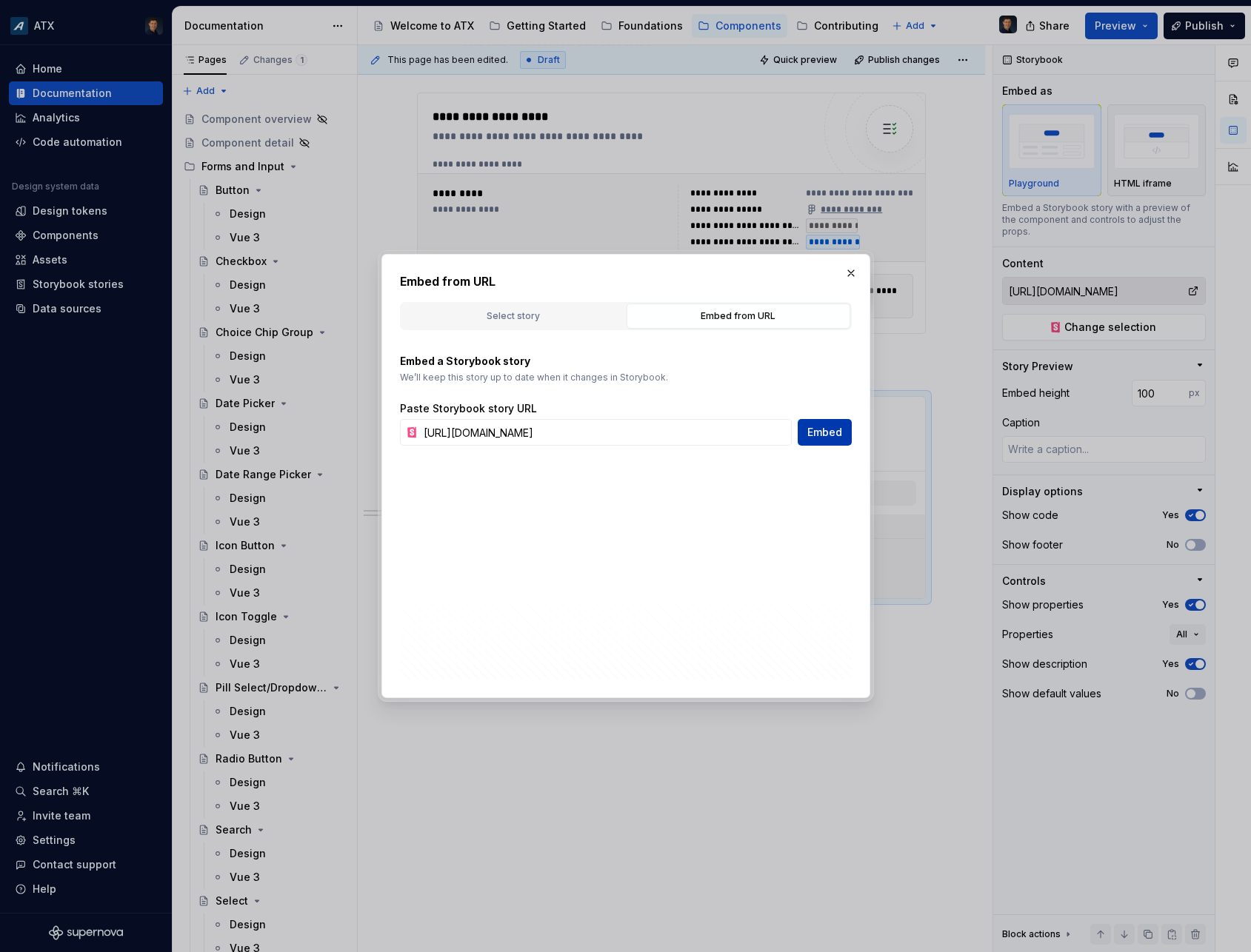
click at [828, 434] on span "Embed" at bounding box center [825, 433] width 35 height 15
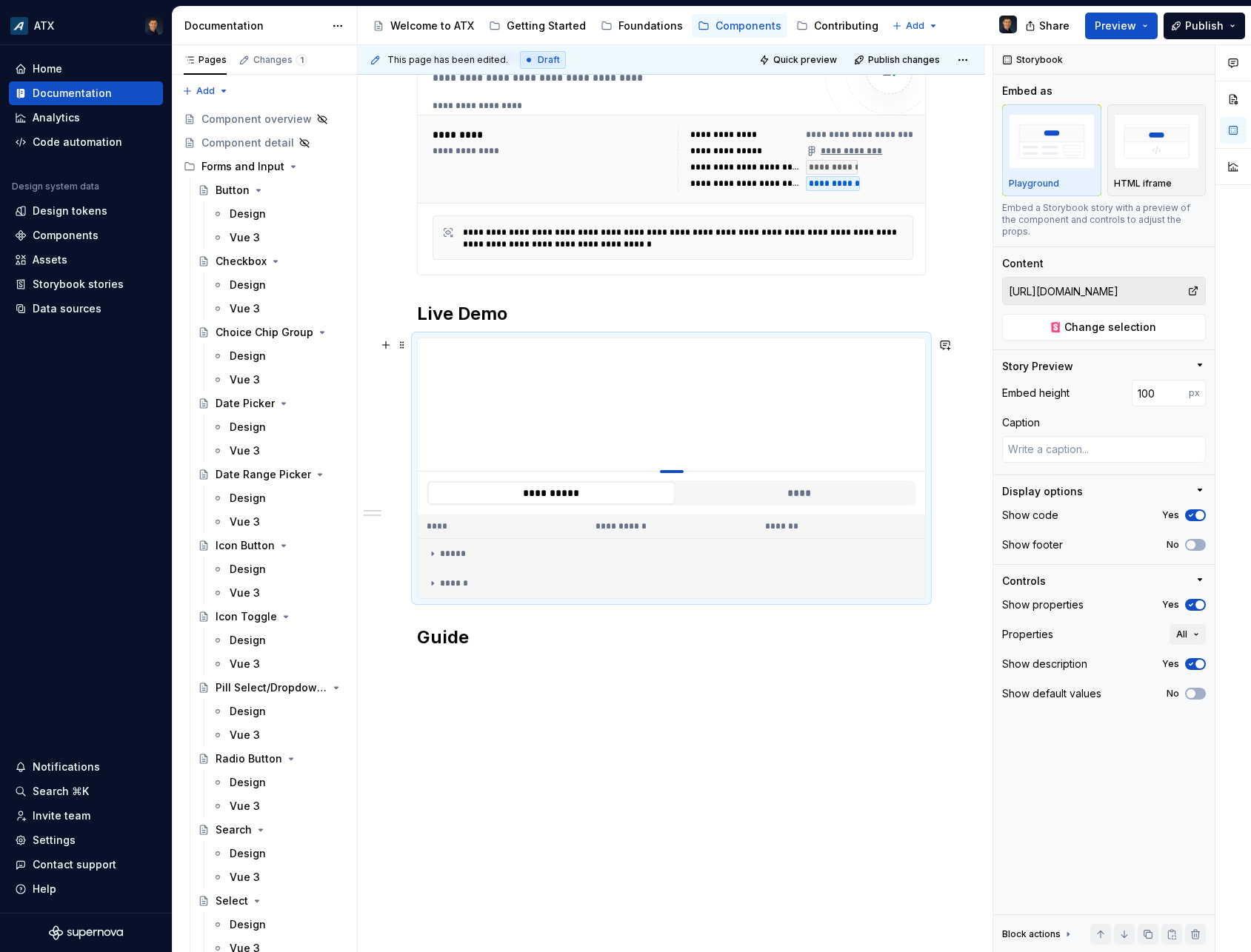
scroll to position [443, 0]
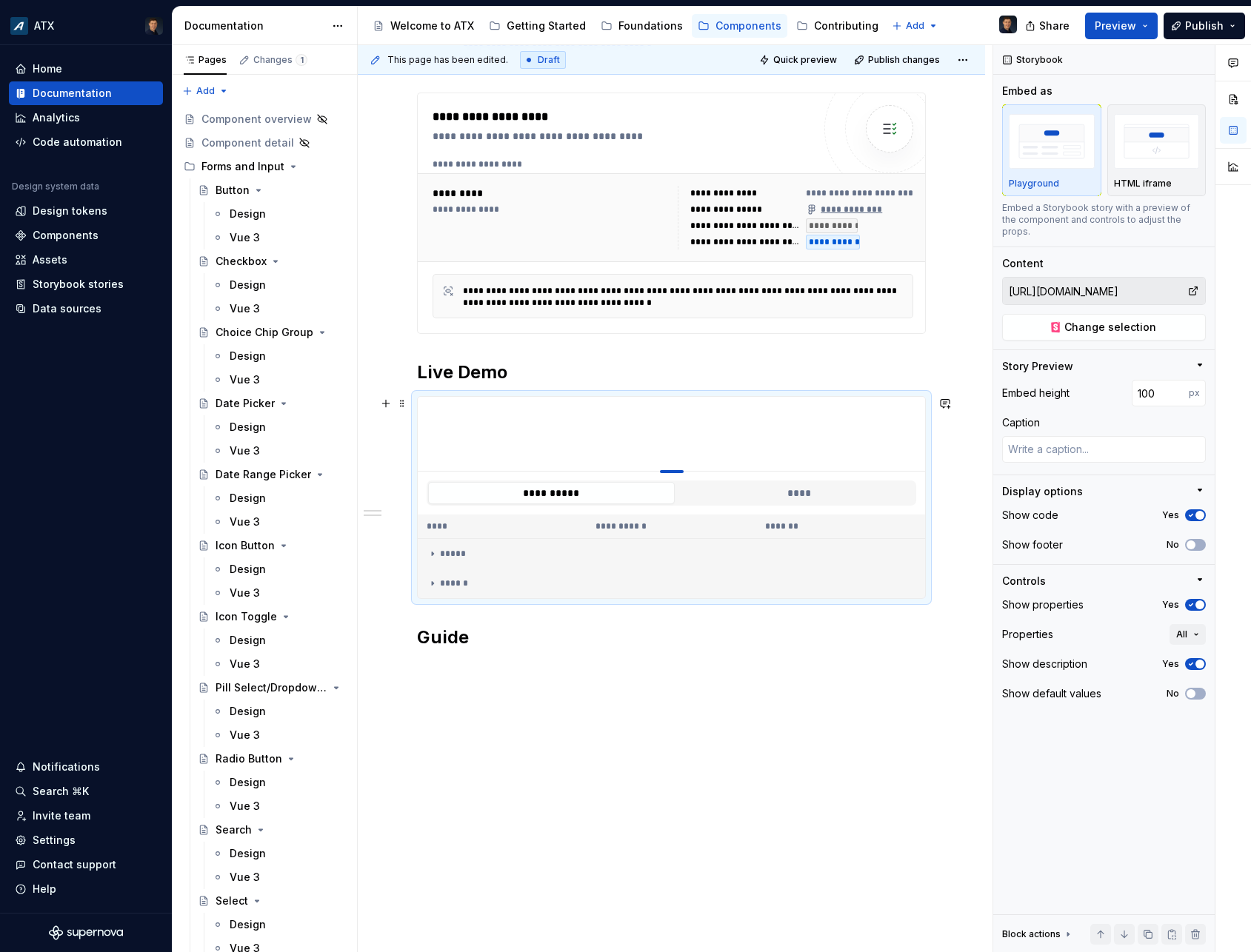
drag, startPoint x: 679, startPoint y: 545, endPoint x: 678, endPoint y: 254, distance: 291.0
click at [678, 397] on div at bounding box center [672, 435] width 507 height 75
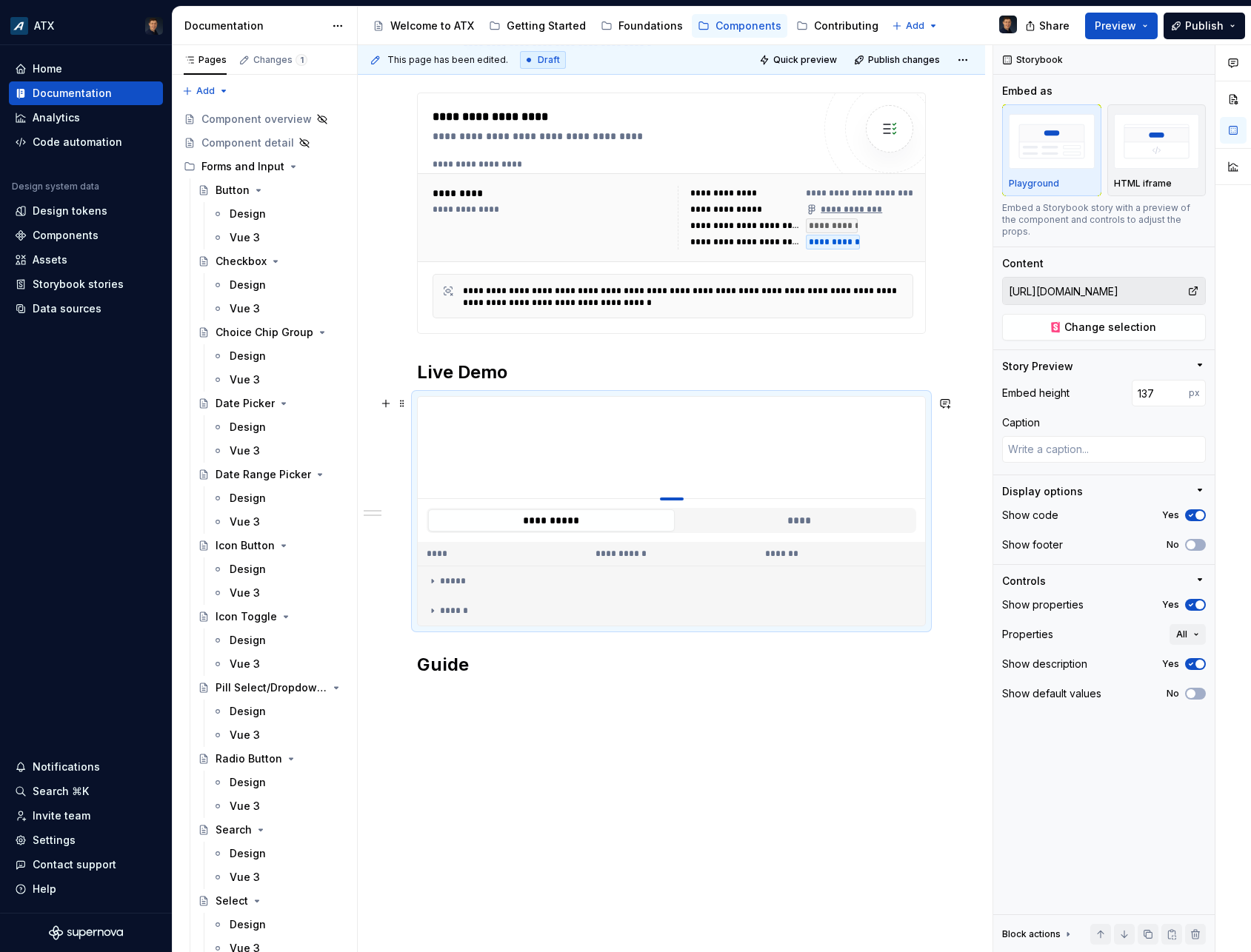
drag, startPoint x: 680, startPoint y: 471, endPoint x: 677, endPoint y: 499, distance: 28.2
click at [677, 499] on div at bounding box center [672, 499] width 23 height 3
click at [763, 533] on div "**********" at bounding box center [672, 521] width 507 height 43
click at [763, 522] on button "****" at bounding box center [799, 521] width 247 height 23
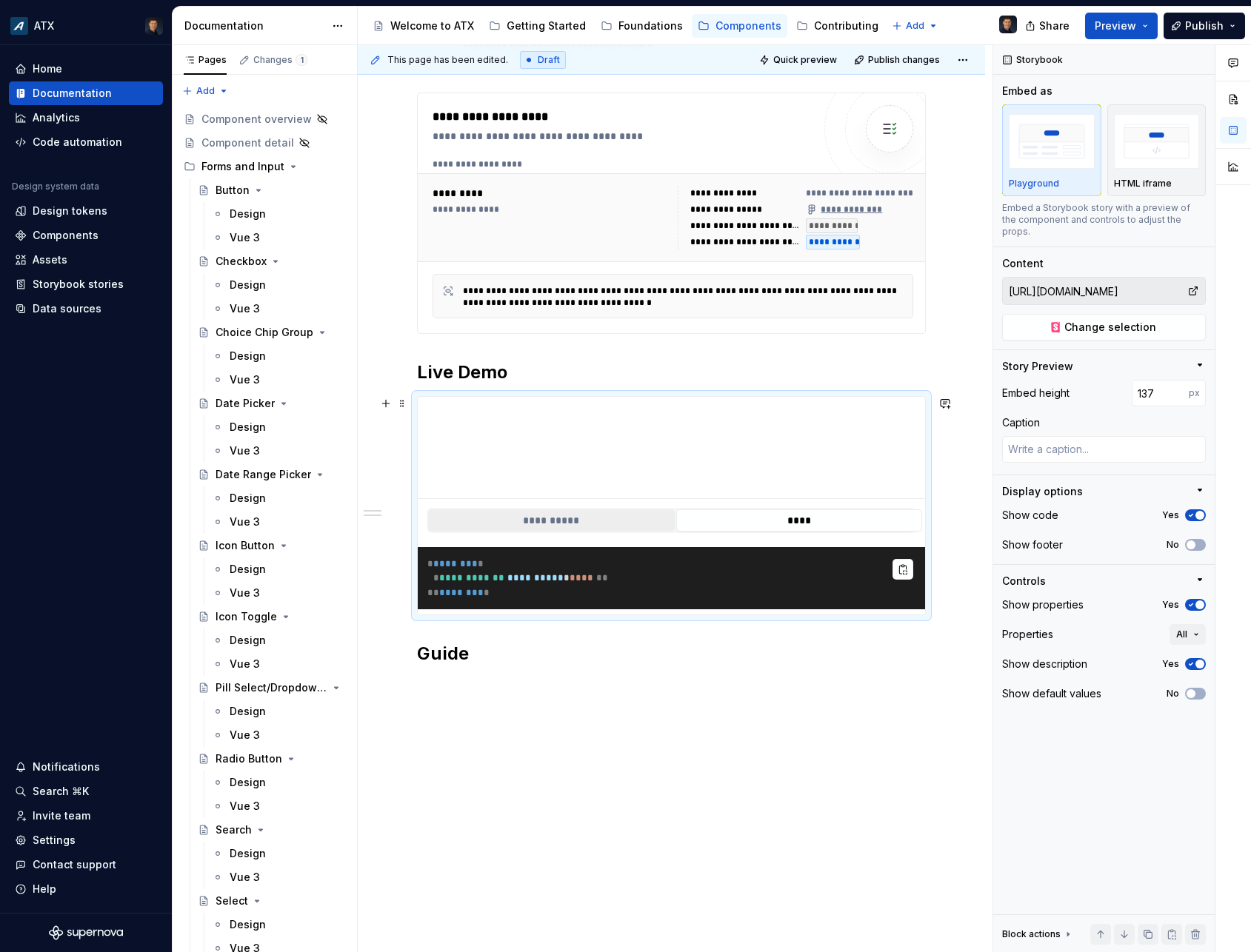
click at [589, 525] on button "**********" at bounding box center [551, 521] width 247 height 23
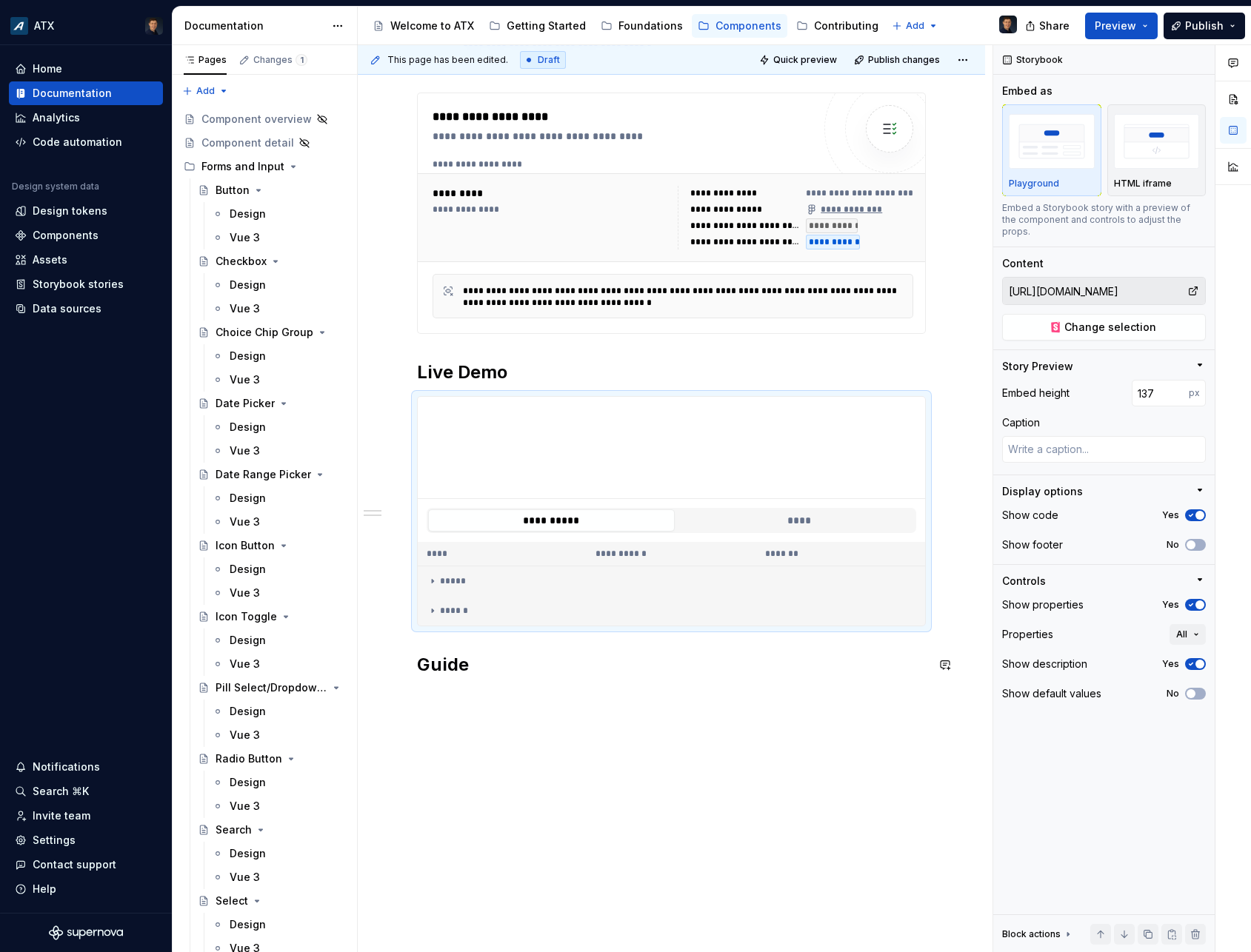
click at [481, 698] on div "**********" at bounding box center [672, 397] width 627 height 1166
click at [521, 713] on div "**********" at bounding box center [672, 397] width 627 height 1166
click at [747, 514] on button "****" at bounding box center [799, 521] width 247 height 23
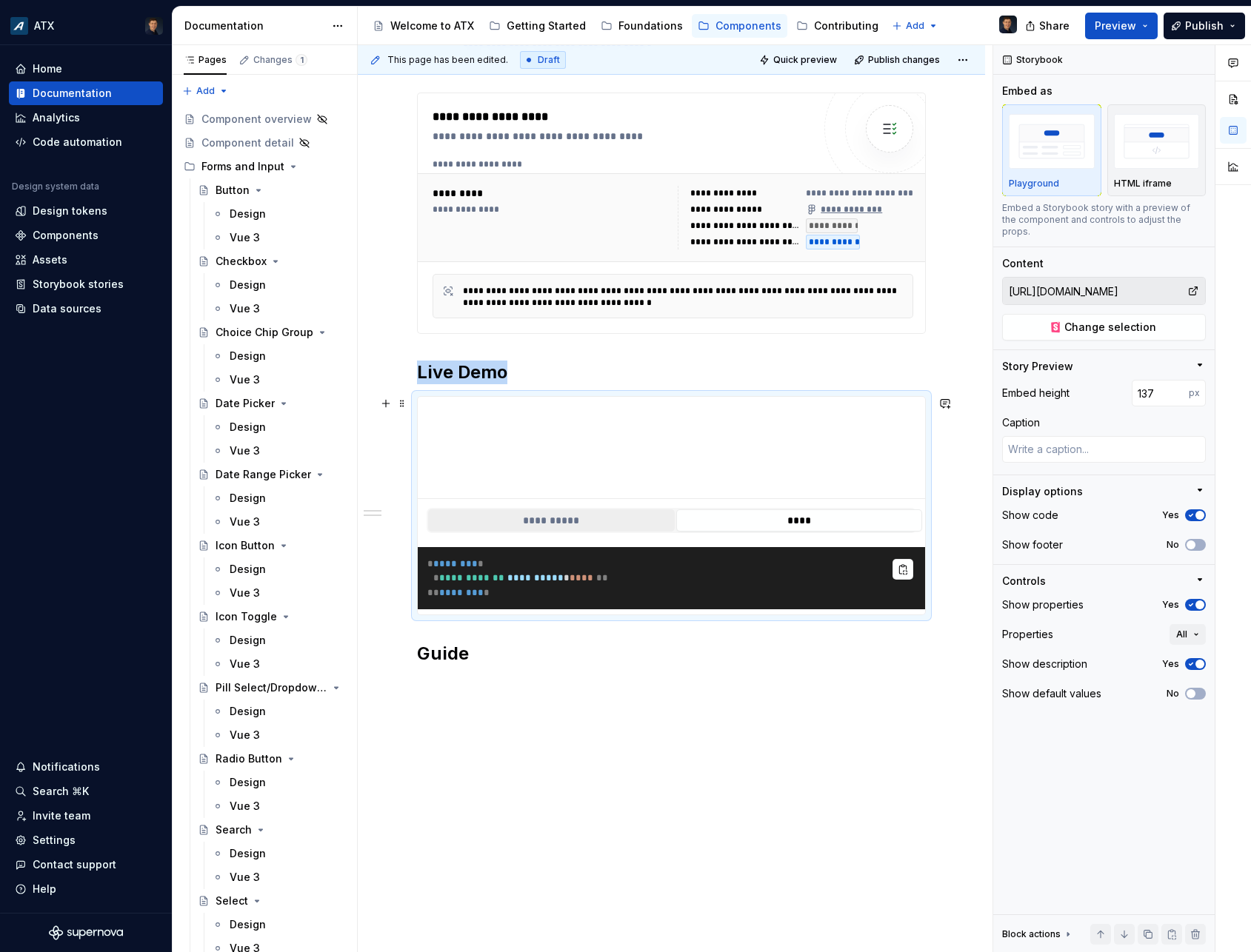
click at [621, 517] on button "**********" at bounding box center [551, 521] width 247 height 23
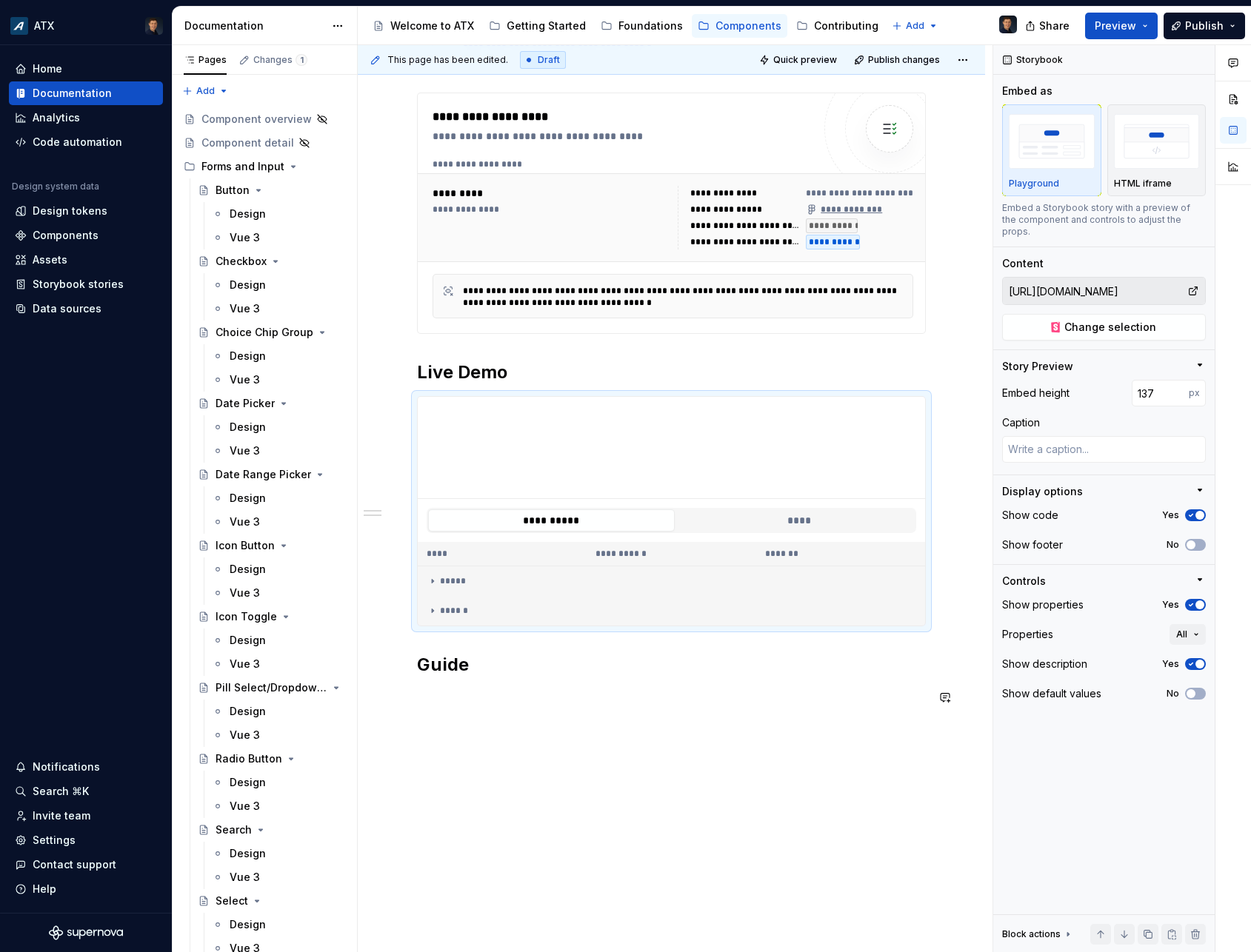
click at [444, 709] on div "**********" at bounding box center [672, 286] width 509 height 874
click at [461, 695] on p at bounding box center [672, 697] width 509 height 18
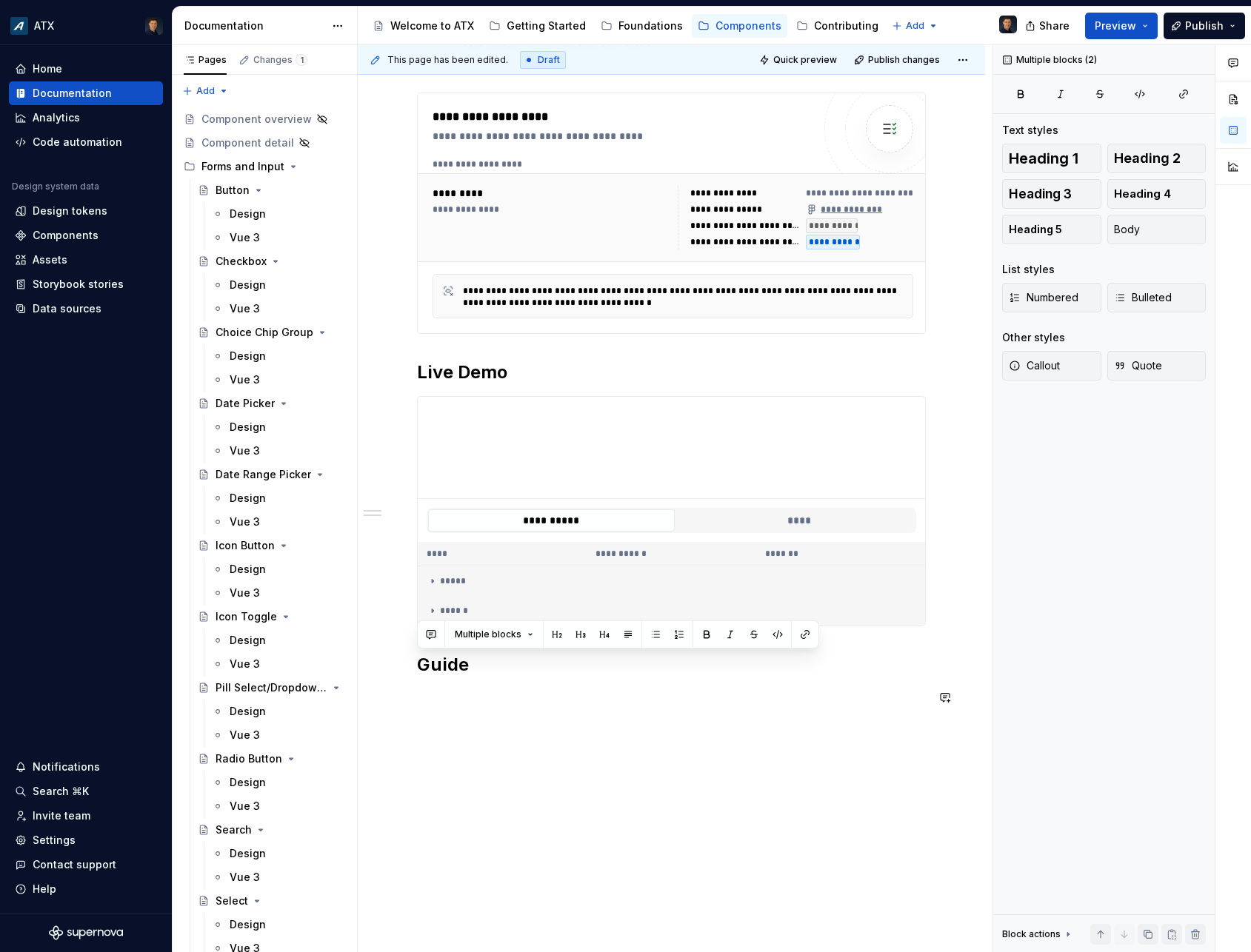
click at [447, 708] on div "**********" at bounding box center [672, 286] width 509 height 874
click at [451, 700] on p at bounding box center [672, 697] width 509 height 18
click at [447, 702] on p at bounding box center [672, 697] width 509 height 18
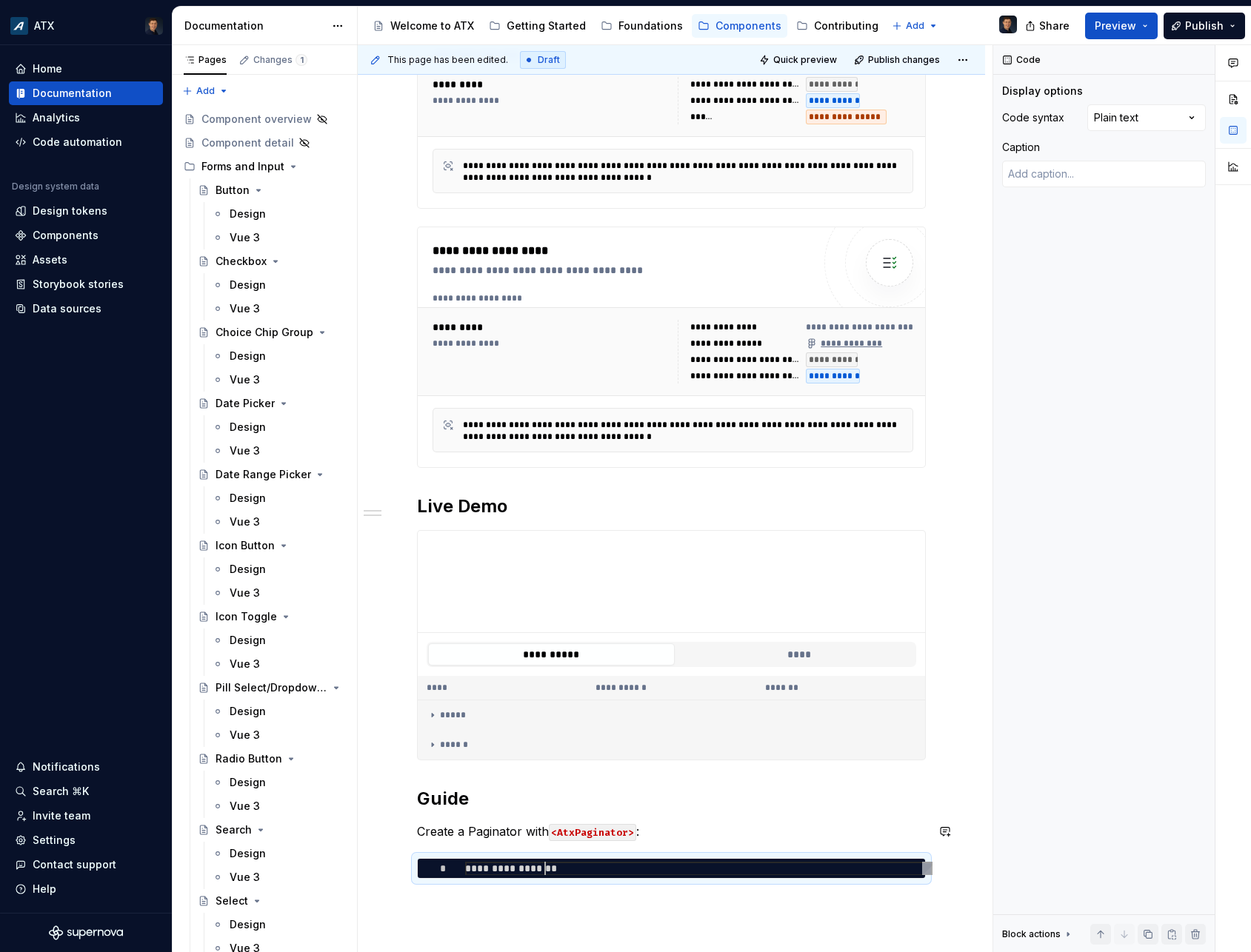
scroll to position [1, 79]
click at [740, 653] on button "****" at bounding box center [799, 654] width 247 height 23
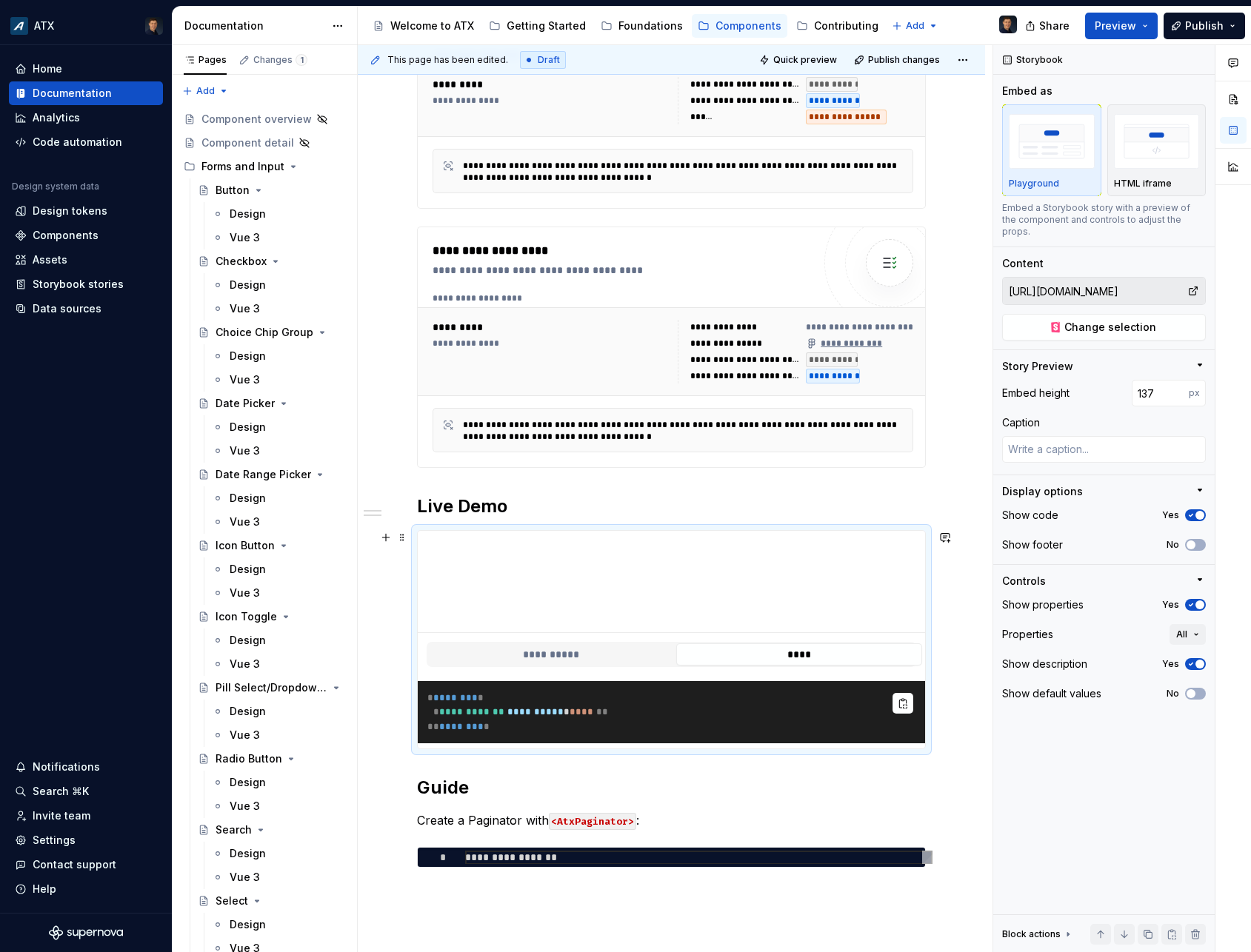
scroll to position [527, 0]
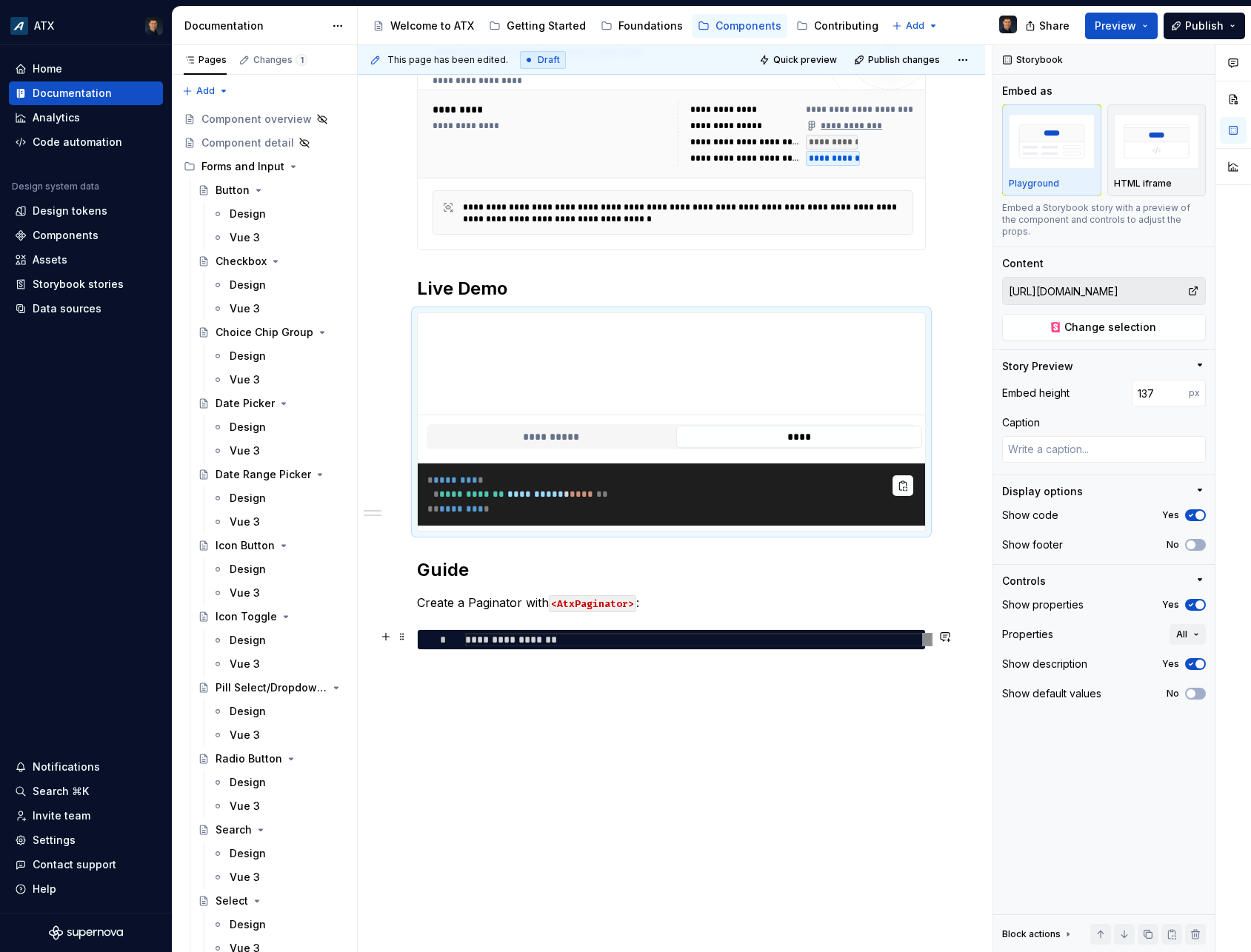
click at [544, 640] on div "**********" at bounding box center [699, 639] width 468 height 14
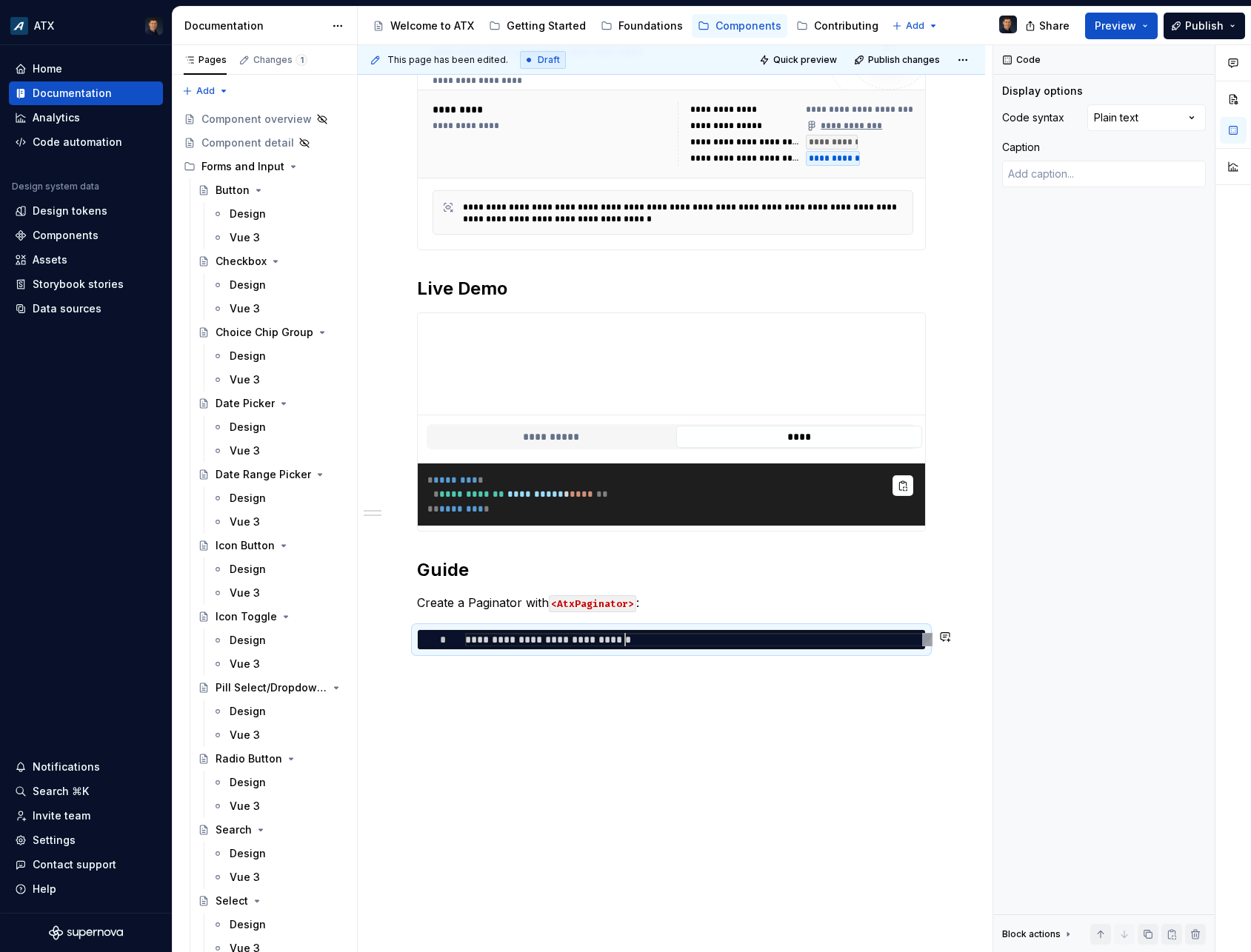
scroll to position [1, 165]
click at [447, 687] on div "**********" at bounding box center [672, 342] width 627 height 1222
click at [449, 680] on div "**********" at bounding box center [672, 342] width 627 height 1222
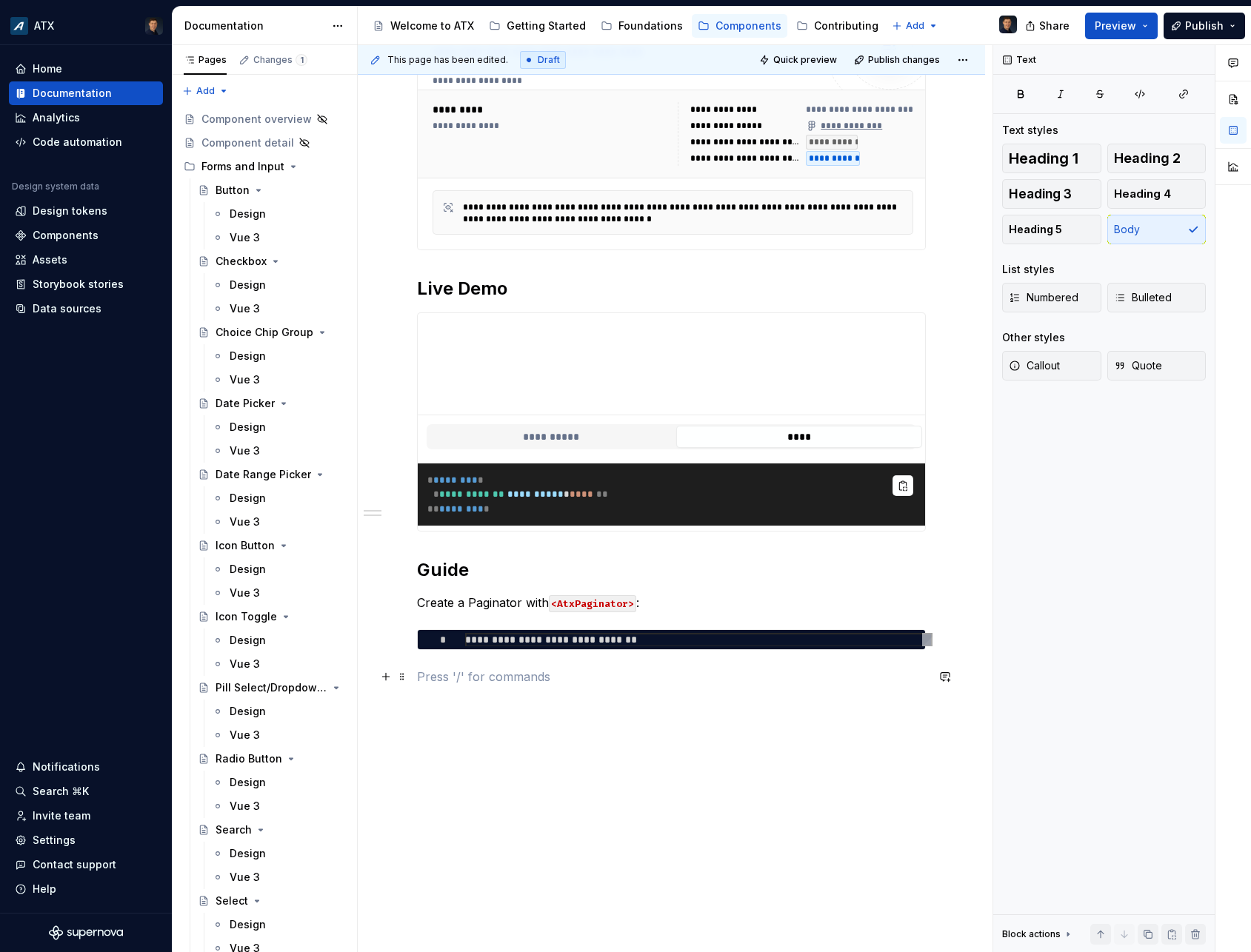
click at [462, 668] on div "**********" at bounding box center [672, 225] width 509 height 919
click at [462, 675] on p at bounding box center [672, 676] width 509 height 18
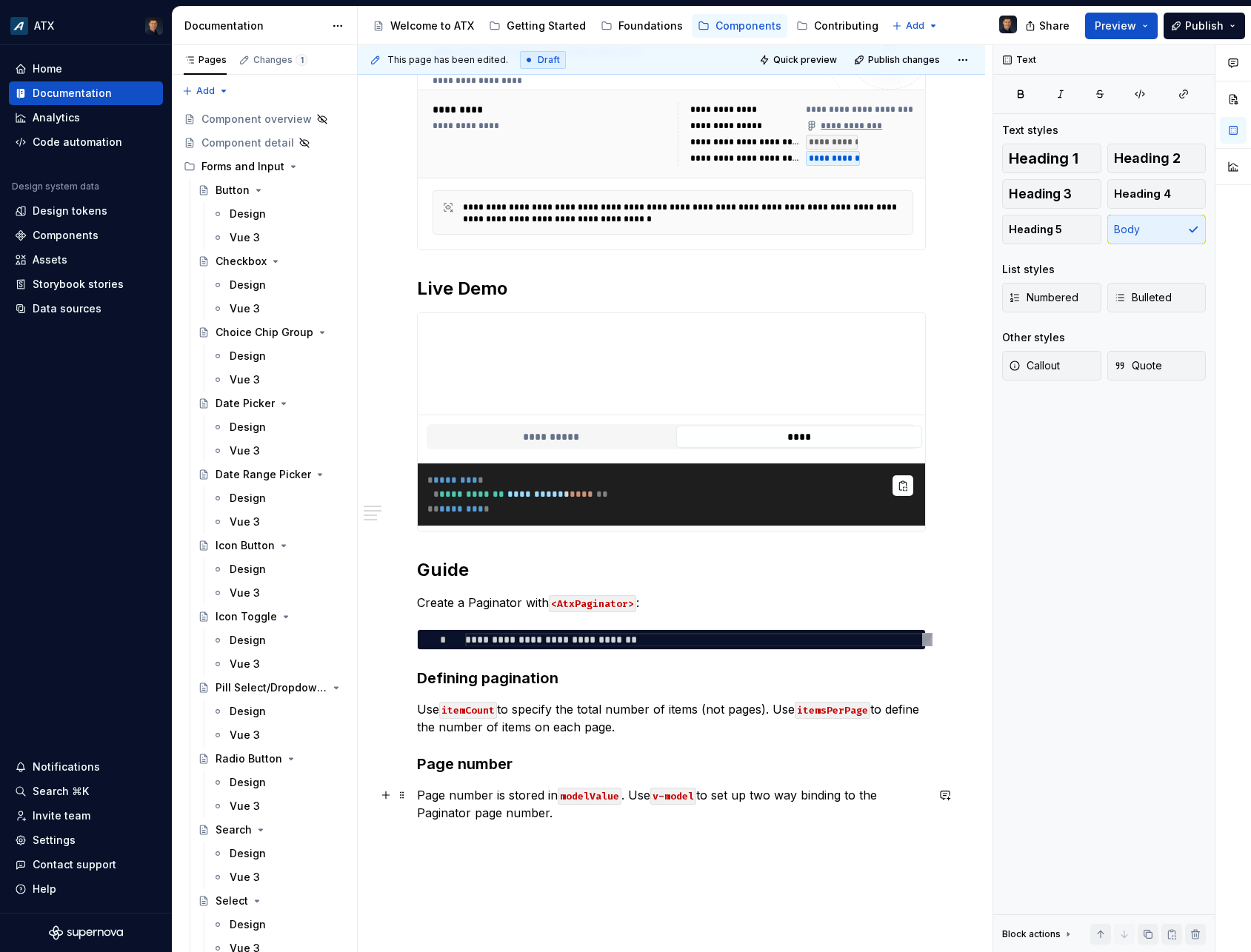
click at [555, 817] on p "Page number is stored in modelValue . Use v-model to set up two way binding to …" at bounding box center [672, 804] width 509 height 36
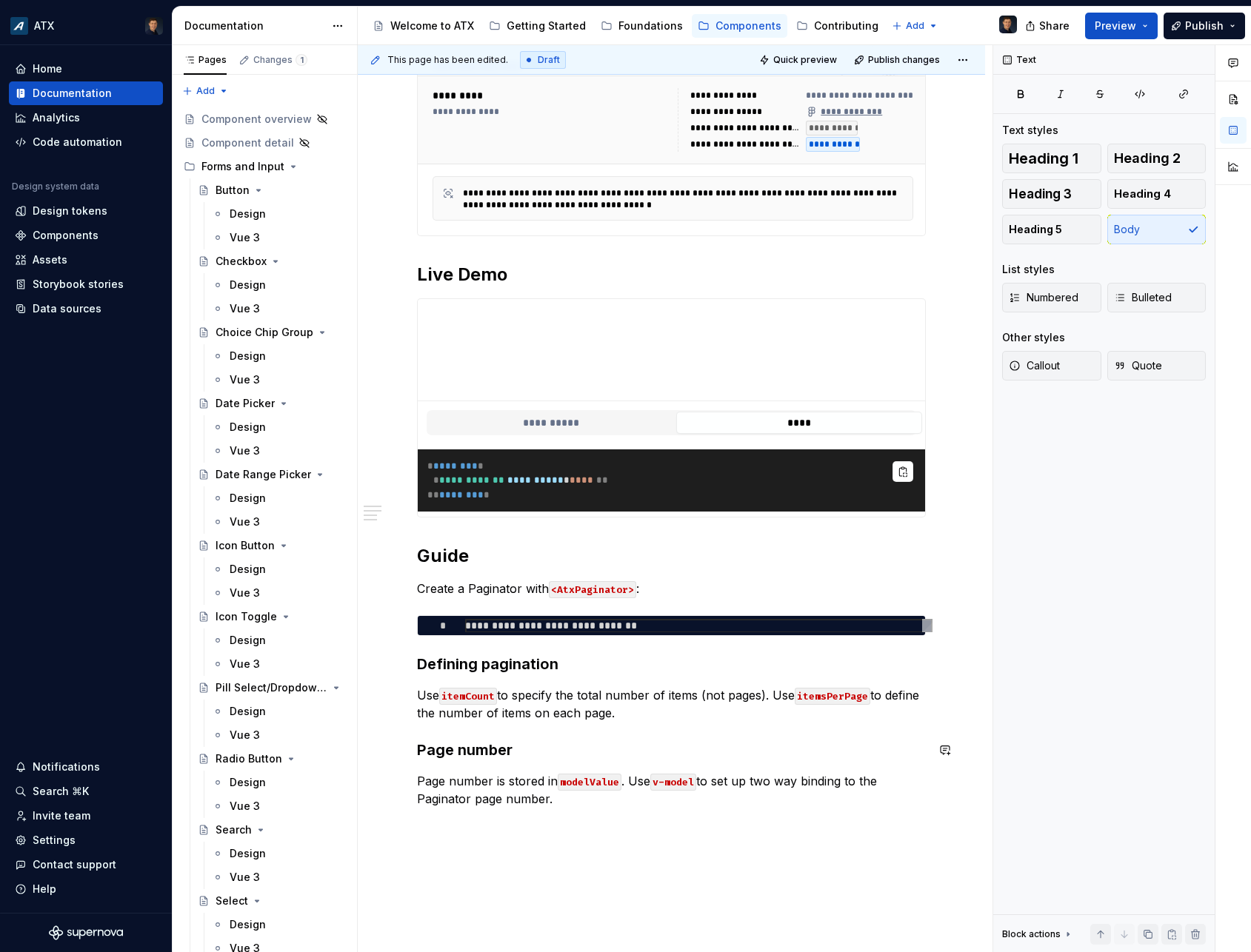
scroll to position [499, 0]
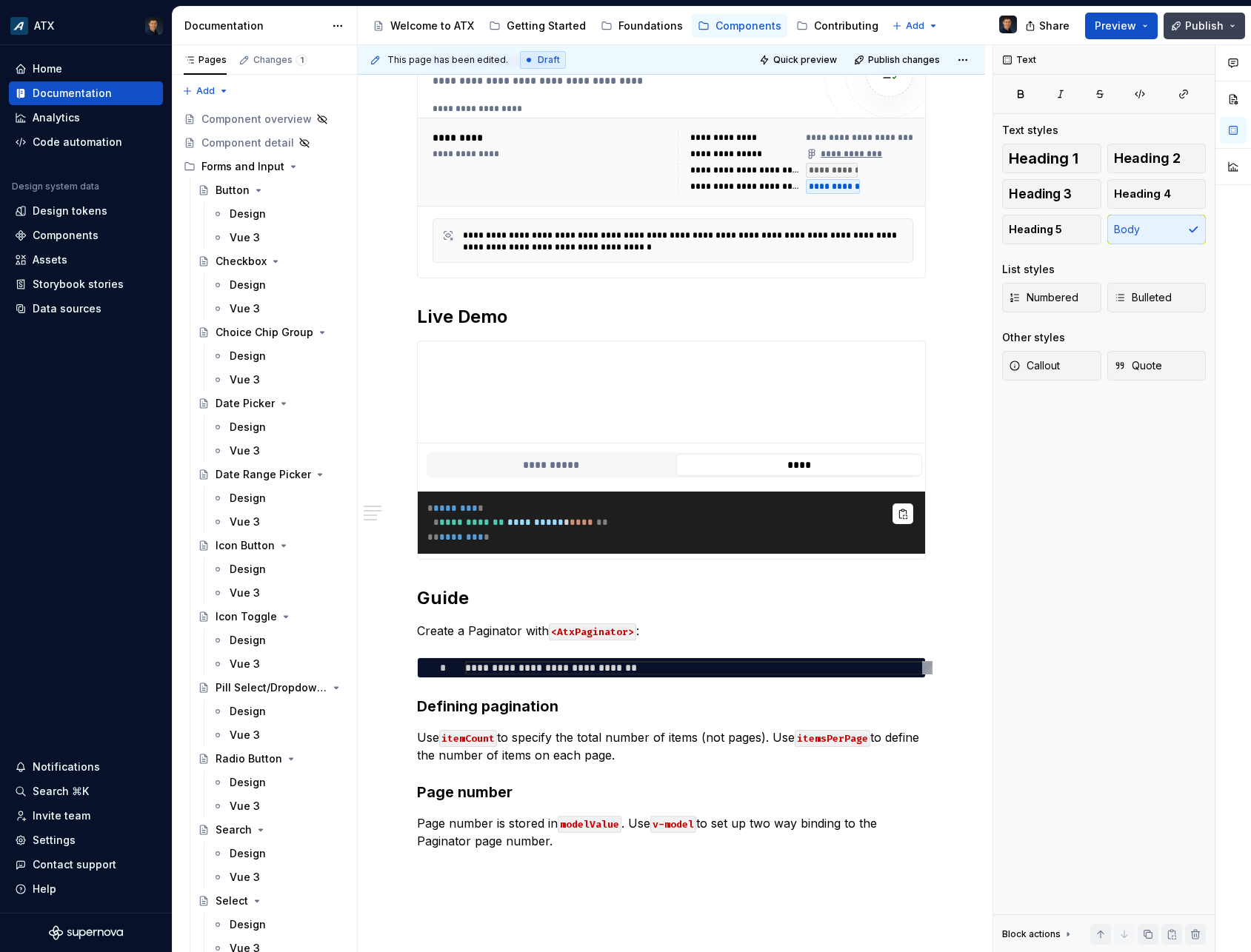
click at [1185, 30] on button "Publish" at bounding box center [1204, 25] width 82 height 26
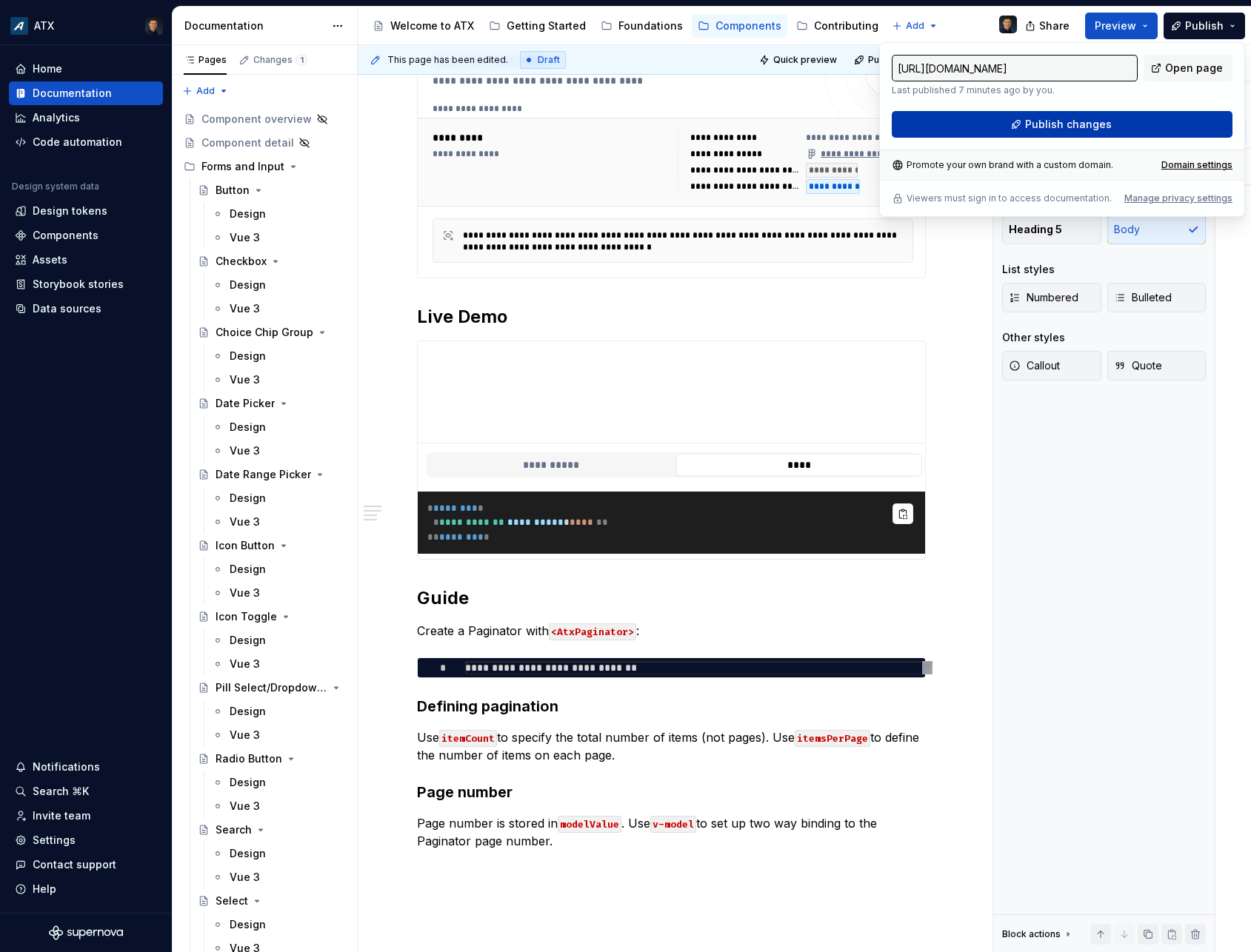
click at [1110, 131] on button "Publish changes" at bounding box center [1061, 124] width 341 height 26
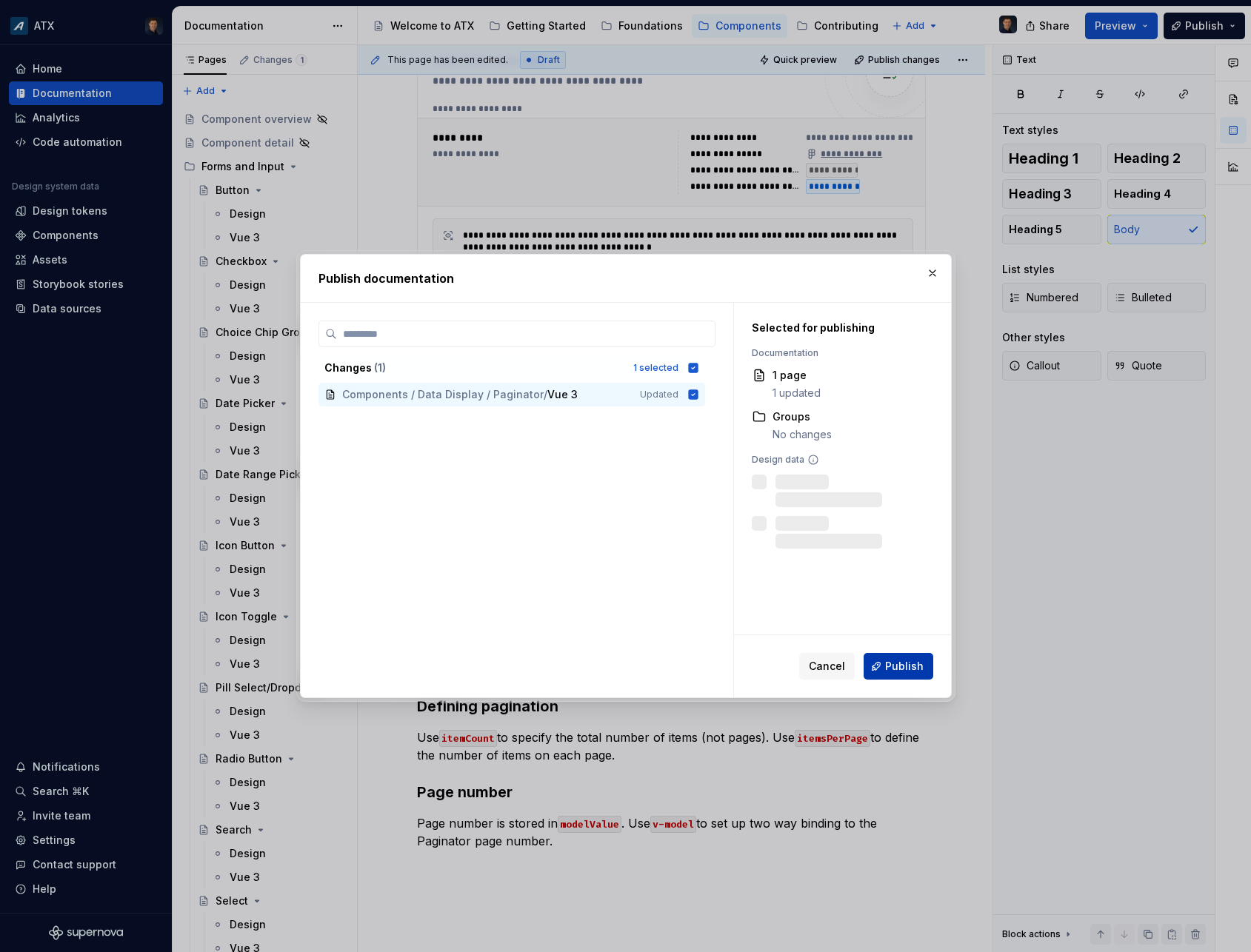
click at [925, 667] on button "Publish" at bounding box center [899, 667] width 70 height 26
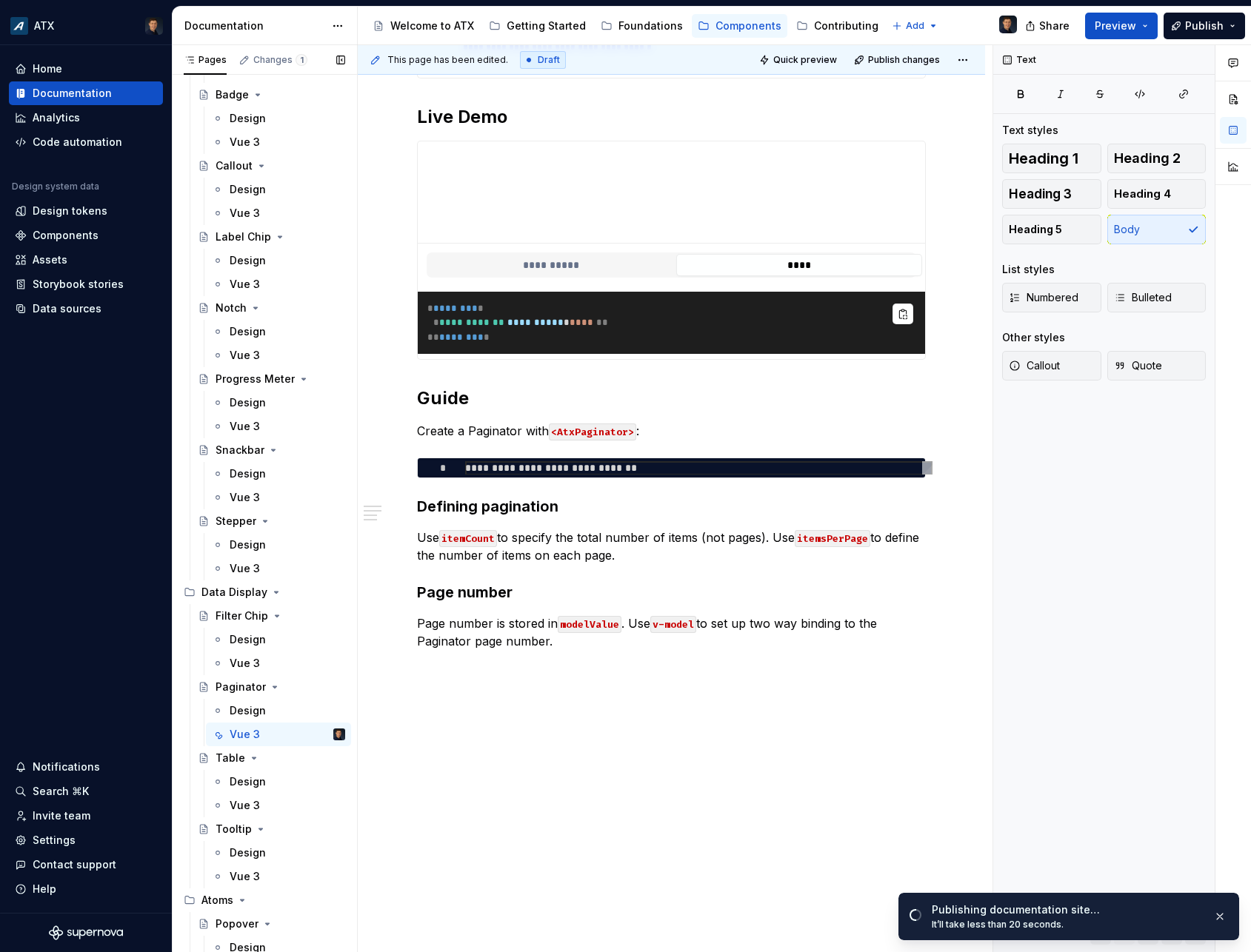
scroll to position [2445, 0]
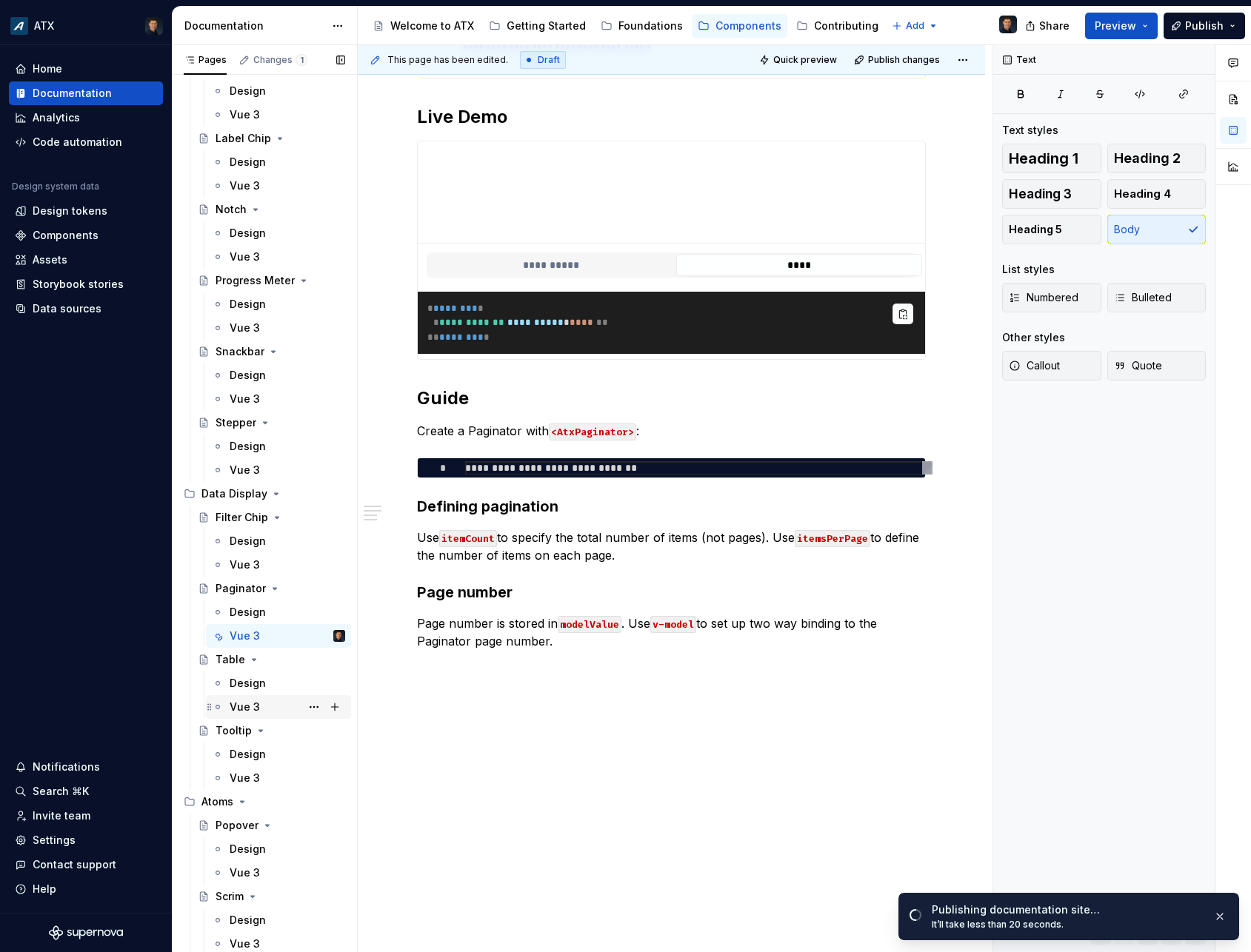
click at [244, 705] on div "Vue 3" at bounding box center [244, 707] width 30 height 15
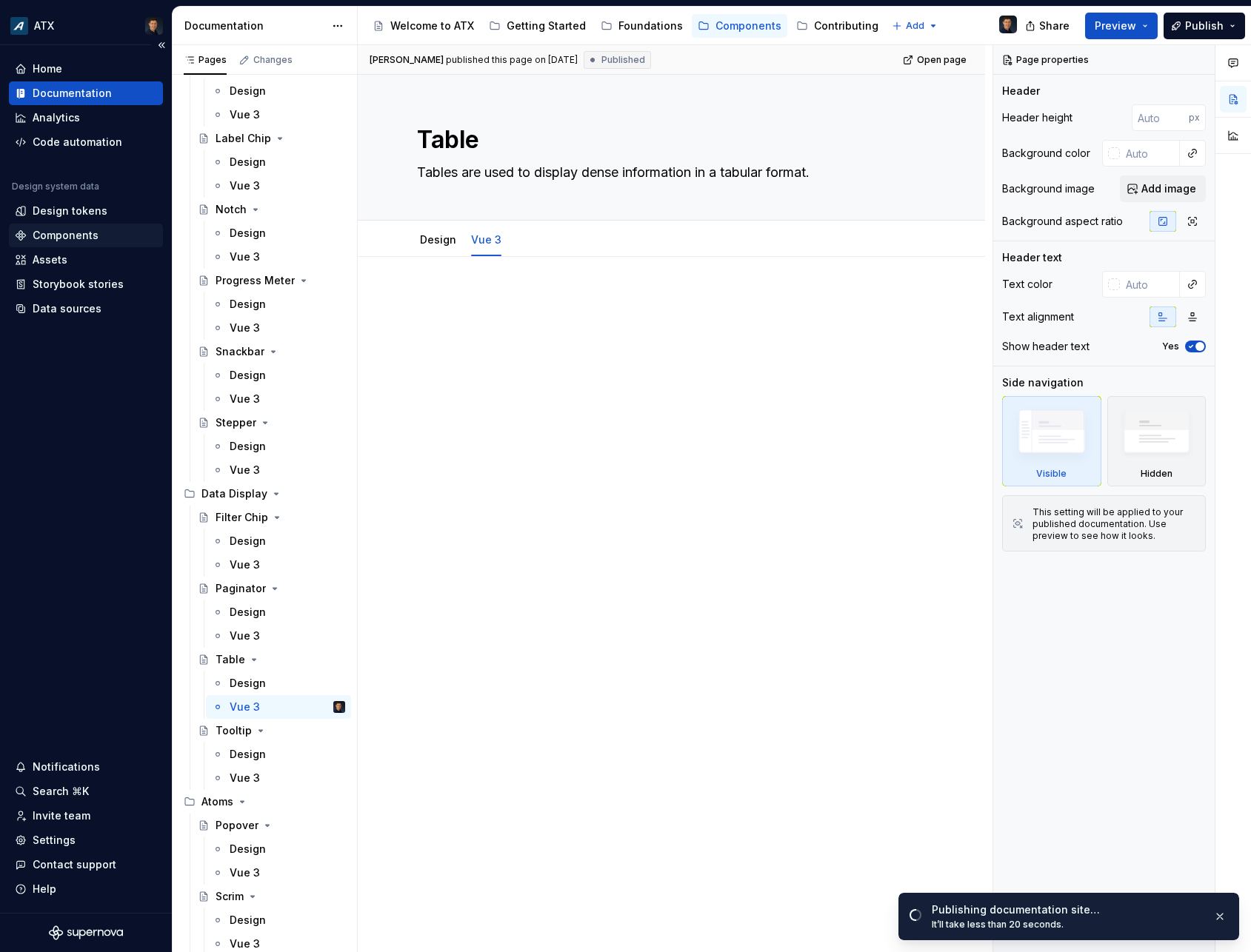
click at [76, 239] on div "Components" at bounding box center [66, 236] width 66 height 15
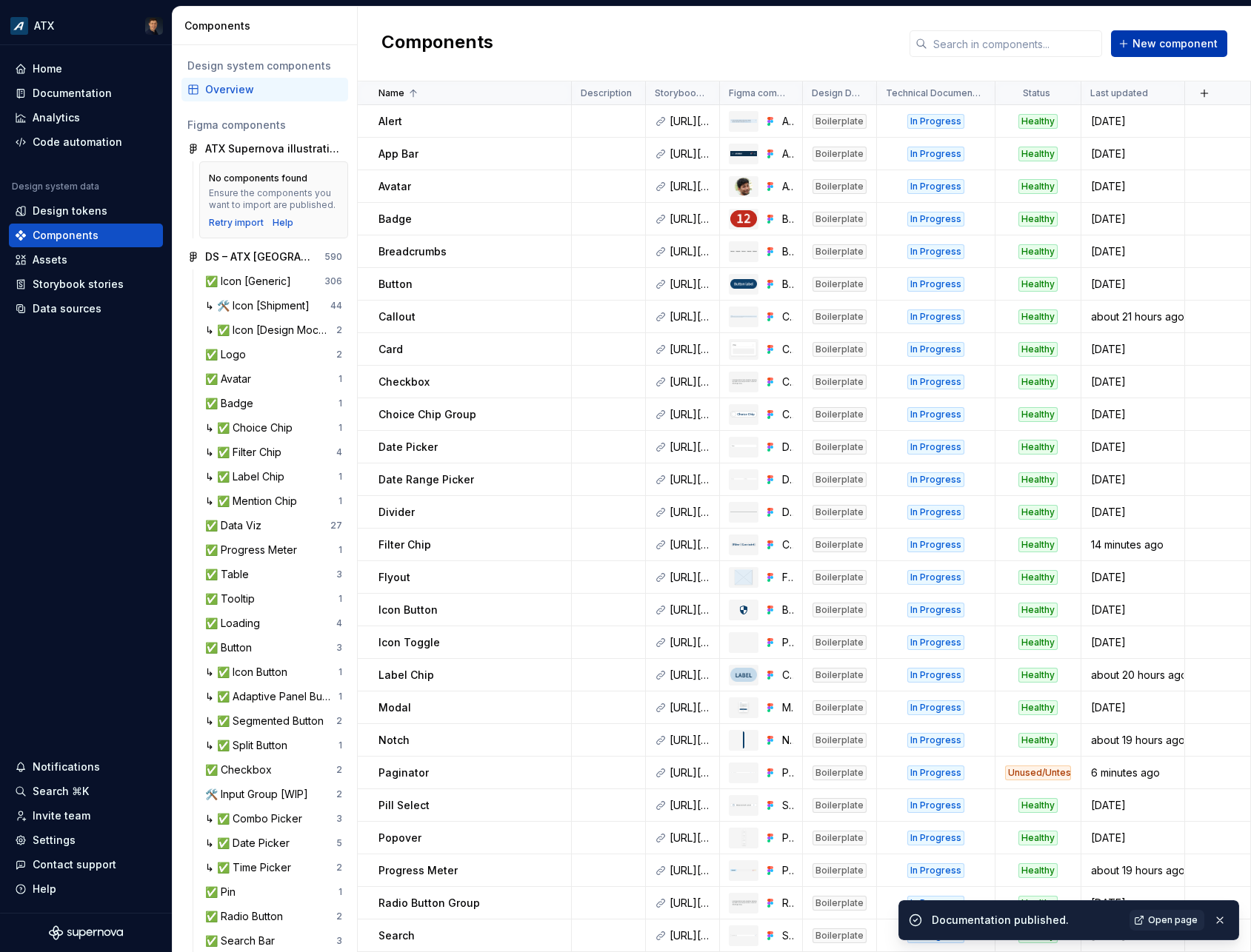
click at [1162, 49] on span "New component" at bounding box center [1175, 44] width 85 height 15
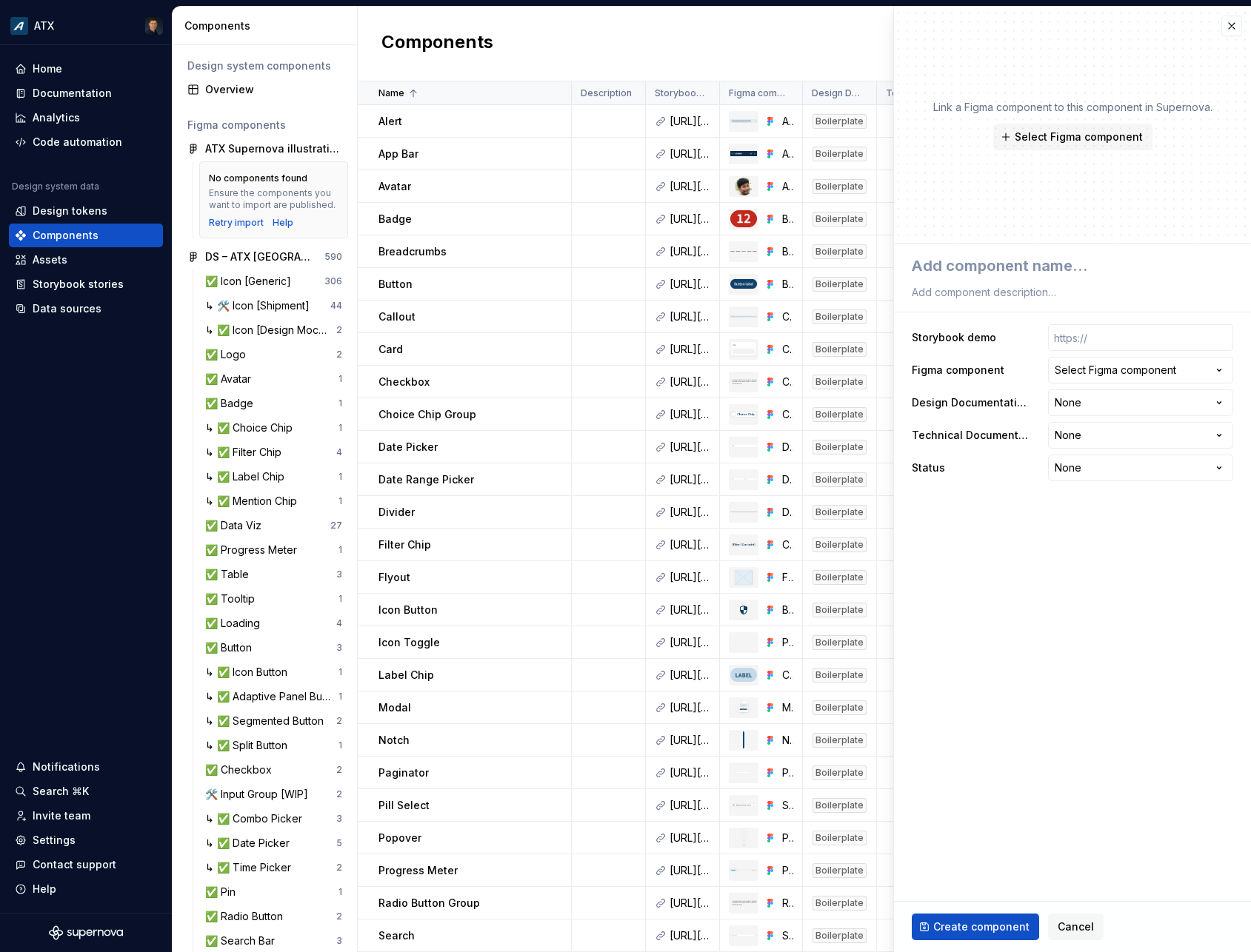
type textarea "*"
type textarea "Ta"
type textarea "*"
type textarea "Tab"
type textarea "*"
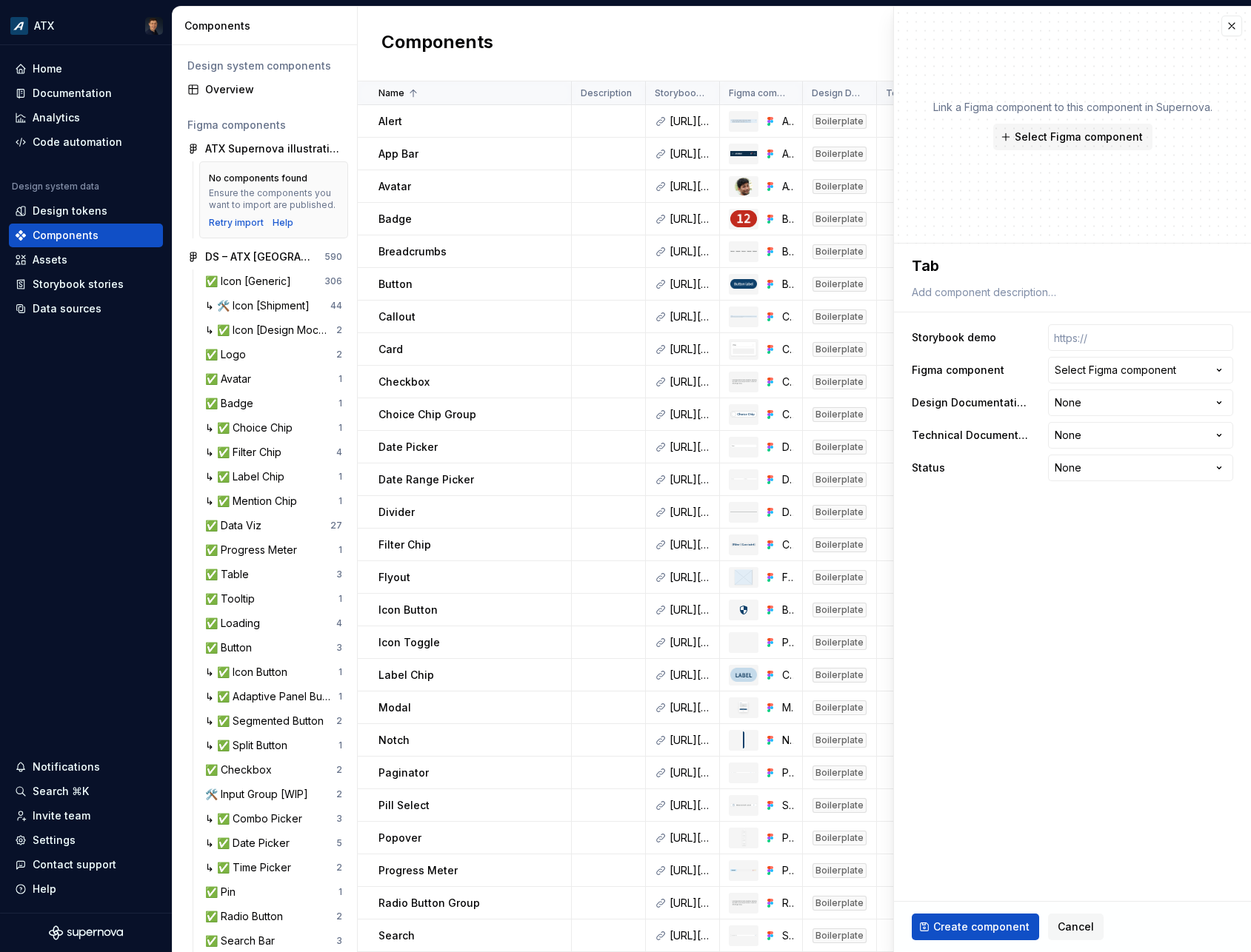
type textarea "Tabl"
type textarea "*"
type textarea "Table"
click at [1106, 349] on input "text" at bounding box center [1140, 337] width 185 height 26
paste input "https://atx-assets.arcb.com/assets/latest/storybook/index.html?path=/docs/compo…"
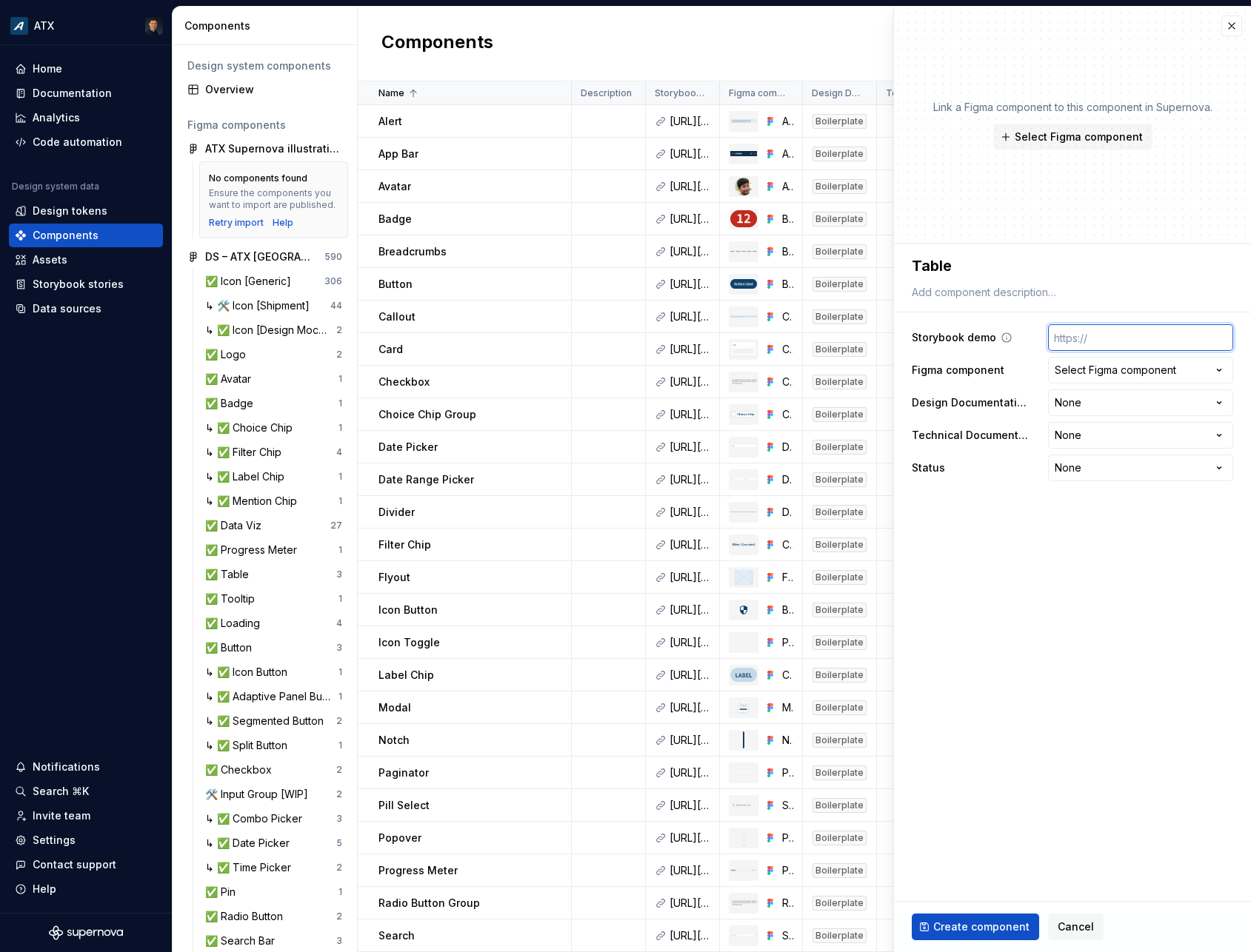
type textarea "*"
type input "https://atx-assets.arcb.com/assets/latest/storybook/index.html?path=/docs/compo…"
type textarea "*"
click at [1141, 365] on div "Select Figma component" at bounding box center [1115, 370] width 121 height 15
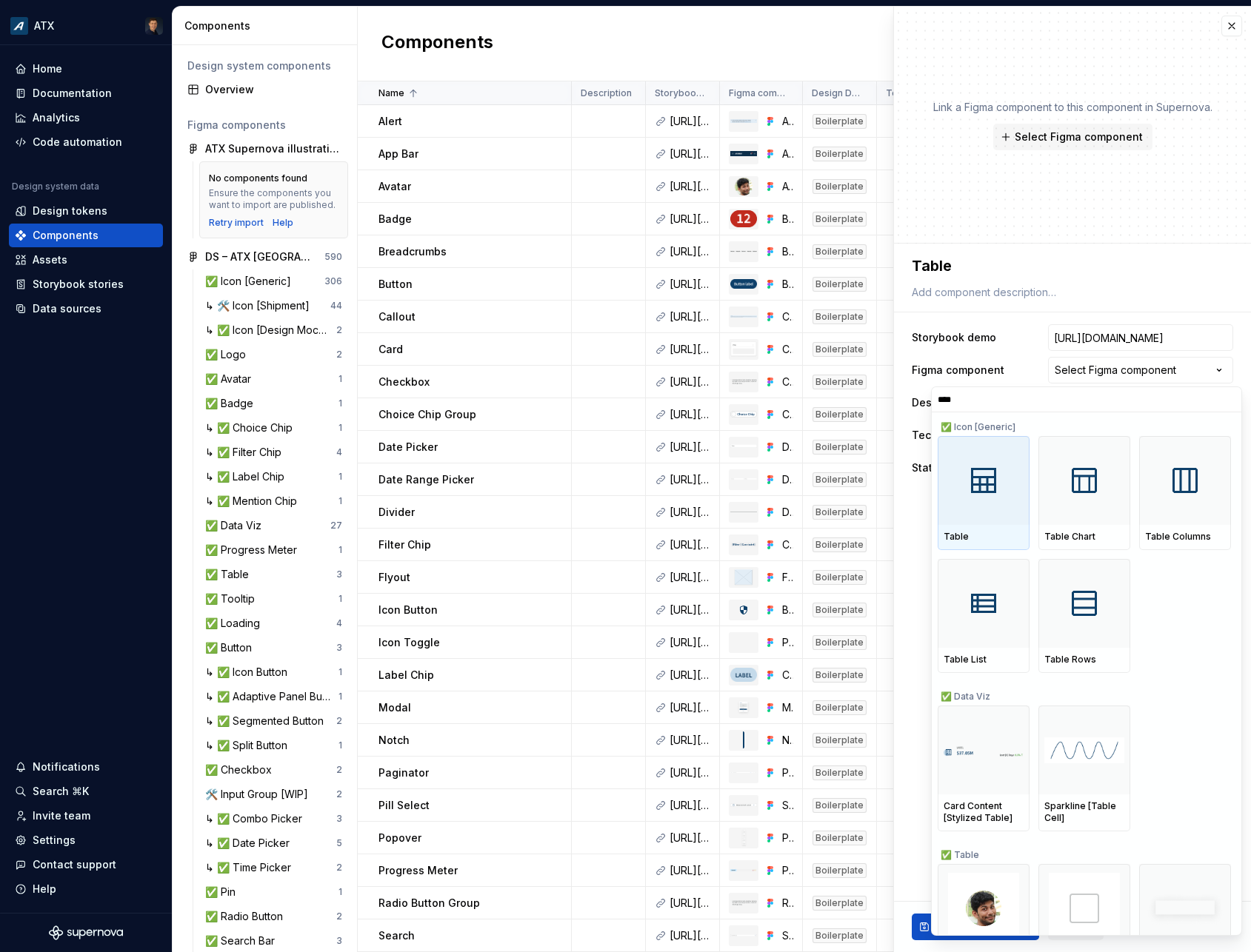
type input "*****"
click at [998, 513] on div at bounding box center [983, 480] width 92 height 89
type textarea "*"
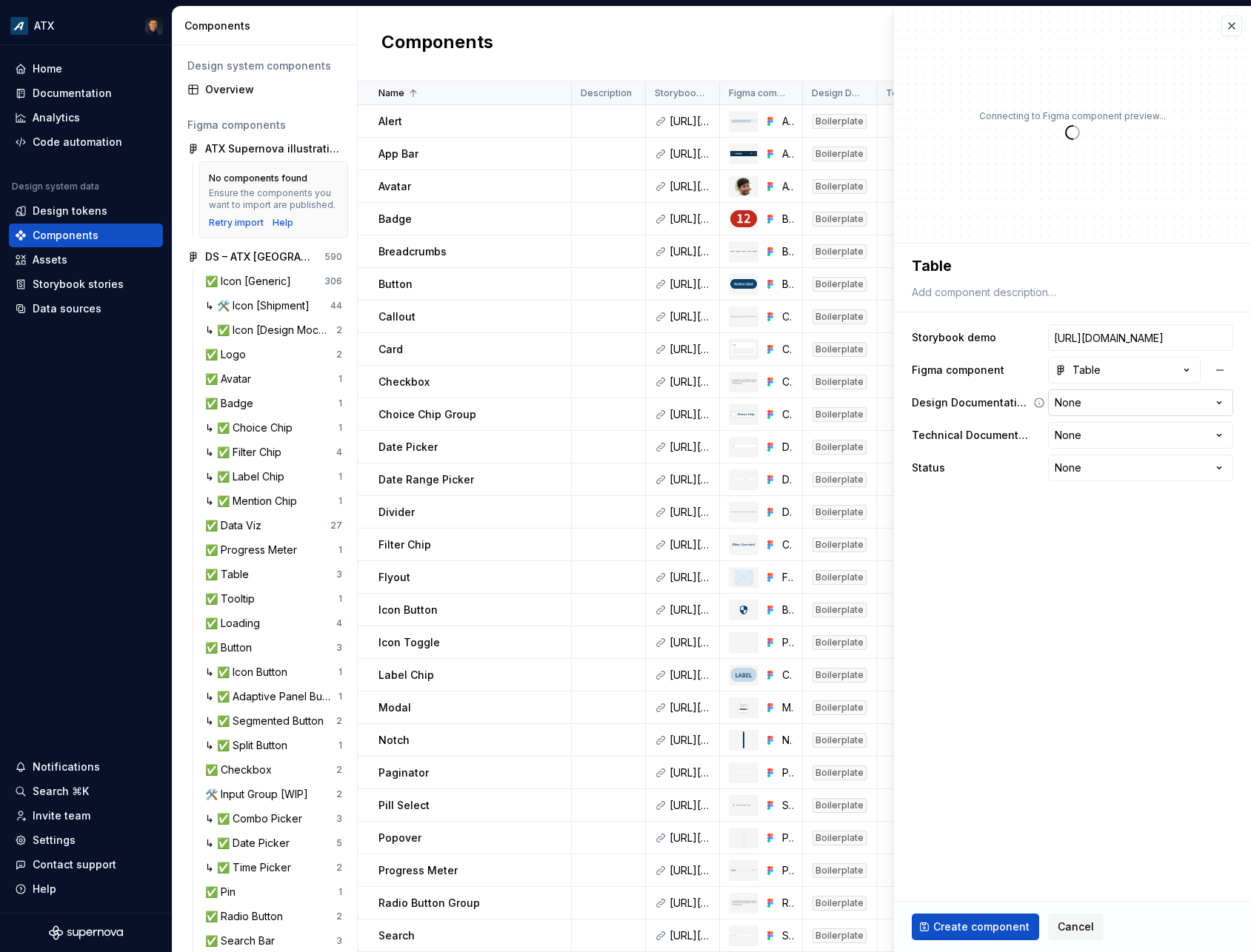
click at [1109, 405] on html "ATX Home Documentation Analytics Code automation Design system data Design toke…" at bounding box center [626, 476] width 1251 height 952
select select "**********"
click at [1095, 432] on html "ATX Home Documentation Analytics Code automation Design system data Design toke…" at bounding box center [626, 476] width 1251 height 952
type textarea "*"
select select "**********"
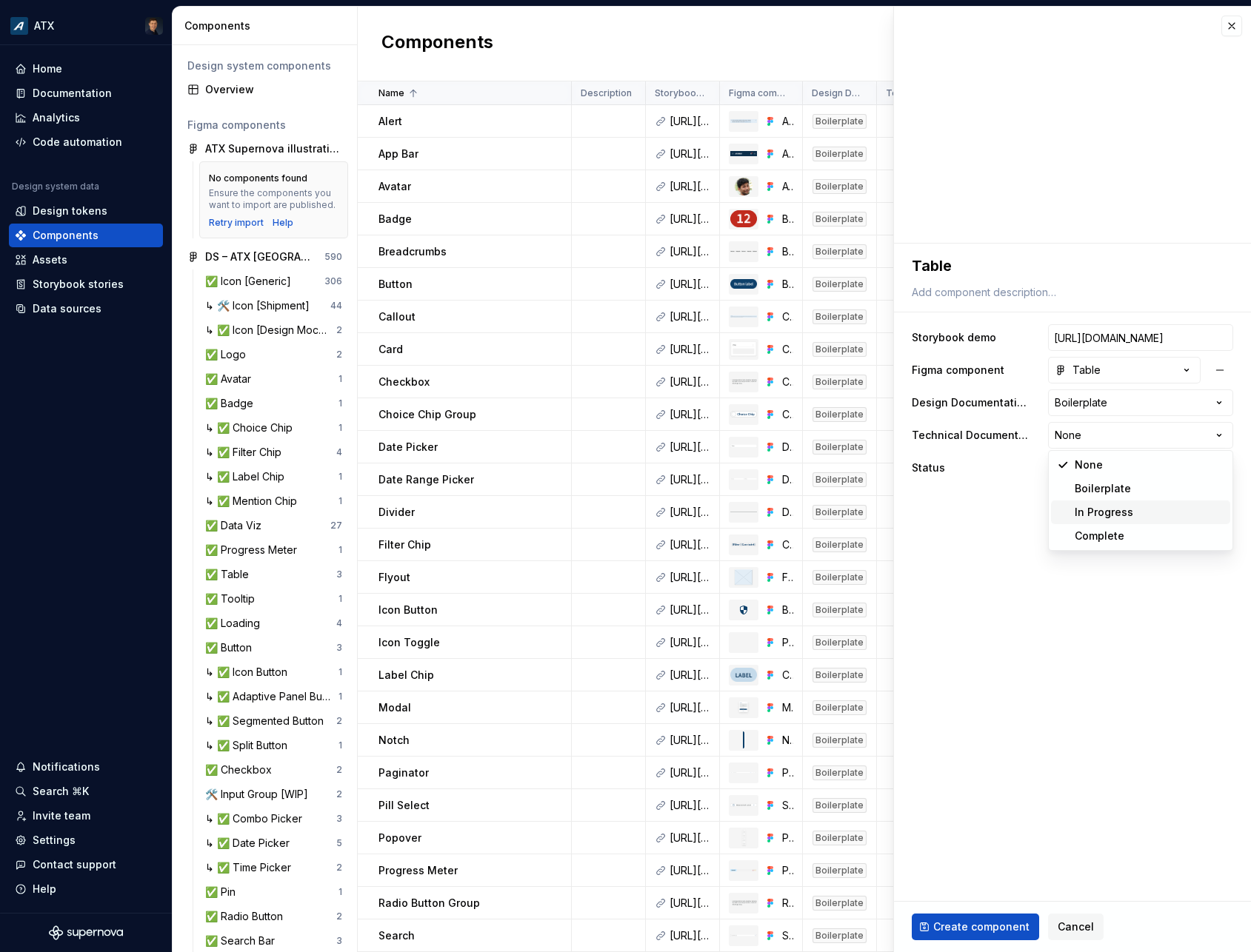
type textarea "*"
click at [1093, 468] on html "ATX Home Documentation Analytics Code automation Design system data Design toke…" at bounding box center [626, 476] width 1251 height 952
click at [1096, 436] on html "ATX Home Documentation Analytics Code automation Design system data Design toke…" at bounding box center [626, 476] width 1251 height 952
select select
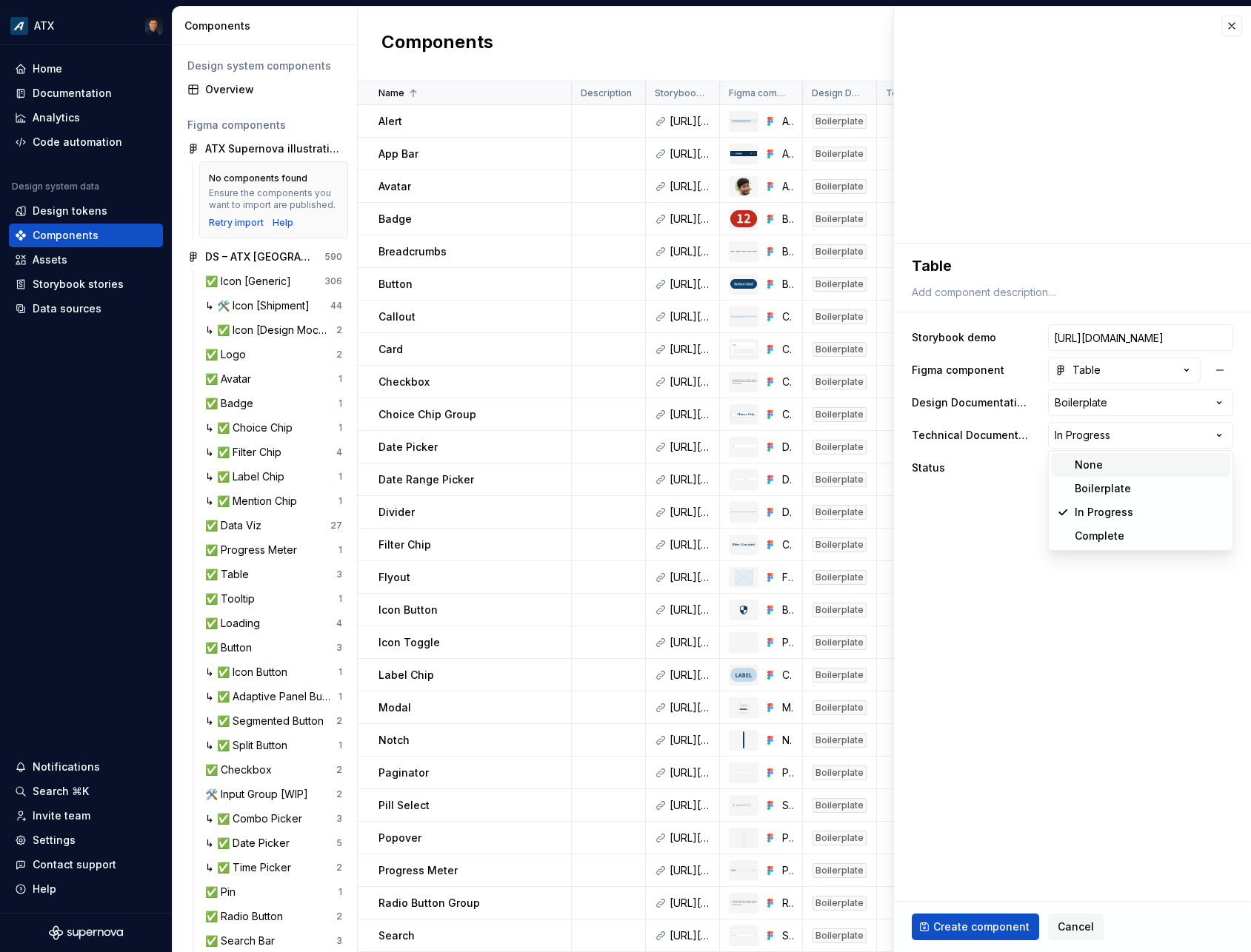
type textarea "*"
click at [1087, 471] on html "ATX Home Documentation Analytics Code automation Design system data Design toke…" at bounding box center [626, 476] width 1251 height 952
click at [1099, 433] on html "ATX Home Documentation Analytics Code automation Design system data Design toke…" at bounding box center [626, 476] width 1251 height 952
select select "**********"
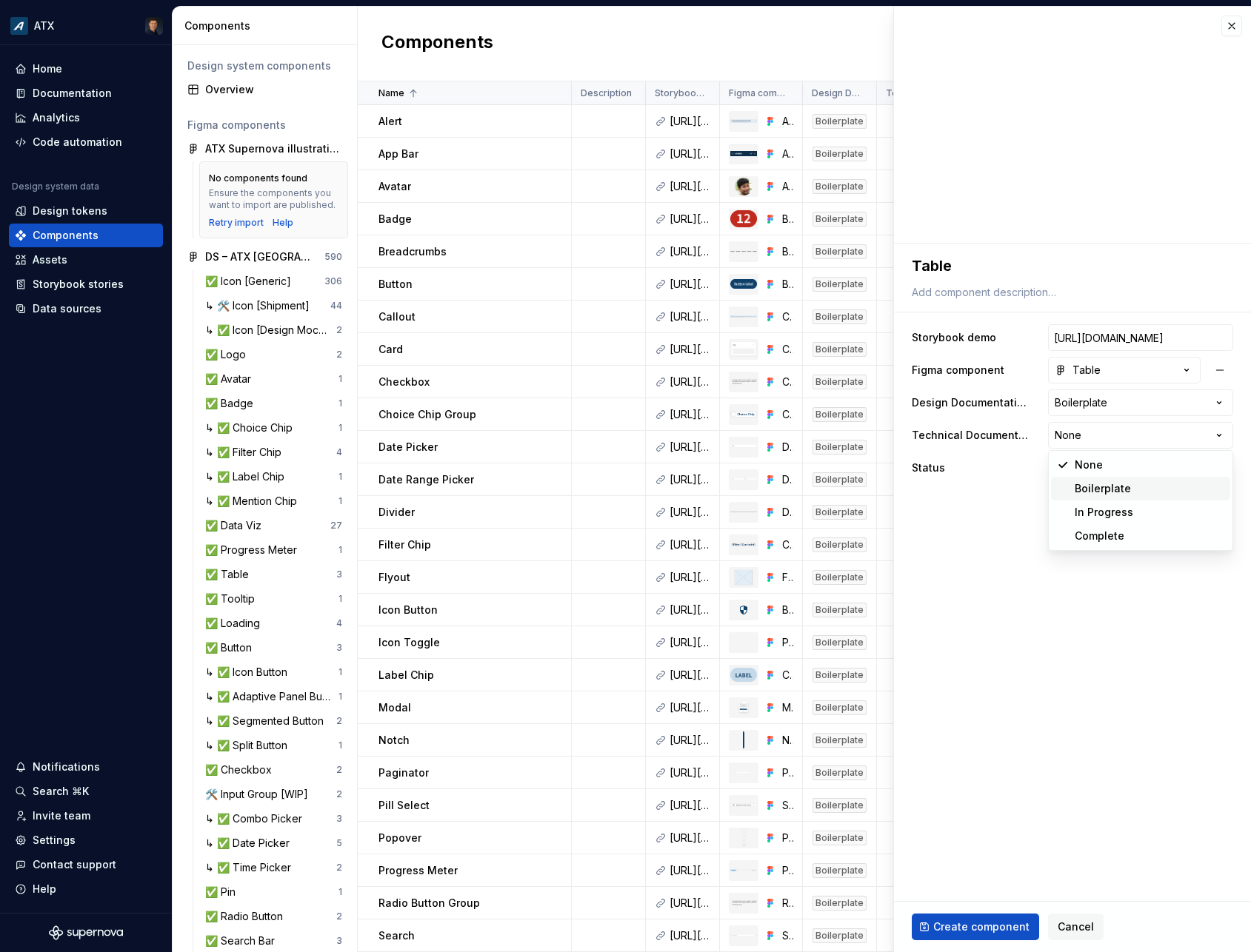
type textarea "*"
click at [1089, 480] on html "ATX Home Documentation Analytics Code automation Design system data Design toke…" at bounding box center [626, 476] width 1251 height 952
click at [1095, 465] on html "ATX Home Documentation Analytics Code automation Design system data Design toke…" at bounding box center [626, 476] width 1251 height 952
select select "**********"
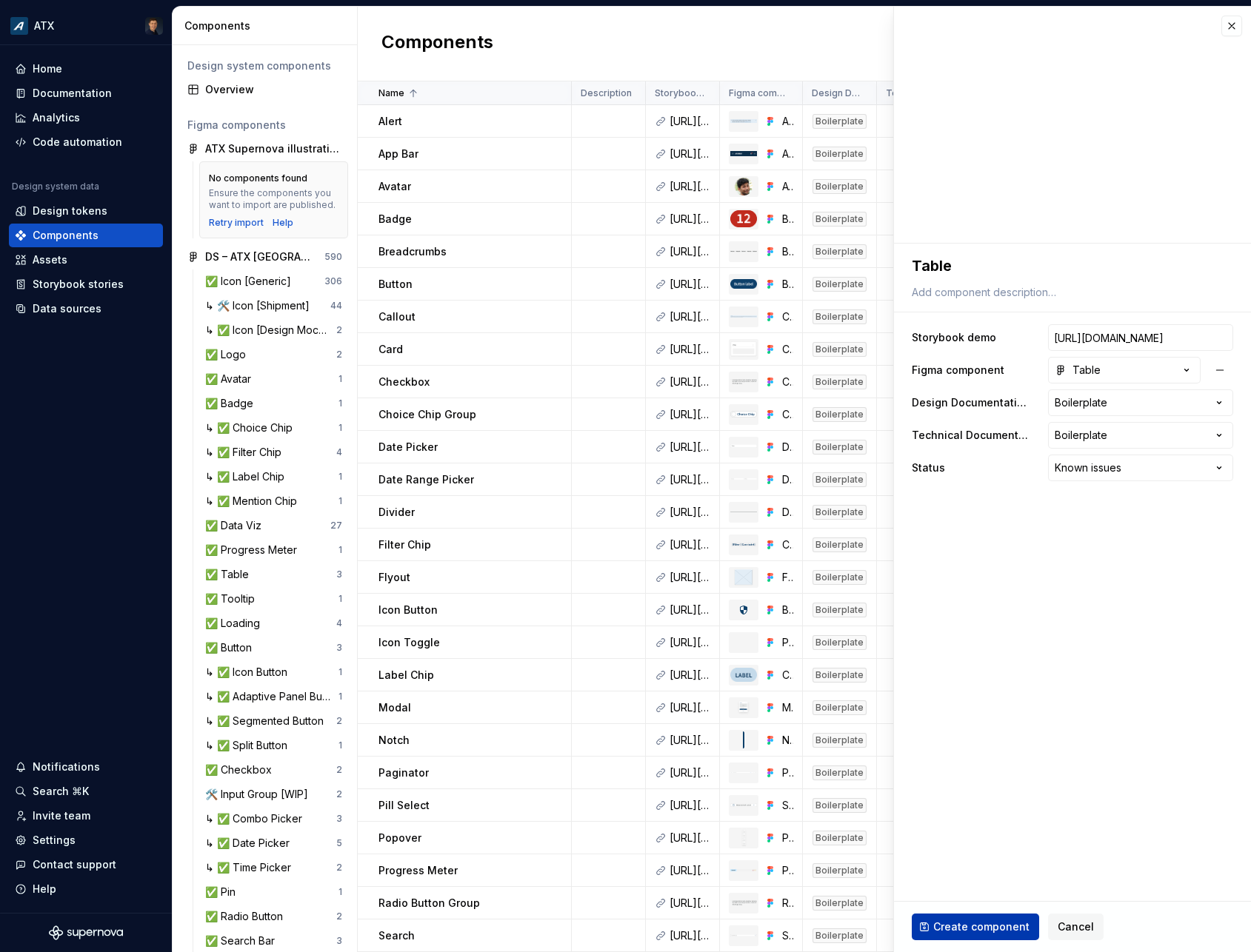
click at [951, 928] on span "Create component" at bounding box center [981, 927] width 97 height 15
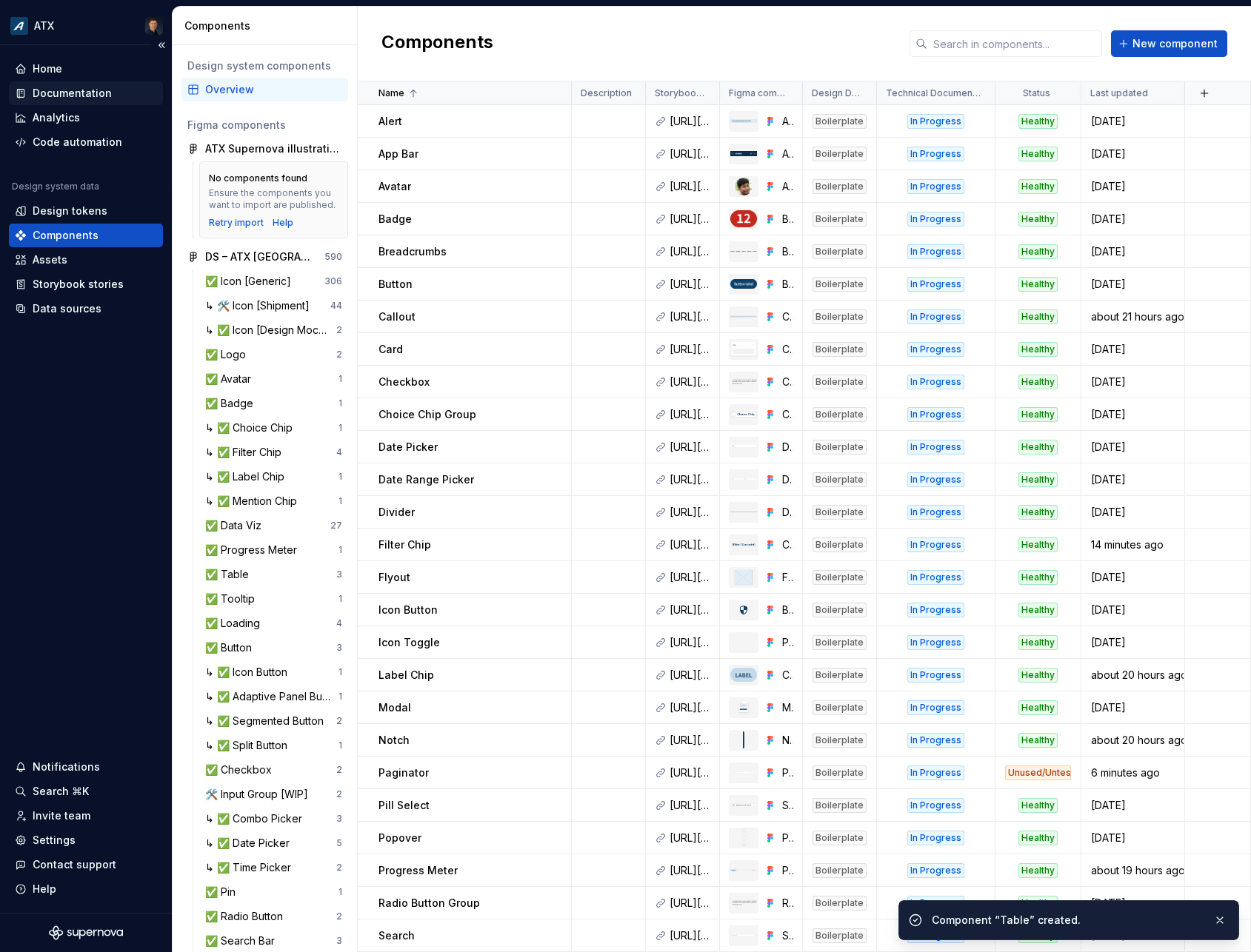
click at [82, 97] on div "Documentation" at bounding box center [72, 93] width 79 height 15
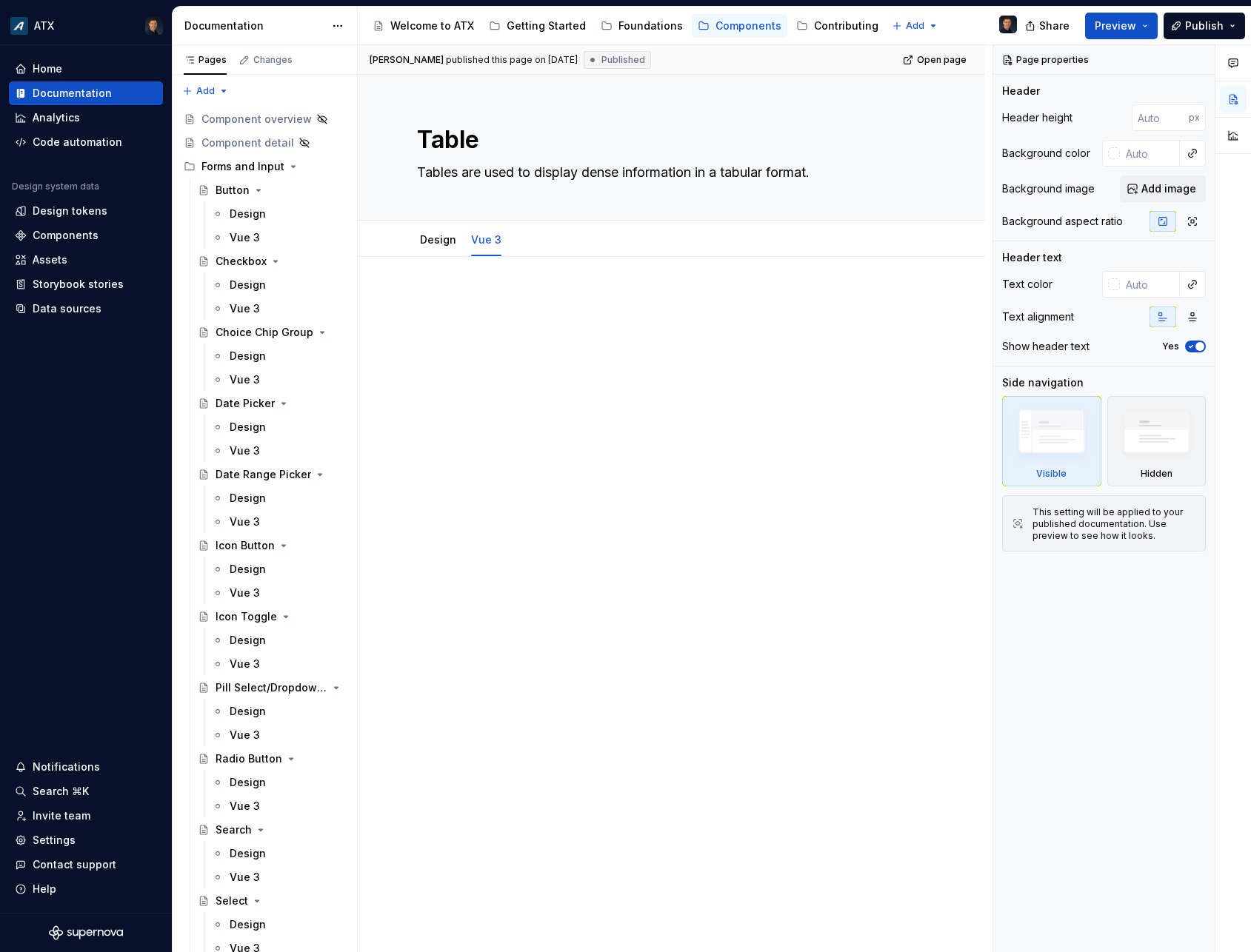
click at [646, 334] on div at bounding box center [672, 320] width 509 height 56
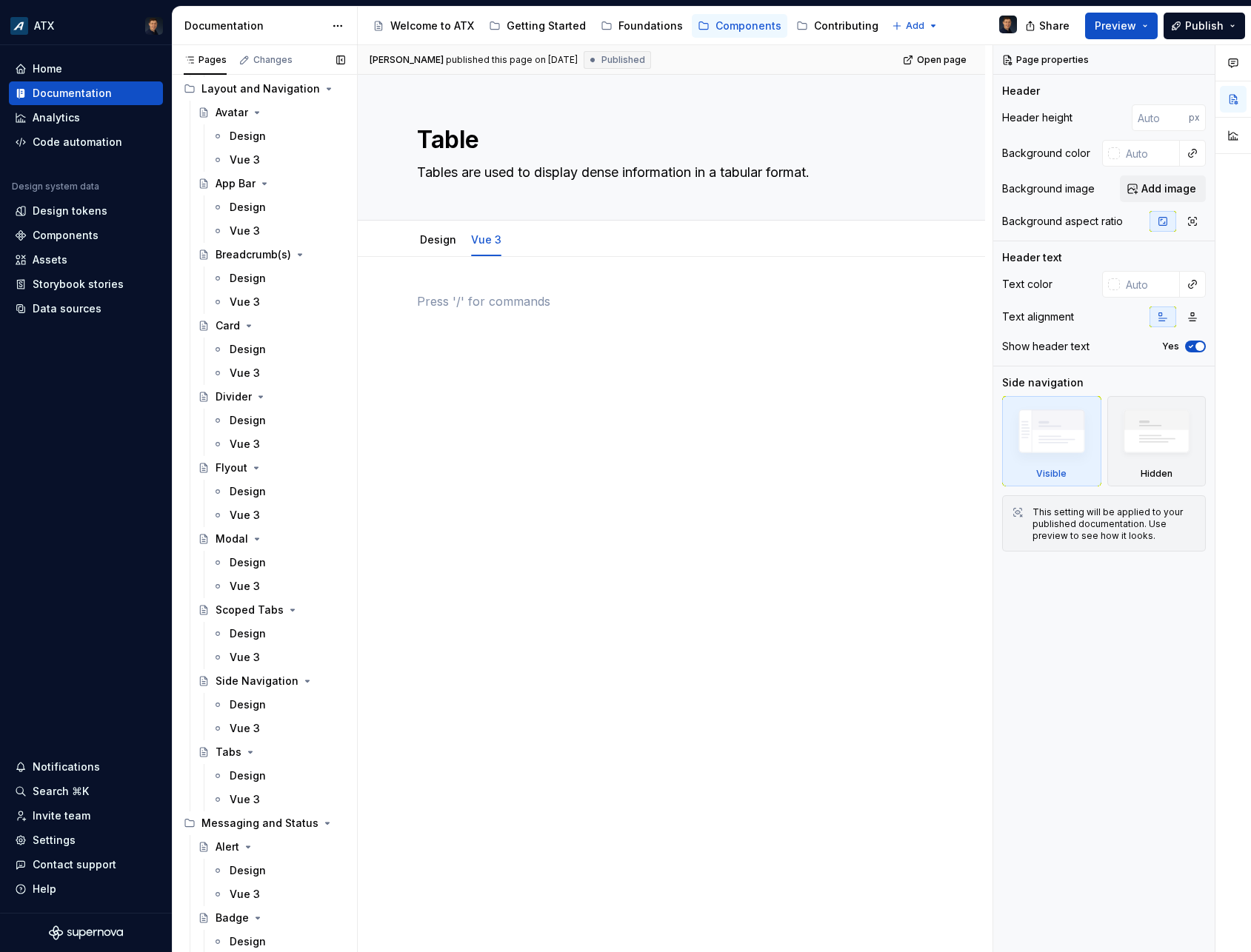
scroll to position [2445, 0]
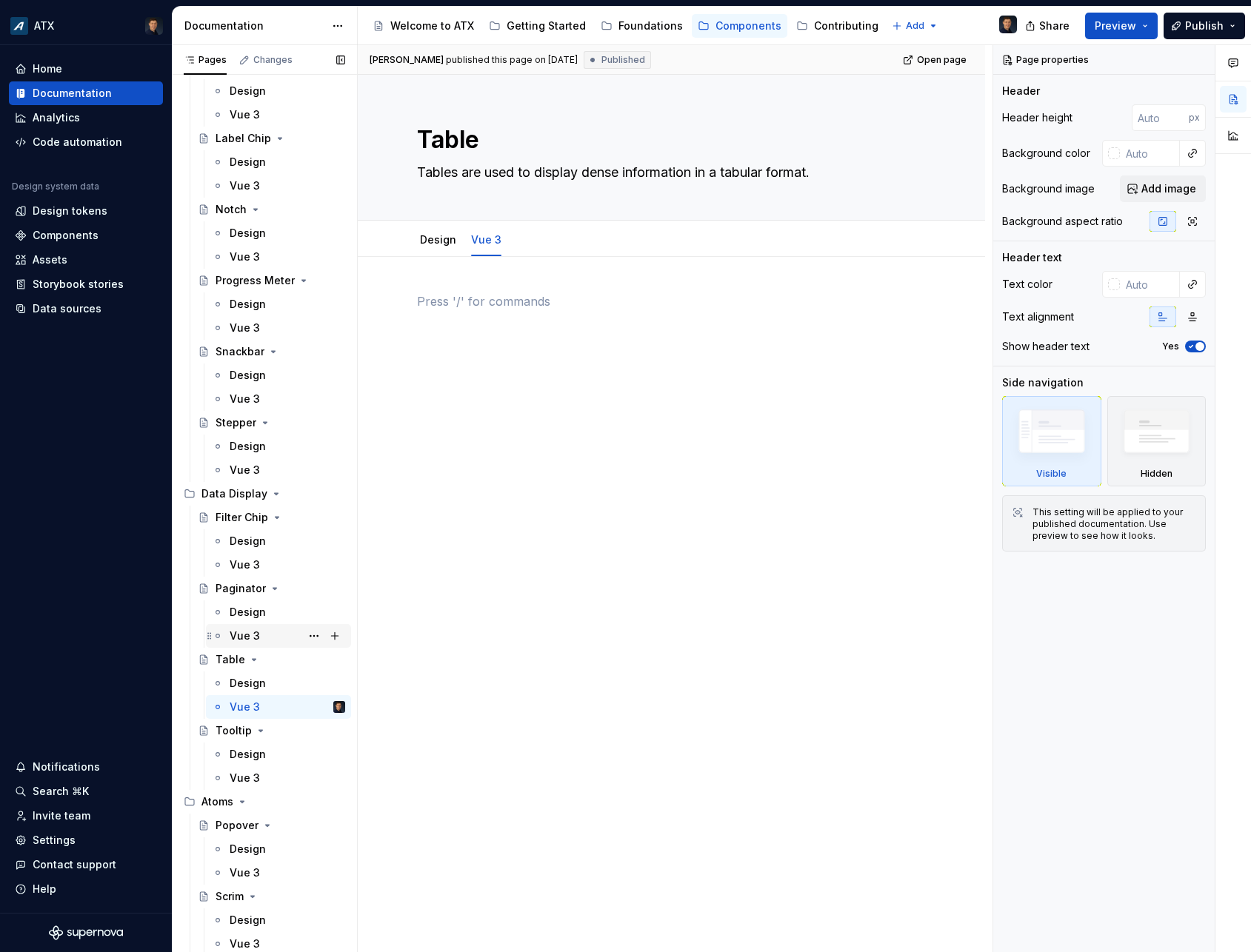
click at [251, 625] on div "Vue 3" at bounding box center [286, 636] width 116 height 21
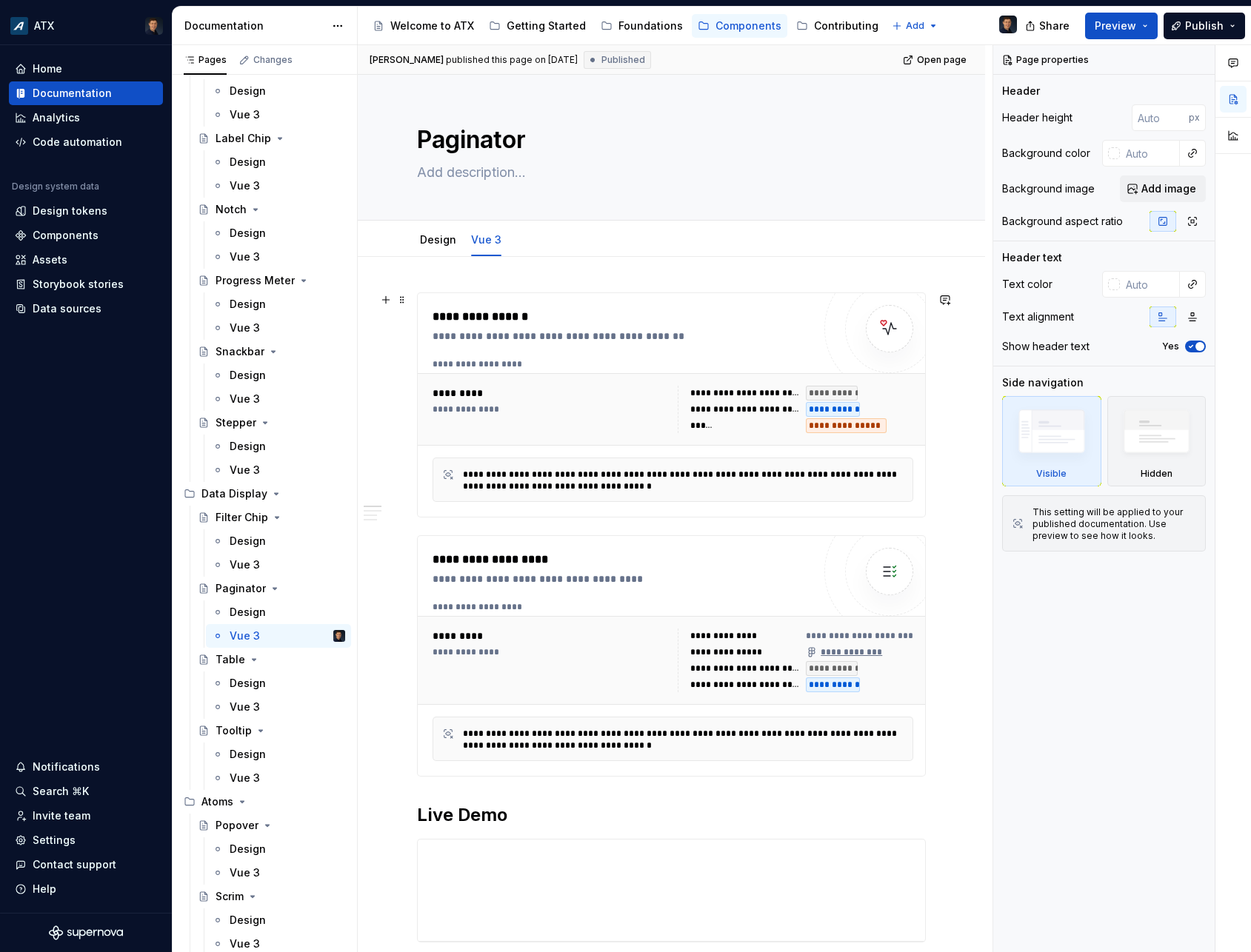
click at [538, 338] on div "**********" at bounding box center [626, 336] width 387 height 15
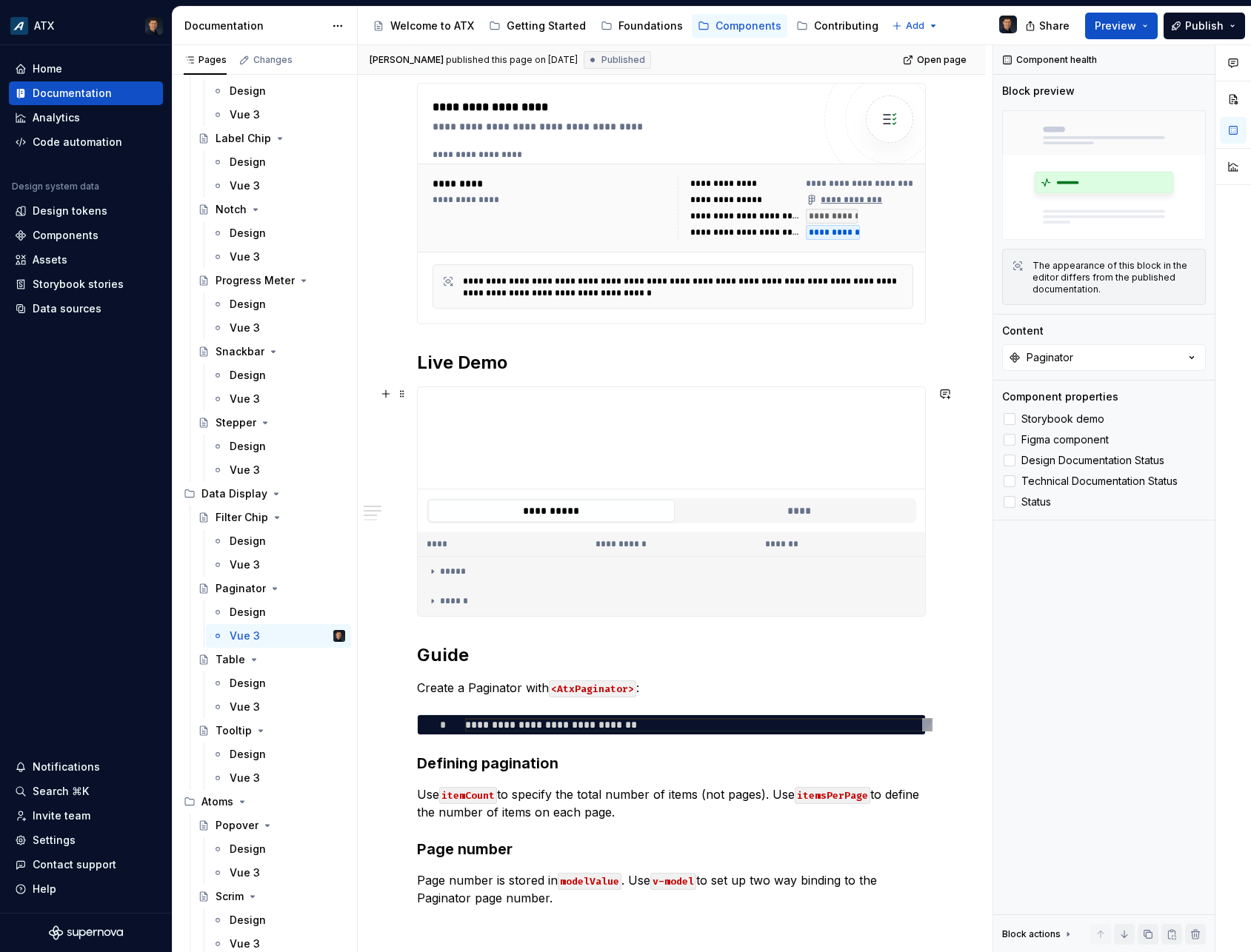
scroll to position [667, 0]
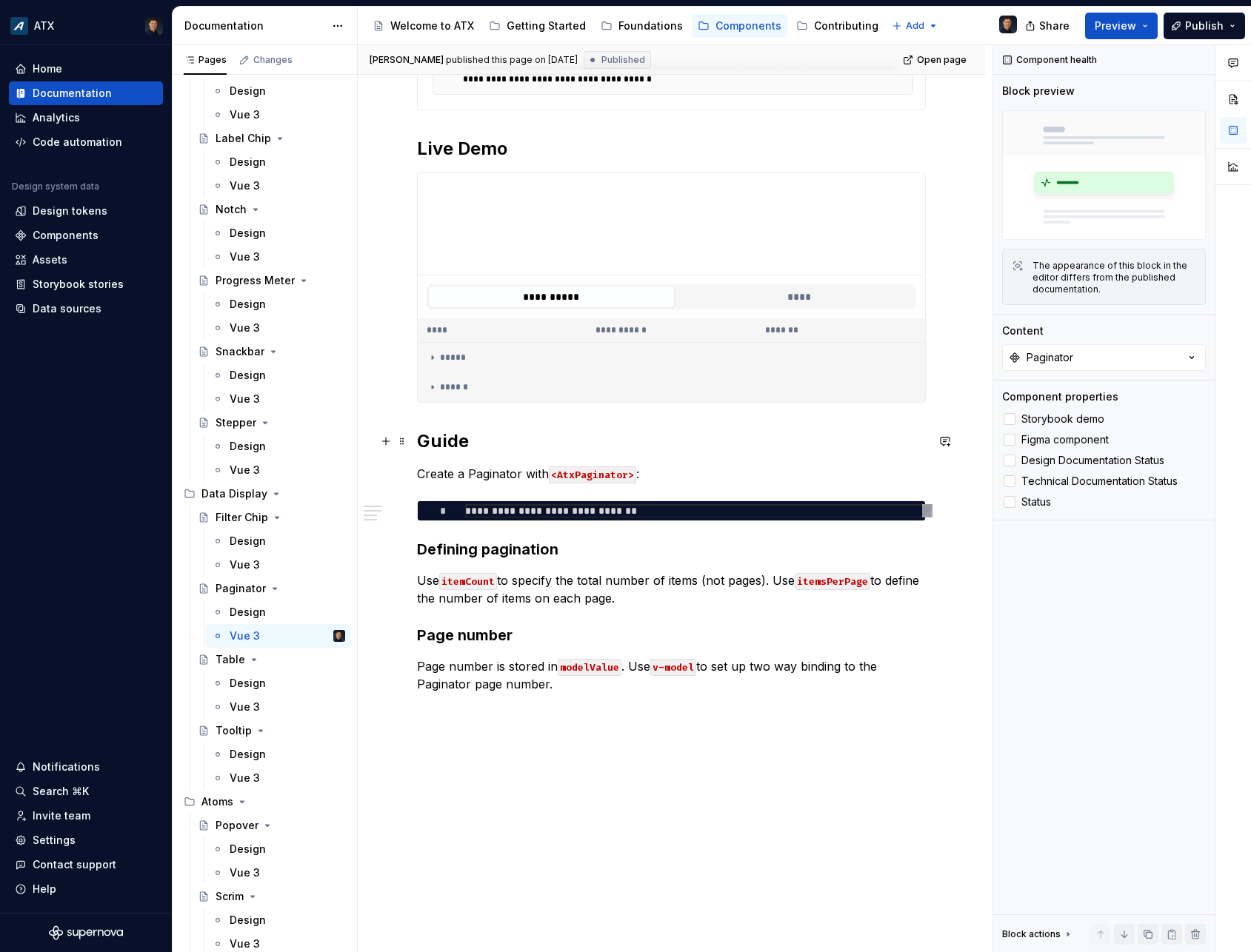
click at [488, 446] on h2 "Guide" at bounding box center [672, 440] width 509 height 23
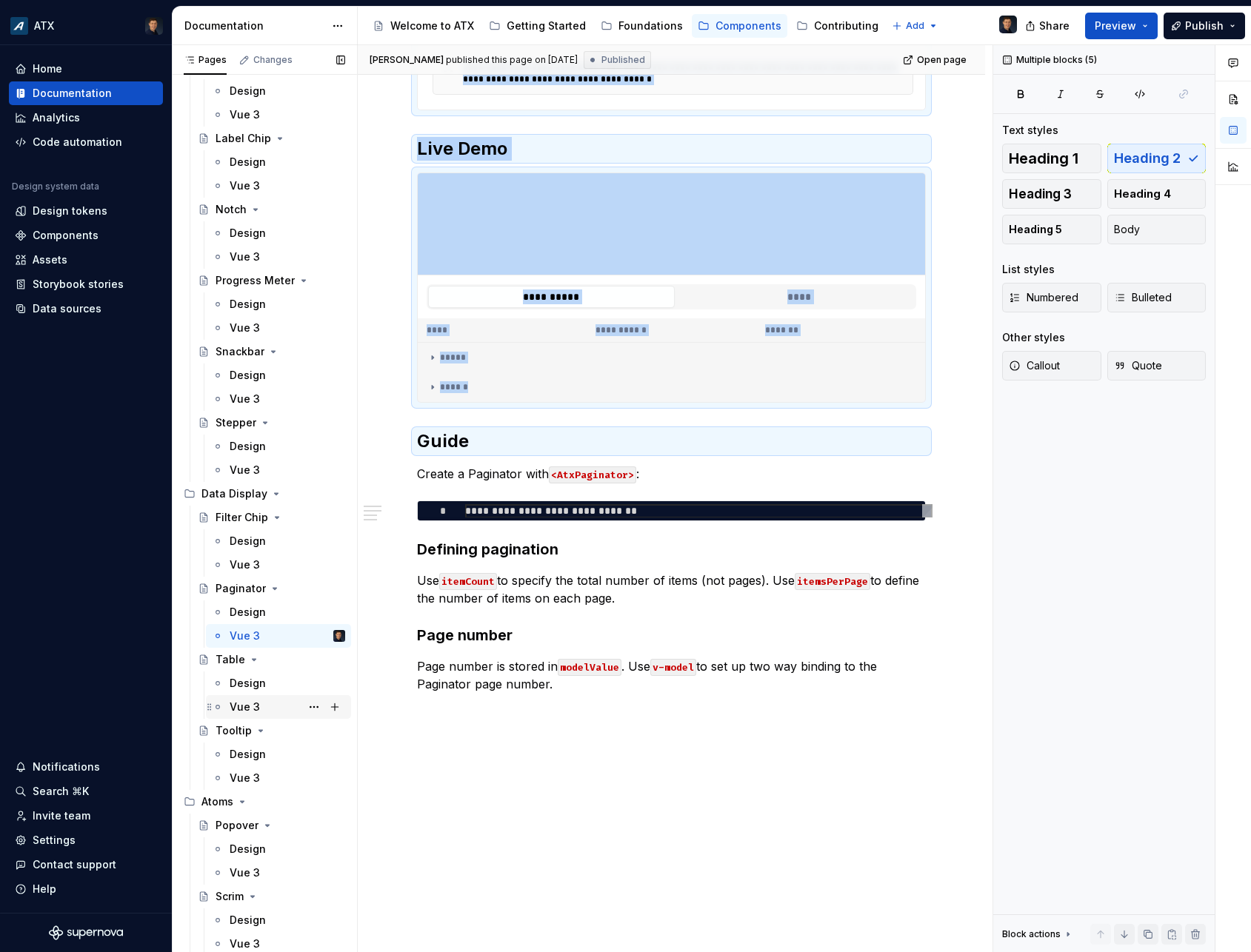
click at [242, 710] on div "Vue 3" at bounding box center [244, 707] width 30 height 15
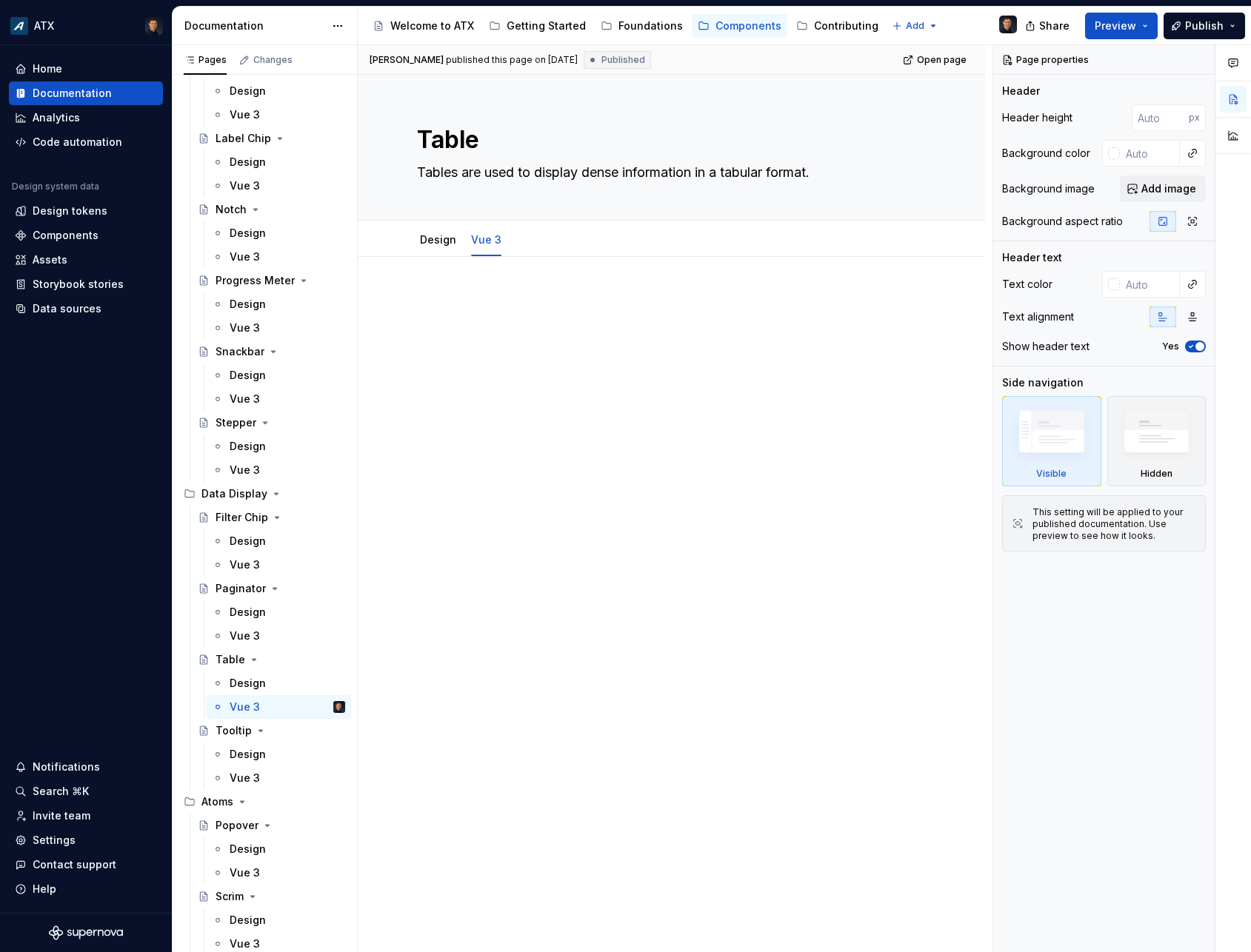
click at [559, 338] on div at bounding box center [672, 320] width 509 height 56
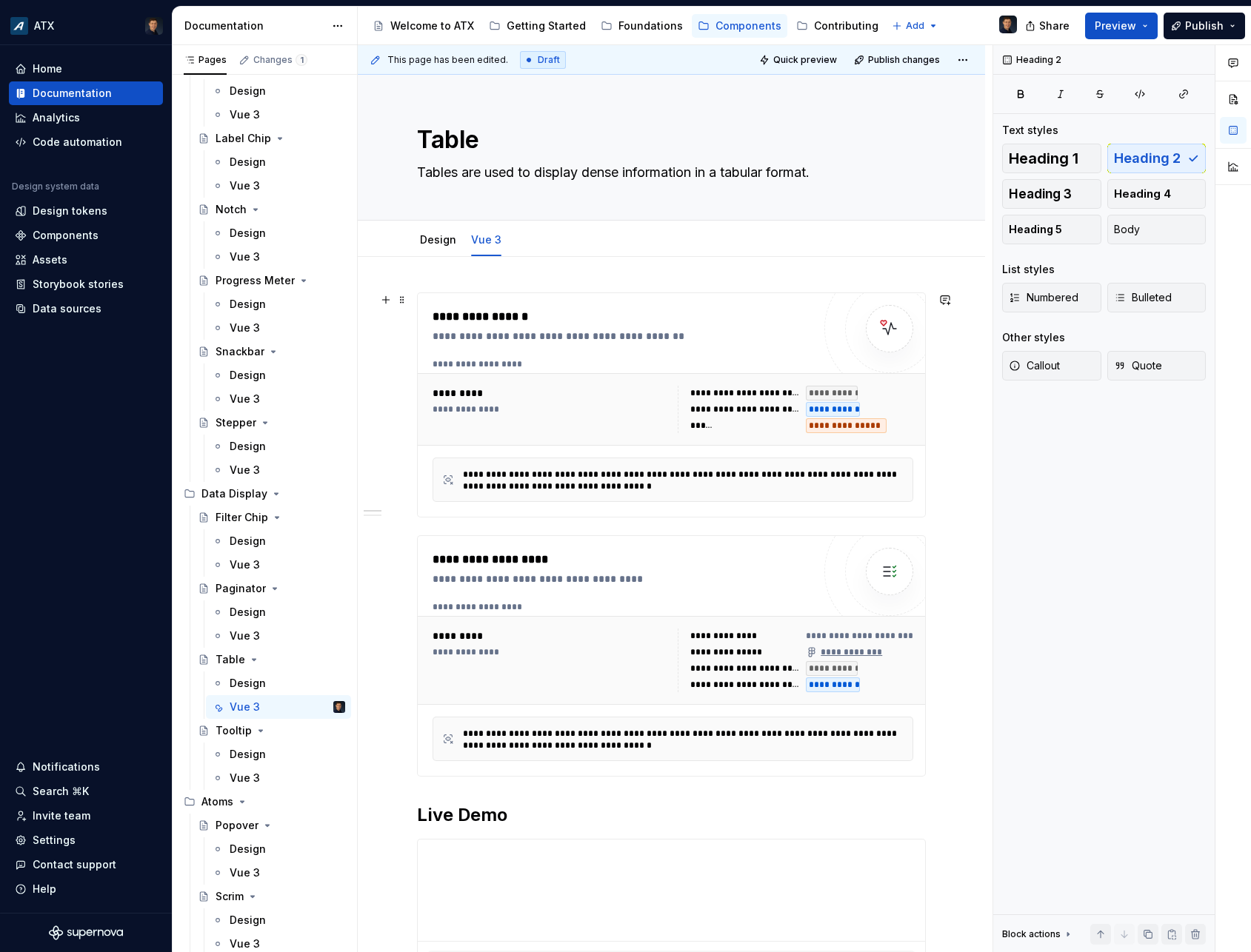
click at [586, 385] on div "**********" at bounding box center [672, 409] width 492 height 59
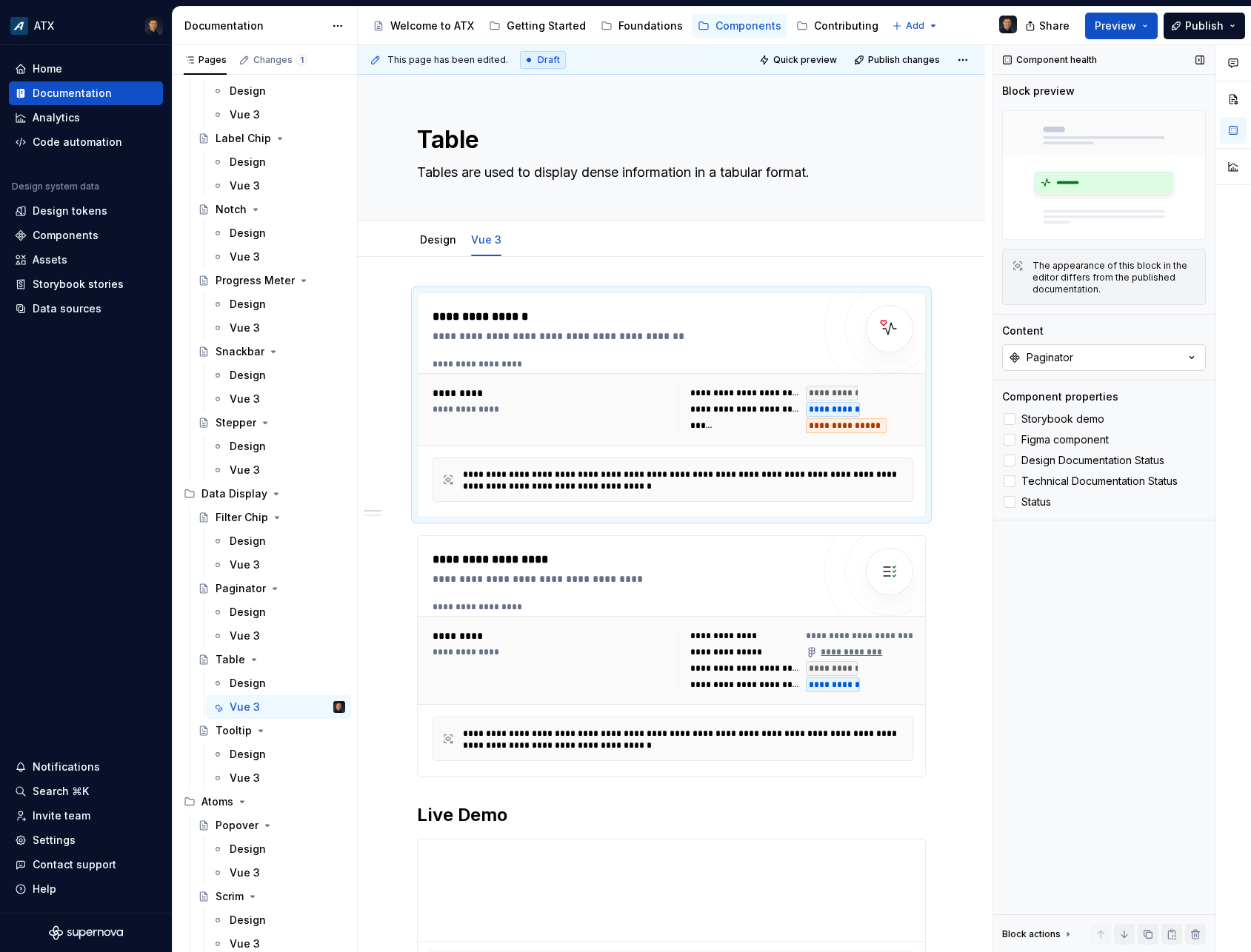
click at [1073, 365] on div "Paginator" at bounding box center [1050, 358] width 47 height 15
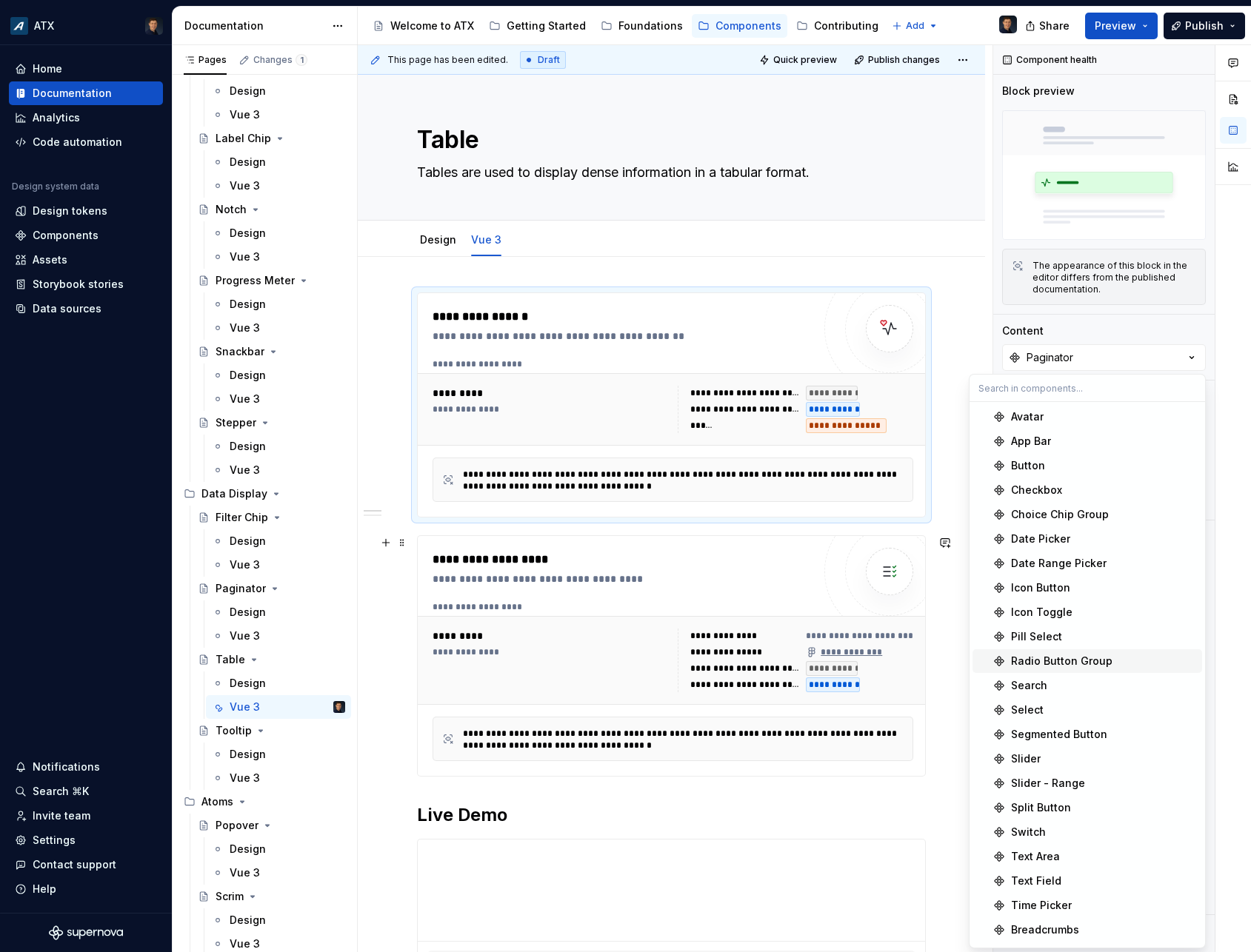
scroll to position [437, 0]
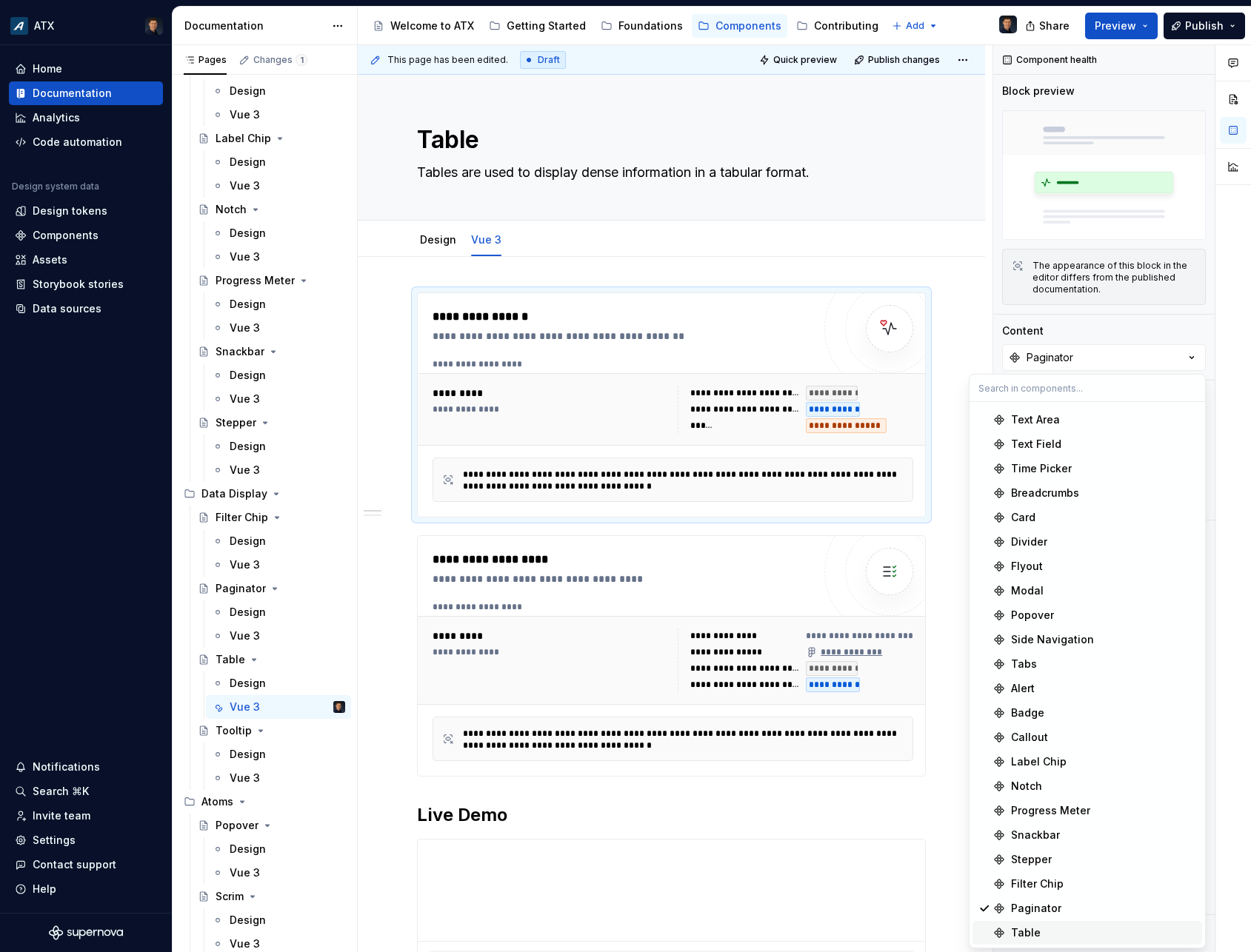
click at [1046, 927] on div "Table" at bounding box center [1103, 933] width 185 height 15
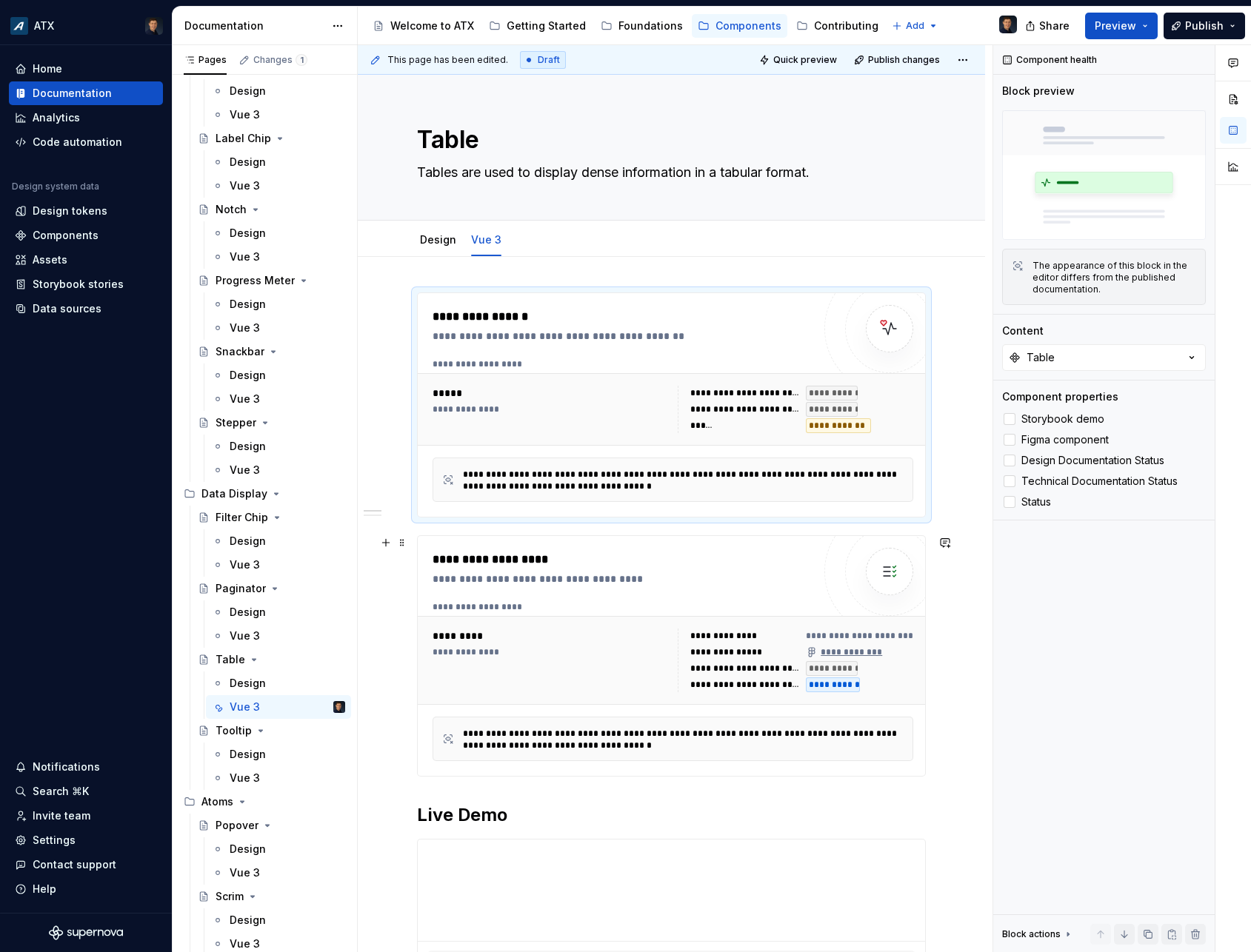
click at [699, 646] on div "**********" at bounding box center [728, 652] width 76 height 12
click at [1073, 361] on button "Paginator" at bounding box center [1104, 358] width 204 height 26
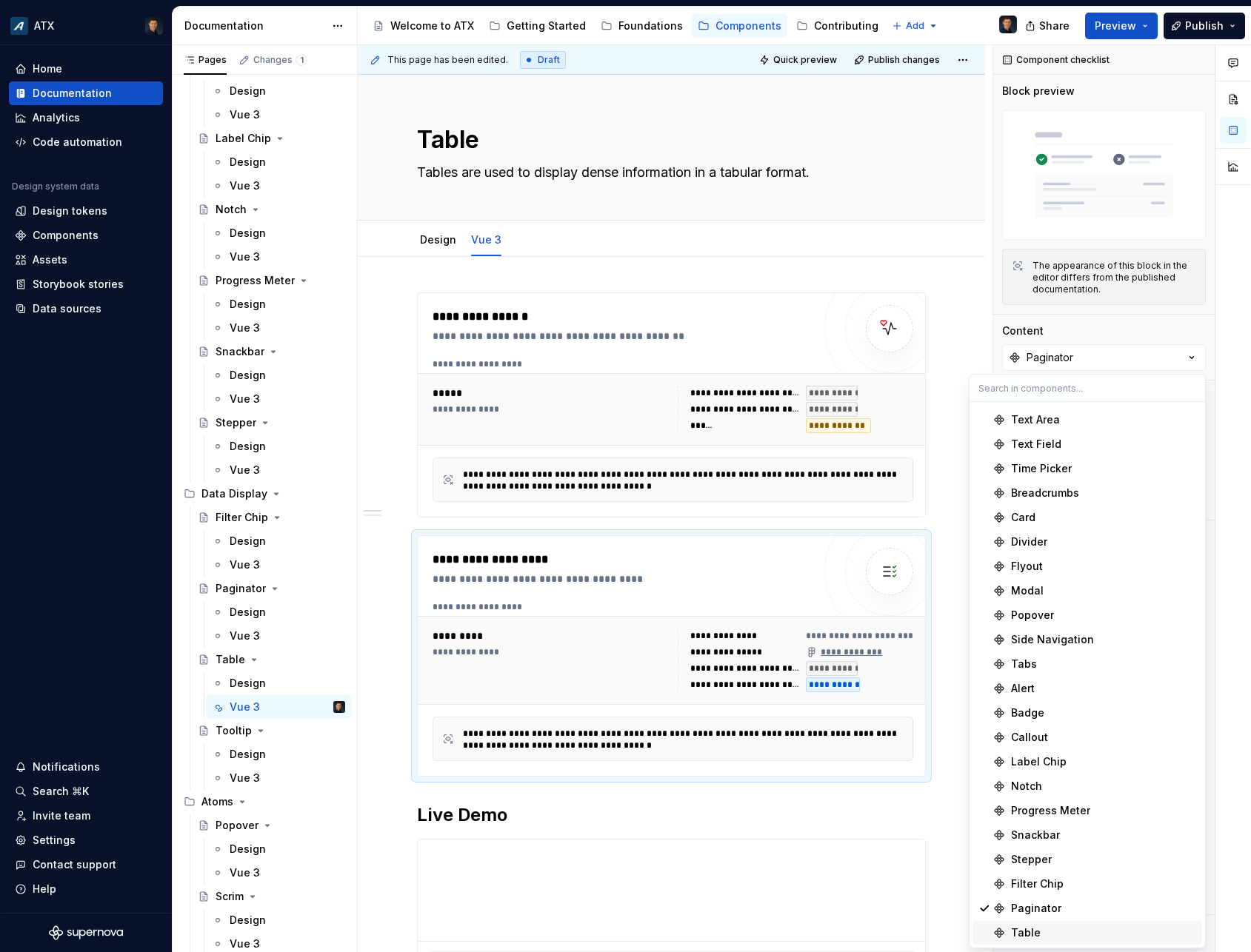
click at [1037, 927] on div "Table" at bounding box center [1026, 933] width 30 height 15
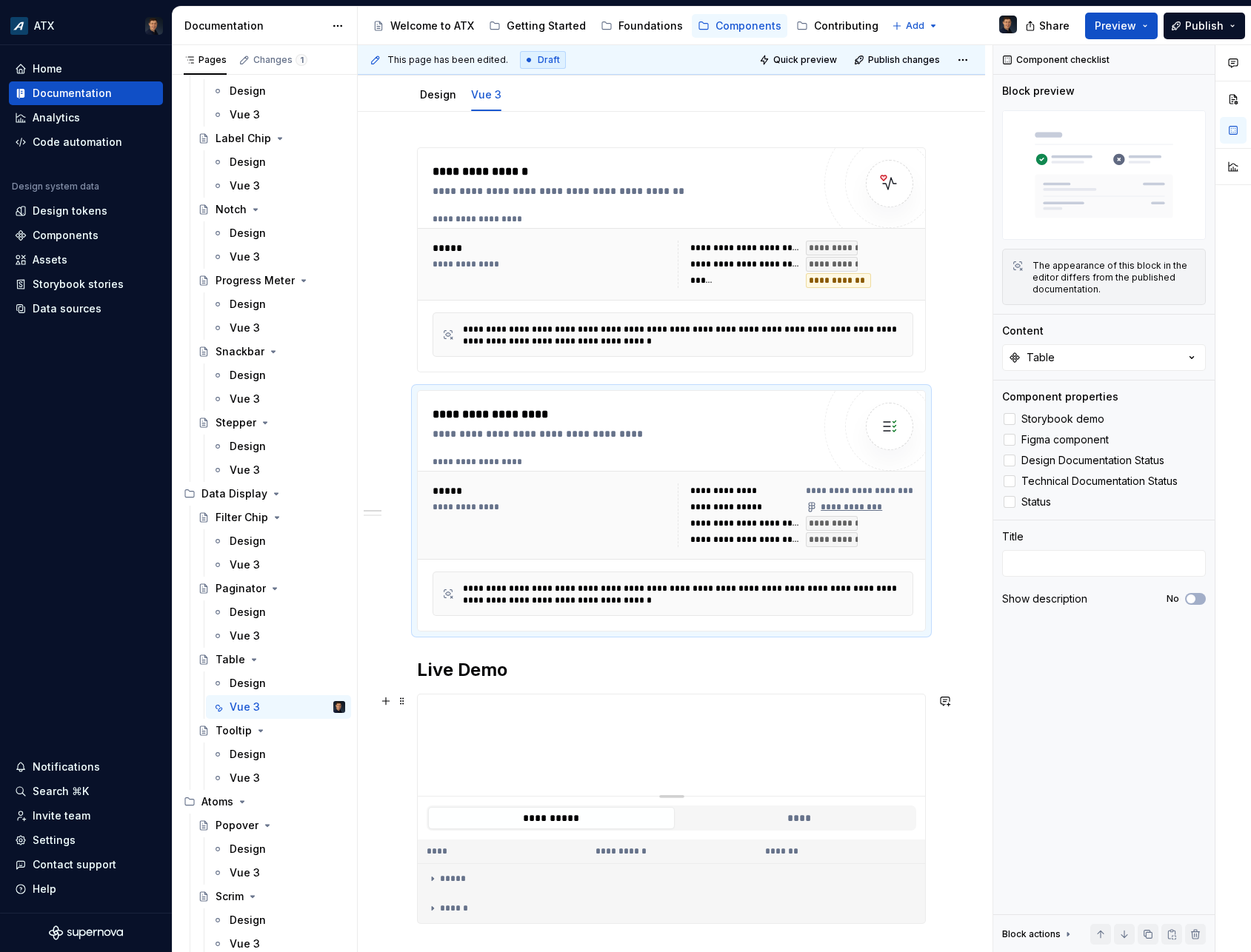
scroll to position [333, 0]
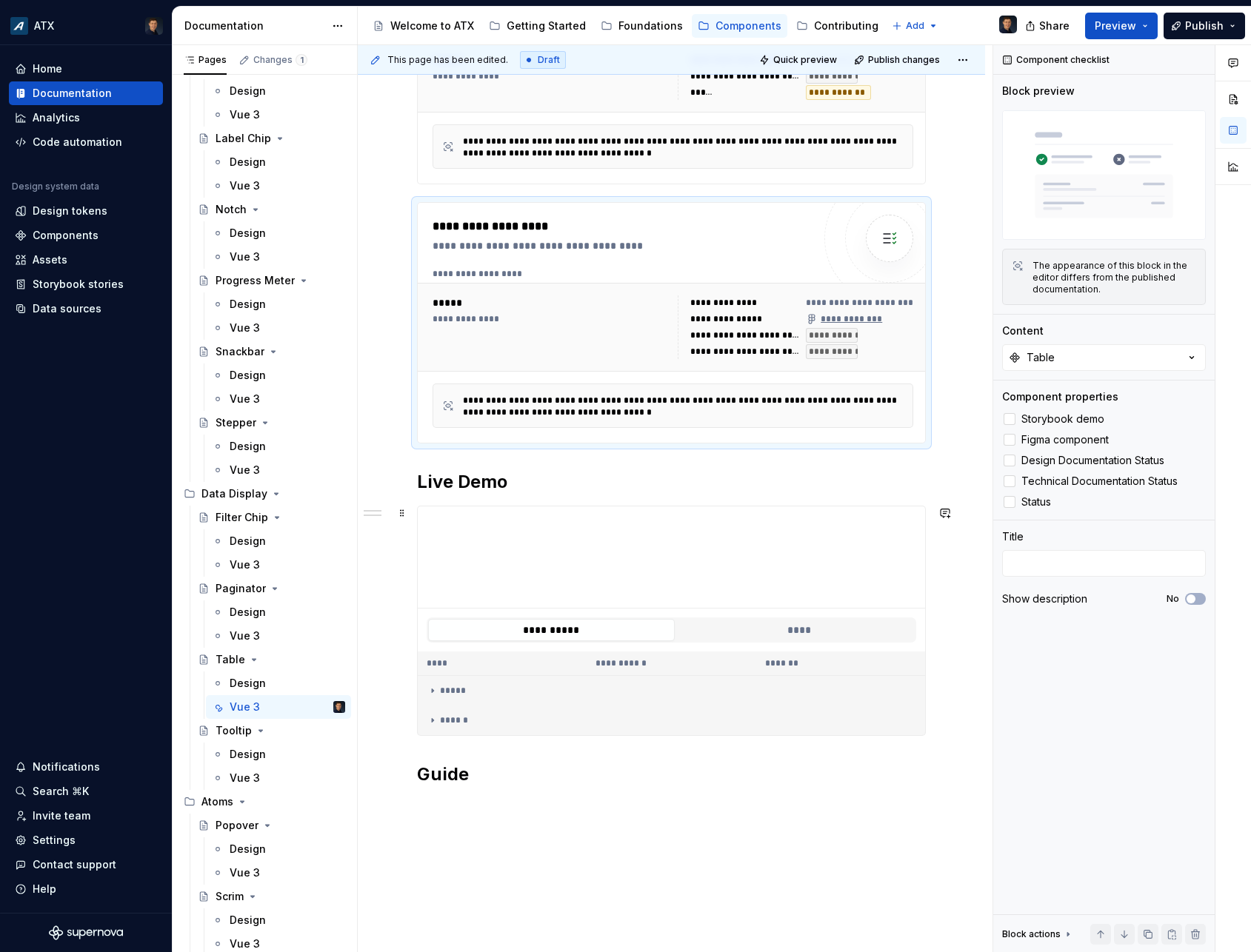
click at [616, 608] on div "**********" at bounding box center [672, 630] width 507 height 43
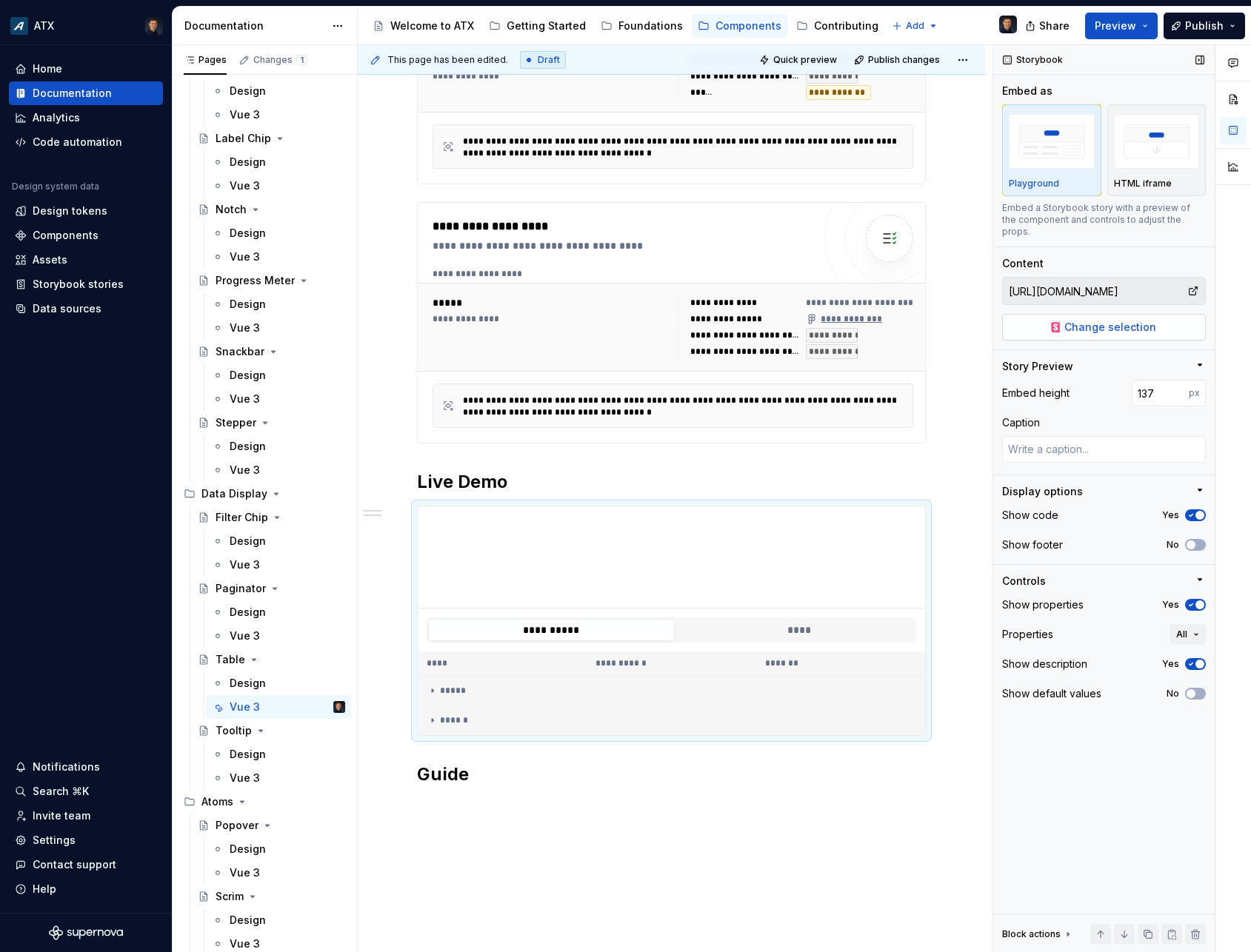
click at [1091, 320] on span "Change selection" at bounding box center [1110, 328] width 92 height 15
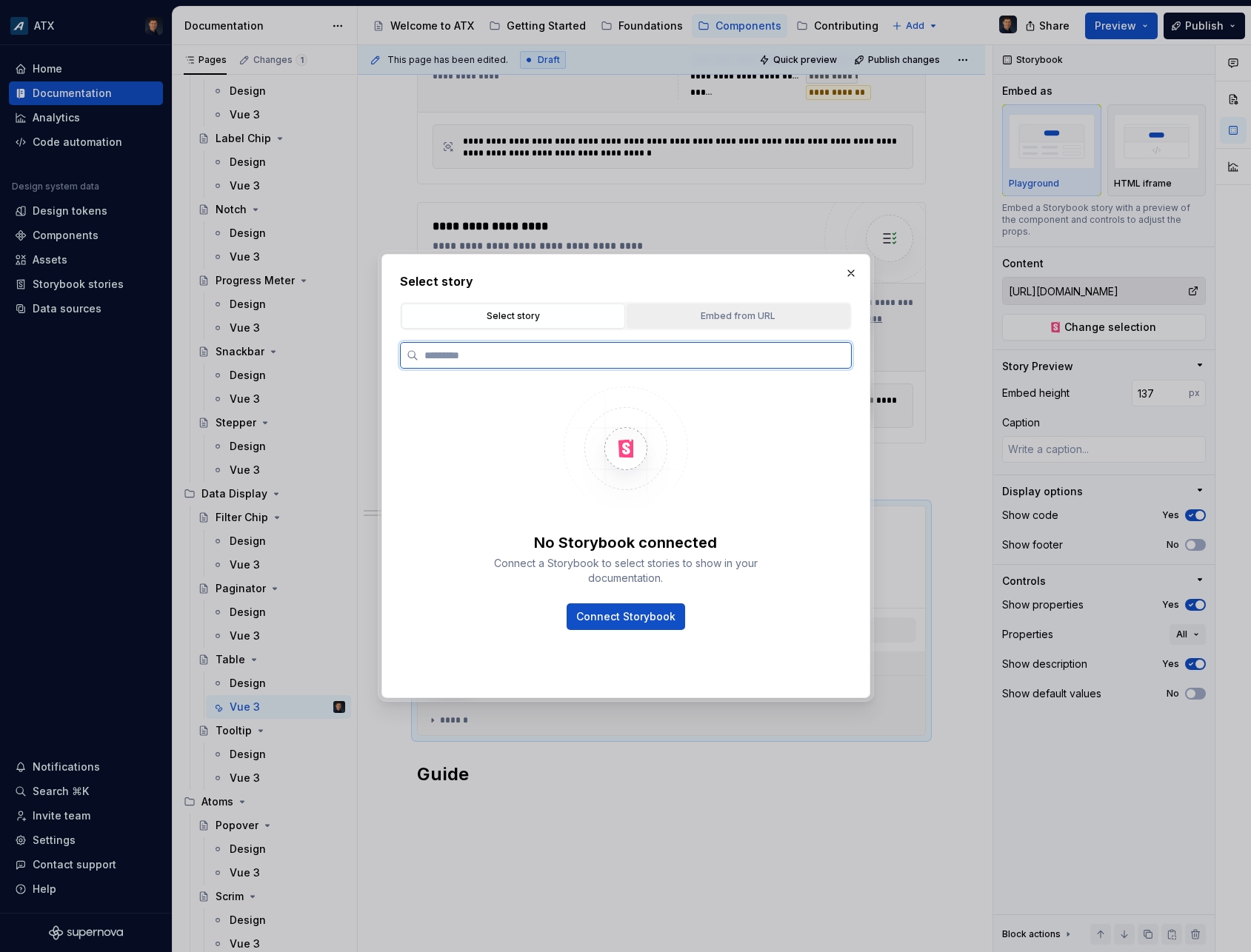
type textarea "*"
click at [716, 317] on div "Embed from URL" at bounding box center [738, 316] width 213 height 15
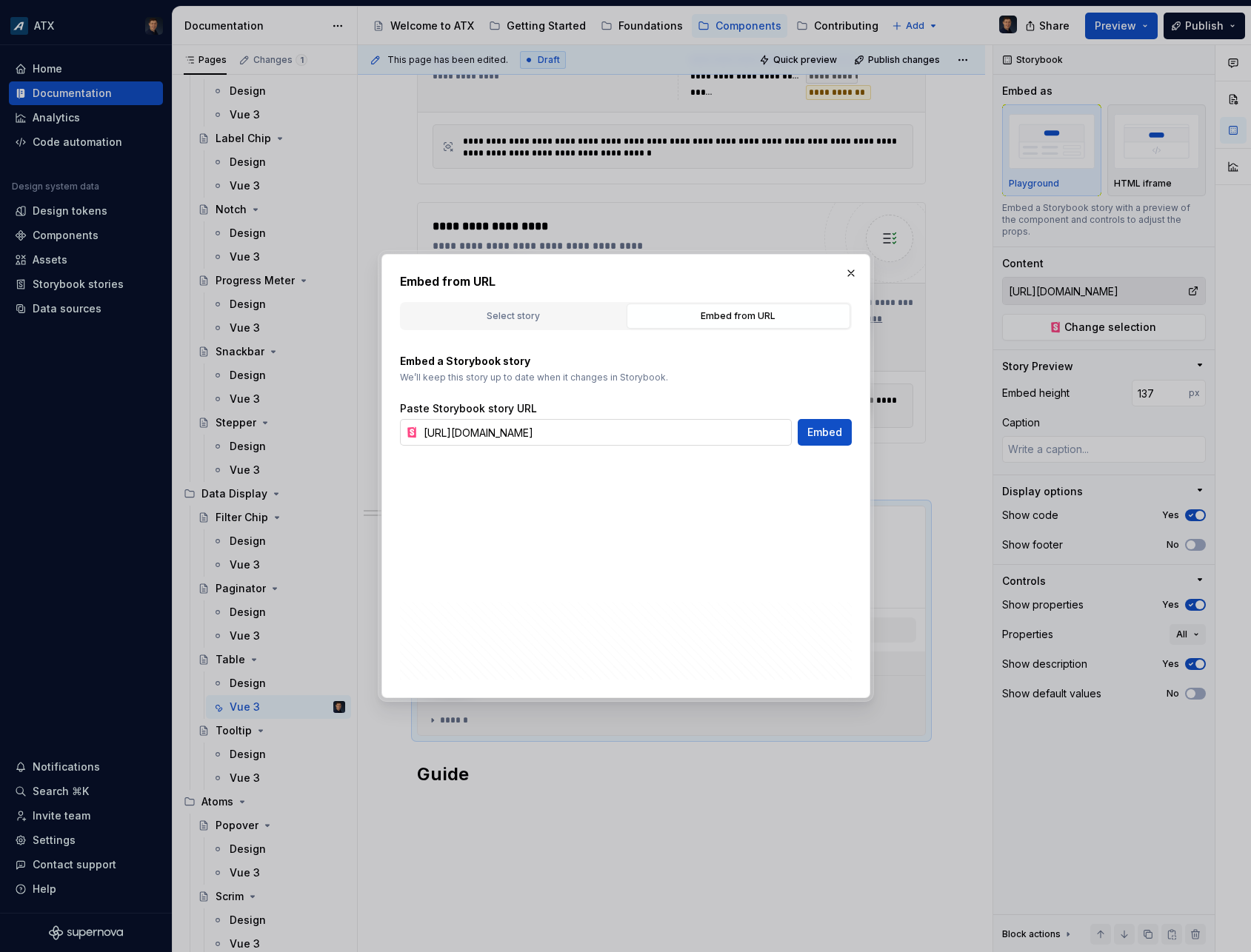
click at [658, 428] on input "[URL][DOMAIN_NAME]" at bounding box center [605, 432] width 374 height 26
paste input "table"
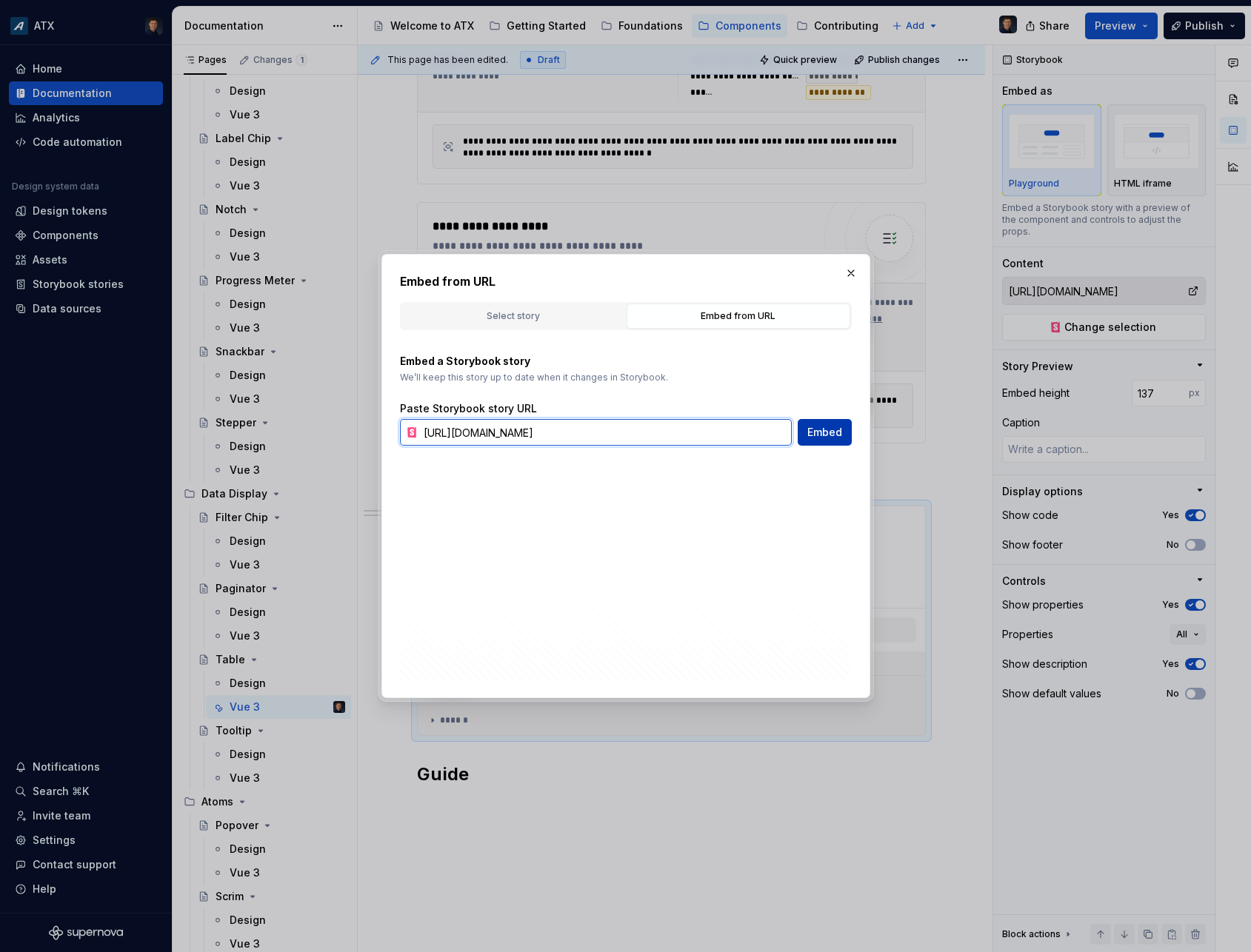
type input "https://atx-assets.arcb.com/assets/latest/storybook/index.html?path=/story/comp…"
click at [808, 436] on button "Embed" at bounding box center [825, 432] width 54 height 26
type textarea "*"
type input "https://atx-assets.arcb.com/assets/latest/storybook/index.html?path=/story/comp…"
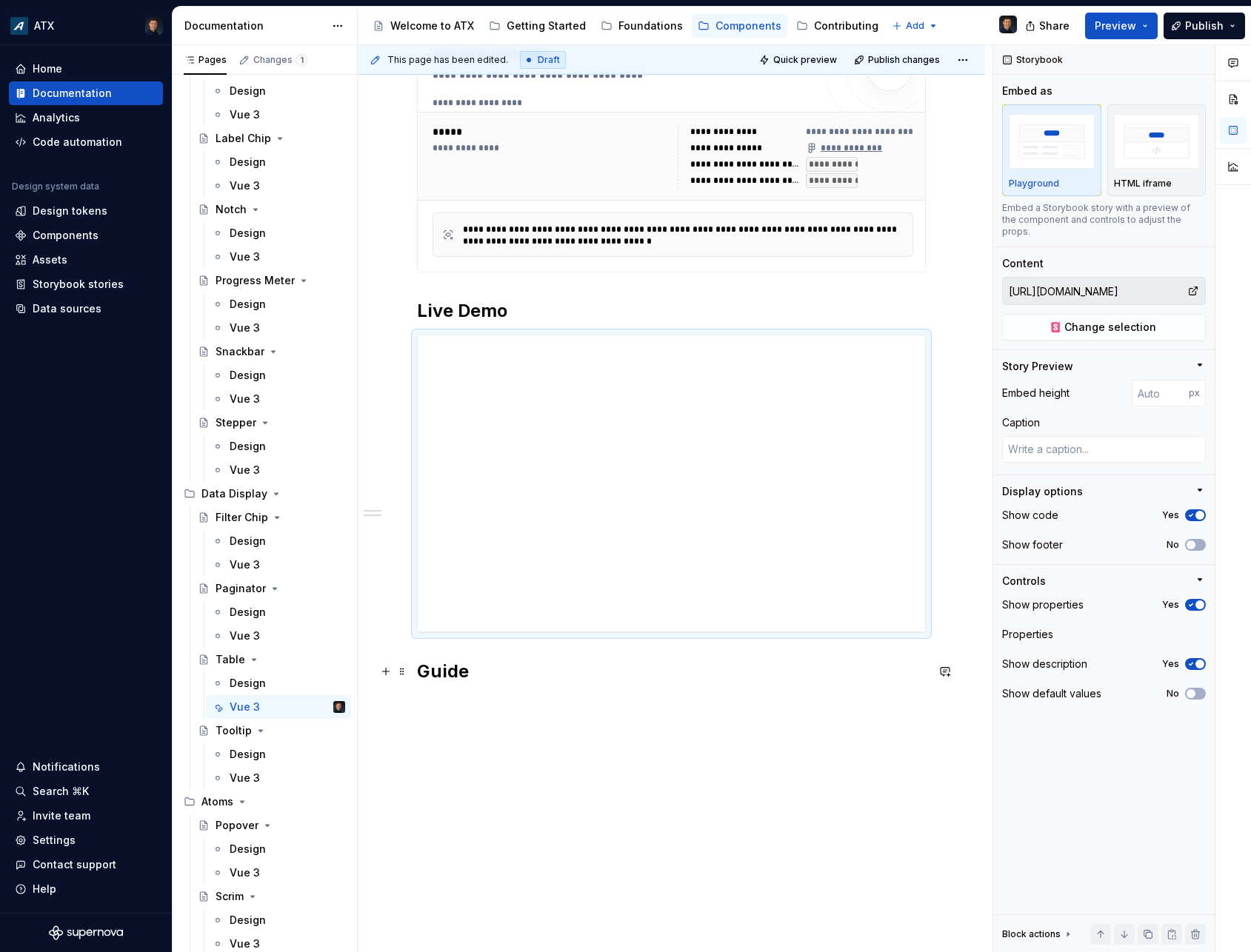
scroll to position [523, 0]
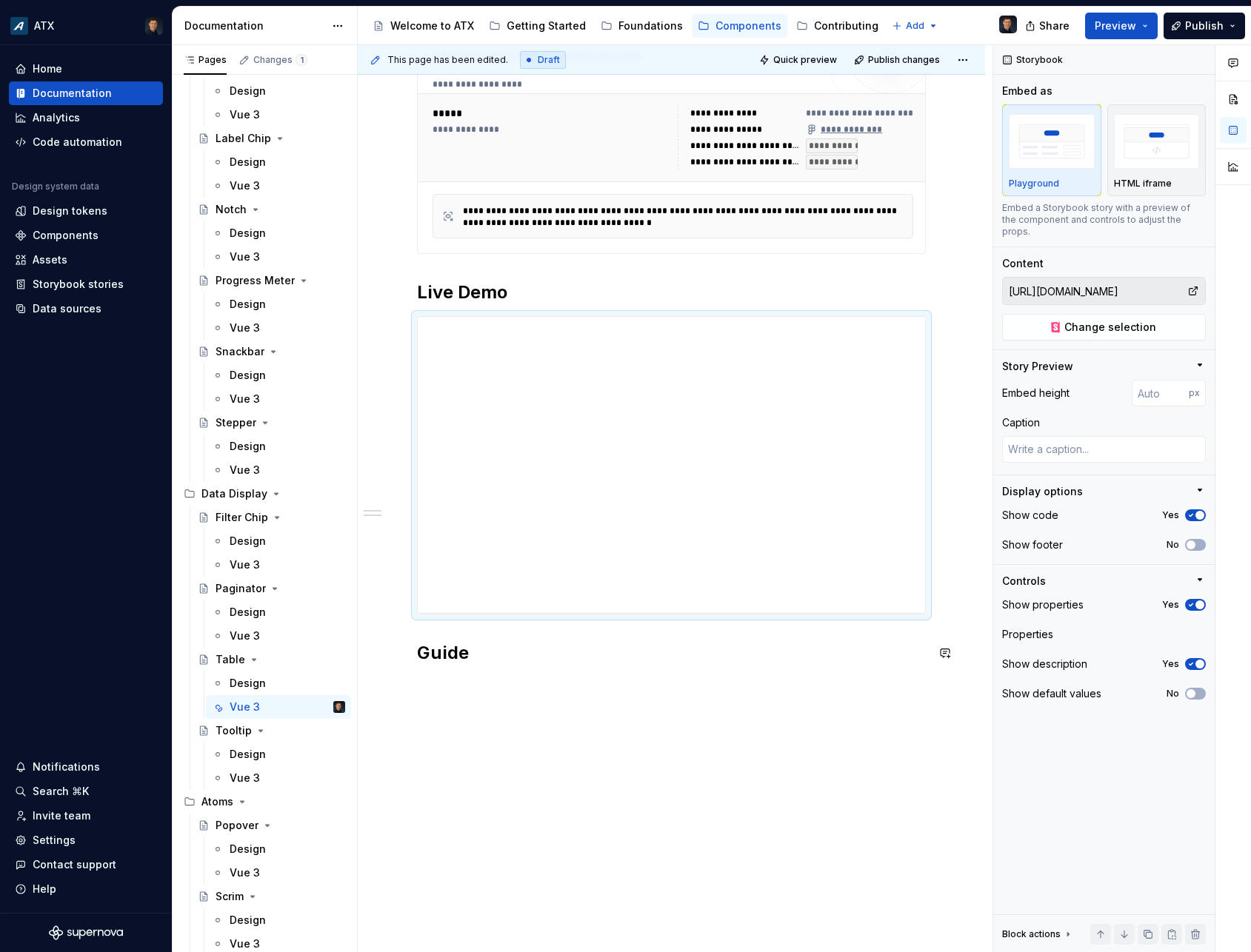
click at [472, 720] on div "**********" at bounding box center [672, 351] width 627 height 1235
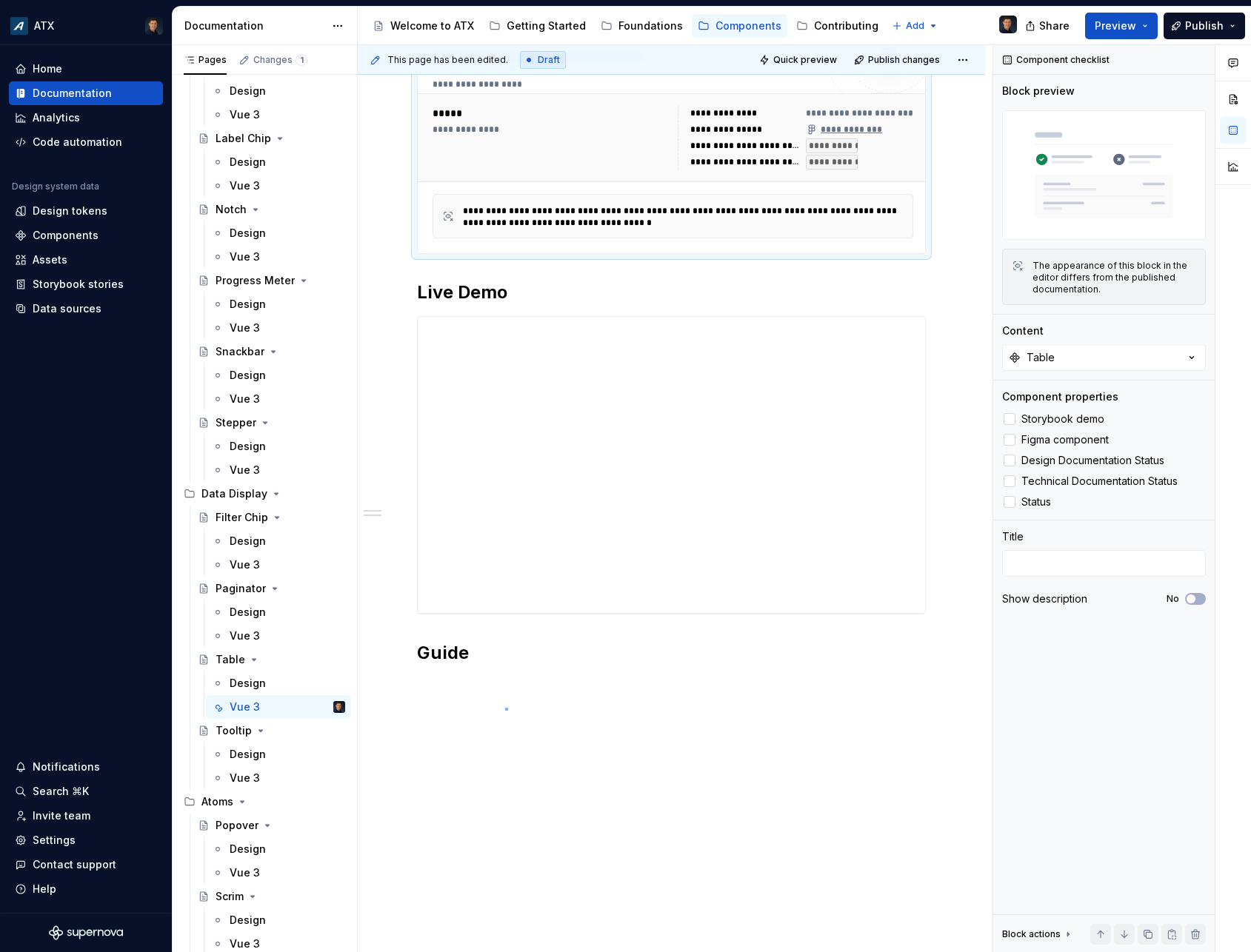
click at [505, 708] on div "**********" at bounding box center [675, 499] width 635 height 908
click at [506, 675] on div "**********" at bounding box center [672, 226] width 509 height 913
click at [491, 682] on div "**********" at bounding box center [672, 226] width 509 height 913
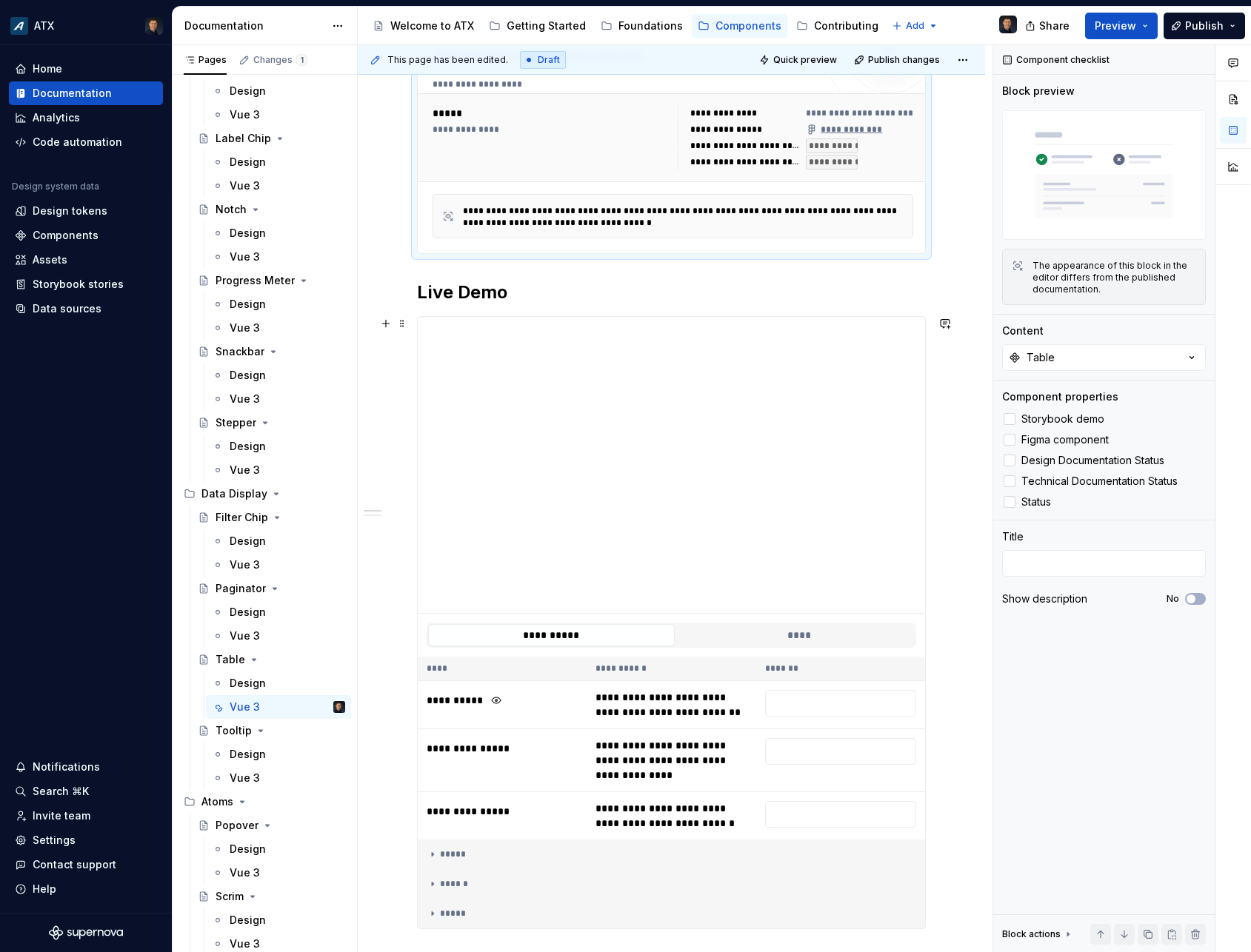
scroll to position [852, 0]
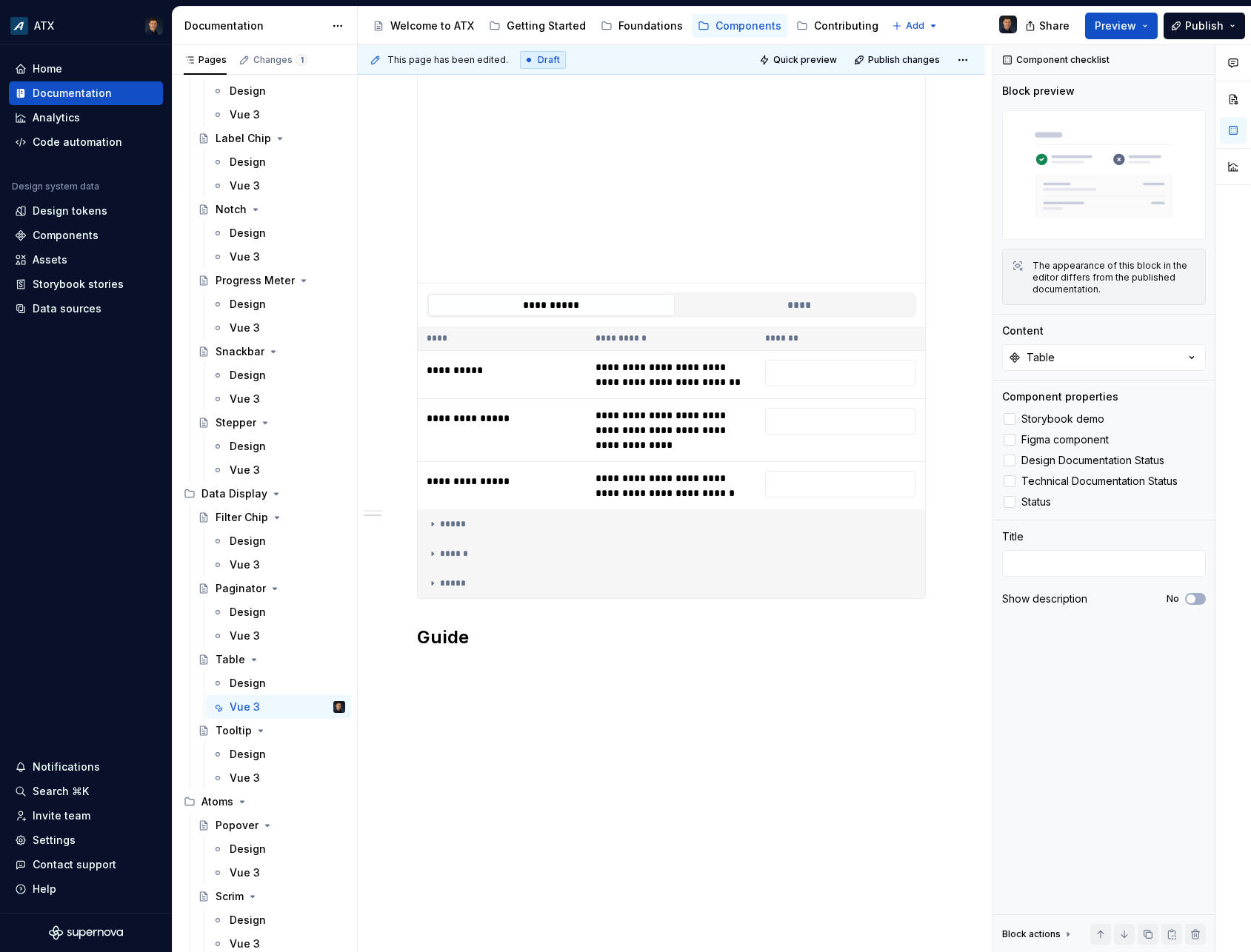
click at [472, 682] on div "**********" at bounding box center [675, 499] width 635 height 908
click at [477, 668] on div "**********" at bounding box center [672, 178] width 627 height 1549
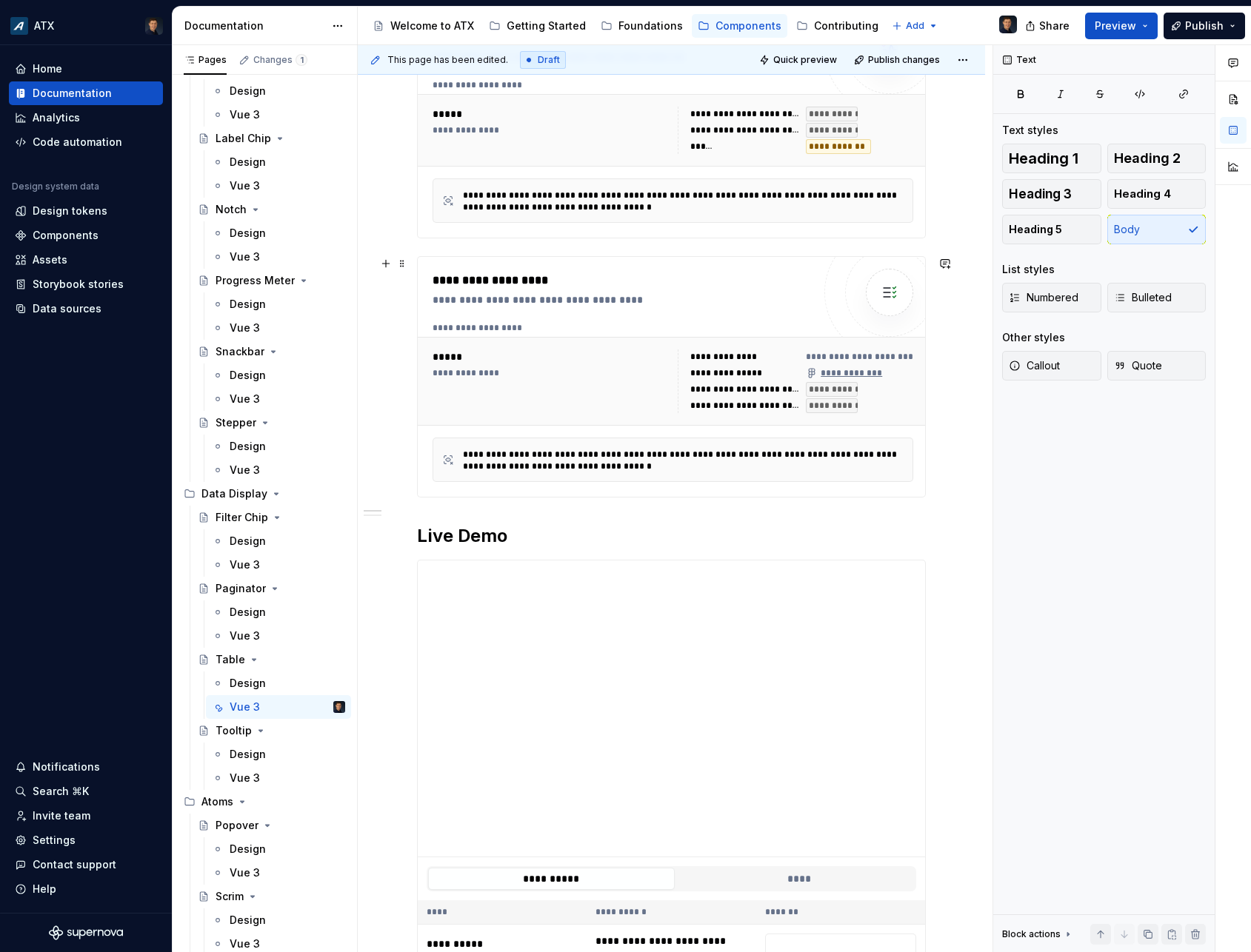
scroll to position [333, 0]
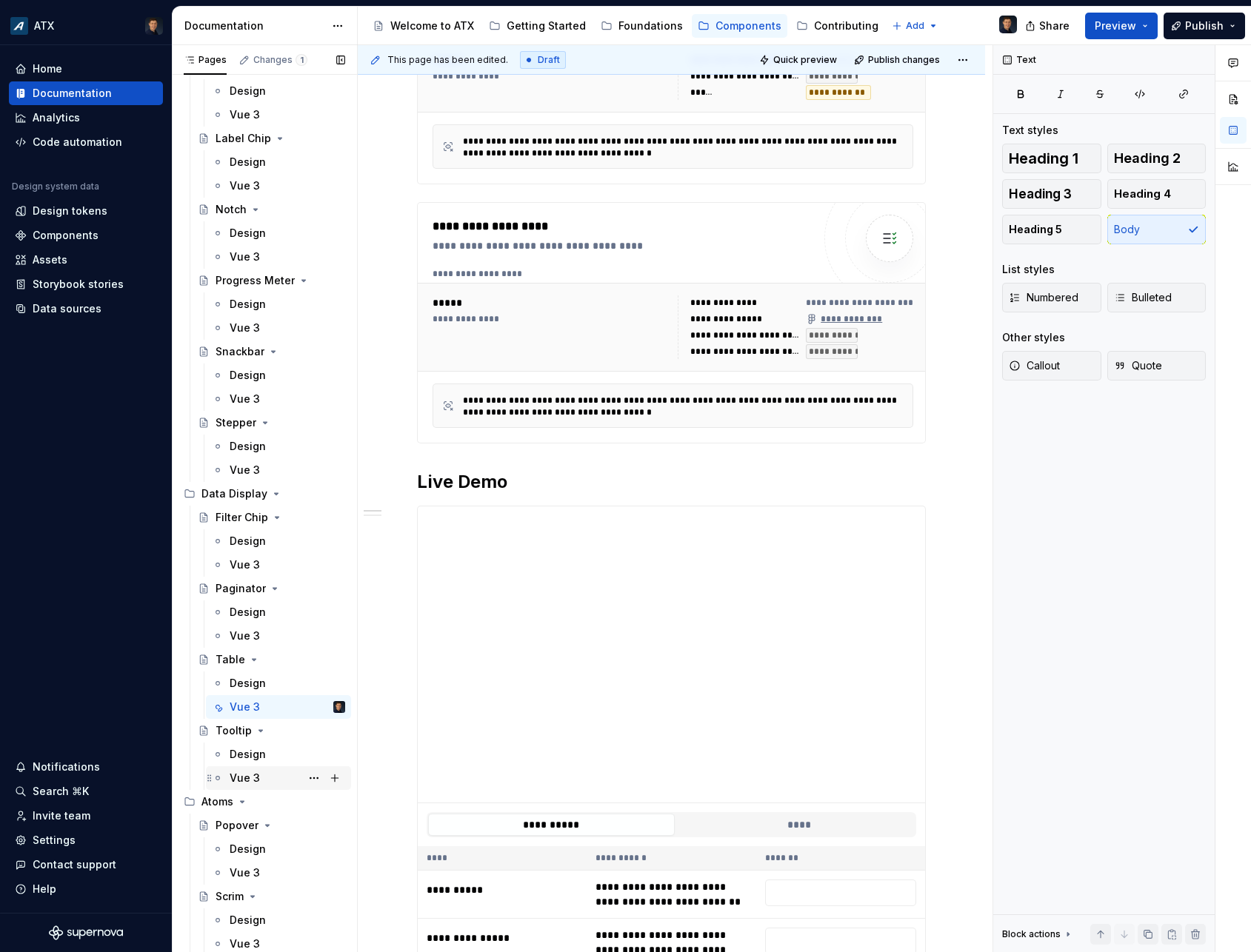
click at [243, 778] on div "Vue 3" at bounding box center [244, 778] width 30 height 15
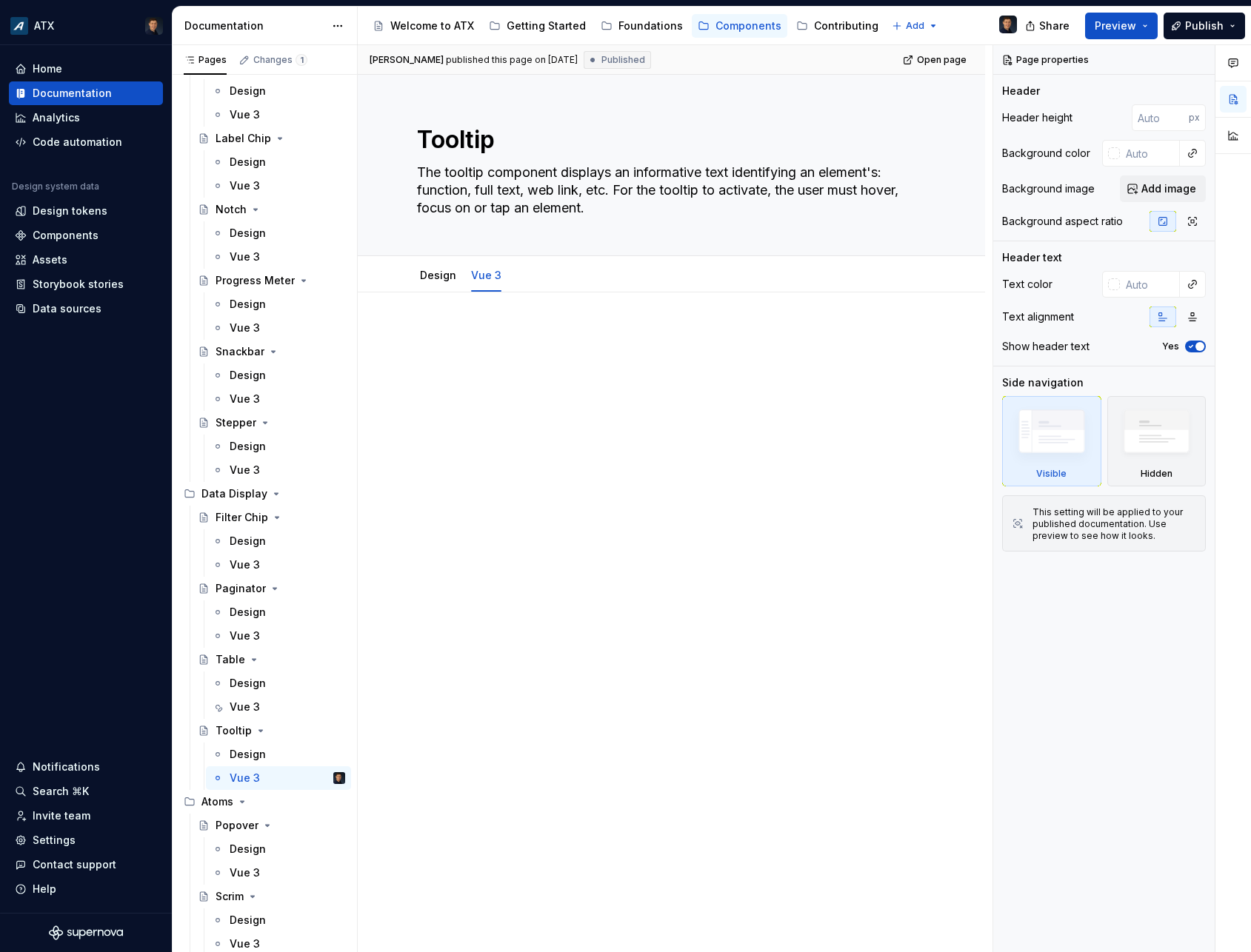
click at [490, 516] on div at bounding box center [672, 489] width 627 height 395
type textarea "*"
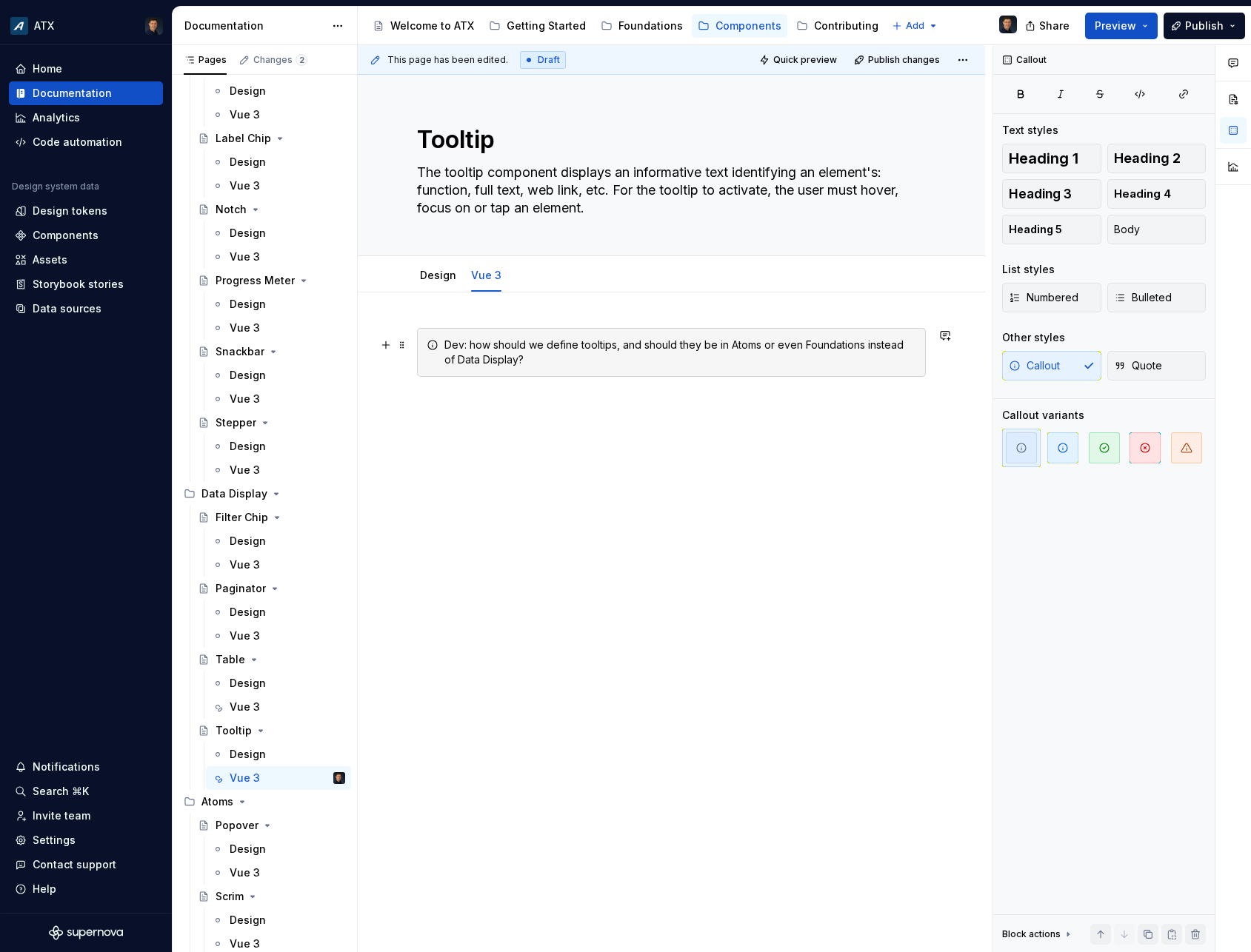
click at [718, 343] on div "Dev: how should we define tooltips, and should they be in Atoms or even Foundat…" at bounding box center [680, 353] width 471 height 30
click at [615, 344] on div "Dev: how should we define tooltips, and should they be under Atoms or even Foun…" at bounding box center [680, 353] width 471 height 30
click at [271, 877] on div "Vue 3" at bounding box center [286, 873] width 116 height 21
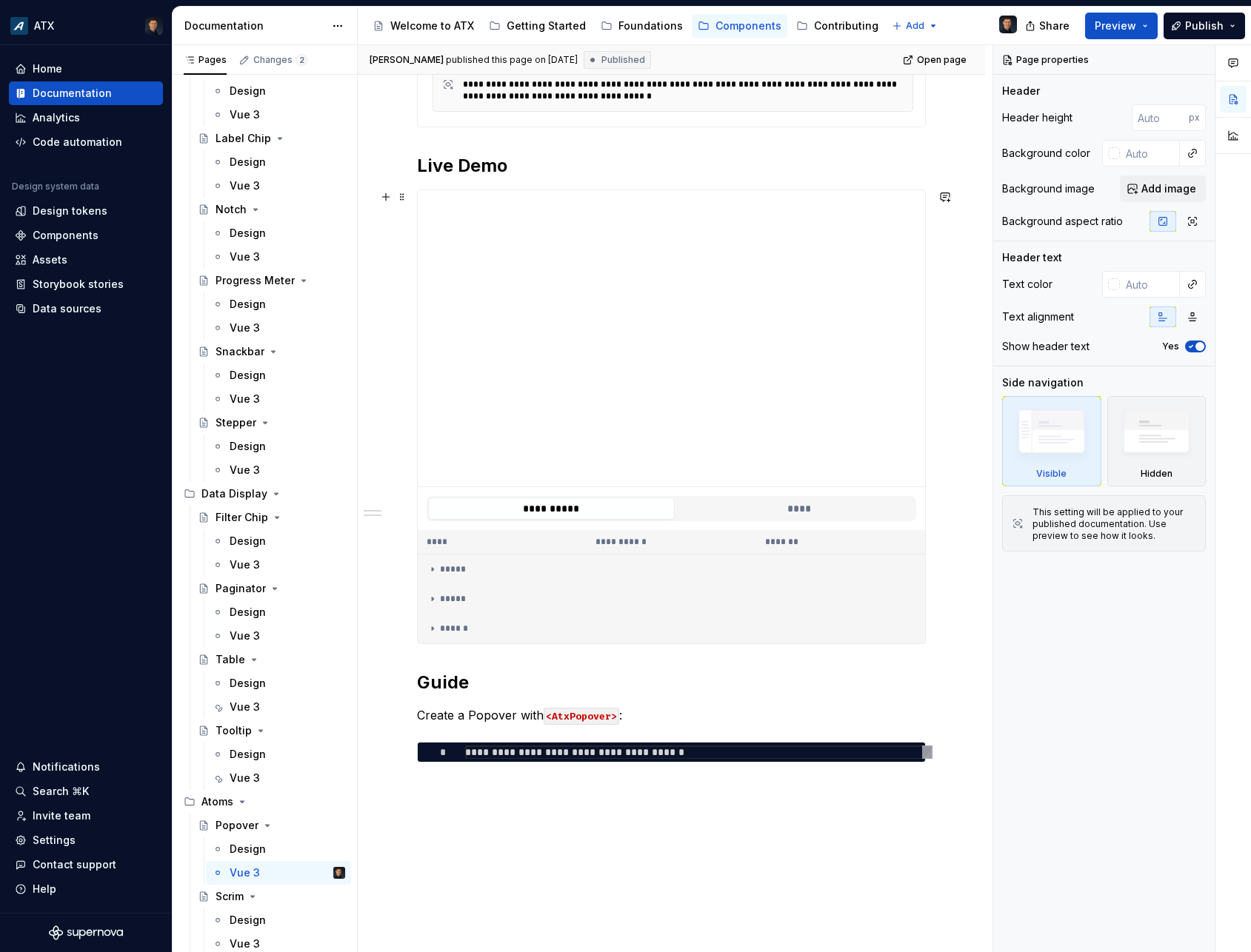
scroll to position [936, 0]
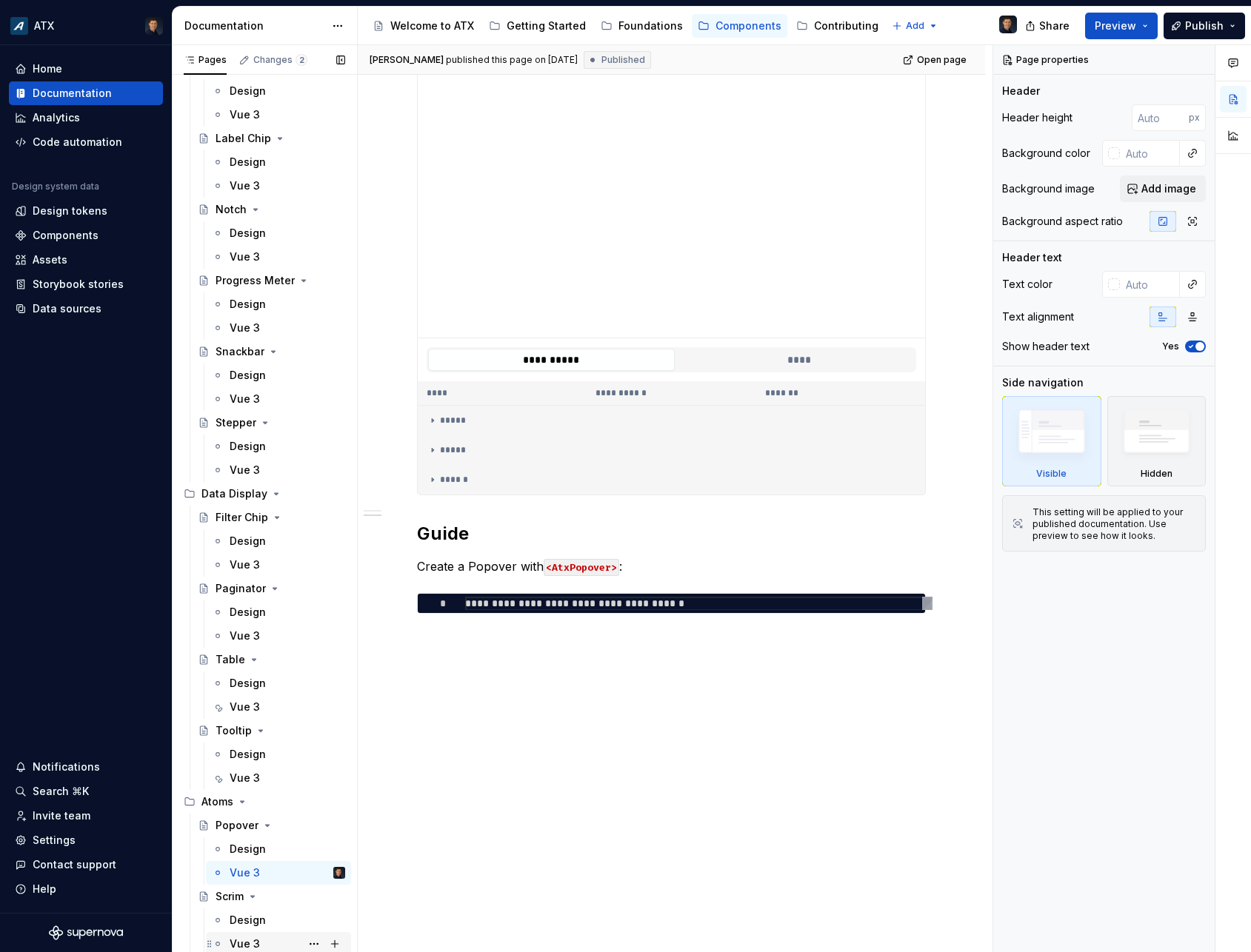
click at [240, 942] on div "Vue 3" at bounding box center [244, 944] width 30 height 15
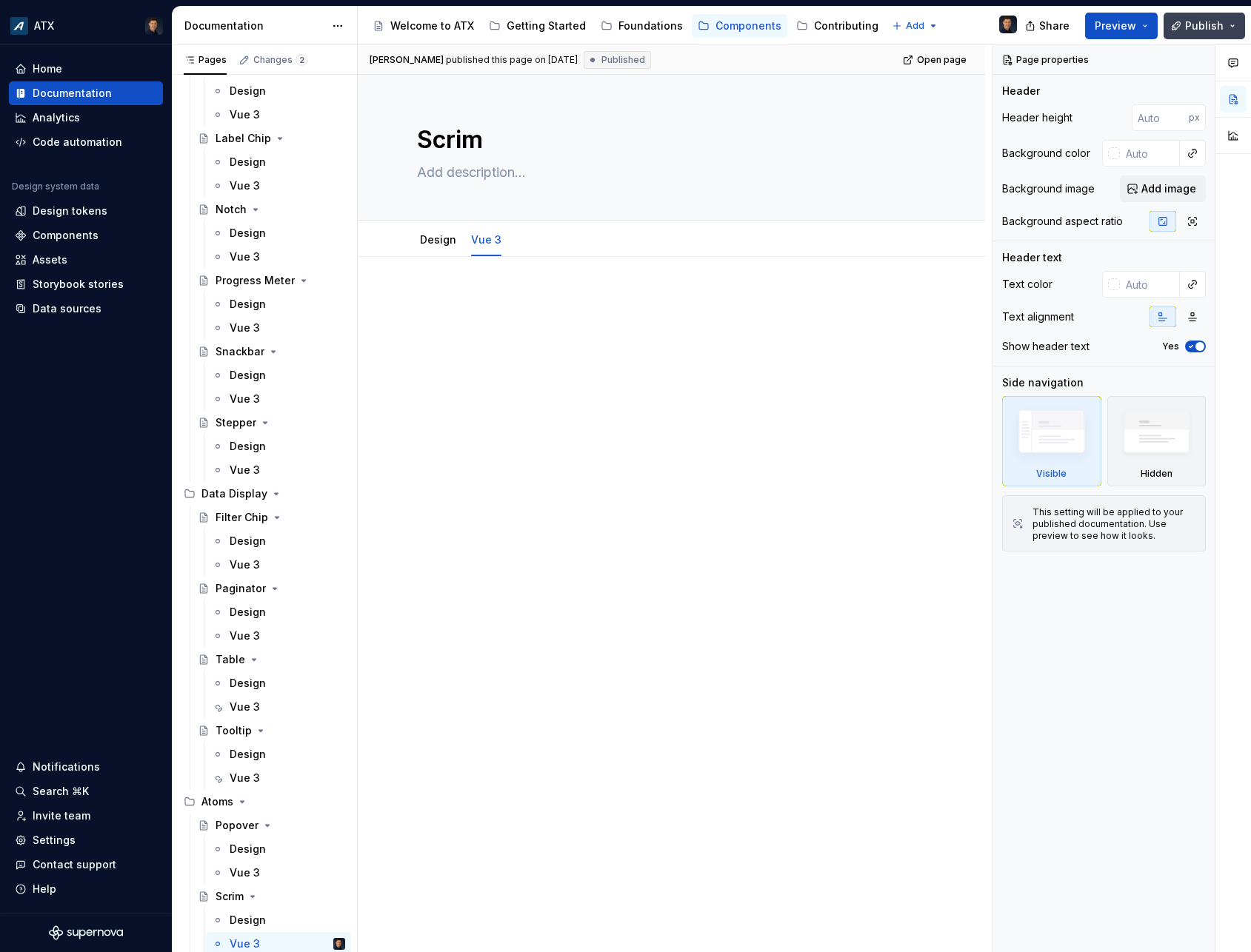
click at [1179, 20] on button "Publish" at bounding box center [1204, 25] width 82 height 26
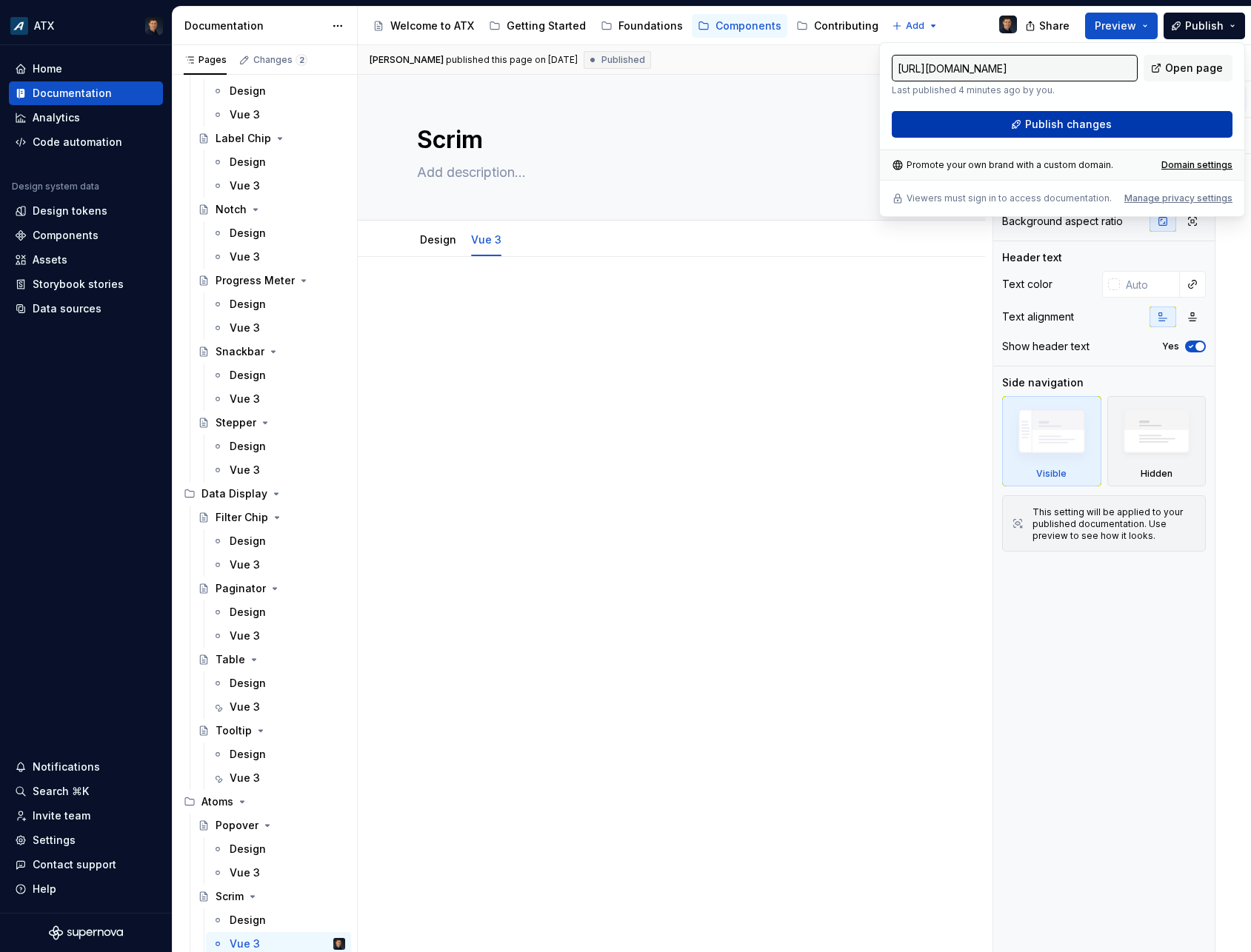
click at [1102, 131] on button "Publish changes" at bounding box center [1061, 124] width 341 height 26
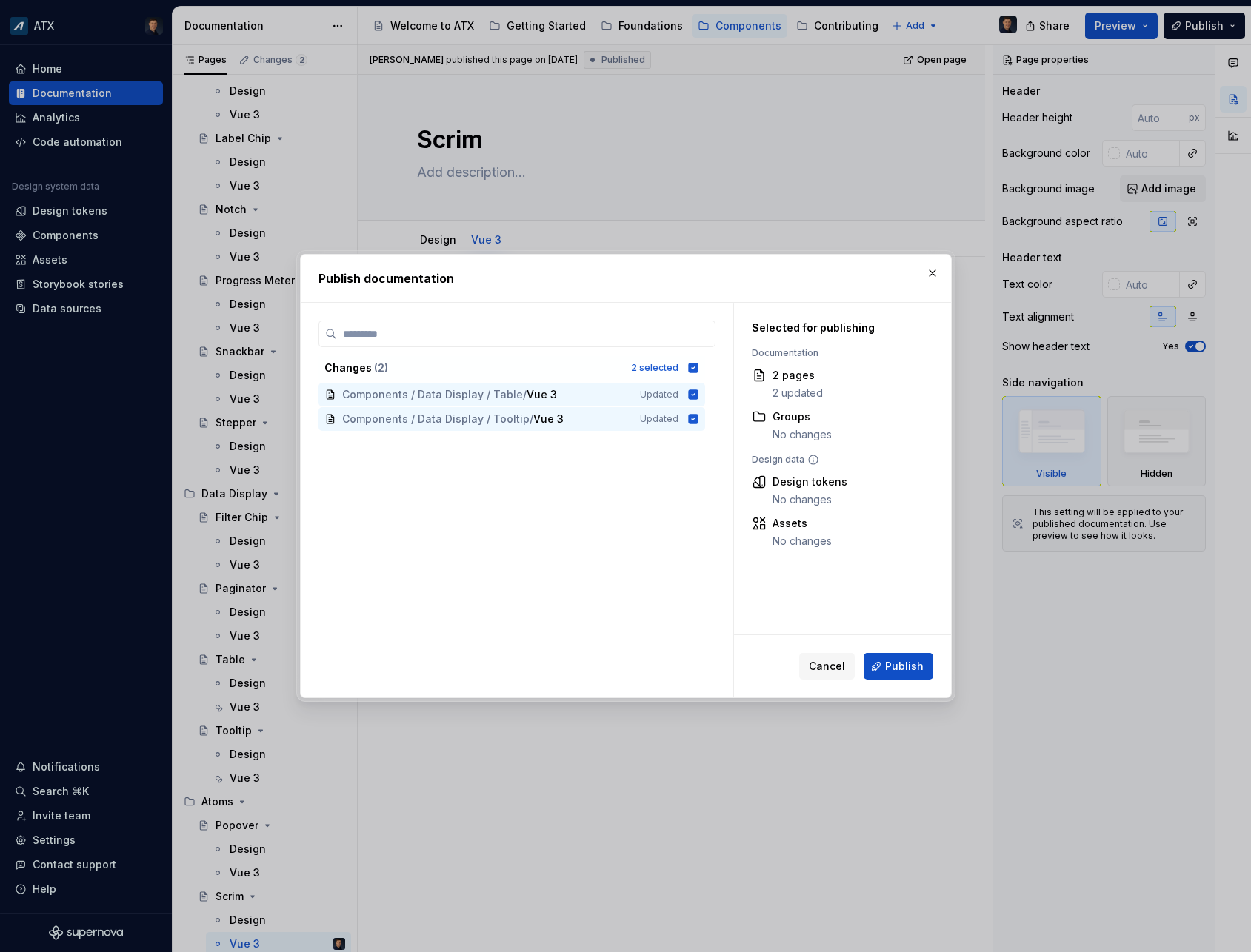
scroll to position [2445, 0]
click at [873, 658] on button "Publish" at bounding box center [899, 667] width 70 height 26
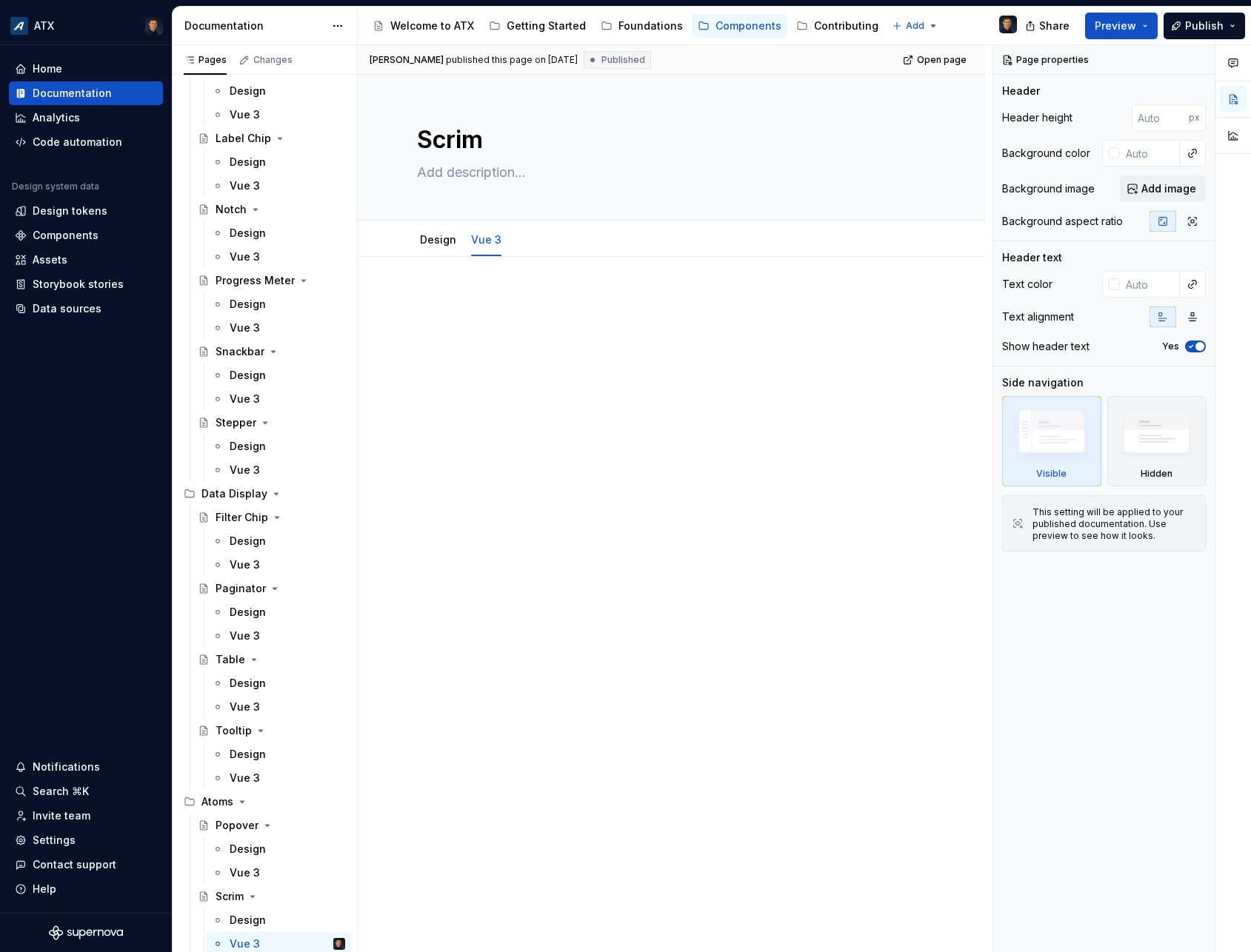
type textarea "*"
